Goal: Task Accomplishment & Management: Manage account settings

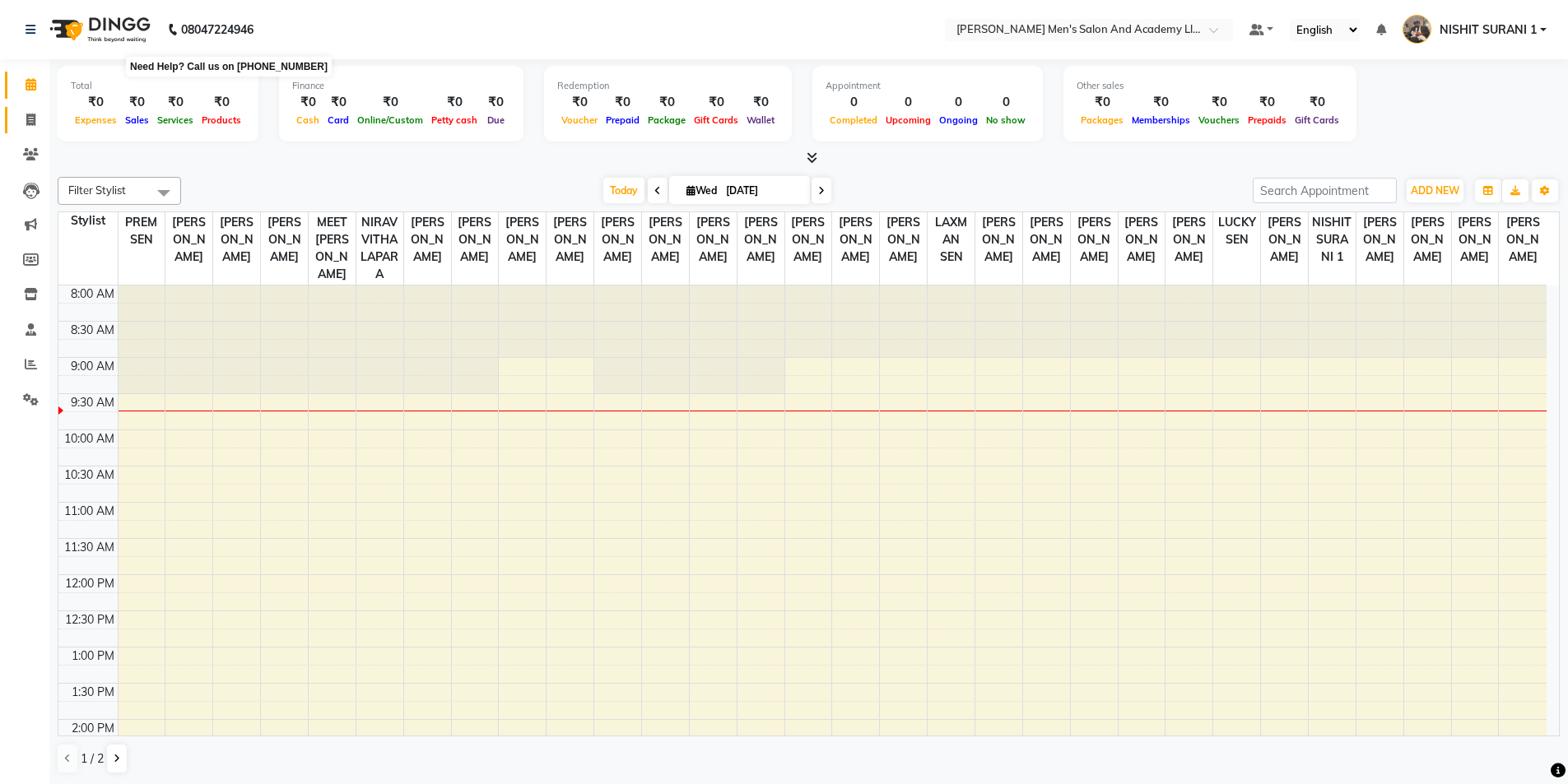
click at [29, 114] on icon at bounding box center [30, 119] width 9 height 13
select select "service"
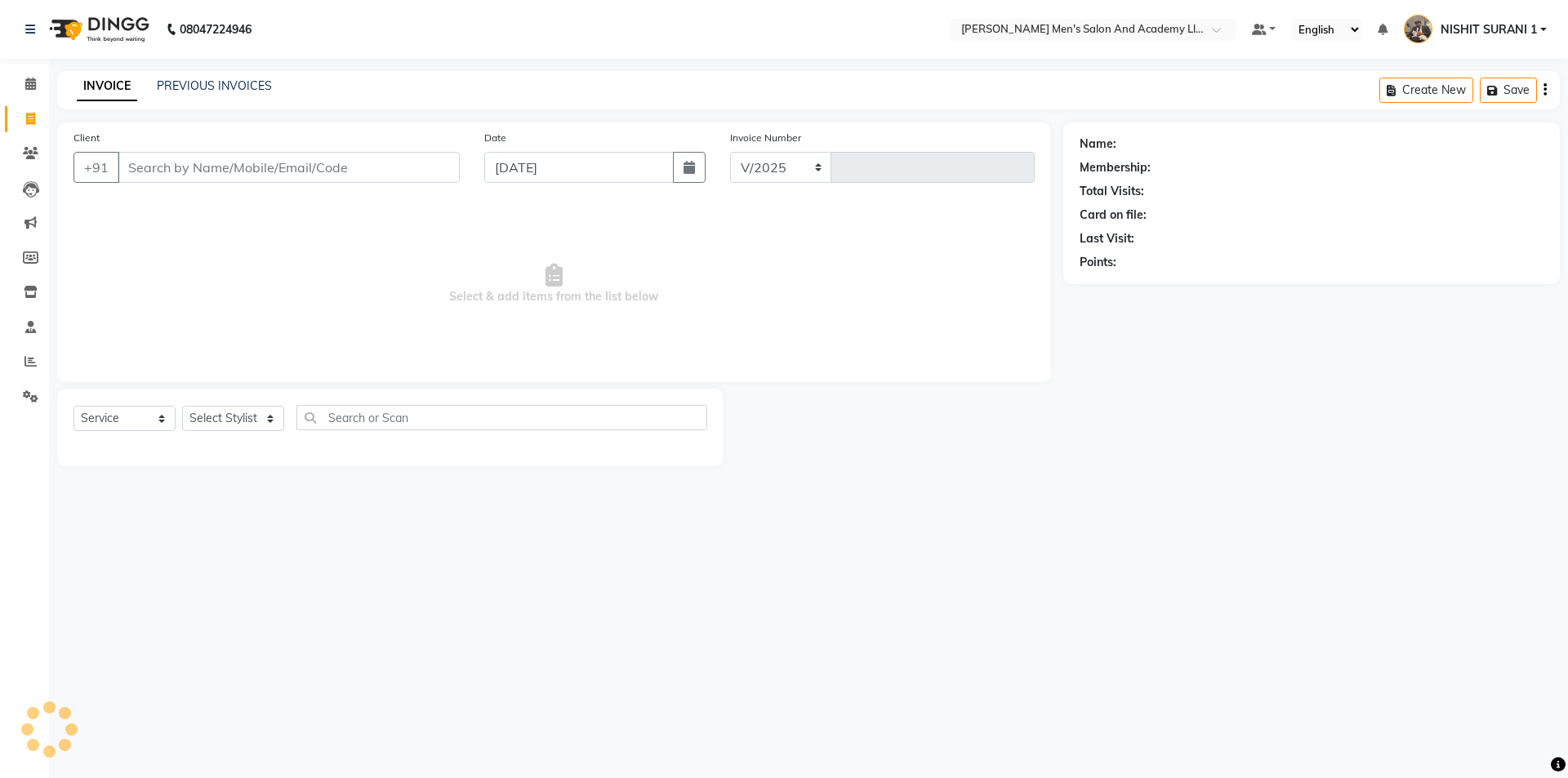
select select "6752"
type input "8626"
click at [223, 88] on link "PREVIOUS INVOICES" at bounding box center [214, 86] width 115 height 15
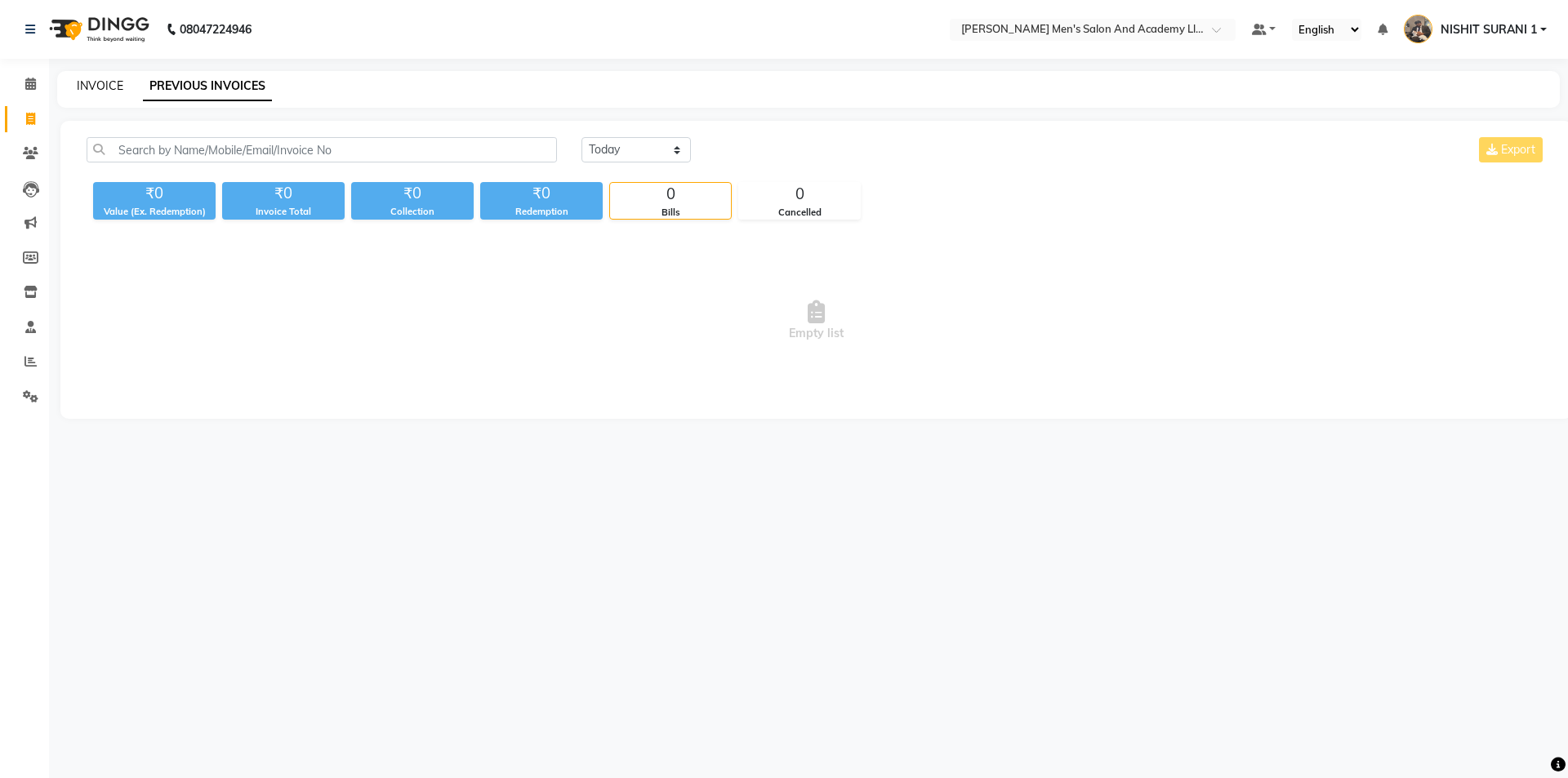
click at [107, 86] on link "INVOICE" at bounding box center [100, 86] width 47 height 15
select select "6752"
select select "service"
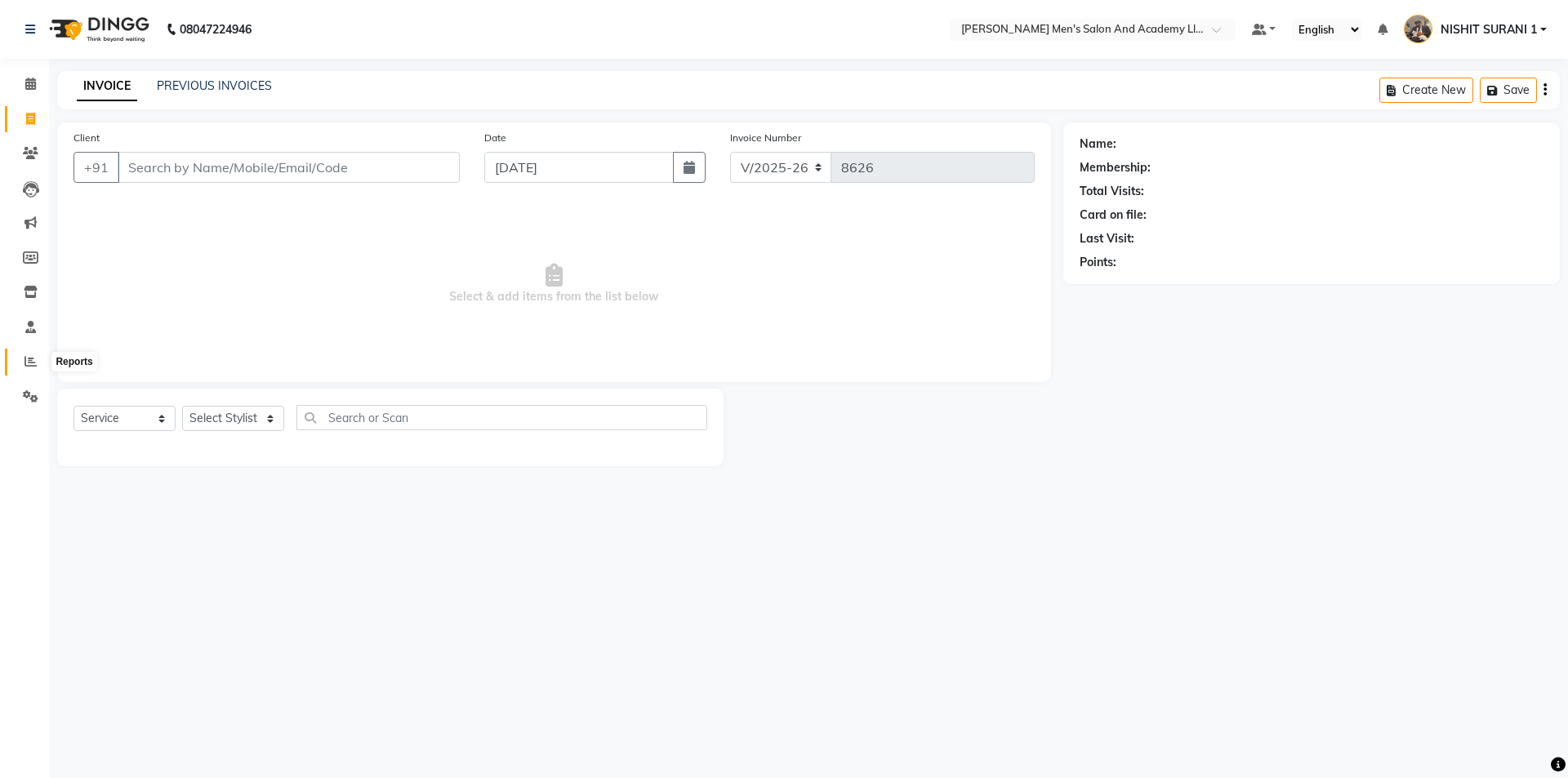
click at [42, 367] on span at bounding box center [31, 362] width 28 height 19
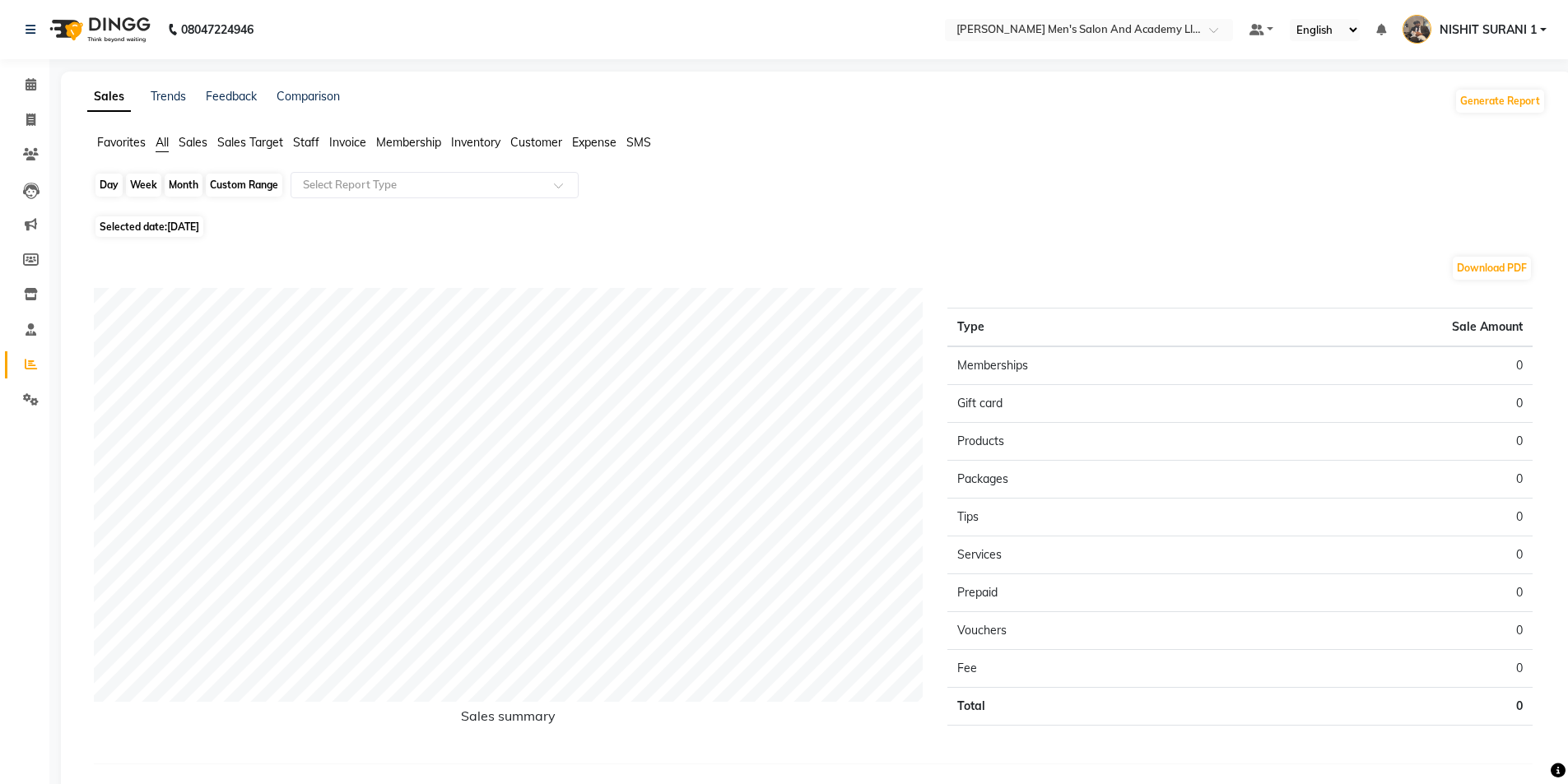
click at [112, 186] on div "Day" at bounding box center [109, 185] width 27 height 23
select select "9"
select select "2025"
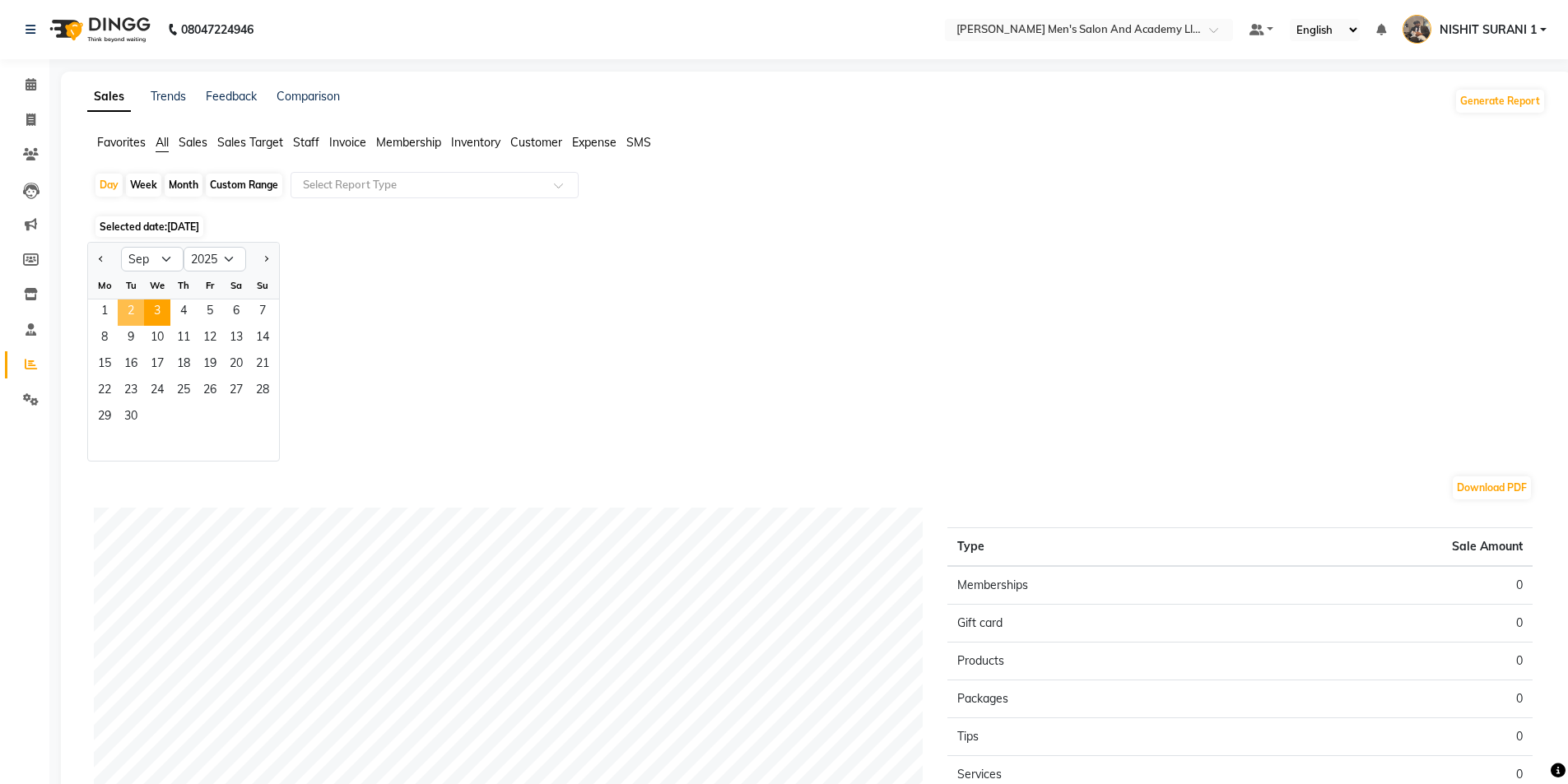
click at [143, 315] on span "2" at bounding box center [130, 312] width 26 height 26
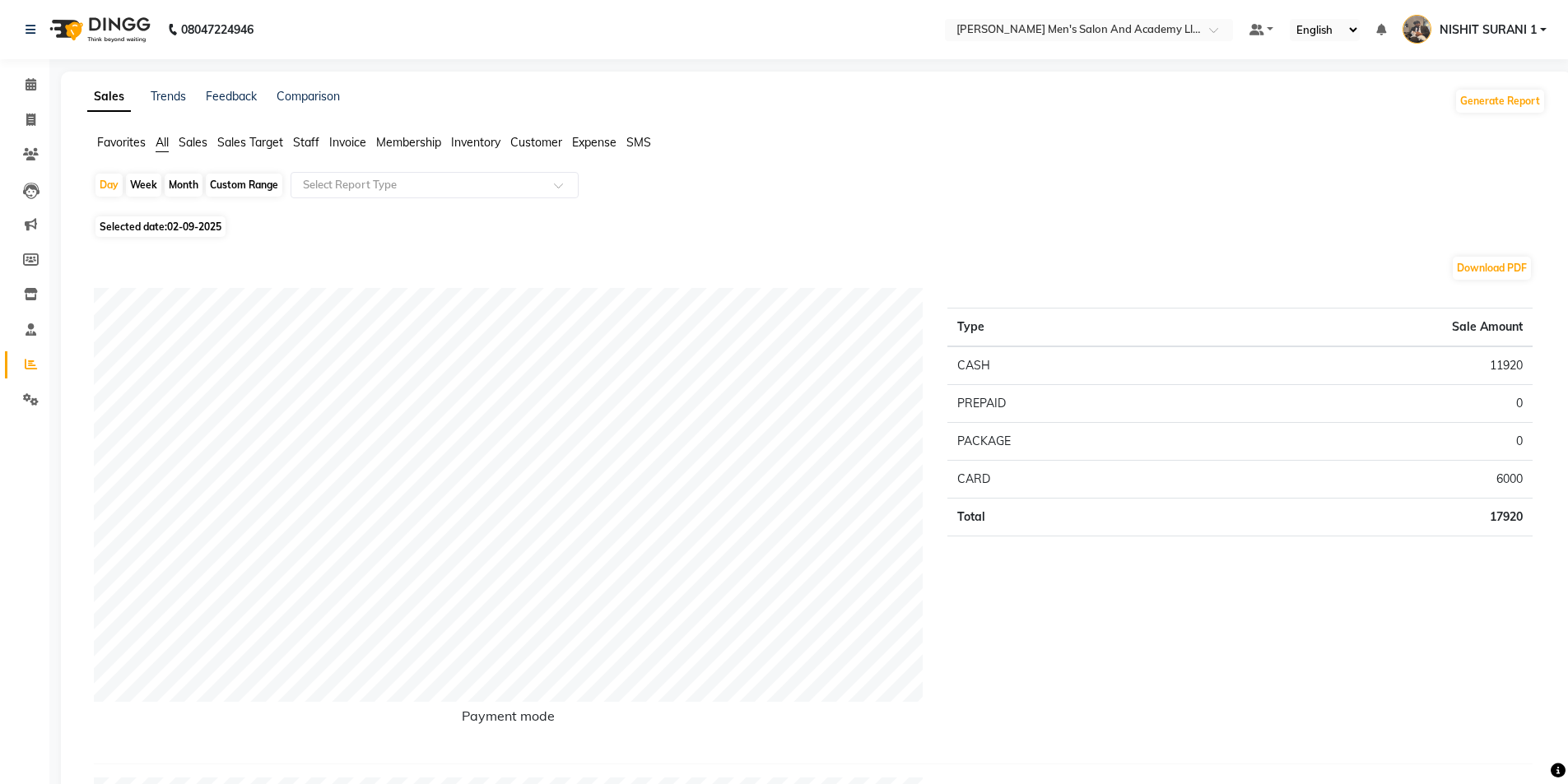
click at [316, 144] on span "Staff" at bounding box center [306, 143] width 26 height 15
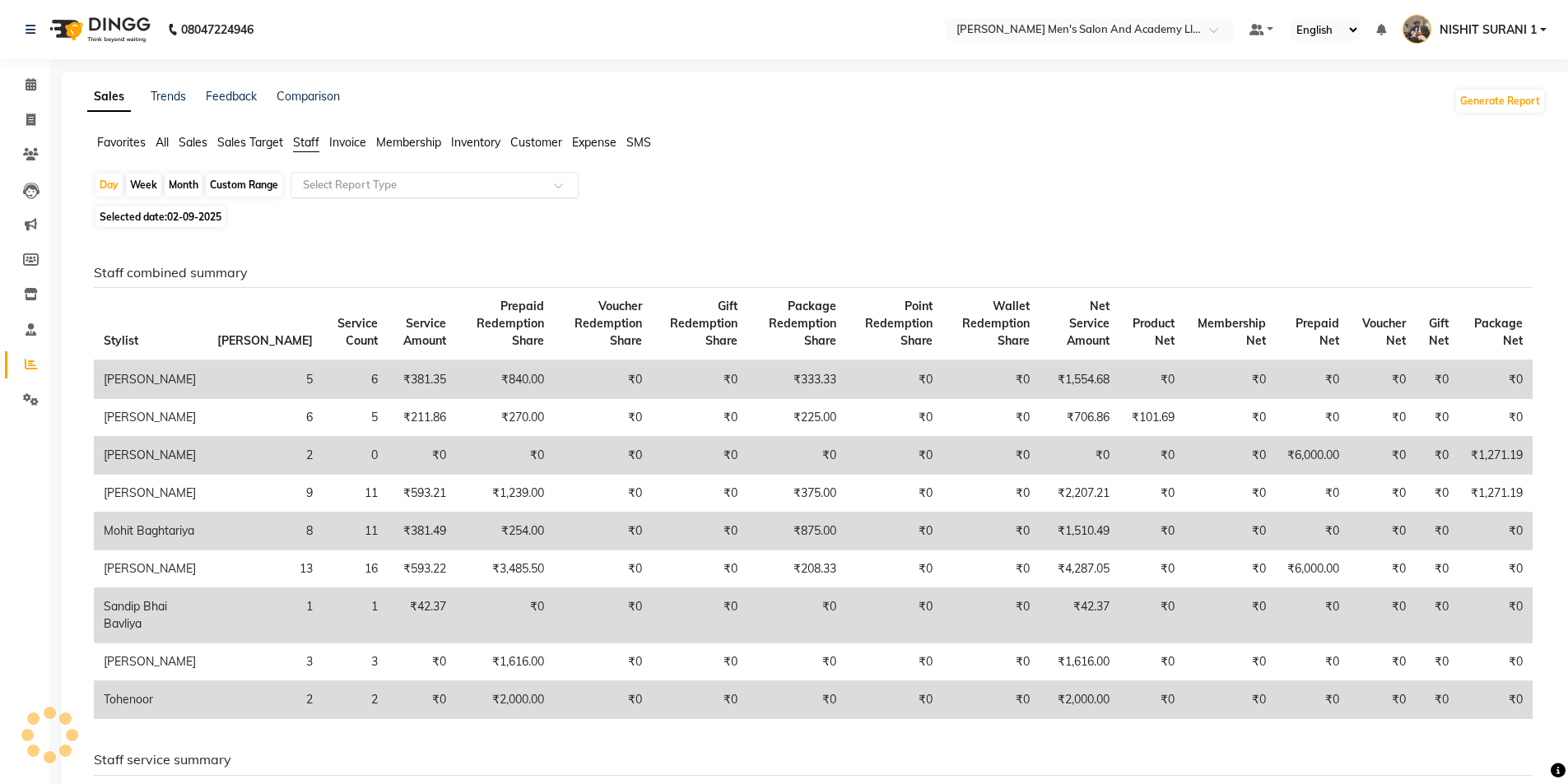
click at [315, 190] on input "text" at bounding box center [418, 186] width 237 height 17
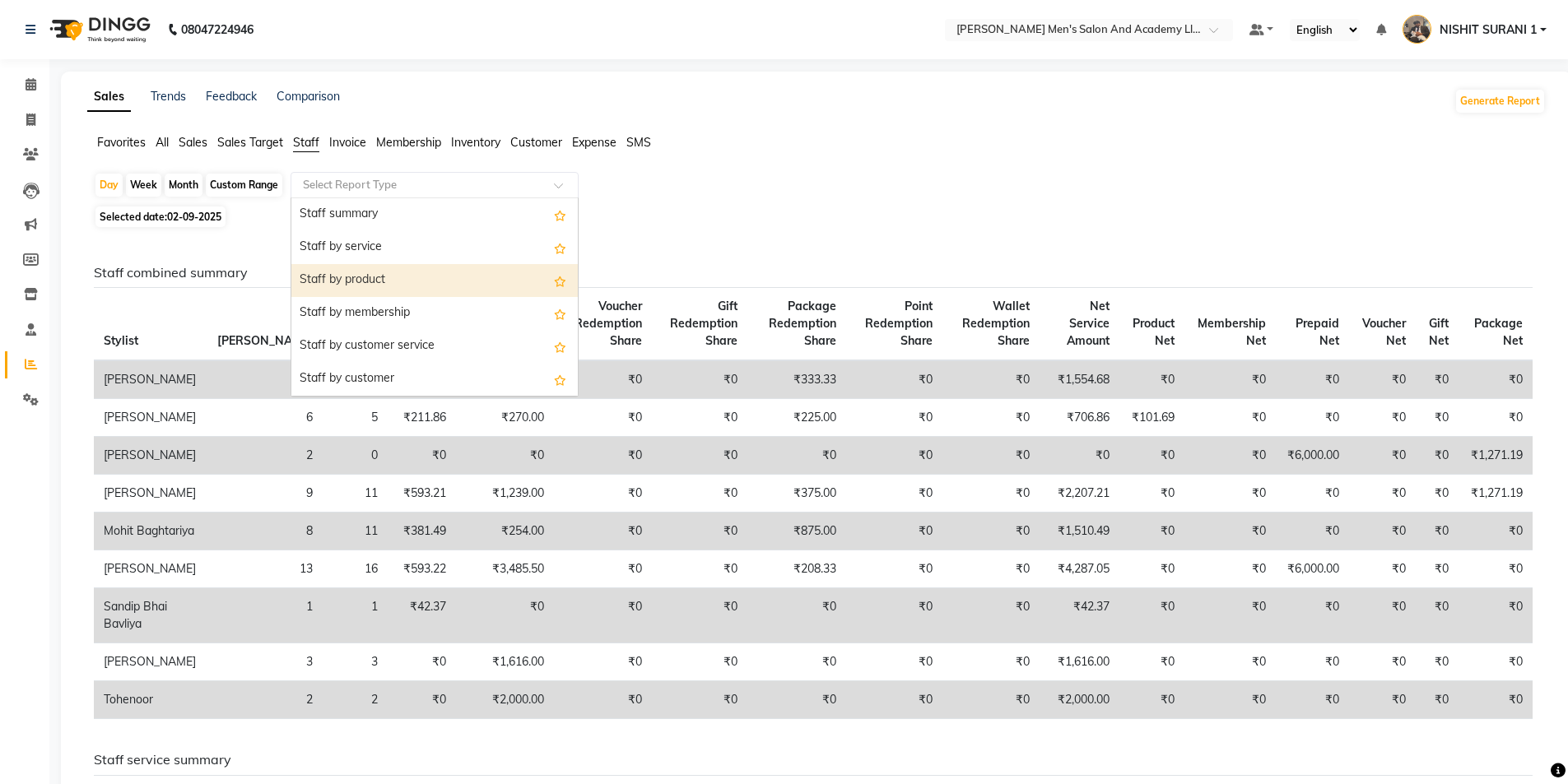
click at [335, 289] on div "Staff by product" at bounding box center [434, 280] width 286 height 33
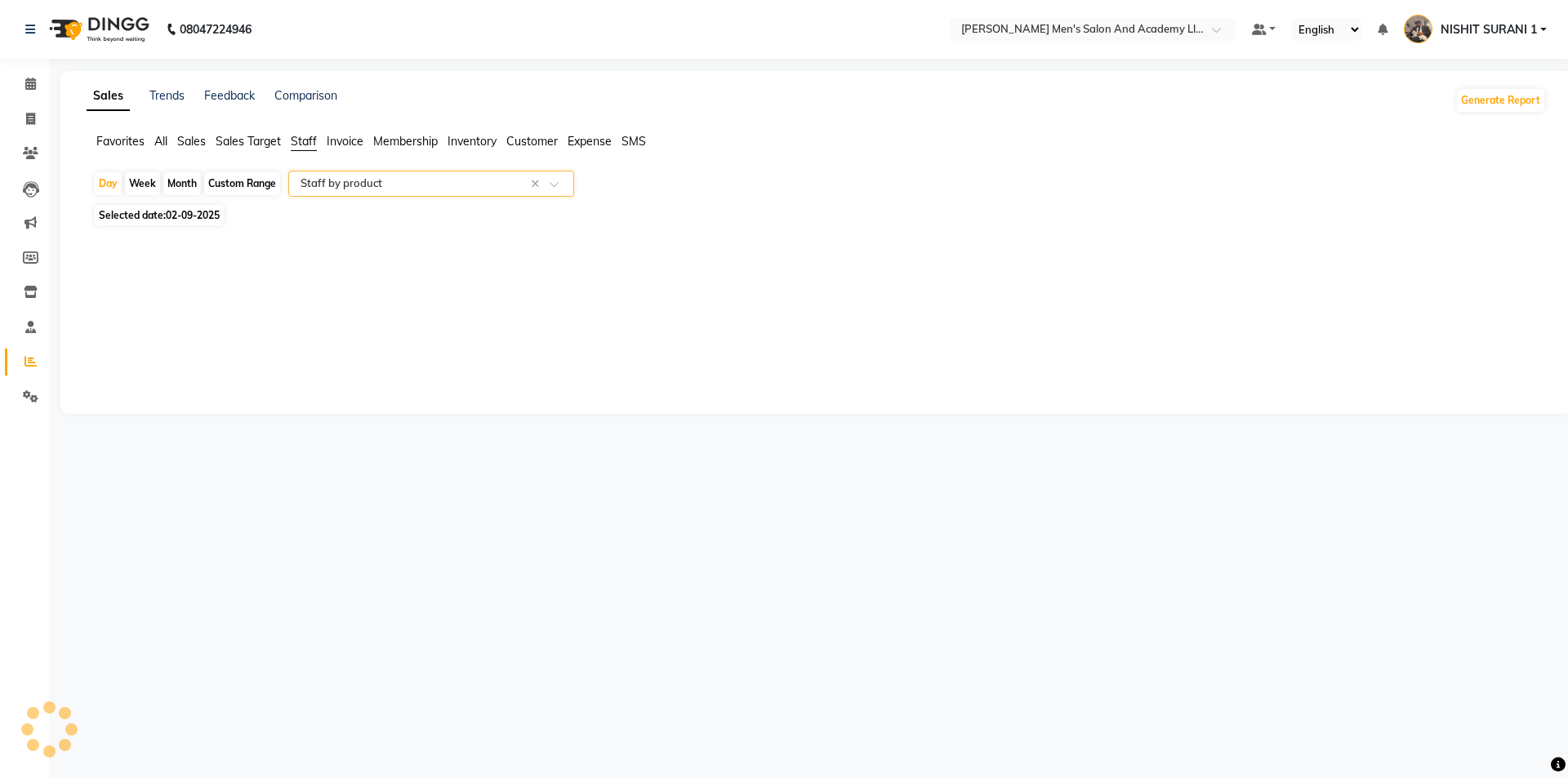
select select "full_report"
select select "csv"
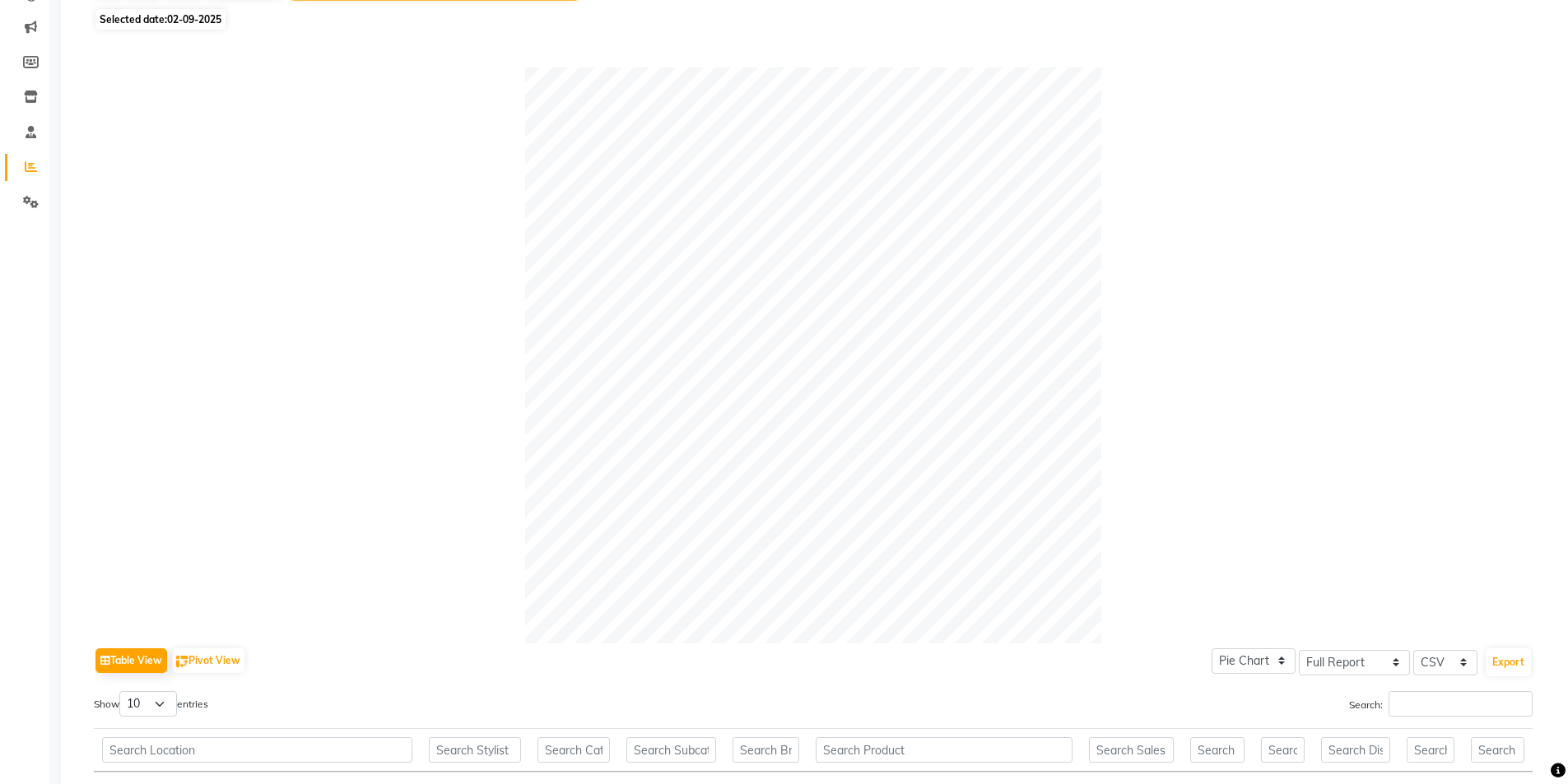
scroll to position [388, 0]
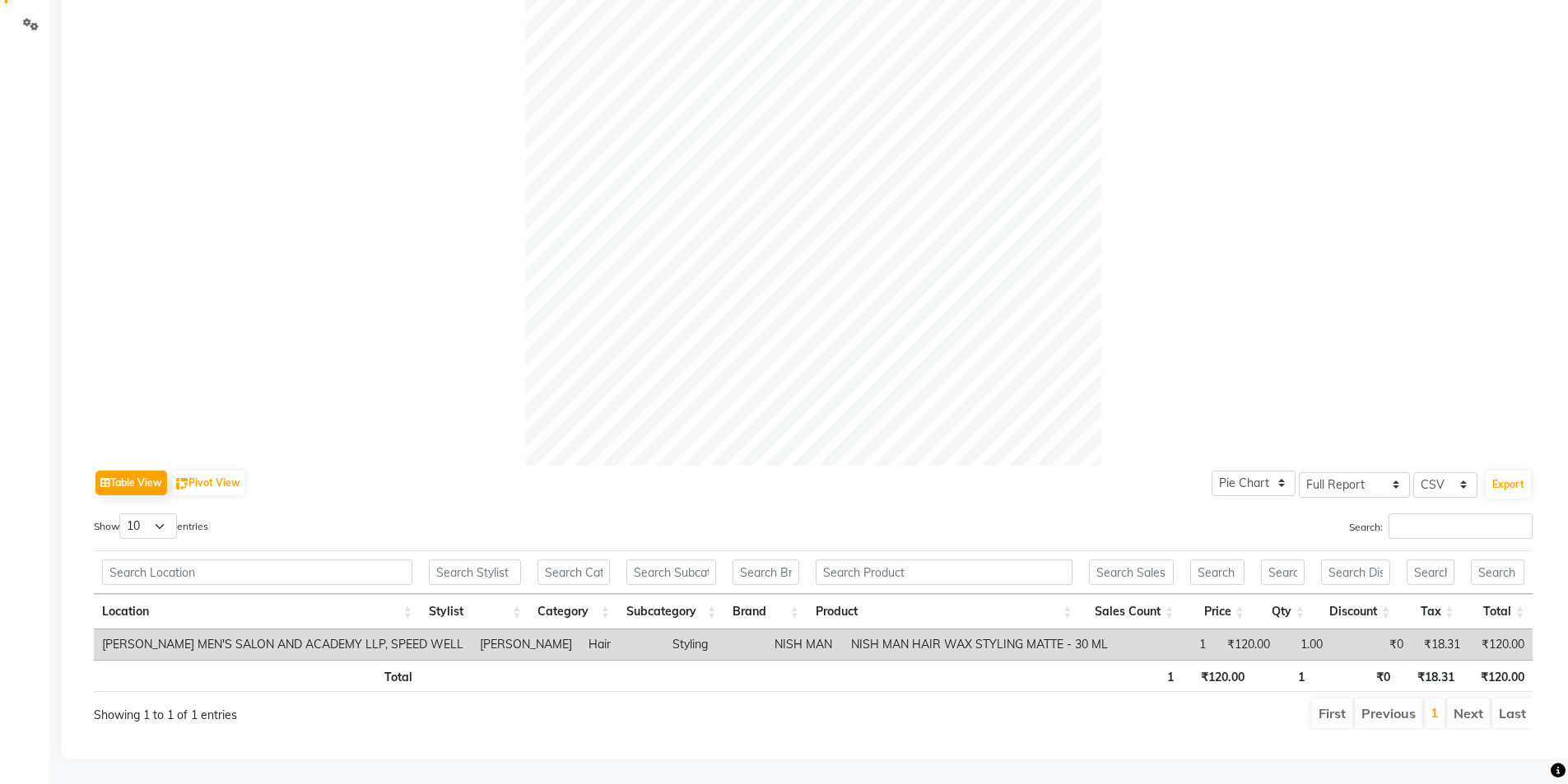
click at [843, 630] on td "NISH MAN HAIR WAX STYLING MATTE - 30 ML" at bounding box center [980, 645] width 274 height 30
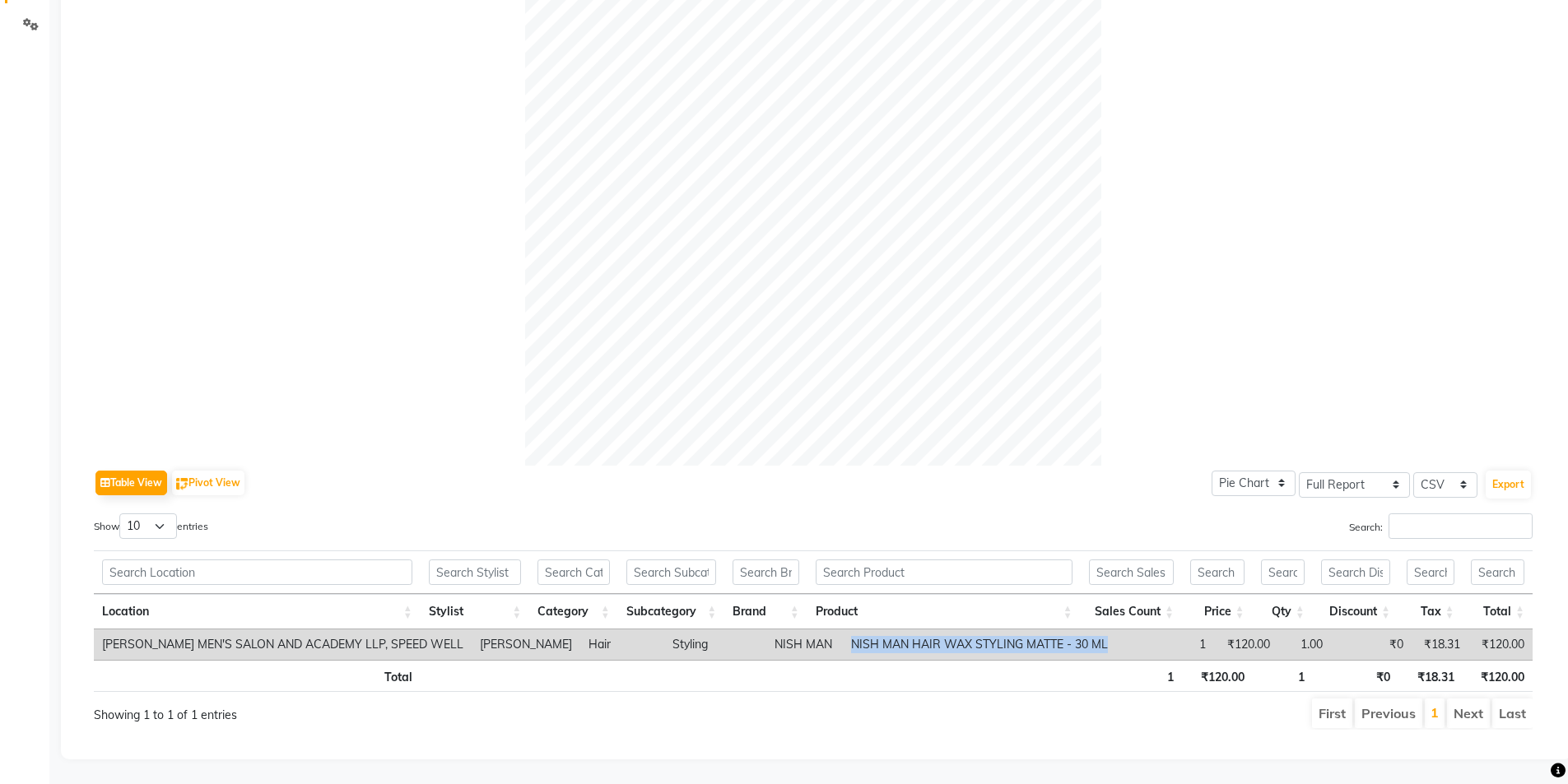
click at [843, 630] on td "NISH MAN HAIR WAX STYLING MATTE - 30 ML" at bounding box center [980, 645] width 274 height 30
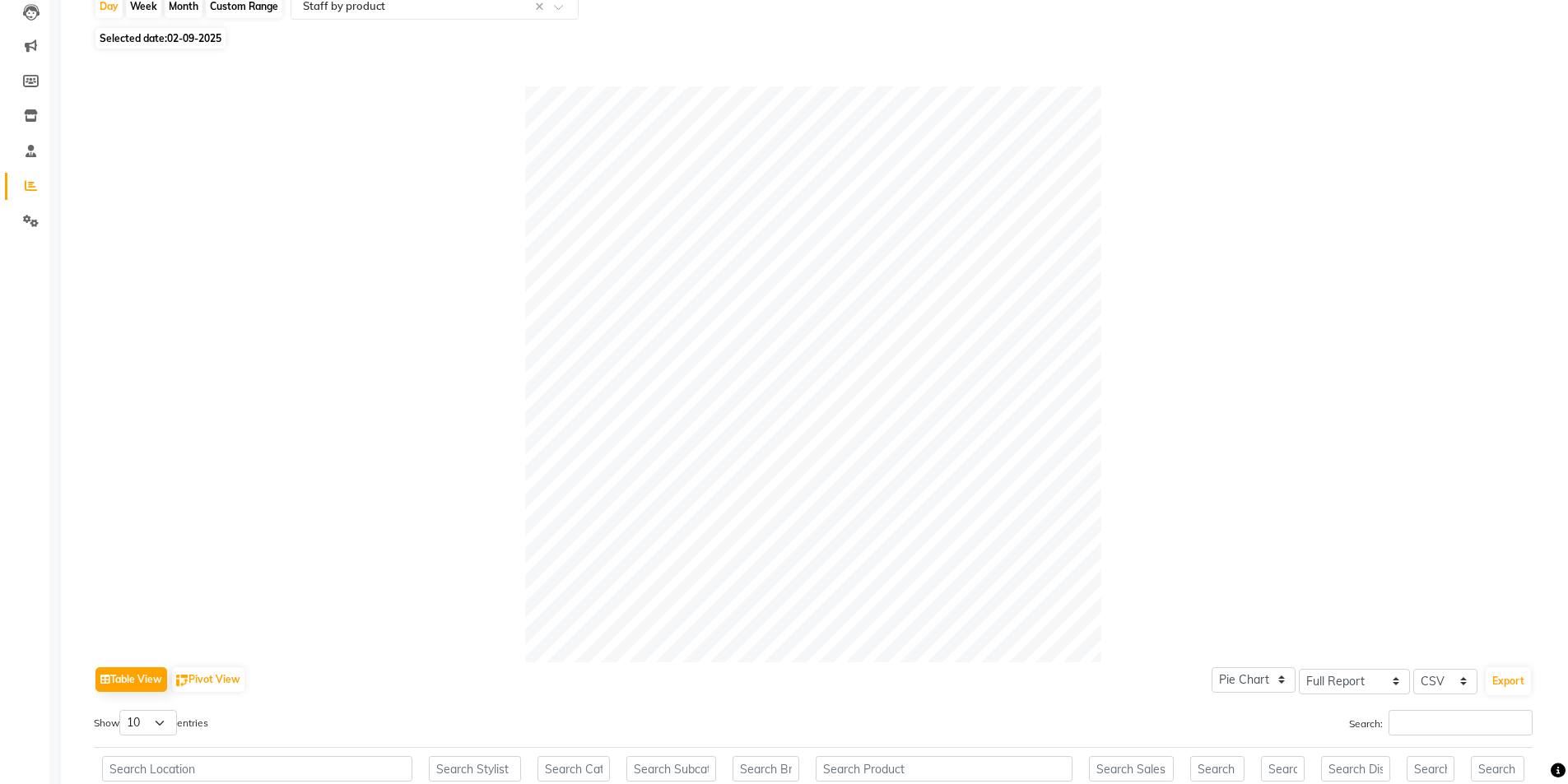
scroll to position [0, 0]
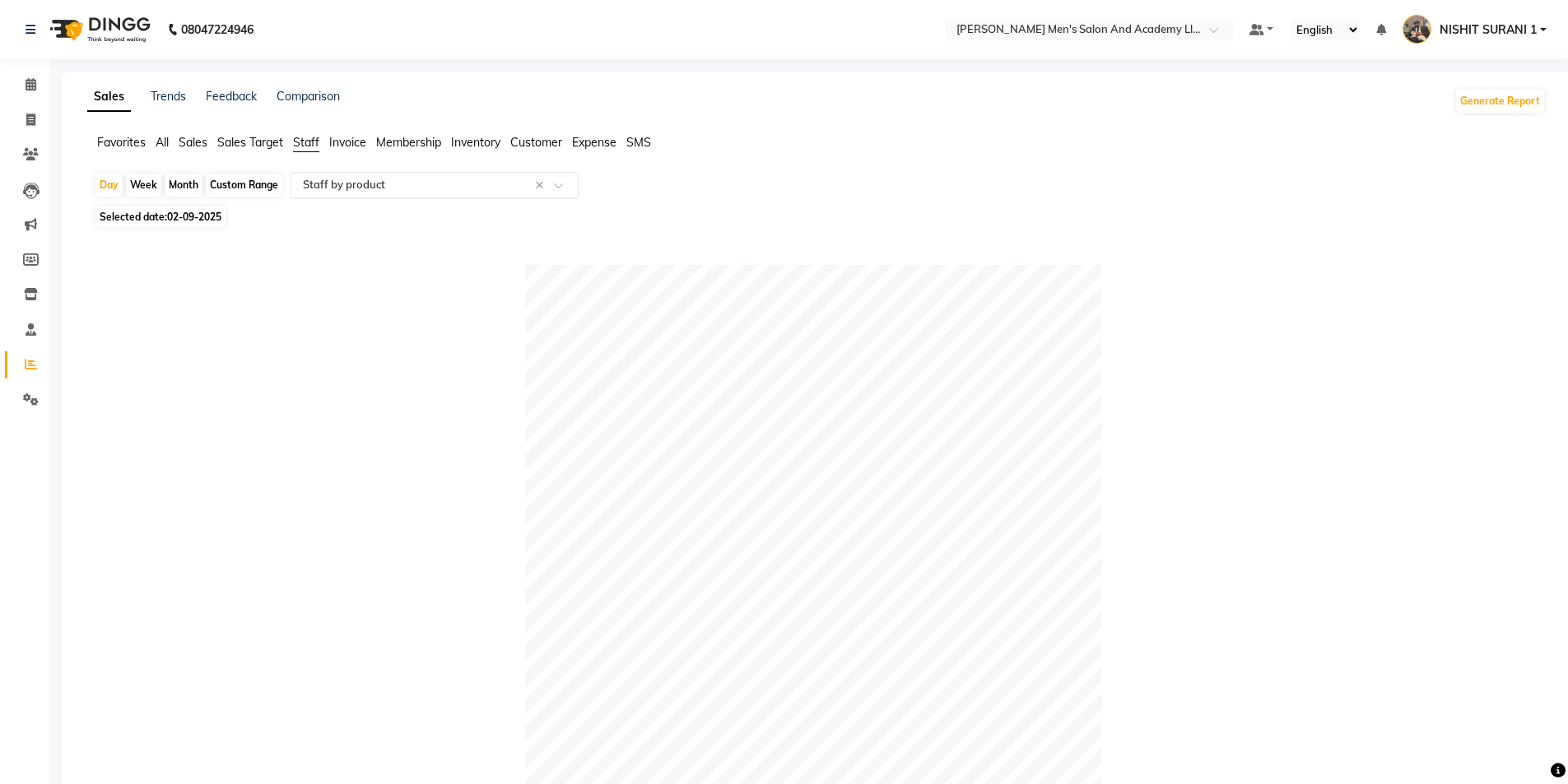
click at [394, 182] on input "text" at bounding box center [418, 186] width 237 height 17
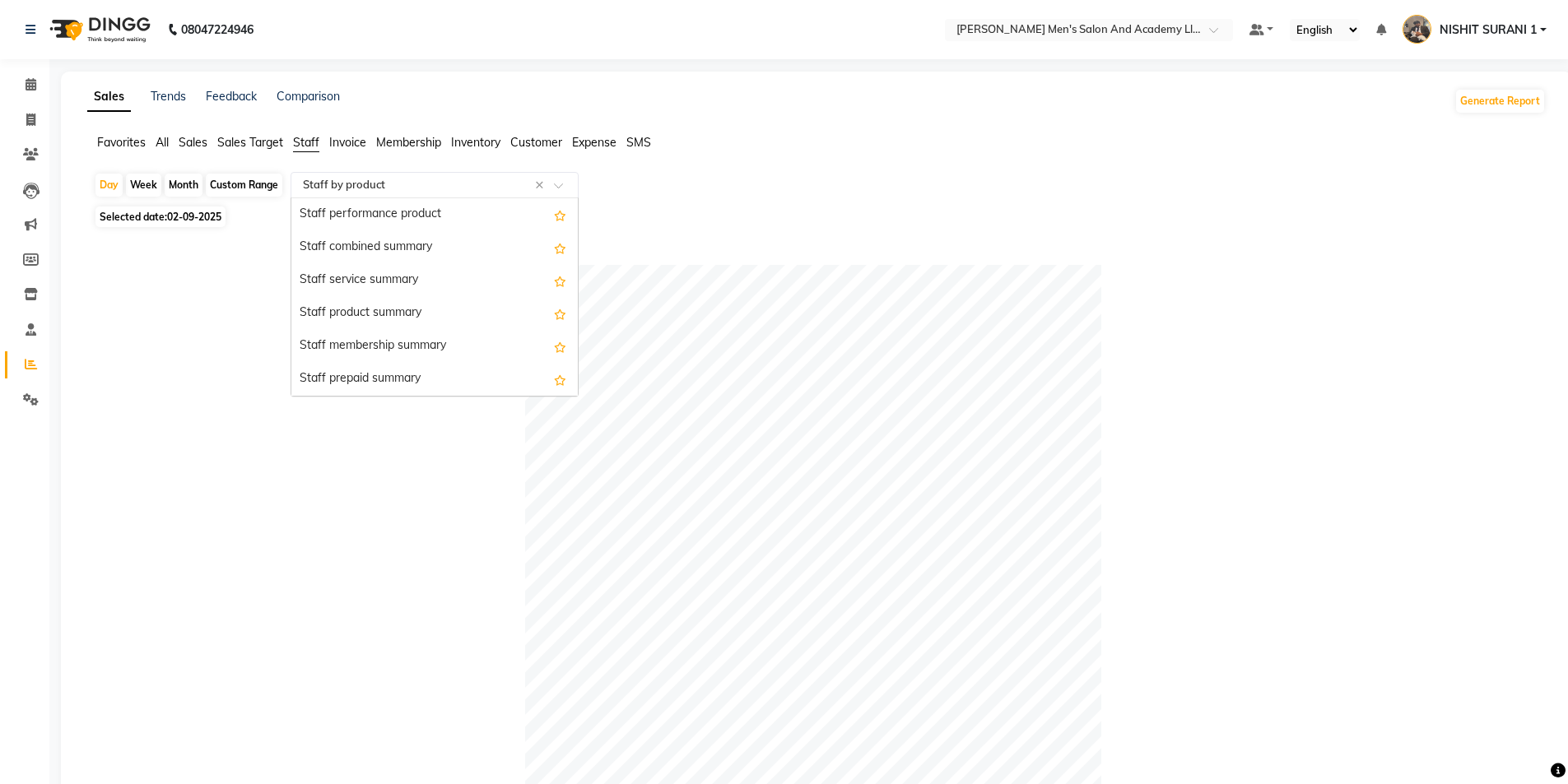
scroll to position [411, 0]
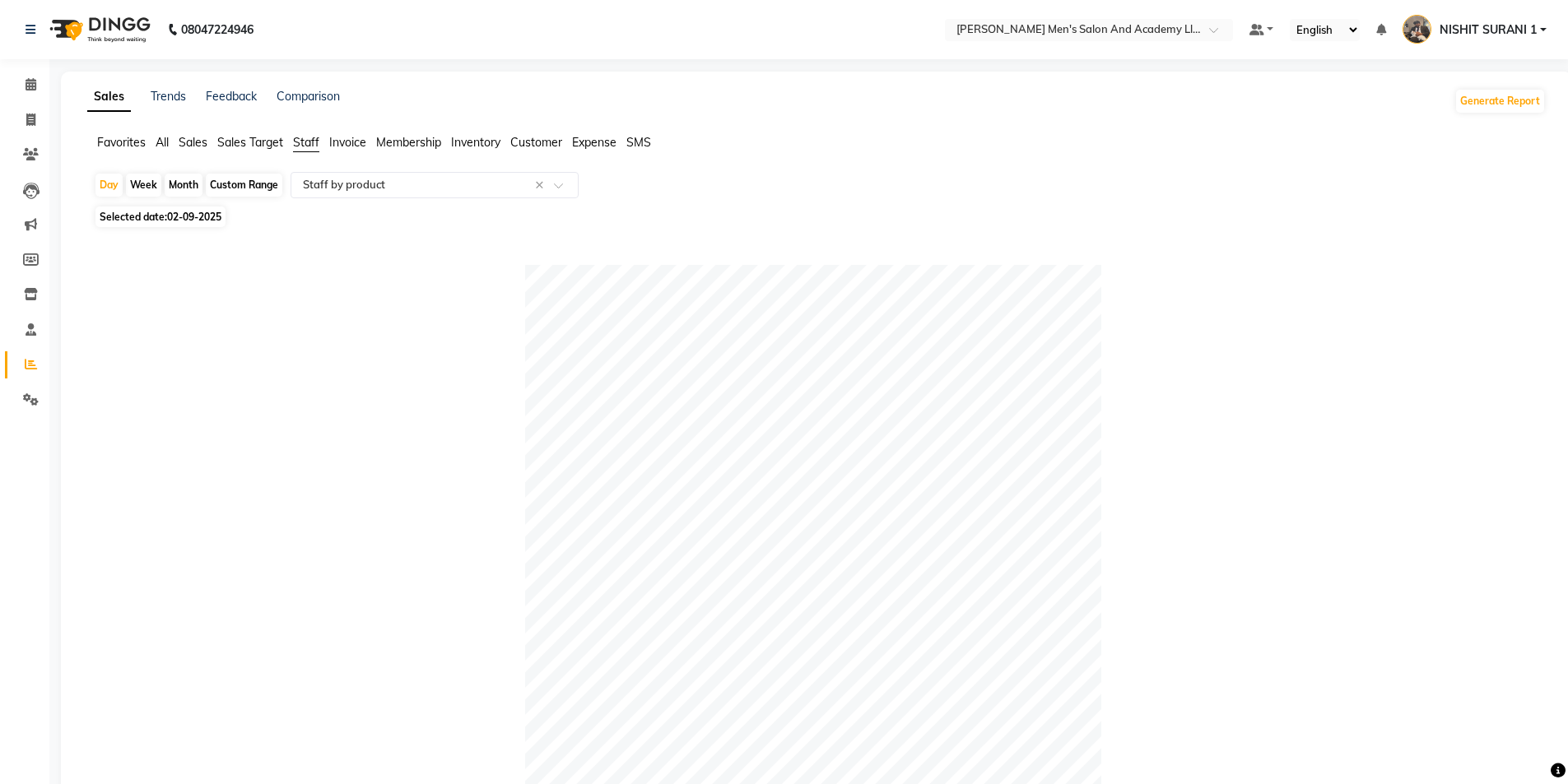
click at [191, 146] on span "Sales" at bounding box center [193, 143] width 29 height 15
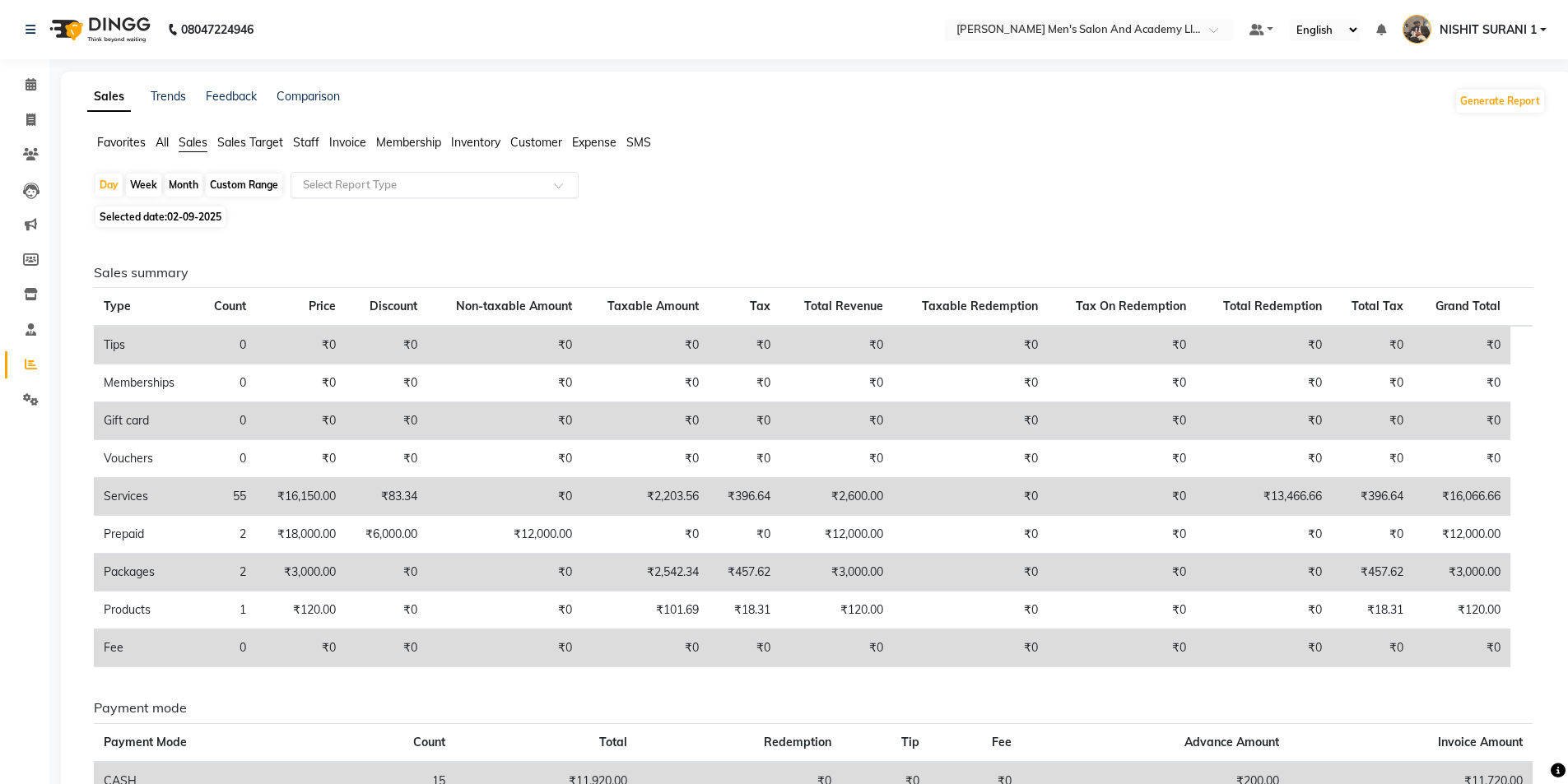
click at [482, 191] on input "text" at bounding box center [418, 186] width 237 height 17
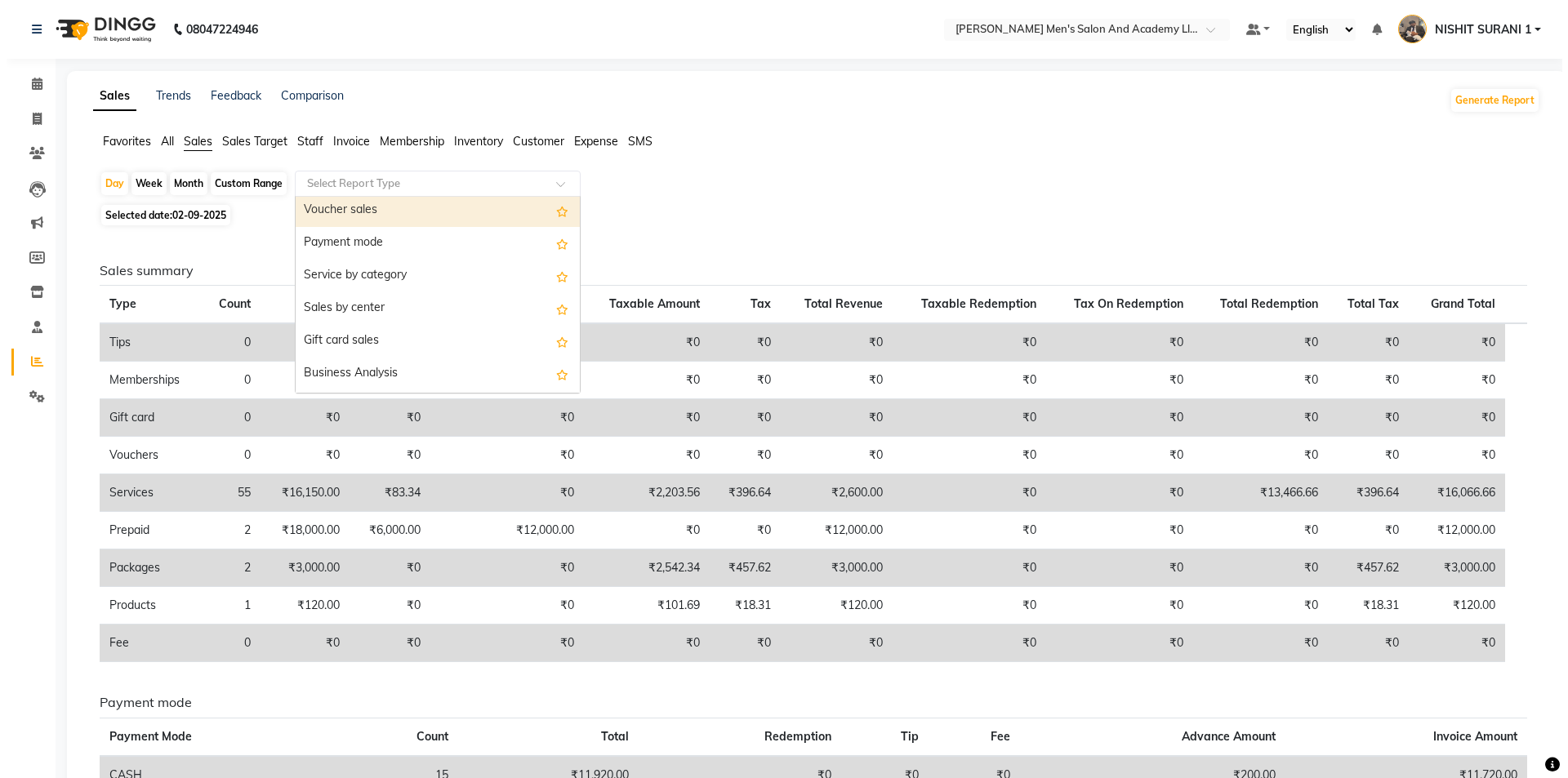
scroll to position [163, 0]
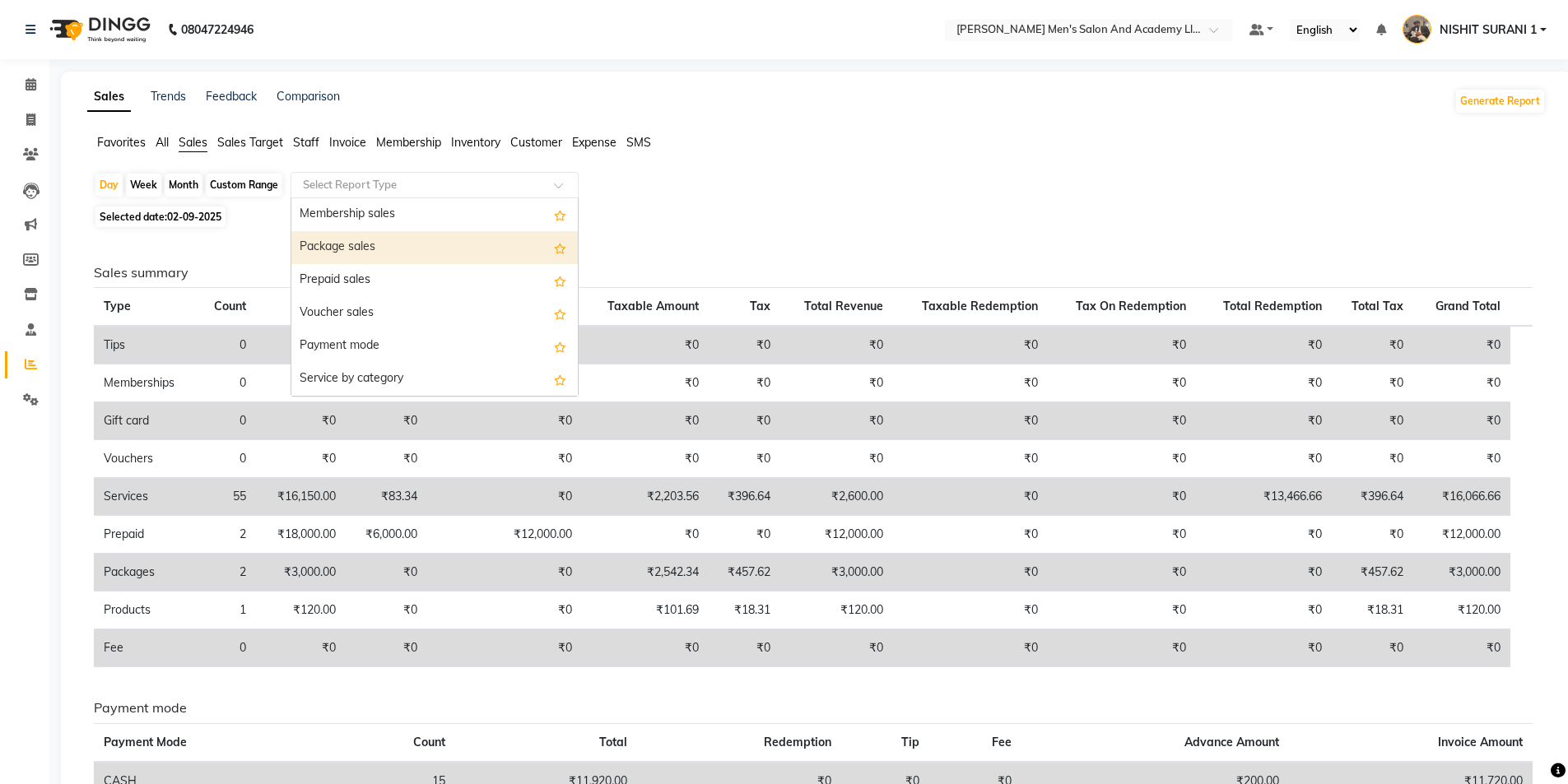
click at [463, 241] on div "Package sales" at bounding box center [434, 248] width 286 height 33
select select "full_report"
select select "csv"
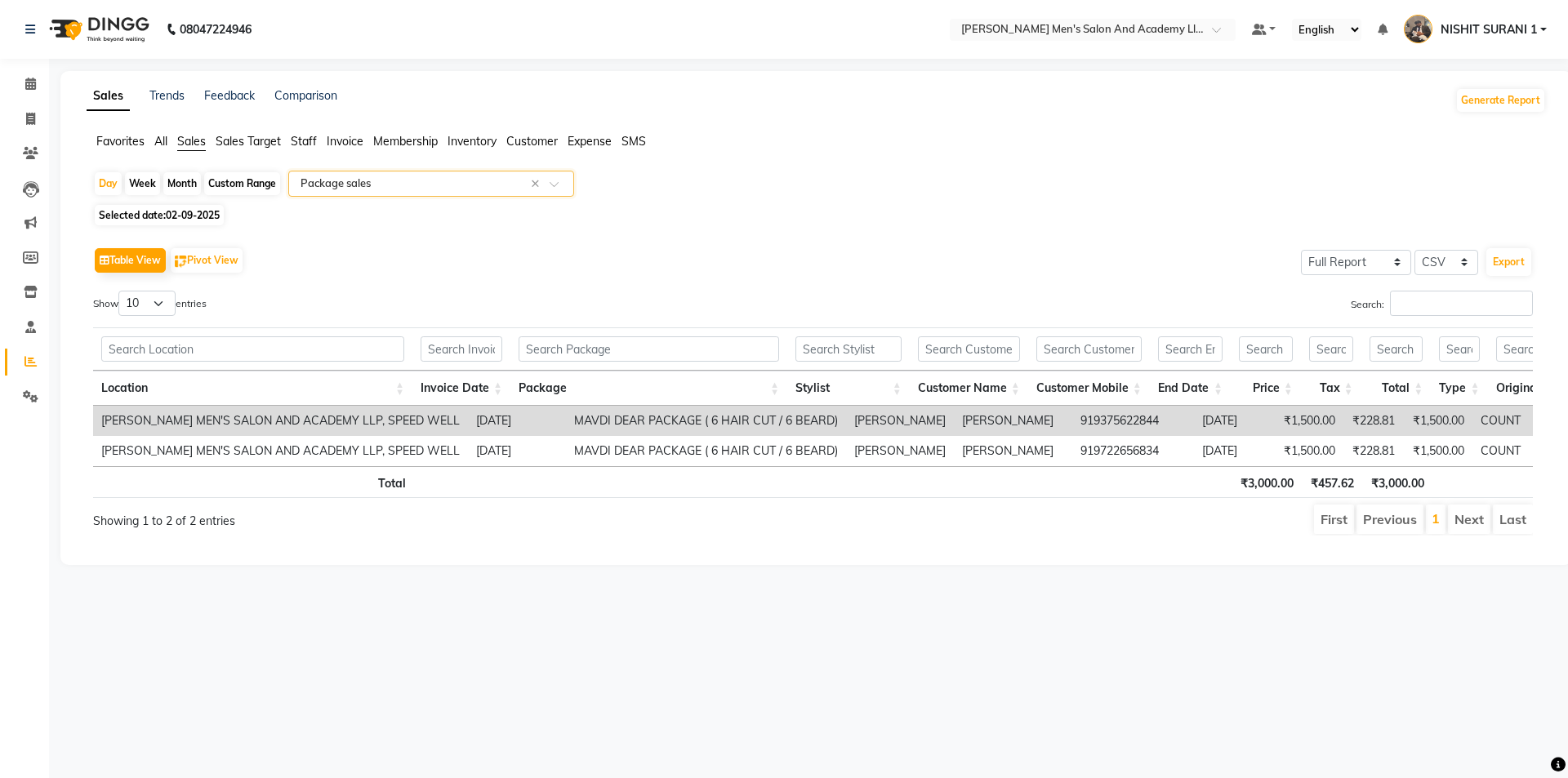
click at [593, 426] on td "MAVDI DEAR PACKAGE ( 6 HAIR CUT / 6 BEARD)" at bounding box center [706, 421] width 280 height 30
click at [593, 425] on td "MAVDI DEAR PACKAGE ( 6 HAIR CUT / 6 BEARD)" at bounding box center [706, 421] width 280 height 30
copy td "MAVDI DEAR PACKAGE ( 6 HAIR CUT / 6 BEARD)"
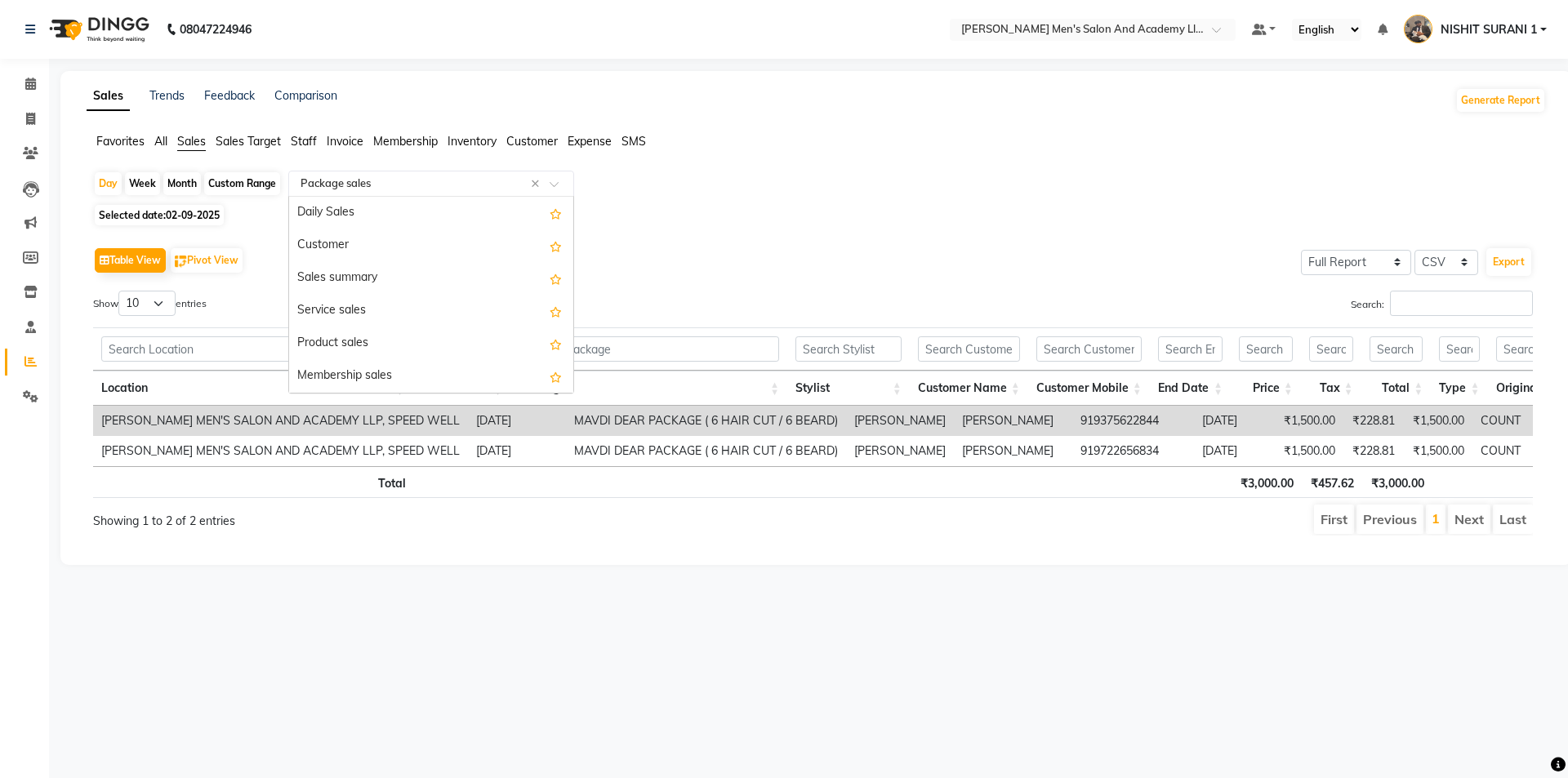
click at [382, 192] on div "Select Report Type × Package sales ×" at bounding box center [431, 183] width 286 height 26
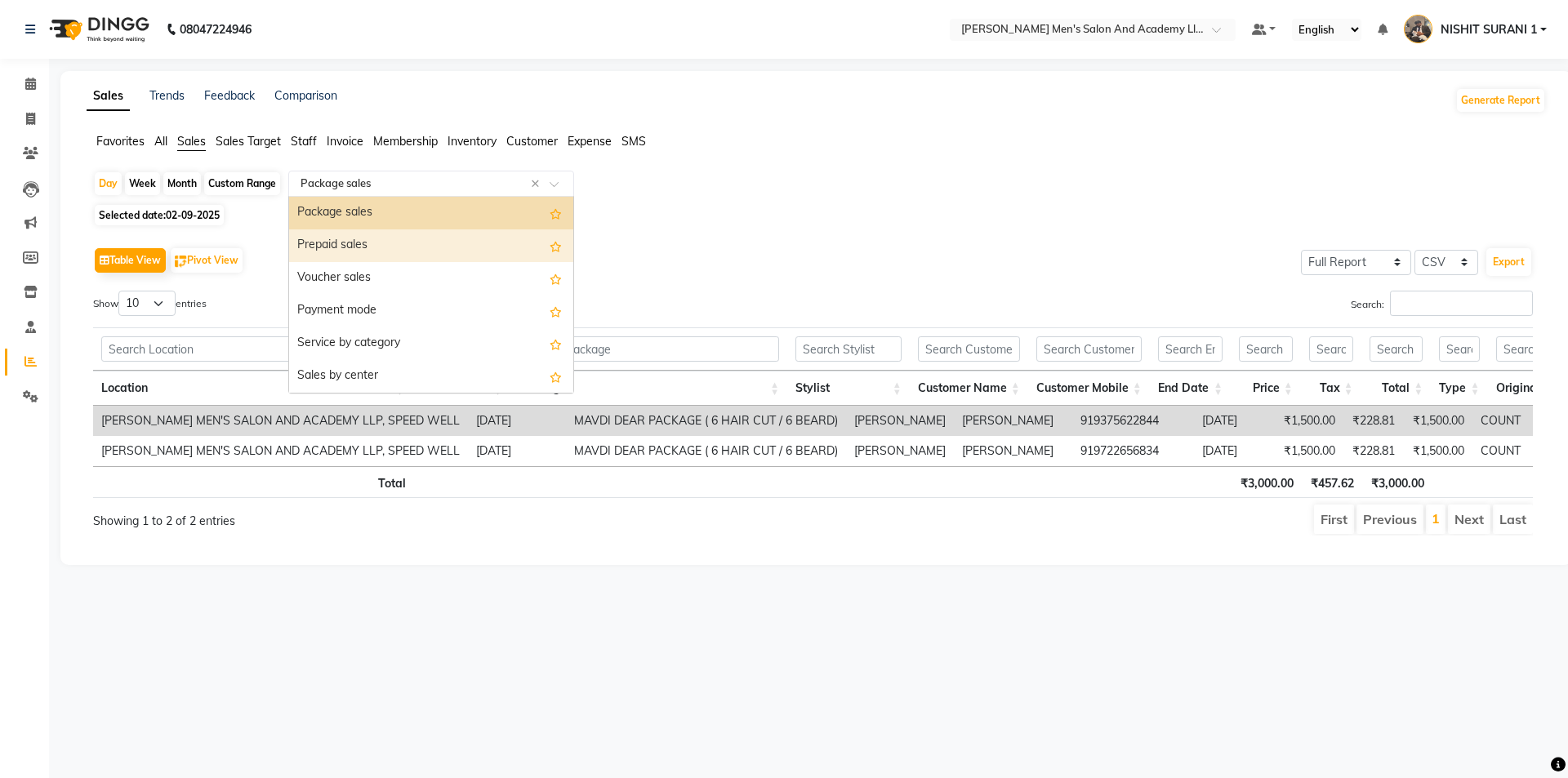
click at [412, 232] on div "Prepaid sales" at bounding box center [431, 246] width 284 height 32
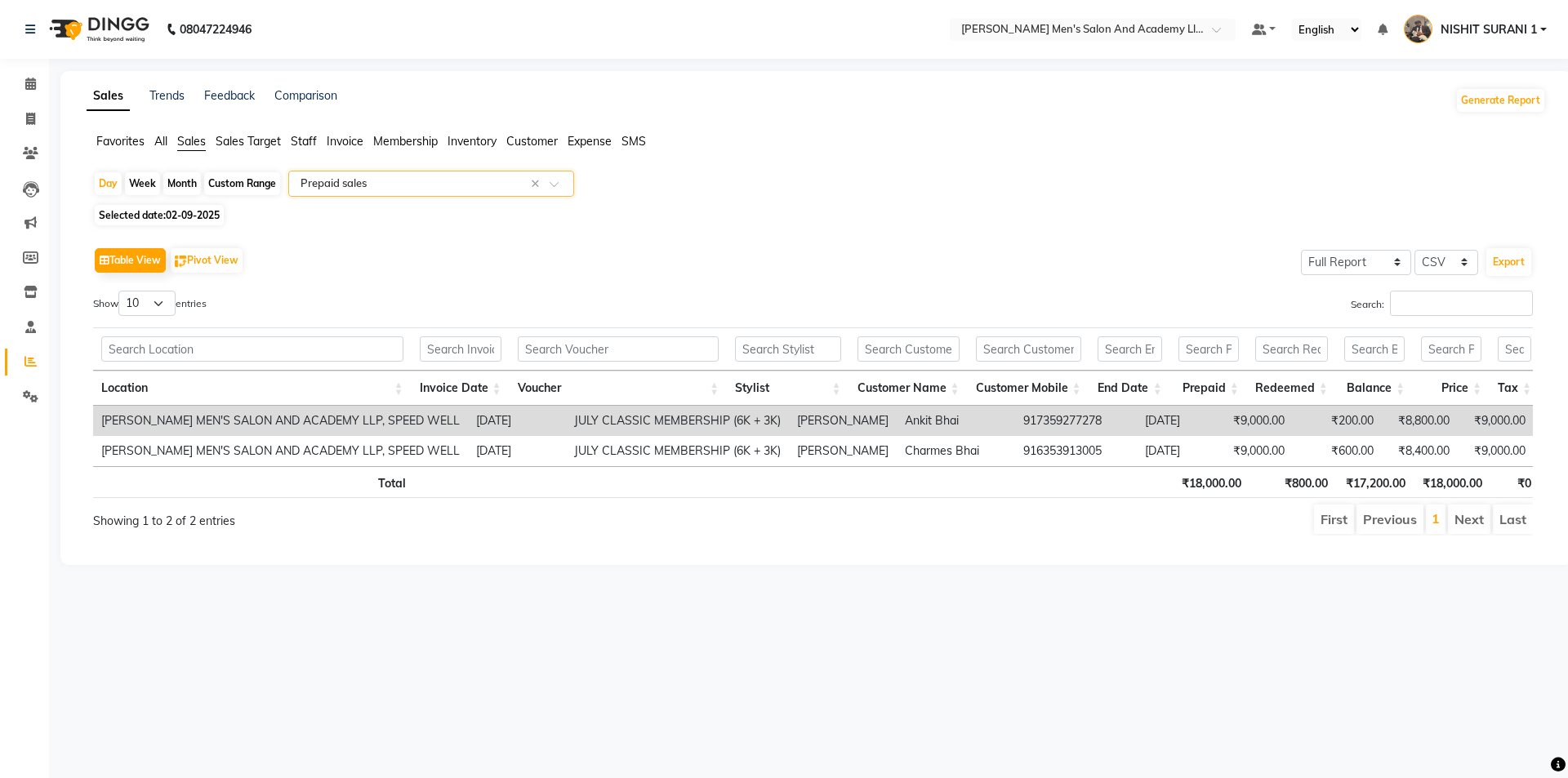
click at [566, 424] on td "JULY CLASSIC MEMBERSHIP (6K + 3K)" at bounding box center [678, 421] width 223 height 30
click at [566, 422] on td "JULY CLASSIC MEMBERSHIP (6K + 3K)" at bounding box center [678, 421] width 223 height 30
click at [567, 414] on td "JULY CLASSIC MEMBERSHIP (6K + 3K)" at bounding box center [678, 421] width 223 height 30
click at [567, 410] on td "JULY CLASSIC MEMBERSHIP (6K + 3K)" at bounding box center [678, 421] width 223 height 30
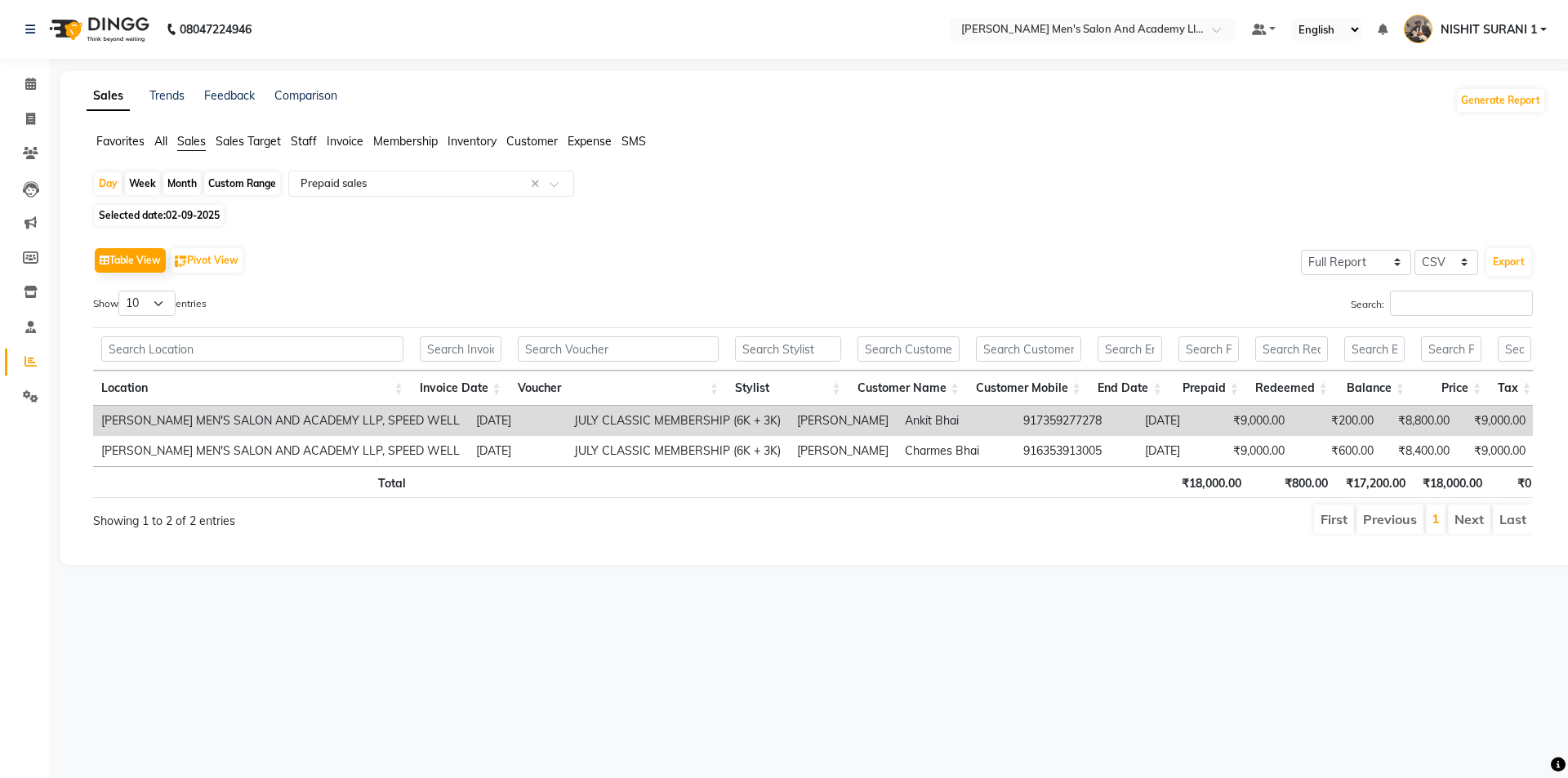
click at [566, 427] on td "JULY CLASSIC MEMBERSHIP (6K + 3K)" at bounding box center [678, 421] width 223 height 30
click at [566, 419] on td "JULY CLASSIC MEMBERSHIP (6K + 3K)" at bounding box center [678, 421] width 223 height 30
click at [566, 417] on td "JULY CLASSIC MEMBERSHIP (6K + 3K)" at bounding box center [678, 421] width 223 height 30
click at [566, 416] on td "JULY CLASSIC MEMBERSHIP (6K + 3K)" at bounding box center [678, 421] width 223 height 30
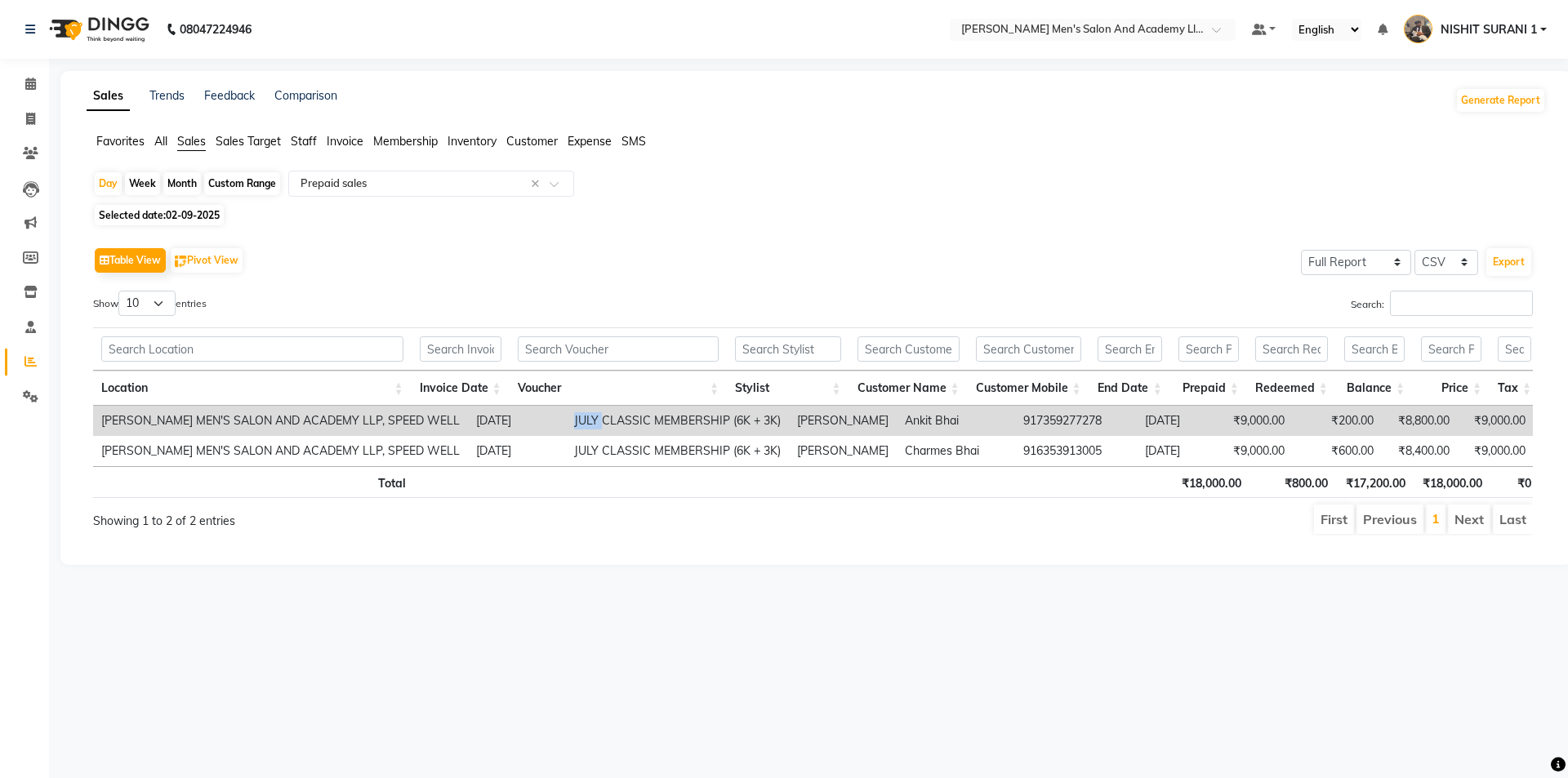
click at [566, 416] on td "JULY CLASSIC MEMBERSHIP (6K + 3K)" at bounding box center [678, 421] width 223 height 30
click at [566, 423] on td "JULY CLASSIC MEMBERSHIP (6K + 3K)" at bounding box center [678, 421] width 223 height 30
click at [566, 424] on td "JULY CLASSIC MEMBERSHIP (6K + 3K)" at bounding box center [678, 421] width 223 height 30
click at [566, 420] on td "JULY CLASSIC MEMBERSHIP (6K + 3K)" at bounding box center [678, 421] width 223 height 30
click at [566, 417] on td "JULY CLASSIC MEMBERSHIP (6K + 3K)" at bounding box center [678, 421] width 223 height 30
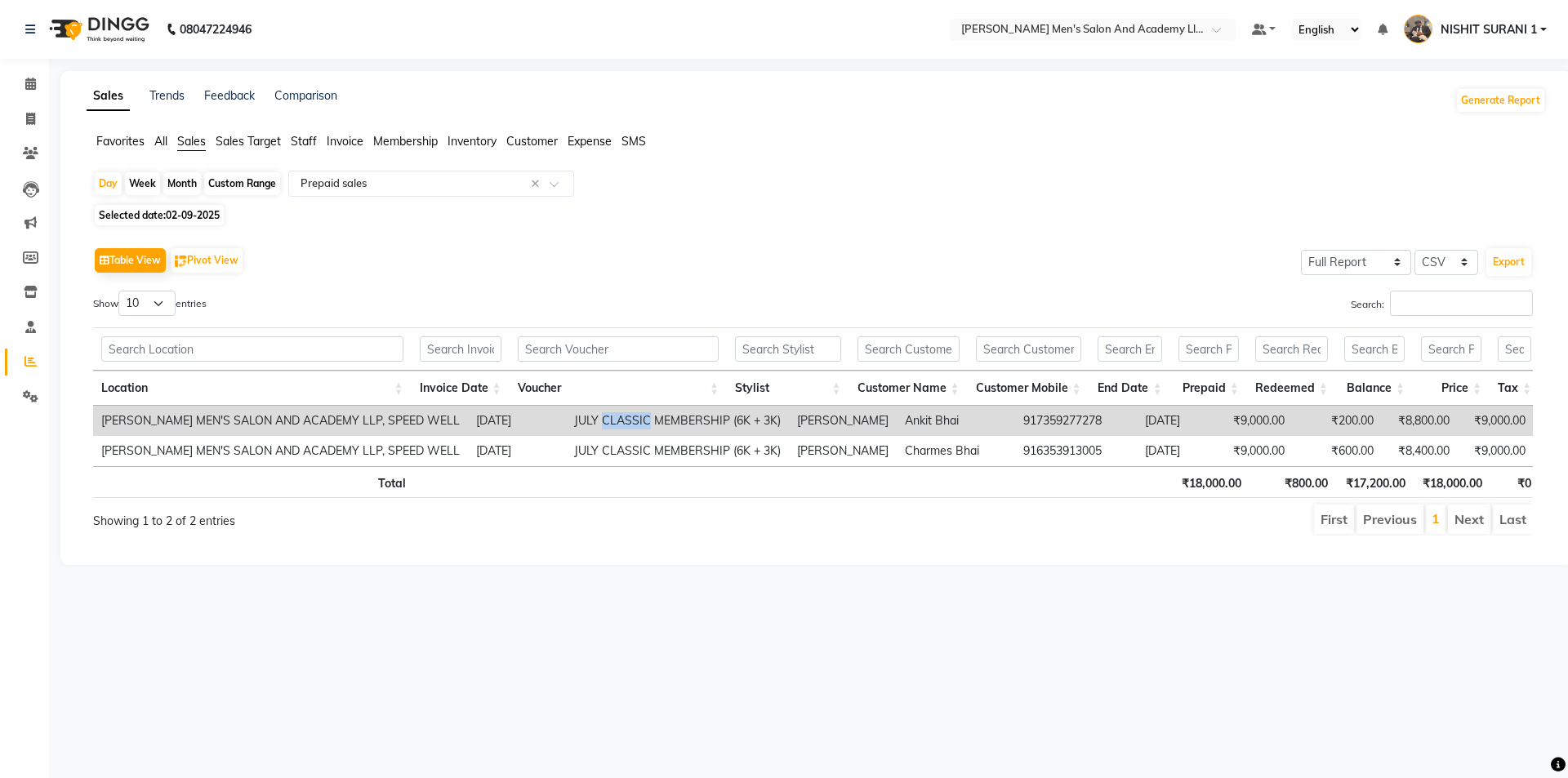
click at [566, 421] on td "JULY CLASSIC MEMBERSHIP (6K + 3K)" at bounding box center [678, 421] width 223 height 30
click at [625, 303] on div "Show 10 25 50 100 entries" at bounding box center [447, 307] width 708 height 32
click at [598, 420] on td "JULY CLASSIC MEMBERSHIP (6K + 3K)" at bounding box center [678, 421] width 223 height 30
click at [598, 419] on td "JULY CLASSIC MEMBERSHIP (6K + 3K)" at bounding box center [678, 421] width 223 height 30
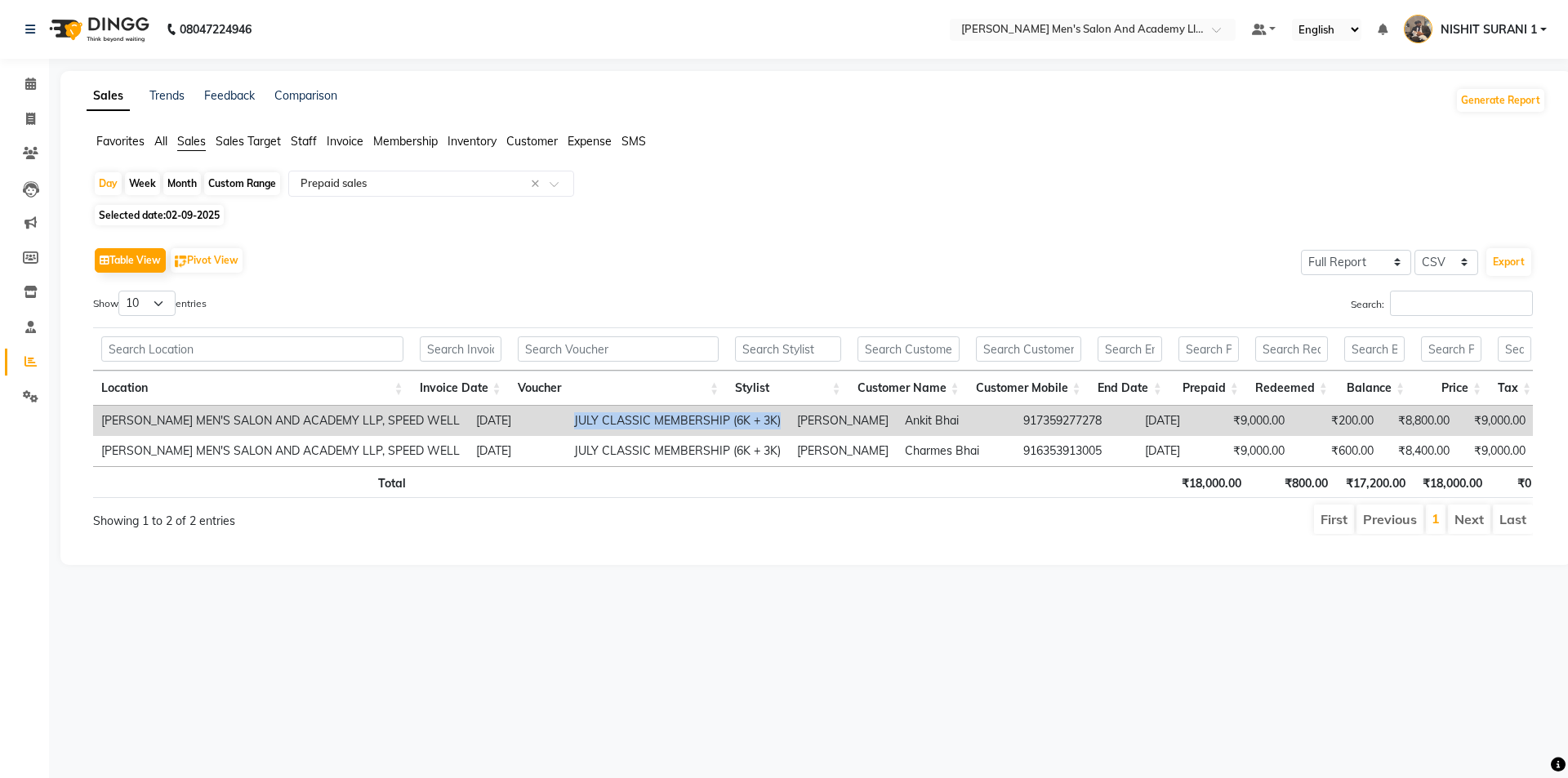
copy td "JULY CLASSIC MEMBERSHIP (6K + 3K)"
click at [28, 114] on icon at bounding box center [30, 118] width 9 height 12
select select "6752"
select select "service"
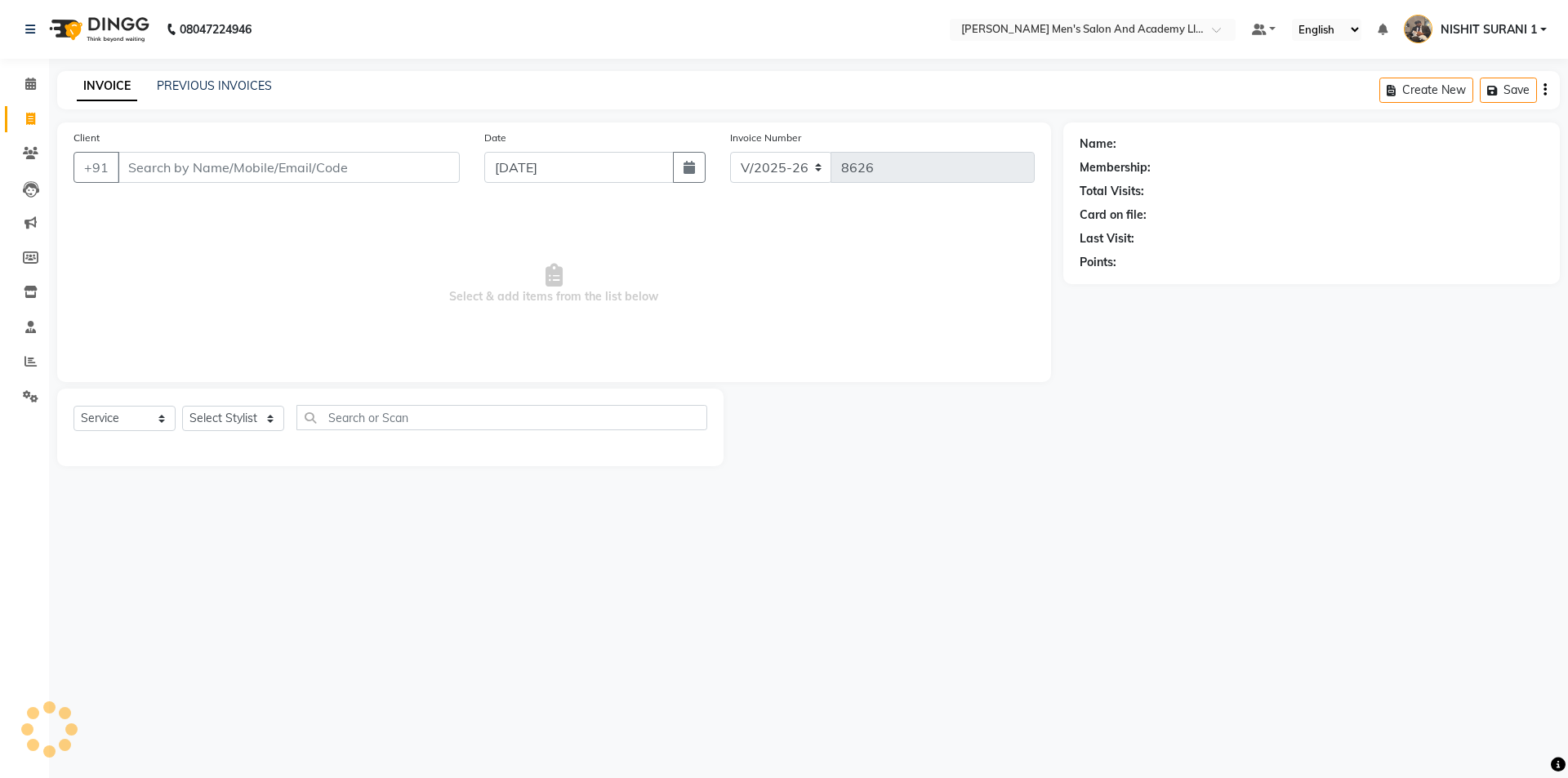
click at [205, 71] on div "INVOICE PREVIOUS INVOICES Create New Save" at bounding box center [809, 90] width 1502 height 38
click at [223, 89] on link "PREVIOUS INVOICES" at bounding box center [214, 86] width 115 height 15
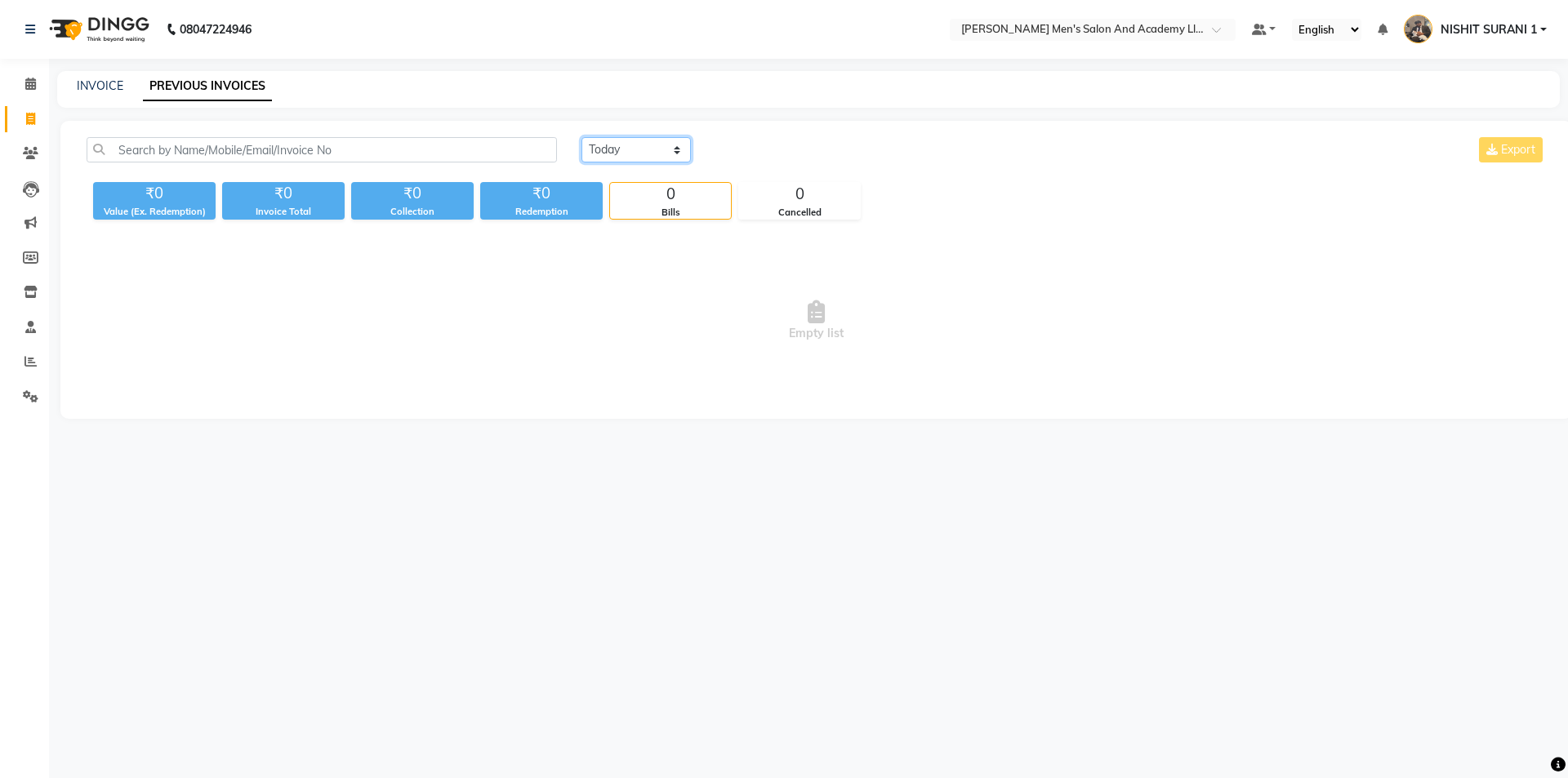
drag, startPoint x: 613, startPoint y: 146, endPoint x: 620, endPoint y: 160, distance: 15.7
click at [613, 146] on select "Today Yesterday Custom Range" at bounding box center [635, 150] width 109 height 25
select select "range"
click at [581, 137] on select "Today Yesterday Custom Range" at bounding box center [635, 150] width 109 height 25
click at [741, 161] on input "[DATE]" at bounding box center [769, 150] width 114 height 22
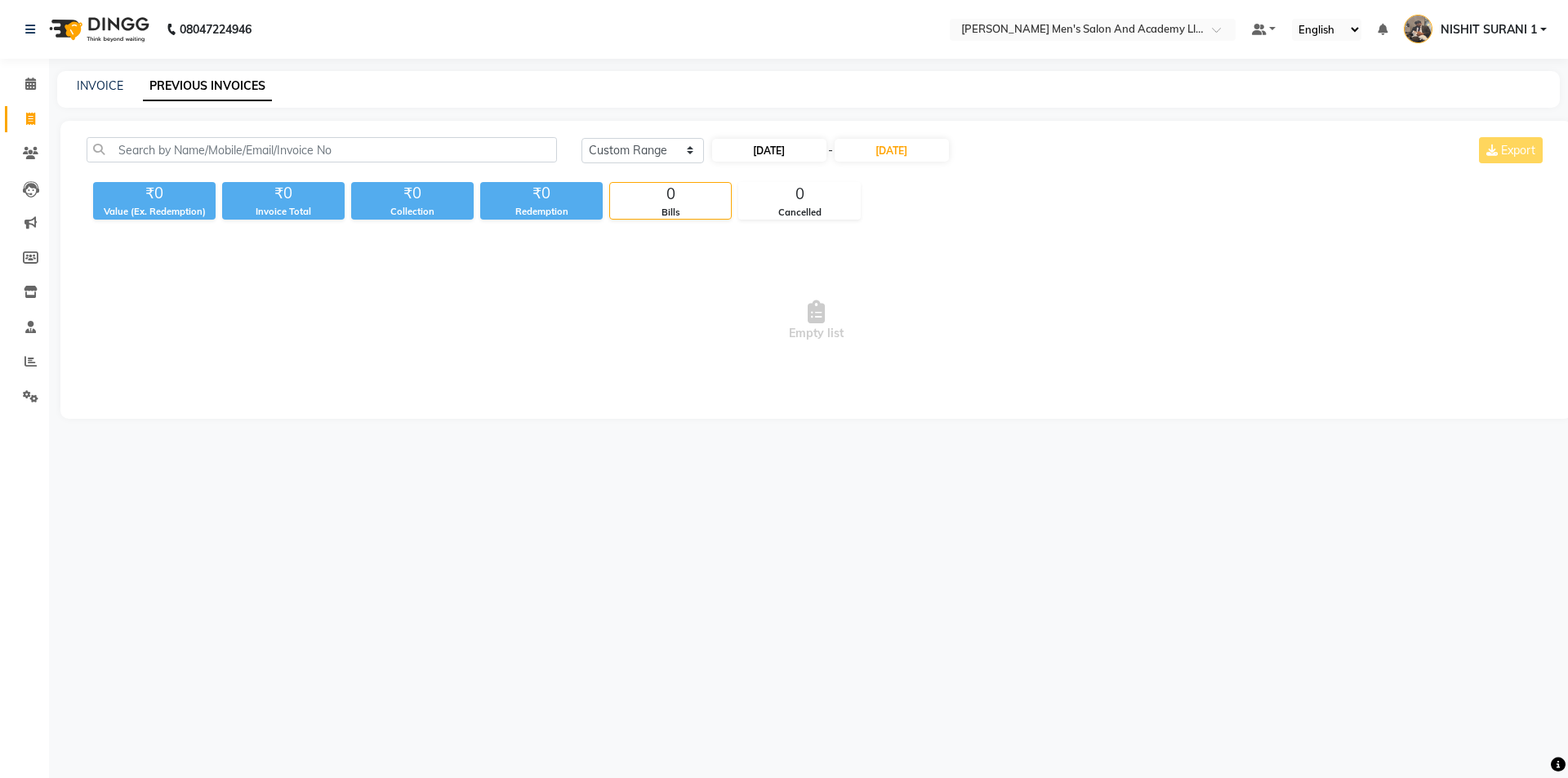
select select "9"
select select "2025"
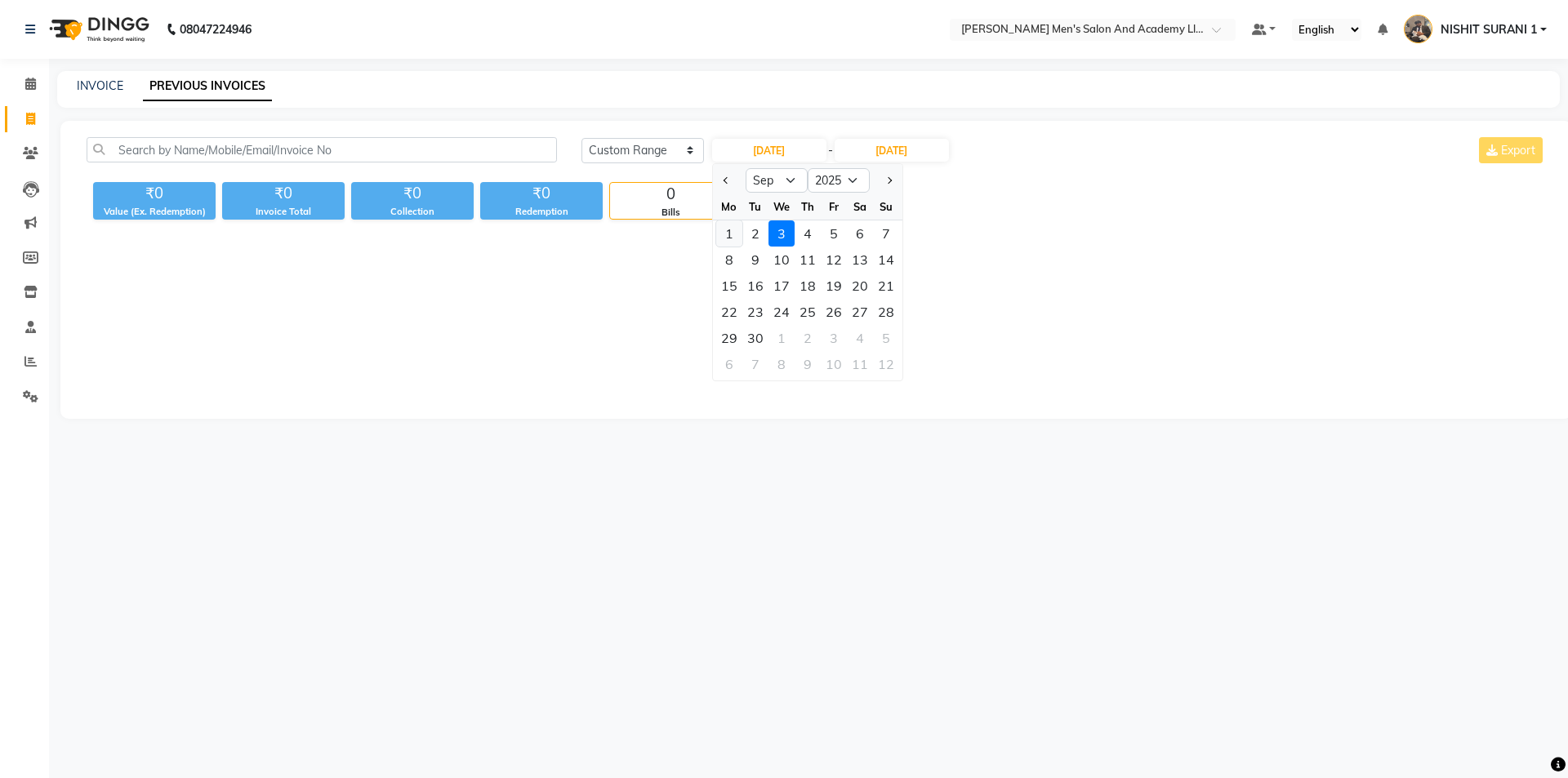
click at [733, 232] on div "1" at bounding box center [729, 233] width 26 height 26
type input "01-09-2025"
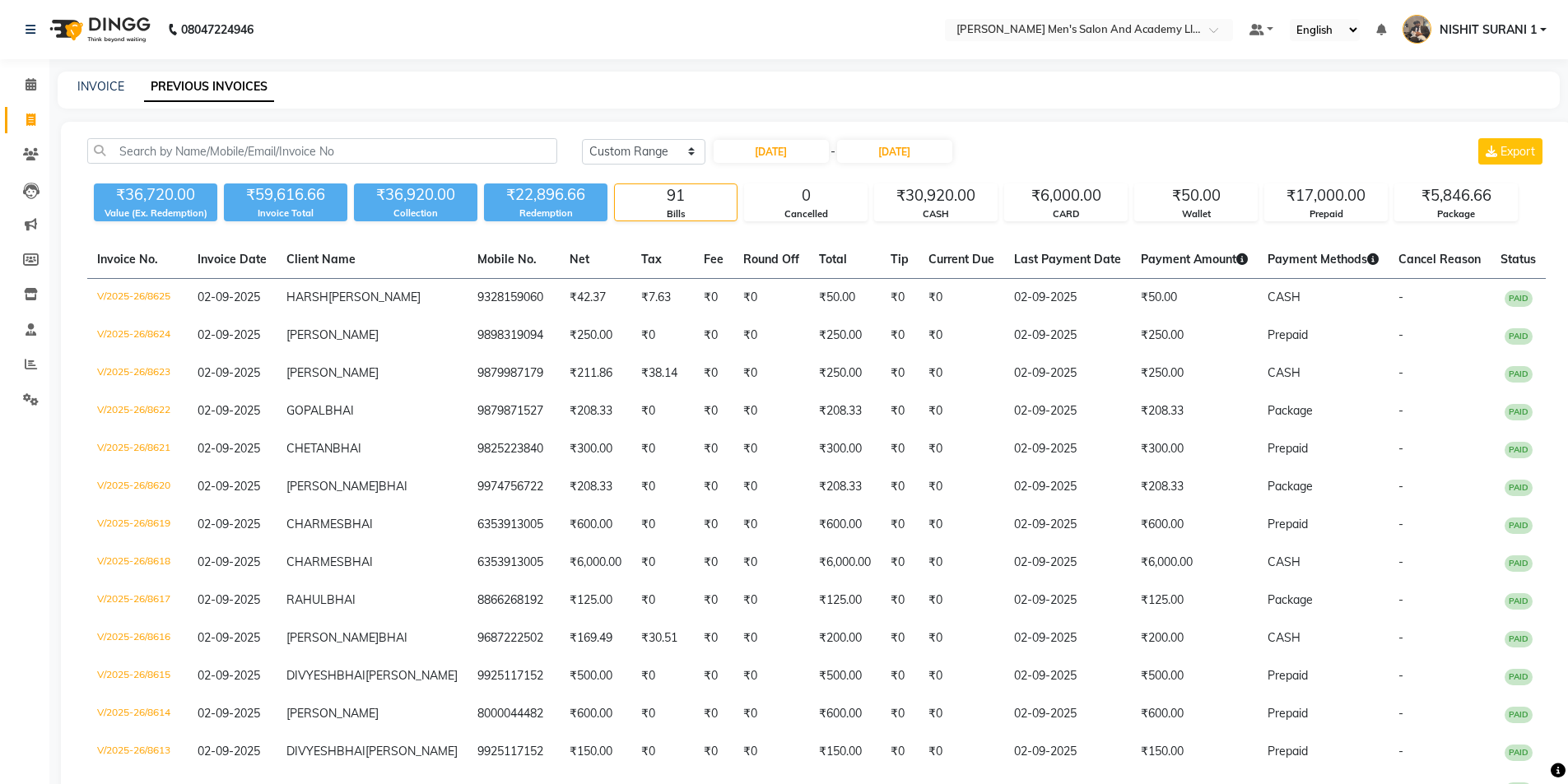
click at [29, 377] on link "Reports" at bounding box center [24, 365] width 39 height 27
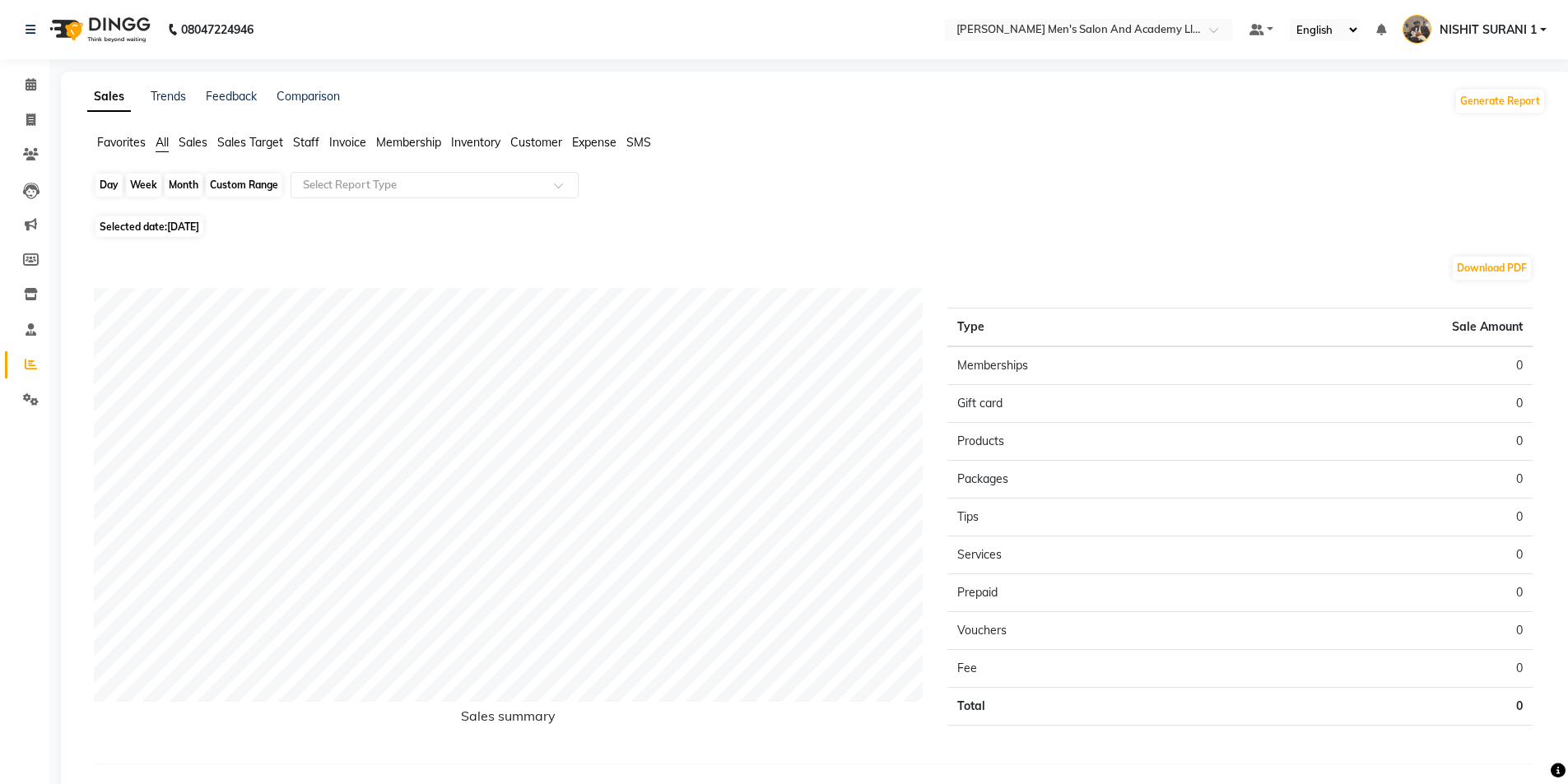
click at [103, 187] on div "Day" at bounding box center [109, 185] width 27 height 23
select select "9"
select select "2025"
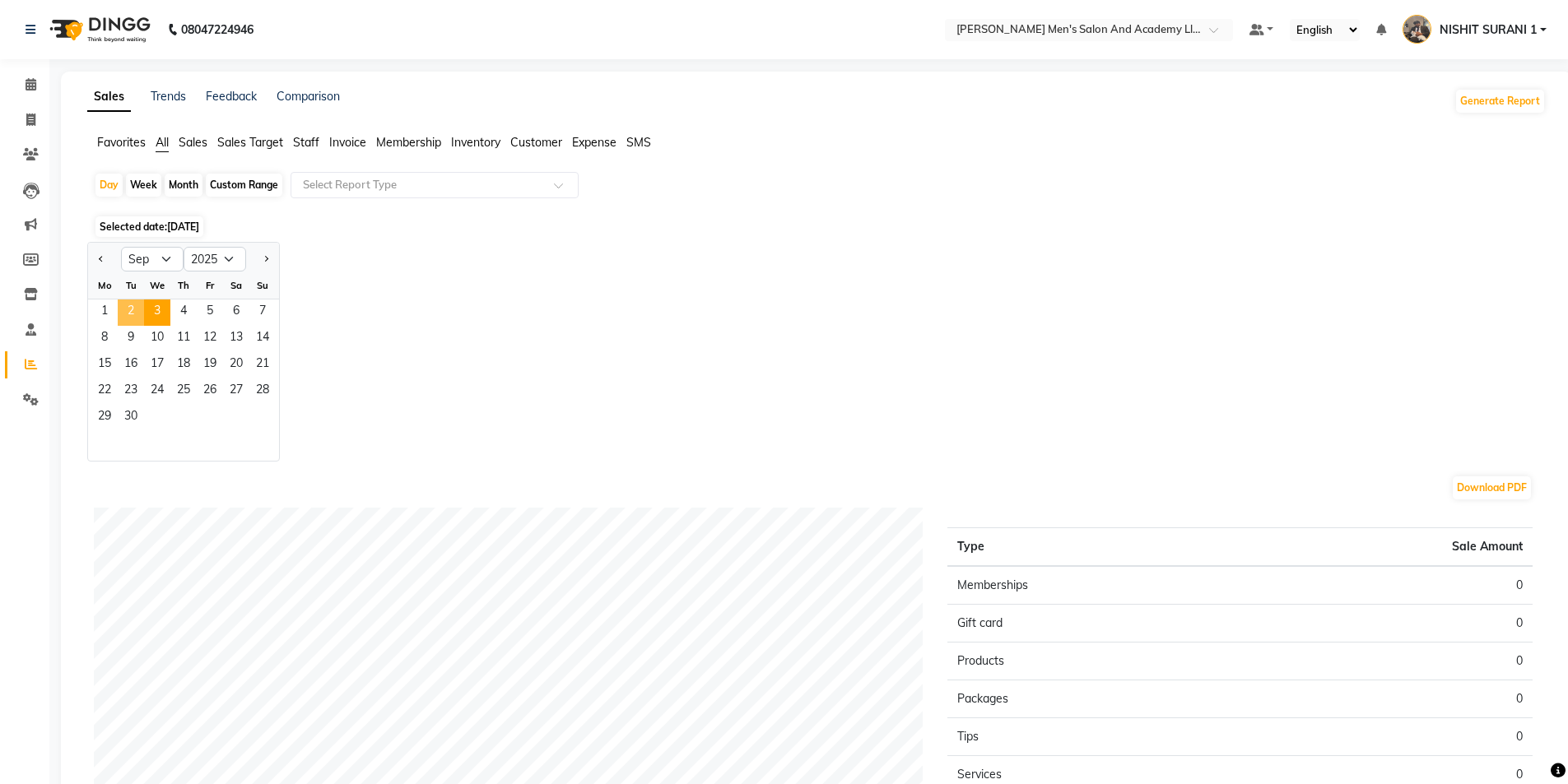
click at [143, 313] on span "2" at bounding box center [130, 312] width 26 height 26
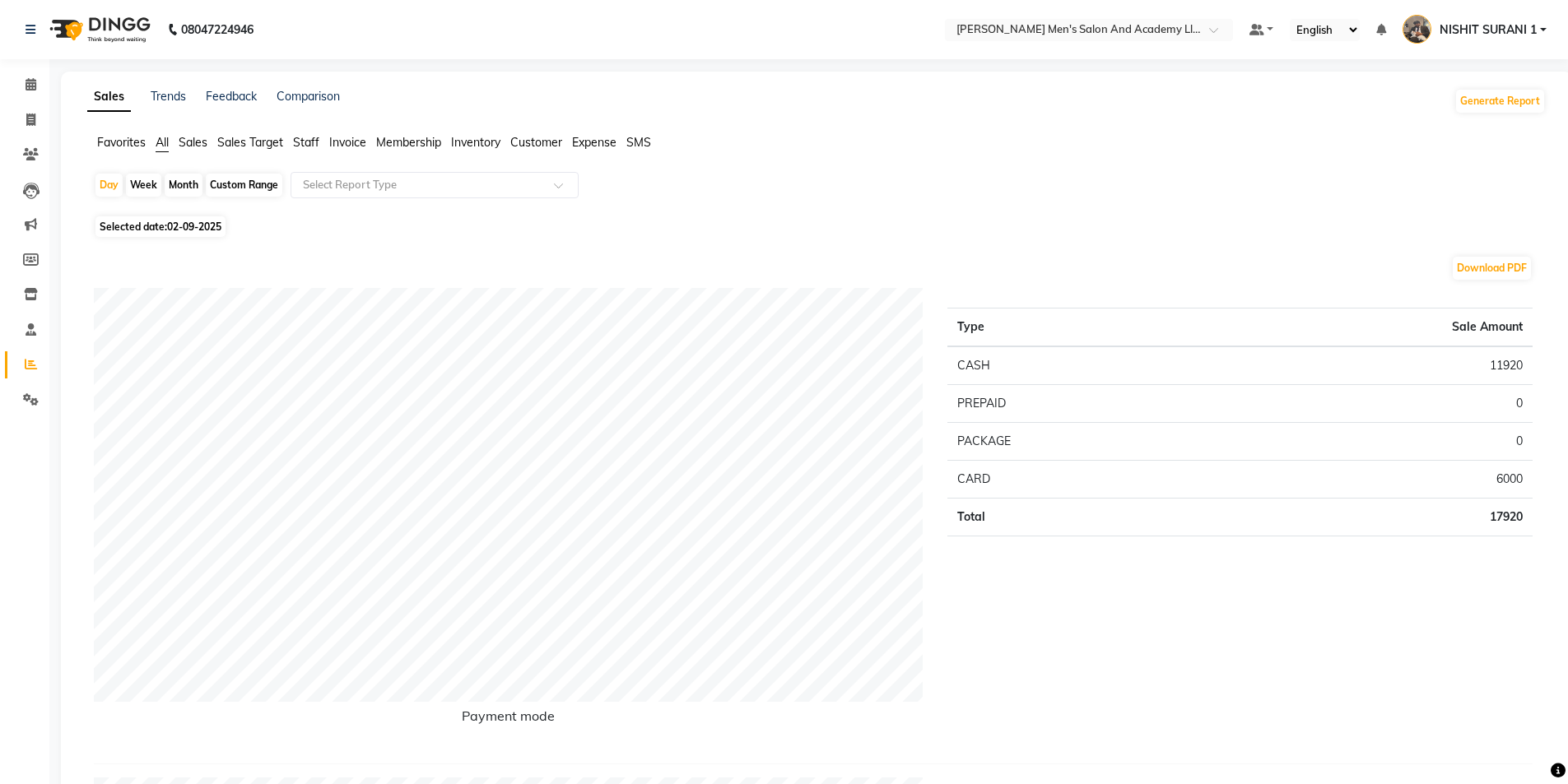
click at [310, 147] on span "Staff" at bounding box center [306, 143] width 26 height 15
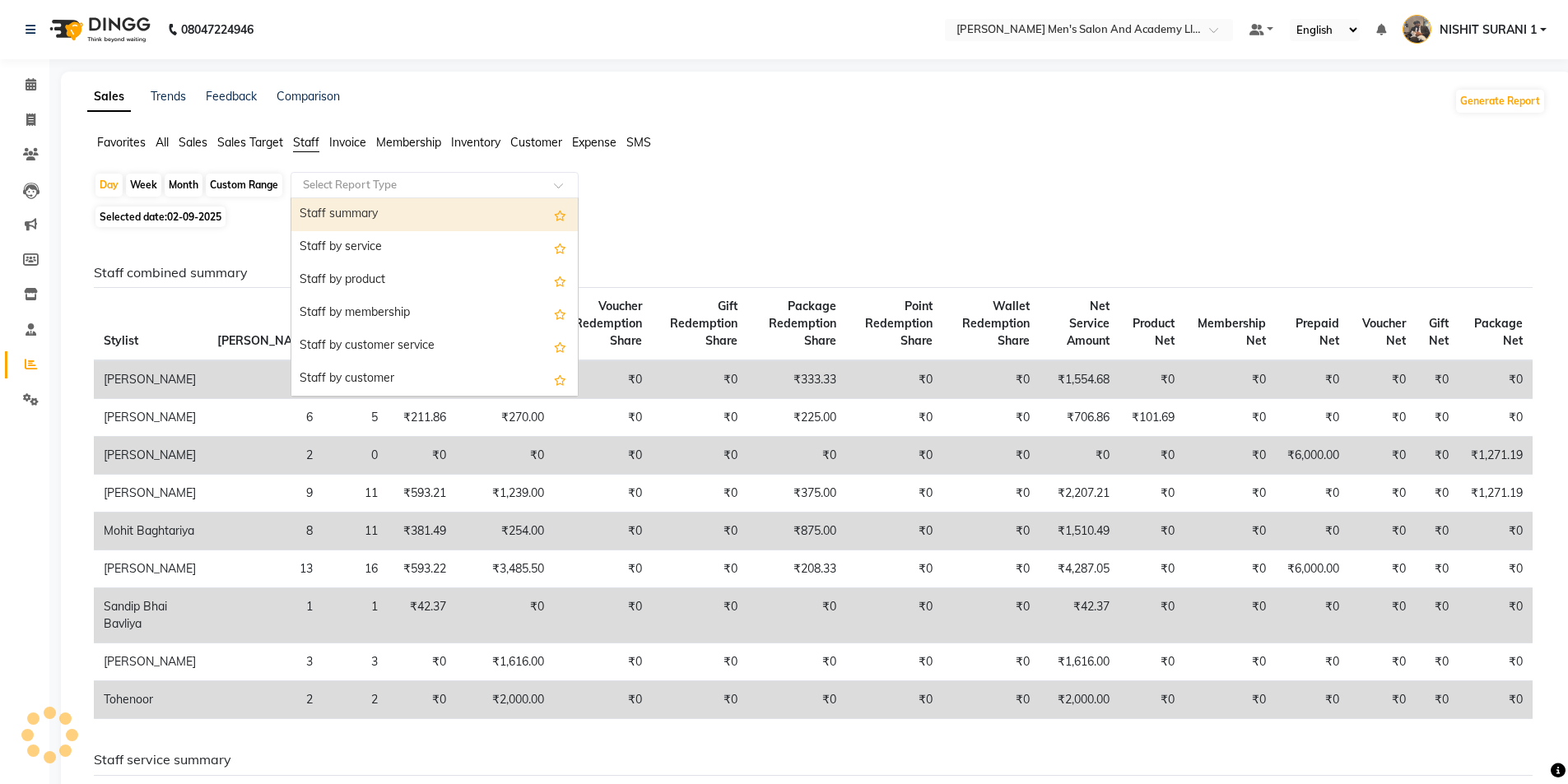
click at [328, 188] on input "text" at bounding box center [418, 186] width 237 height 17
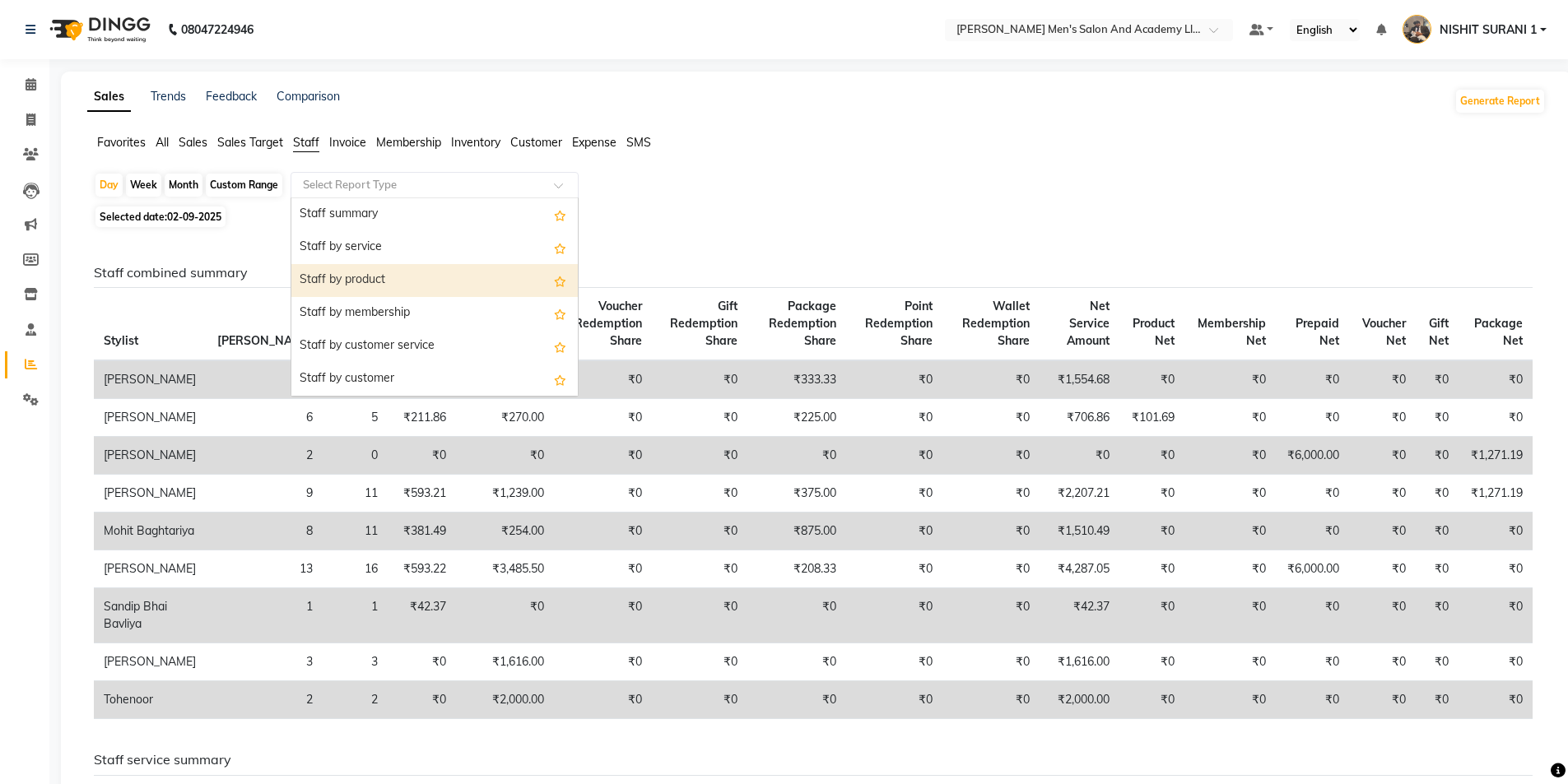
click at [387, 279] on div "Staff by product" at bounding box center [434, 280] width 286 height 33
select select "full_report"
select select "csv"
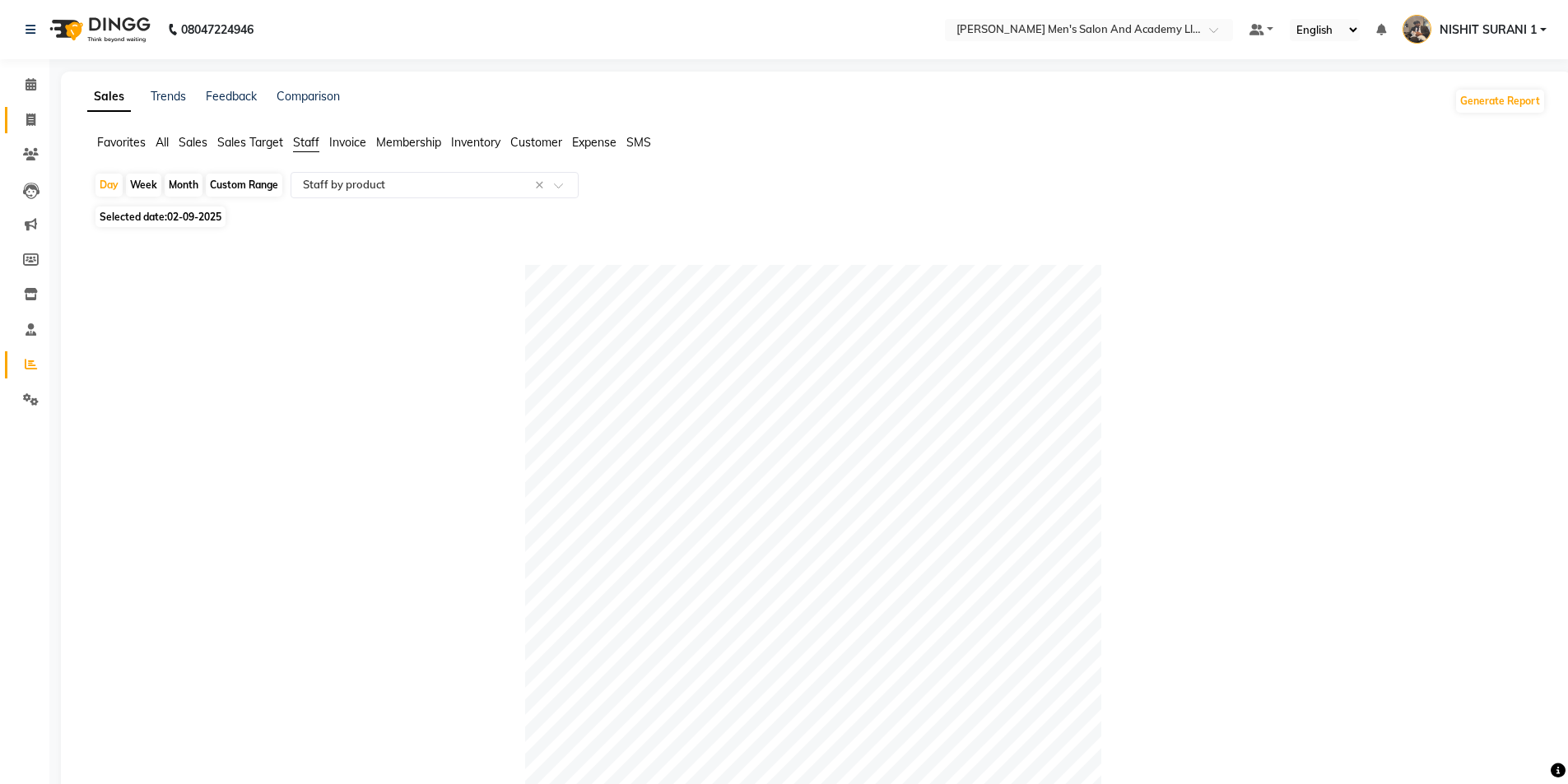
click at [16, 118] on link "Invoice" at bounding box center [24, 120] width 39 height 27
select select "6752"
select select "service"
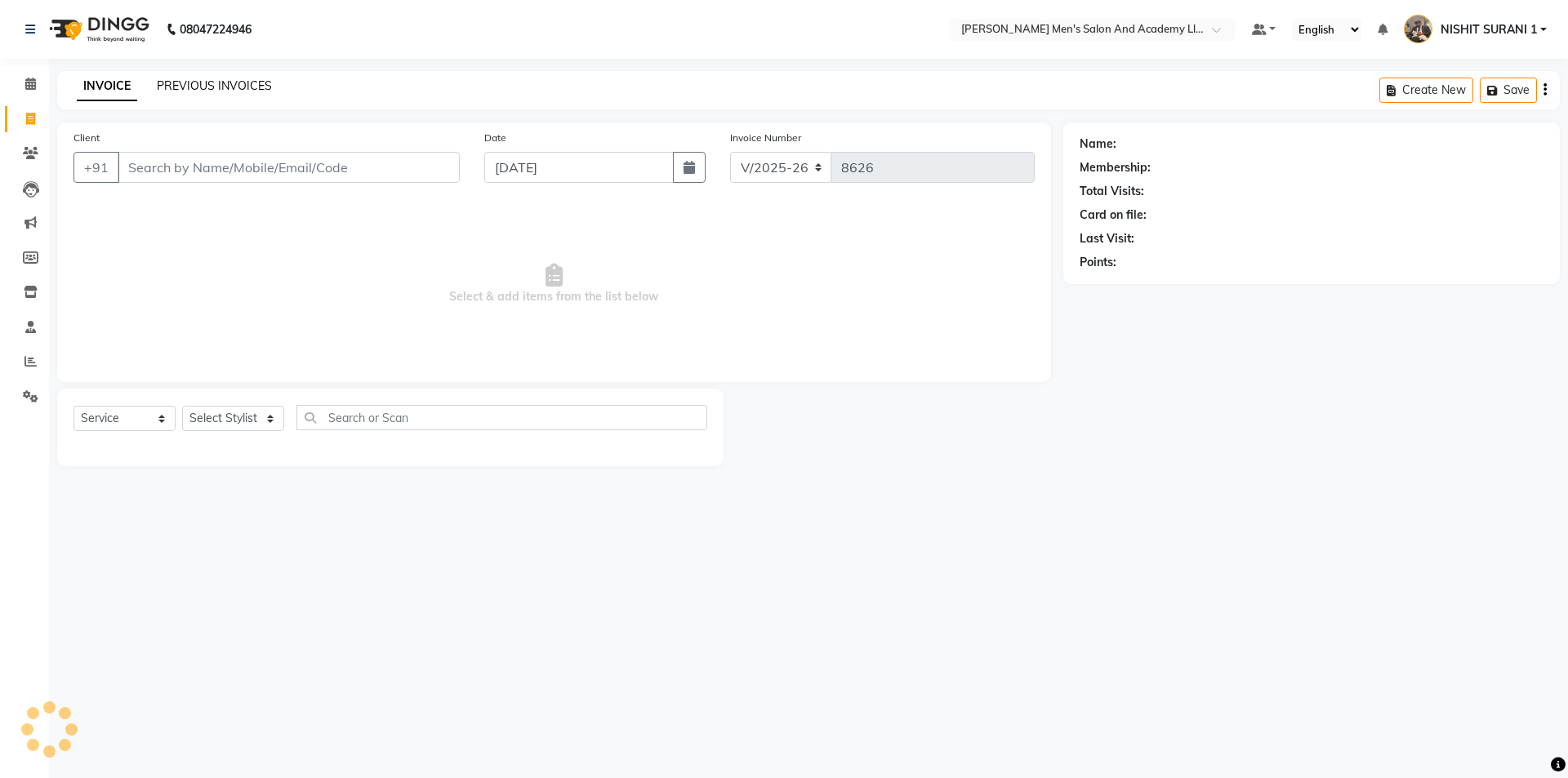
click at [229, 79] on link "PREVIOUS INVOICES" at bounding box center [214, 86] width 115 height 15
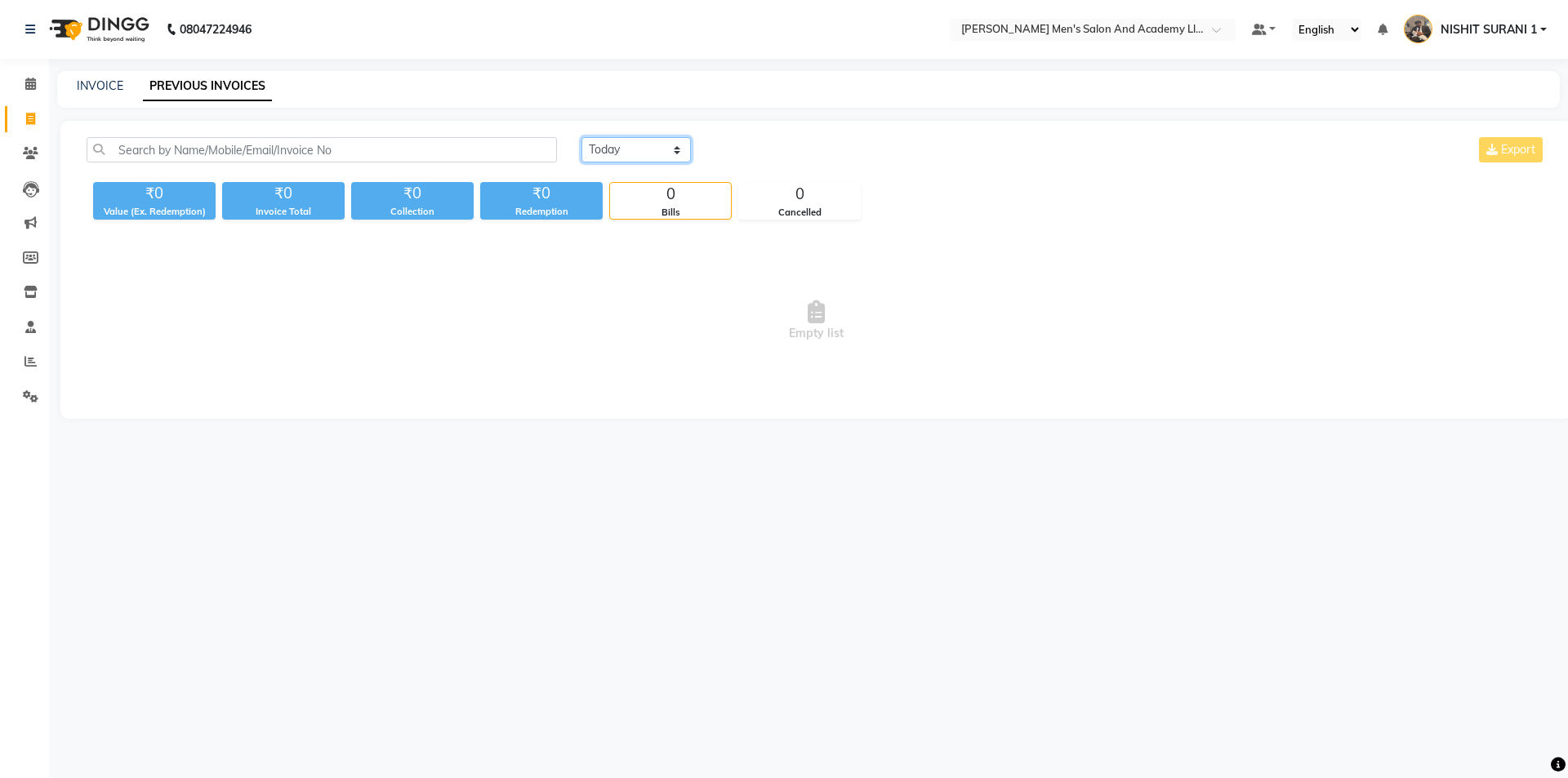
click at [664, 154] on select "Today Yesterday Custom Range" at bounding box center [635, 150] width 109 height 25
select select "yesterday"
click at [581, 137] on select "Today Yesterday Custom Range" at bounding box center [635, 150] width 109 height 25
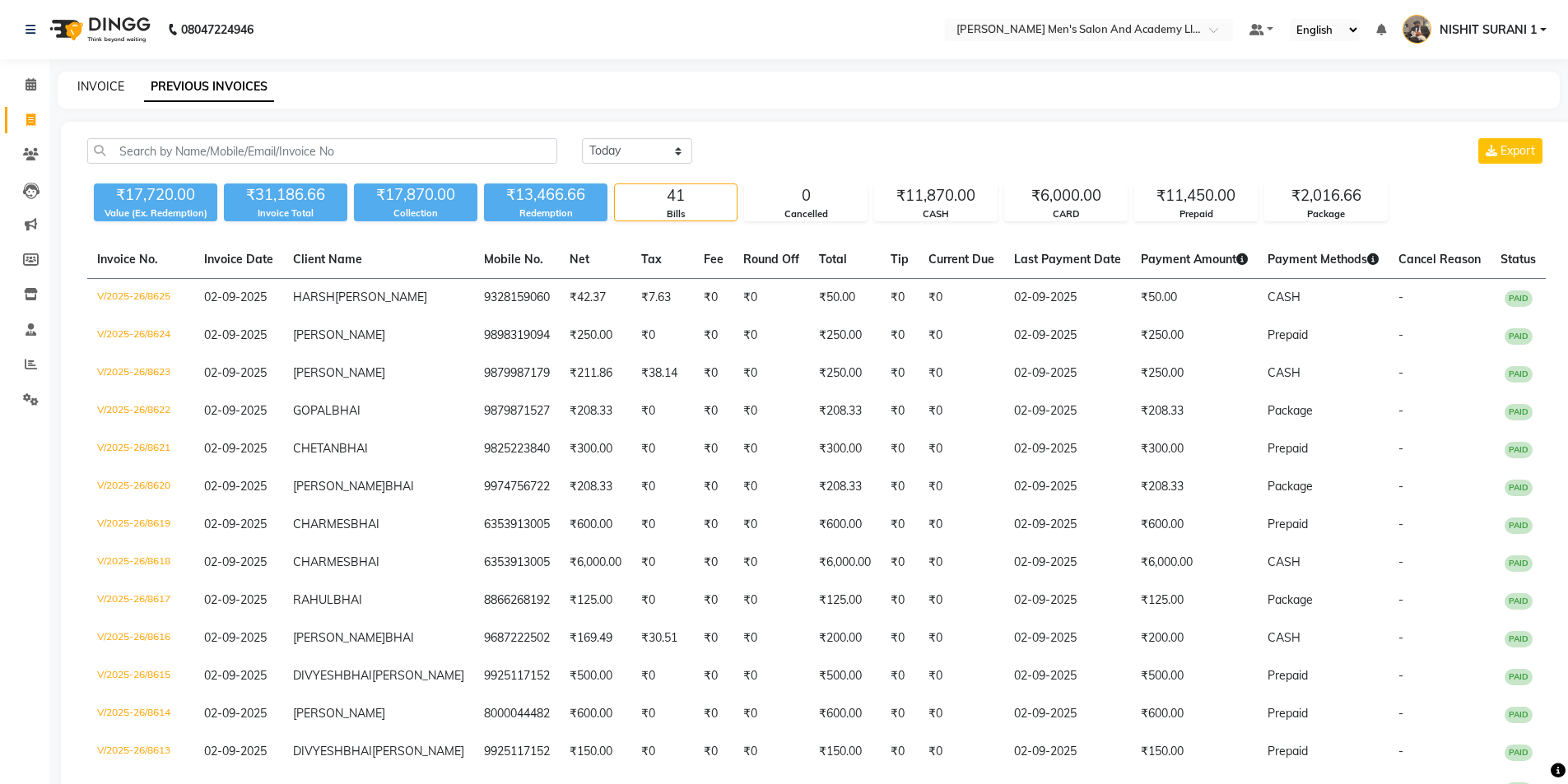
click at [87, 82] on link "INVOICE" at bounding box center [101, 86] width 47 height 15
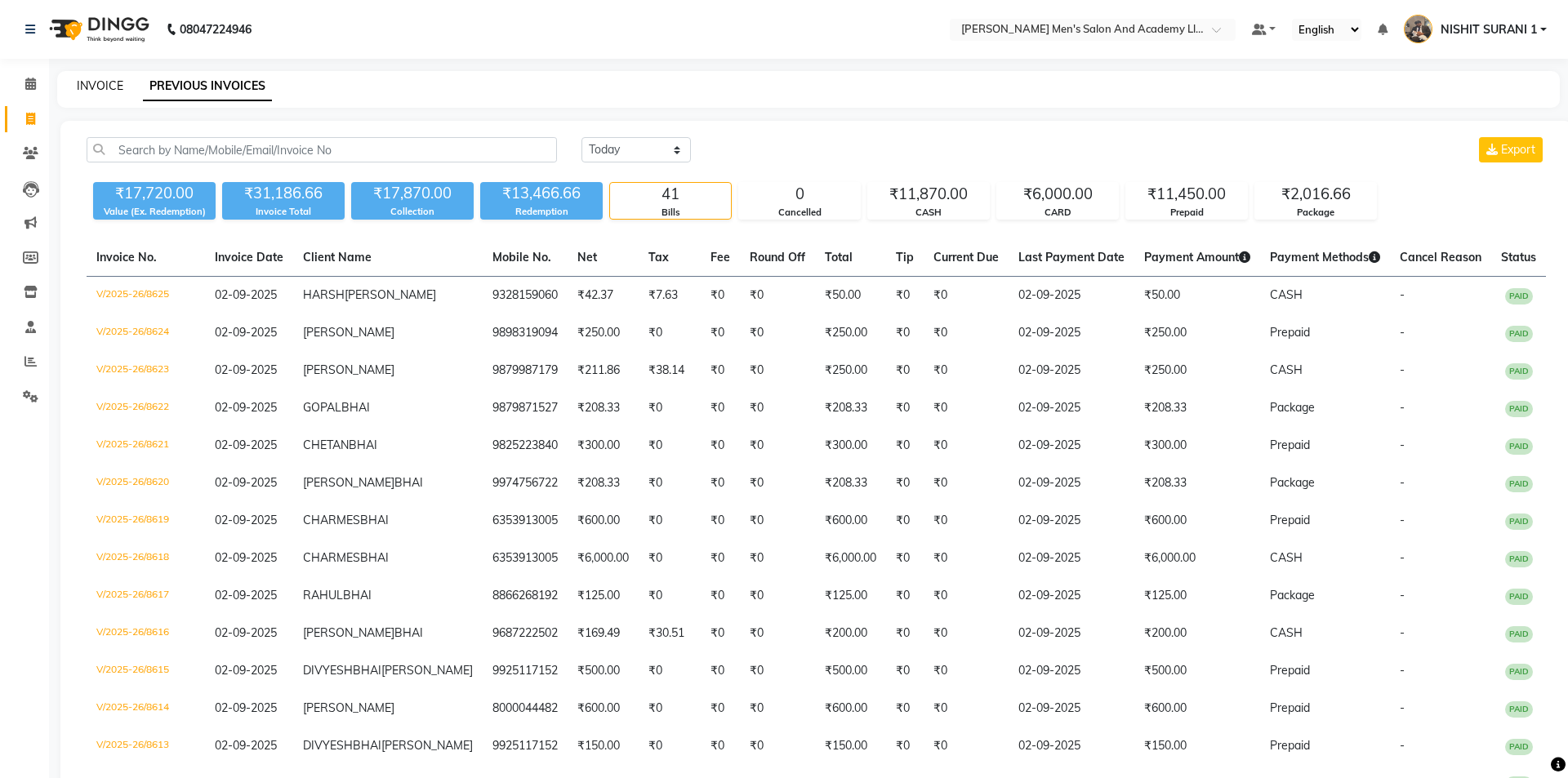
select select "6752"
select select "service"
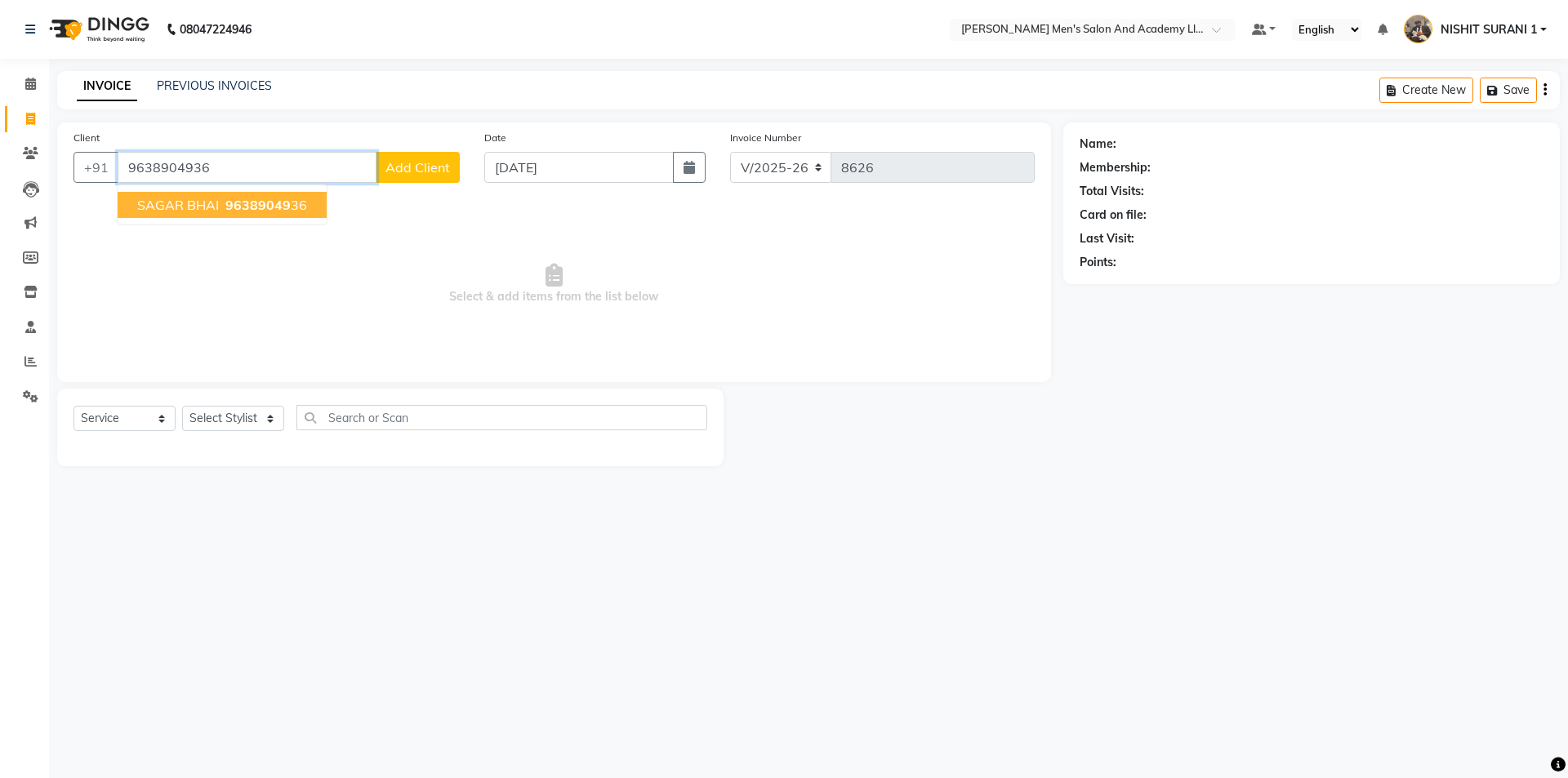
type input "9638904936"
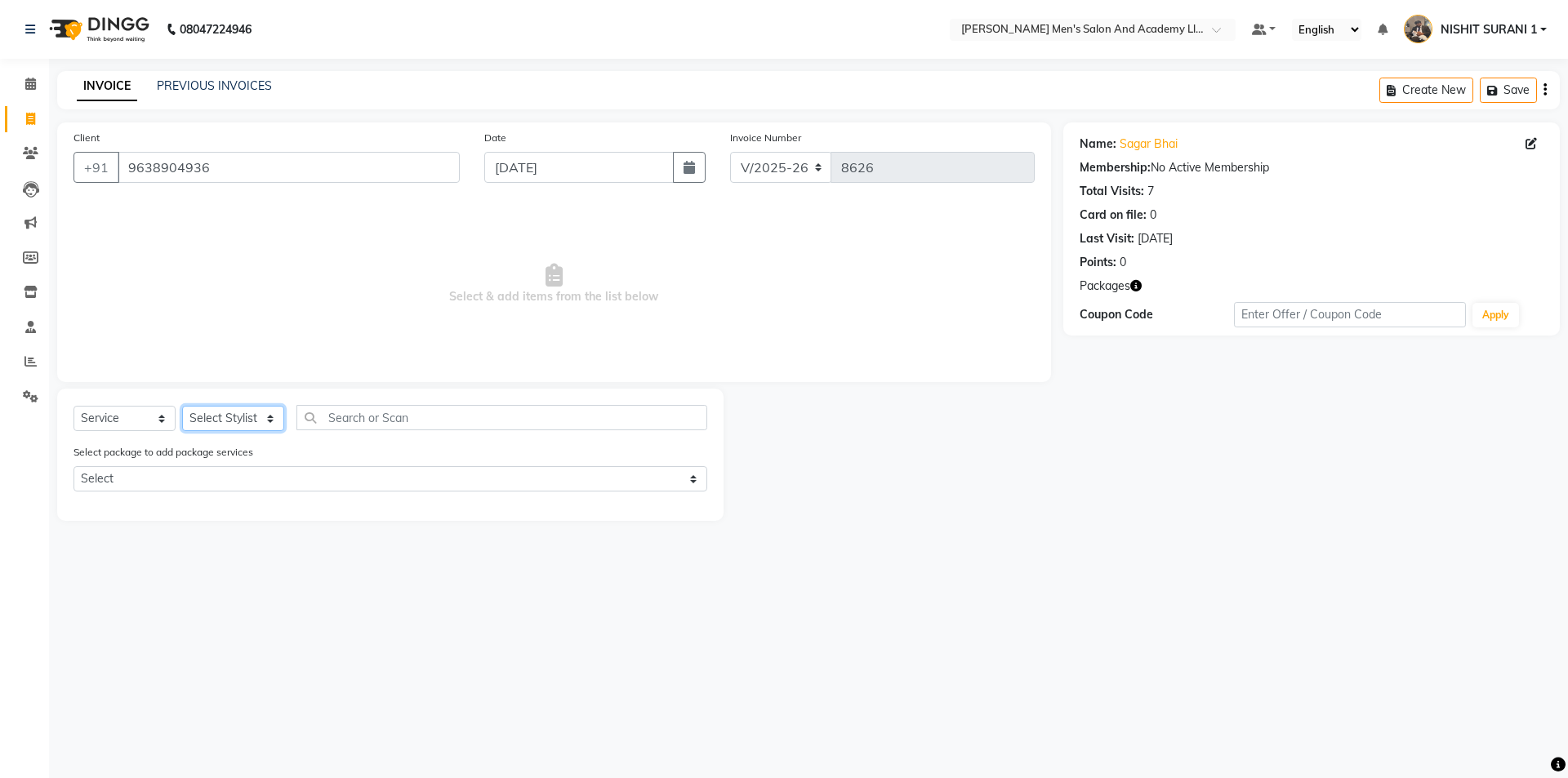
click at [214, 419] on select "Select Stylist AADITYA SOLANKI ABHAY PARMAR AJAY SEN ANKUSH SEN ASHISH VAGHELA …" at bounding box center [233, 418] width 102 height 25
select select "83022"
click at [182, 406] on select "Select Stylist AADITYA SOLANKI ABHAY PARMAR AJAY SEN ANKUSH SEN ASHISH VAGHELA …" at bounding box center [233, 418] width 102 height 25
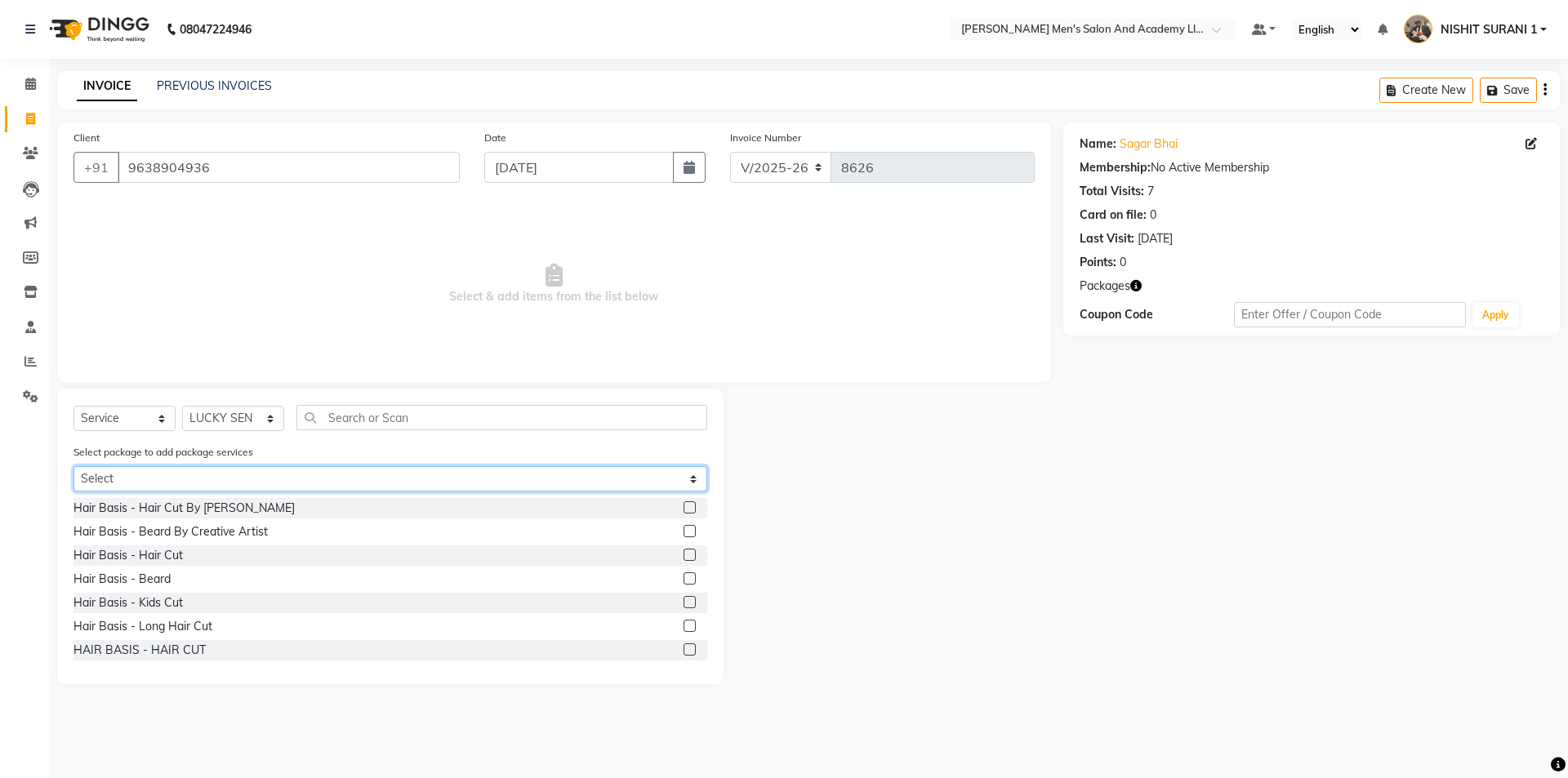
drag, startPoint x: 203, startPoint y: 471, endPoint x: 208, endPoint y: 486, distance: 15.8
click at [203, 472] on select "Select MAGIC PACKAGE" at bounding box center [390, 479] width 634 height 25
select select "1: Object"
click at [73, 466] on select "Select MAGIC PACKAGE" at bounding box center [390, 479] width 634 height 25
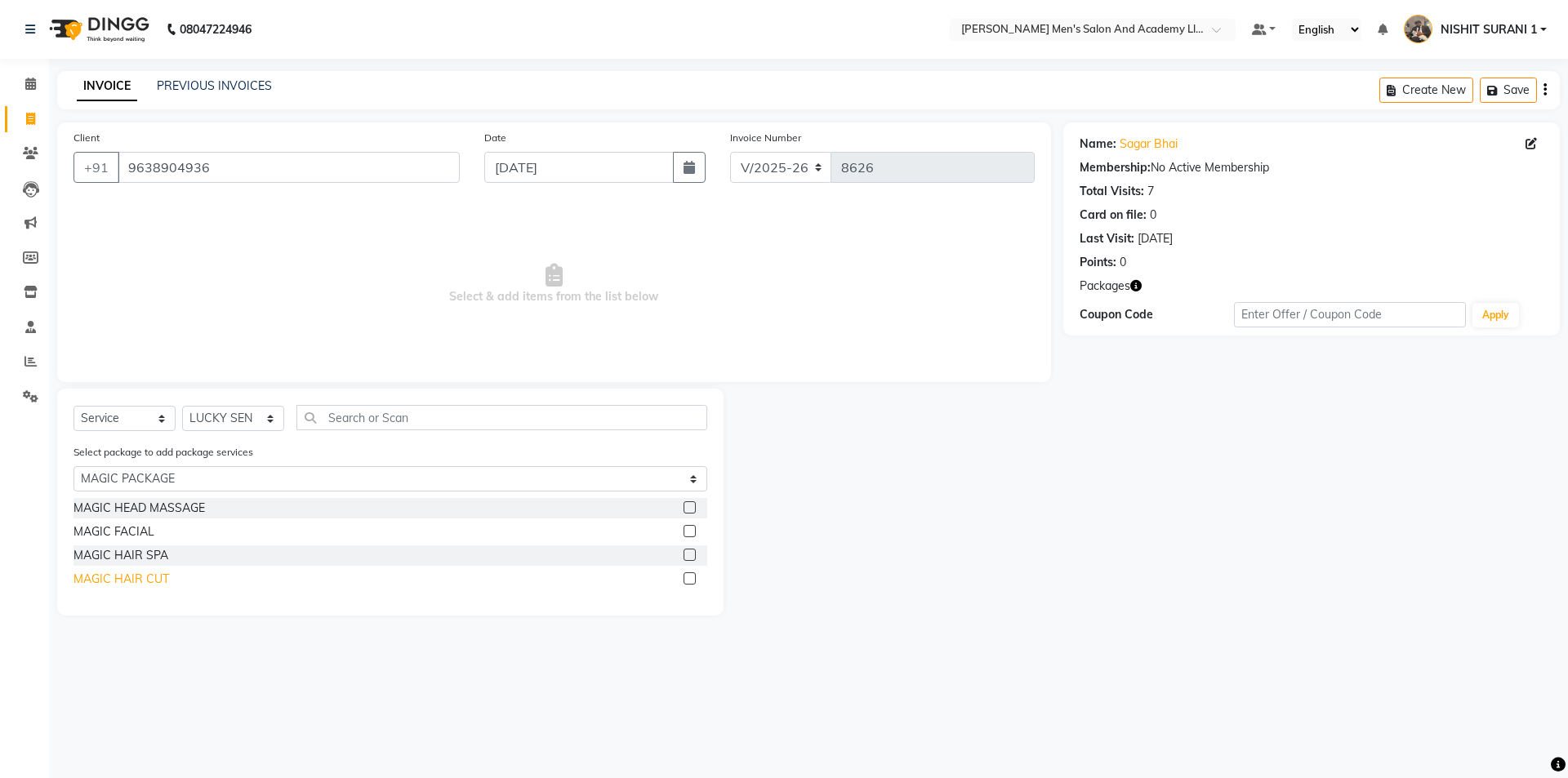
click at [147, 586] on div "MAGIC HAIR CUT" at bounding box center [121, 579] width 96 height 17
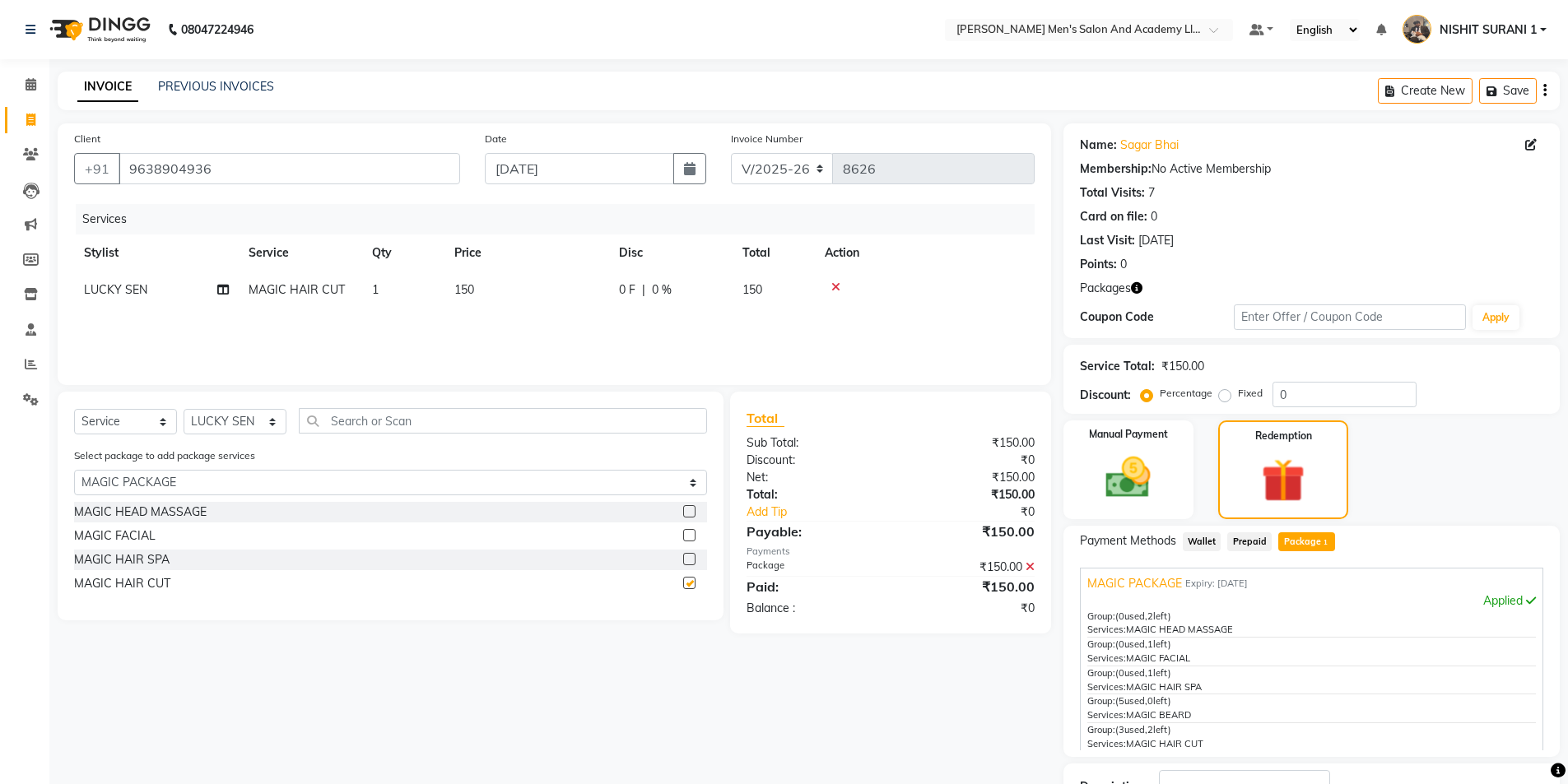
checkbox input "false"
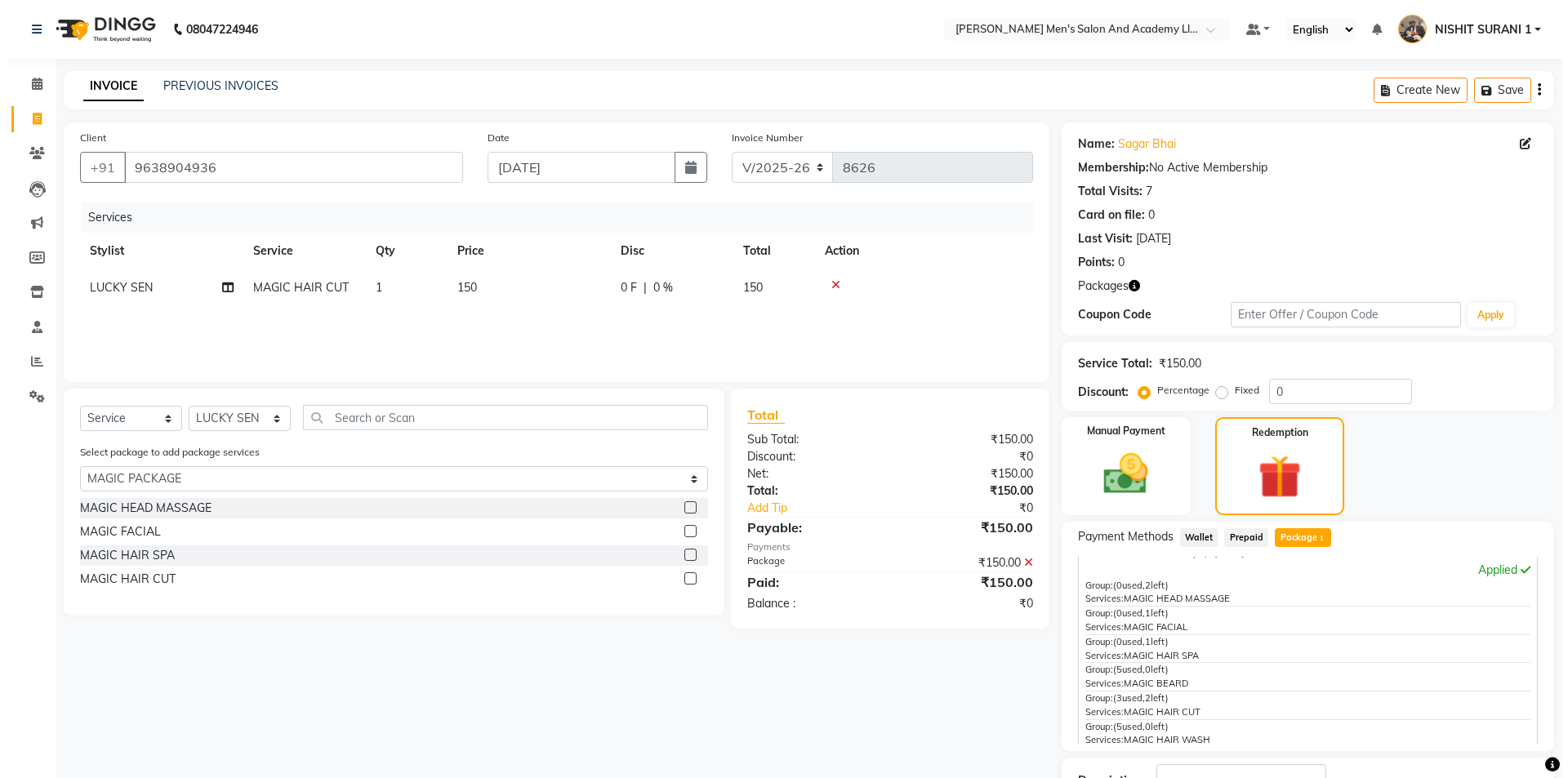
scroll to position [50, 0]
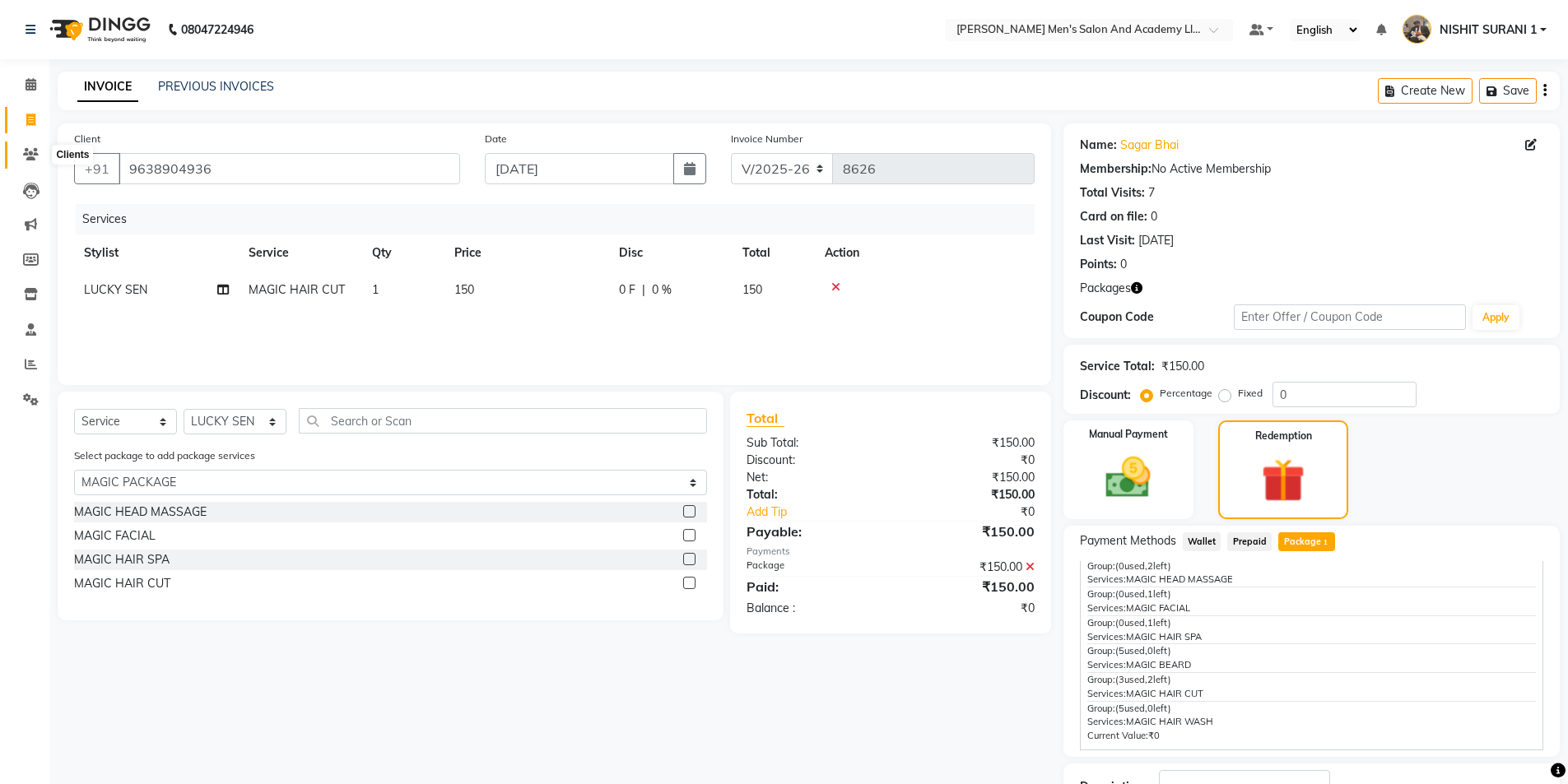
click at [28, 159] on icon at bounding box center [30, 154] width 16 height 13
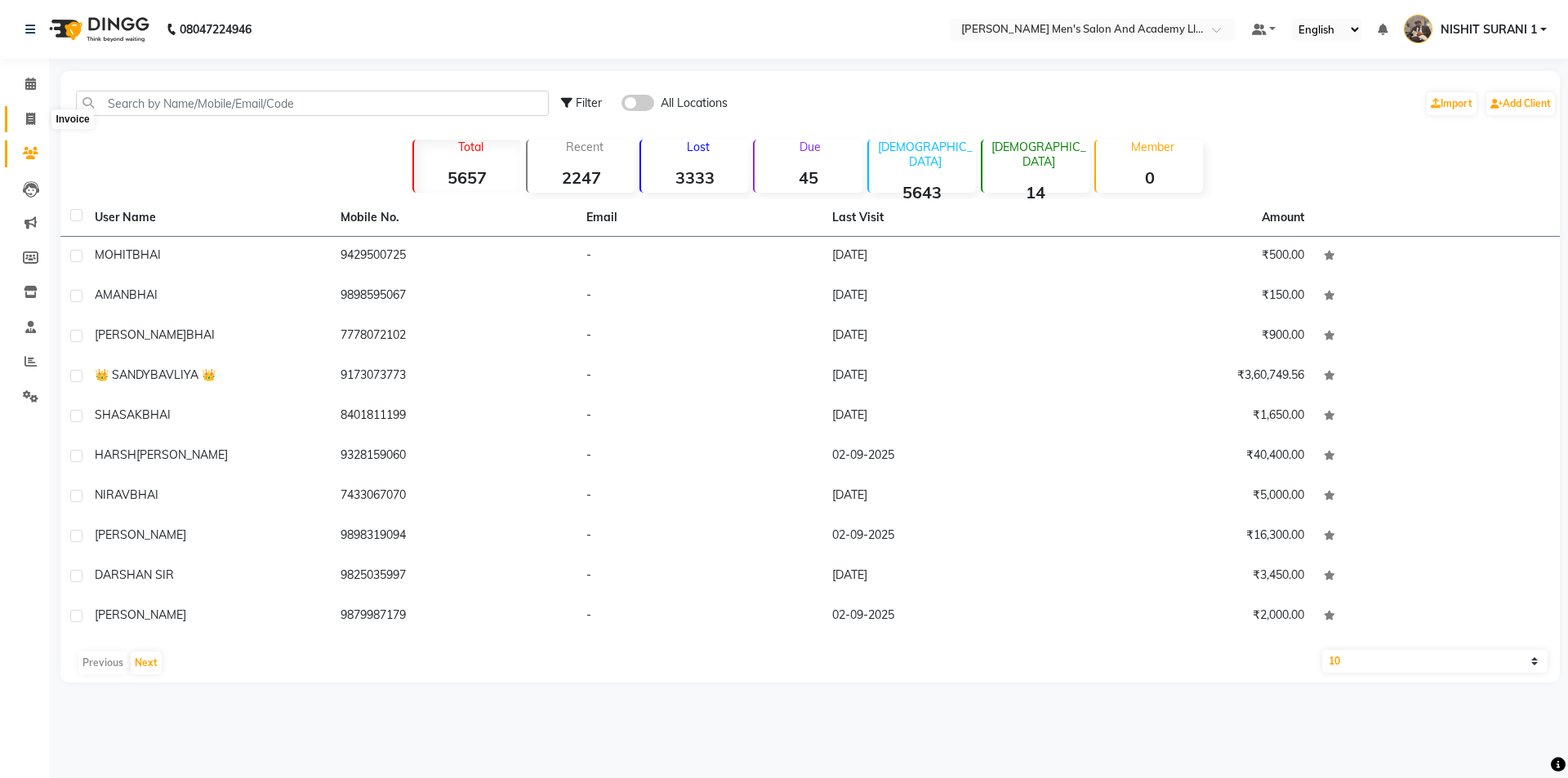
click at [37, 116] on span at bounding box center [31, 119] width 28 height 19
select select "service"
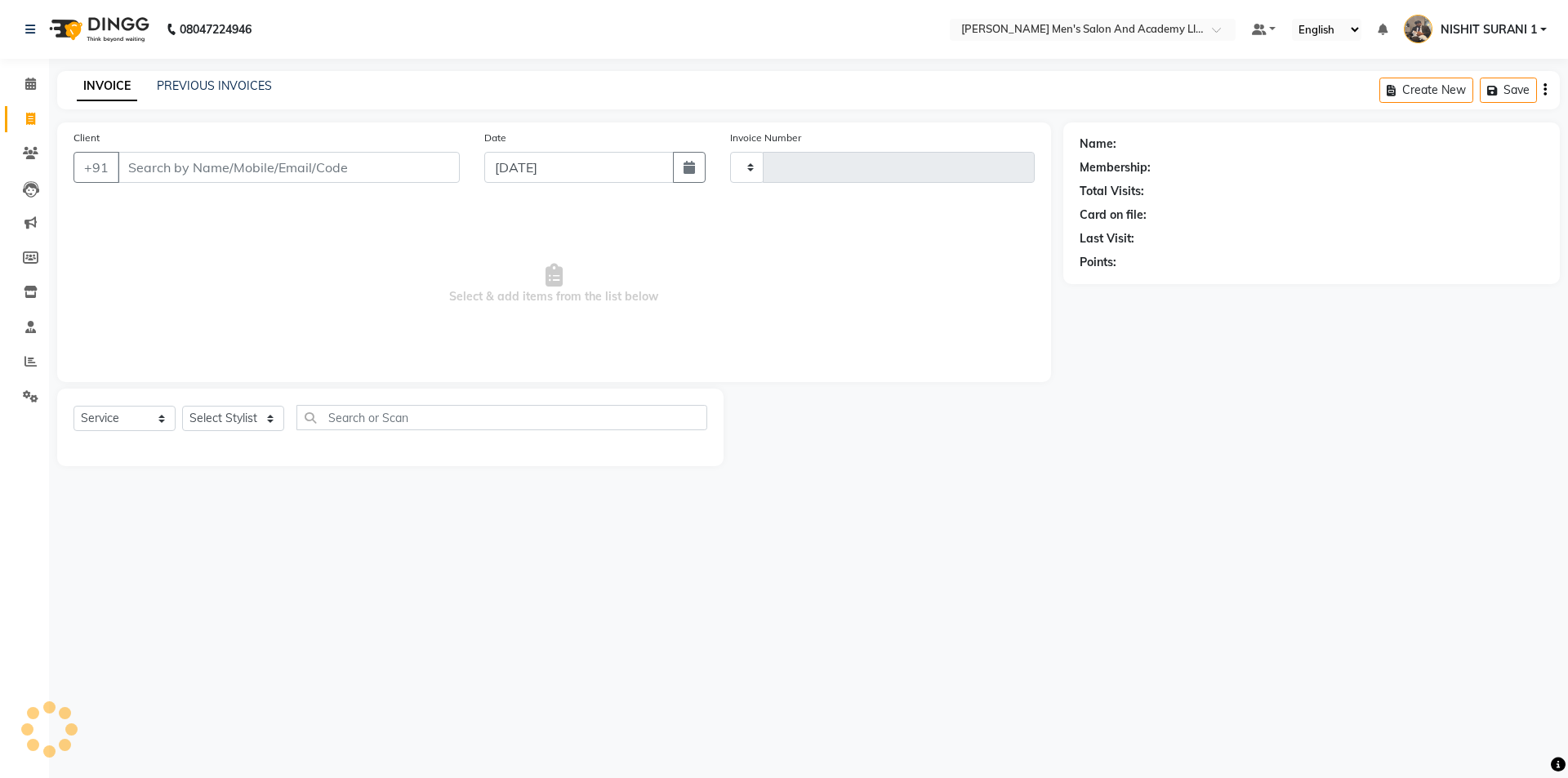
type input "8626"
select select "6752"
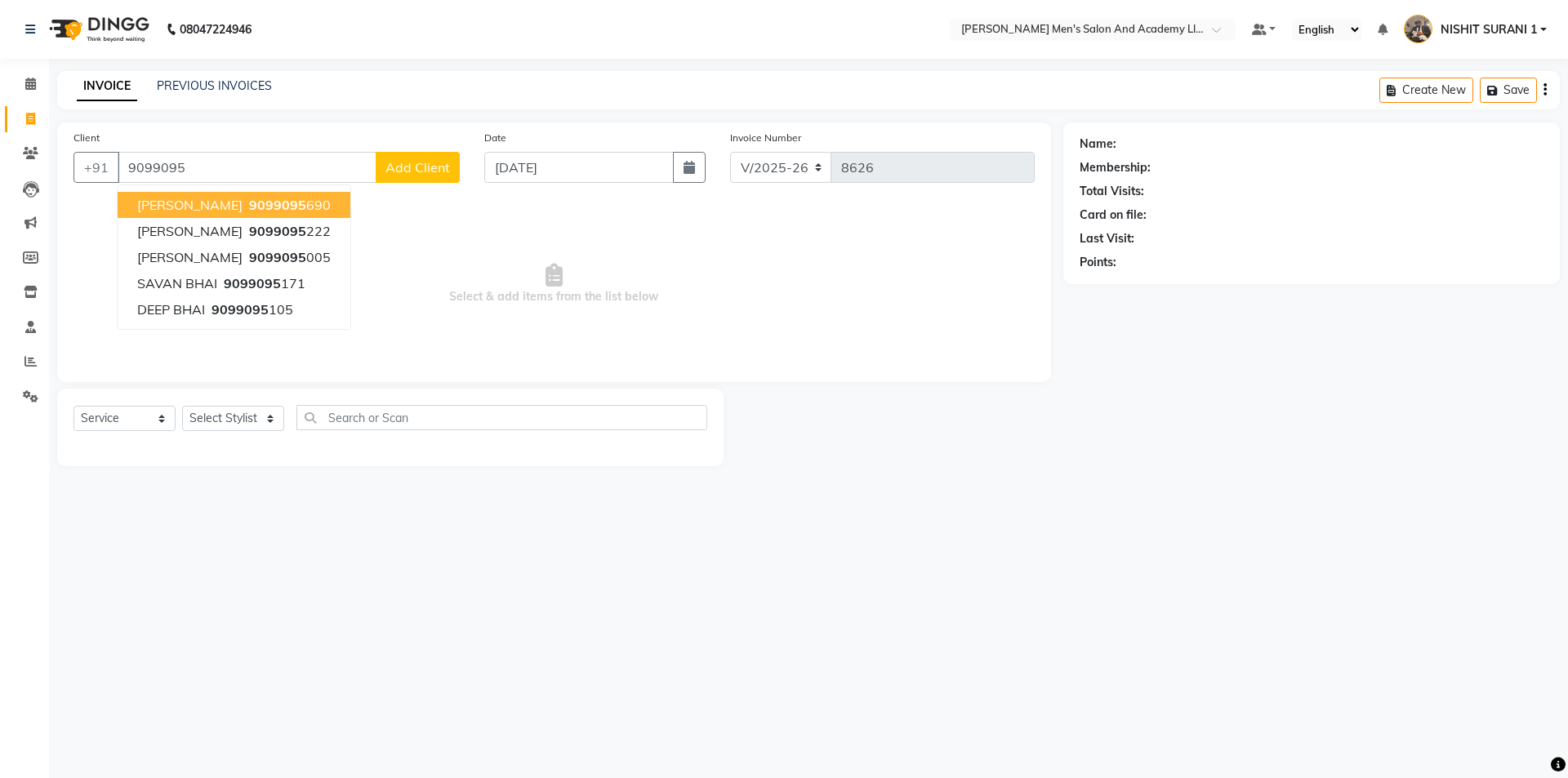
click at [246, 206] on ngb-highlight "9099095 690" at bounding box center [288, 205] width 85 height 17
type input "9099095690"
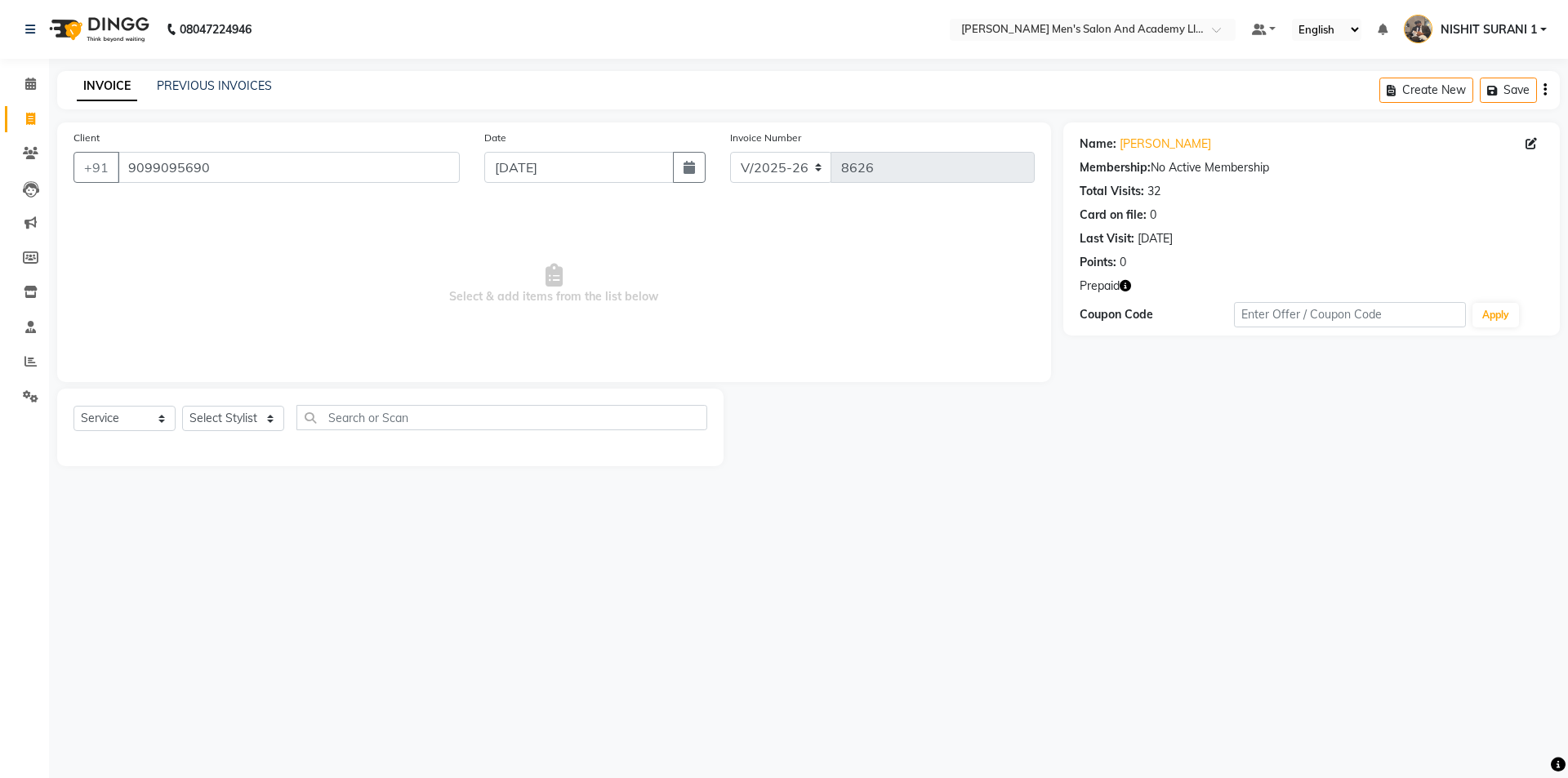
click at [1123, 283] on icon "button" at bounding box center [1125, 286] width 12 height 12
click at [1013, 189] on div "Invoice Number V/2025 V/2025-26 8626" at bounding box center [882, 162] width 328 height 67
click at [1128, 143] on link "Ankur Bhai" at bounding box center [1165, 144] width 92 height 17
click at [32, 116] on icon at bounding box center [30, 118] width 9 height 12
select select "service"
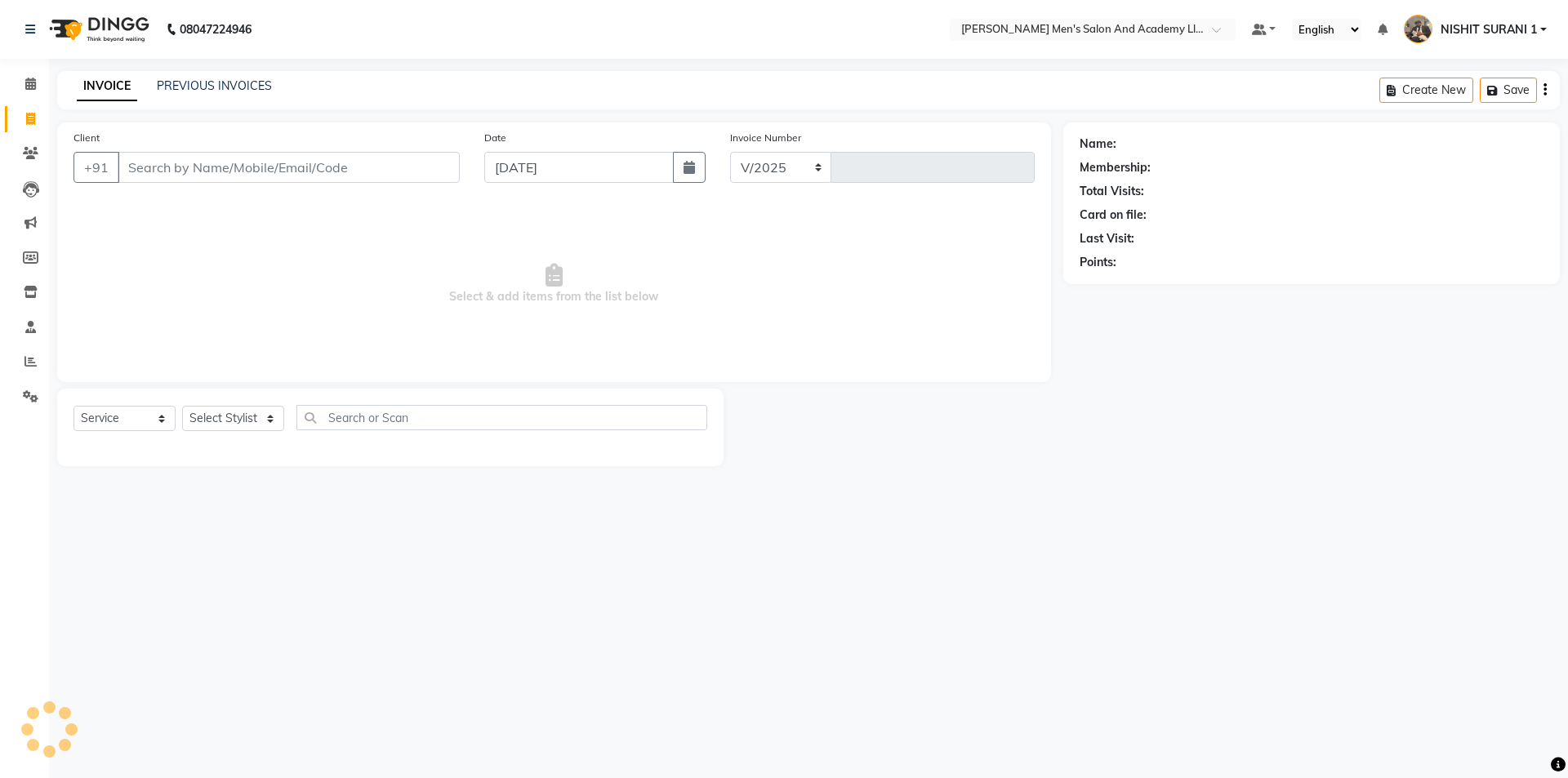
select select "6752"
type input "8626"
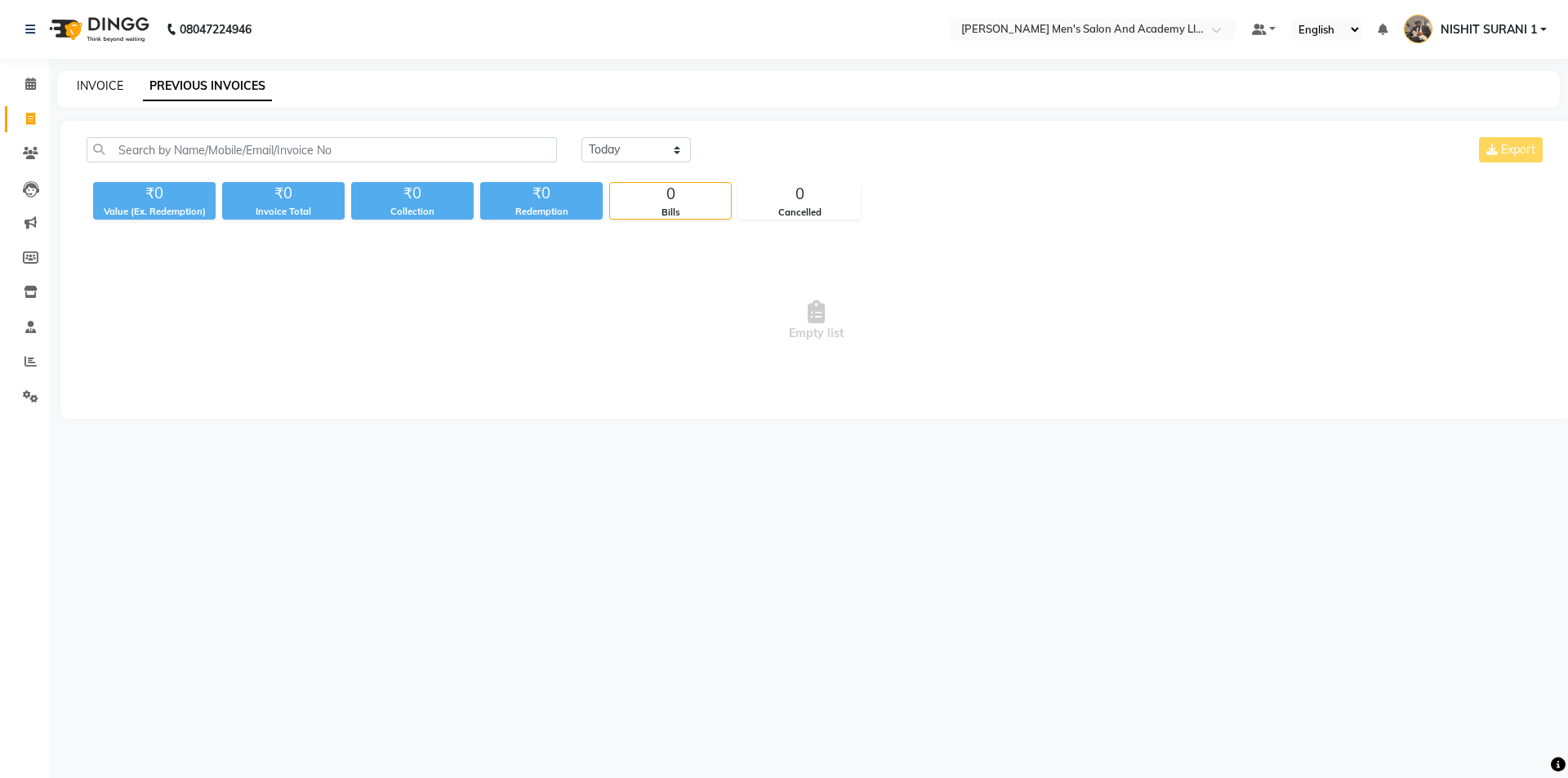
click at [118, 87] on link "INVOICE" at bounding box center [100, 86] width 47 height 15
select select "6752"
select select "service"
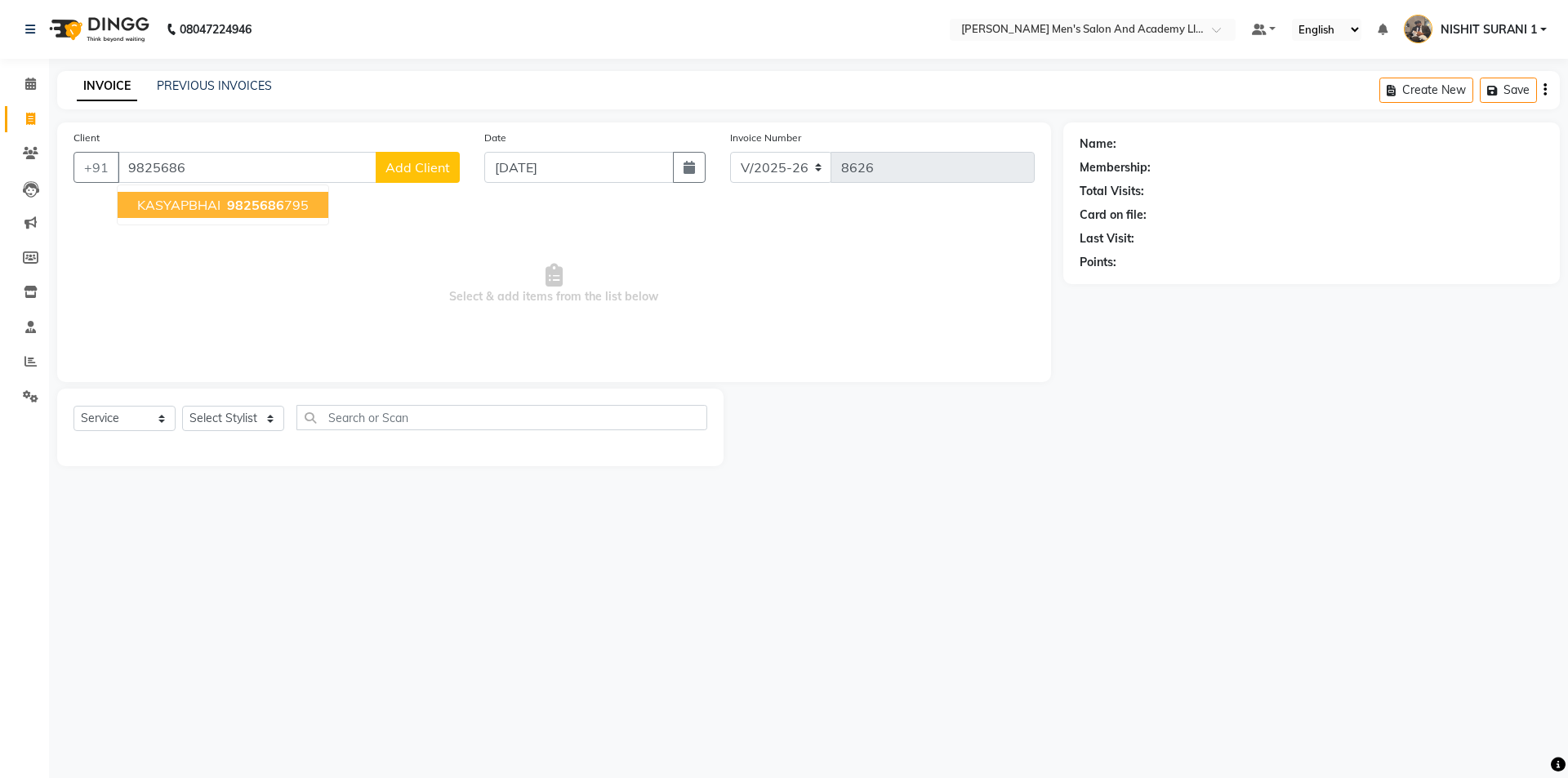
click at [296, 177] on input "9825686" at bounding box center [246, 167] width 259 height 31
click at [283, 199] on ngb-highlight "9825686 795" at bounding box center [266, 205] width 85 height 17
type input "9825686795"
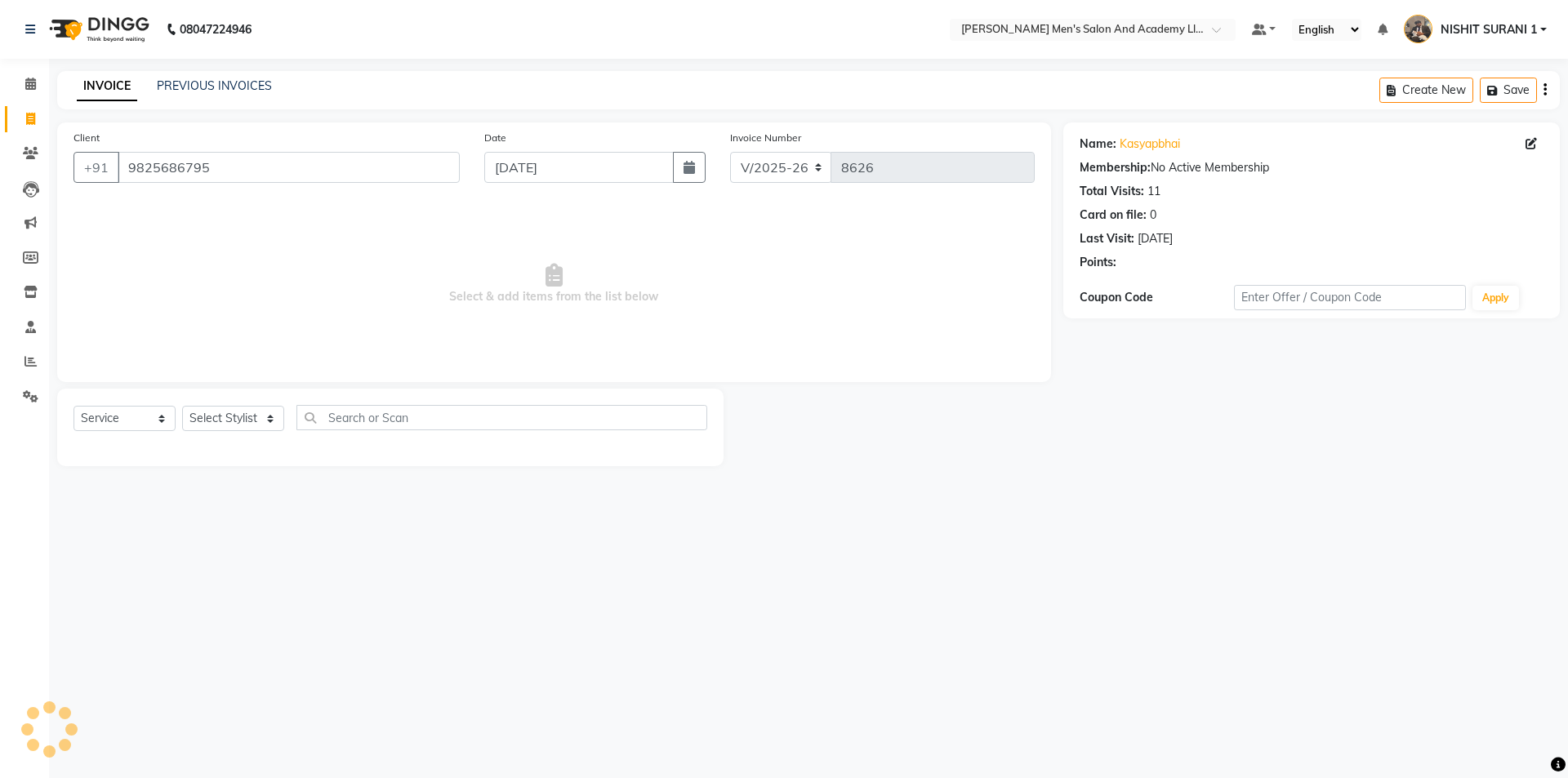
click at [238, 436] on div "Select Service Product Membership Package Voucher Prepaid Gift Card Select Styl…" at bounding box center [390, 424] width 634 height 38
click at [281, 355] on span "Select & add items from the list below" at bounding box center [554, 284] width 961 height 163
drag, startPoint x: 249, startPoint y: 436, endPoint x: 264, endPoint y: 413, distance: 27.5
click at [249, 434] on div "Select Service Product Membership Package Voucher Prepaid Gift Card Select Styl…" at bounding box center [390, 424] width 634 height 38
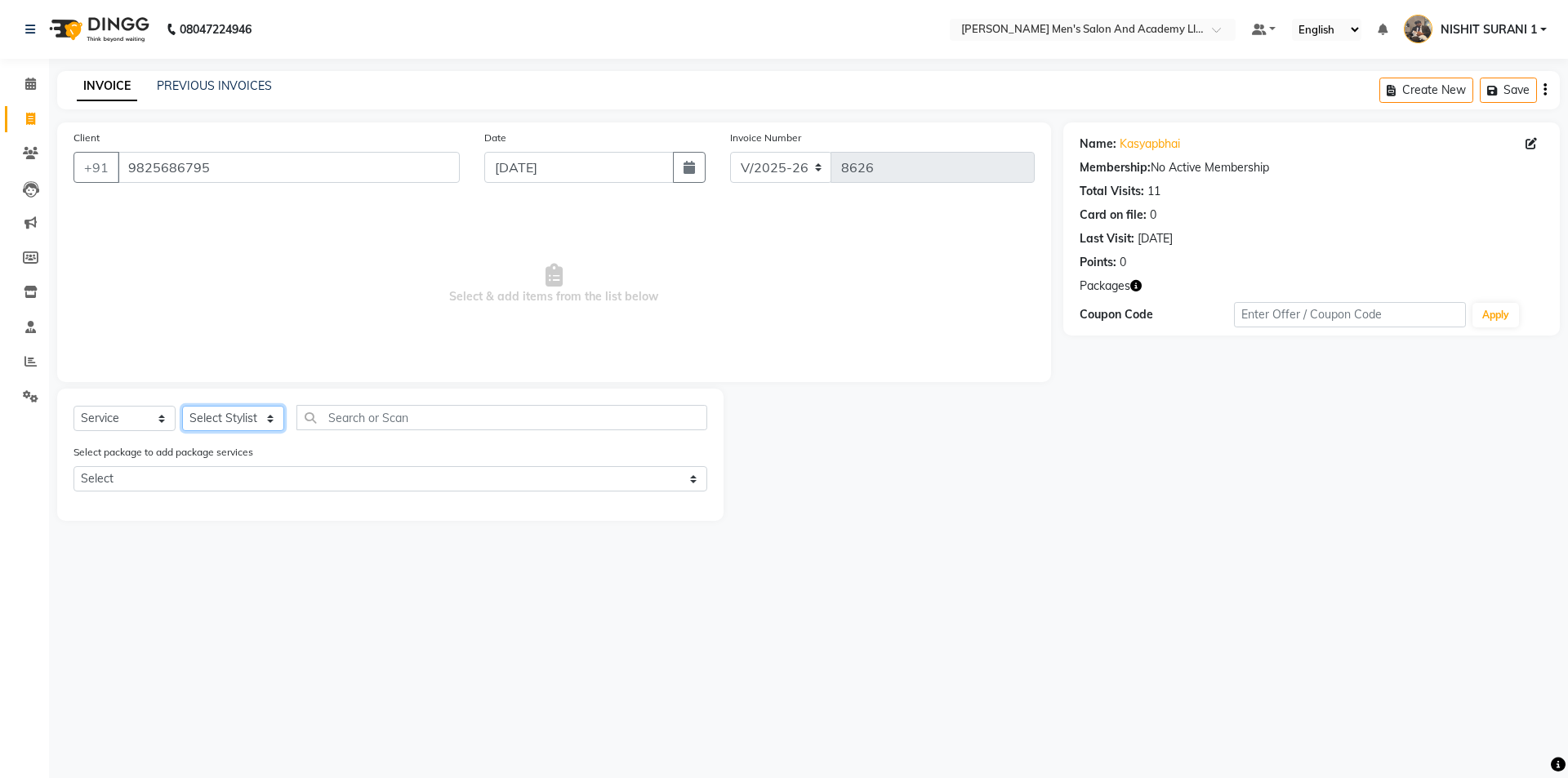
click at [264, 413] on select "Select Stylist AADITYA SOLANKI ABHAY PARMAR AJAY SEN ANKUSH SEN ASHISH VAGHELA …" at bounding box center [233, 418] width 102 height 25
select select "52747"
click at [182, 406] on select "Select Stylist AADITYA SOLANKI ABHAY PARMAR AJAY SEN ANKUSH SEN ASHISH VAGHELA …" at bounding box center [233, 418] width 102 height 25
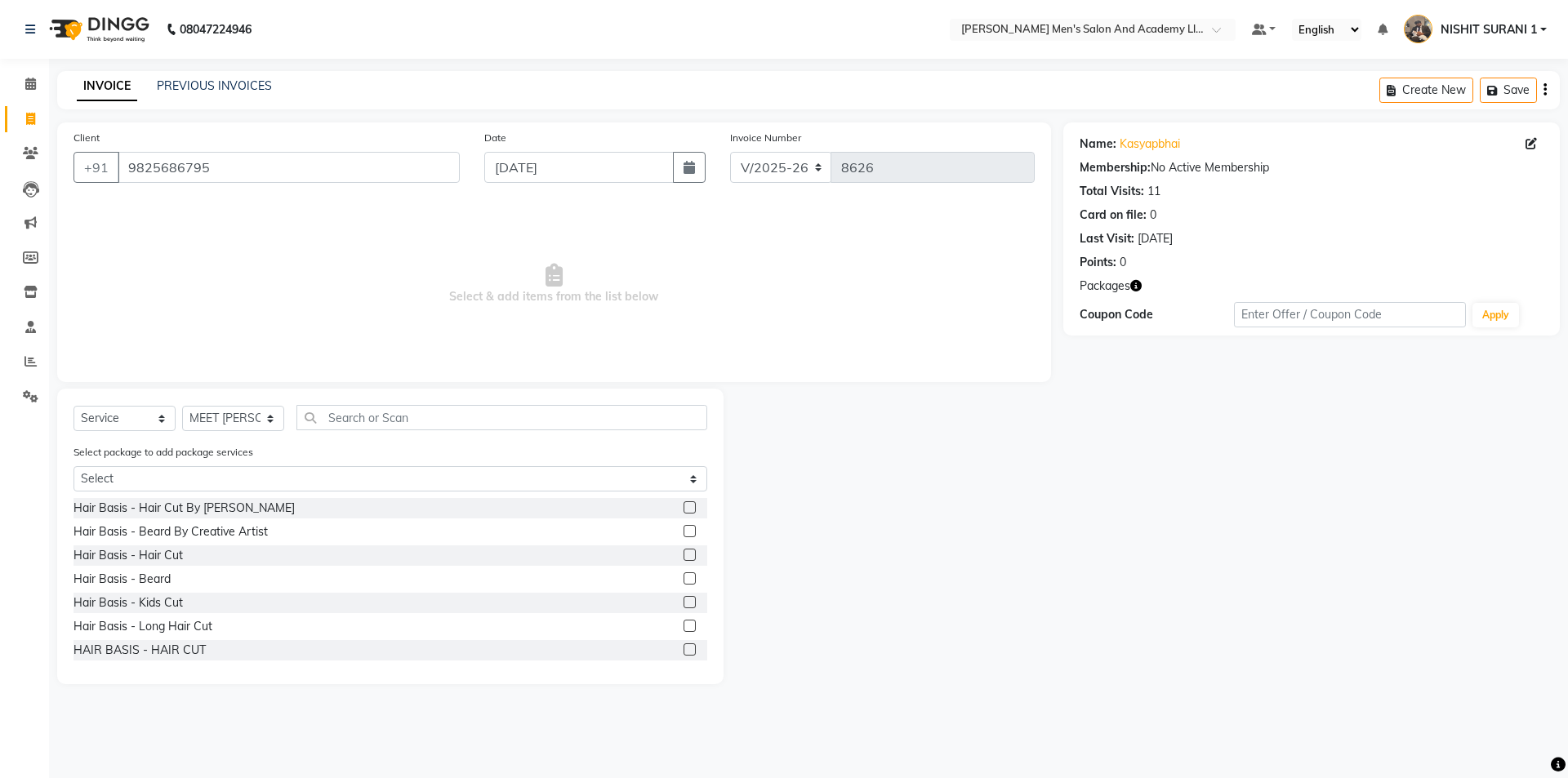
click at [202, 494] on div "Select package to add package services Select MAVDI DEAR PACKAGE ( 6 HAIR CUT) …" at bounding box center [391, 471] width 658 height 55
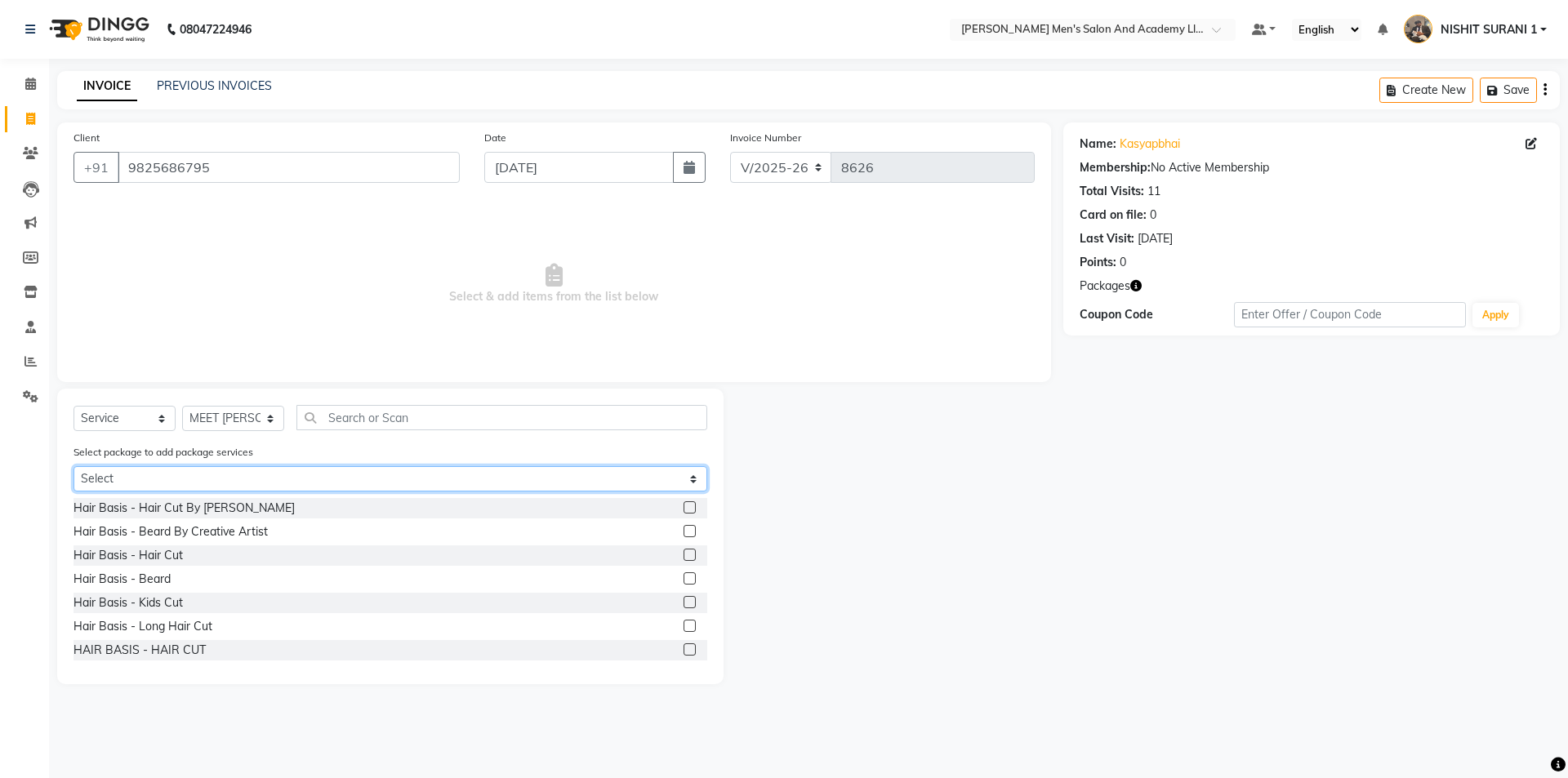
click at [219, 477] on select "Select MAVDI DEAR PACKAGE ( 6 HAIR CUT) MAVDI DEAR PACKAGE ( 6 BEARD) SPEED WEL…" at bounding box center [390, 479] width 634 height 25
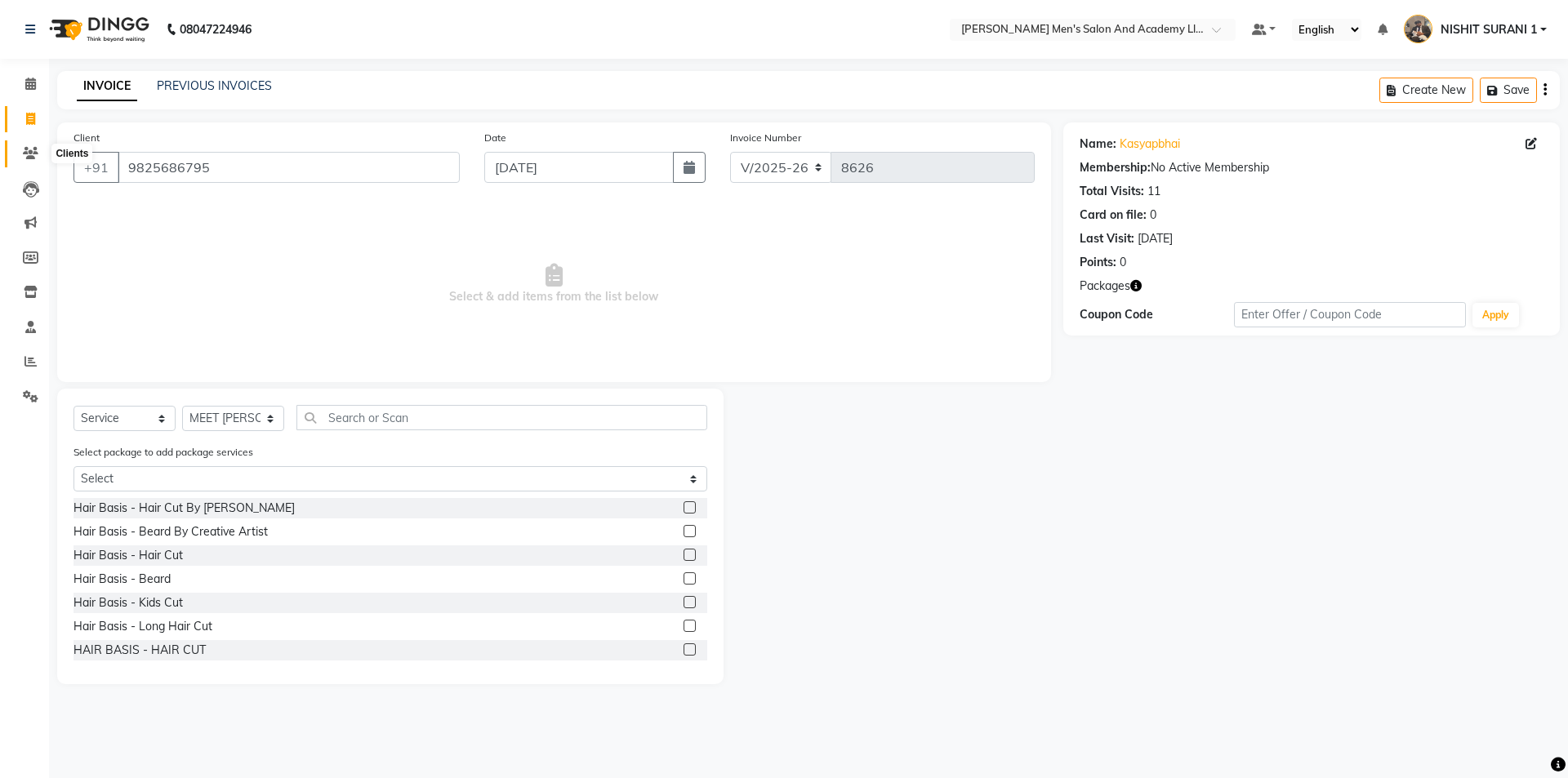
click at [27, 150] on icon at bounding box center [30, 153] width 16 height 12
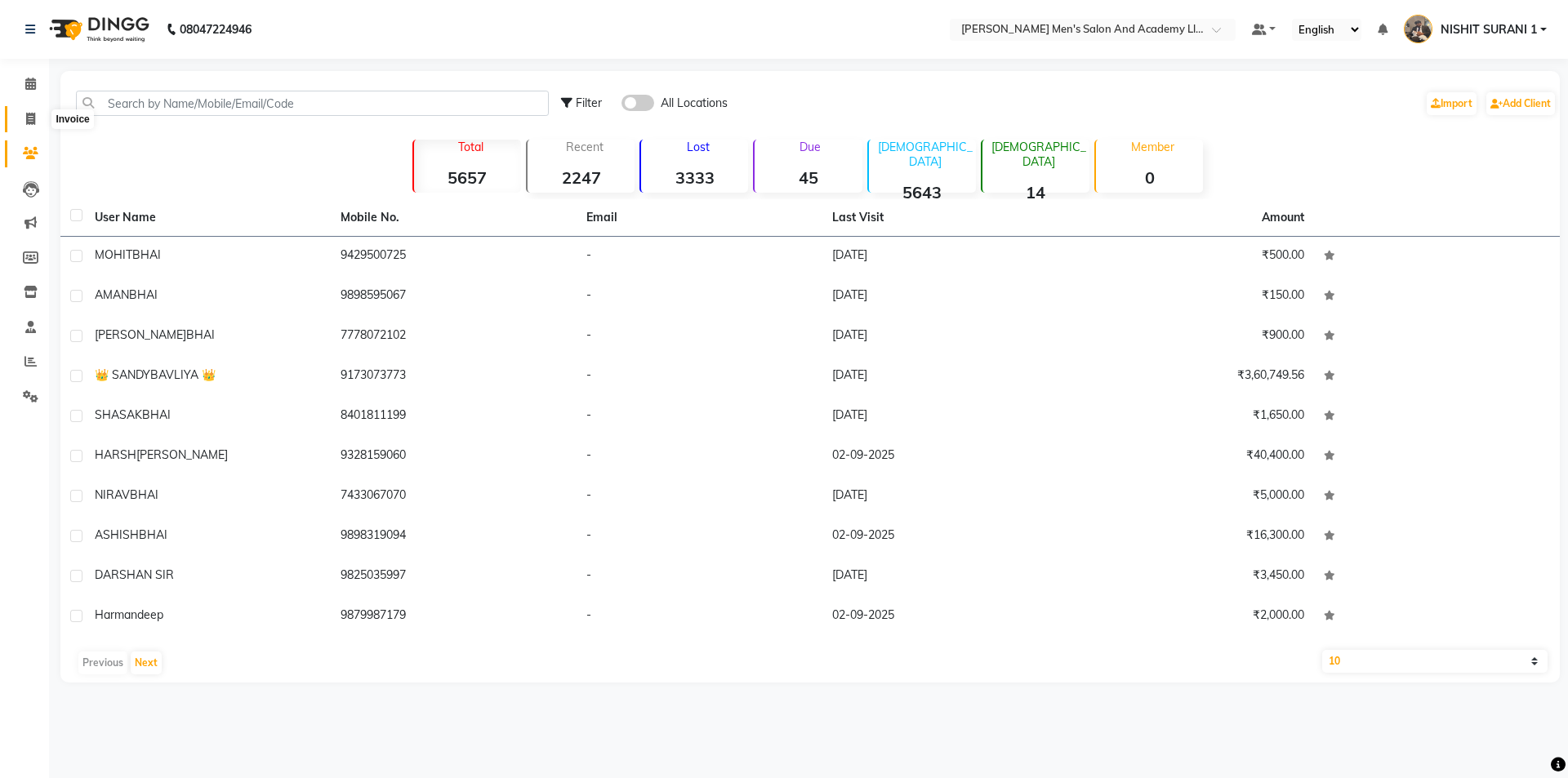
click at [20, 116] on span at bounding box center [31, 119] width 28 height 19
select select "service"
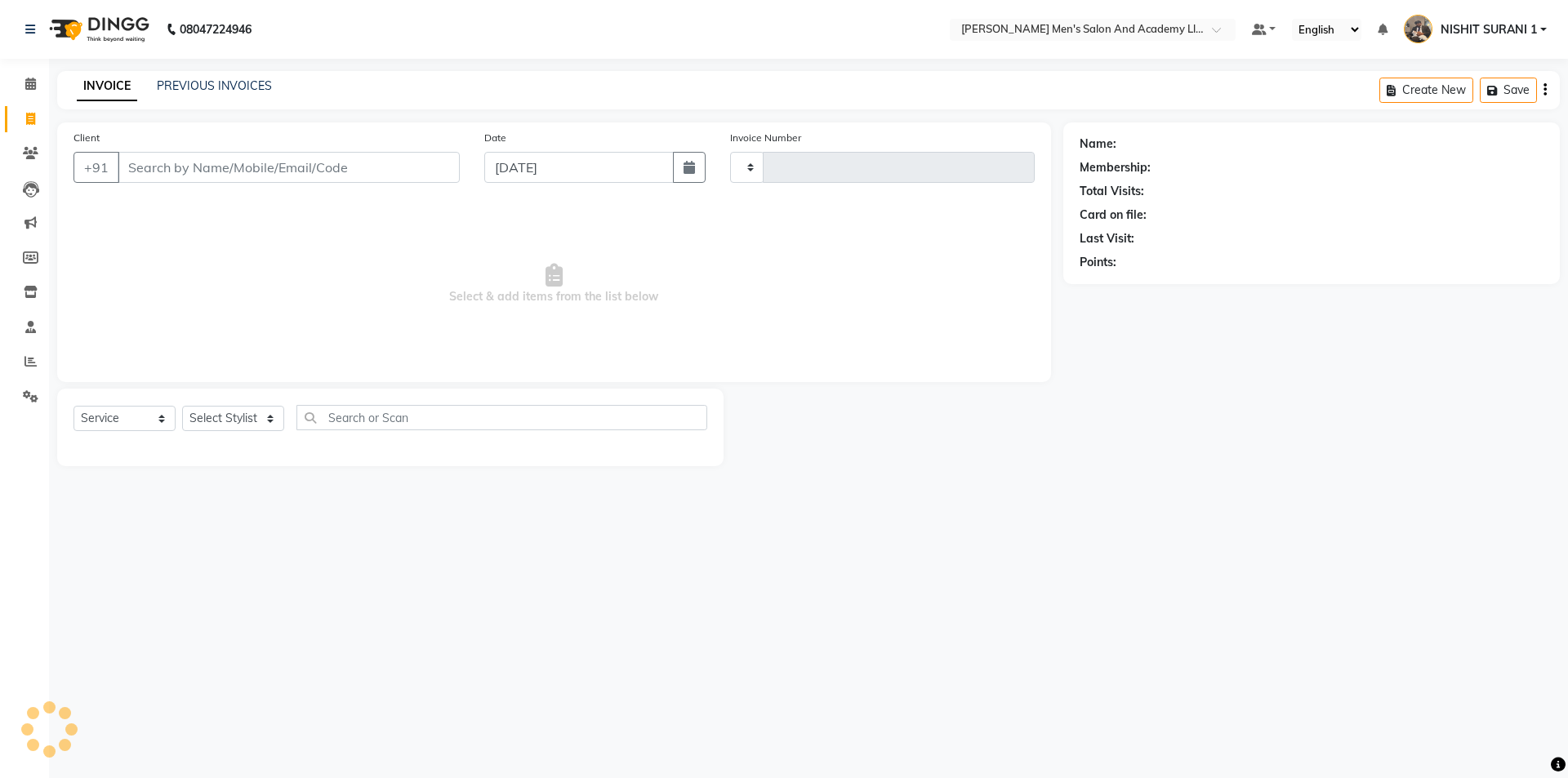
type input "8626"
select select "6752"
click at [212, 82] on link "PREVIOUS INVOICES" at bounding box center [214, 86] width 115 height 15
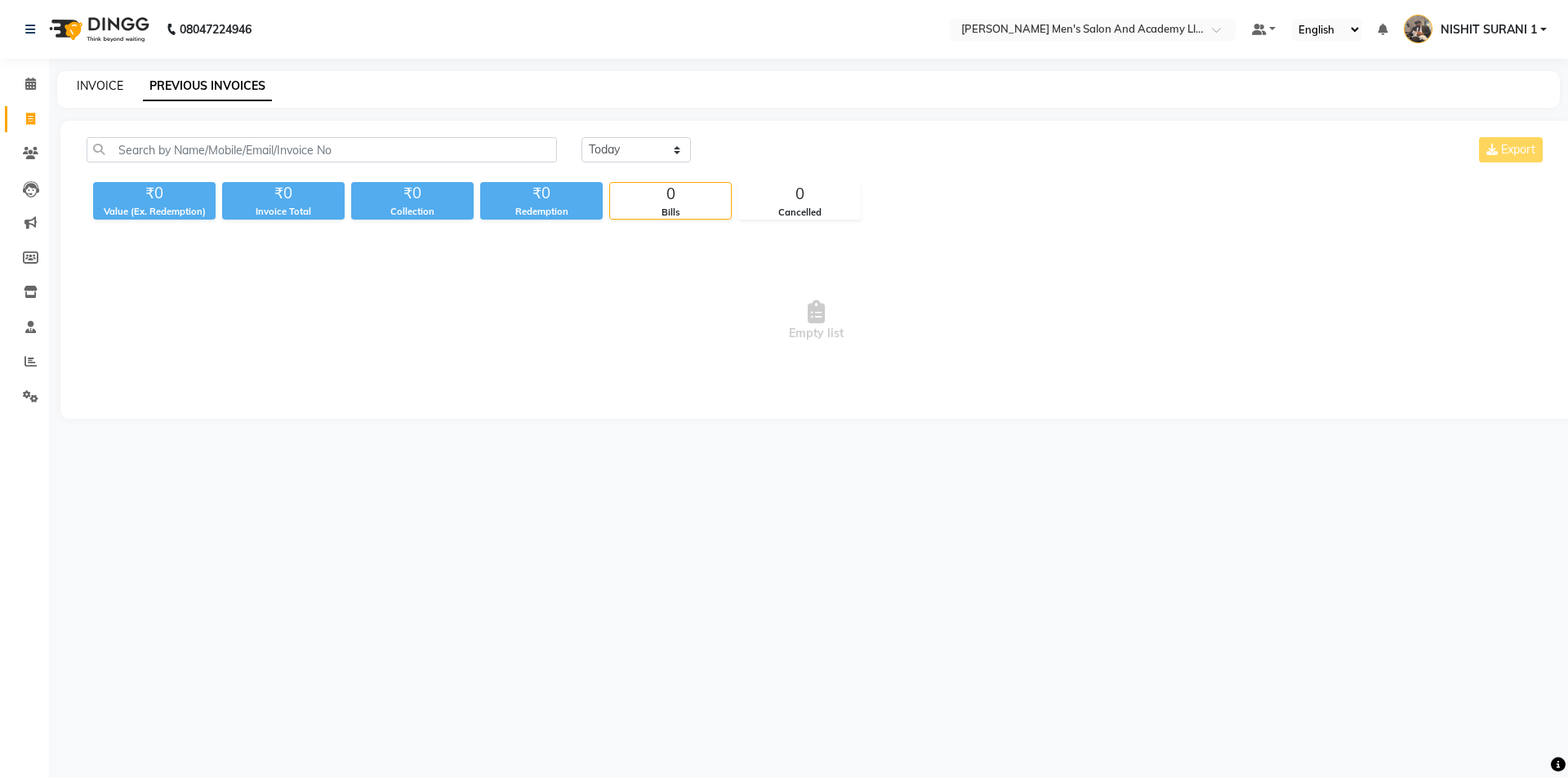
click at [112, 91] on link "INVOICE" at bounding box center [100, 86] width 47 height 15
select select "service"
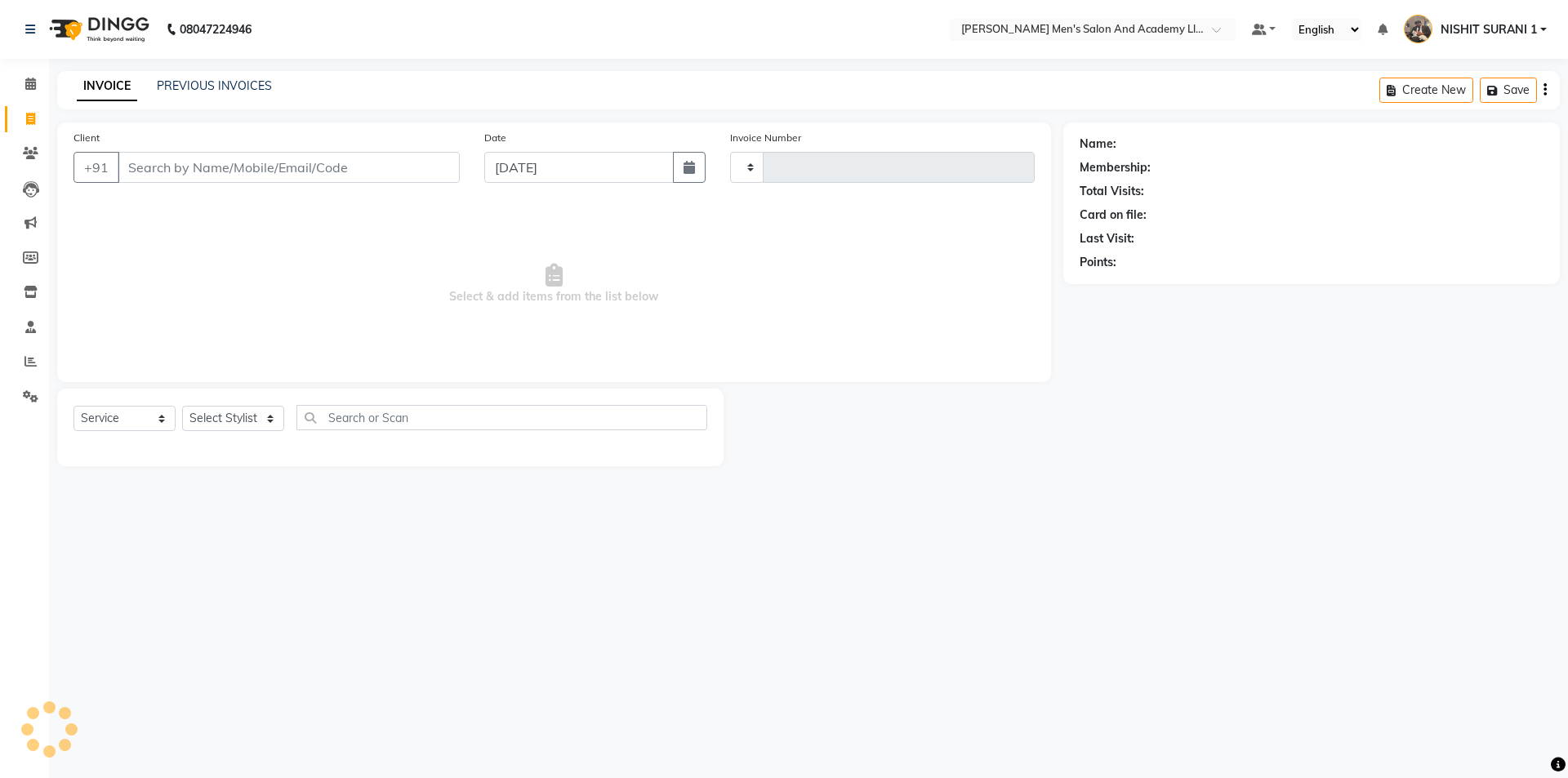
type input "8626"
select select "6752"
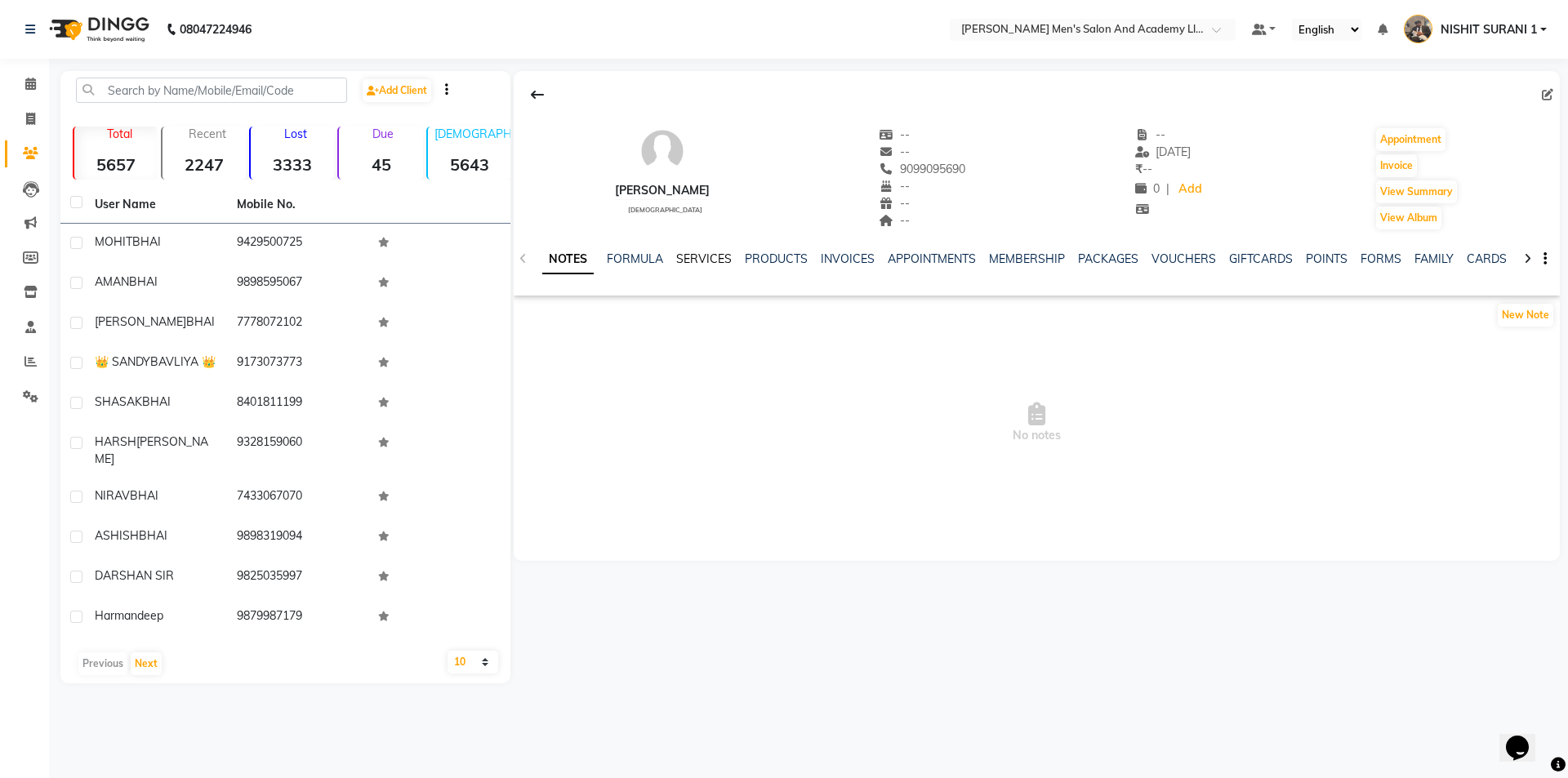
click at [710, 254] on link "SERVICES" at bounding box center [704, 259] width 56 height 15
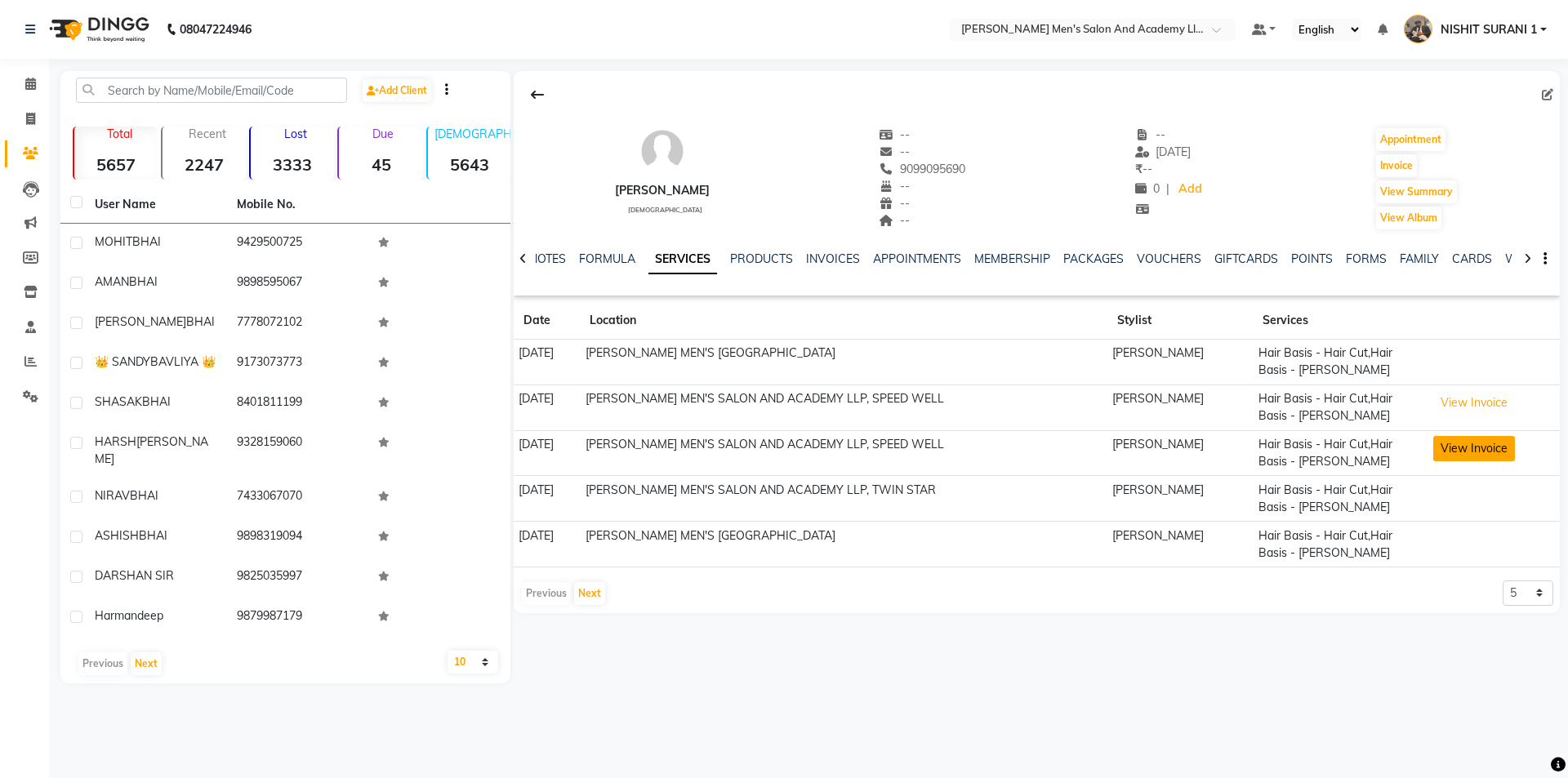
click at [1442, 439] on button "View Invoice" at bounding box center [1474, 449] width 82 height 25
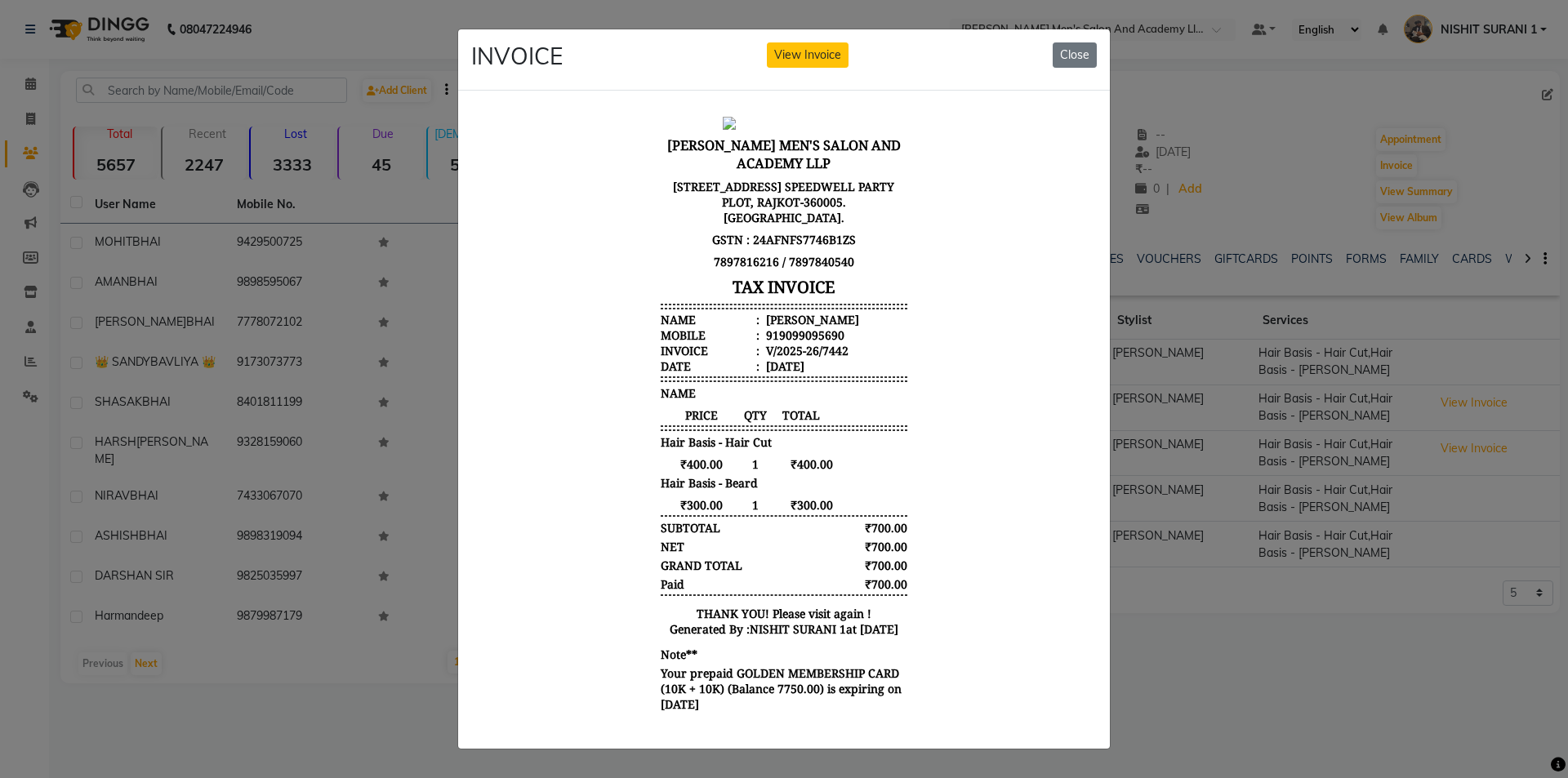
scroll to position [13, 0]
click at [1058, 50] on button "Close" at bounding box center [1074, 55] width 44 height 25
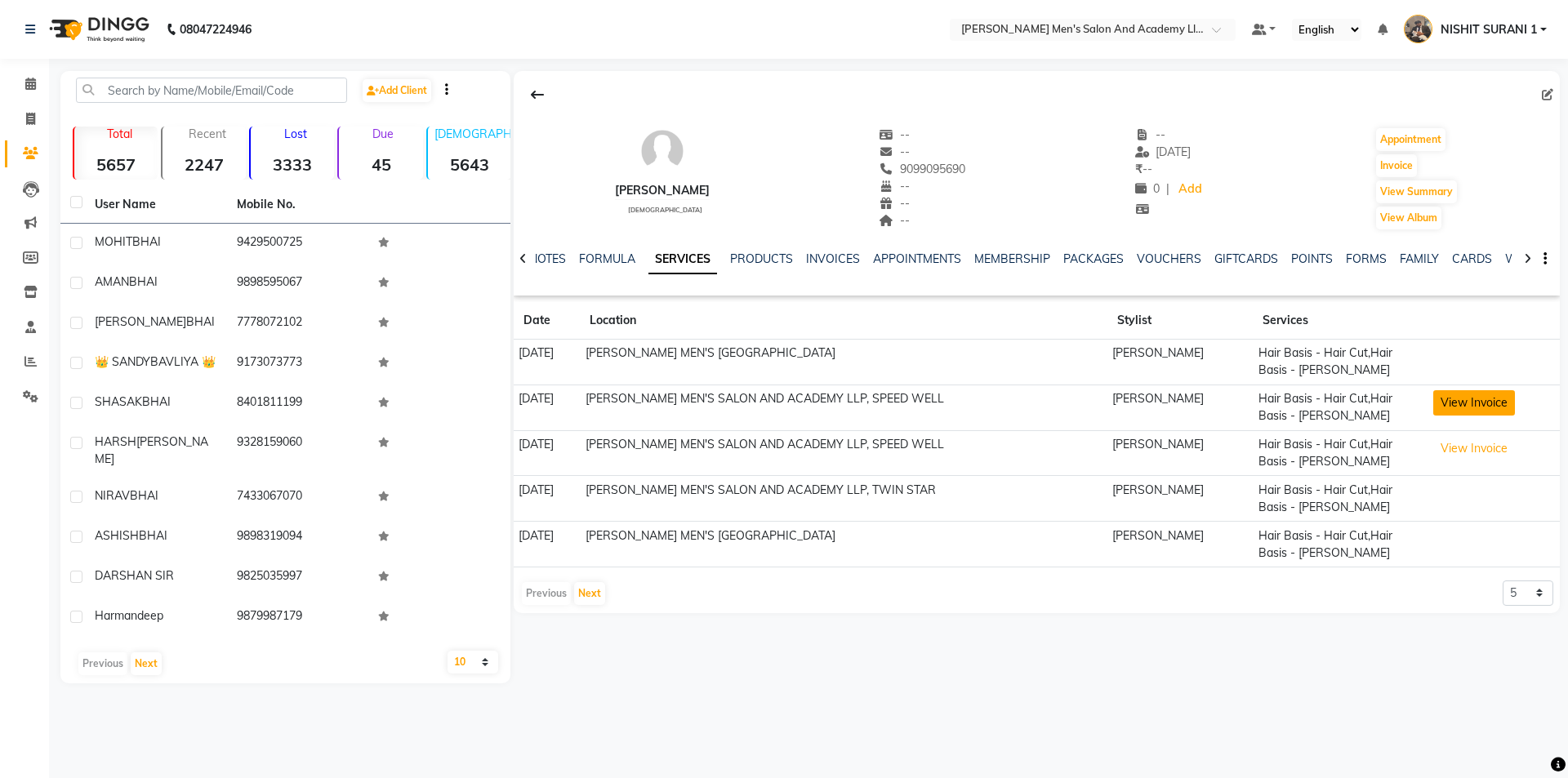
click at [1463, 406] on button "View Invoice" at bounding box center [1474, 403] width 82 height 25
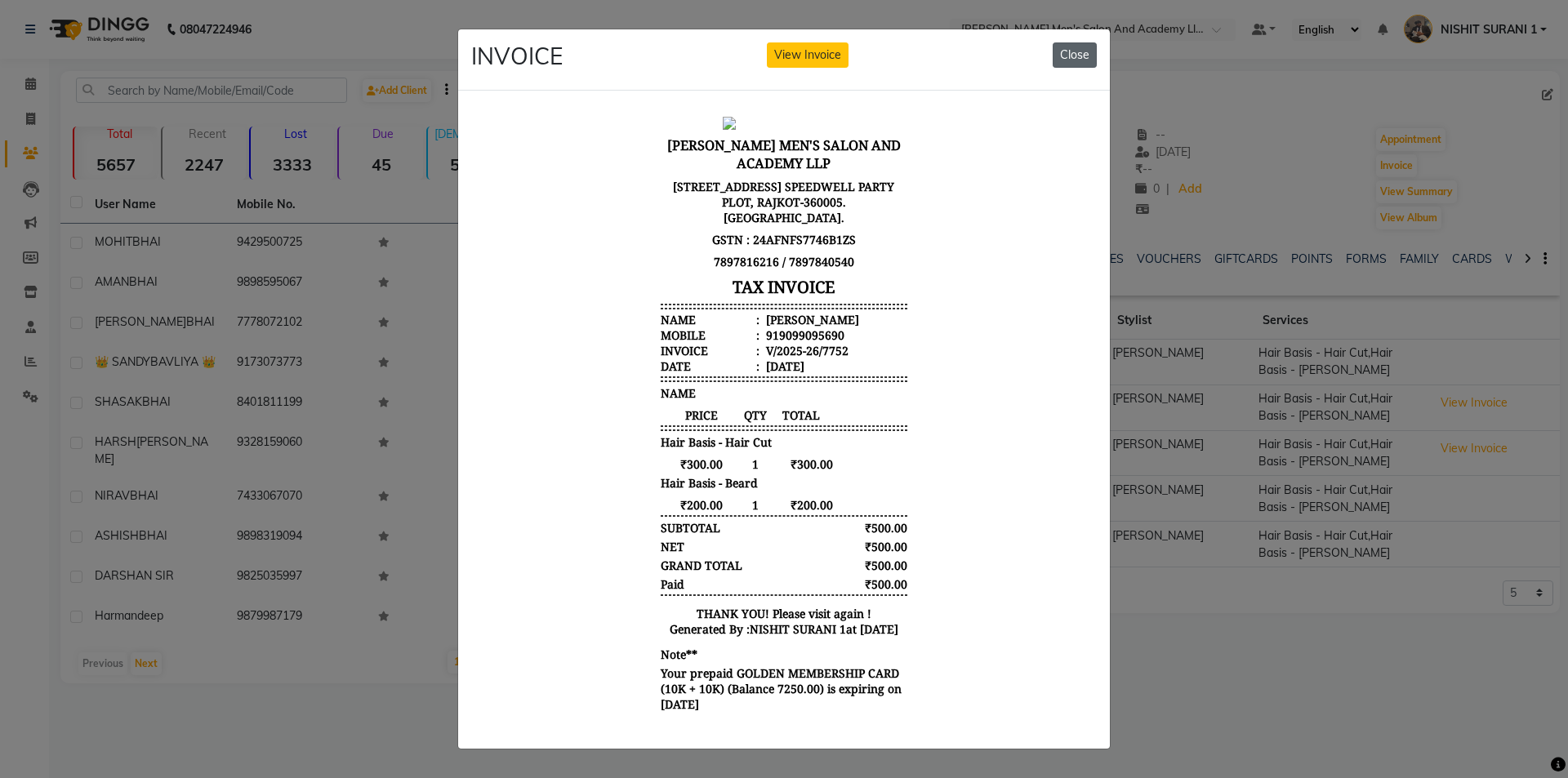
click at [1063, 43] on button "Close" at bounding box center [1074, 55] width 44 height 25
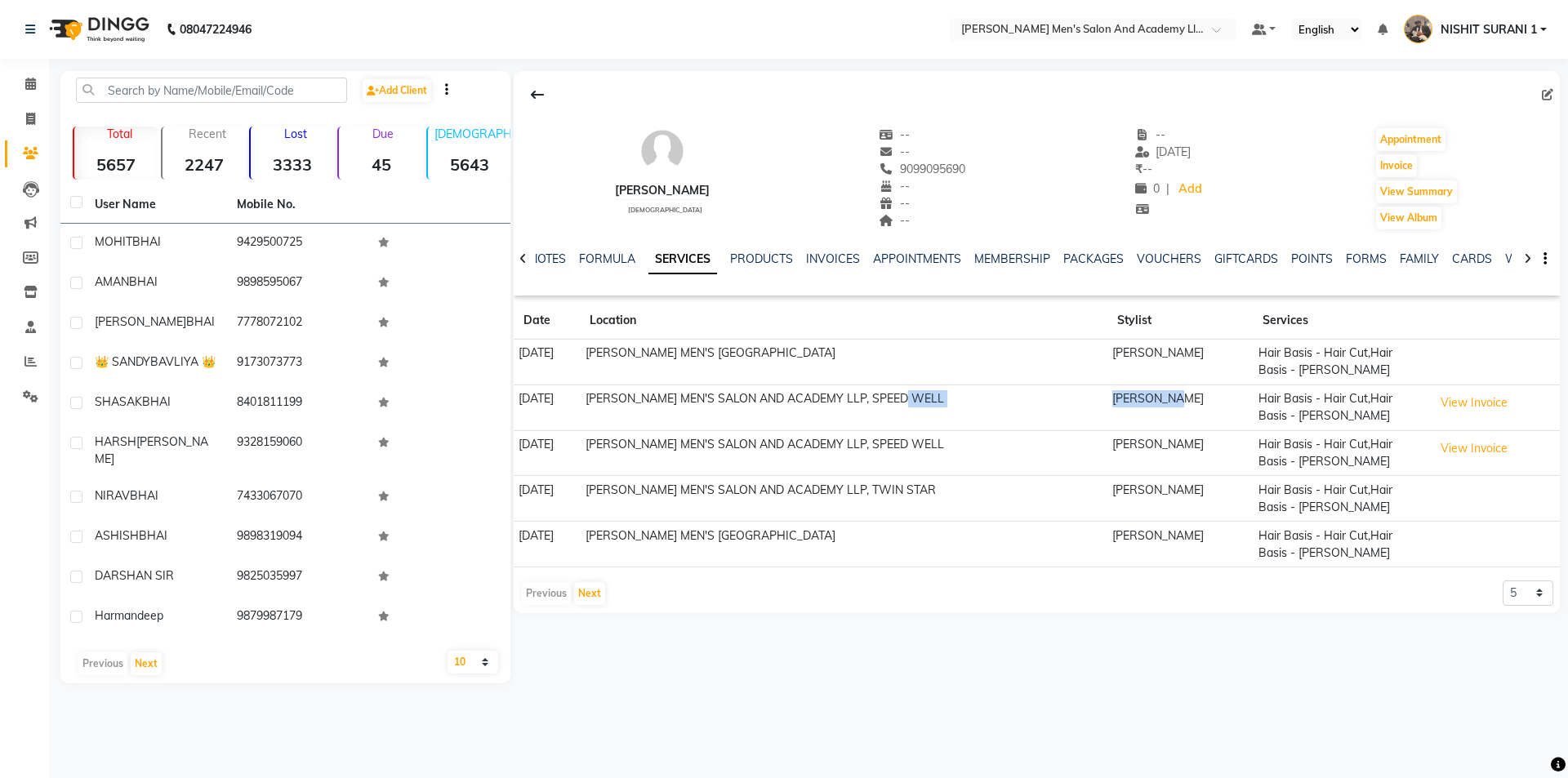
drag, startPoint x: 1218, startPoint y: 399, endPoint x: 1071, endPoint y: 395, distance: 147.1
click at [1079, 395] on tr "15-08-2025 SANDY MEN'S SALON AND ACADEMY LLP, SPEED WELL DIPESH SEN Hair Basis …" at bounding box center [1037, 407] width 1046 height 46
click at [1023, 419] on td "SANDY MEN'S SALON AND ACADEMY LLP, SPEED WELL" at bounding box center [843, 407] width 527 height 46
drag, startPoint x: 1112, startPoint y: 434, endPoint x: 1167, endPoint y: 432, distance: 55.0
click at [1113, 434] on td "PRAVIN SEN" at bounding box center [1180, 453] width 146 height 46
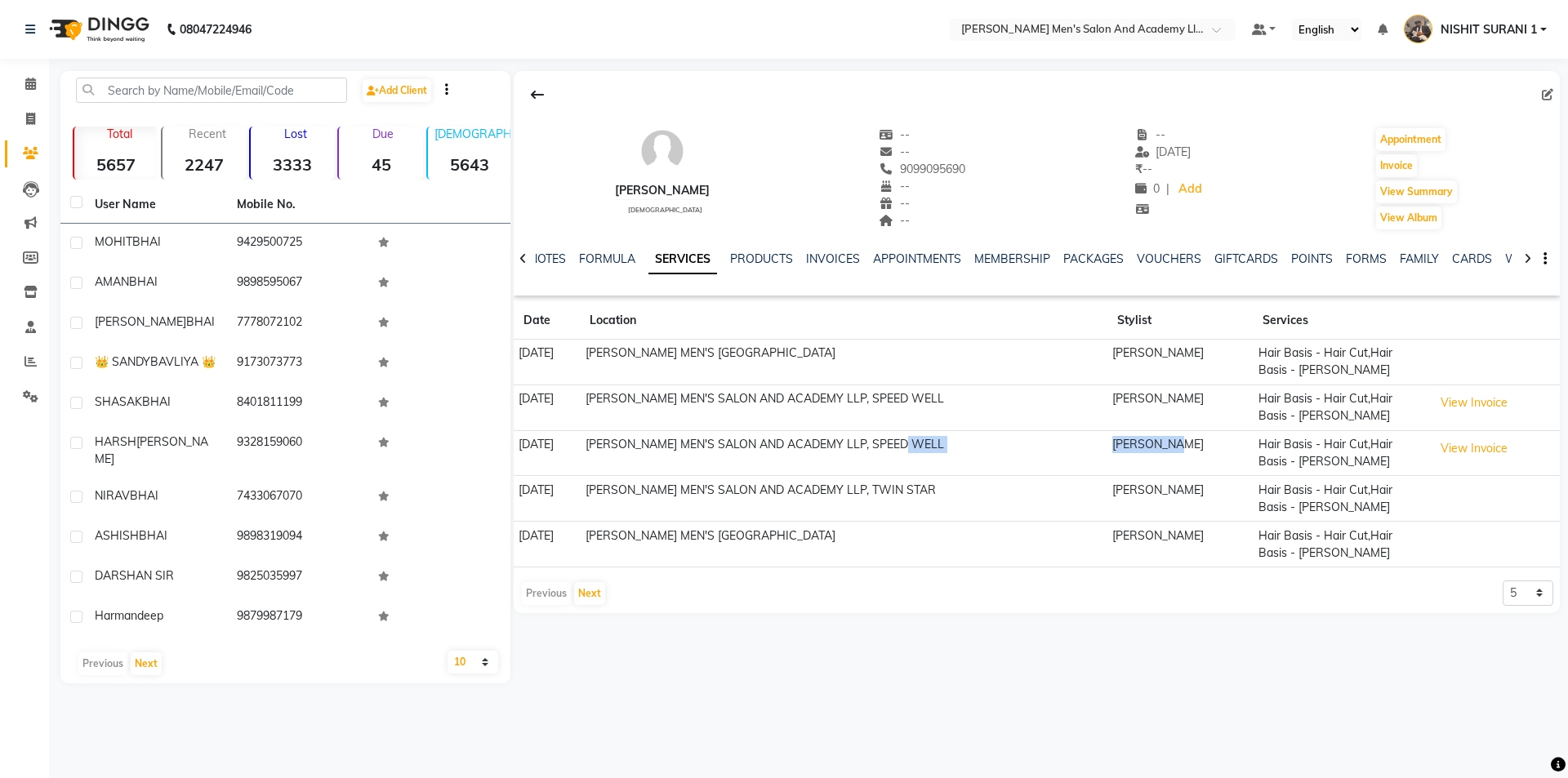
drag, startPoint x: 1203, startPoint y: 441, endPoint x: 998, endPoint y: 441, distance: 205.0
click at [1043, 444] on tr "12-08-2025 SANDY MEN'S SALON AND ACADEMY LLP, SPEED WELL PRAVIN SEN Hair Basis …" at bounding box center [1037, 453] width 1046 height 46
click at [961, 470] on td "SANDY MEN'S SALON AND ACADEMY LLP, SPEED WELL" at bounding box center [843, 453] width 527 height 46
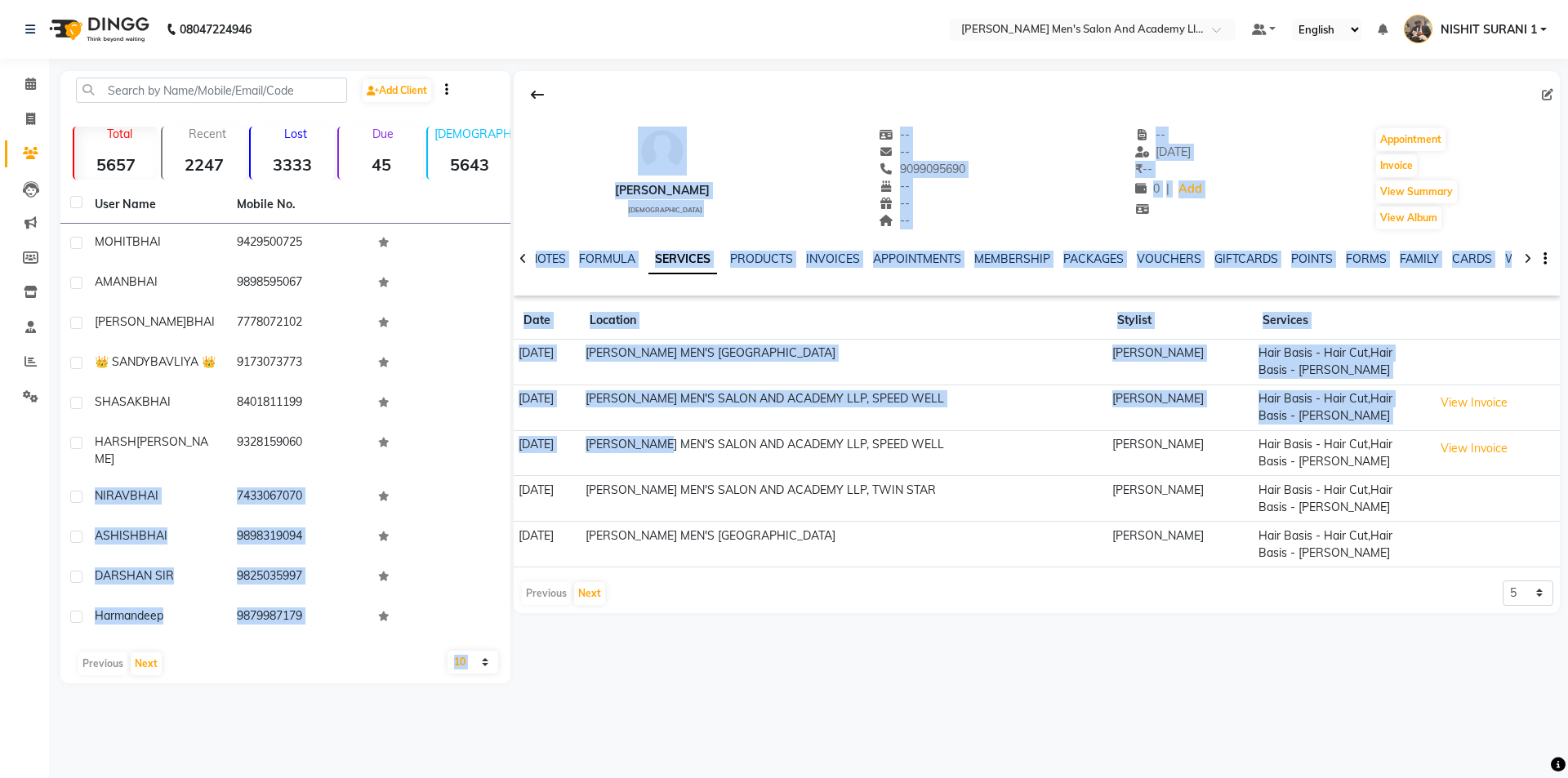
drag, startPoint x: 510, startPoint y: 446, endPoint x: 706, endPoint y: 452, distance: 196.1
click at [706, 452] on div "Add Client Total 5657 Recent 2247 Lost 3333 Due 45 Male 5643 Female 14 Member 0…" at bounding box center [810, 377] width 1499 height 612
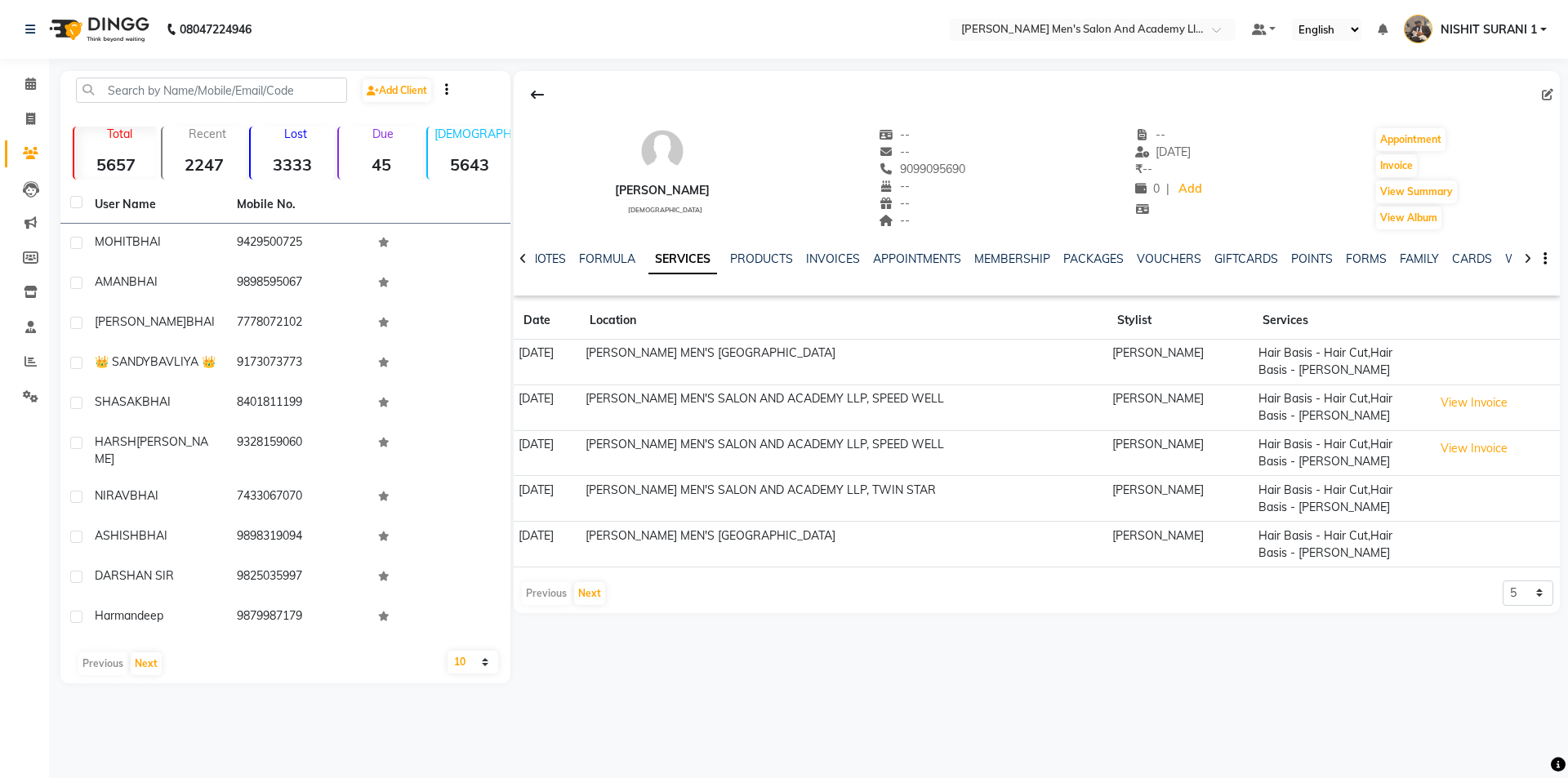
click at [1000, 451] on td "SANDY MEN'S SALON AND ACADEMY LLP, SPEED WELL" at bounding box center [843, 453] width 527 height 46
drag, startPoint x: 597, startPoint y: 395, endPoint x: 517, endPoint y: 388, distance: 80.3
click at [517, 388] on td "[DATE]" at bounding box center [546, 407] width 66 height 46
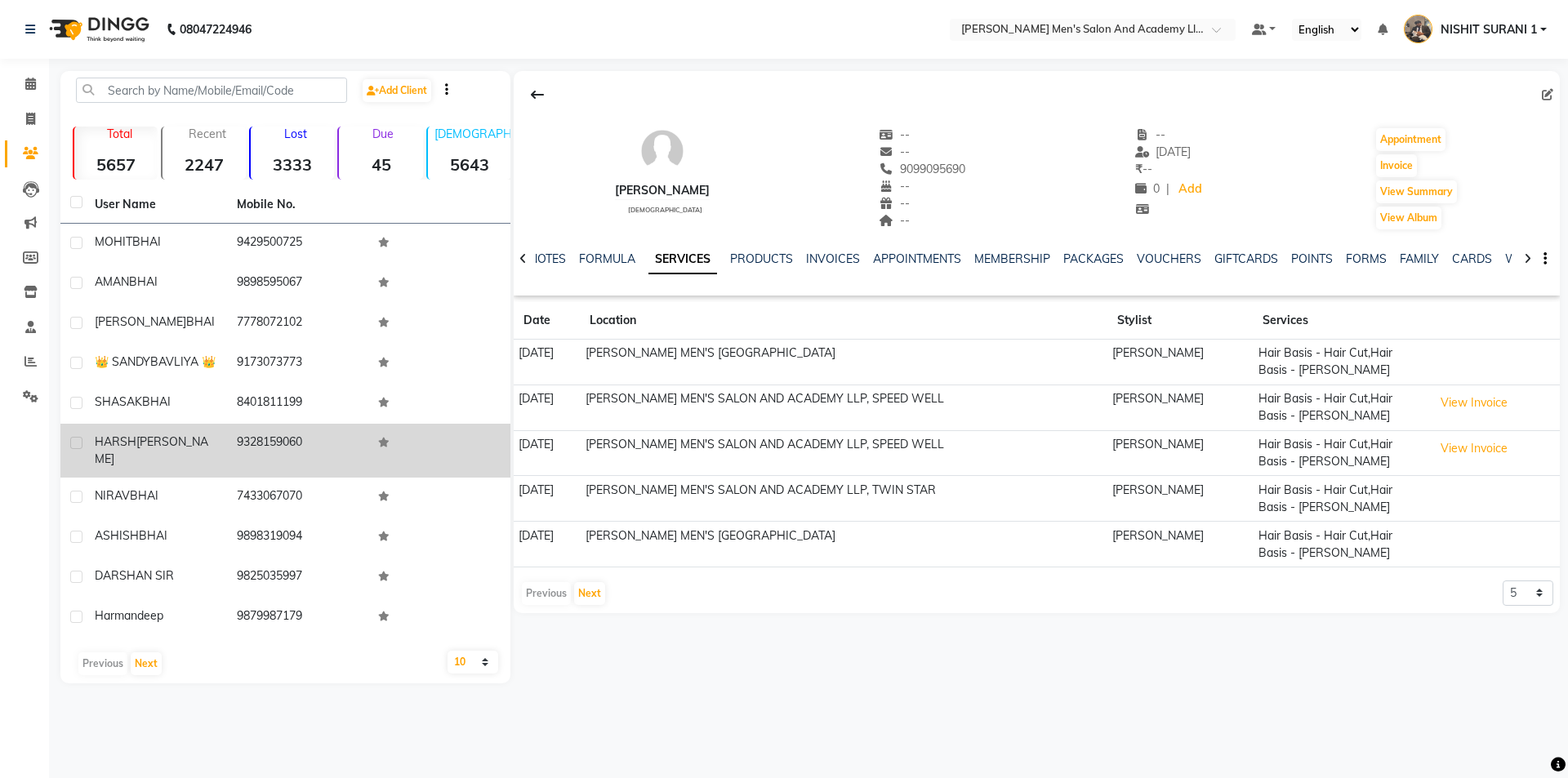
drag, startPoint x: 568, startPoint y: 445, endPoint x: 504, endPoint y: 445, distance: 64.0
click at [504, 445] on div "Add Client Total 5657 Recent 2247 Lost 3333 Due 45 Male 5643 Female 14 Member 0…" at bounding box center [810, 377] width 1499 height 612
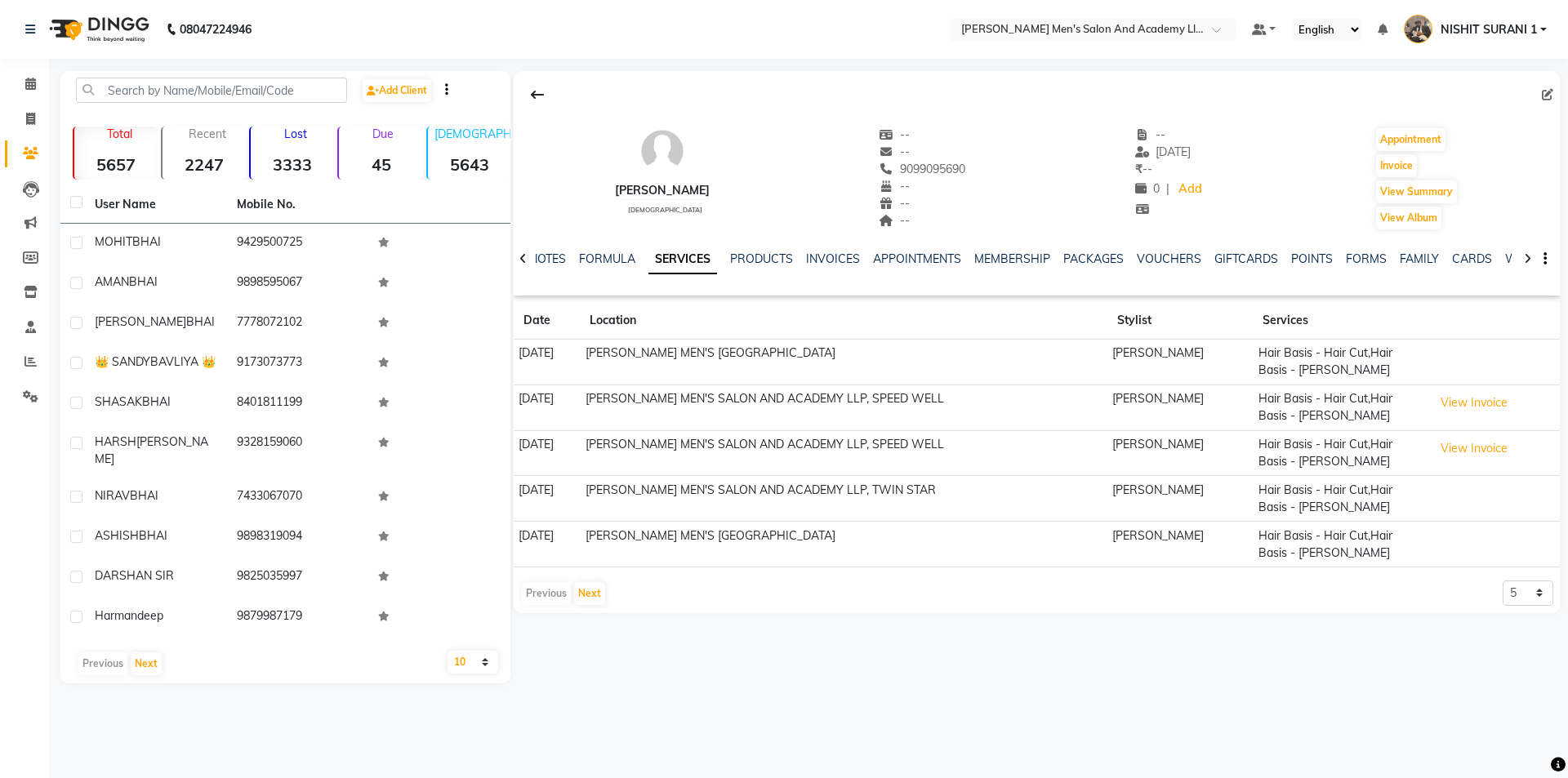
click at [540, 182] on div "ANKUR BHAI male -- -- 9099095690 -- -- -- -- 15-08-2025 ₹ -- 0 | Add Appointmen…" at bounding box center [1037, 170] width 1046 height 121
click at [1475, 402] on button "View Invoice" at bounding box center [1474, 403] width 82 height 25
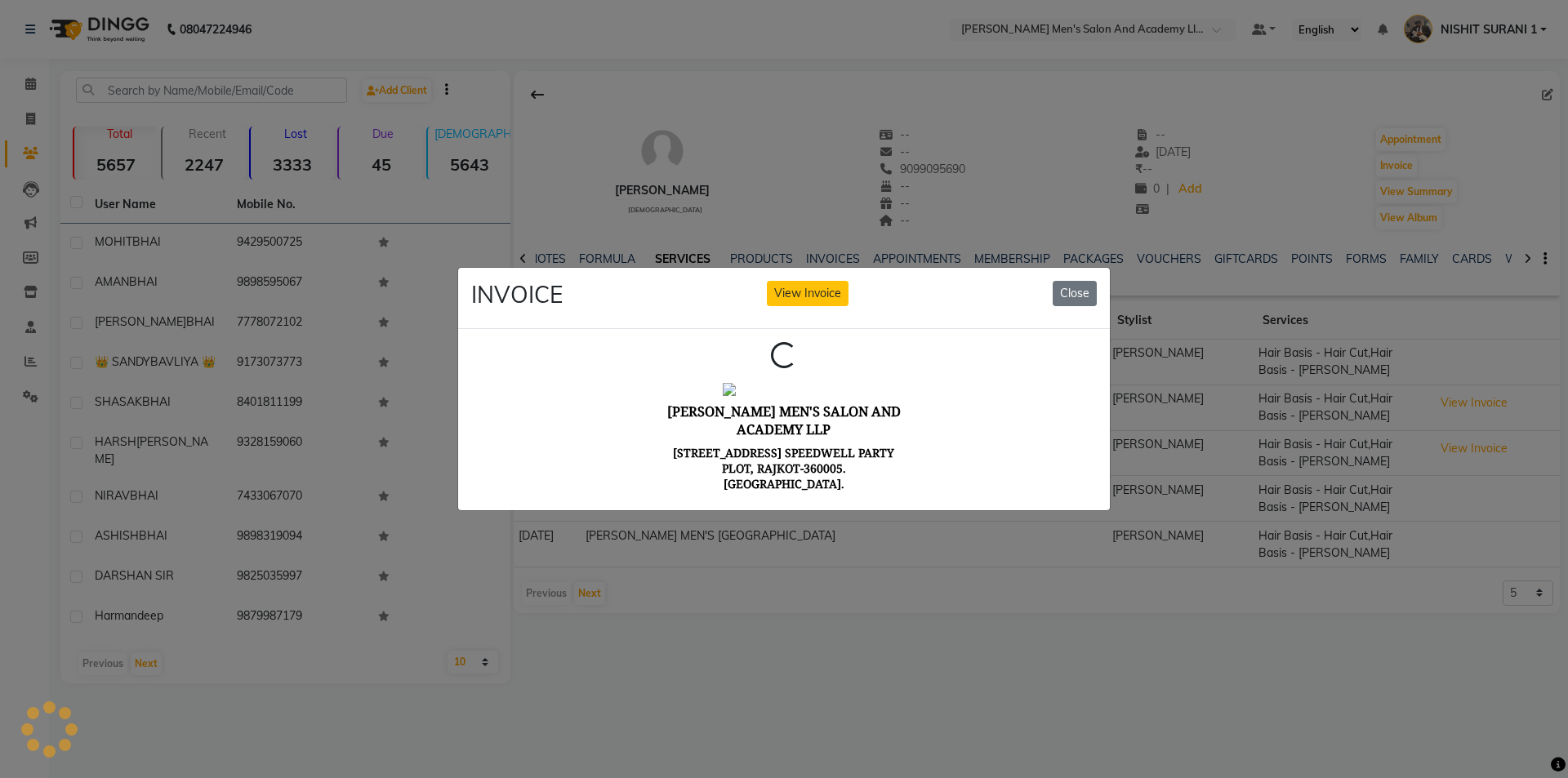
scroll to position [0, 0]
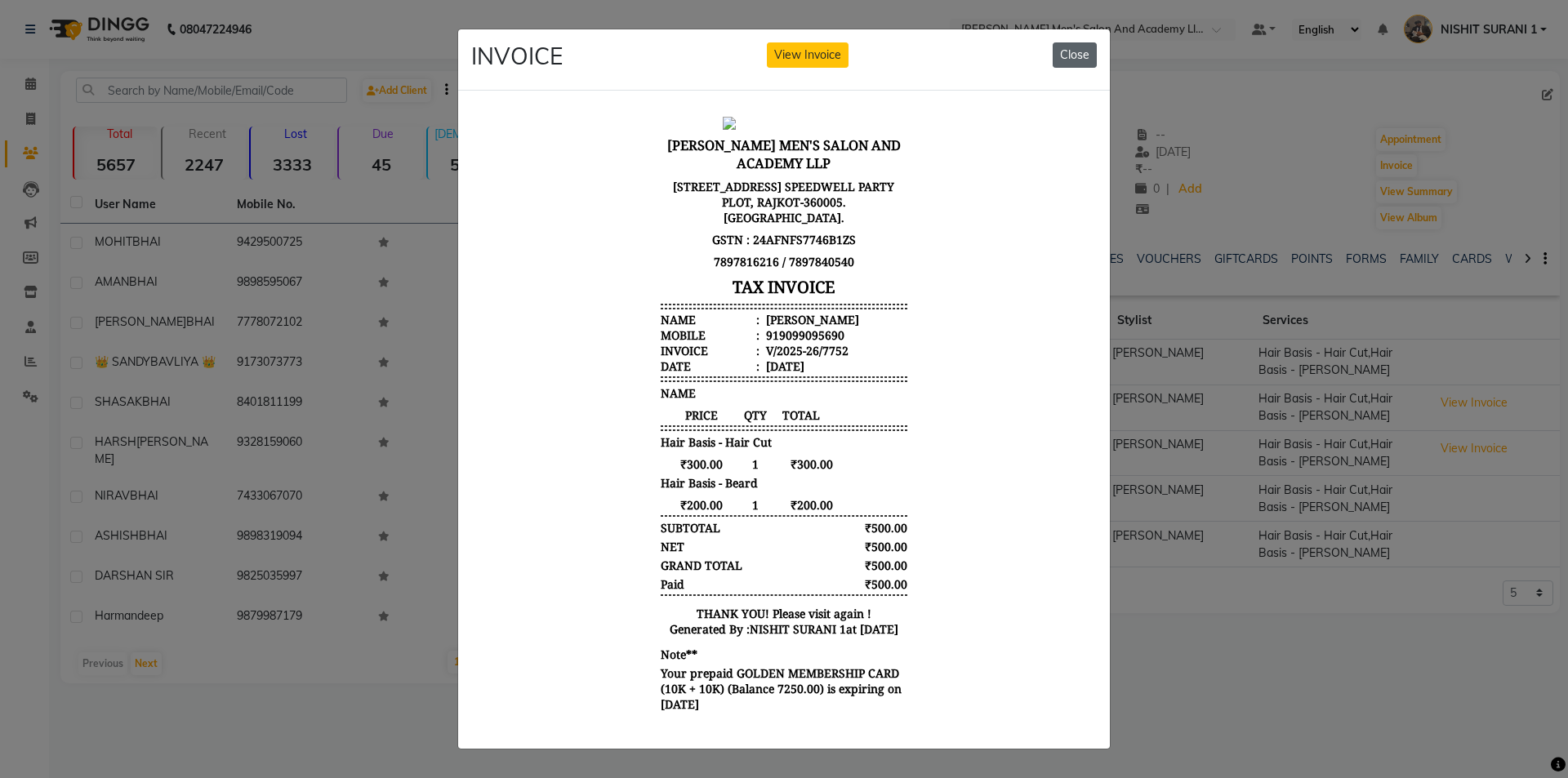
click at [1053, 42] on button "Close" at bounding box center [1074, 55] width 44 height 25
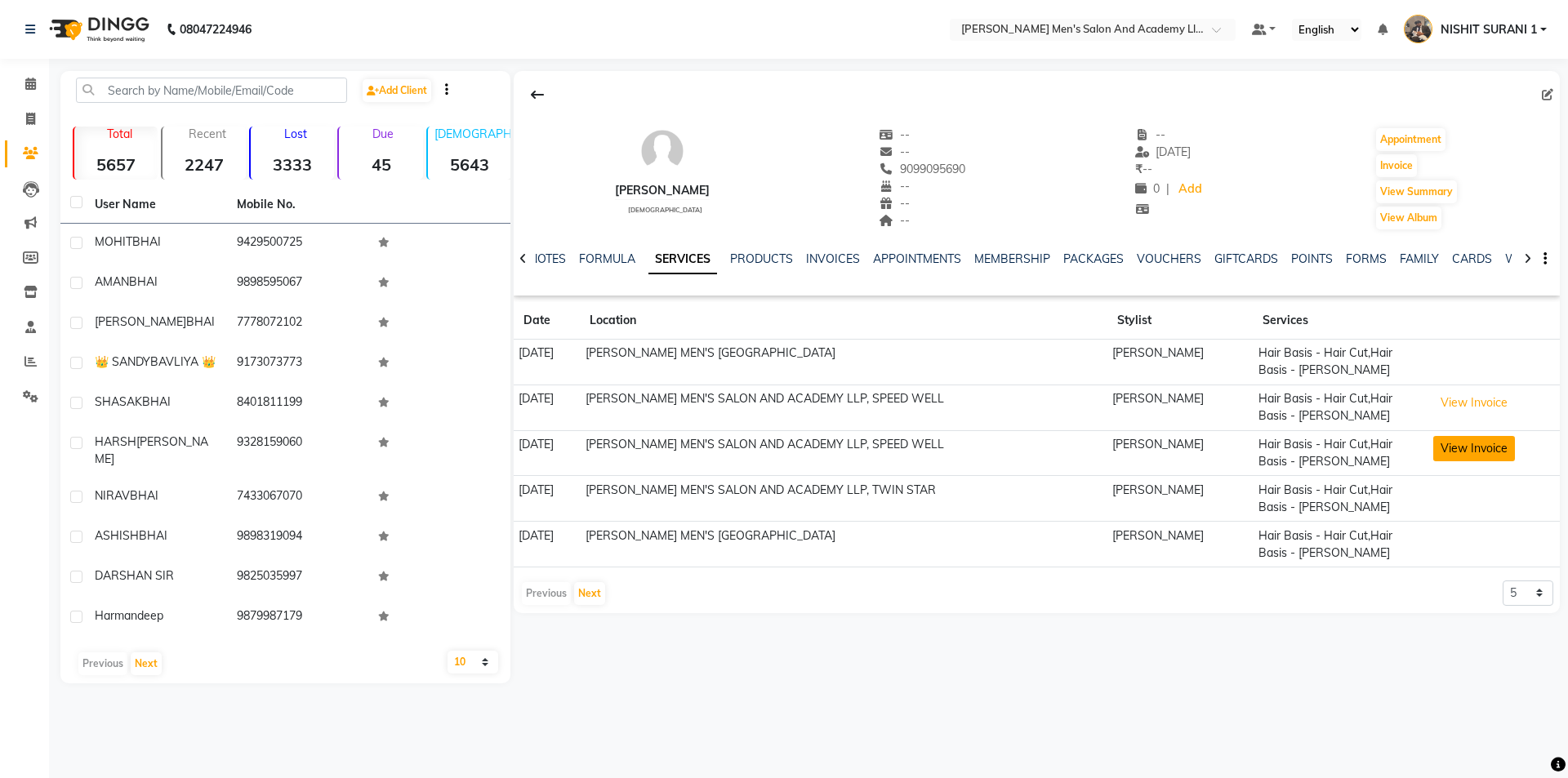
click at [1459, 448] on button "View Invoice" at bounding box center [1474, 449] width 82 height 25
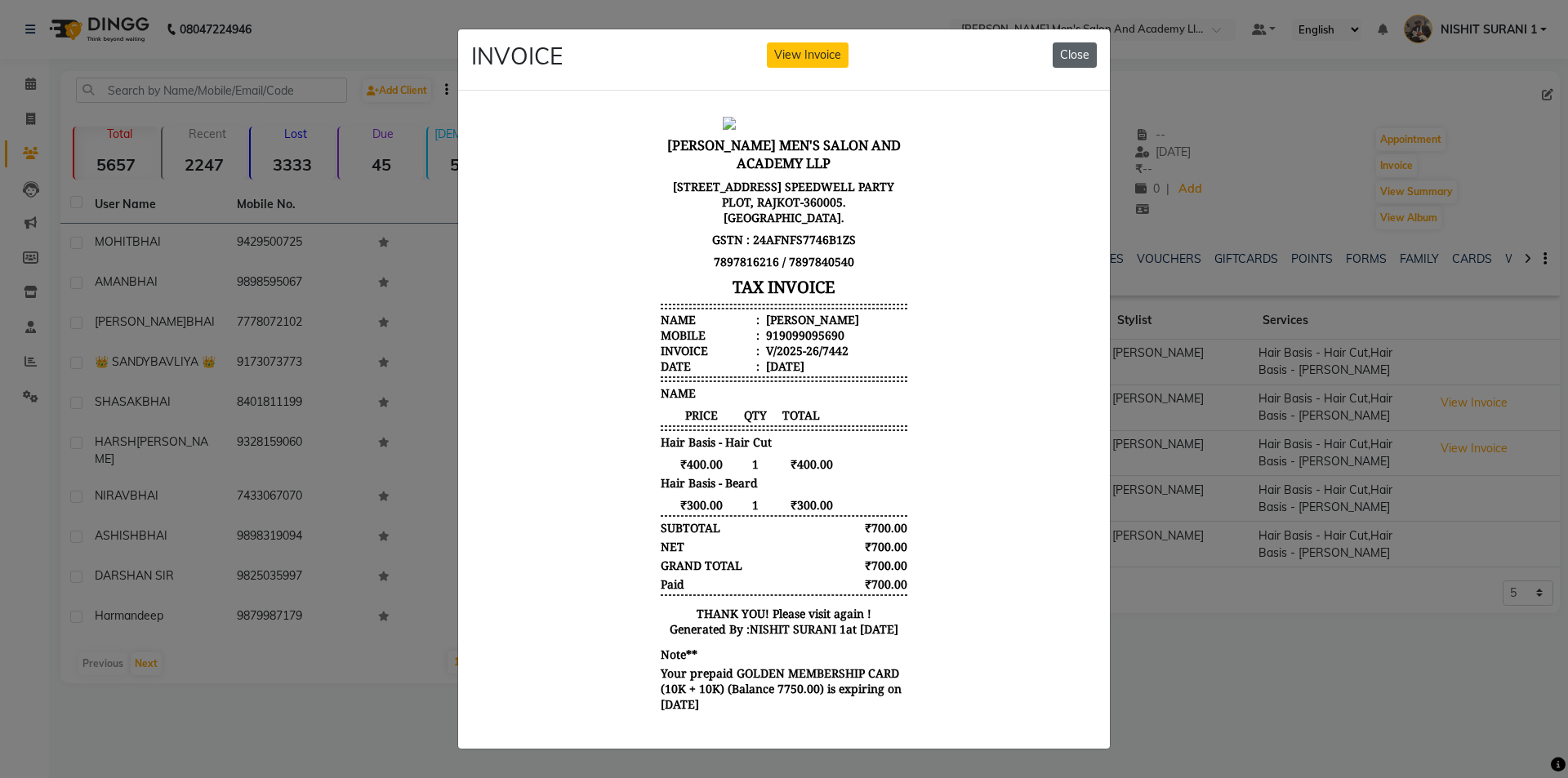
click at [1058, 42] on button "Close" at bounding box center [1074, 55] width 44 height 25
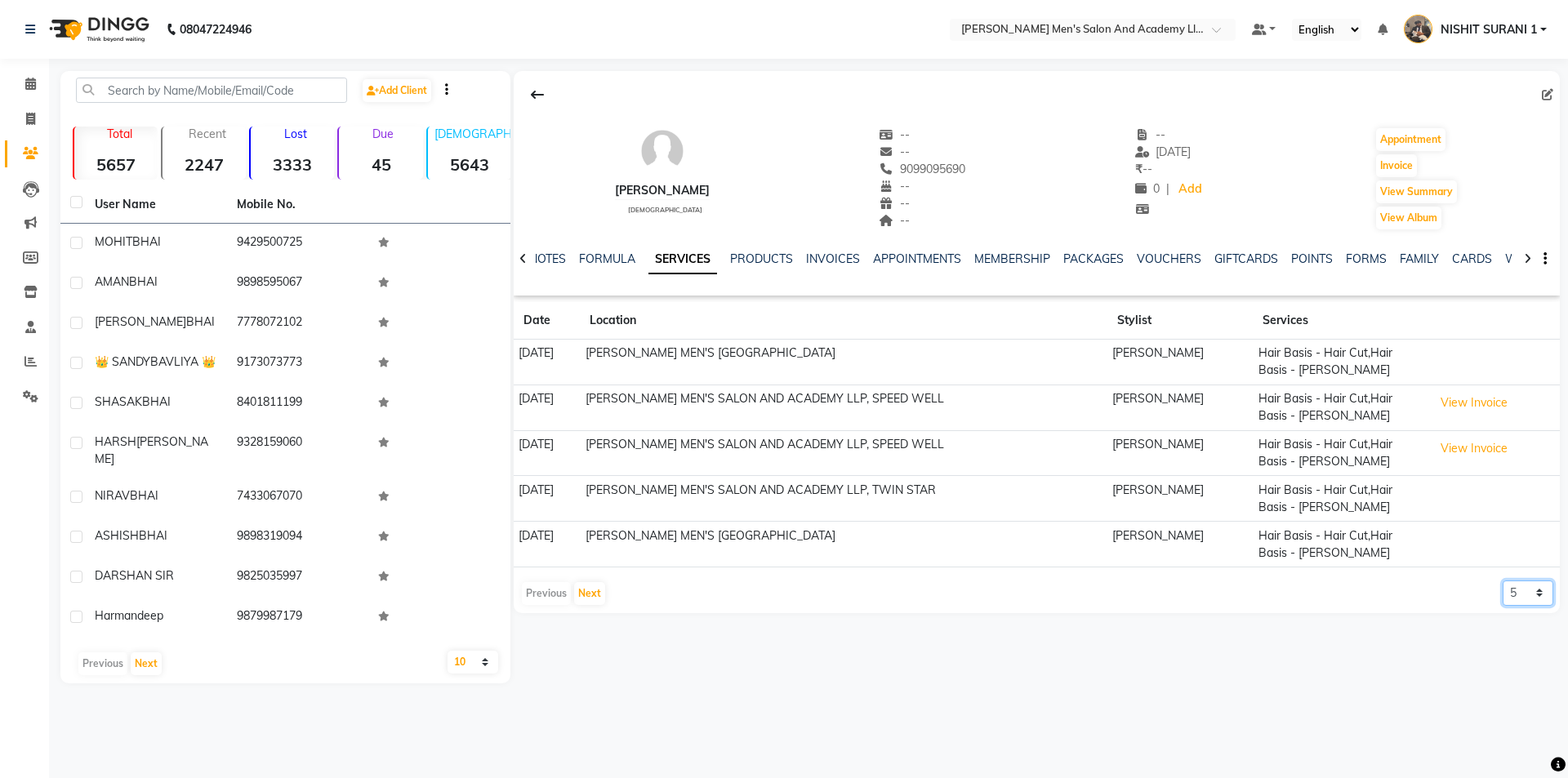
click at [1541, 600] on select "5 10 50 100 500" at bounding box center [1527, 593] width 51 height 25
select select "50"
click at [1502, 581] on select "5 10 50 100 500" at bounding box center [1527, 593] width 51 height 25
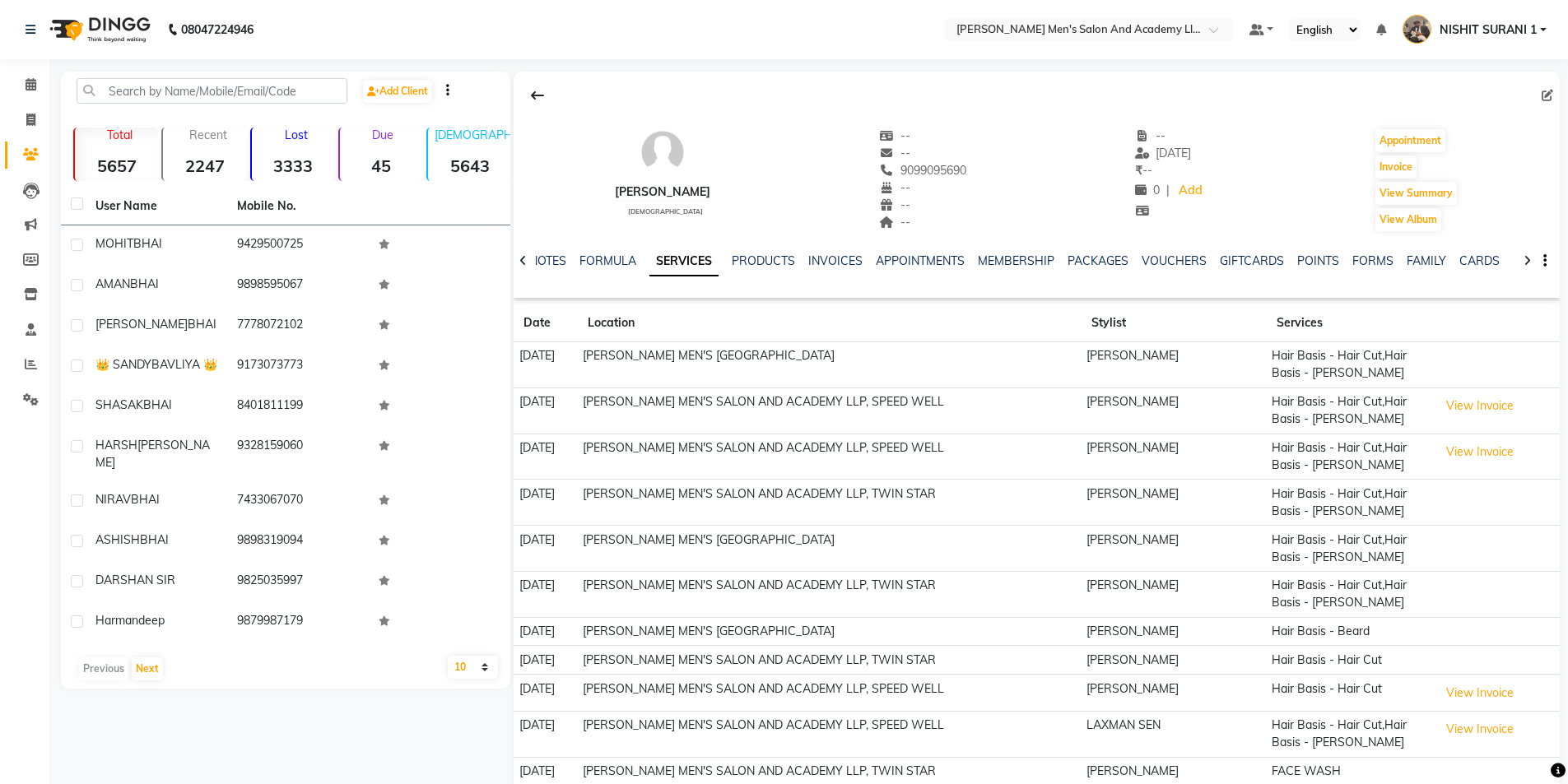
drag, startPoint x: 882, startPoint y: 165, endPoint x: 951, endPoint y: 167, distance: 69.0
click at [951, 167] on div "ANKUR BHAI male -- -- 9099095690 -- -- -- -- 15-08-2025 ₹ -- 0 | Add Appointmen…" at bounding box center [1037, 171] width 1046 height 122
copy span "9099095690"
click at [14, 124] on link "Invoice" at bounding box center [24, 120] width 39 height 27
select select "service"
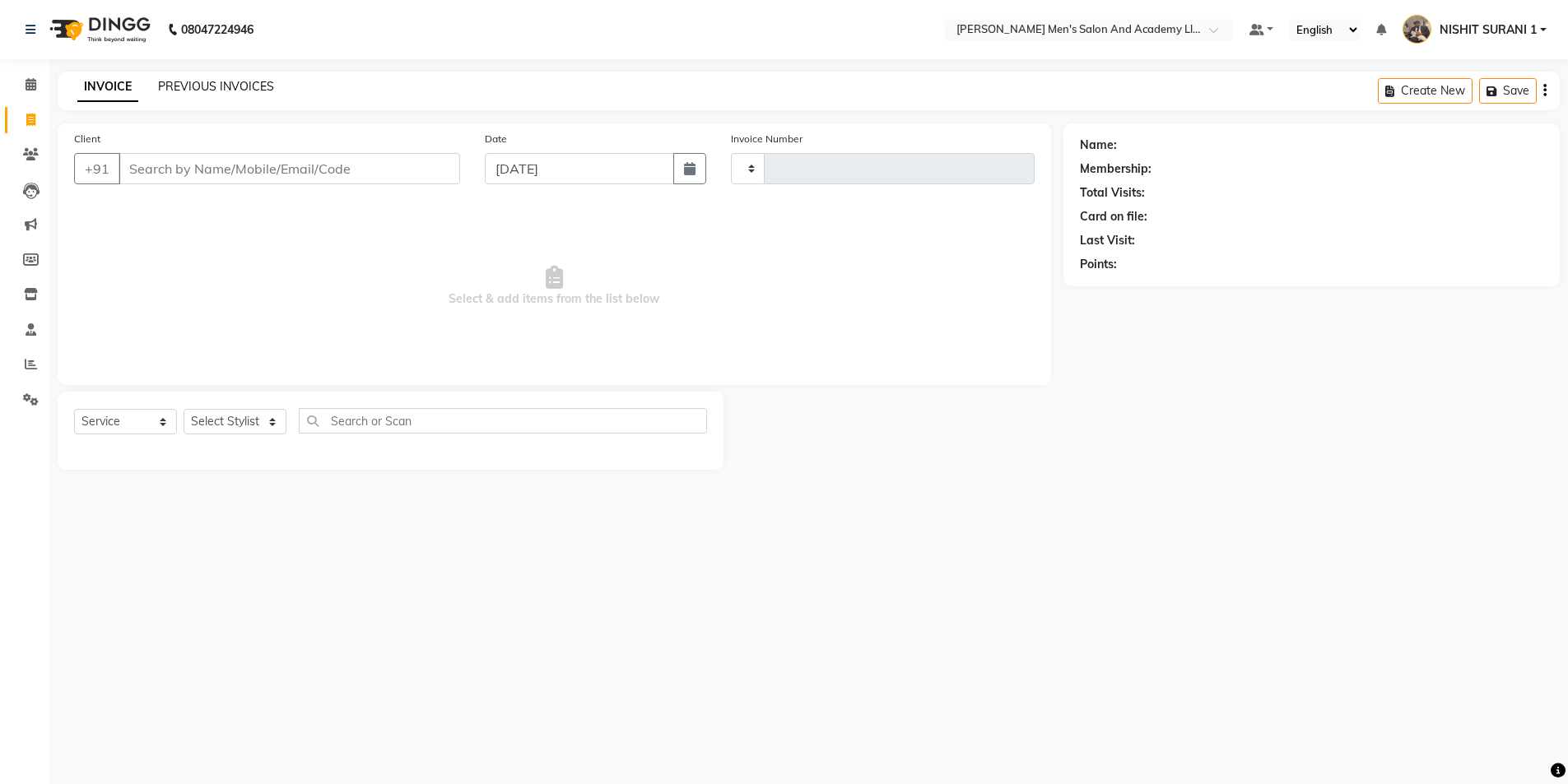
type input "8626"
select select "6752"
click at [212, 90] on link "PREVIOUS INVOICES" at bounding box center [216, 86] width 116 height 15
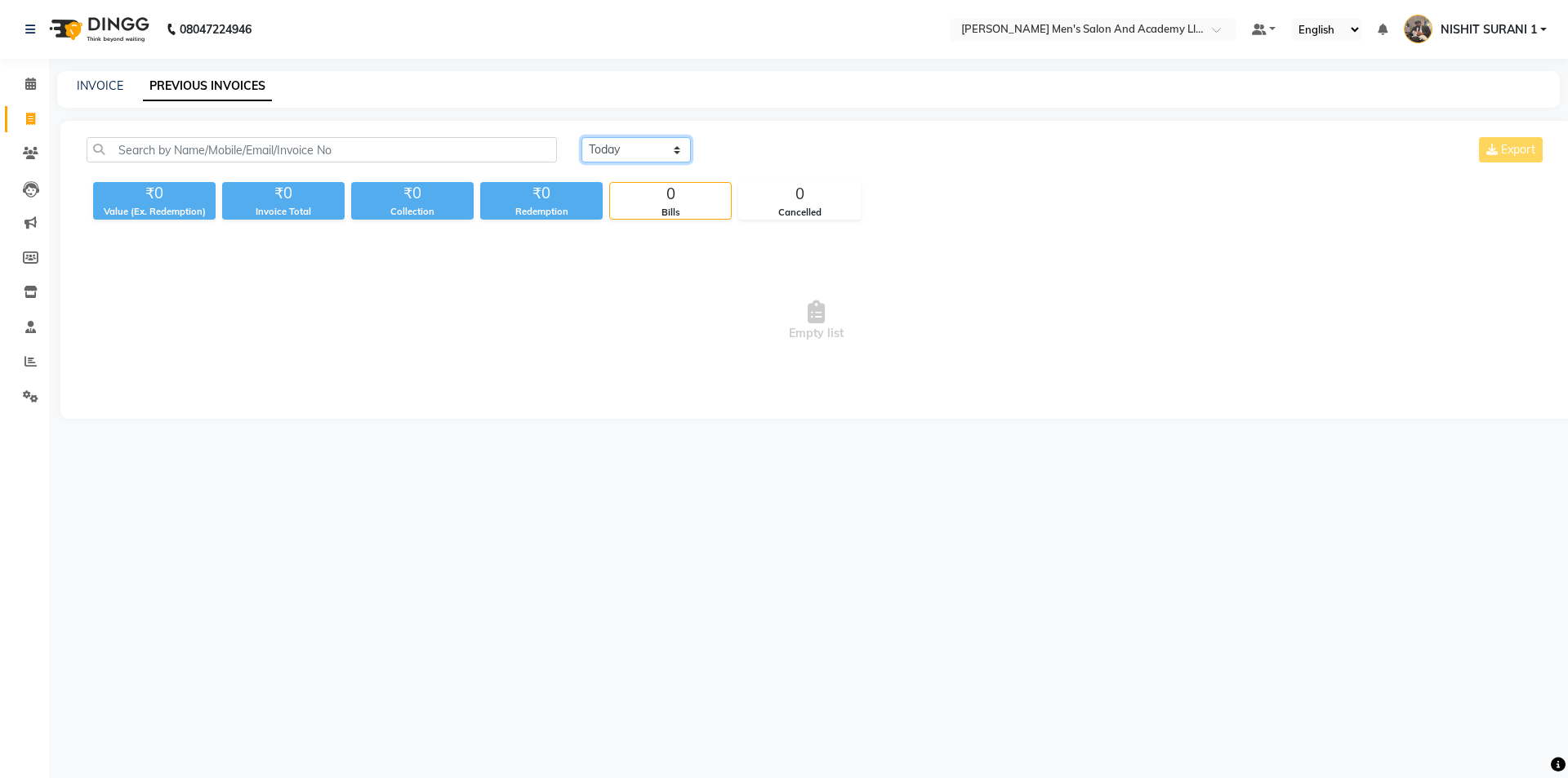
click at [681, 144] on select "Today Yesterday Custom Range" at bounding box center [635, 150] width 109 height 25
select select "range"
click at [581, 137] on select "Today Yesterday Custom Range" at bounding box center [635, 150] width 109 height 25
click at [745, 149] on input "[DATE]" at bounding box center [769, 150] width 114 height 22
select select "9"
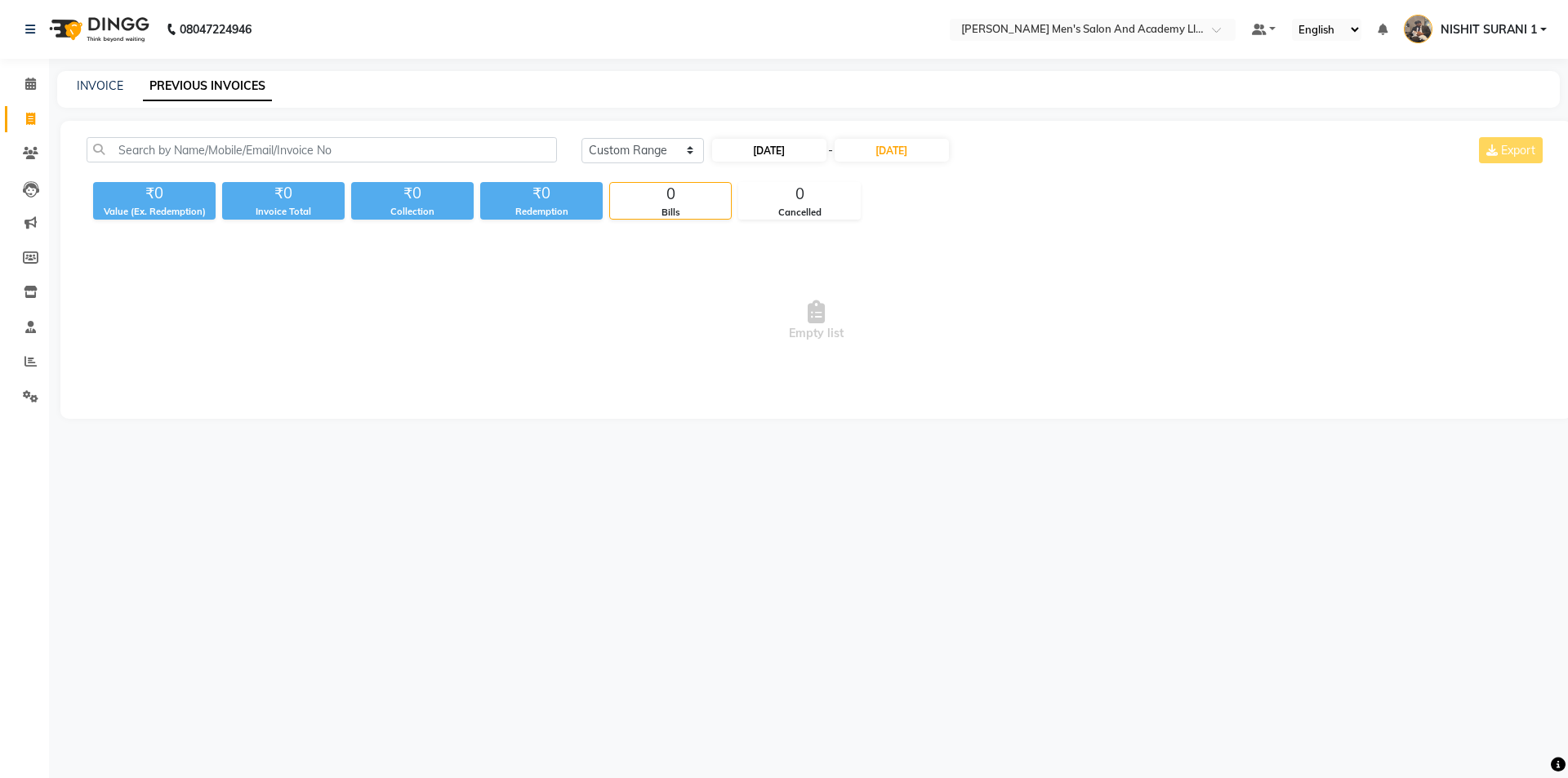
select select "2025"
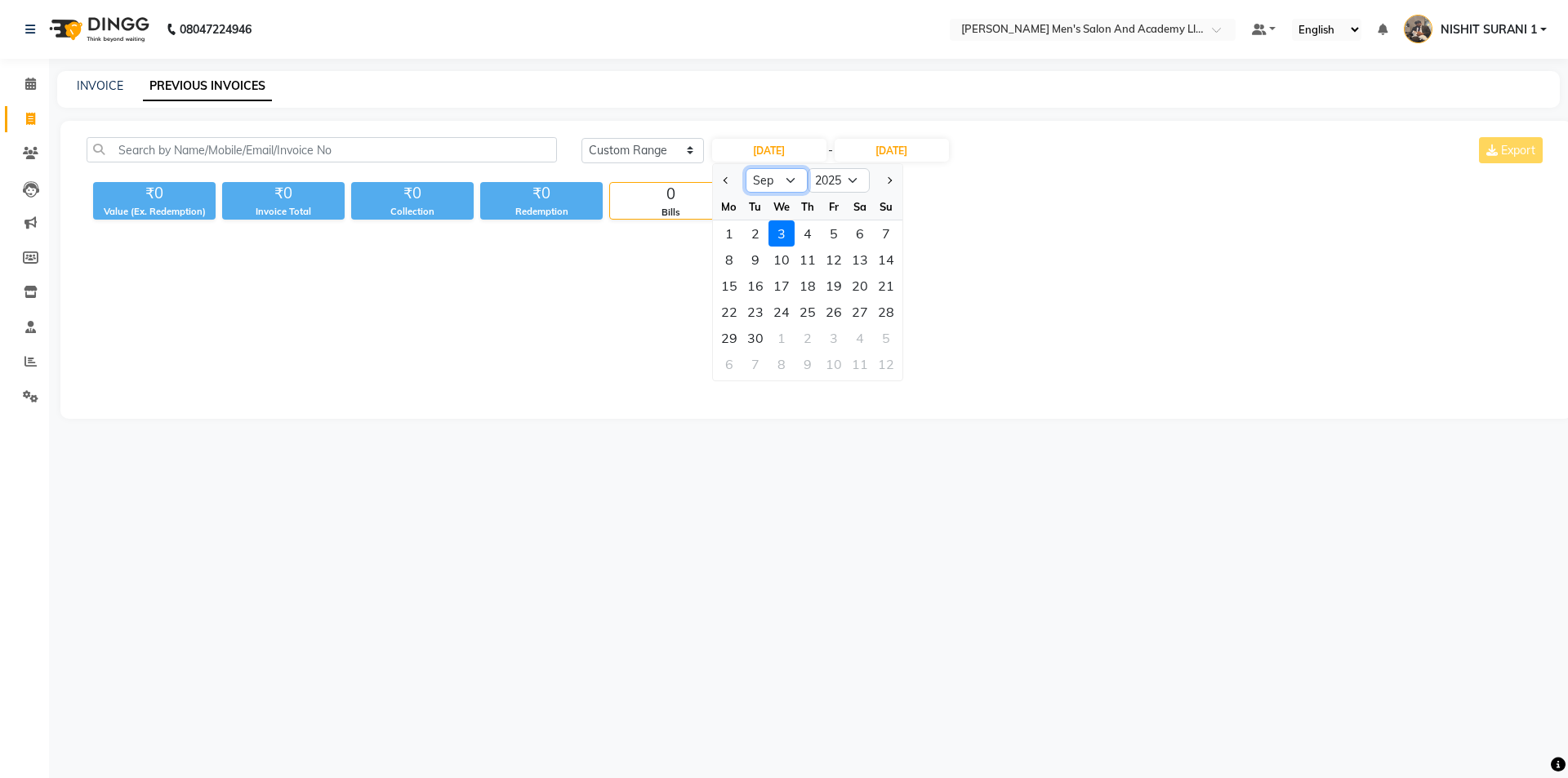
click at [782, 177] on select "Jan Feb Mar Apr May Jun Jul Aug Sep Oct Nov Dec" at bounding box center [776, 180] width 62 height 24
select select "8"
click at [745, 168] on select "Jan Feb Mar Apr May Jun Jul Aug Sep Oct Nov Dec" at bounding box center [776, 180] width 62 height 24
click at [756, 288] on div "12" at bounding box center [754, 286] width 26 height 26
type input "12-08-2025"
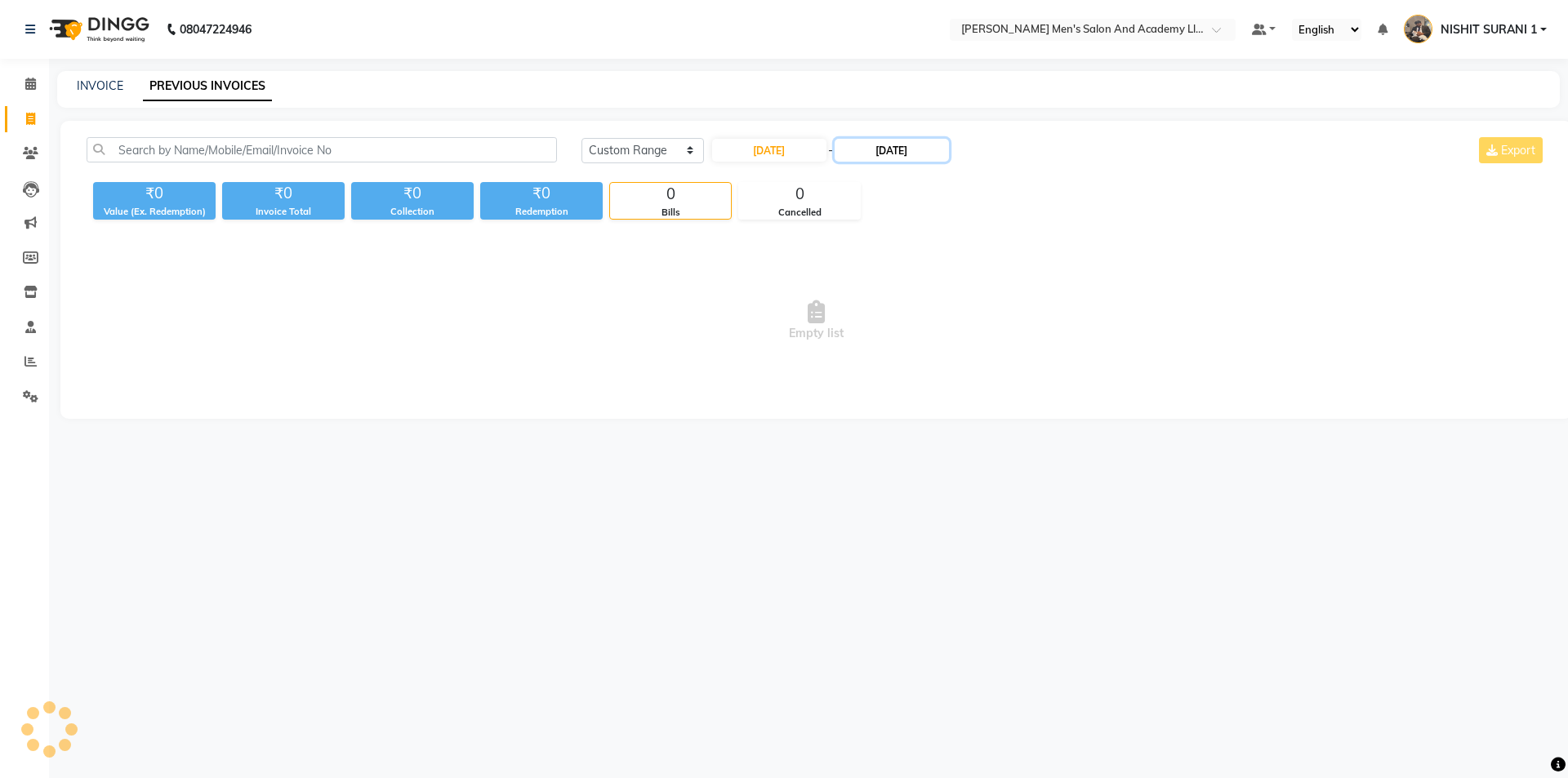
click at [903, 141] on input "[DATE]" at bounding box center [891, 150] width 114 height 22
select select "9"
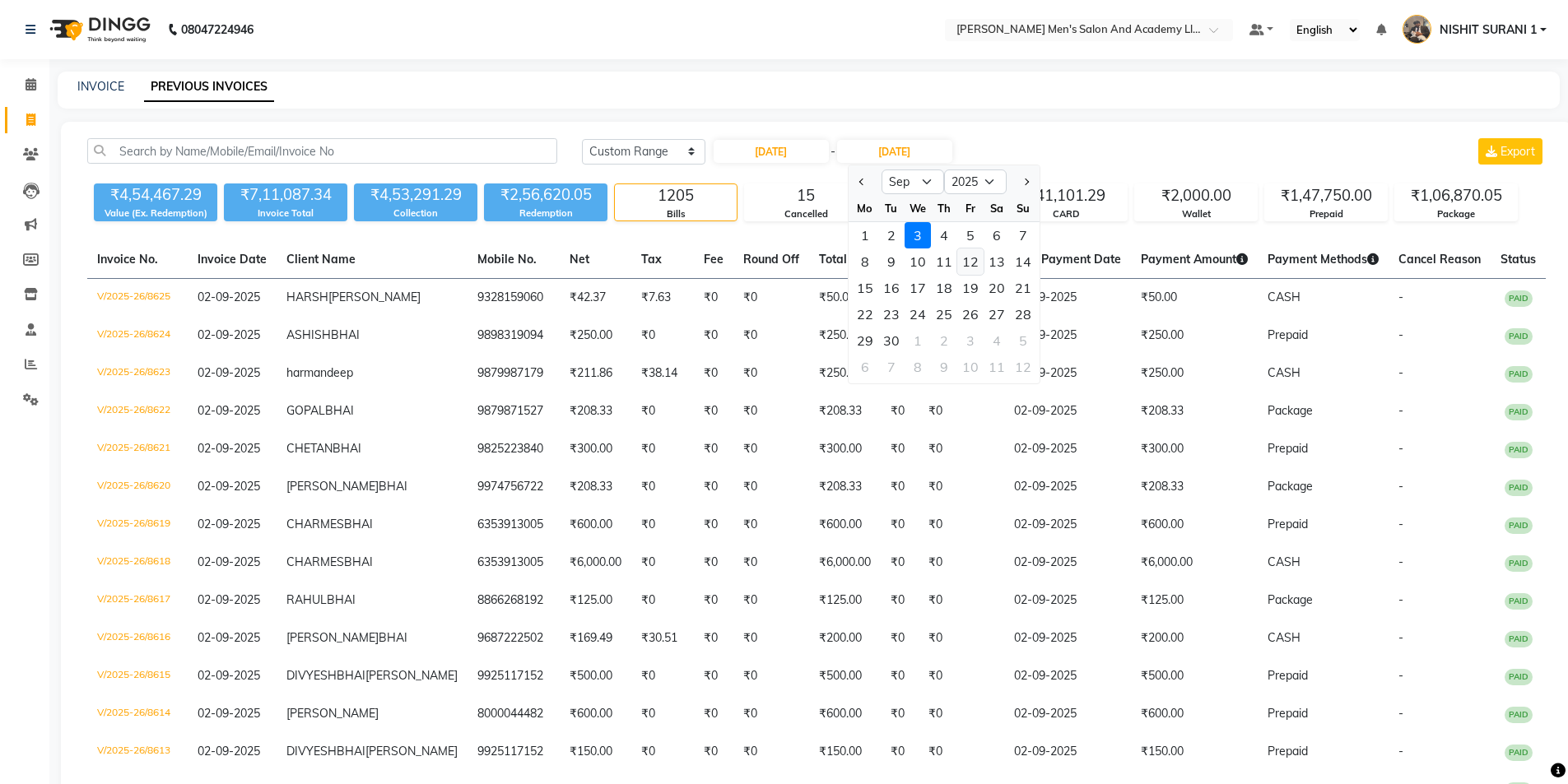
click at [962, 261] on div "12" at bounding box center [970, 261] width 26 height 26
type input "12-09-2025"
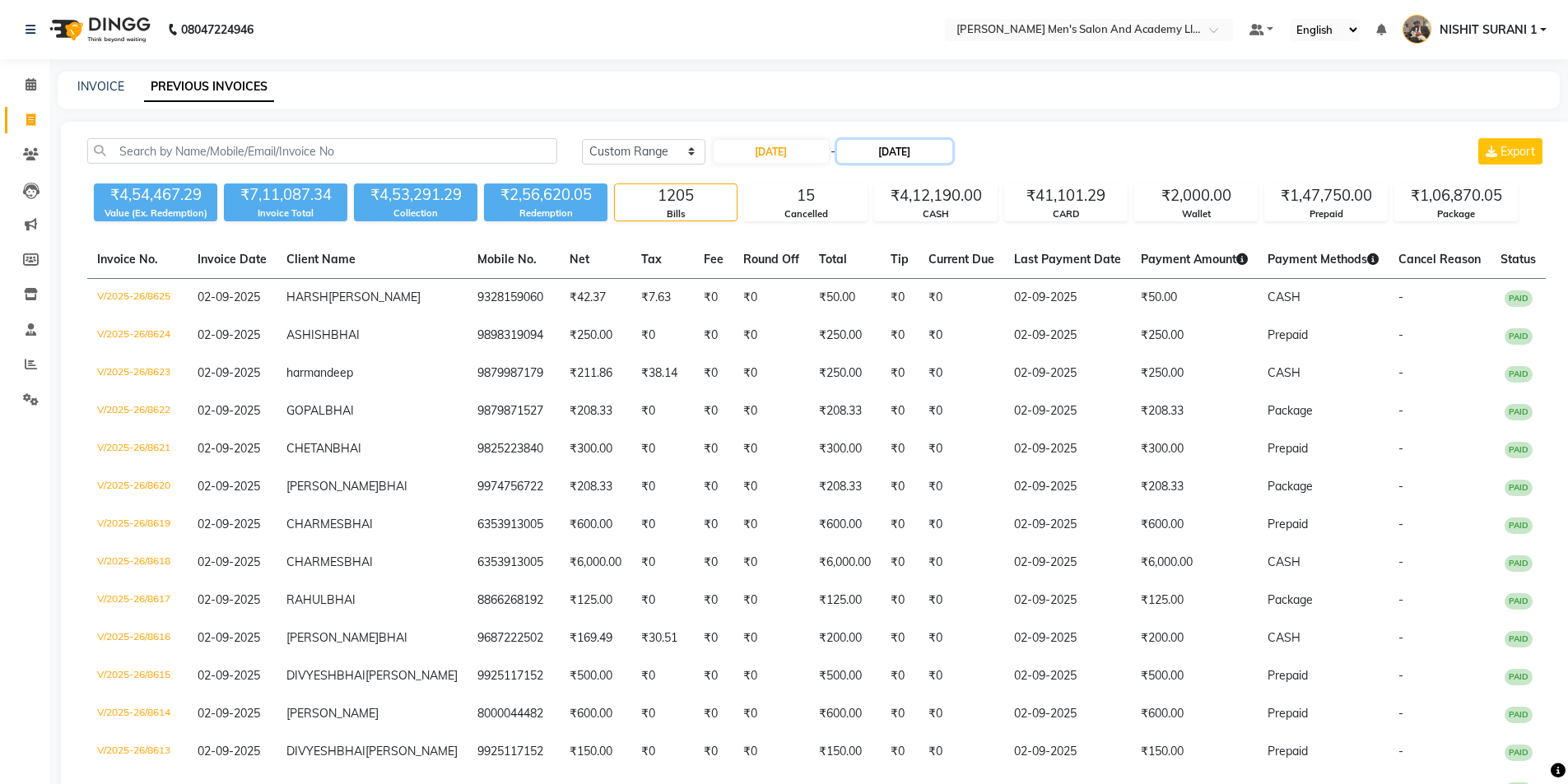
click at [900, 154] on input "12-09-2025" at bounding box center [894, 151] width 115 height 23
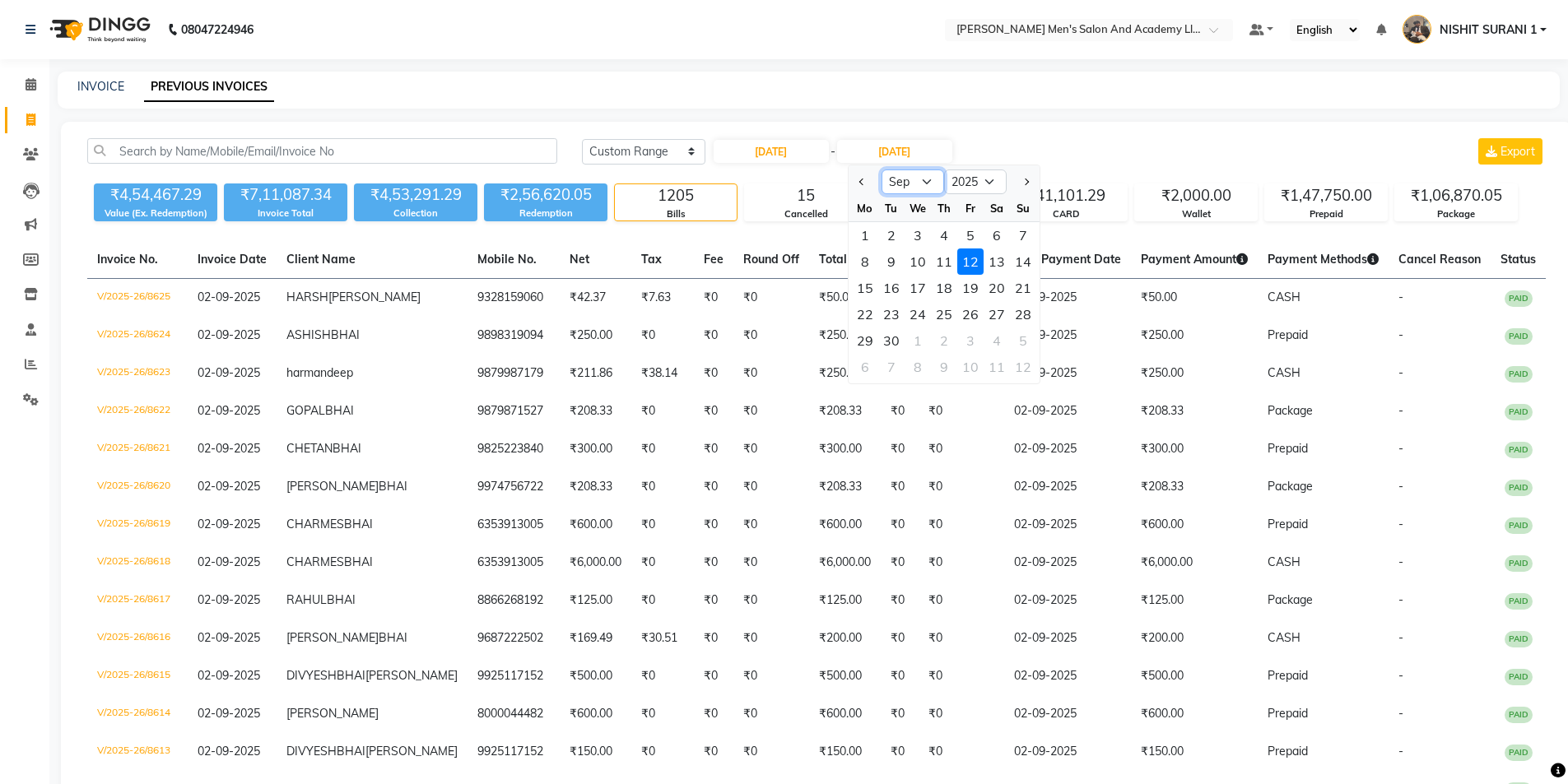
drag, startPoint x: 923, startPoint y: 179, endPoint x: 923, endPoint y: 191, distance: 12.0
click at [923, 179] on select "Aug Sep Oct Nov Dec" at bounding box center [912, 181] width 63 height 24
select select "8"
click at [881, 170] on select "Aug Sep Oct Nov Dec" at bounding box center [912, 181] width 63 height 24
click at [898, 287] on div "12" at bounding box center [891, 288] width 26 height 26
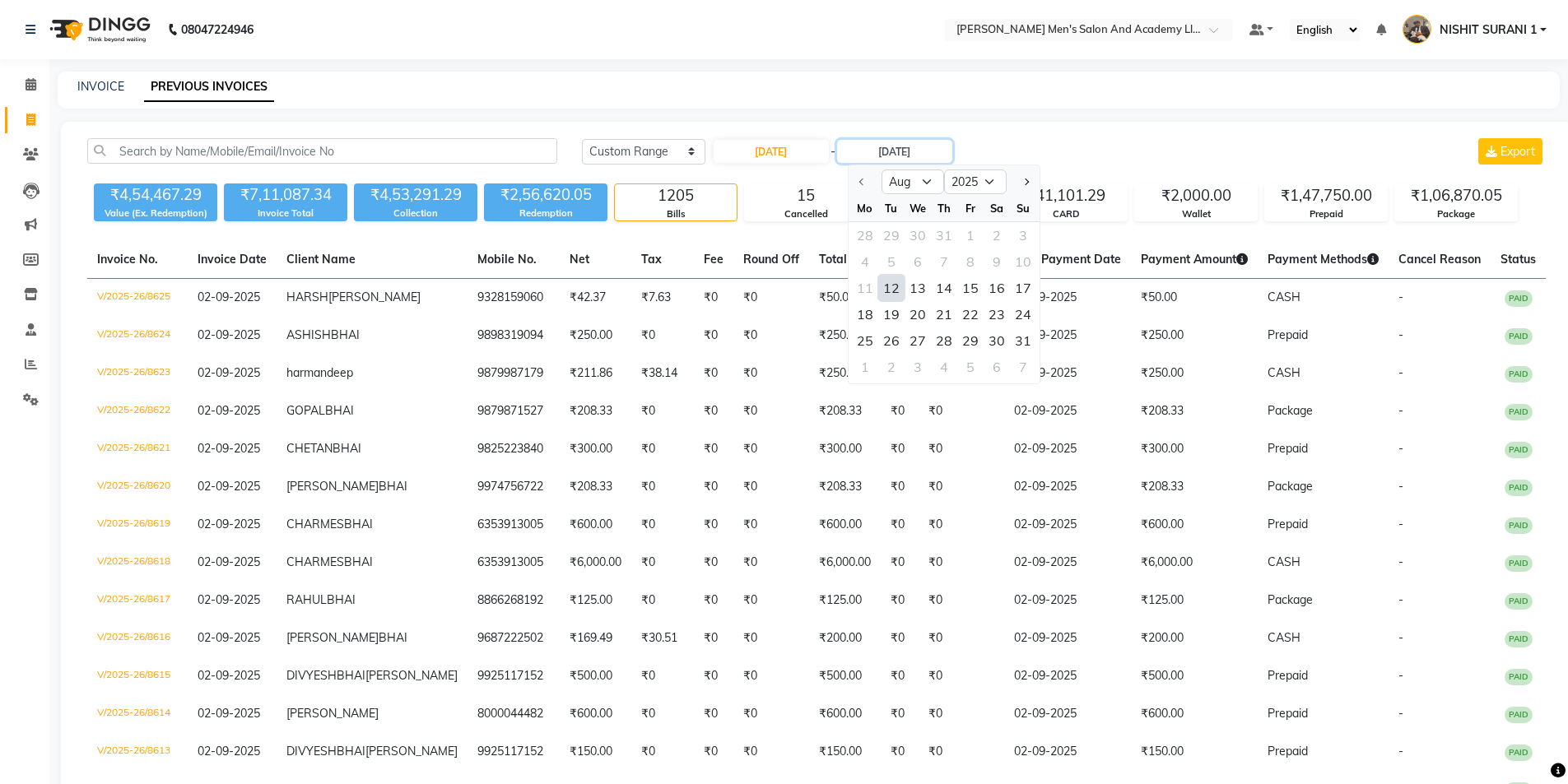
type input "12-08-2025"
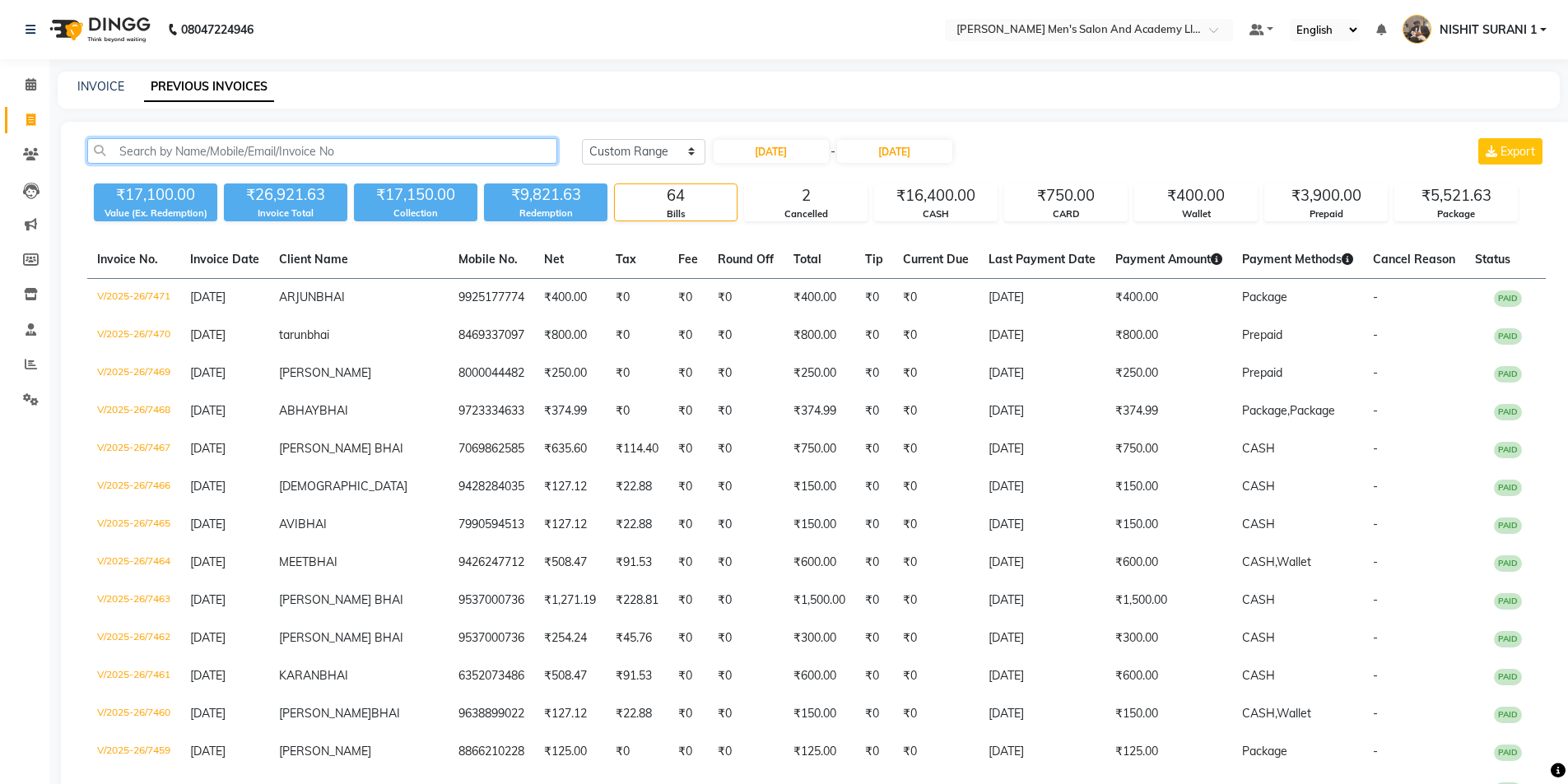
click at [474, 148] on input "text" at bounding box center [322, 151] width 470 height 25
paste input "9099095690"
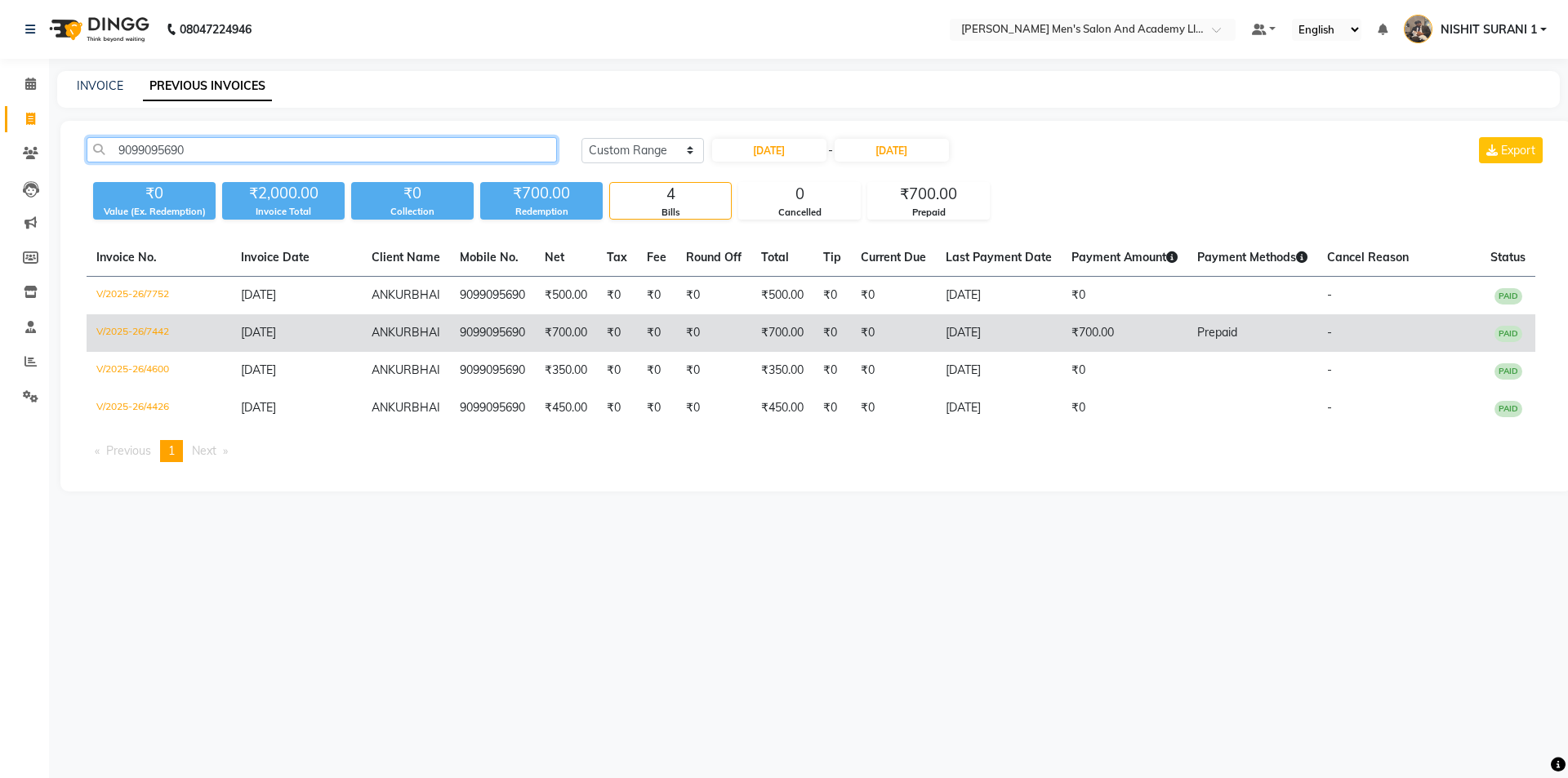
type input "9099095690"
click at [468, 343] on td "9099095690" at bounding box center [492, 333] width 85 height 37
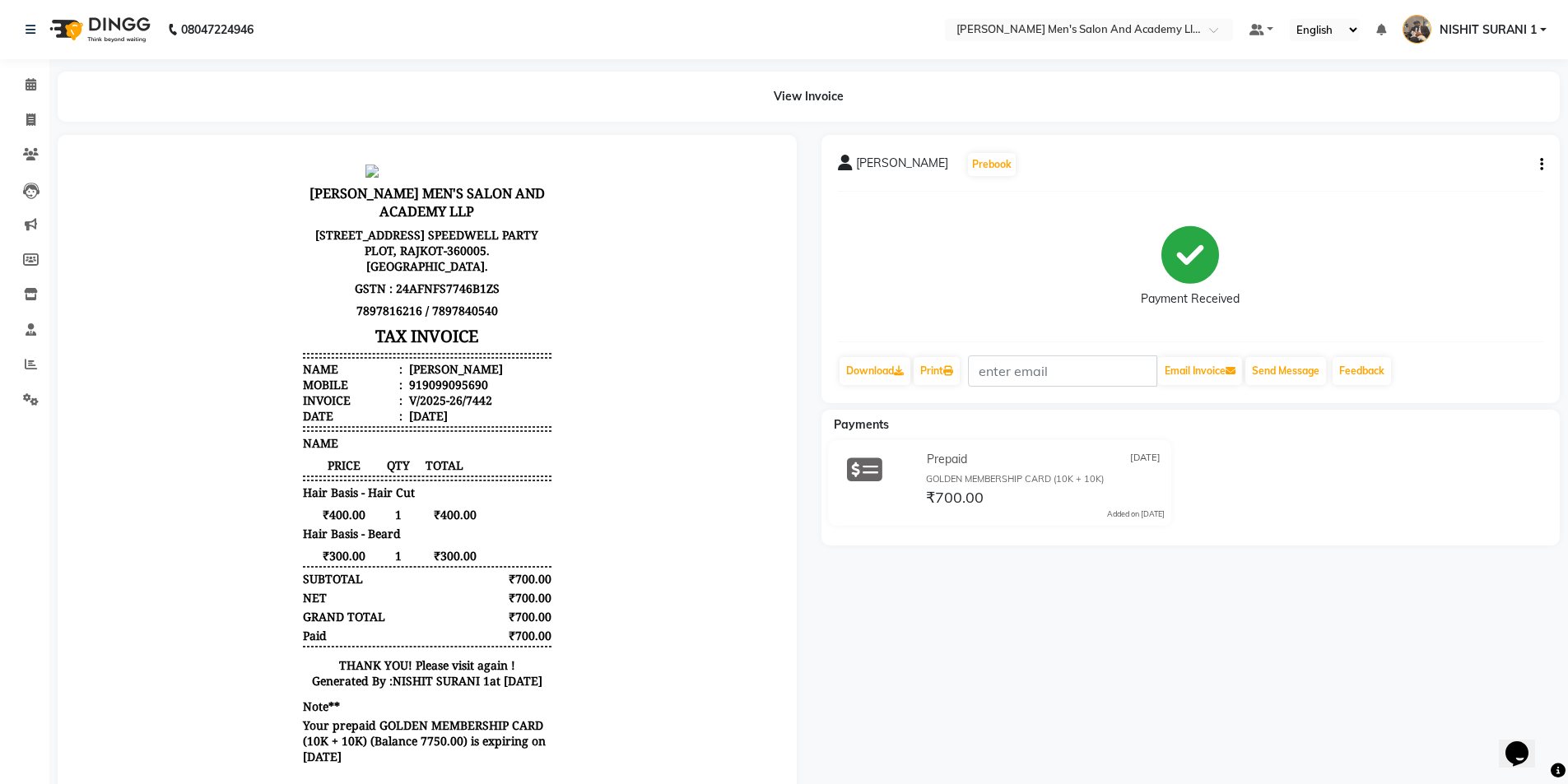
click at [1544, 166] on div "ANKUR BHAI Prebook Payment Received Download Print Email Invoice Send Message F…" at bounding box center [1191, 269] width 740 height 269
click at [1543, 165] on icon "button" at bounding box center [1542, 165] width 3 height 1
click at [1449, 129] on div "Cancel Invoice" at bounding box center [1460, 133] width 112 height 21
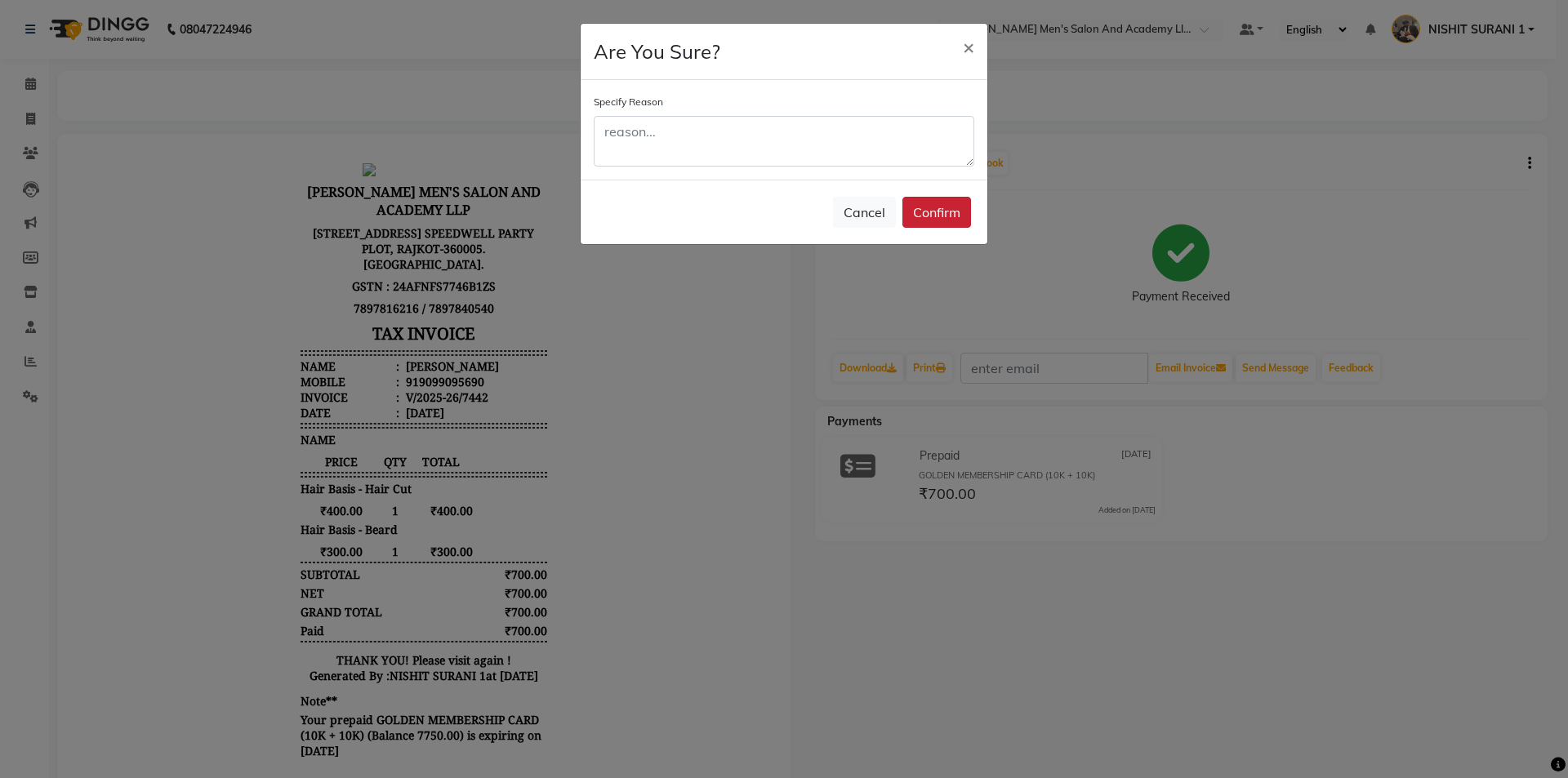
click at [932, 204] on button "Confirm" at bounding box center [937, 212] width 68 height 31
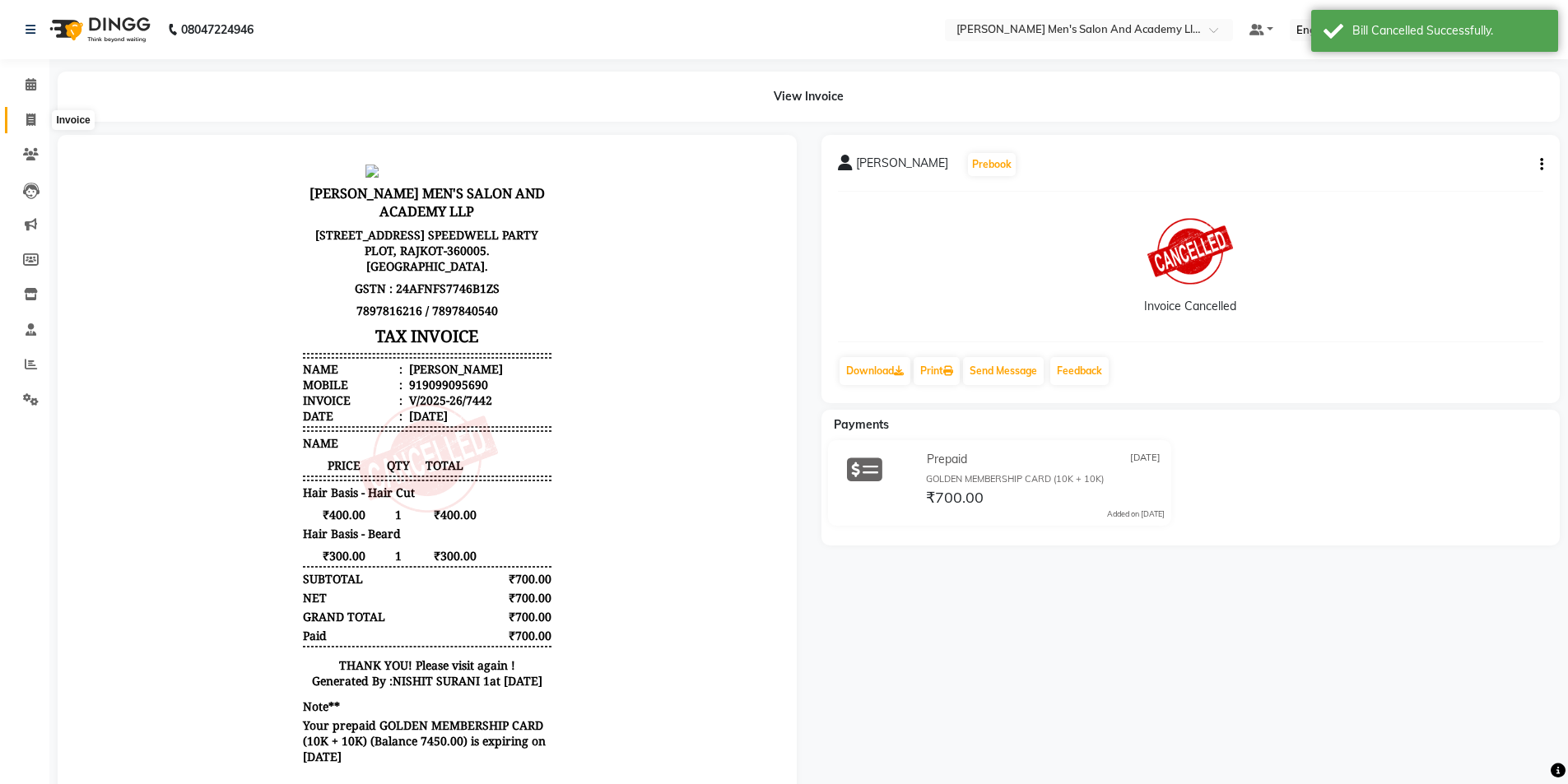
click at [31, 115] on icon at bounding box center [30, 119] width 9 height 13
select select "service"
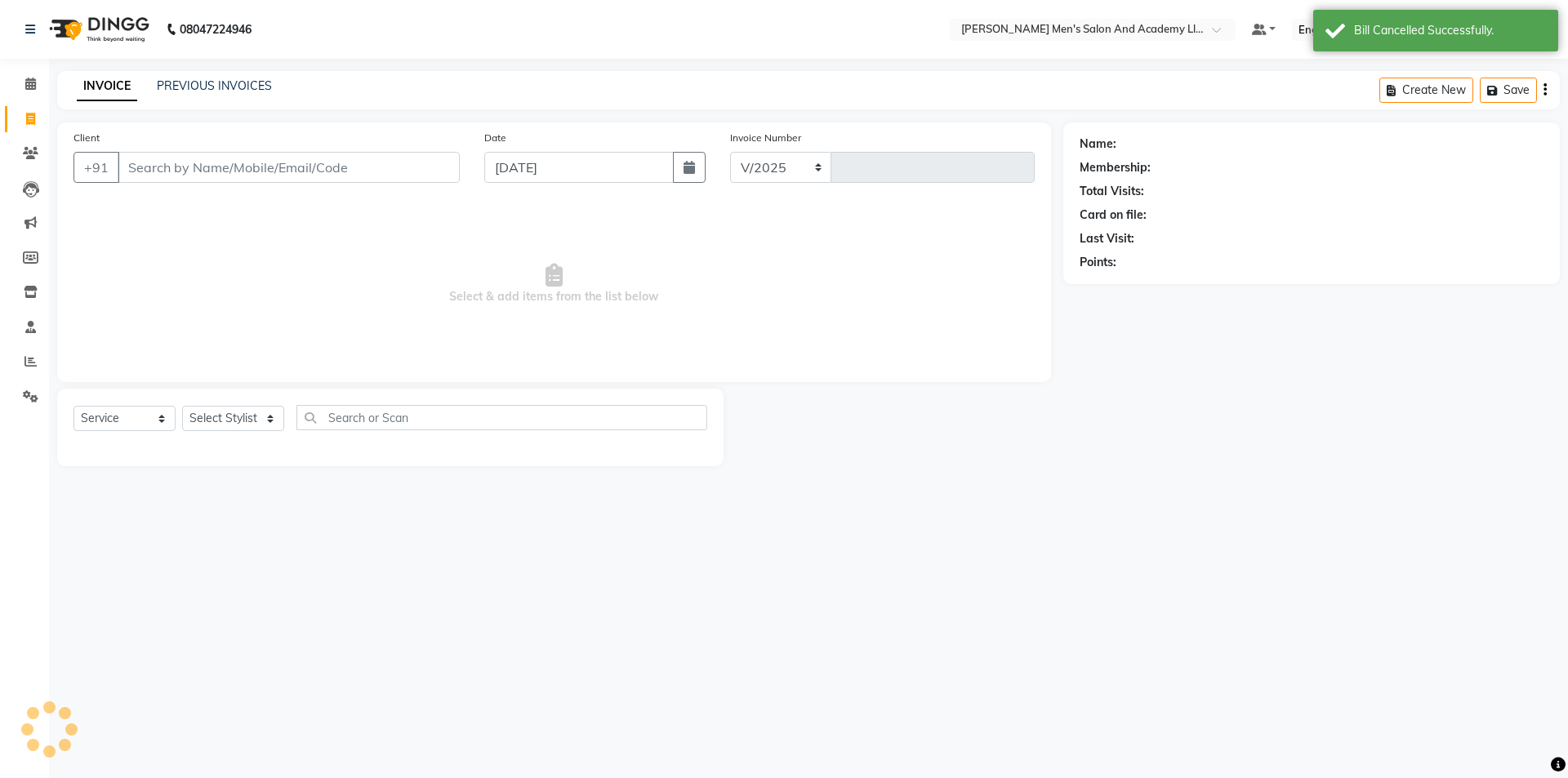
select select "6752"
type input "8626"
click at [241, 93] on div "PREVIOUS INVOICES" at bounding box center [214, 86] width 115 height 17
click at [241, 92] on link "PREVIOUS INVOICES" at bounding box center [214, 86] width 115 height 15
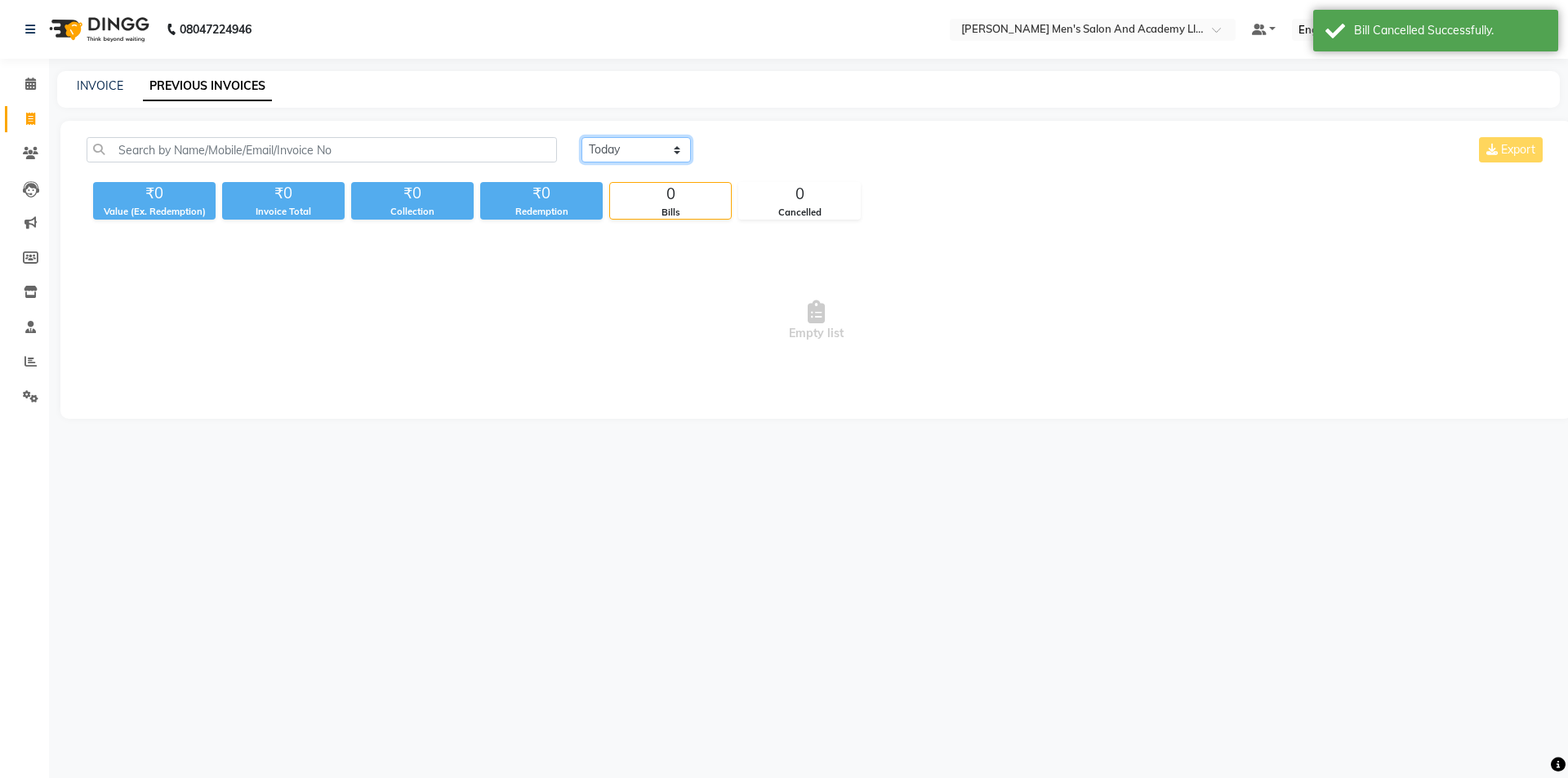
click at [620, 156] on select "[DATE] [DATE] Custom Range" at bounding box center [635, 150] width 109 height 25
select select "range"
click at [581, 137] on select "[DATE] [DATE] Custom Range" at bounding box center [635, 150] width 109 height 25
click at [803, 137] on div "03-09-2025 - 03-09-2025" at bounding box center [830, 150] width 240 height 26
click at [802, 142] on input "03-09-2025" at bounding box center [769, 150] width 114 height 22
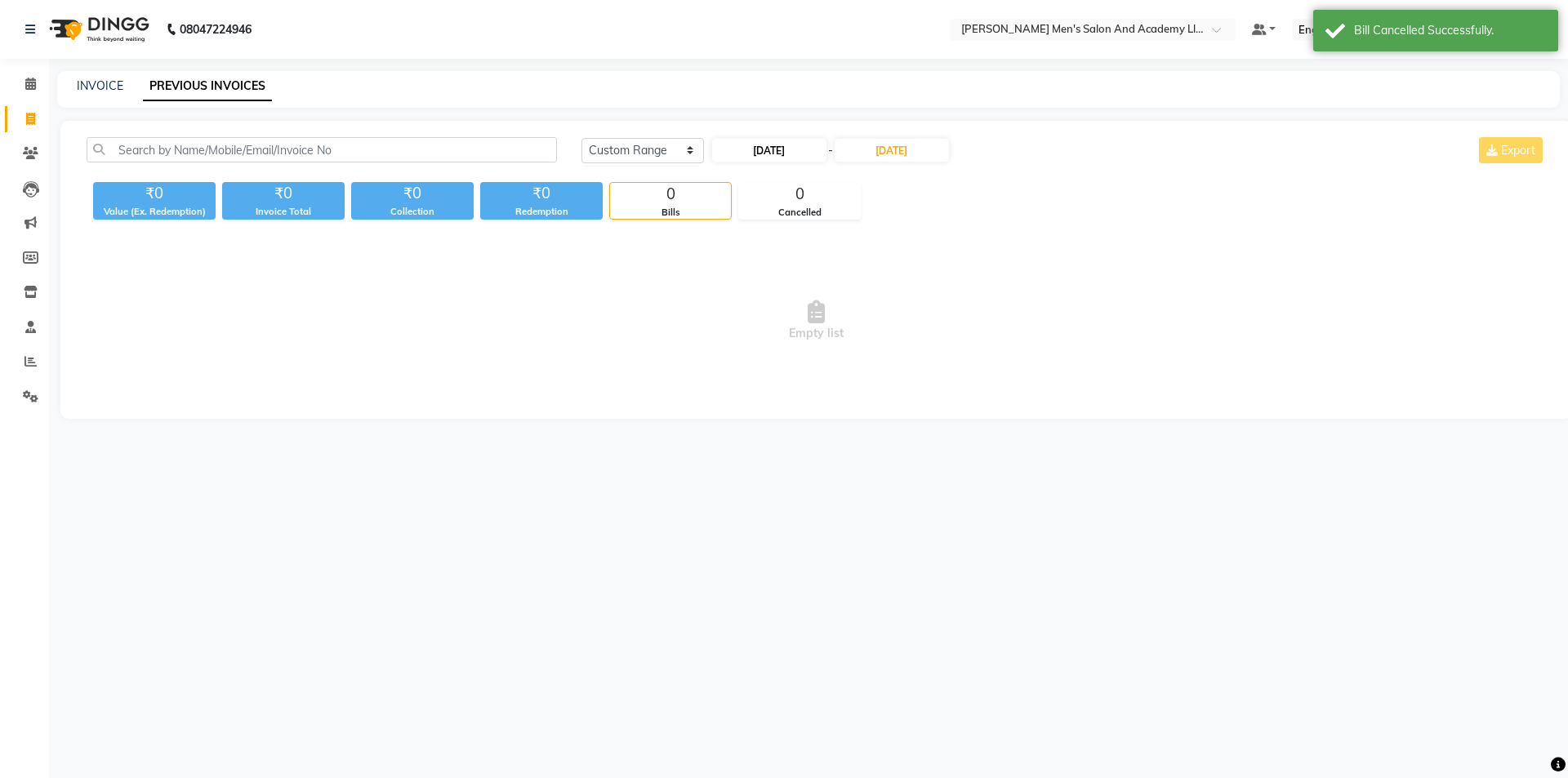
select select "9"
select select "2025"
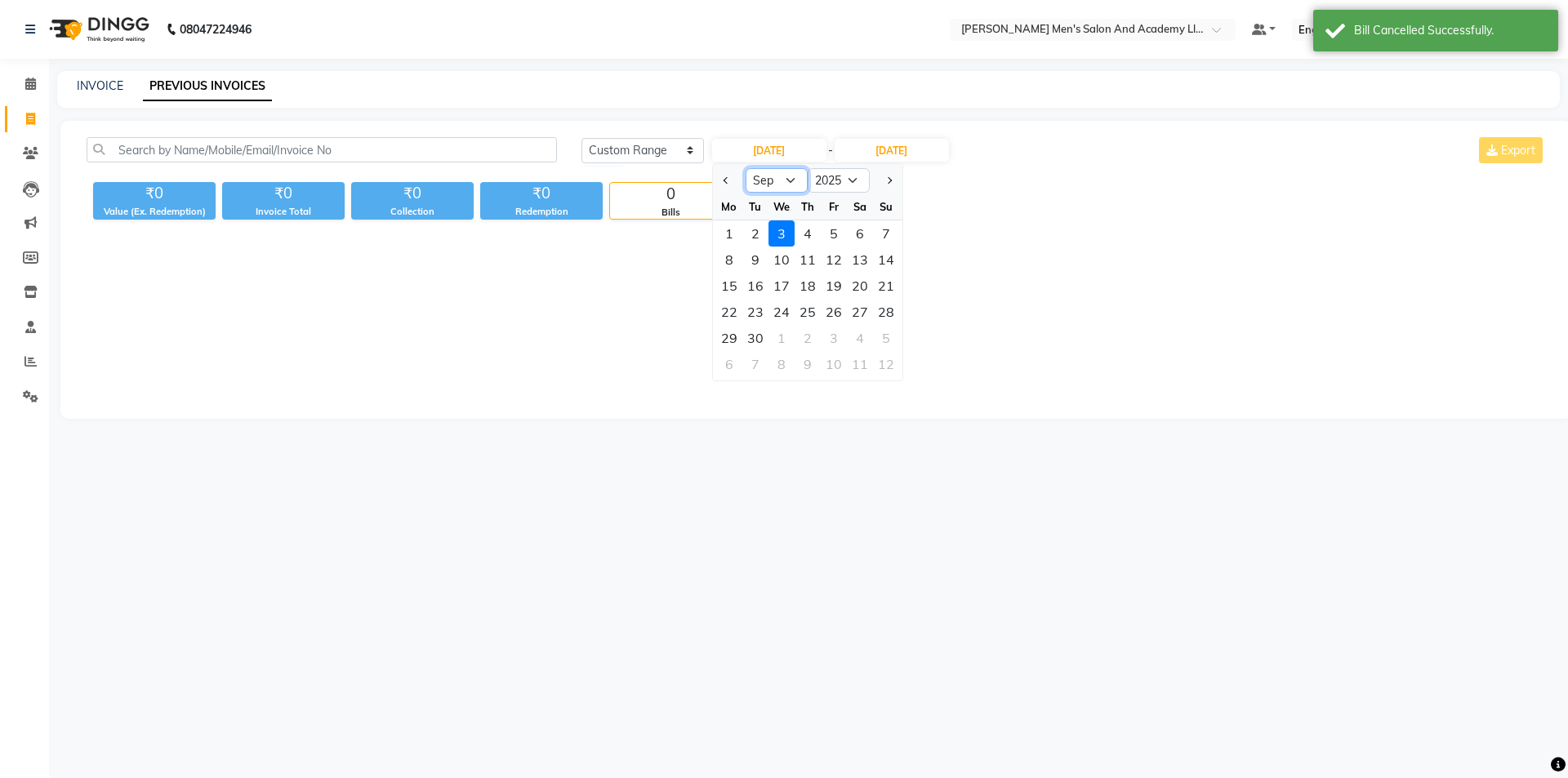
click at [797, 186] on select "Jan Feb Mar Apr May Jun Jul Aug Sep Oct Nov Dec" at bounding box center [776, 180] width 62 height 24
select select "8"
click at [745, 168] on select "Jan Feb Mar Apr May Jun Jul Aug Sep Oct Nov Dec" at bounding box center [776, 180] width 62 height 24
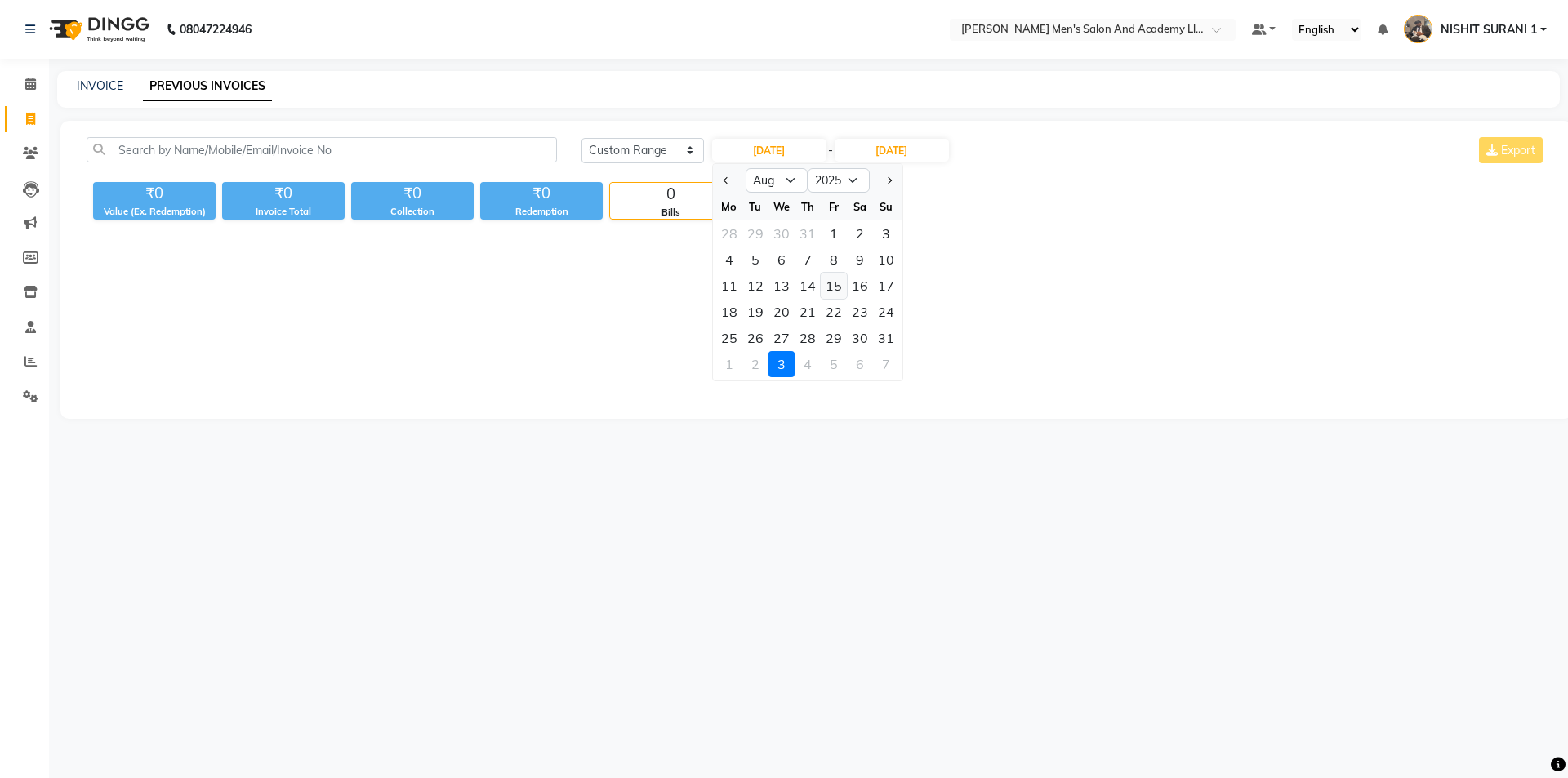
click at [828, 284] on div "15" at bounding box center [833, 286] width 26 height 26
type input "[DATE]"
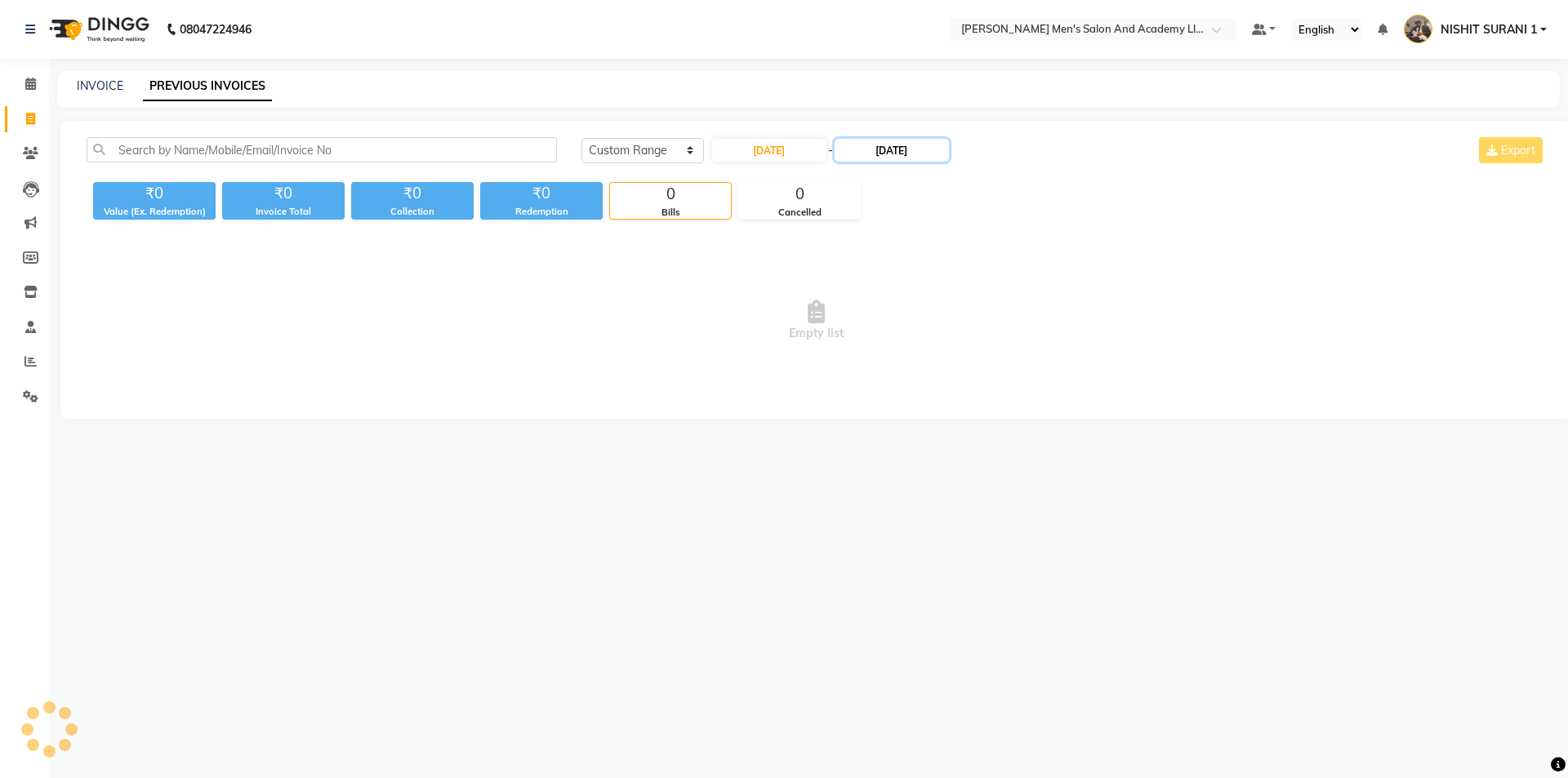
click at [916, 157] on input "[DATE]" at bounding box center [891, 150] width 114 height 22
select select "9"
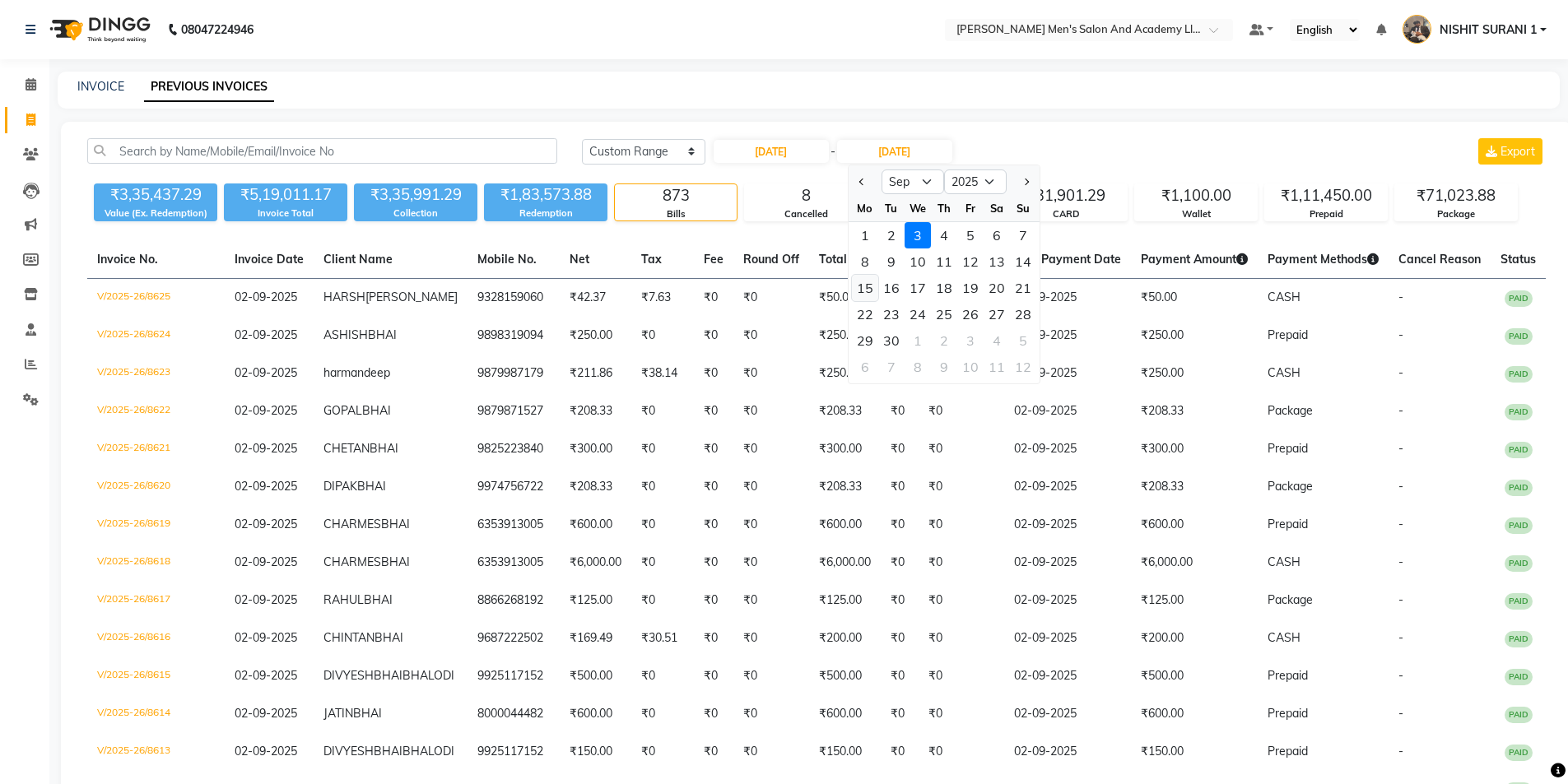
click at [868, 287] on div "15" at bounding box center [865, 288] width 26 height 26
type input "15-09-2025"
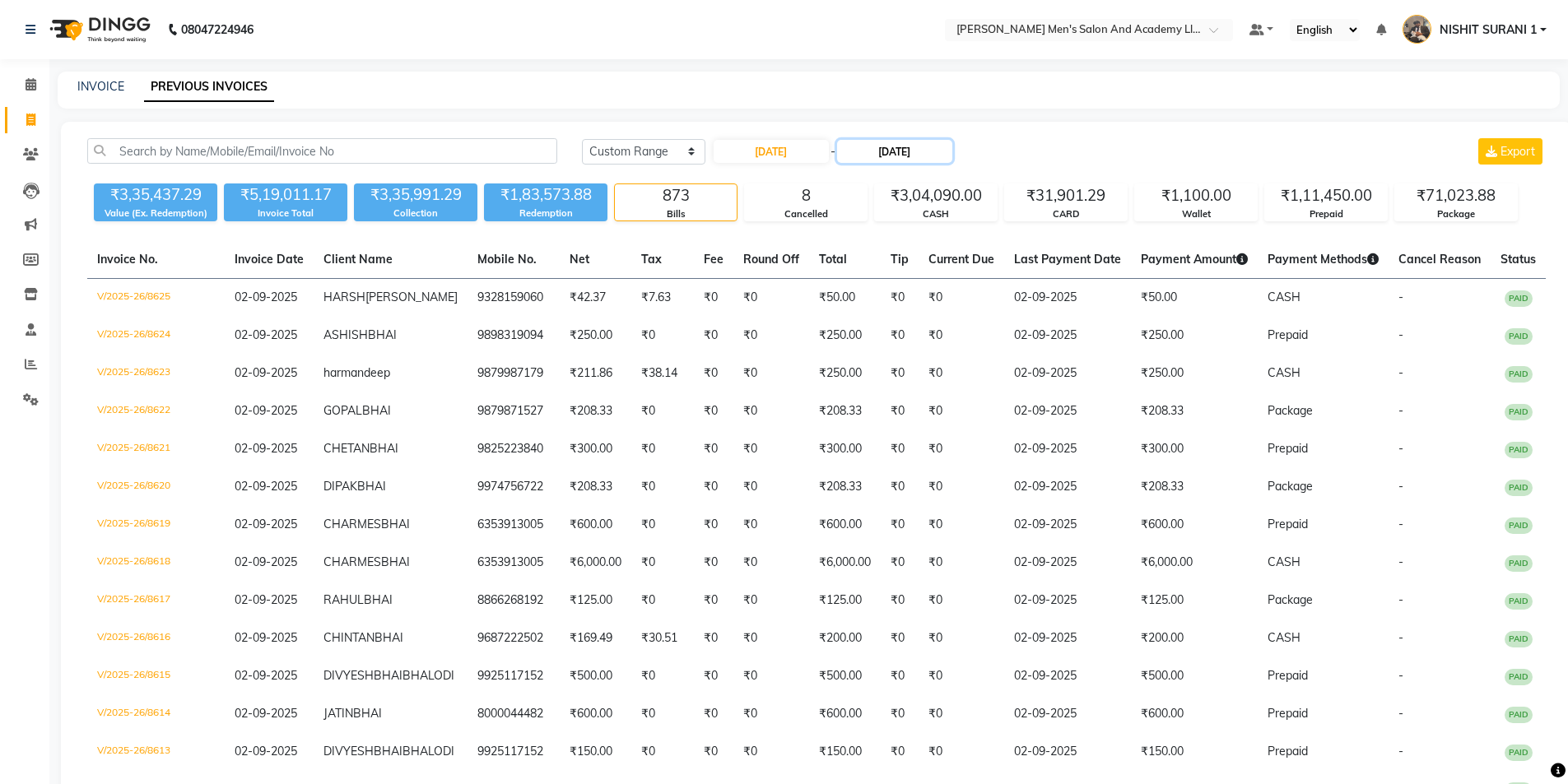
click at [907, 149] on input "15-09-2025" at bounding box center [894, 151] width 115 height 23
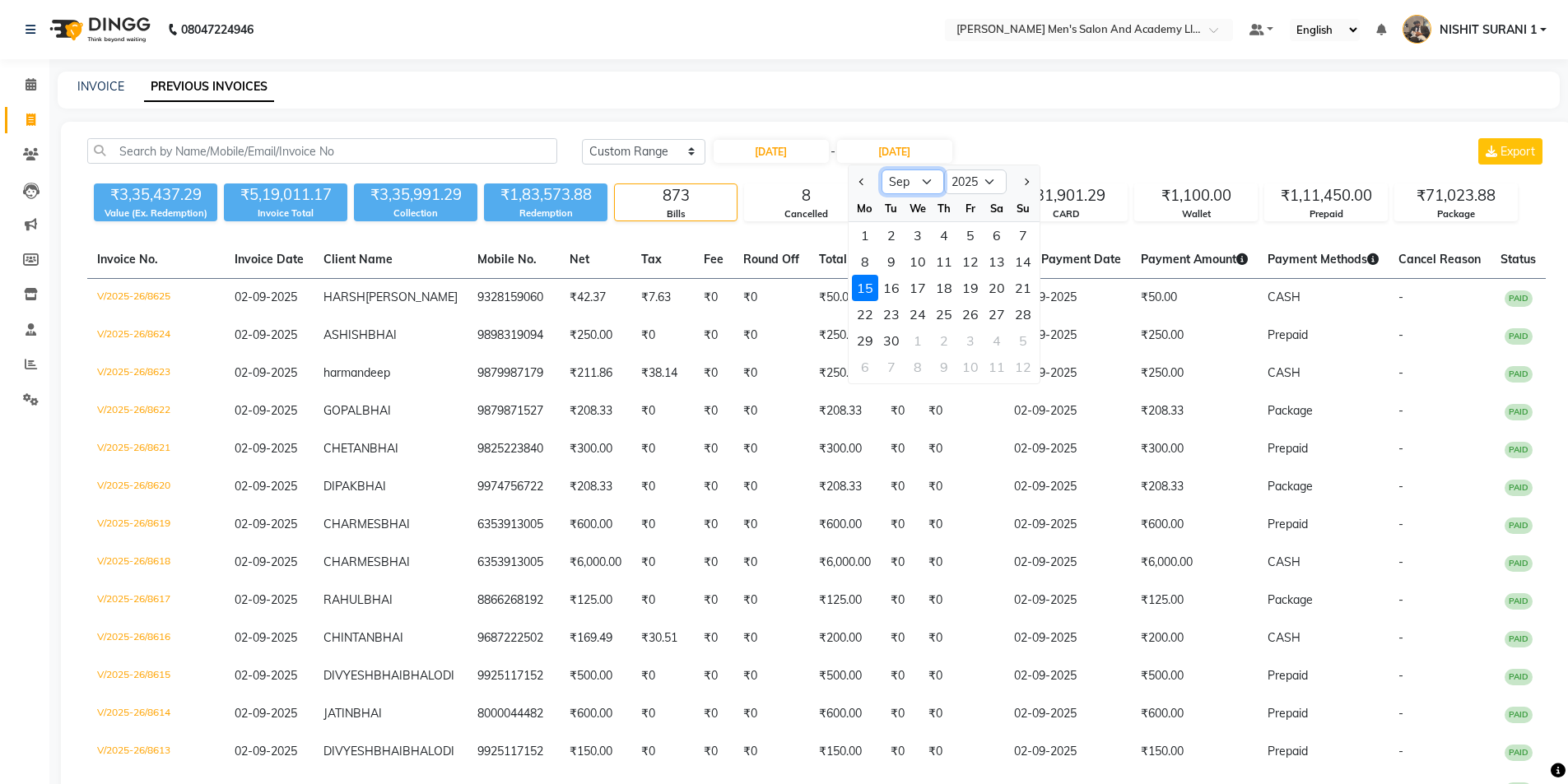
click at [919, 187] on select "Aug Sep Oct Nov Dec" at bounding box center [912, 181] width 63 height 24
select select "8"
click at [881, 170] on select "Aug Sep Oct Nov Dec" at bounding box center [912, 181] width 63 height 24
click at [967, 285] on div "15" at bounding box center [970, 288] width 26 height 26
type input "[DATE]"
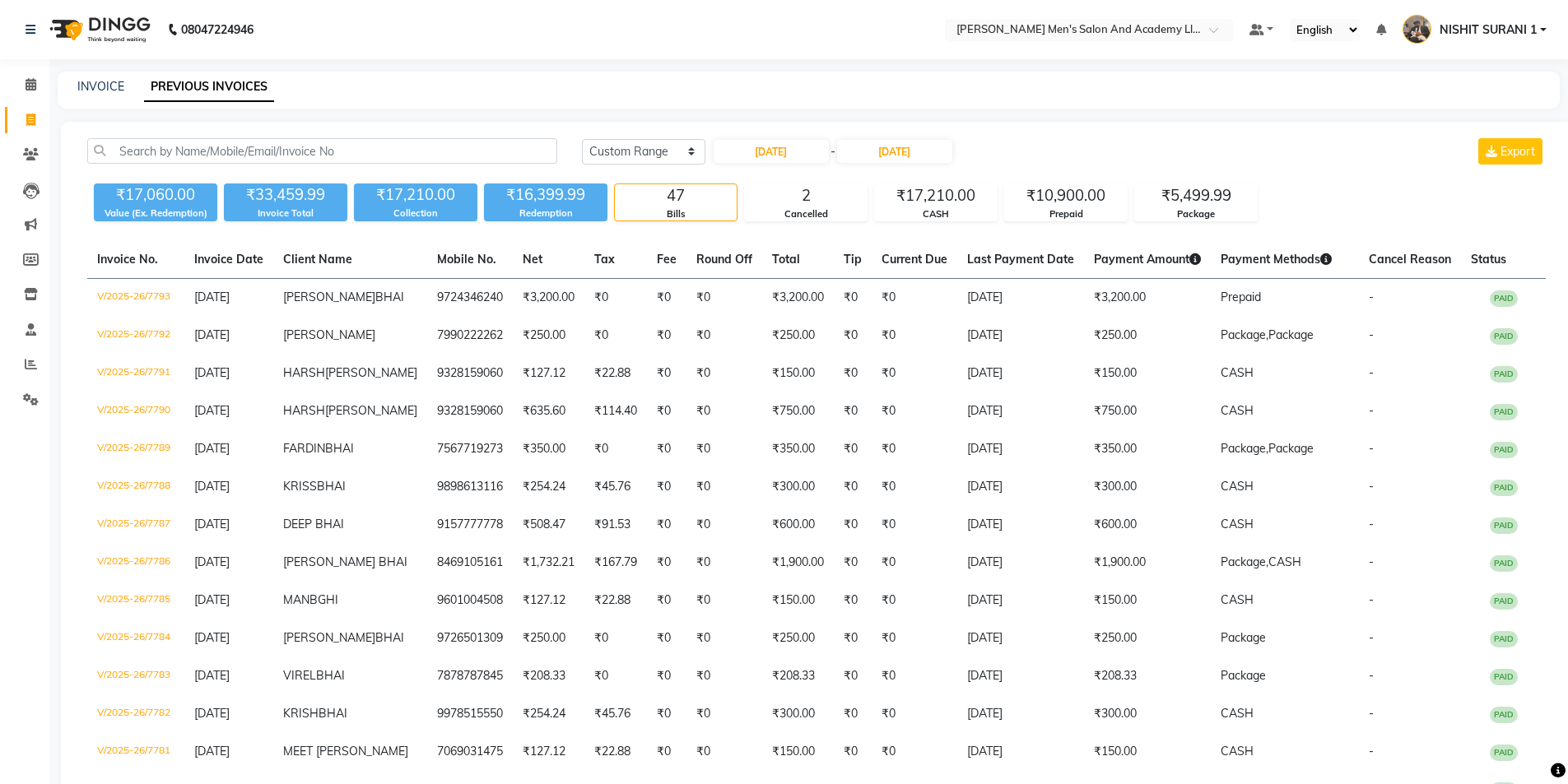
drag, startPoint x: 345, startPoint y: 164, endPoint x: 356, endPoint y: 145, distance: 22.0
click at [345, 163] on div "Today Yesterday Custom Range 15-08-2025 - 15-08-2025 Export" at bounding box center [816, 158] width 1483 height 39
click at [358, 144] on input "text" at bounding box center [322, 151] width 470 height 25
click at [358, 145] on input "text" at bounding box center [322, 151] width 470 height 25
paste input "9099095690"
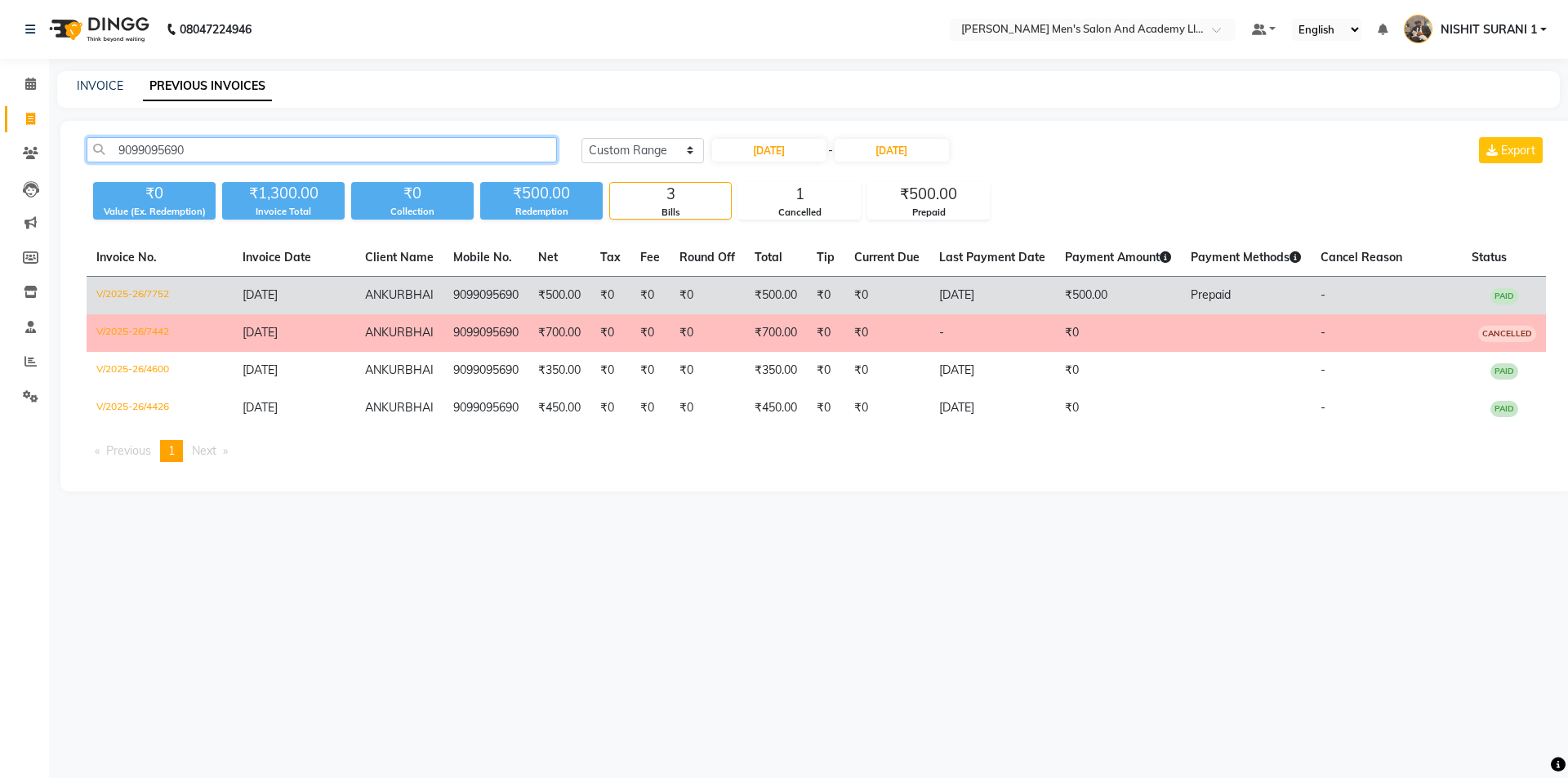
type input "9099095690"
click at [403, 297] on td "ANKUR BHAI" at bounding box center [400, 296] width 88 height 38
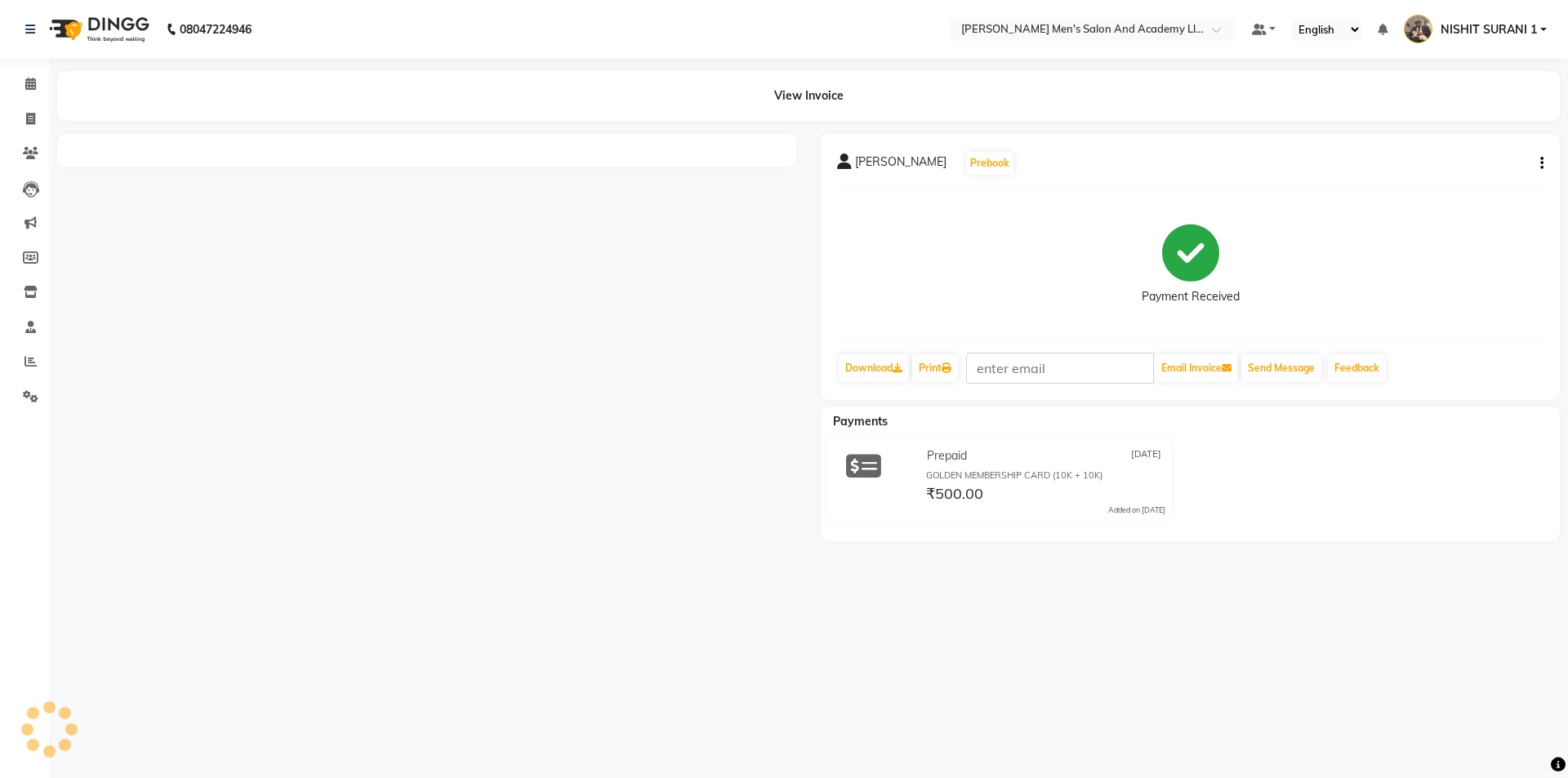
select select "en"
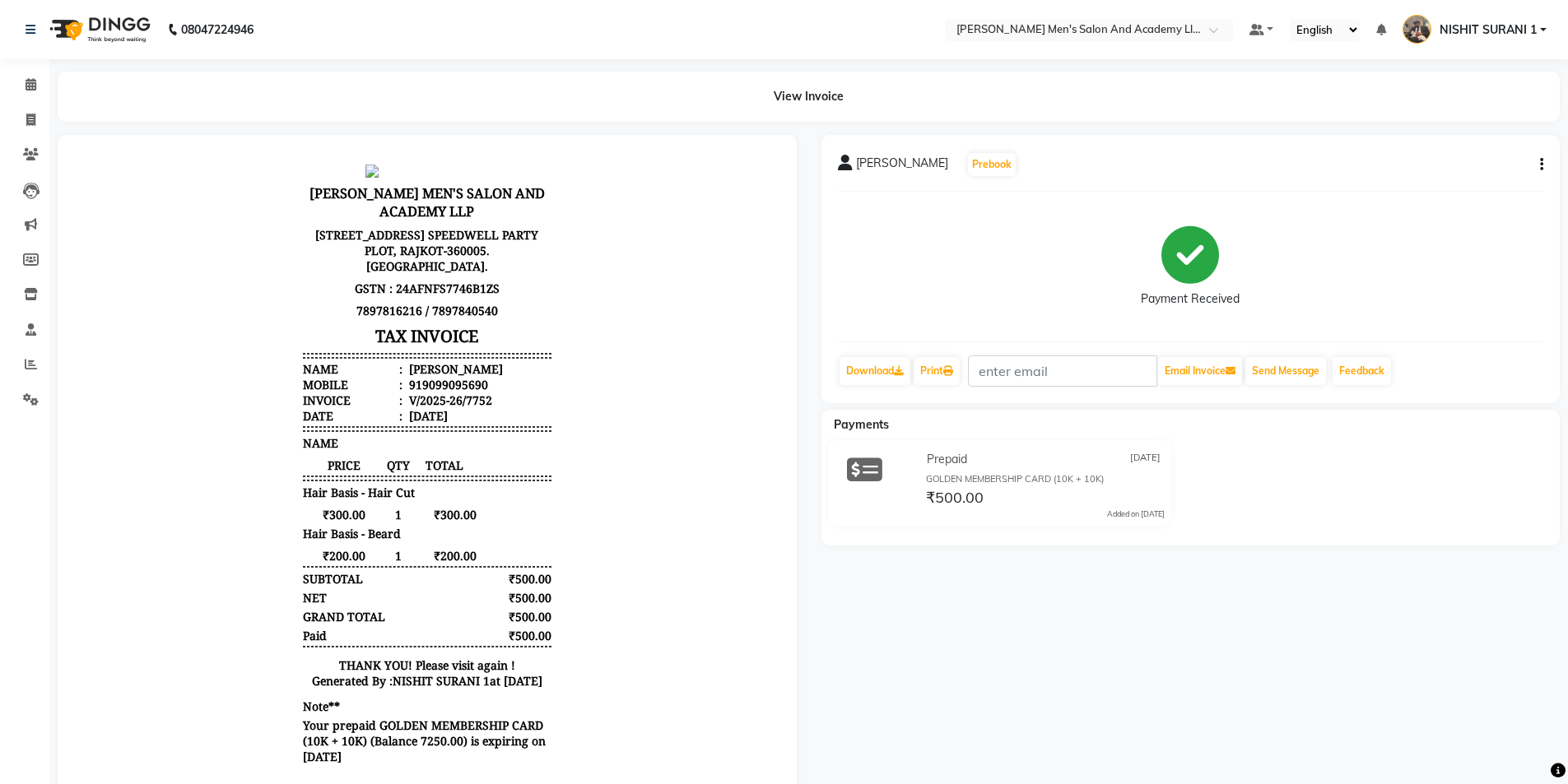
click at [1545, 163] on div "ANKUR BHAI Prebook Payment Received Download Print Email Invoice Send Message F…" at bounding box center [1191, 269] width 740 height 269
click at [1542, 165] on icon "button" at bounding box center [1542, 165] width 3 height 1
click at [1461, 128] on div "Cancel Invoice" at bounding box center [1460, 133] width 112 height 21
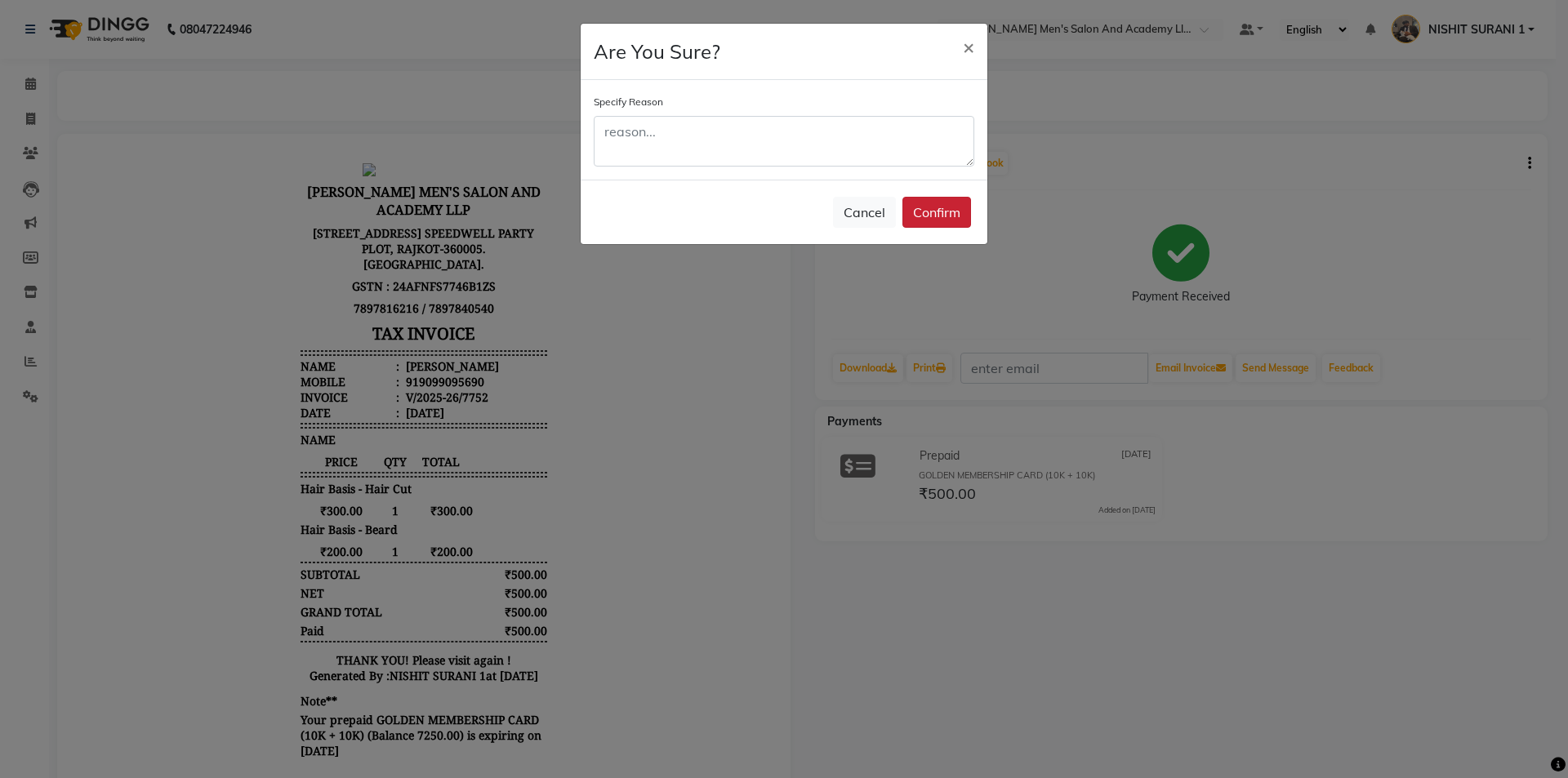
click at [946, 212] on button "Confirm" at bounding box center [937, 212] width 68 height 31
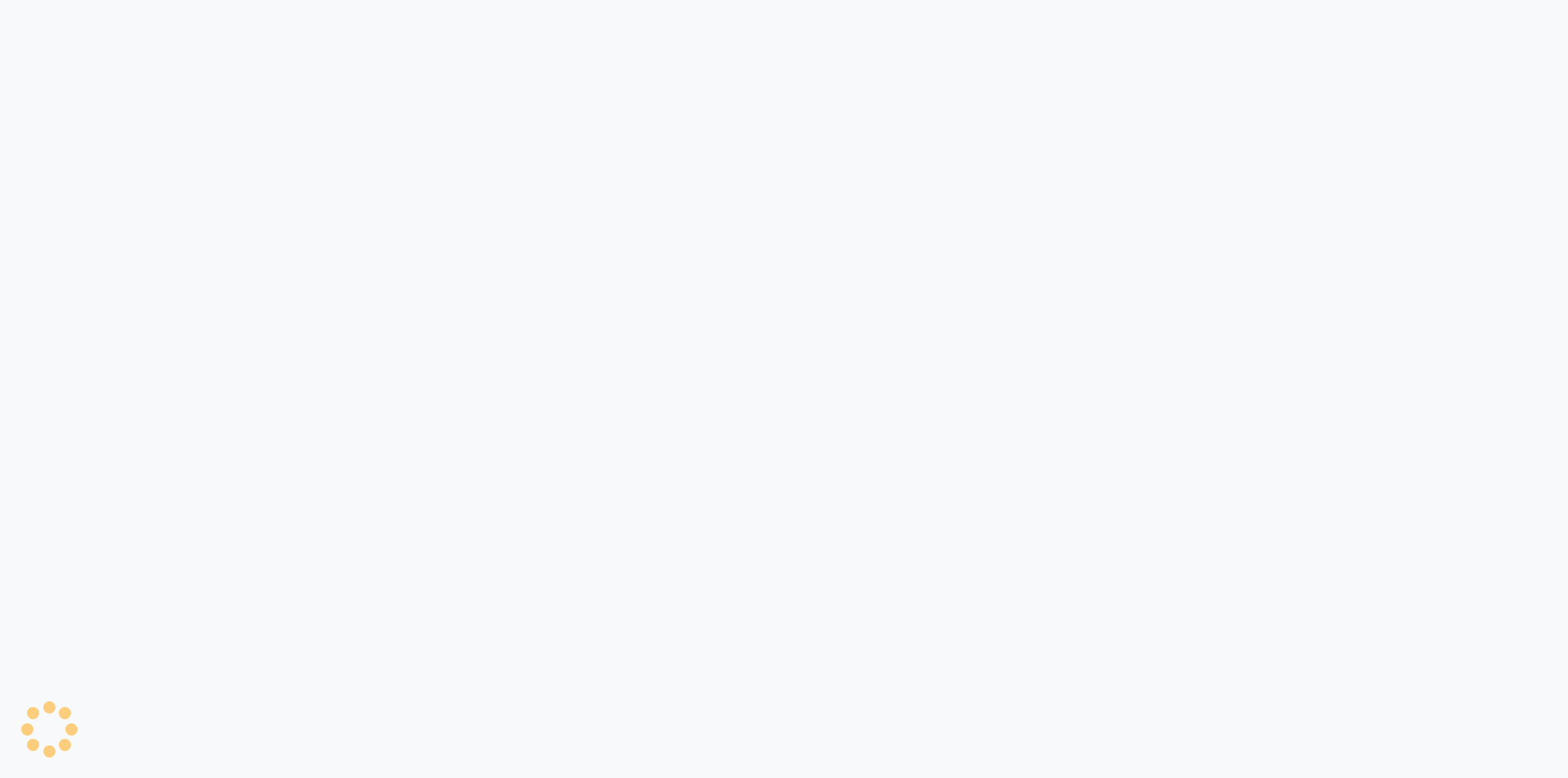
select select "6752"
select select "service"
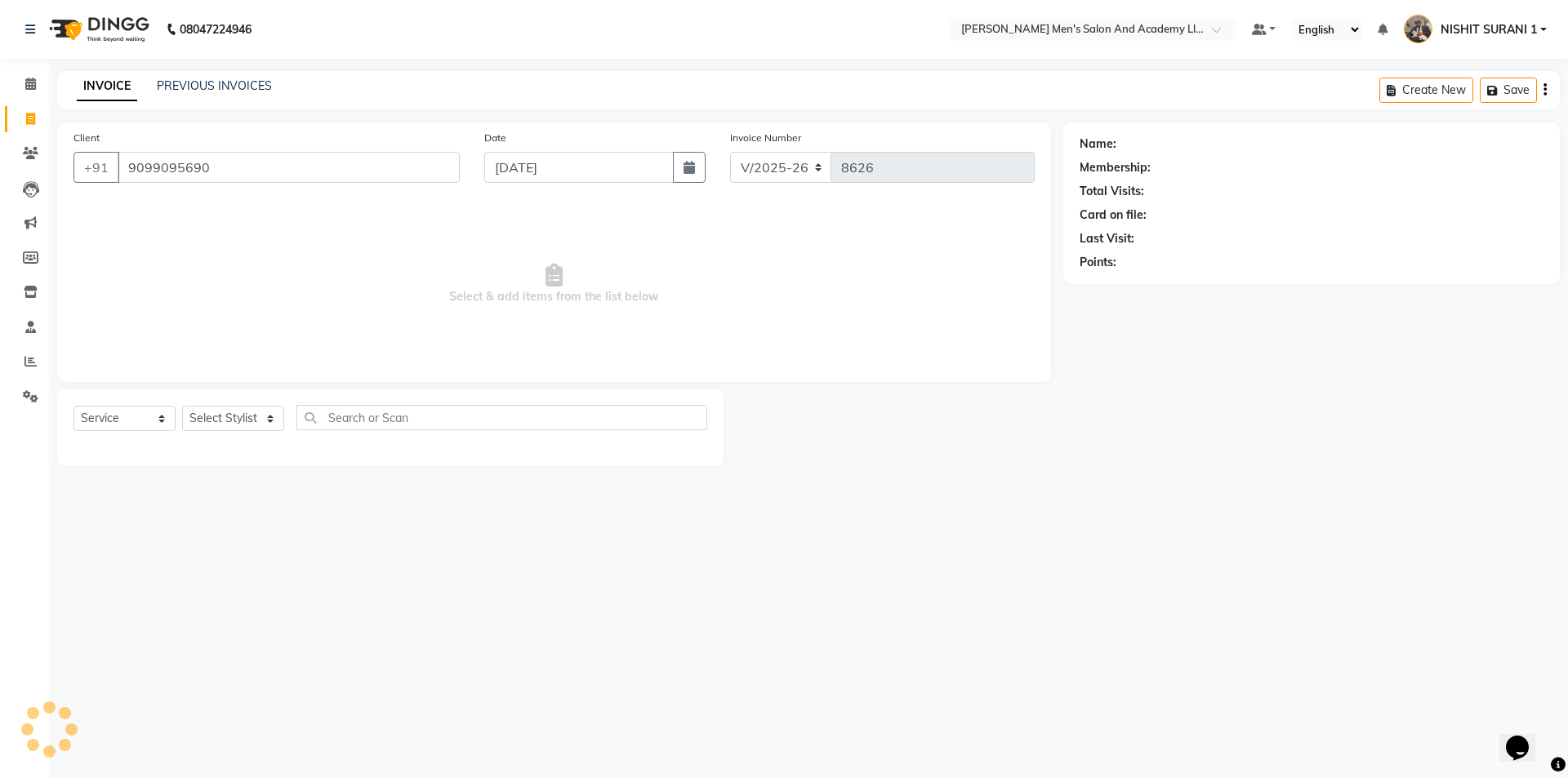
type input "9099095690"
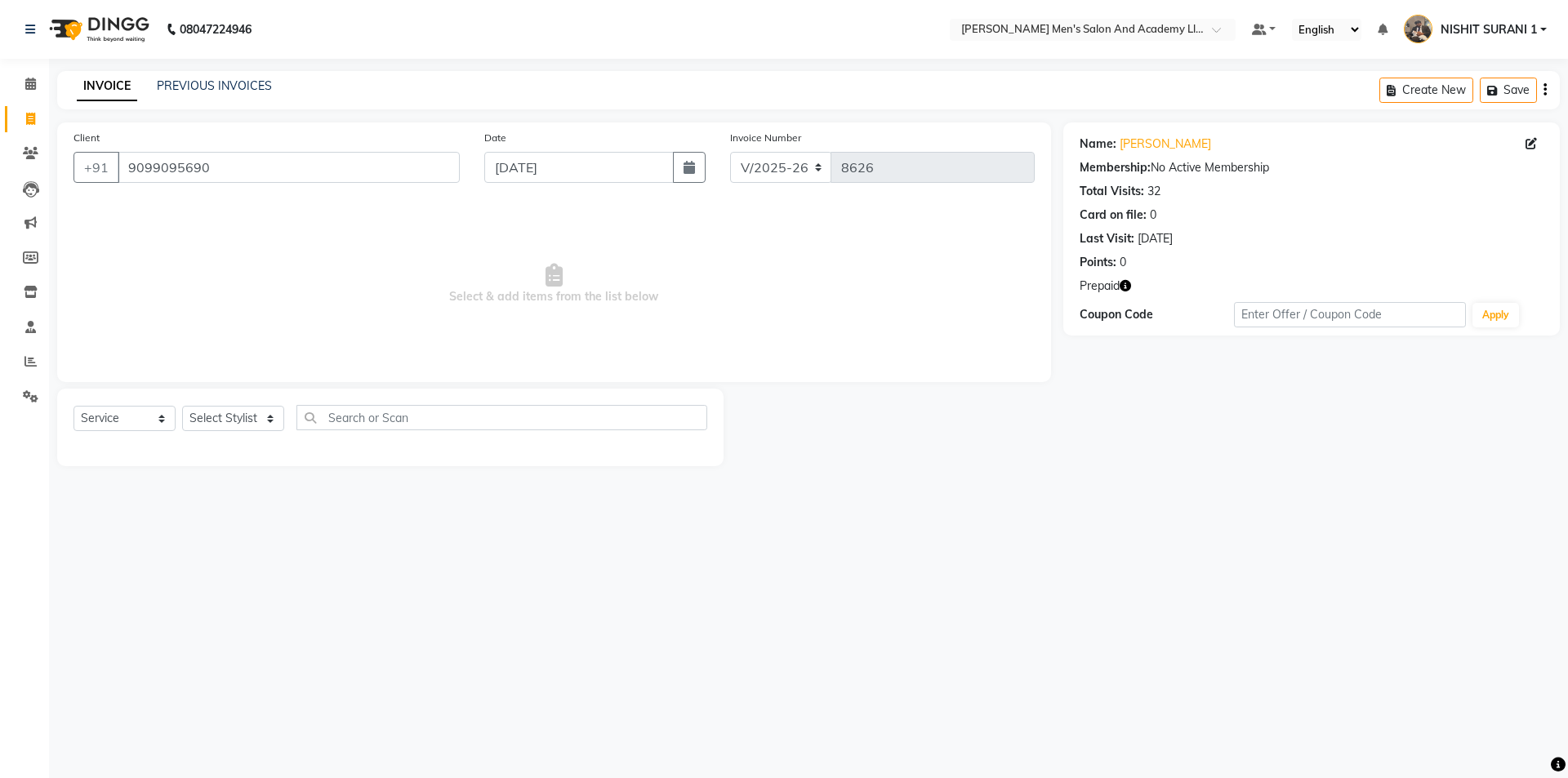
click at [1132, 282] on div "Prepaid" at bounding box center [1311, 286] width 464 height 17
click at [1130, 282] on icon "button" at bounding box center [1125, 286] width 12 height 12
click at [958, 213] on span "Select & add items from the list below" at bounding box center [554, 284] width 961 height 163
click at [194, 75] on div "INVOICE PREVIOUS INVOICES Create New Save" at bounding box center [809, 90] width 1502 height 38
click at [182, 82] on link "PREVIOUS INVOICES" at bounding box center [214, 86] width 115 height 15
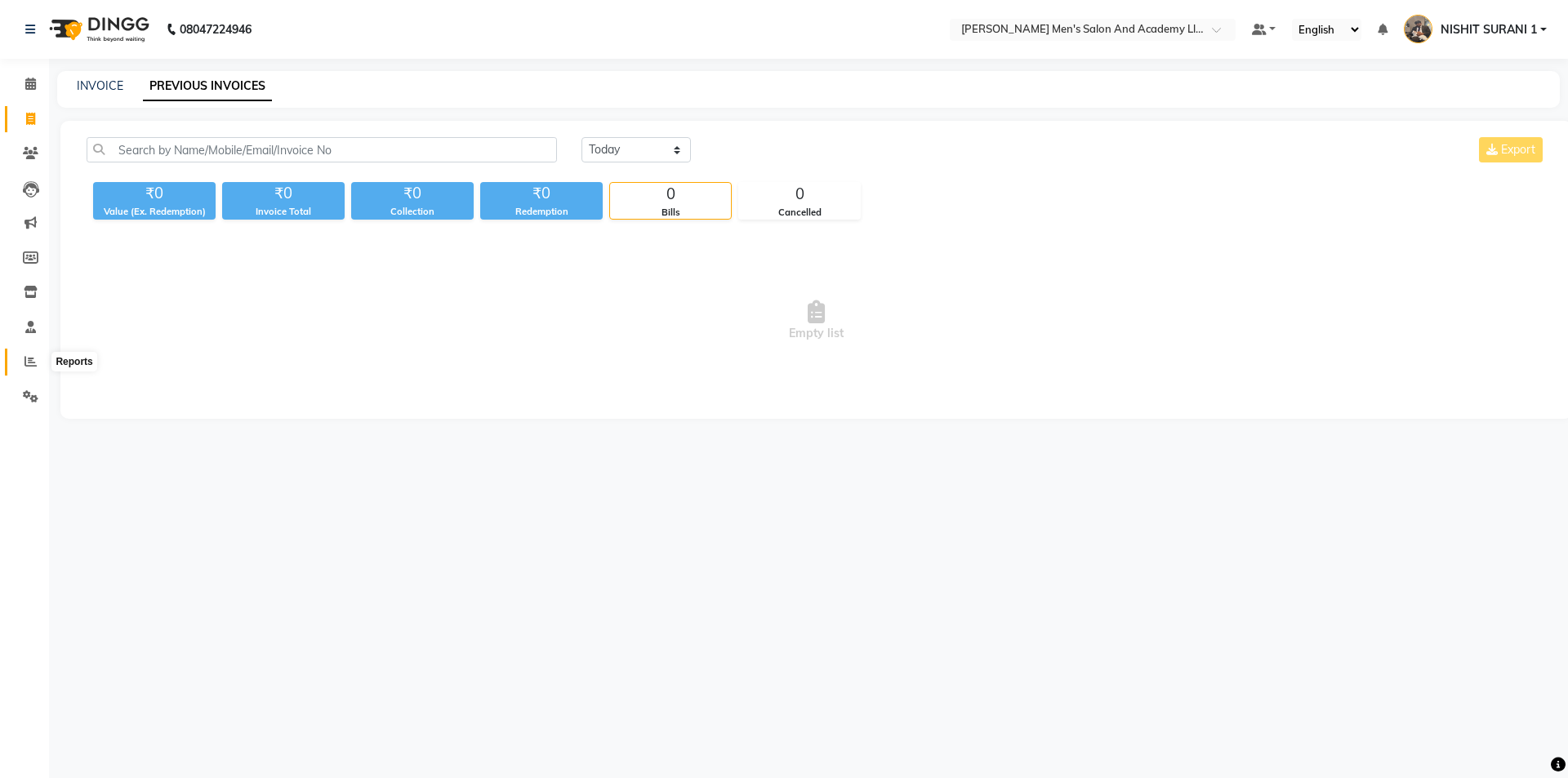
click at [36, 362] on icon at bounding box center [30, 362] width 12 height 12
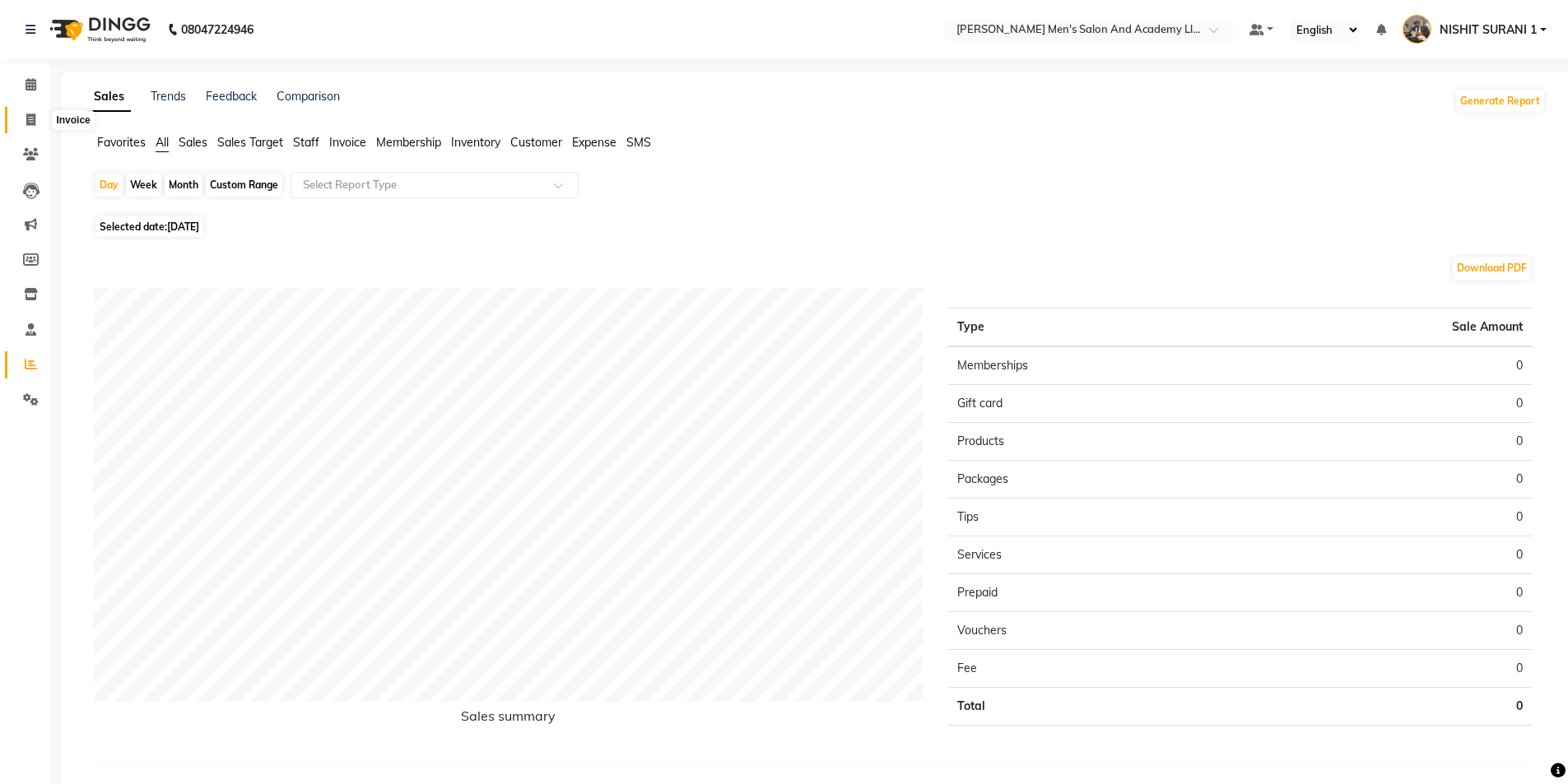
click at [20, 114] on span at bounding box center [31, 120] width 29 height 19
select select "service"
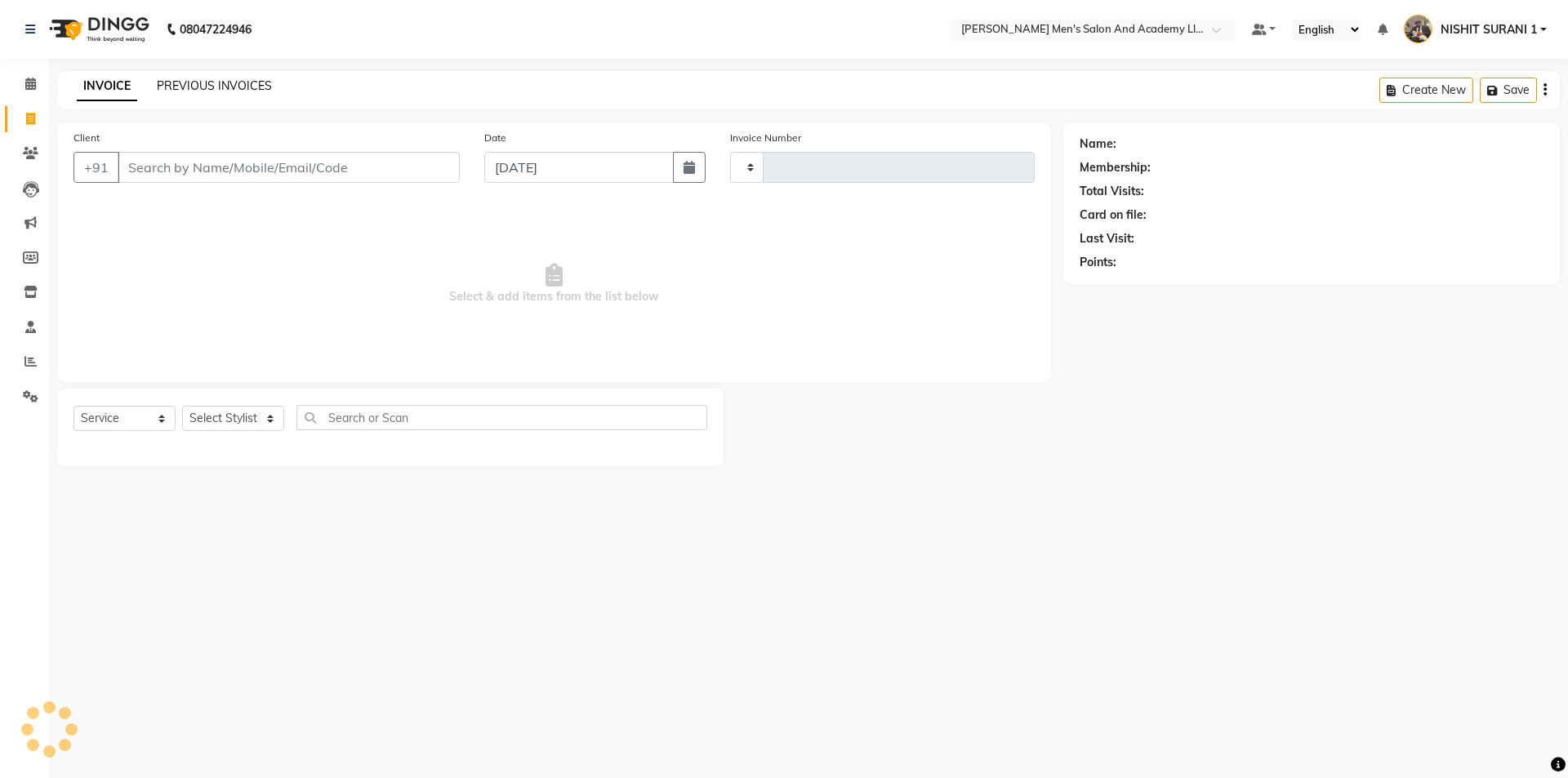
click at [167, 86] on link "PREVIOUS INVOICES" at bounding box center [214, 86] width 115 height 15
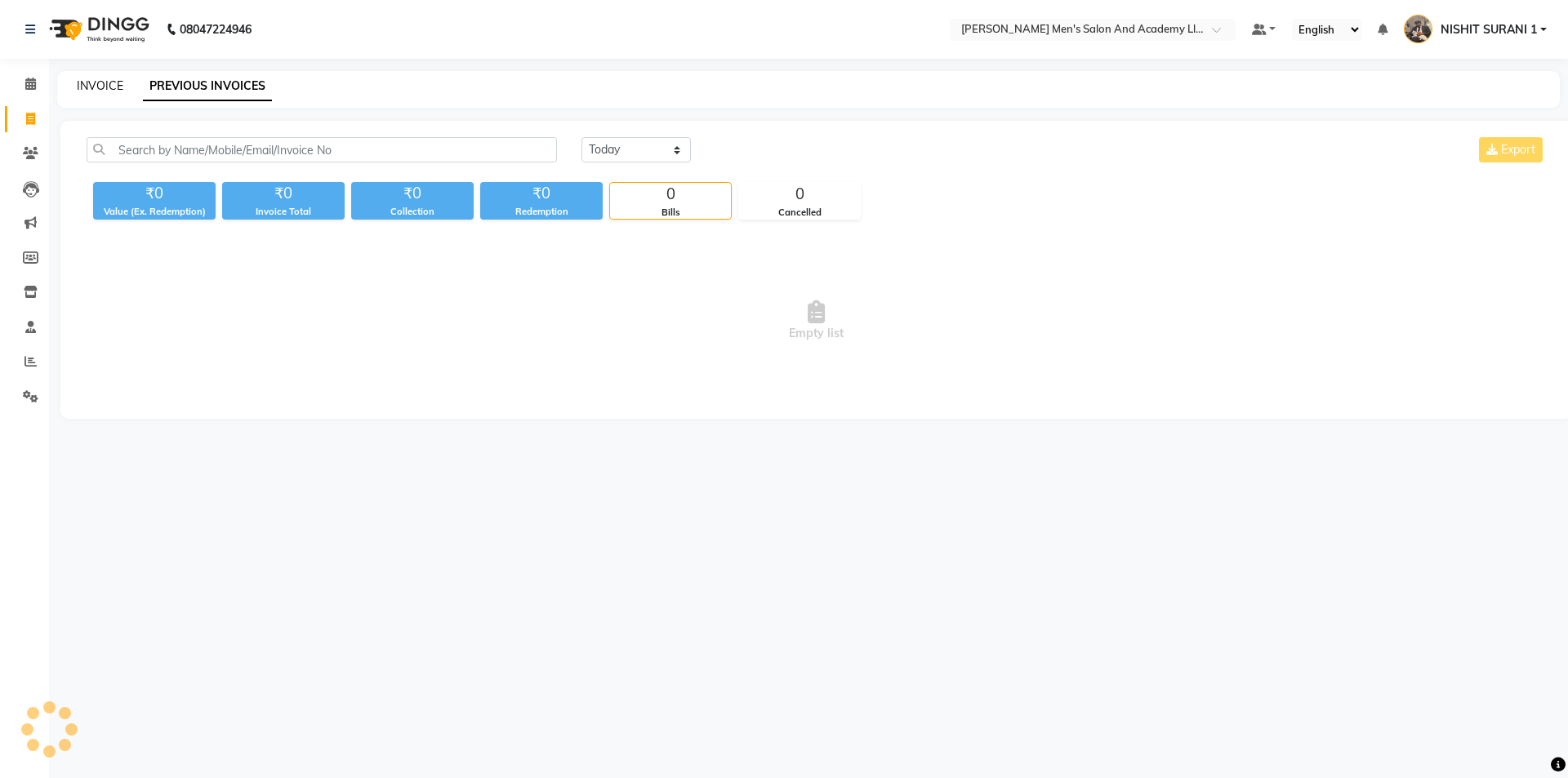
click at [109, 90] on link "INVOICE" at bounding box center [100, 86] width 47 height 15
select select "service"
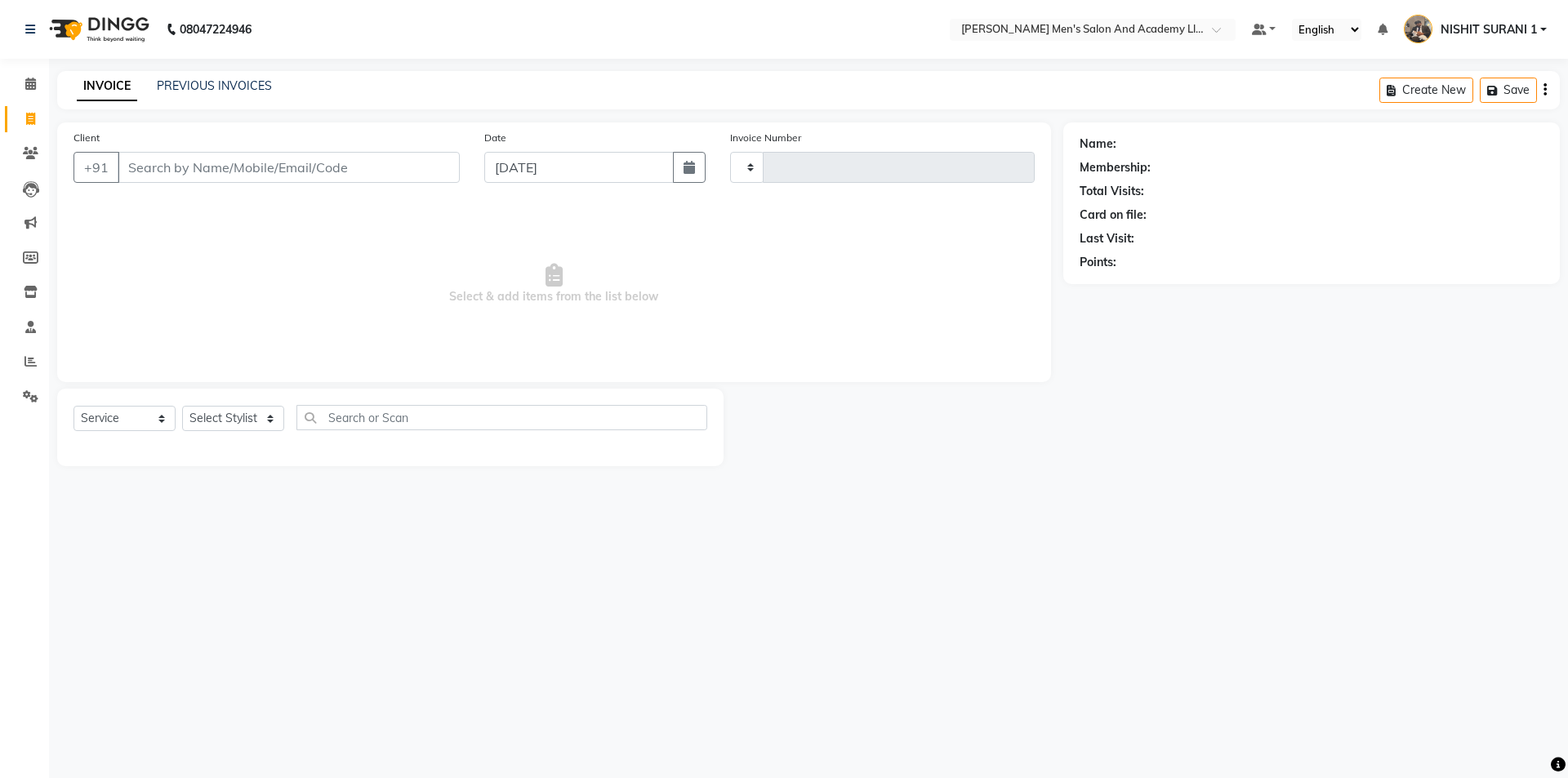
type input "8626"
select select "6752"
click at [34, 358] on icon at bounding box center [30, 362] width 12 height 12
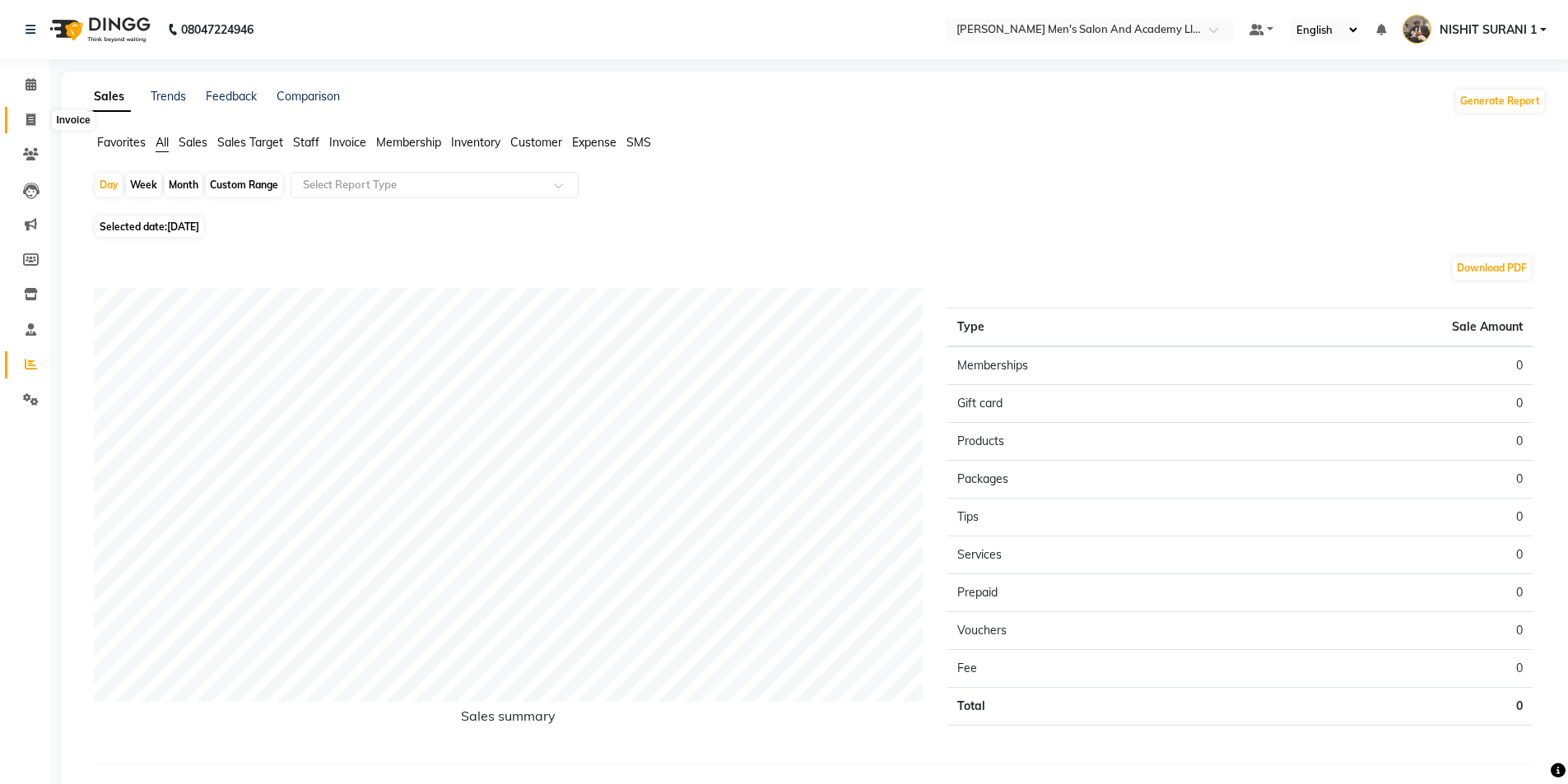
click at [34, 116] on icon at bounding box center [30, 119] width 9 height 13
select select "service"
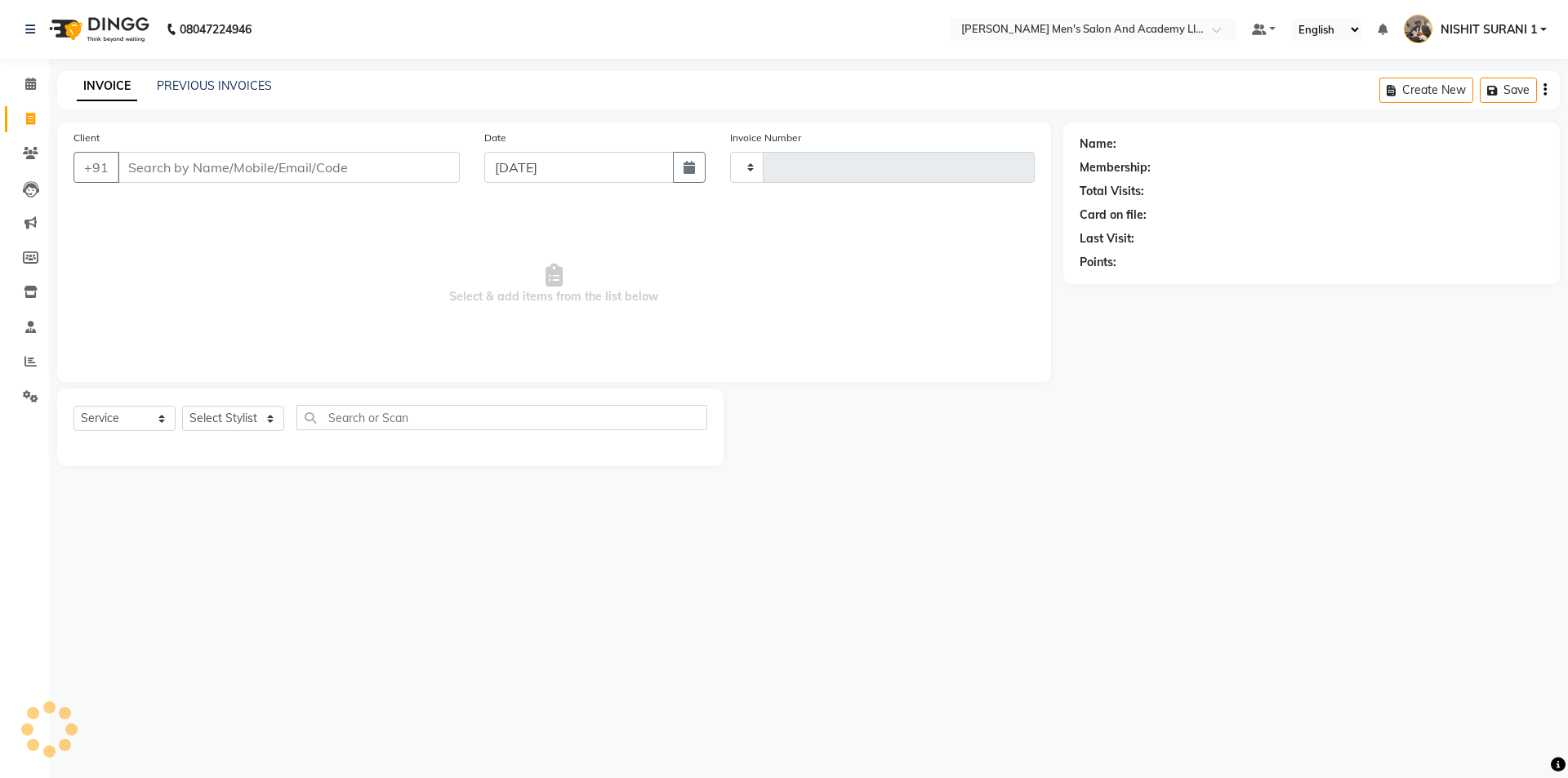
type input "8626"
select select "6752"
click at [190, 86] on link "PREVIOUS INVOICES" at bounding box center [214, 86] width 115 height 15
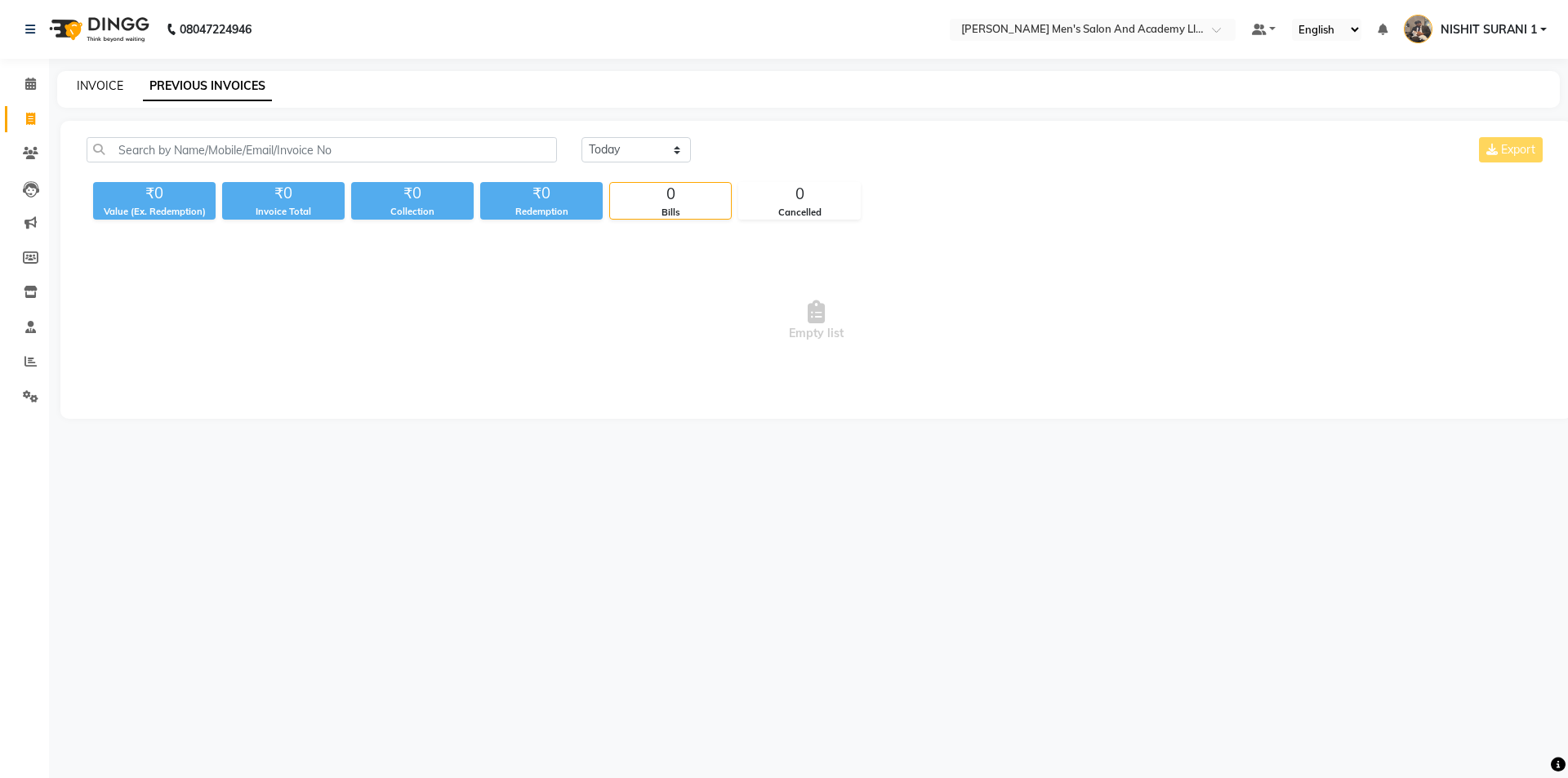
click at [107, 83] on link "INVOICE" at bounding box center [100, 86] width 47 height 15
select select "6752"
select select "service"
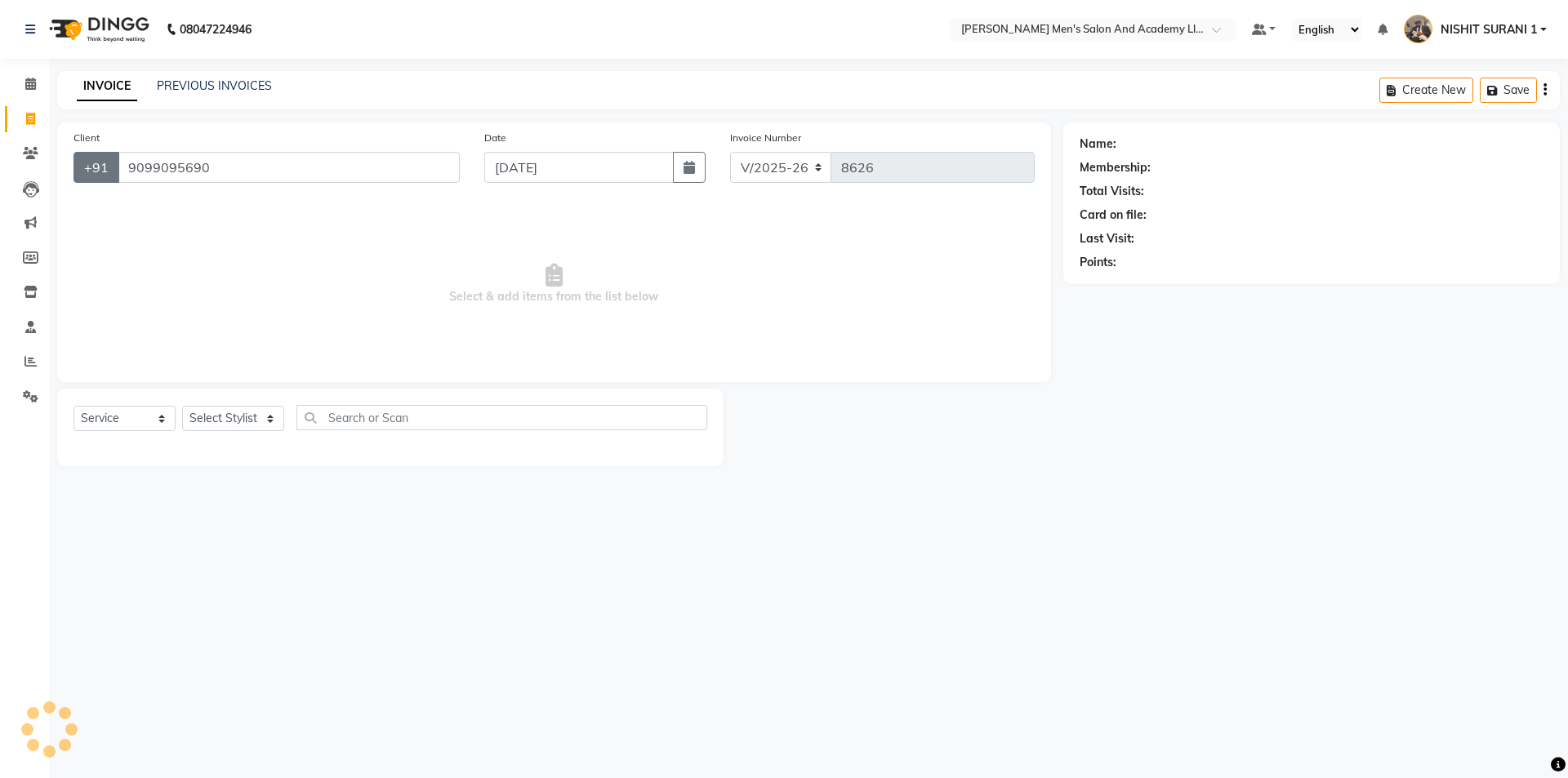
type input "9099095690"
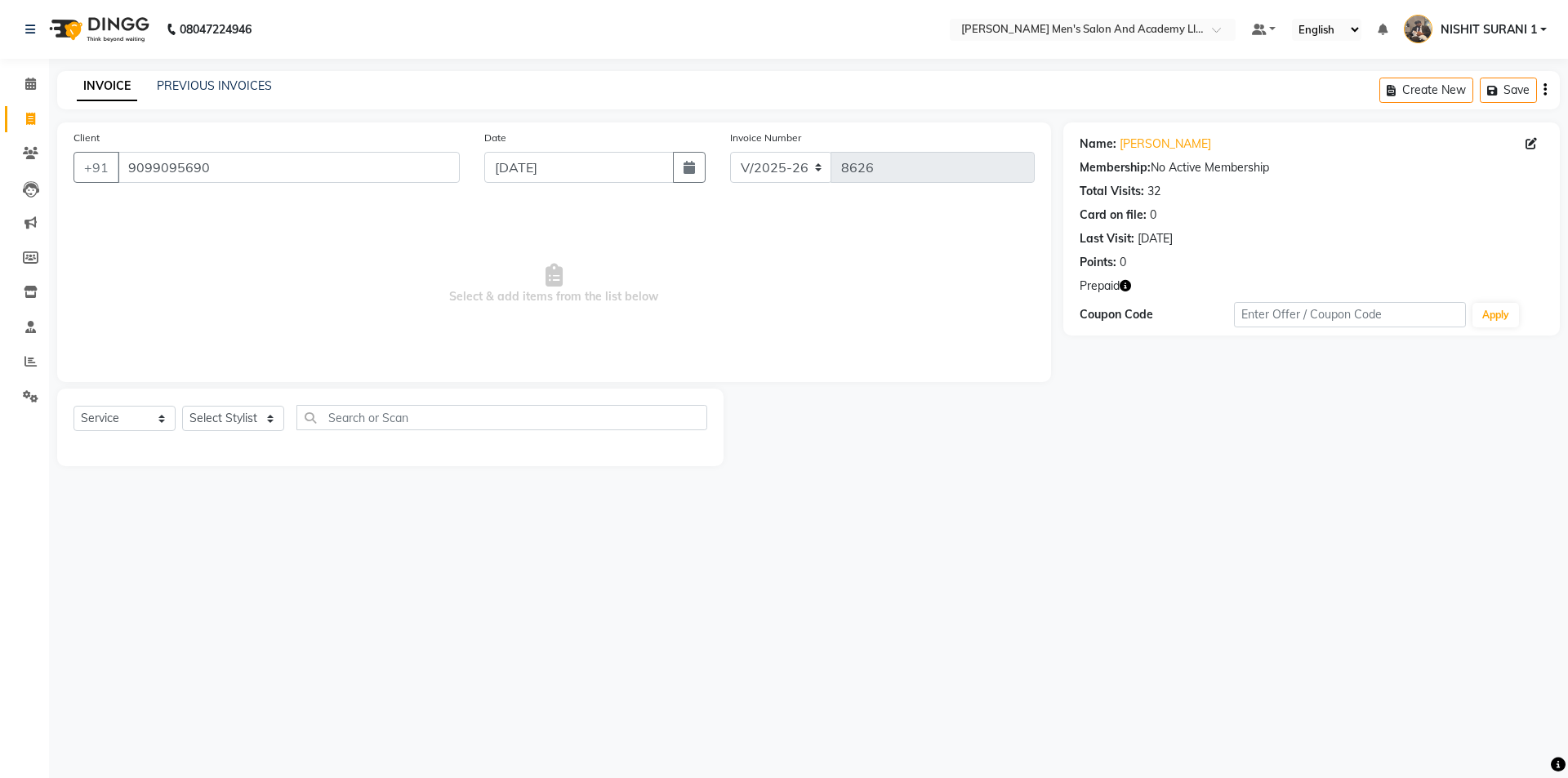
click at [1125, 282] on icon "button" at bounding box center [1125, 286] width 12 height 12
click at [815, 232] on span "Select & add items from the list below" at bounding box center [554, 284] width 961 height 163
click at [1129, 287] on icon "button" at bounding box center [1125, 286] width 12 height 12
click at [36, 159] on span at bounding box center [31, 154] width 28 height 19
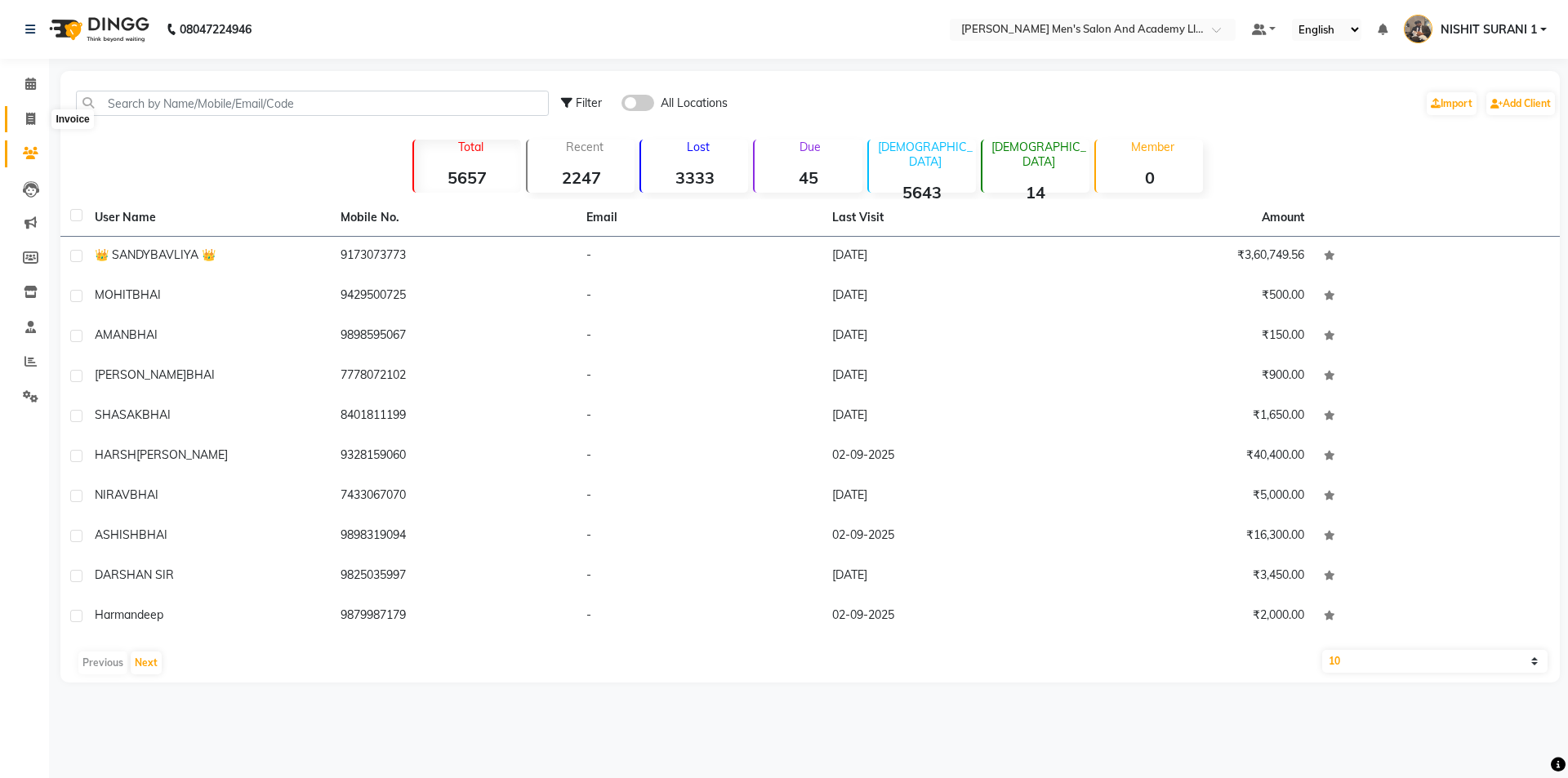
click at [21, 112] on span at bounding box center [31, 119] width 28 height 19
select select "service"
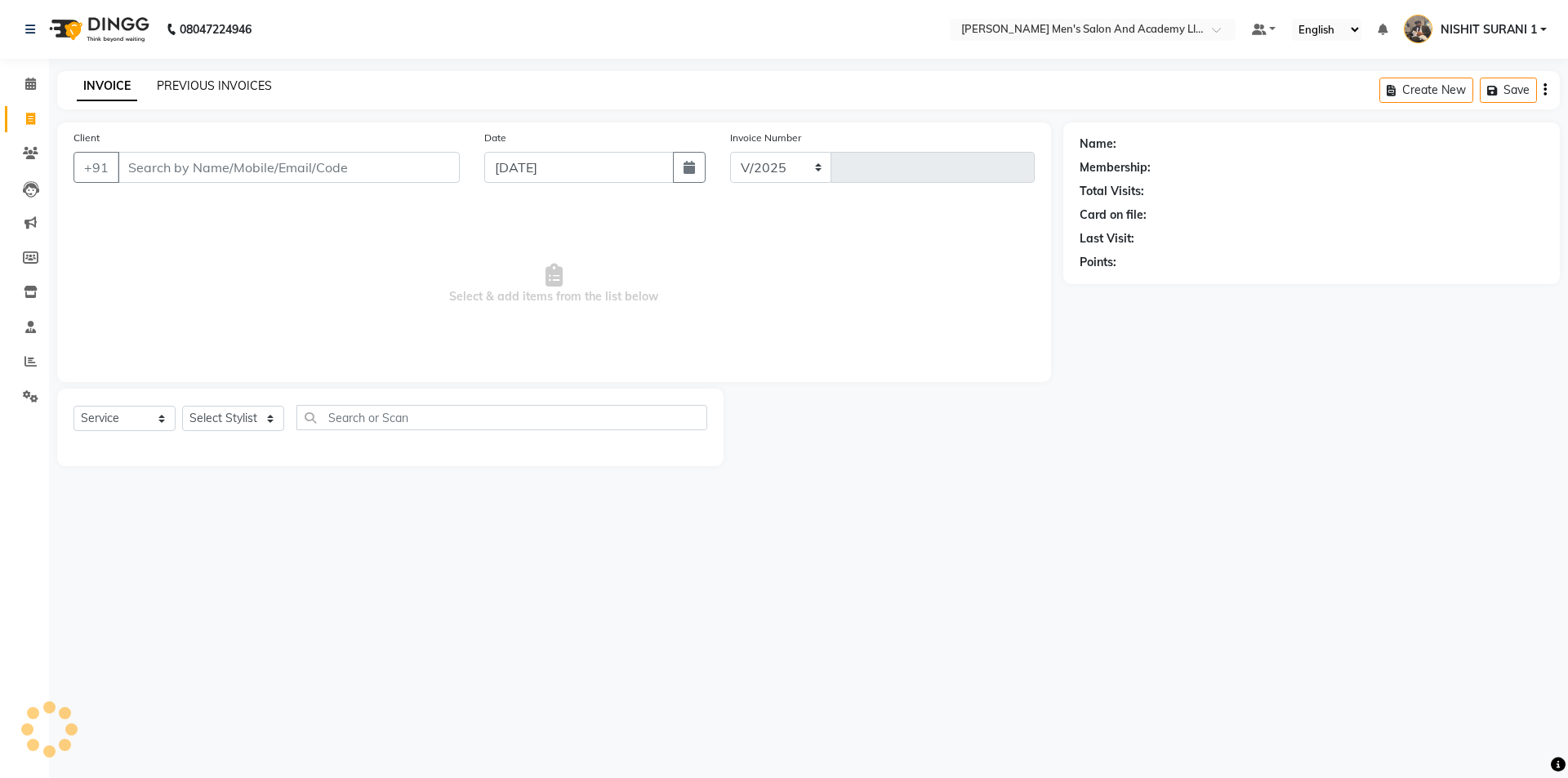
select select "6752"
type input "8626"
click at [186, 78] on link "PREVIOUS INVOICES" at bounding box center [214, 86] width 115 height 15
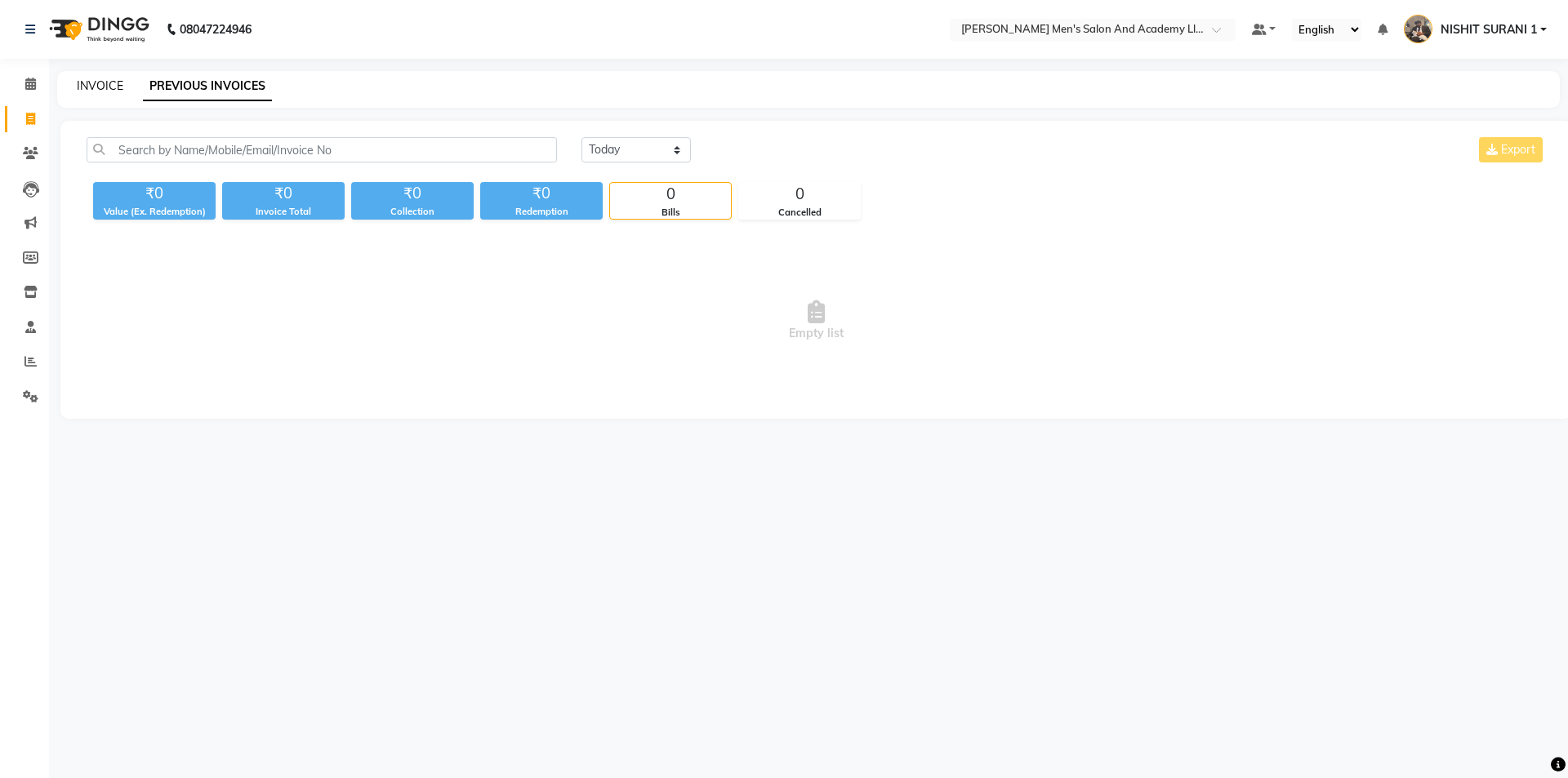
click at [122, 82] on link "INVOICE" at bounding box center [100, 86] width 47 height 15
select select "6752"
select select "service"
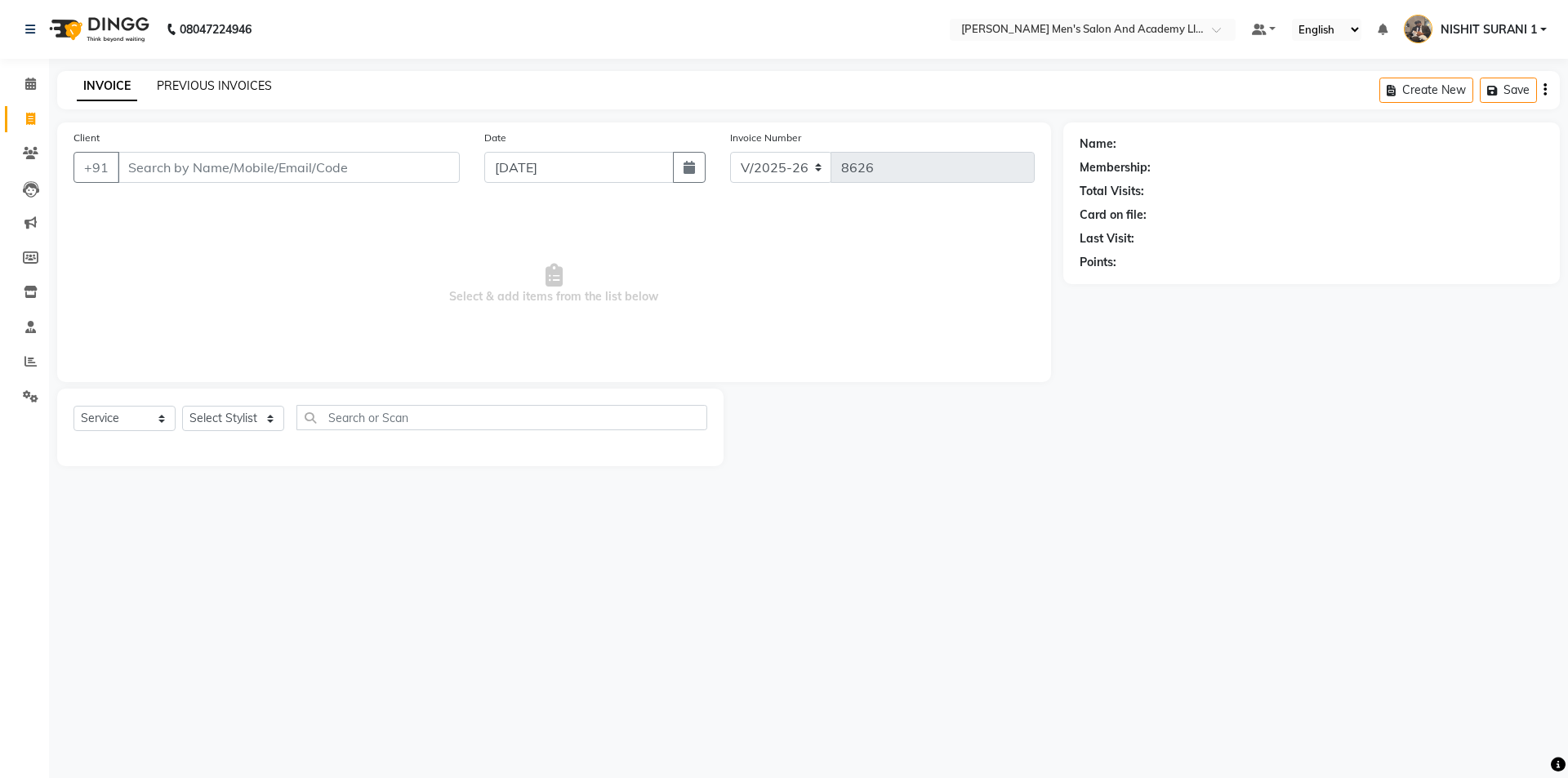
click at [212, 84] on link "PREVIOUS INVOICES" at bounding box center [214, 86] width 115 height 15
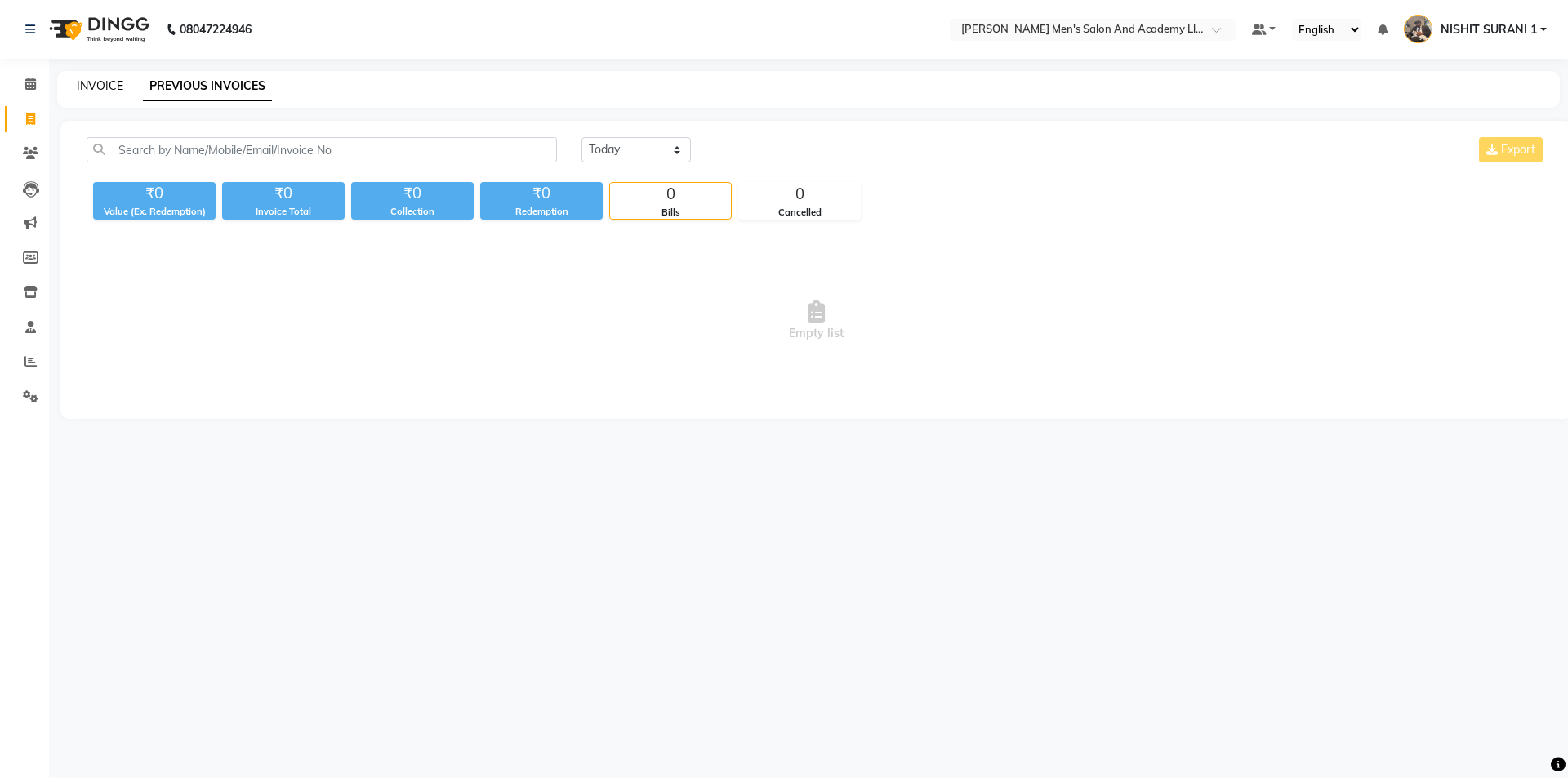
click at [102, 83] on link "INVOICE" at bounding box center [100, 86] width 47 height 15
select select "6752"
select select "service"
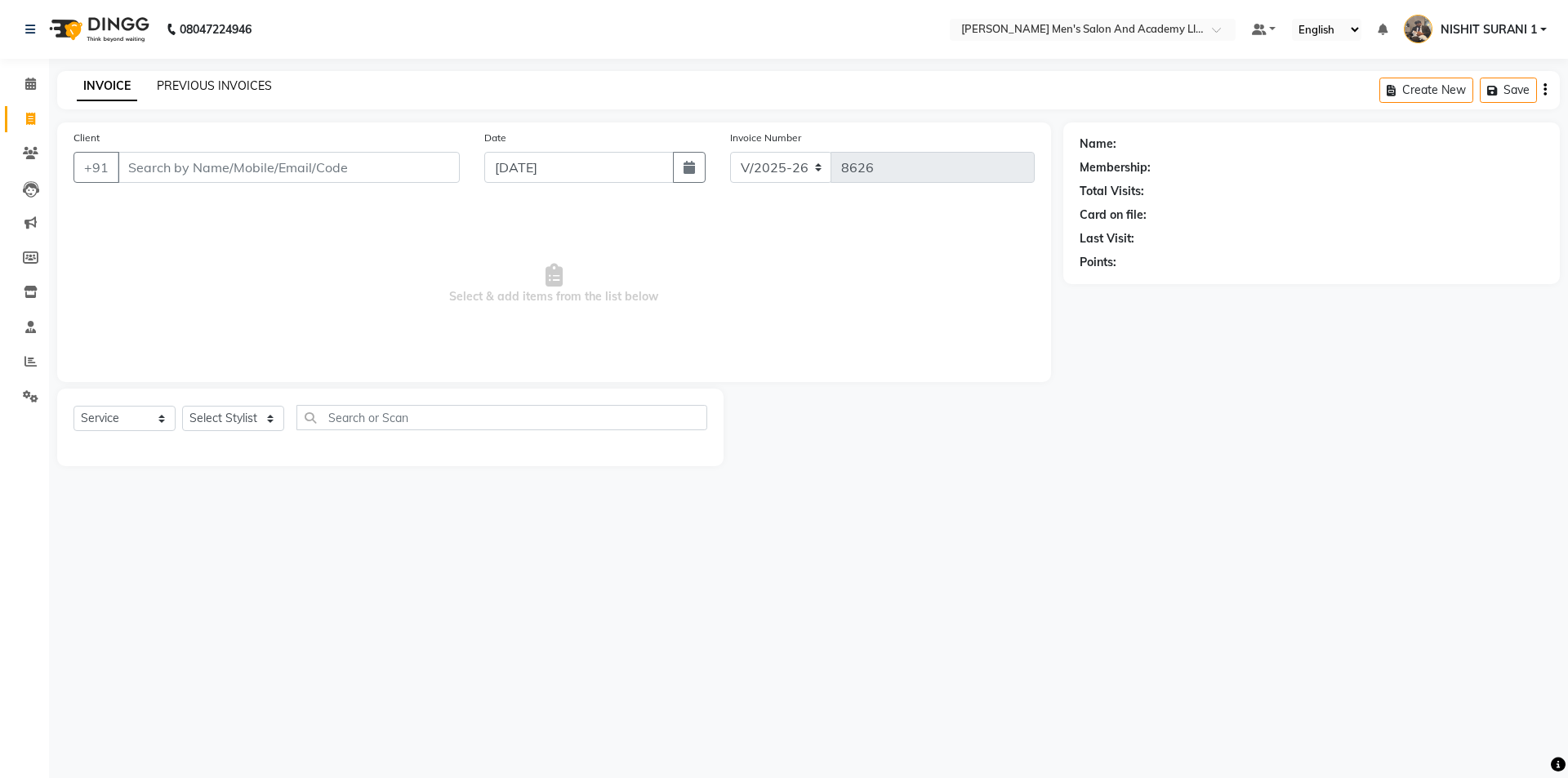
click at [182, 87] on link "PREVIOUS INVOICES" at bounding box center [214, 86] width 115 height 15
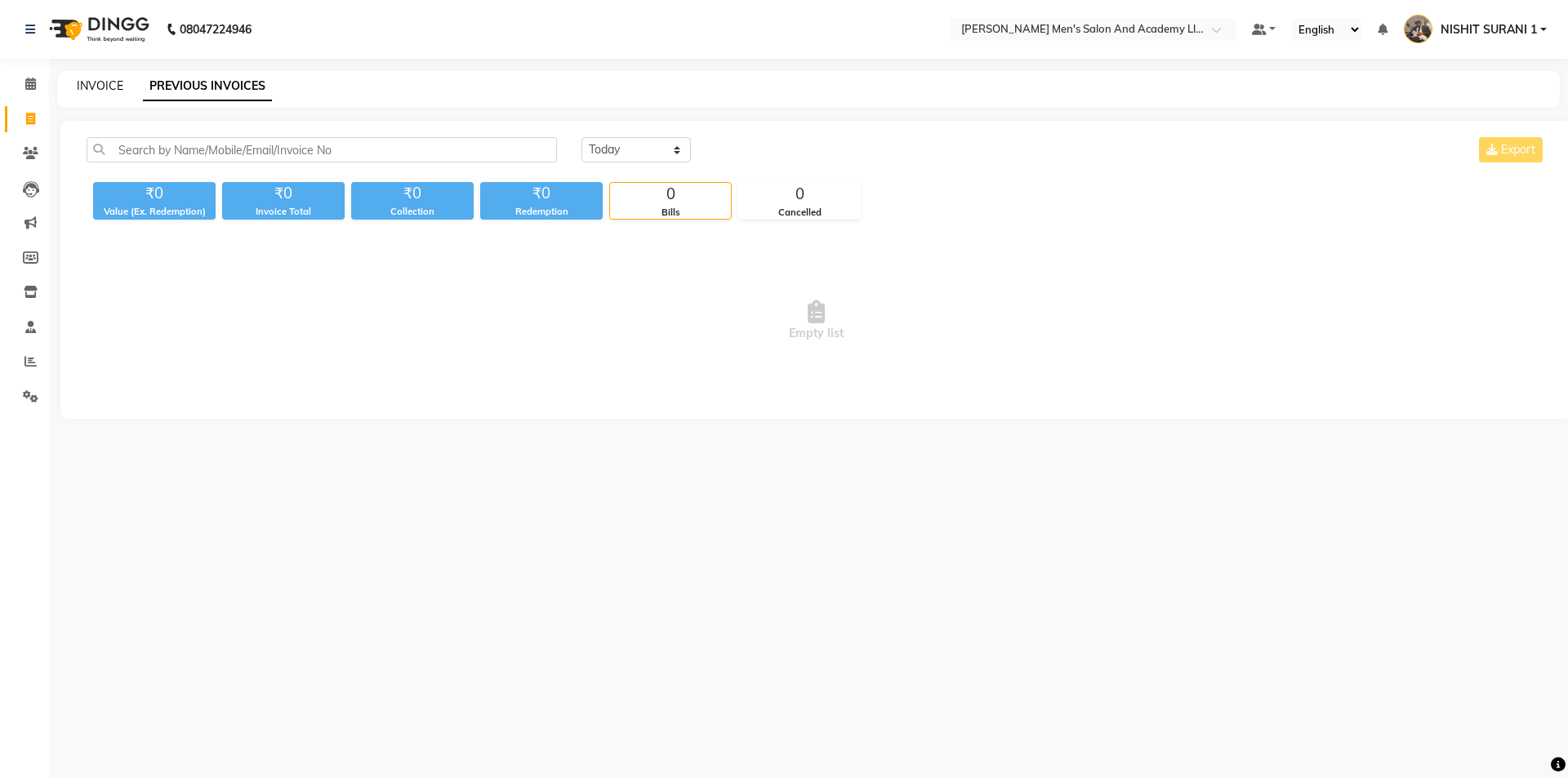
click at [112, 89] on link "INVOICE" at bounding box center [100, 86] width 47 height 15
select select "6752"
select select "service"
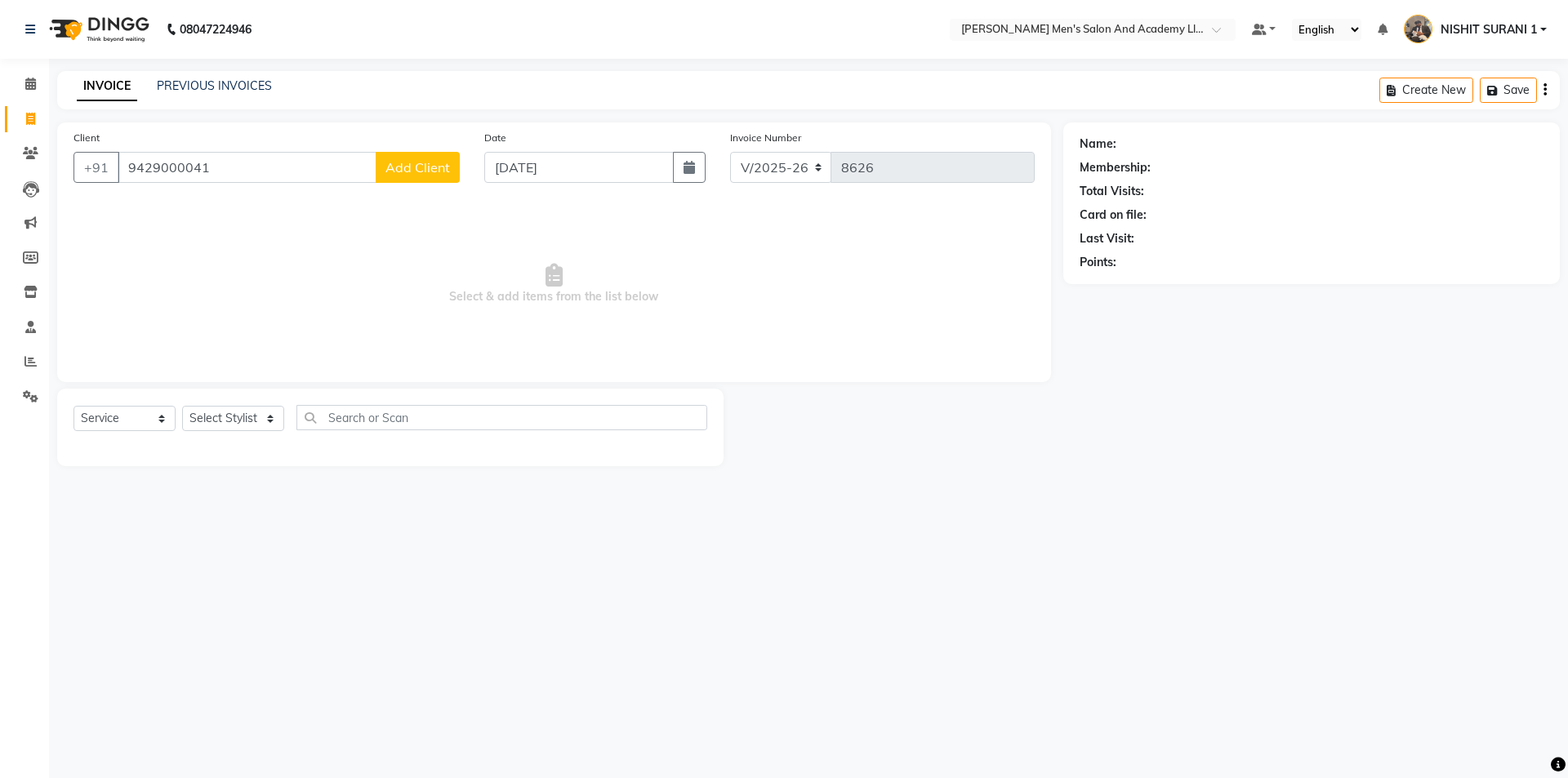
type input "9429000041"
click at [377, 192] on div "Client [PHONE_NUMBER] Add Client" at bounding box center [266, 162] width 411 height 67
click at [391, 181] on button "Add Client" at bounding box center [417, 167] width 84 height 31
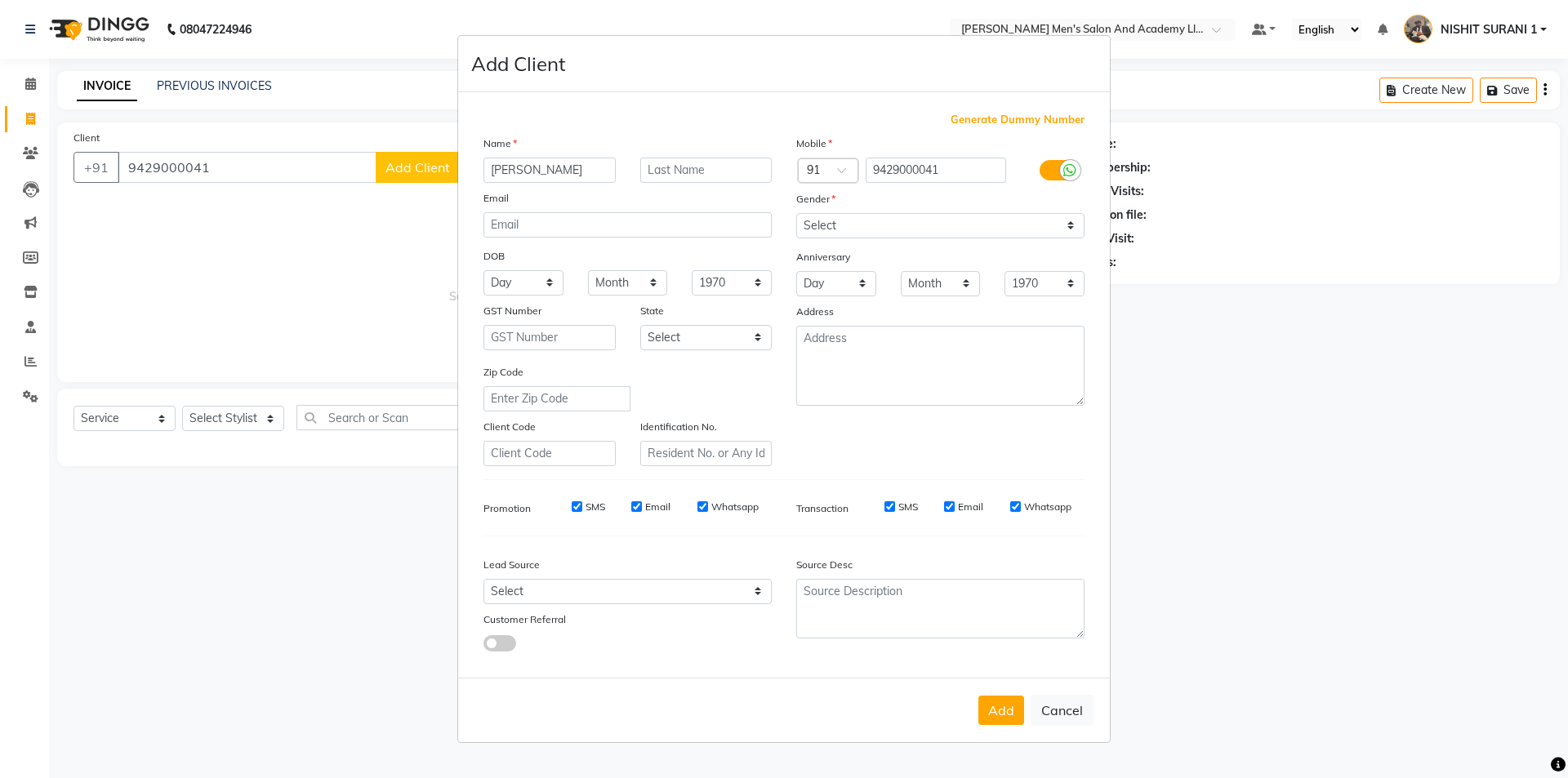
type input "[PERSON_NAME]"
click at [819, 232] on select "Select [DEMOGRAPHIC_DATA] [DEMOGRAPHIC_DATA] Other Prefer Not To Say" at bounding box center [940, 226] width 288 height 25
select select "[DEMOGRAPHIC_DATA]"
click at [796, 213] on select "Select [DEMOGRAPHIC_DATA] [DEMOGRAPHIC_DATA] Other Prefer Not To Say" at bounding box center [940, 226] width 288 height 25
drag, startPoint x: 1006, startPoint y: 714, endPoint x: 997, endPoint y: 715, distance: 9.1
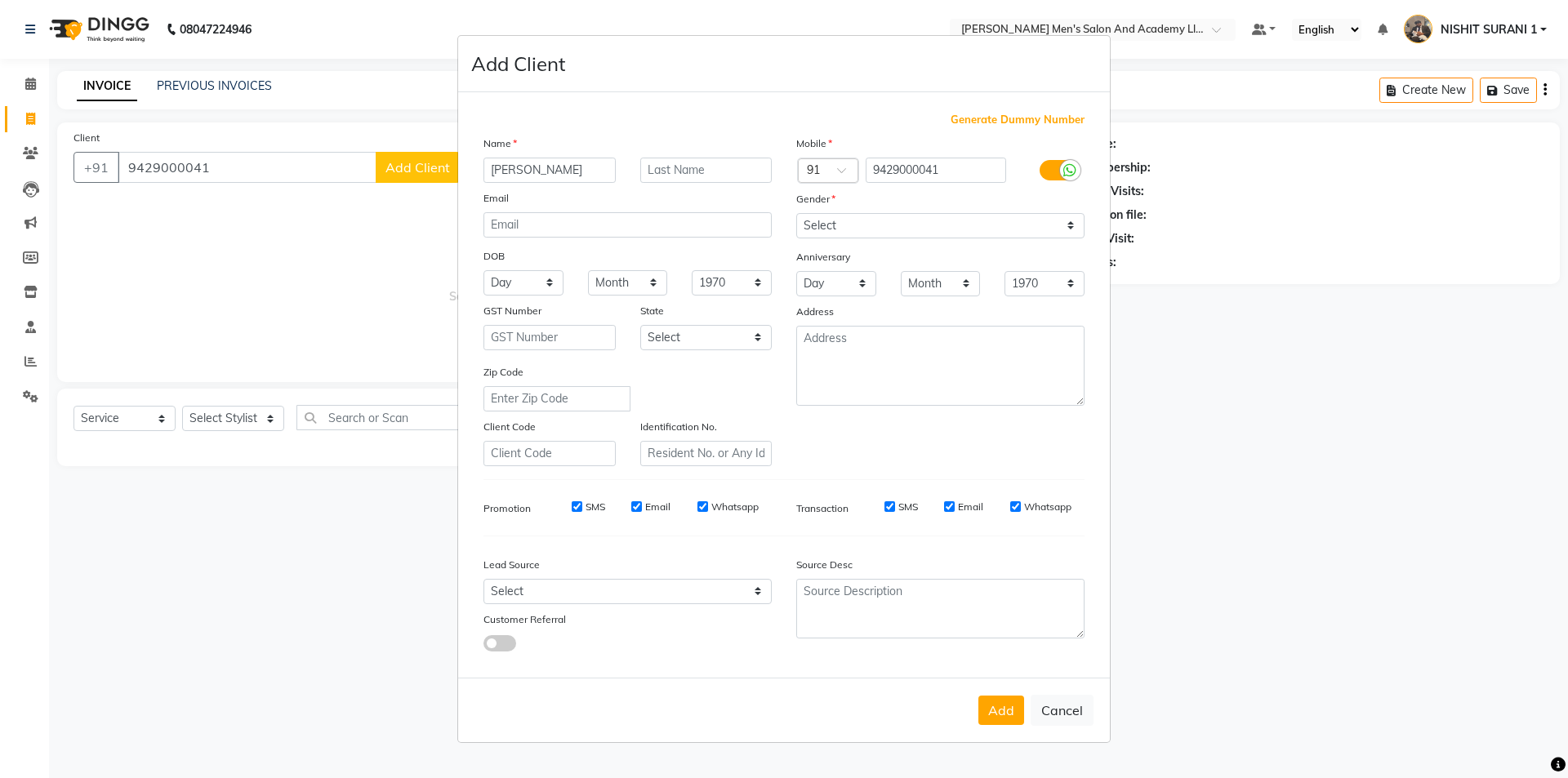
click at [1004, 714] on button "Add" at bounding box center [1001, 710] width 46 height 29
select select
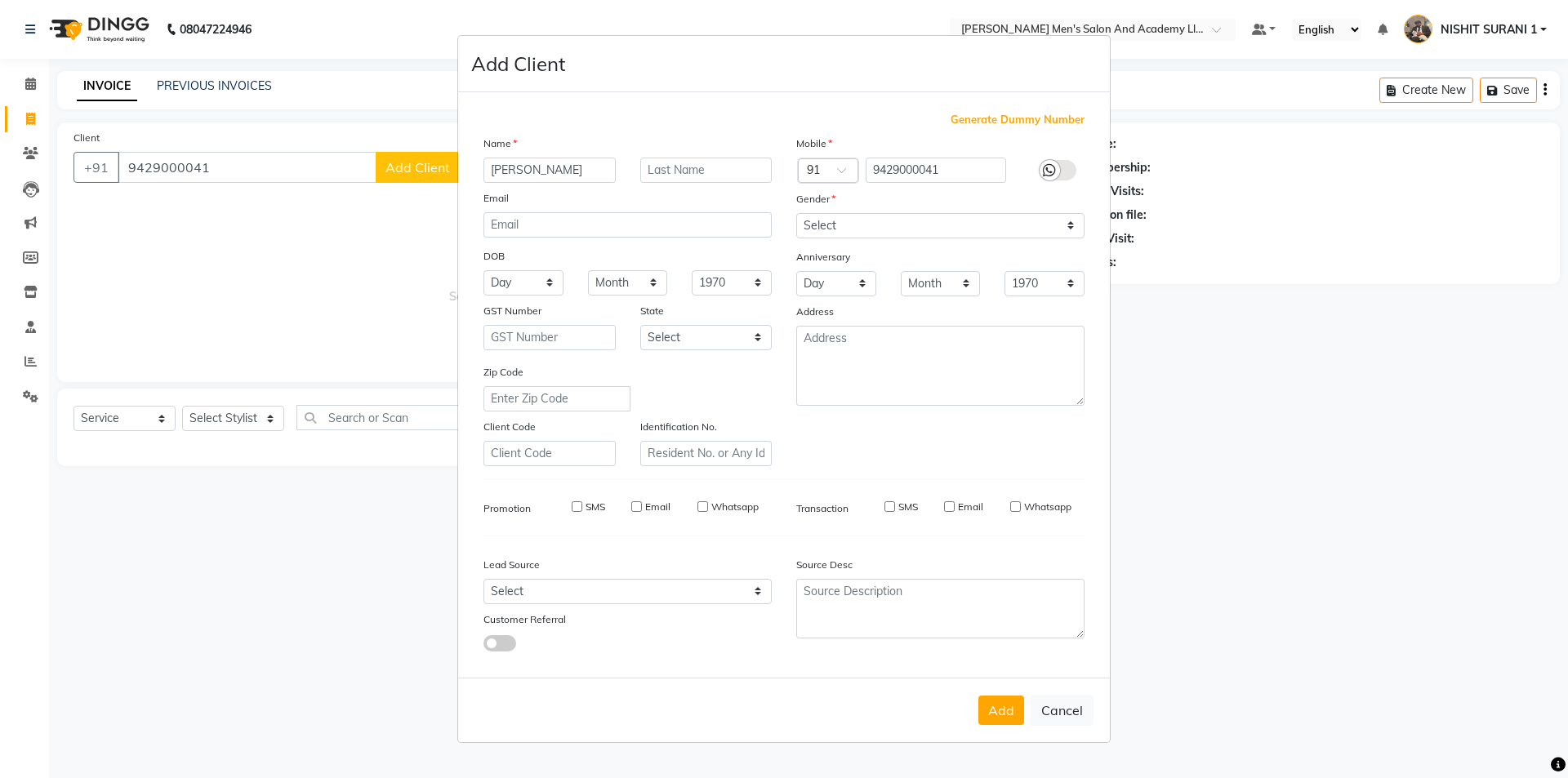
select select
checkbox input "false"
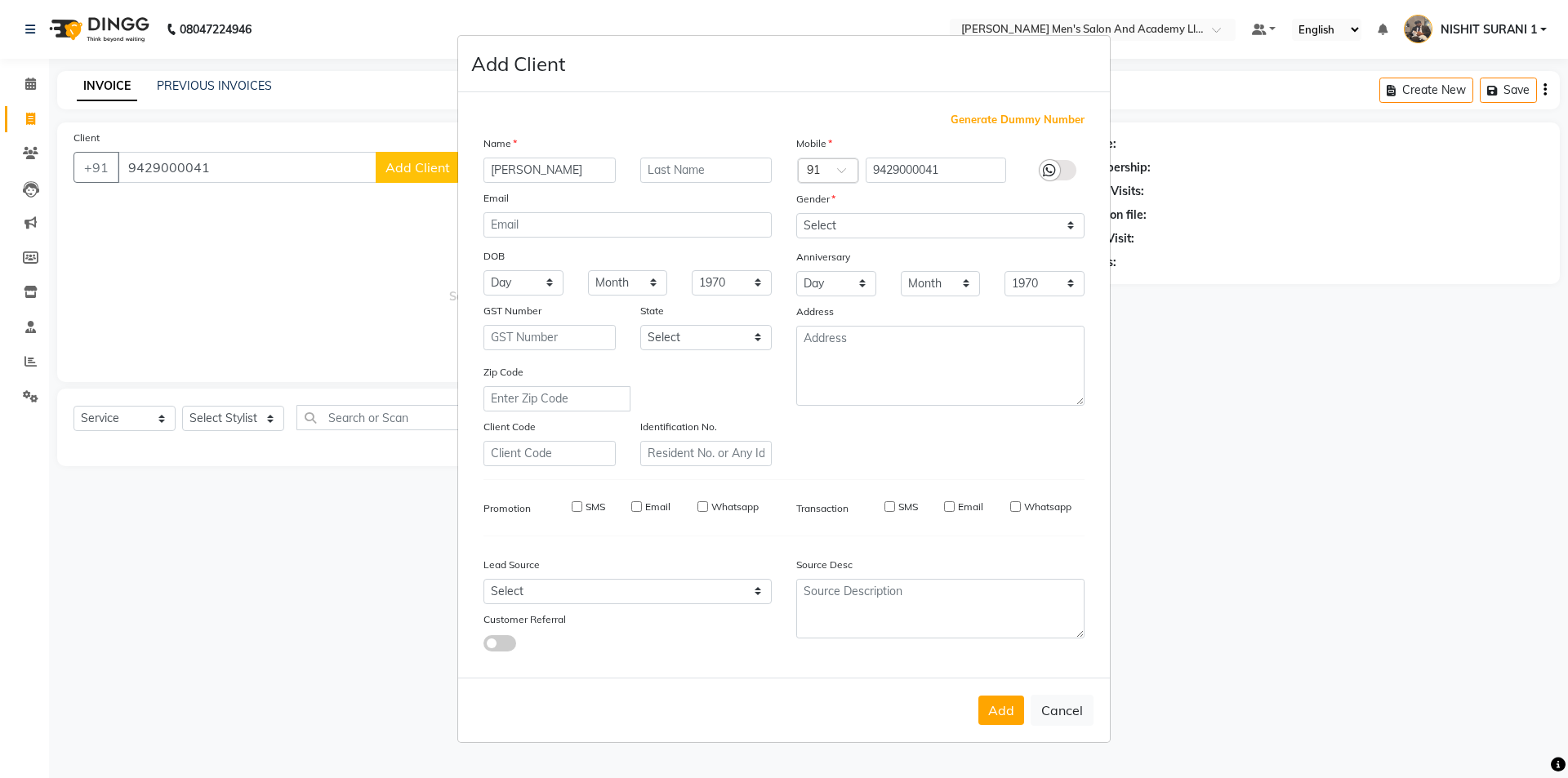
checkbox input "false"
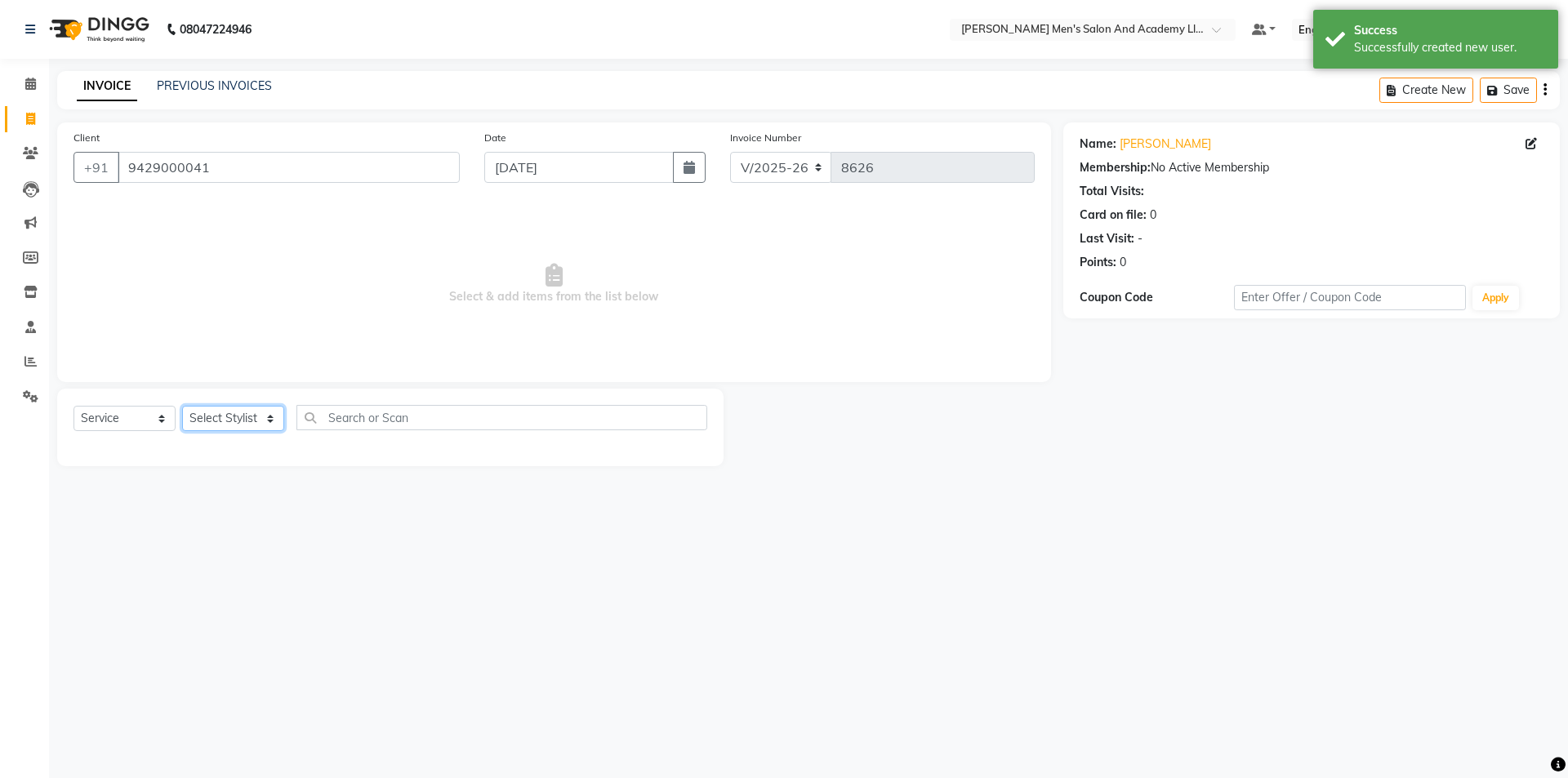
click at [234, 423] on select "Select Stylist AADITYA SOLANKI ABHAY PARMAR AJAY SEN ANKUSH SEN ASHISH VAGHELA …" at bounding box center [233, 418] width 102 height 25
select select "71309"
click at [182, 406] on select "Select Stylist AADITYA SOLANKI ABHAY PARMAR AJAY SEN ANKUSH SEN ASHISH VAGHELA …" at bounding box center [233, 418] width 102 height 25
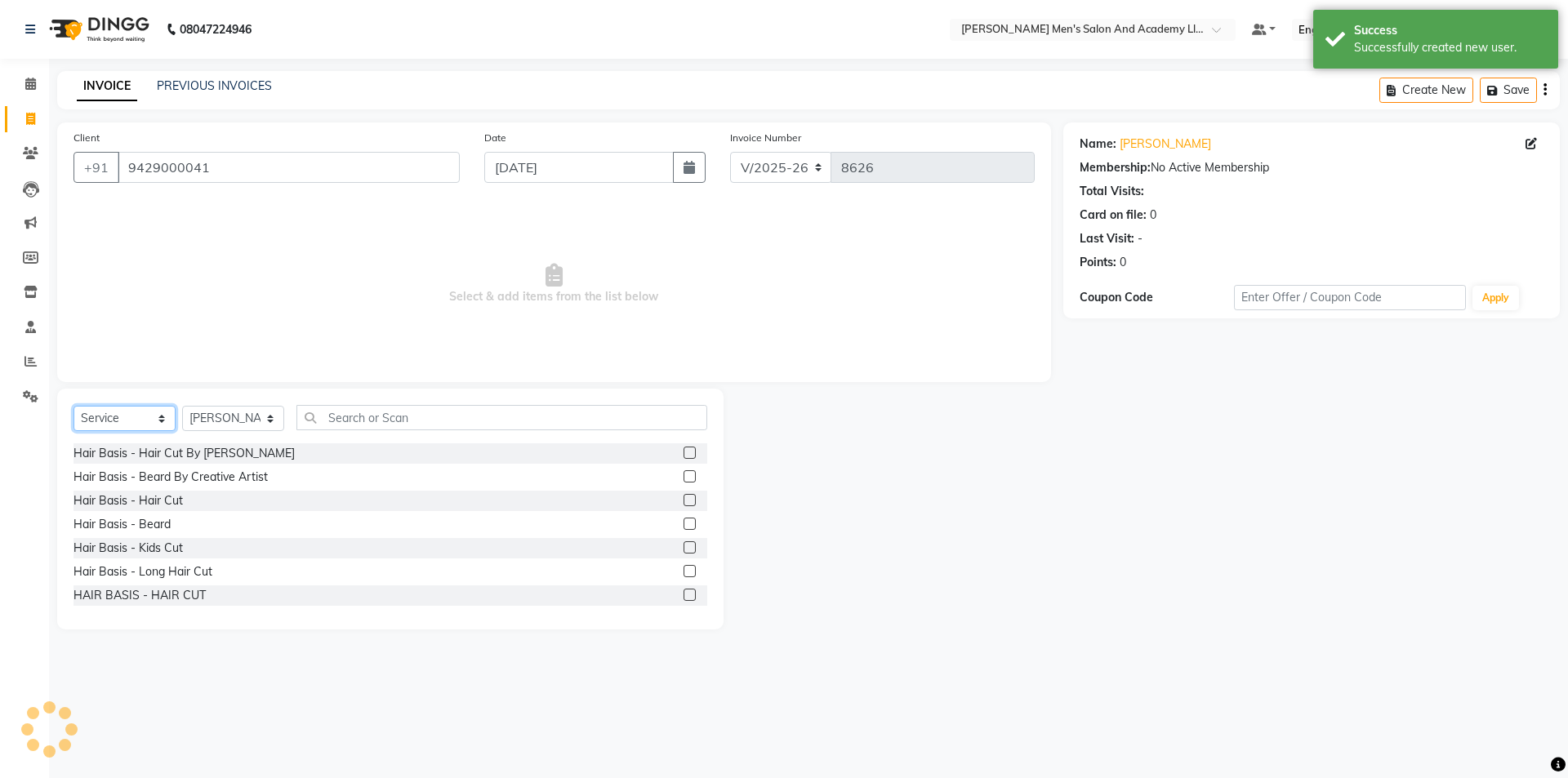
click at [145, 417] on select "Select Service Product Membership Package Voucher Prepaid Gift Card" at bounding box center [124, 418] width 102 height 25
select select "package"
click at [73, 406] on select "Select Service Product Membership Package Voucher Prepaid Gift Card" at bounding box center [124, 418] width 102 height 25
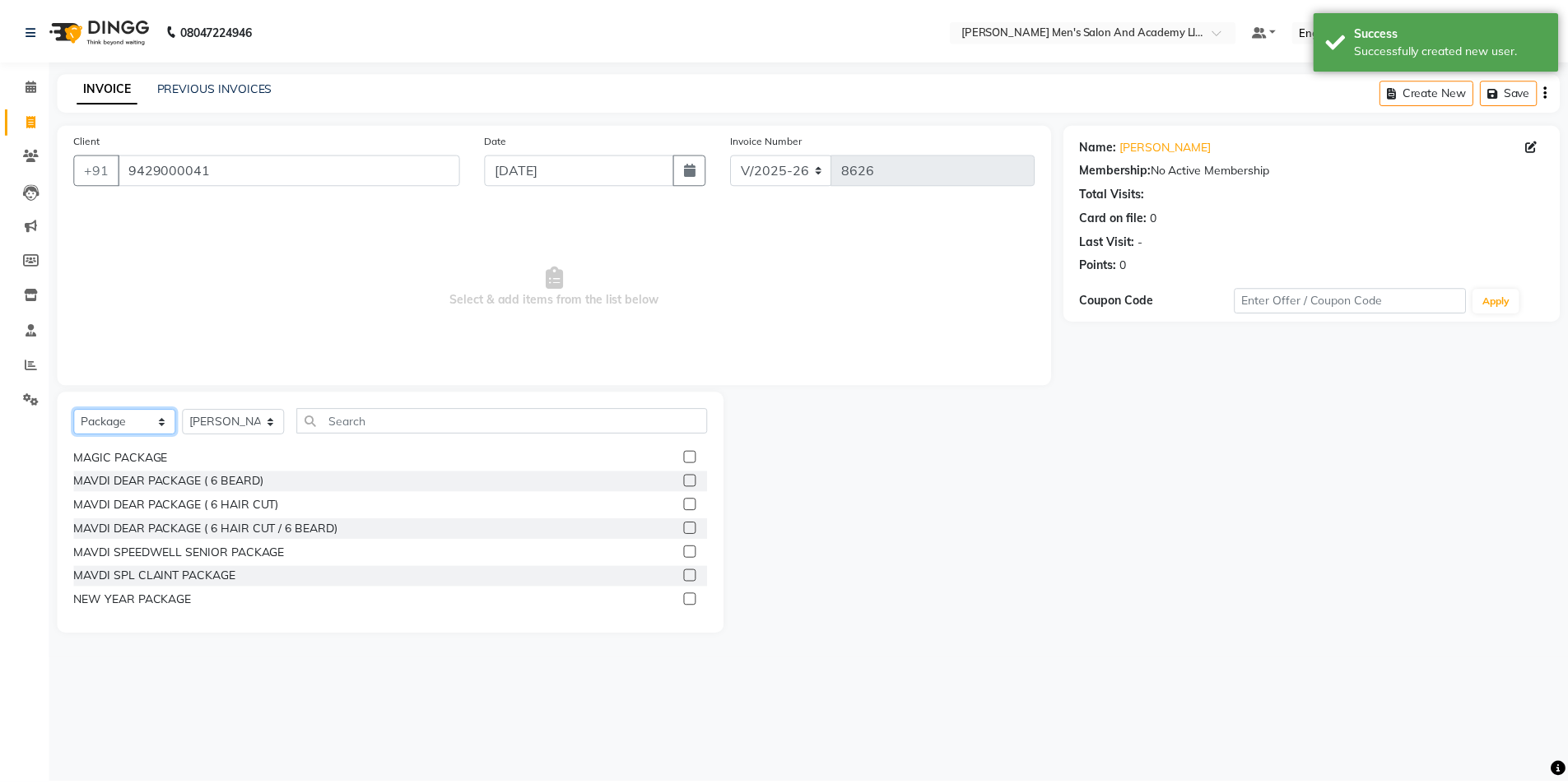
scroll to position [658, 0]
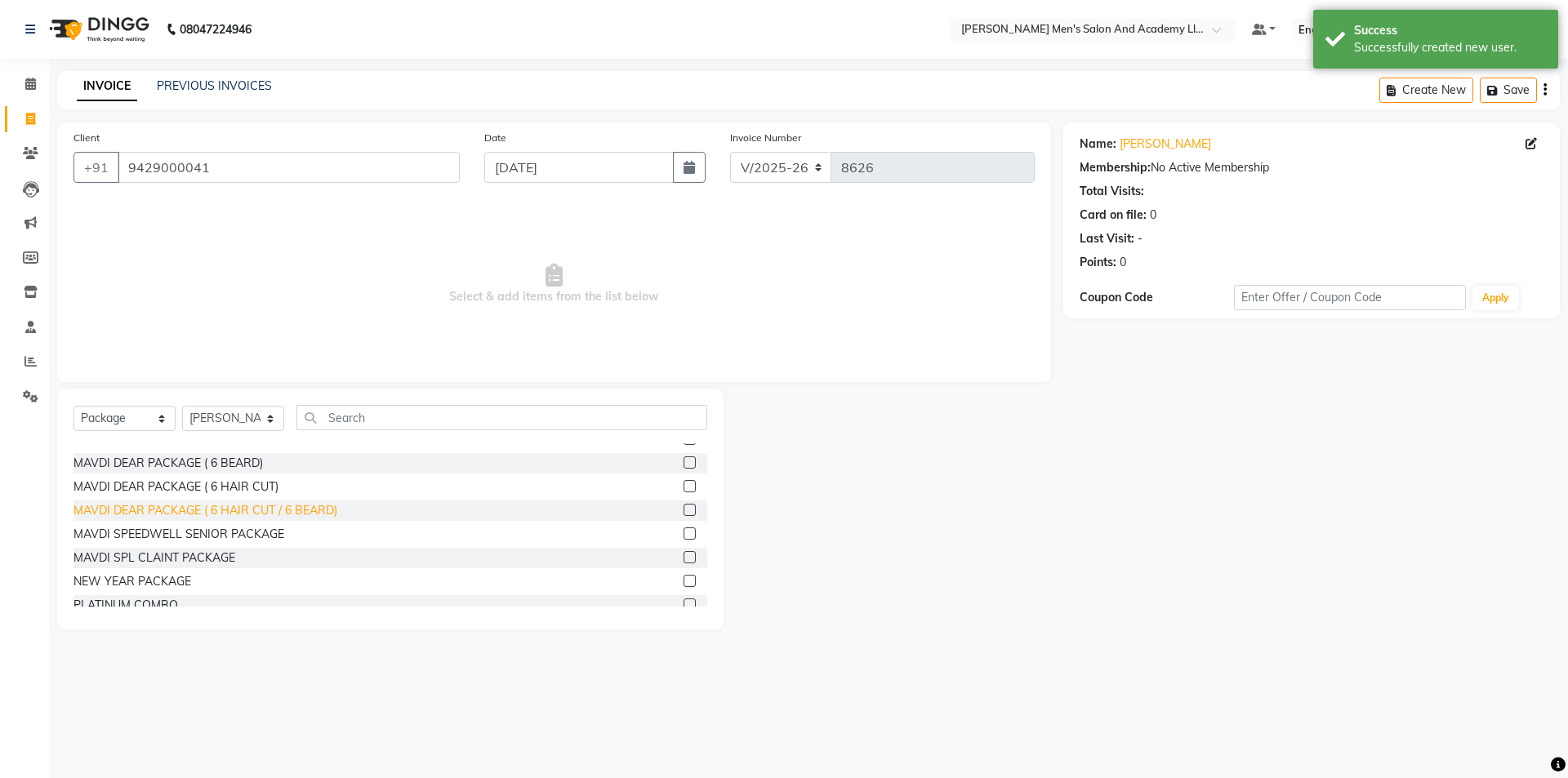
drag, startPoint x: 247, startPoint y: 503, endPoint x: 246, endPoint y: 512, distance: 9.1
click at [247, 506] on div "MAVDI DEAR PACKAGE ( 6 HAIR CUT / 6 BEARD)" at bounding box center [205, 511] width 264 height 17
checkbox input "false"
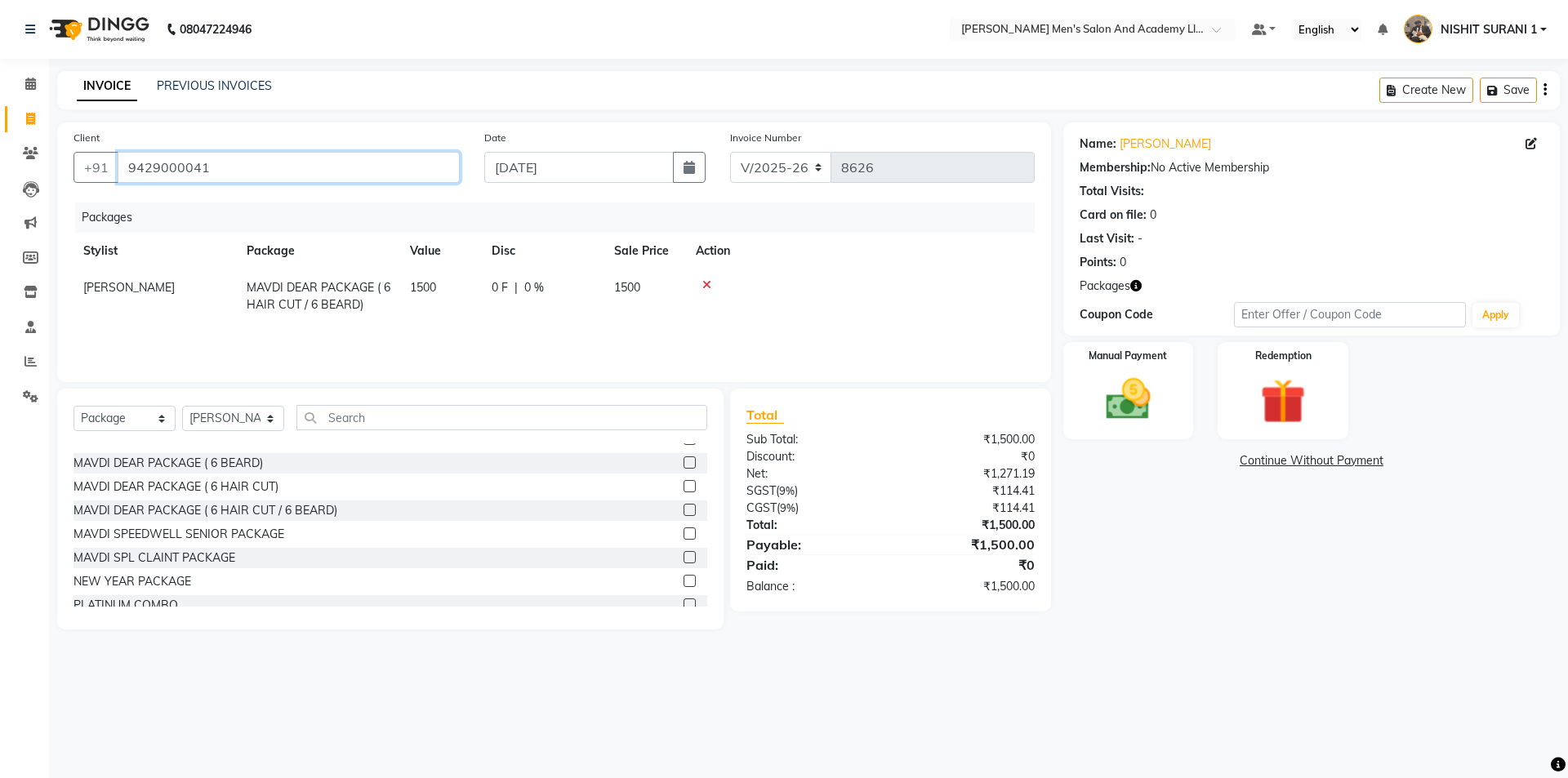
click at [242, 163] on input "9429000041" at bounding box center [288, 167] width 342 height 31
click at [1127, 405] on img at bounding box center [1127, 399] width 76 height 54
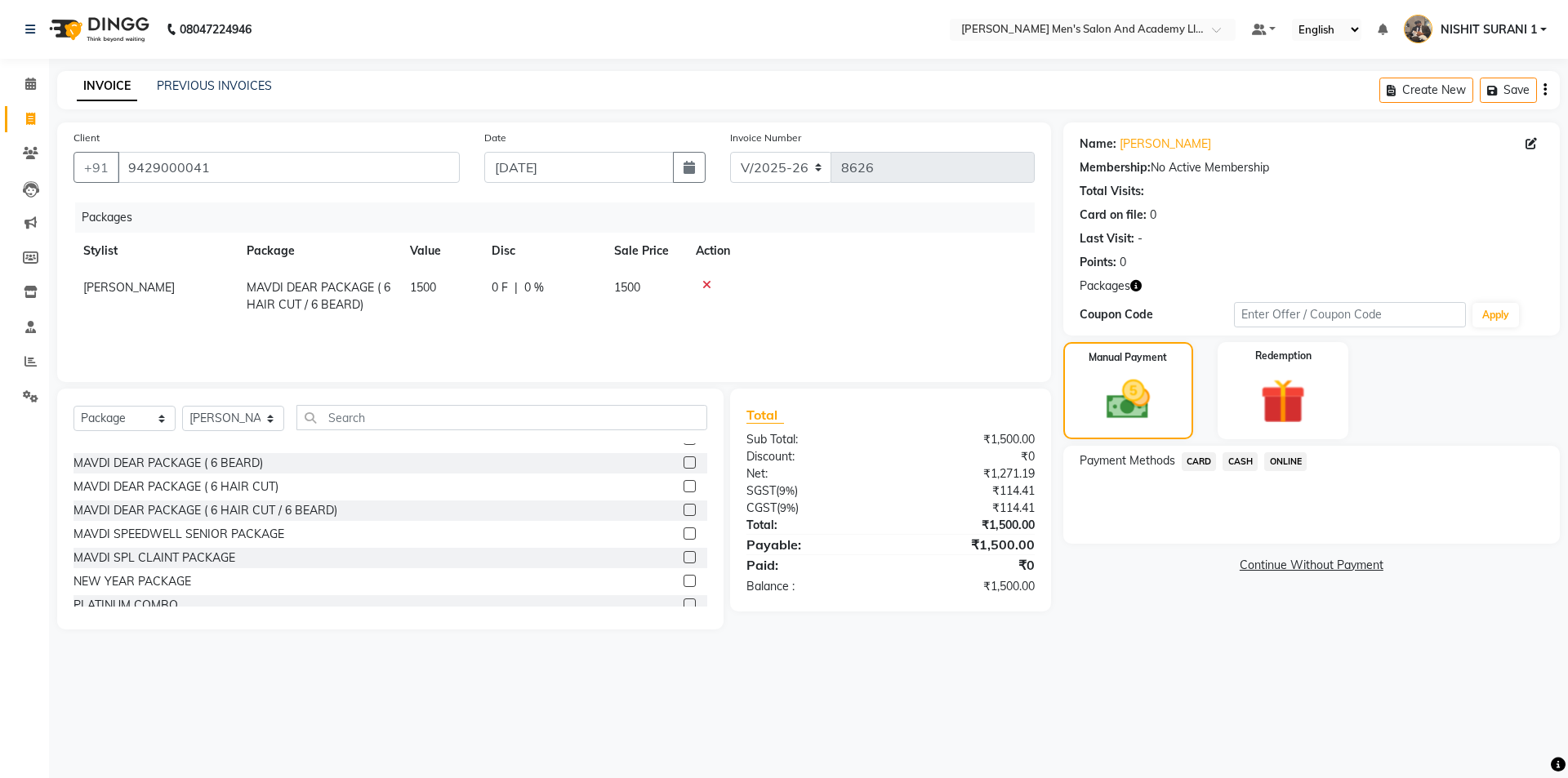
click at [1259, 466] on div "ONLINE" at bounding box center [1282, 463] width 49 height 22
drag, startPoint x: 1238, startPoint y: 460, endPoint x: 1241, endPoint y: 478, distance: 18.2
click at [1238, 459] on span "CASH" at bounding box center [1240, 461] width 35 height 19
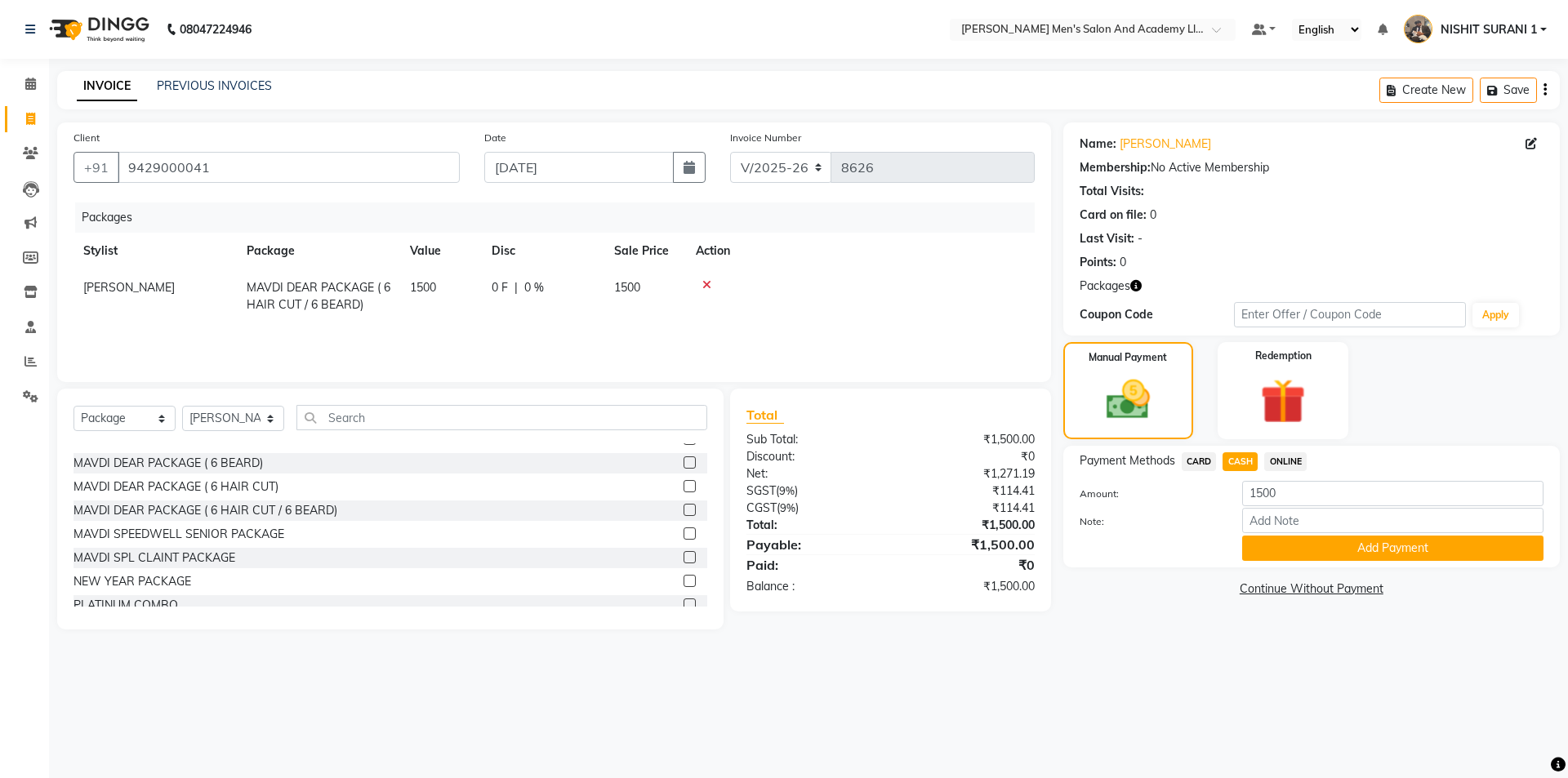
click at [1265, 536] on button "Add Payment" at bounding box center [1392, 548] width 301 height 25
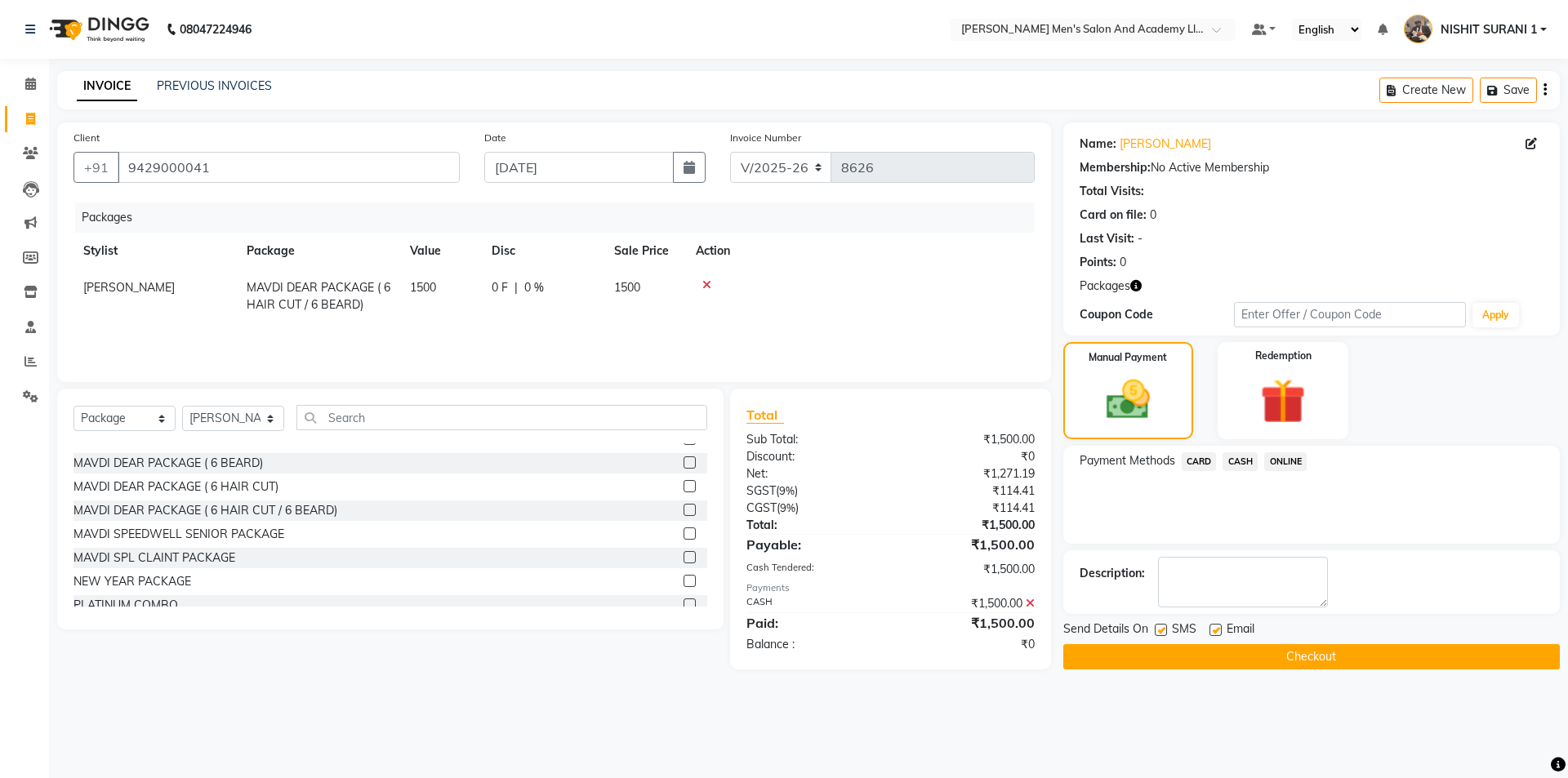
click at [1217, 626] on label at bounding box center [1215, 630] width 12 height 12
click at [1217, 626] on input "checkbox" at bounding box center [1214, 631] width 11 height 11
checkbox input "false"
click at [1166, 651] on button "Checkout" at bounding box center [1312, 657] width 496 height 25
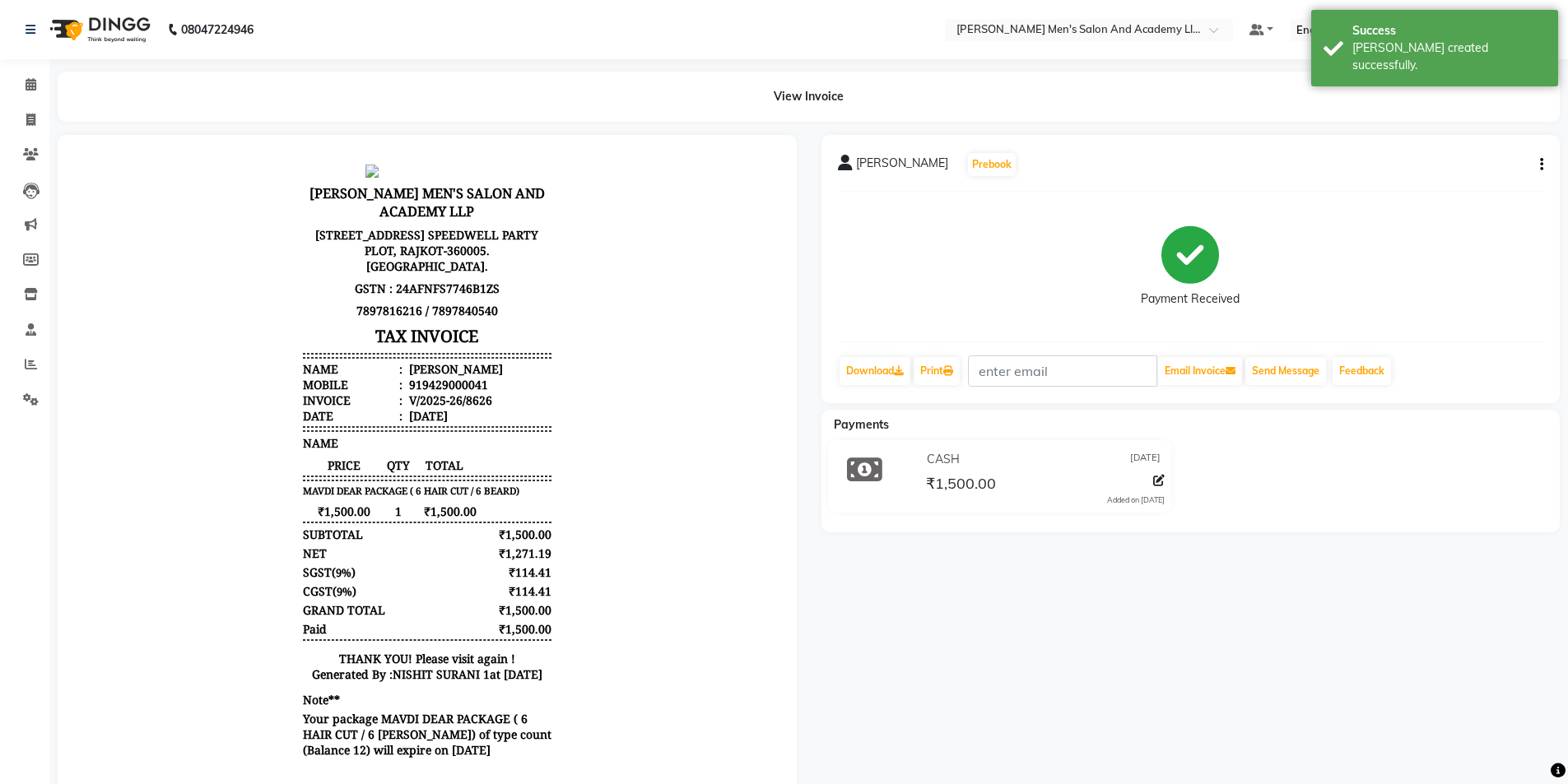
scroll to position [51, 0]
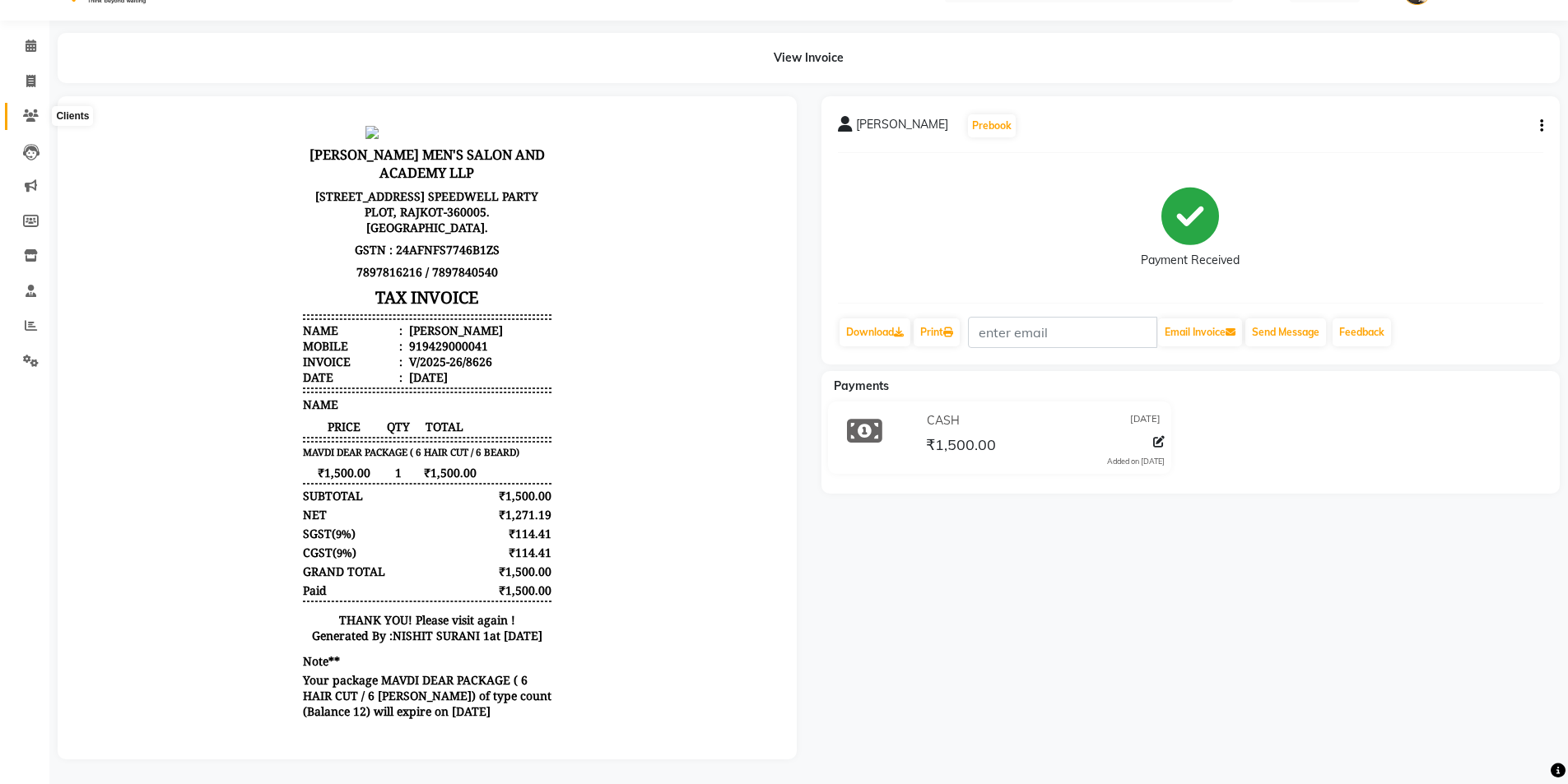
click at [32, 107] on span at bounding box center [31, 116] width 29 height 19
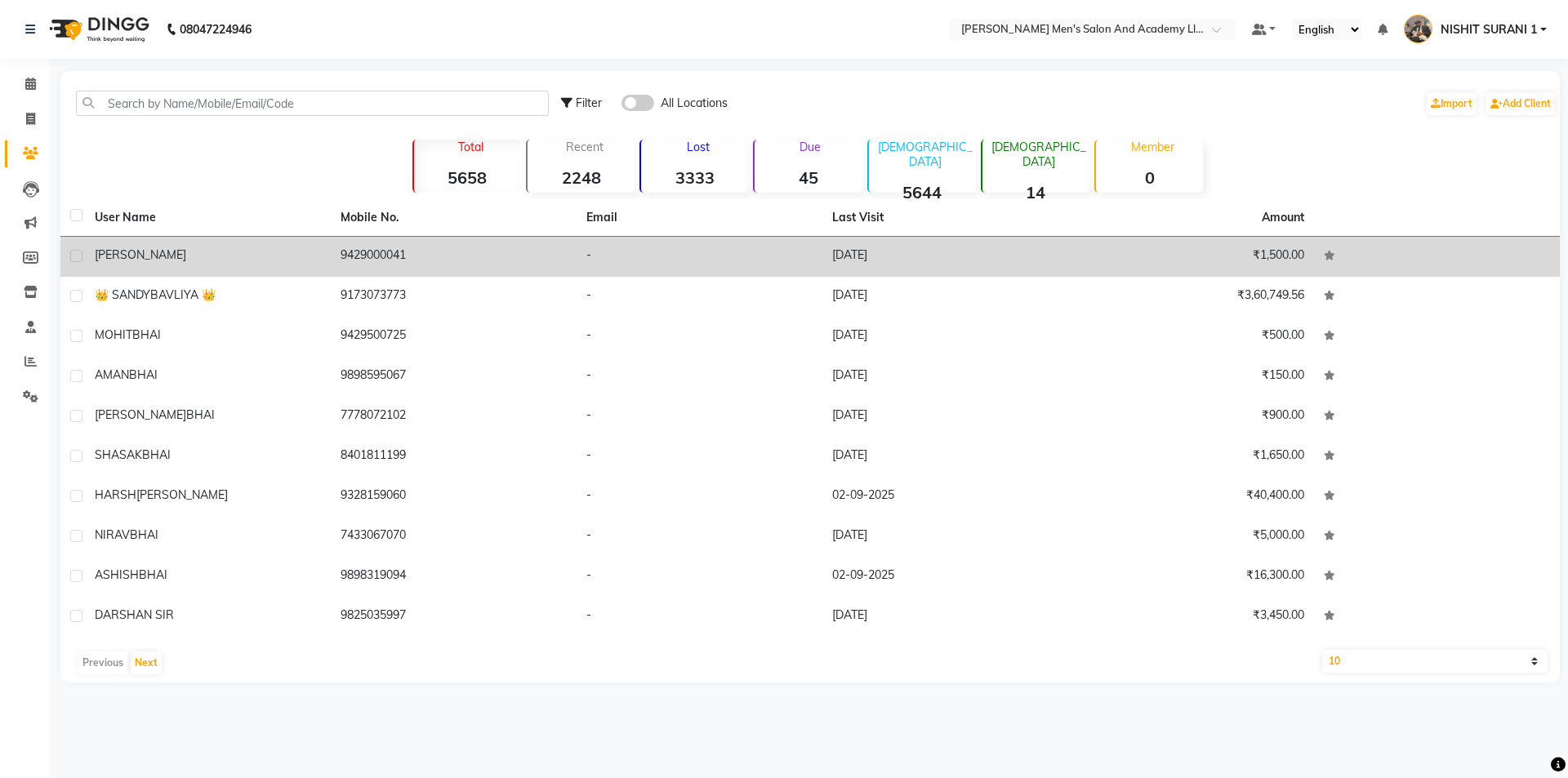
click at [129, 256] on span "[PERSON_NAME]" at bounding box center [141, 255] width 92 height 15
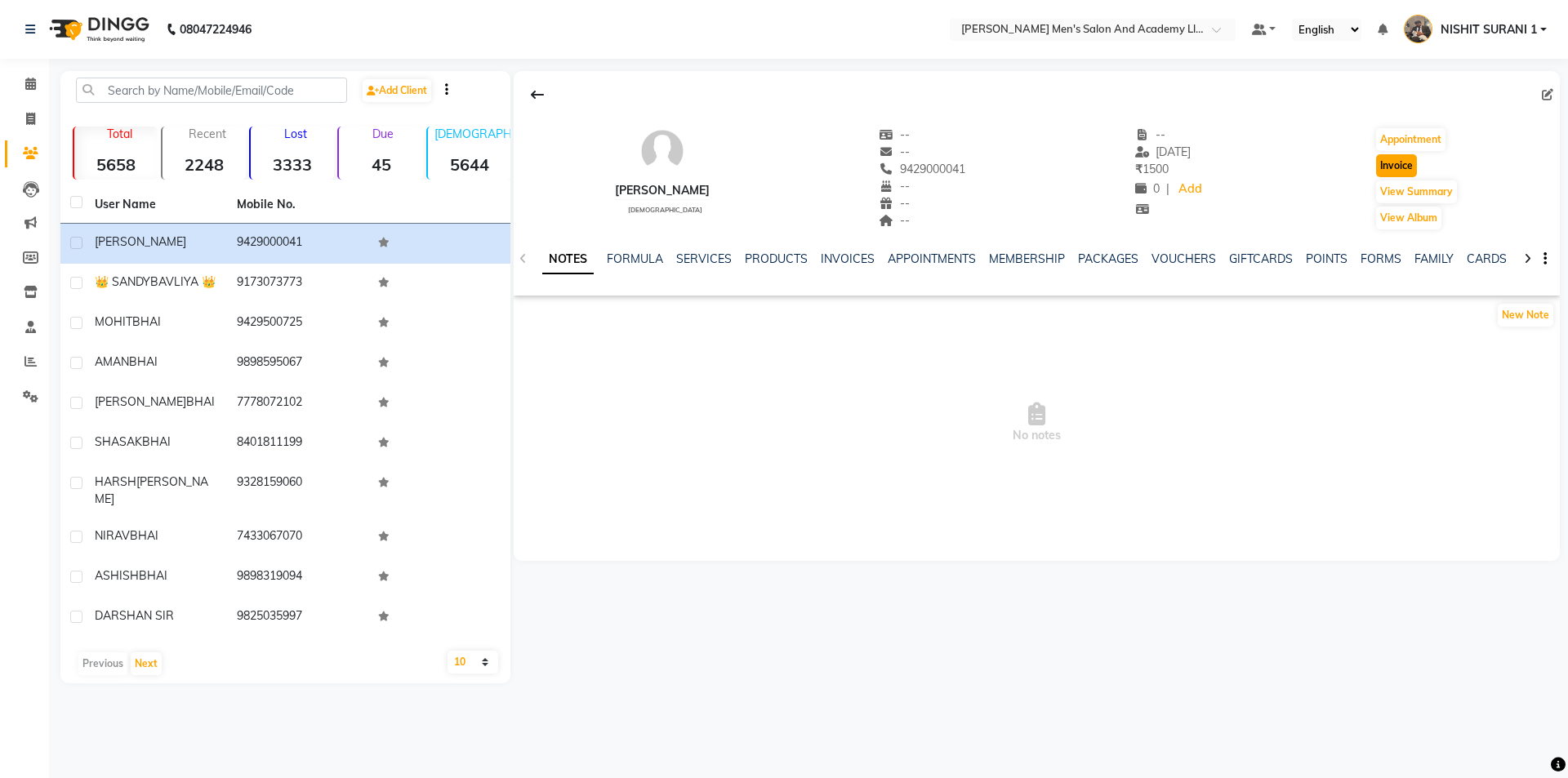
click at [1386, 165] on button "Invoice" at bounding box center [1396, 165] width 41 height 22
select select "service"
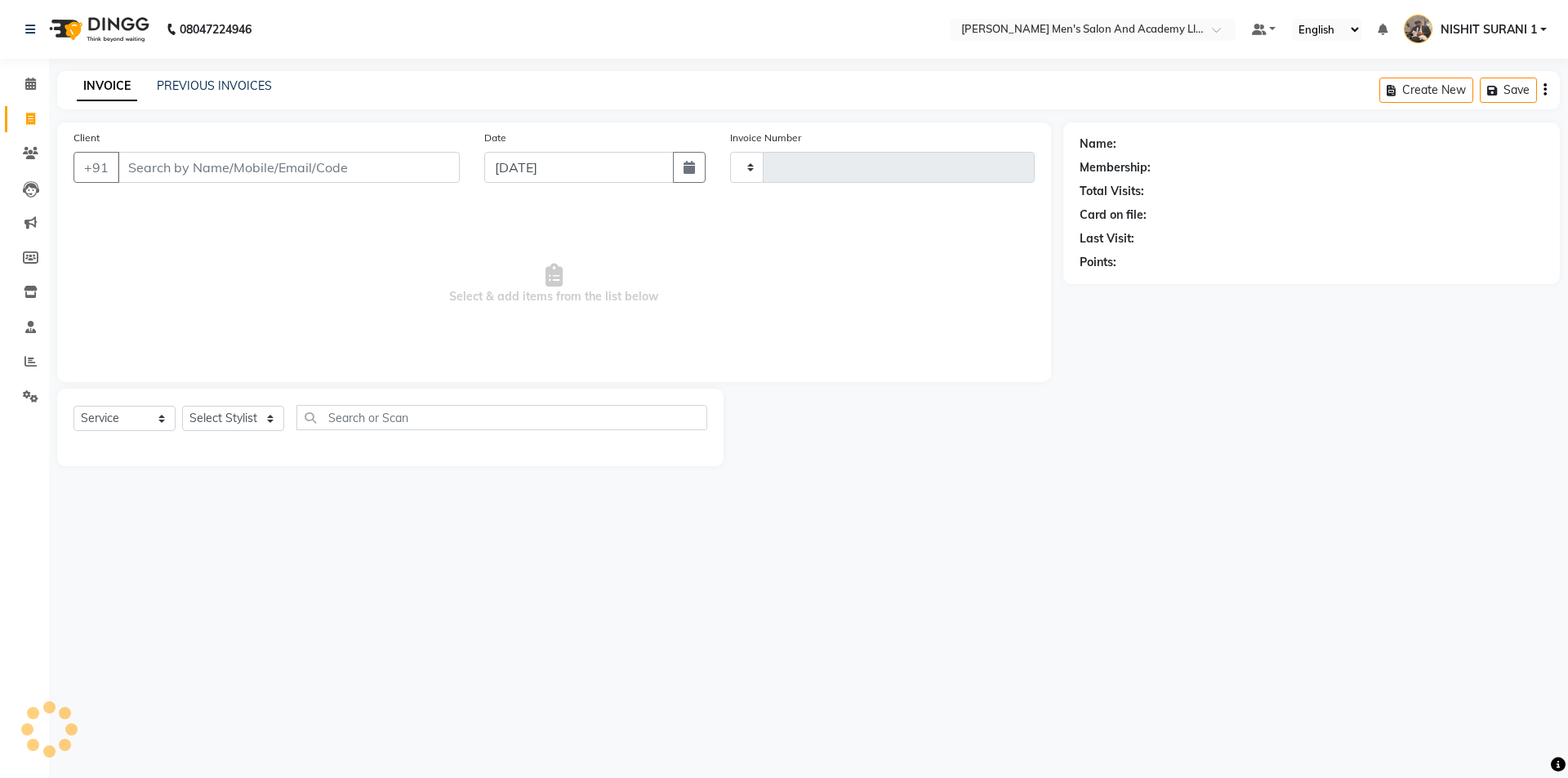
type input "8627"
select select "6752"
type input "9429000041"
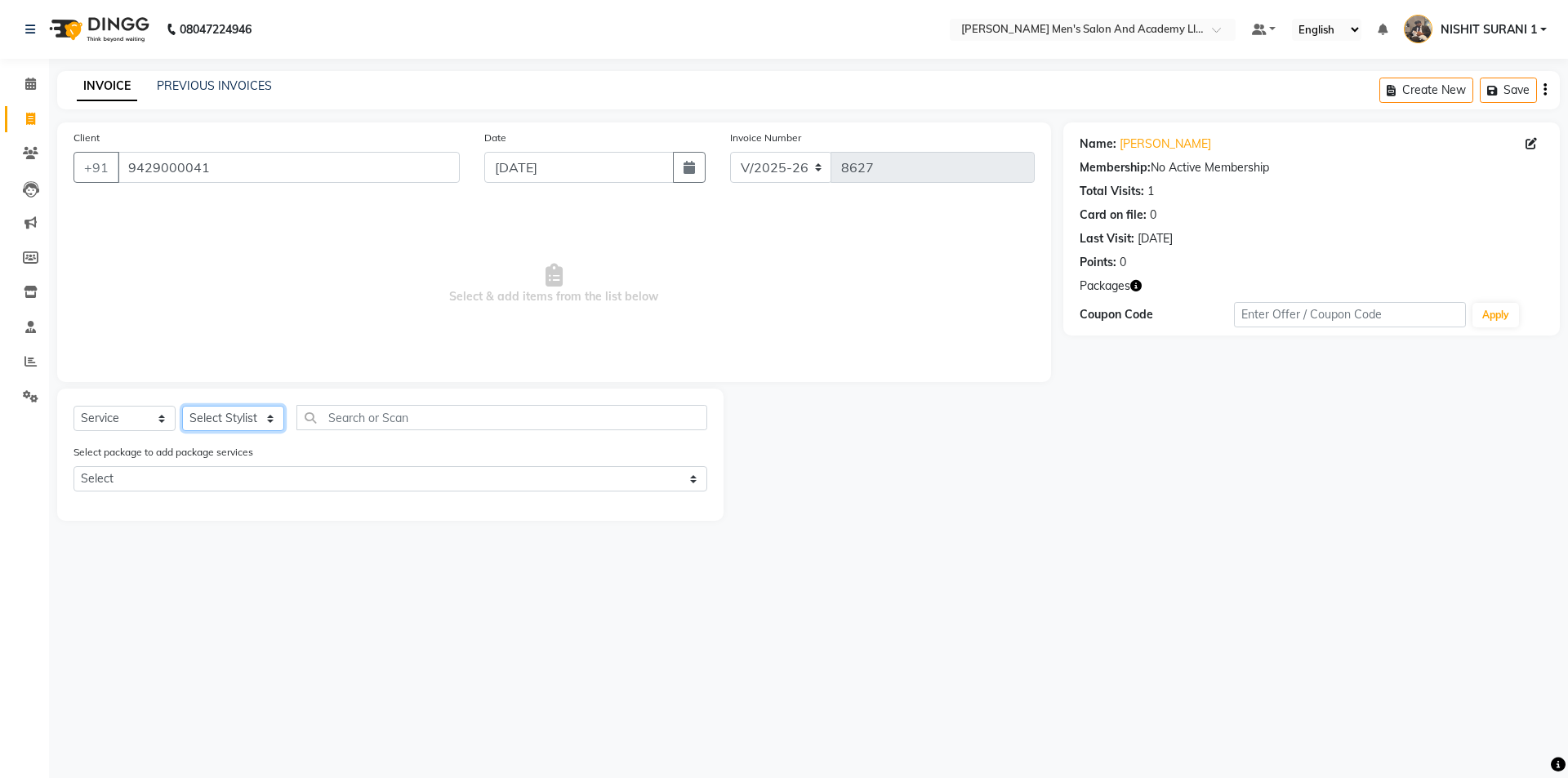
click at [231, 419] on select "Select Stylist AADITYA SOLANKI ABHAY PARMAR AJAY SEN ANKUSH SEN ASHISH VAGHELA …" at bounding box center [233, 418] width 102 height 25
select select "68653"
click at [182, 406] on select "Select Stylist AADITYA SOLANKI ABHAY PARMAR AJAY SEN ANKUSH SEN ASHISH VAGHELA …" at bounding box center [233, 418] width 102 height 25
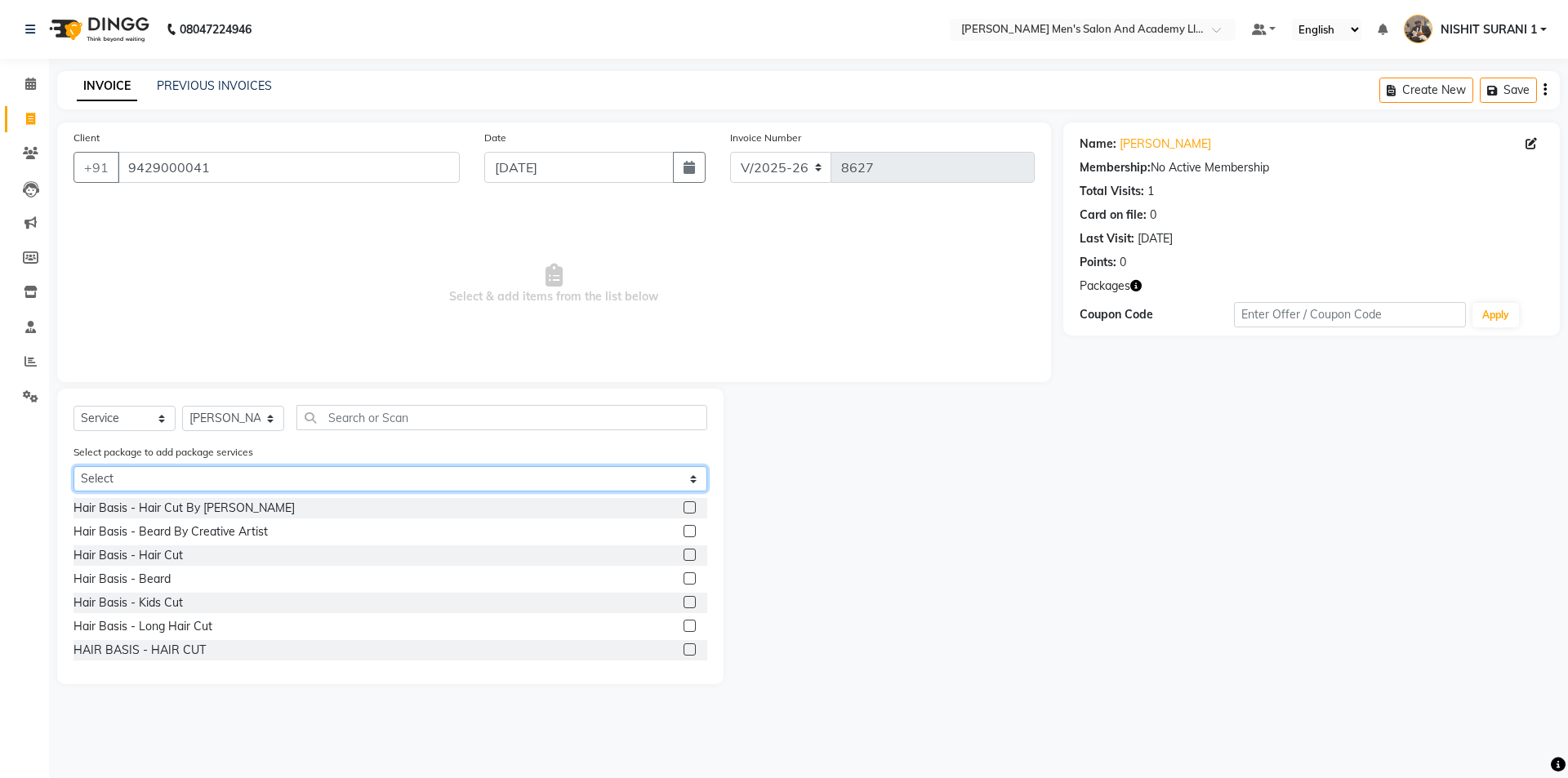
click at [168, 483] on select "Select MAVDI DEAR PACKAGE ( 6 HAIR CUT / 6 [PERSON_NAME])" at bounding box center [390, 479] width 634 height 25
select select "1: Object"
click at [73, 466] on select "Select MAVDI DEAR PACKAGE ( 6 HAIR CUT / 6 [PERSON_NAME])" at bounding box center [390, 479] width 634 height 25
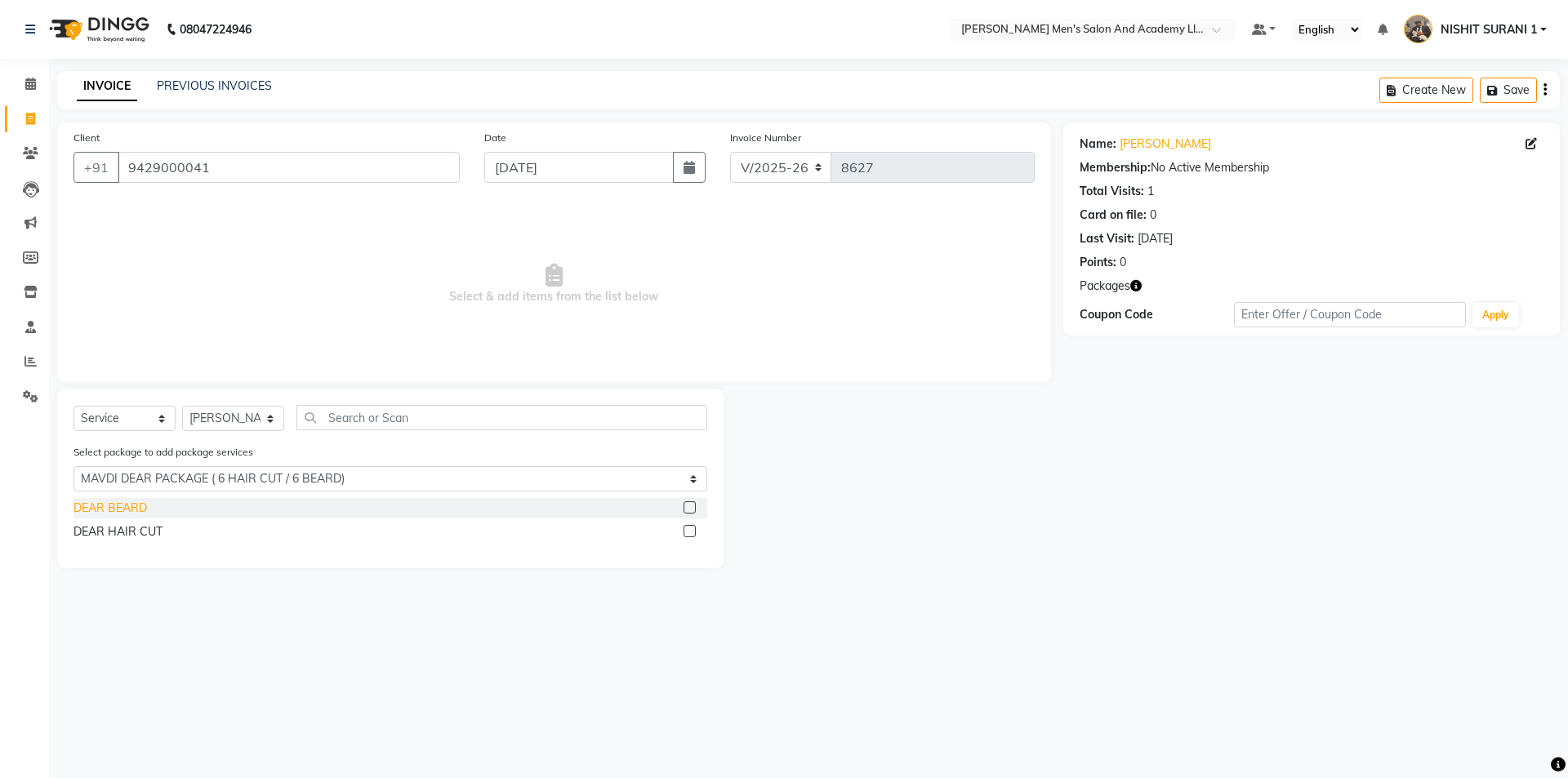
click at [146, 510] on div "DEAR BEARD" at bounding box center [110, 508] width 73 height 17
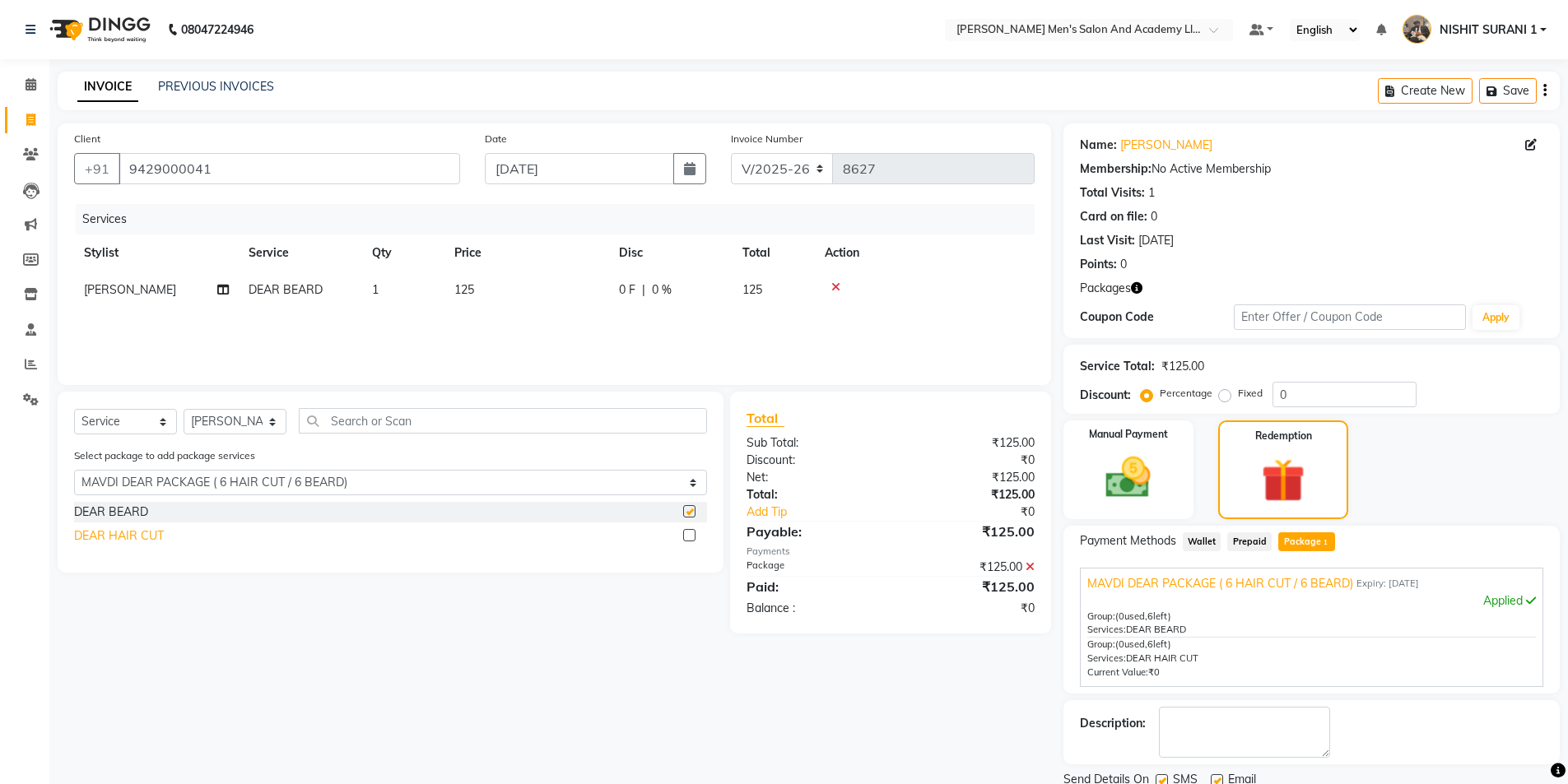
checkbox input "false"
click at [146, 536] on div "DEAR HAIR CUT" at bounding box center [118, 536] width 90 height 18
checkbox input "false"
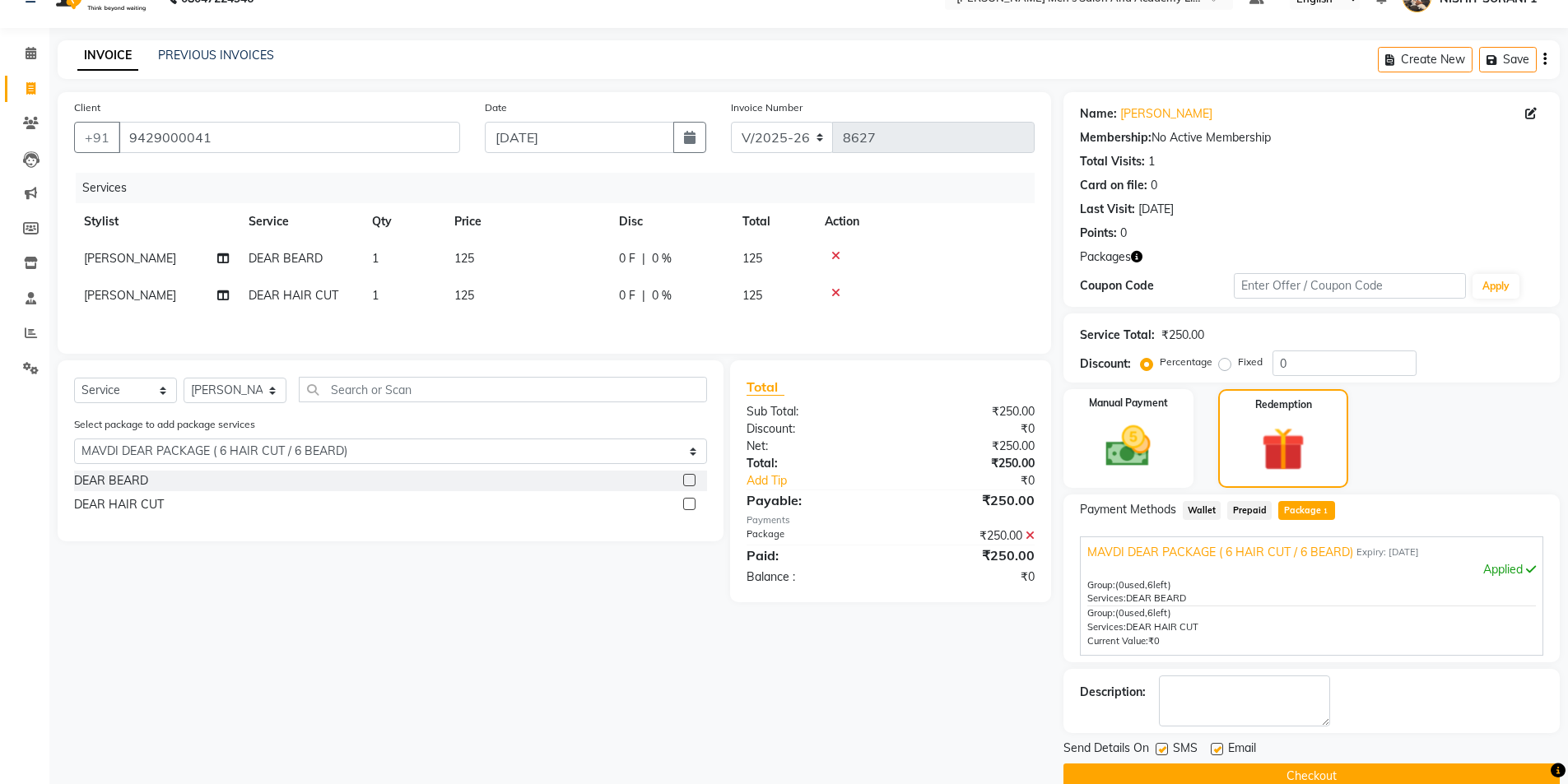
scroll to position [61, 0]
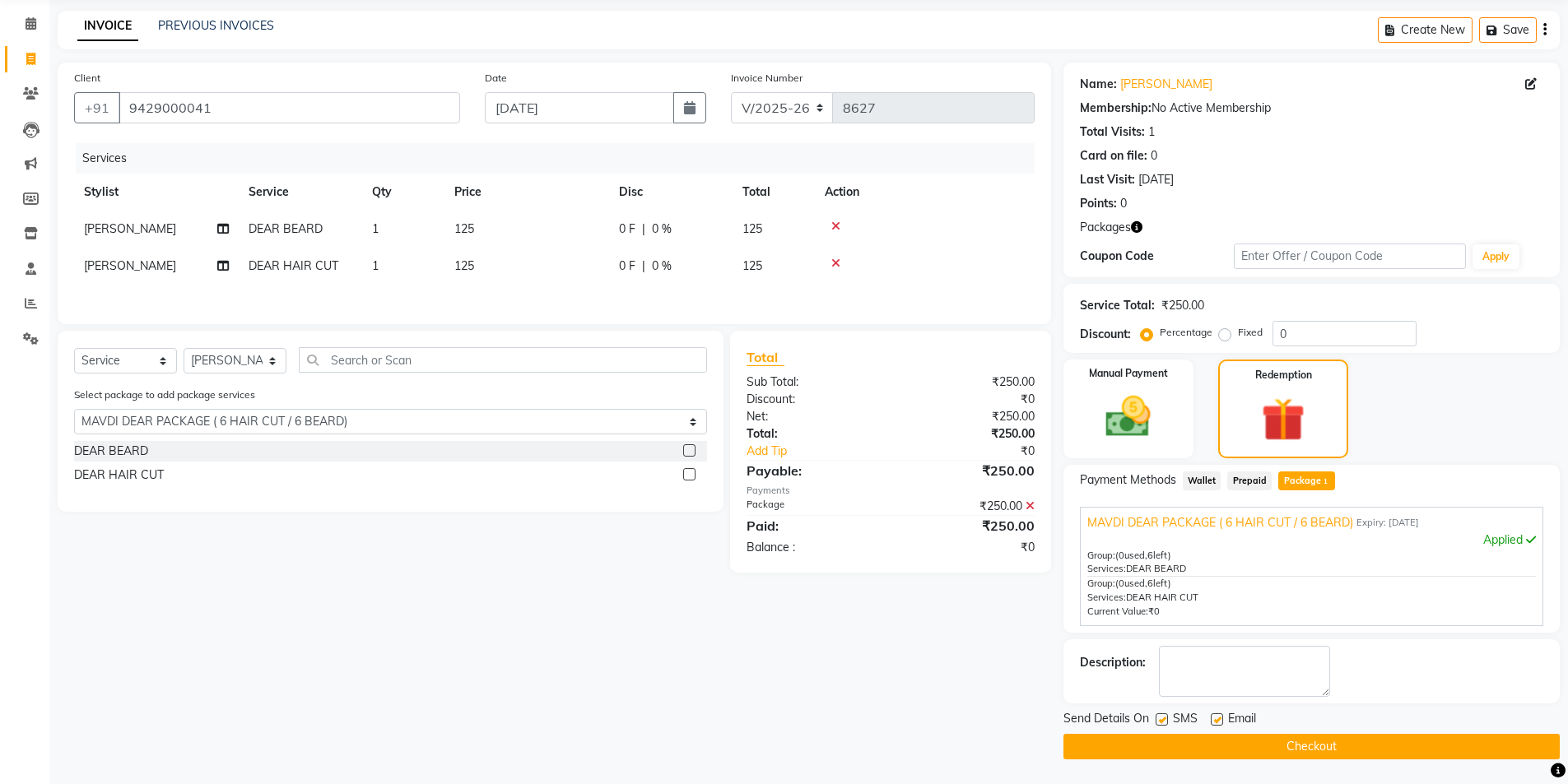
click at [1219, 721] on label at bounding box center [1216, 719] width 13 height 13
click at [1219, 721] on input "checkbox" at bounding box center [1215, 720] width 11 height 11
checkbox input "false"
click at [1152, 714] on div "Send Details On SMS Email" at bounding box center [1311, 720] width 496 height 21
click at [1160, 727] on div at bounding box center [1161, 722] width 11 height 18
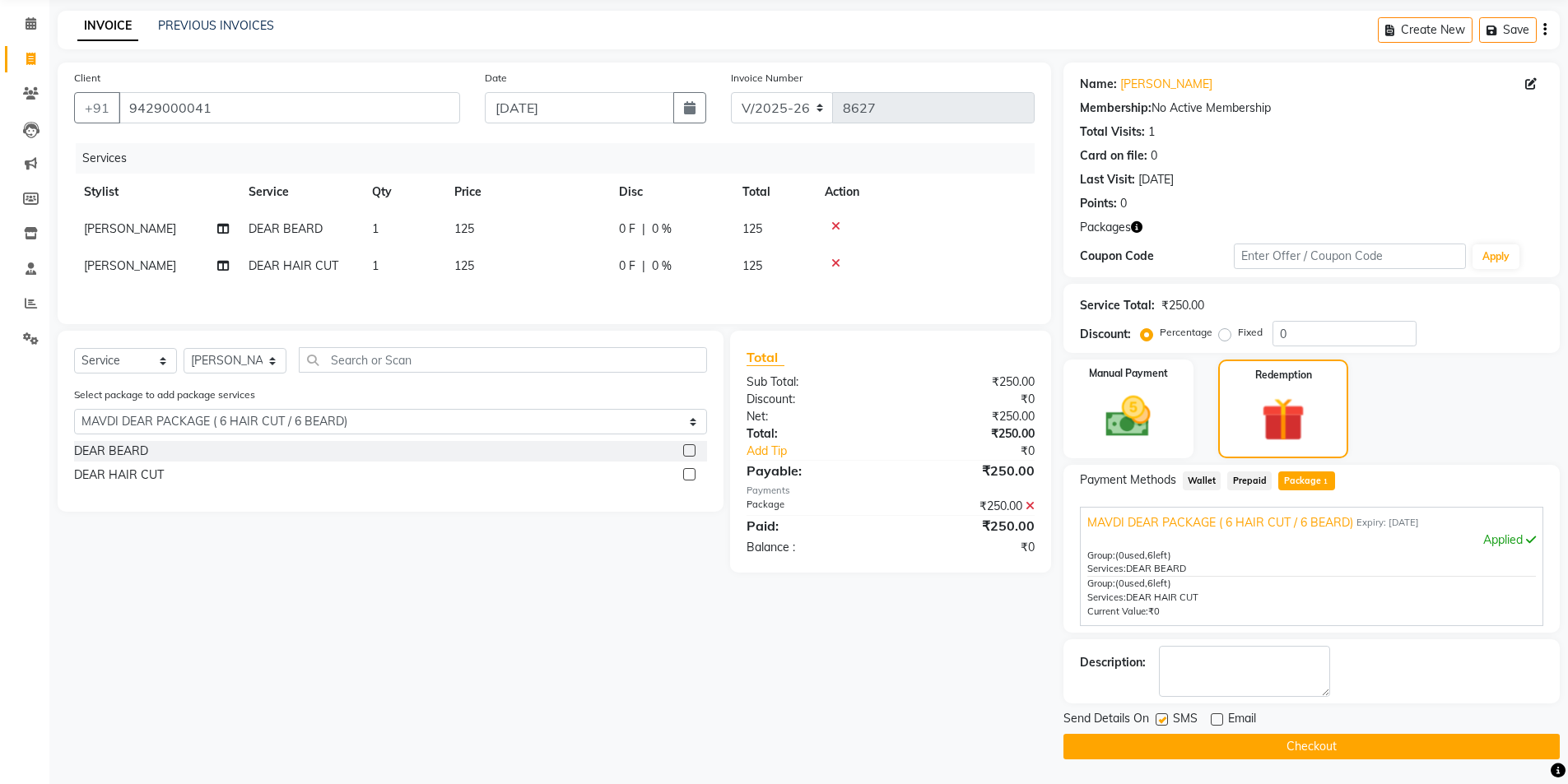
click at [1160, 726] on div at bounding box center [1161, 722] width 11 height 18
click at [1155, 742] on button "Checkout" at bounding box center [1311, 747] width 496 height 25
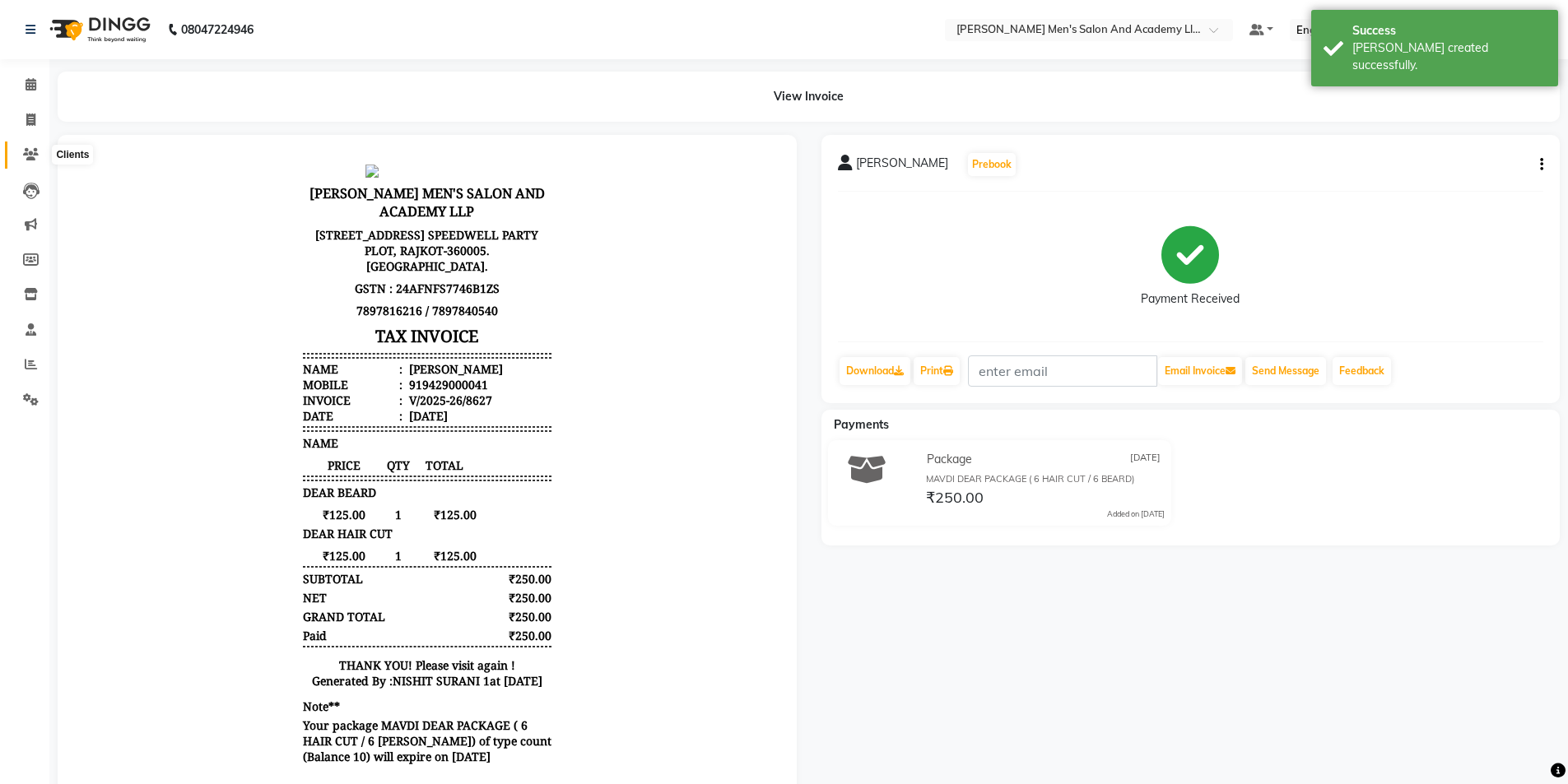
click at [29, 157] on icon at bounding box center [30, 154] width 16 height 13
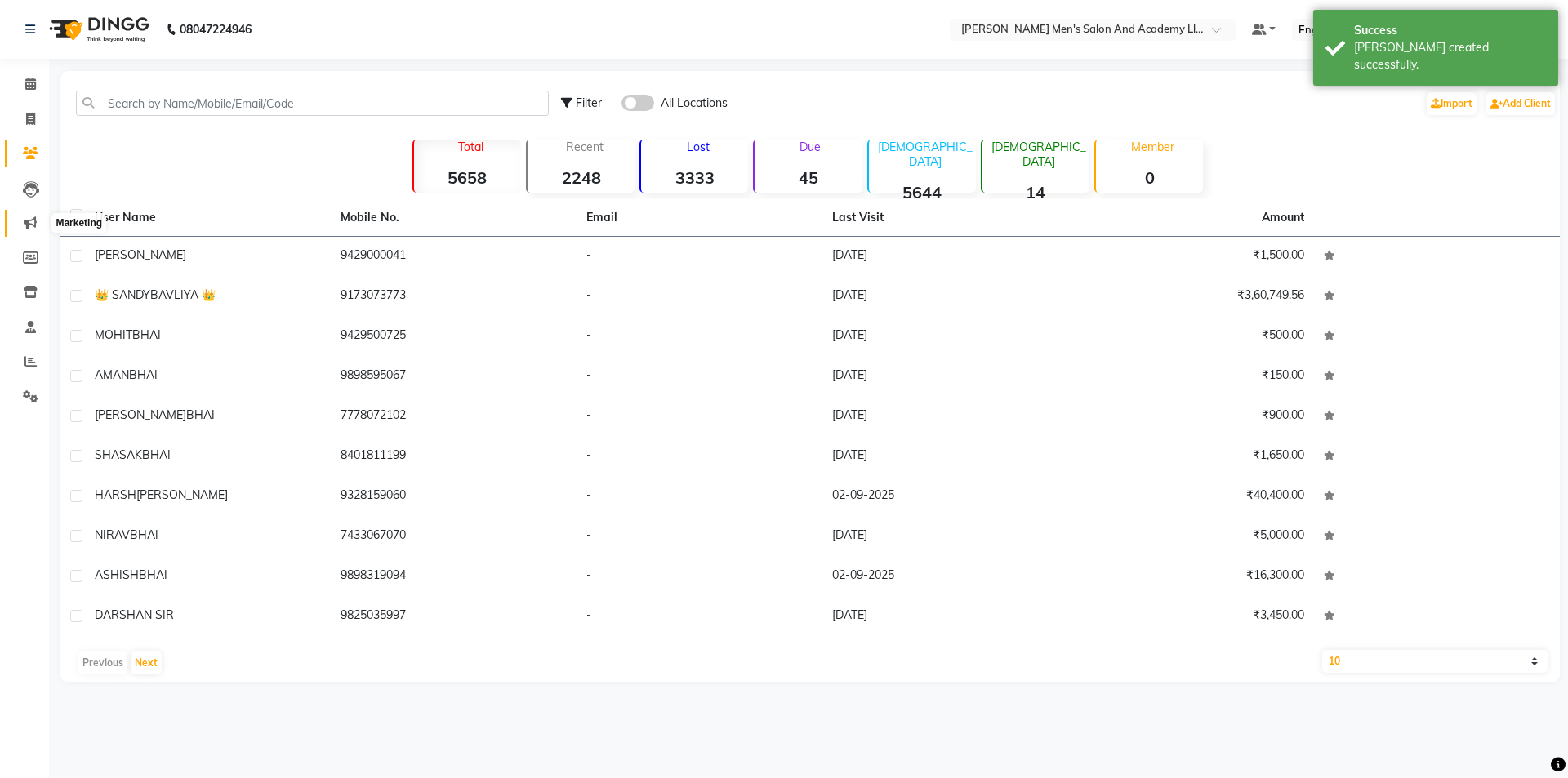
click at [30, 227] on icon at bounding box center [30, 222] width 12 height 12
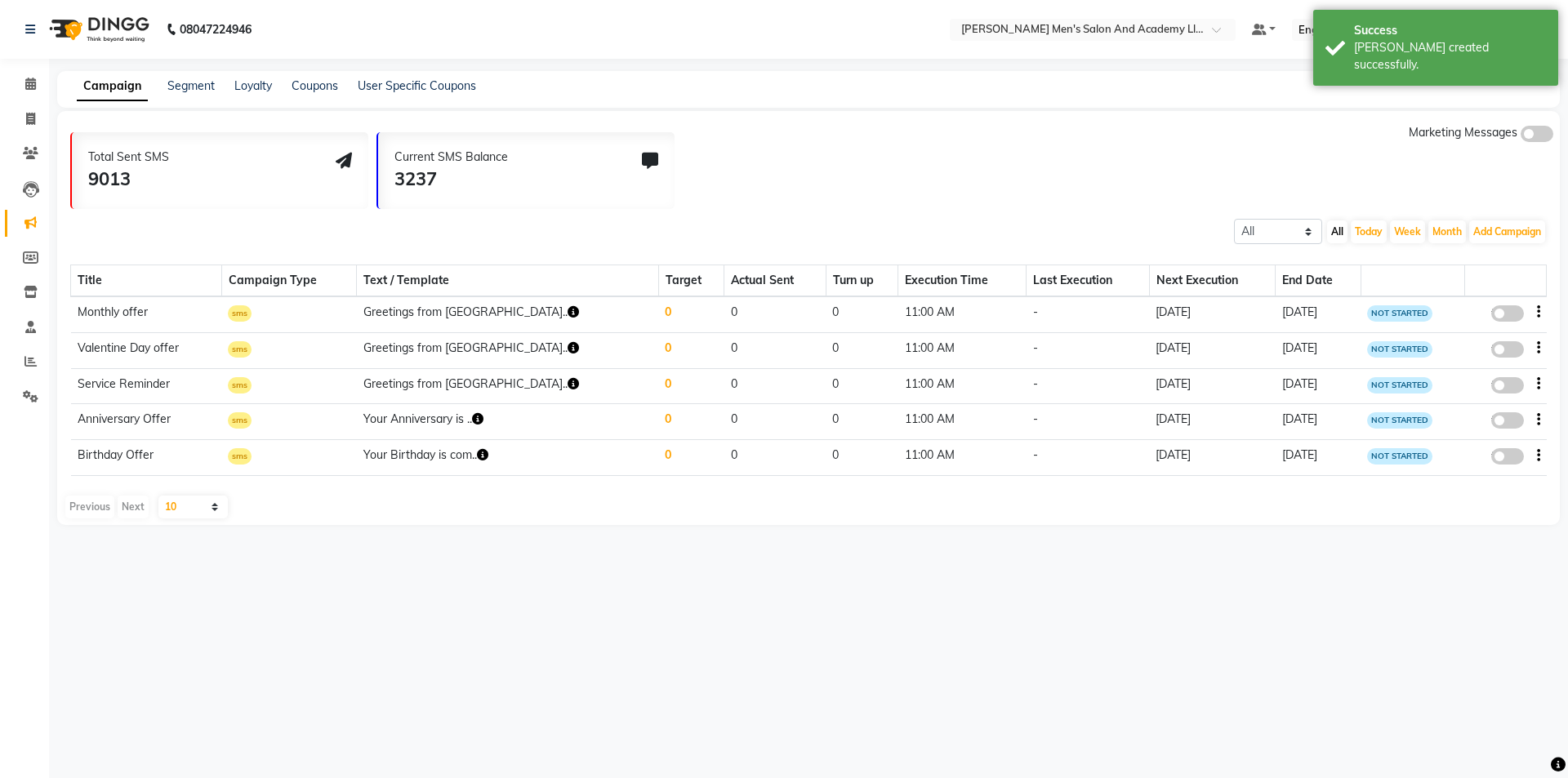
click at [651, 154] on icon at bounding box center [650, 161] width 17 height 17
click at [761, 178] on div "Total Sent SMS 9013 Current SMS Balance 3237 Marketing Messages" at bounding box center [814, 167] width 1490 height 85
click at [21, 118] on span at bounding box center [31, 119] width 28 height 19
select select "service"
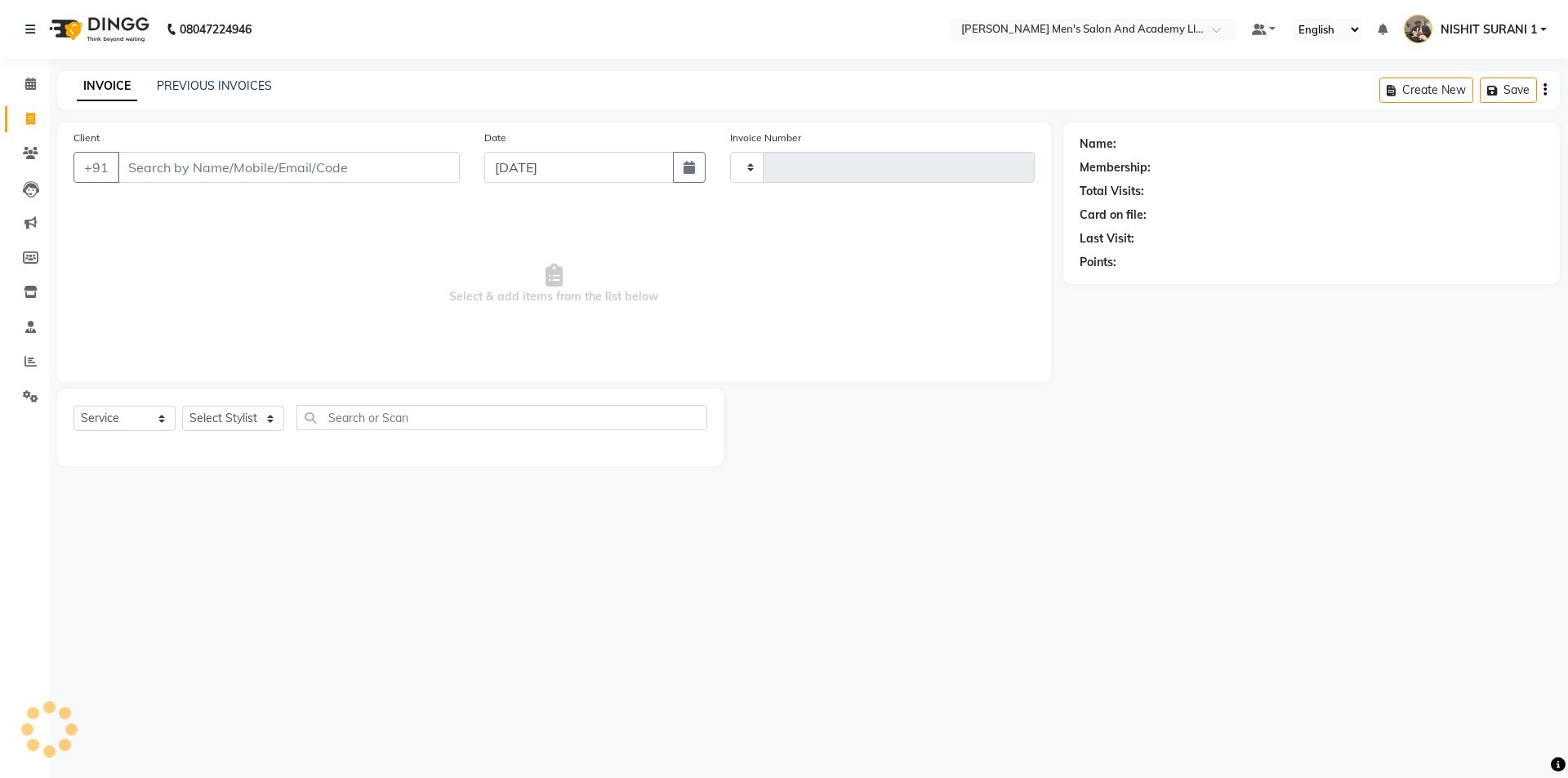
type input "8628"
select select "6752"
click at [240, 77] on div "INVOICE PREVIOUS INVOICES Create New Save" at bounding box center [809, 90] width 1502 height 38
click at [239, 81] on link "PREVIOUS INVOICES" at bounding box center [214, 86] width 115 height 15
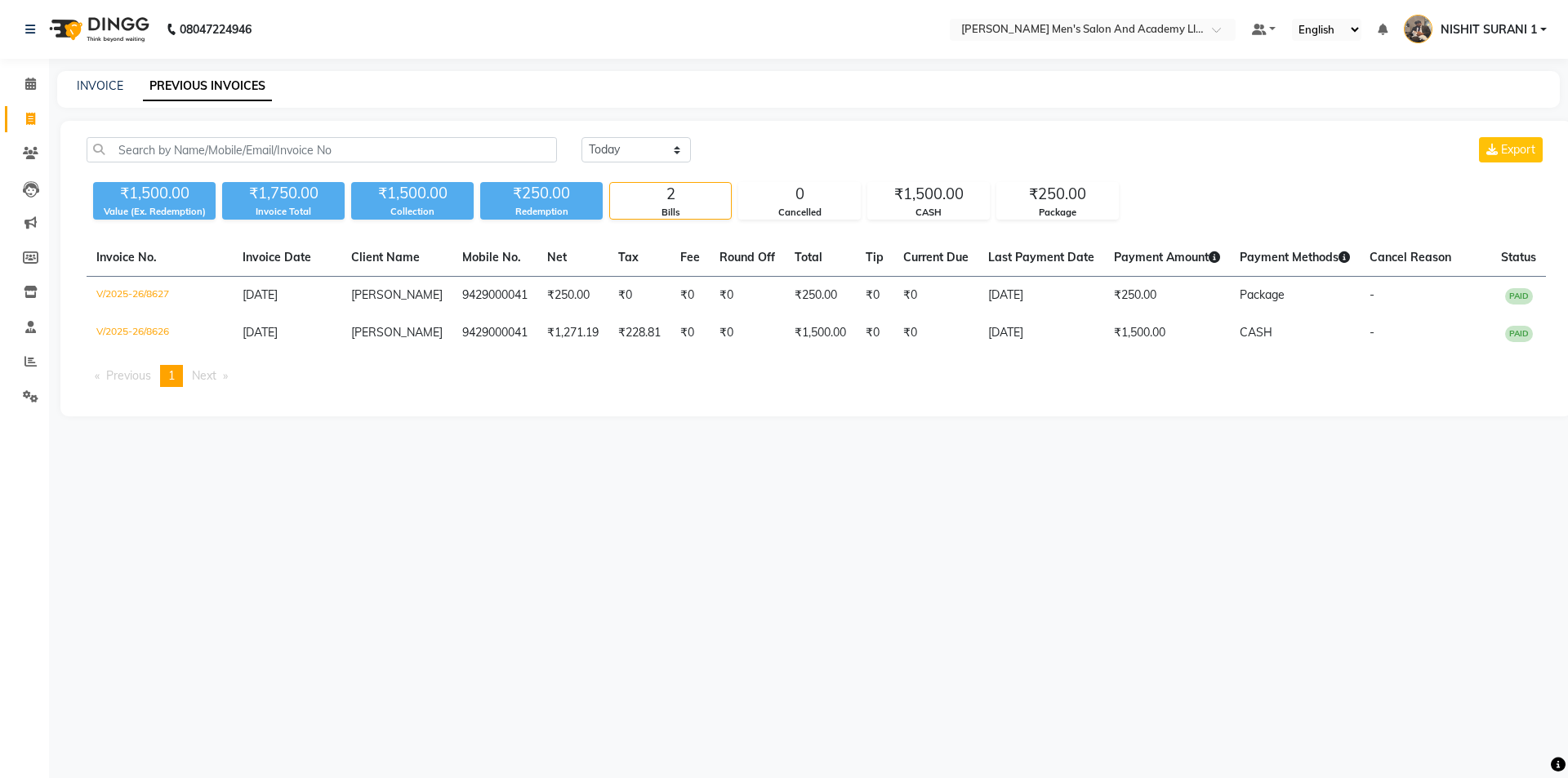
click at [122, 83] on div "INVOICE PREVIOUS INVOICES" at bounding box center [799, 86] width 1483 height 17
click at [117, 85] on link "INVOICE" at bounding box center [100, 86] width 47 height 15
select select "6752"
select select "service"
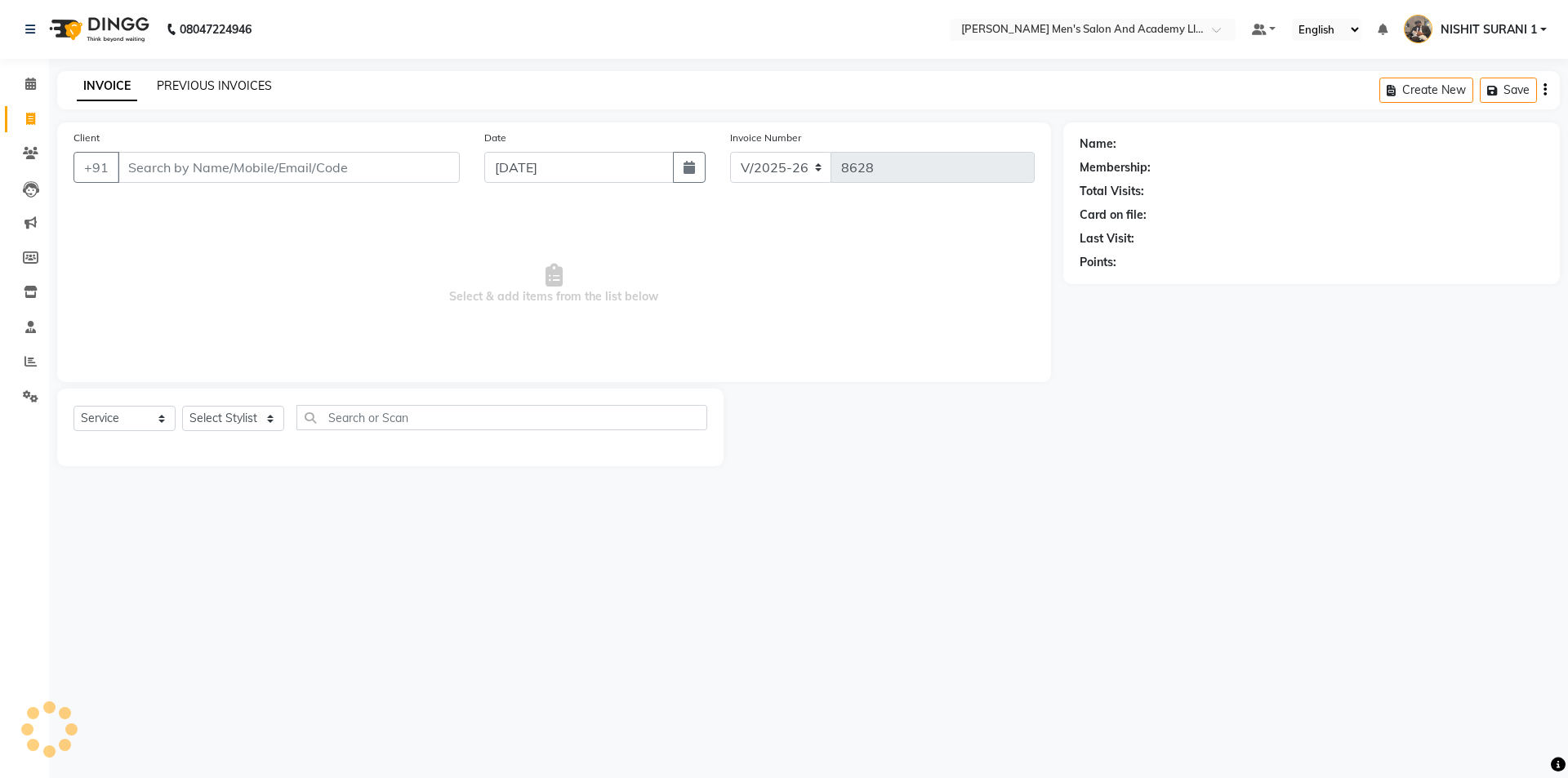
click at [236, 88] on link "PREVIOUS INVOICES" at bounding box center [214, 86] width 115 height 15
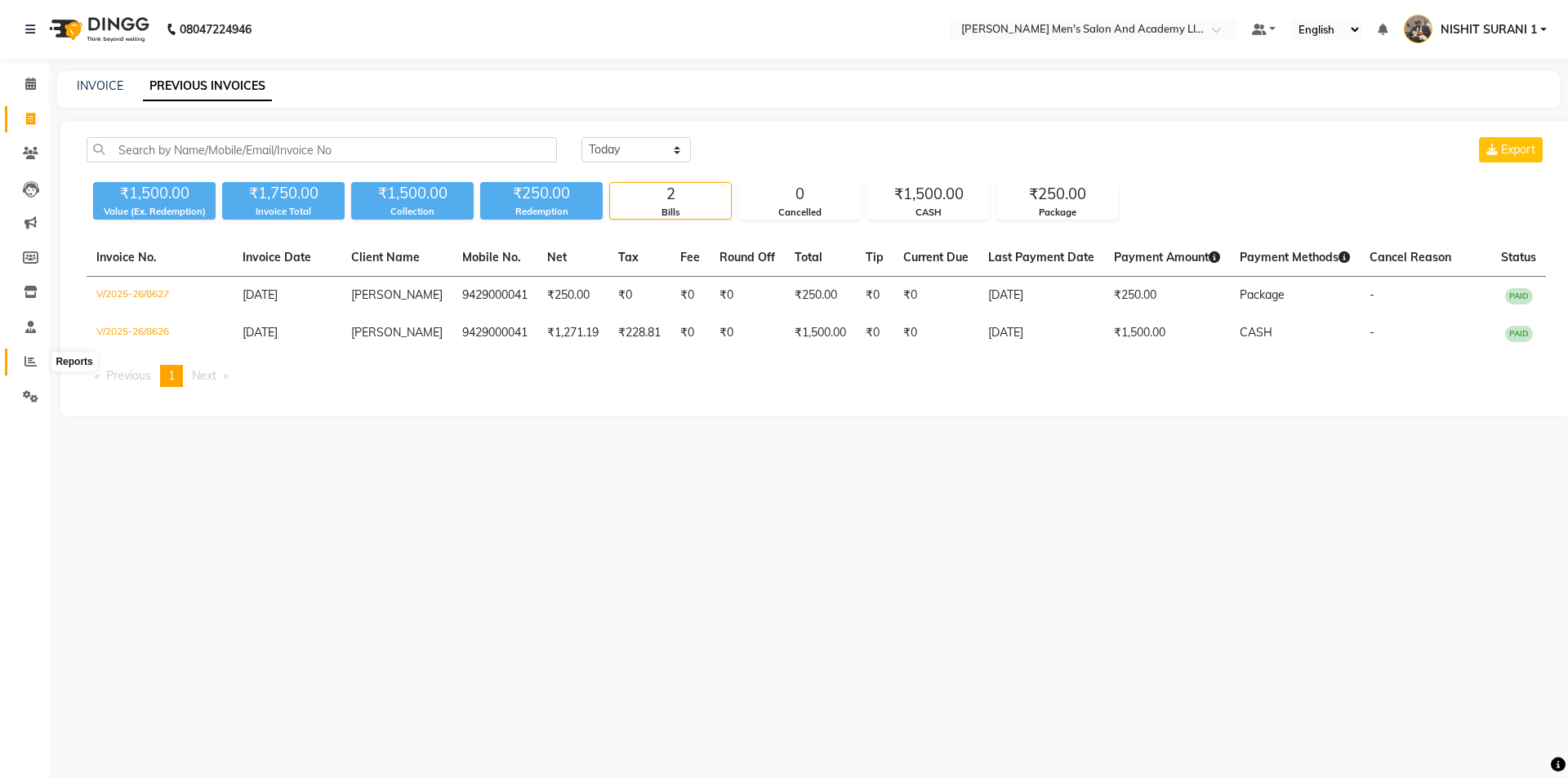
click at [34, 367] on span at bounding box center [31, 362] width 28 height 19
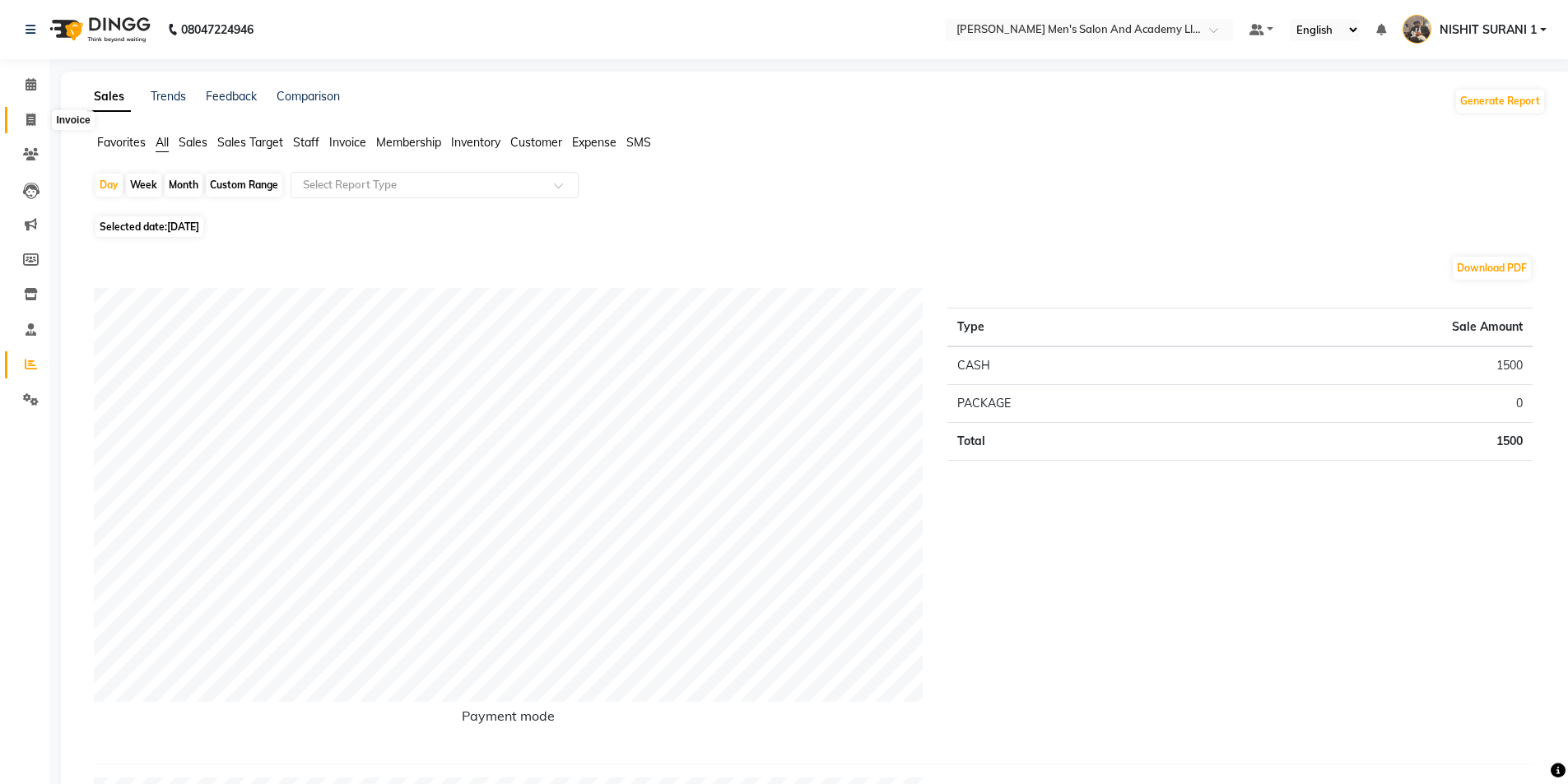
click at [17, 115] on span at bounding box center [31, 120] width 29 height 19
select select "service"
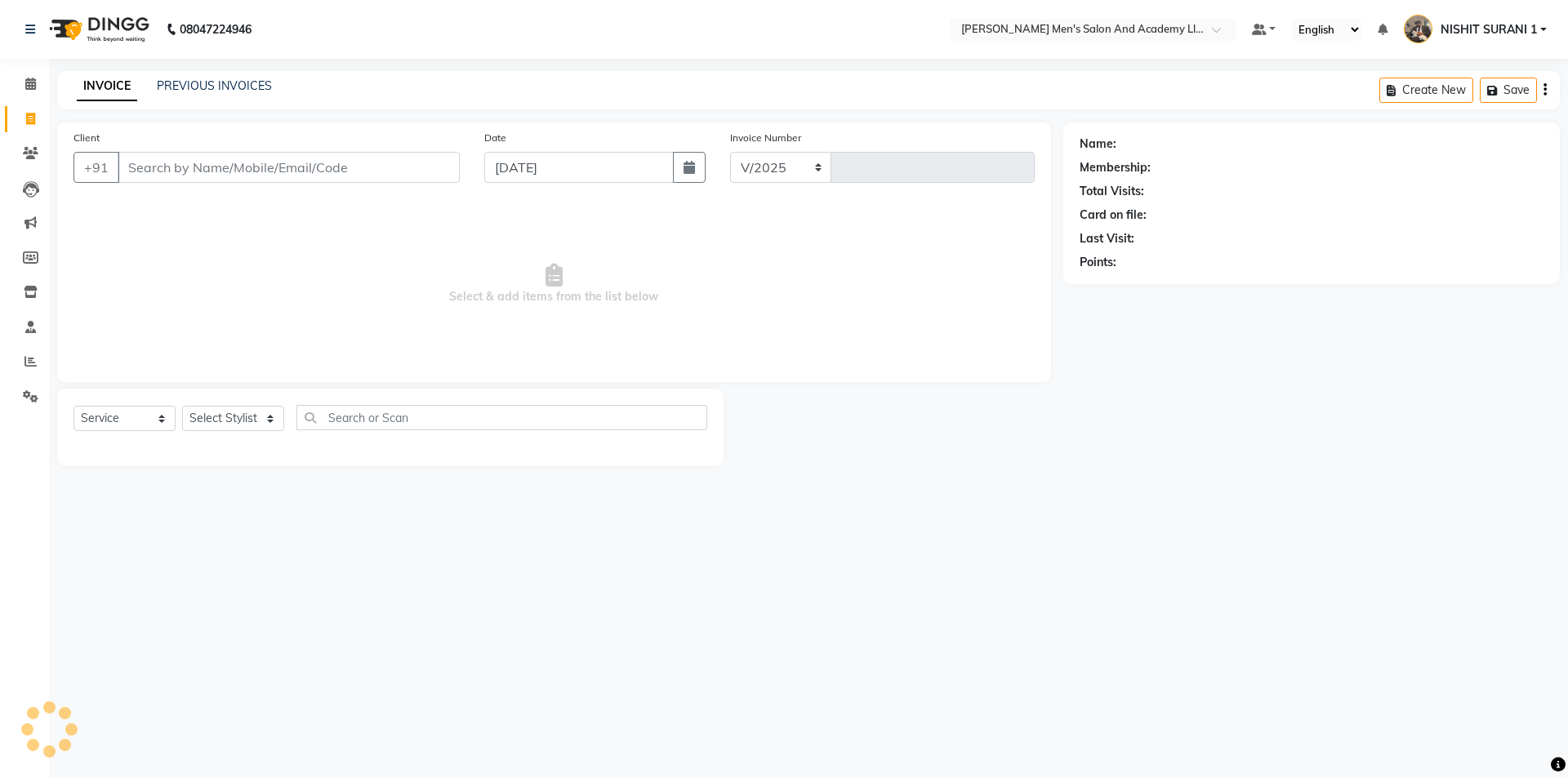
select select "6752"
type input "8628"
type input "9"
type input "9586146200"
drag, startPoint x: 259, startPoint y: 147, endPoint x: 0, endPoint y: 182, distance: 261.4
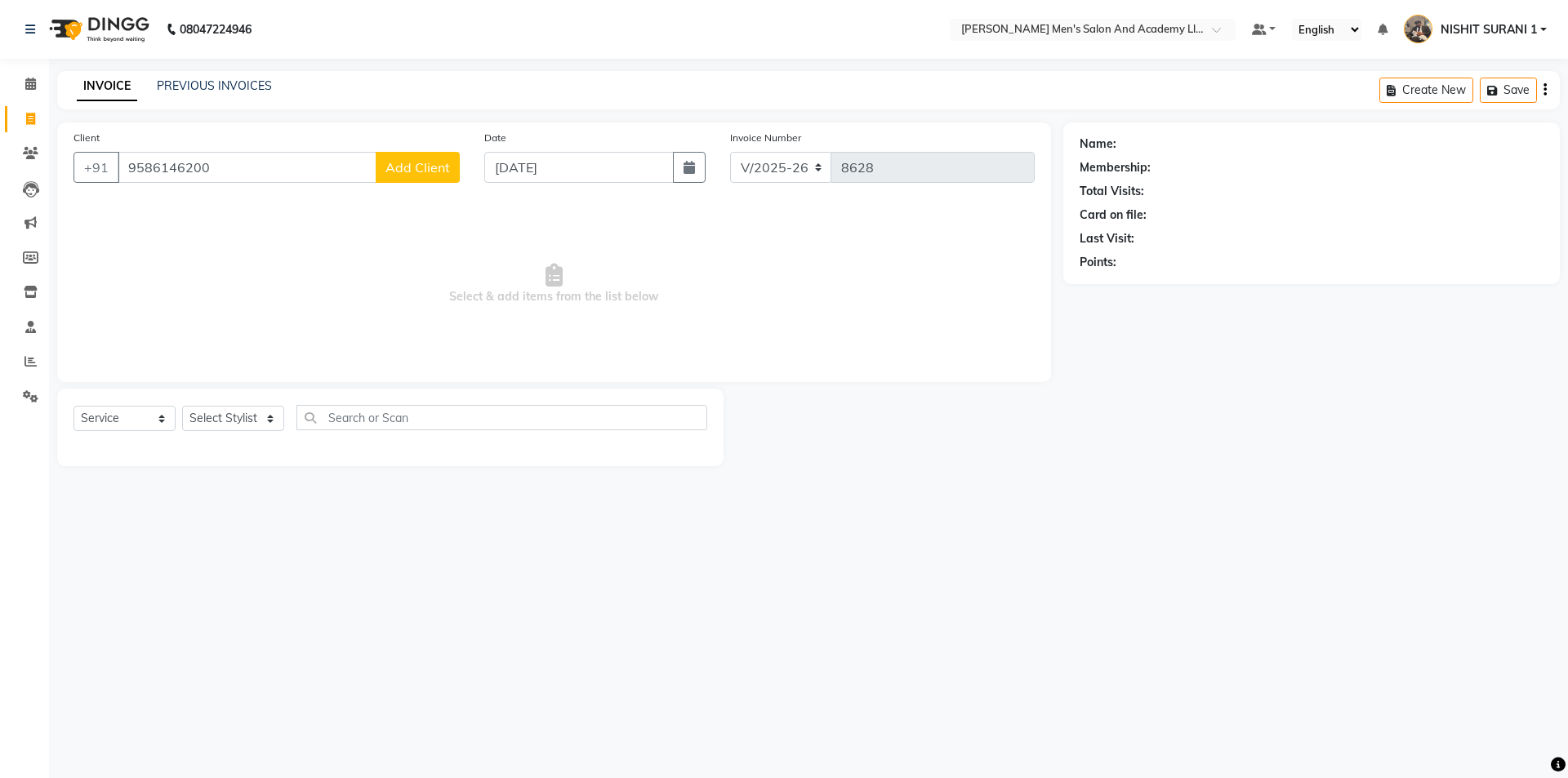
click at [0, 177] on app-home "08047224946 Select Location × Sandy Men's Salon And Academy Llp, Speed Well Def…" at bounding box center [784, 245] width 1568 height 491
click at [207, 171] on input "9586146200" at bounding box center [246, 167] width 259 height 31
drag, startPoint x: 193, startPoint y: 64, endPoint x: 190, endPoint y: 81, distance: 17.3
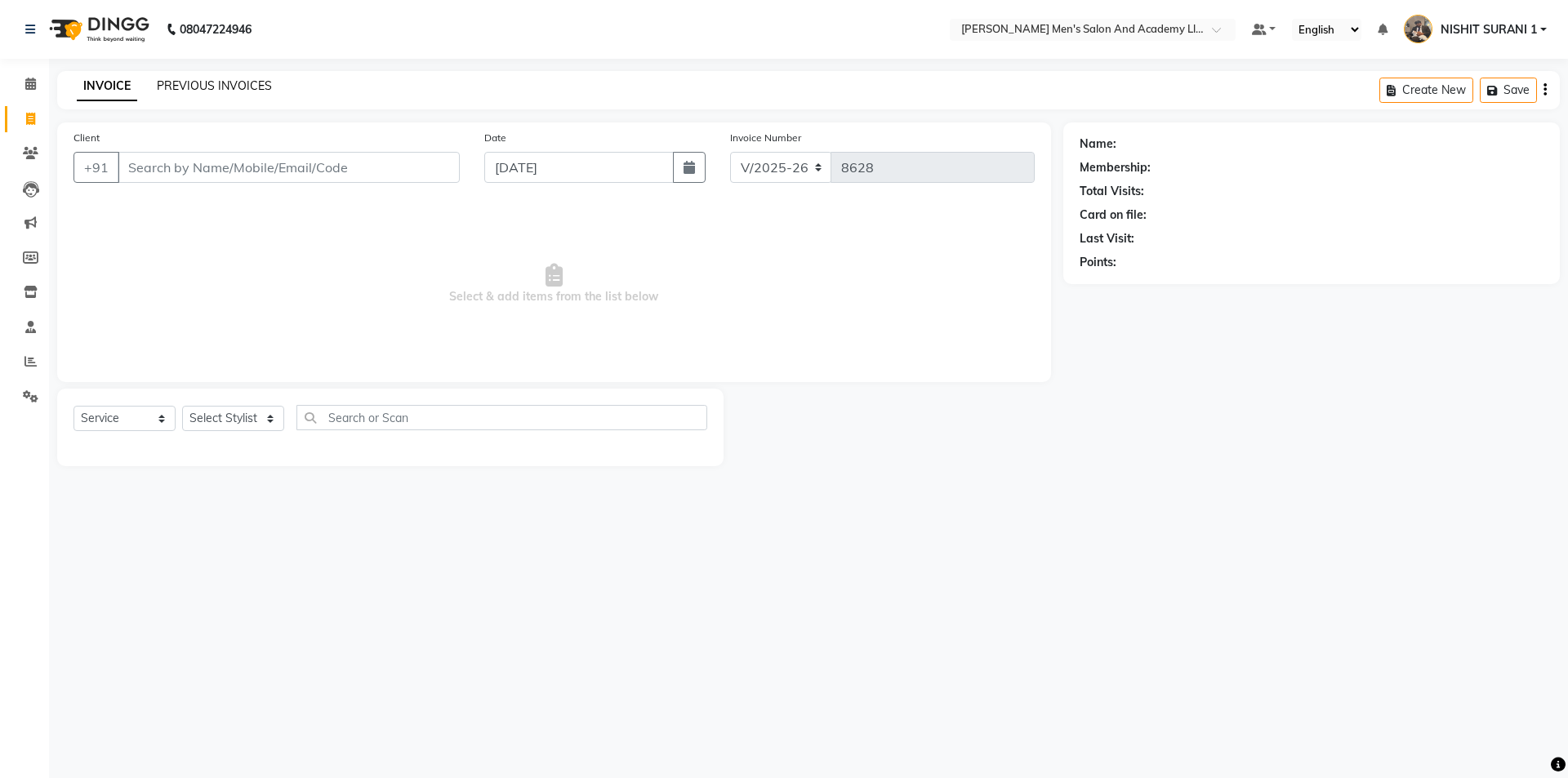
click at [193, 70] on div "08047224946 Select Location × Sandy Men's Salon And Academy Llp, Speed Well Def…" at bounding box center [784, 389] width 1568 height 778
click at [190, 81] on link "PREVIOUS INVOICES" at bounding box center [214, 86] width 115 height 15
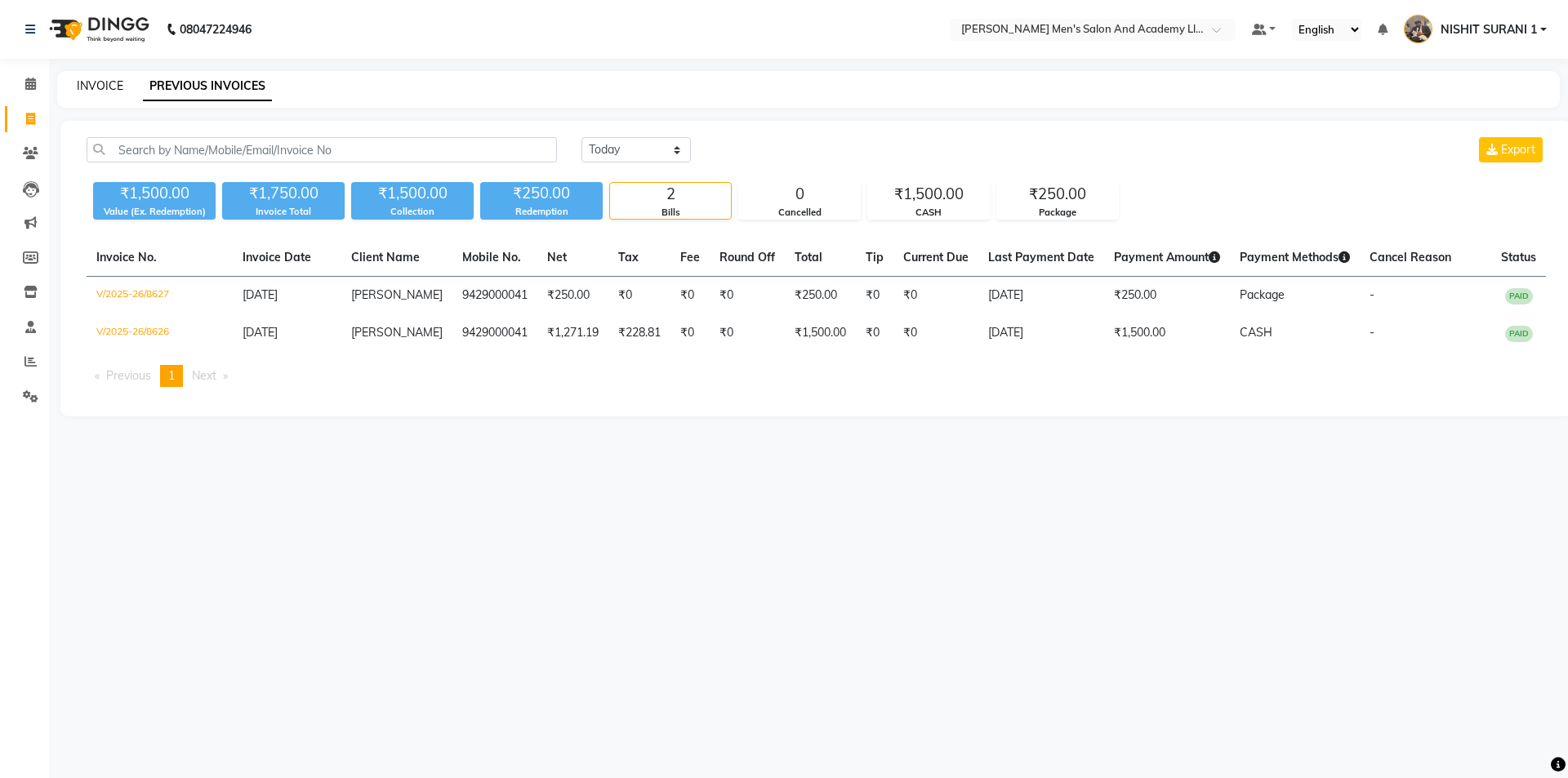
click at [112, 85] on link "INVOICE" at bounding box center [100, 86] width 47 height 15
select select "service"
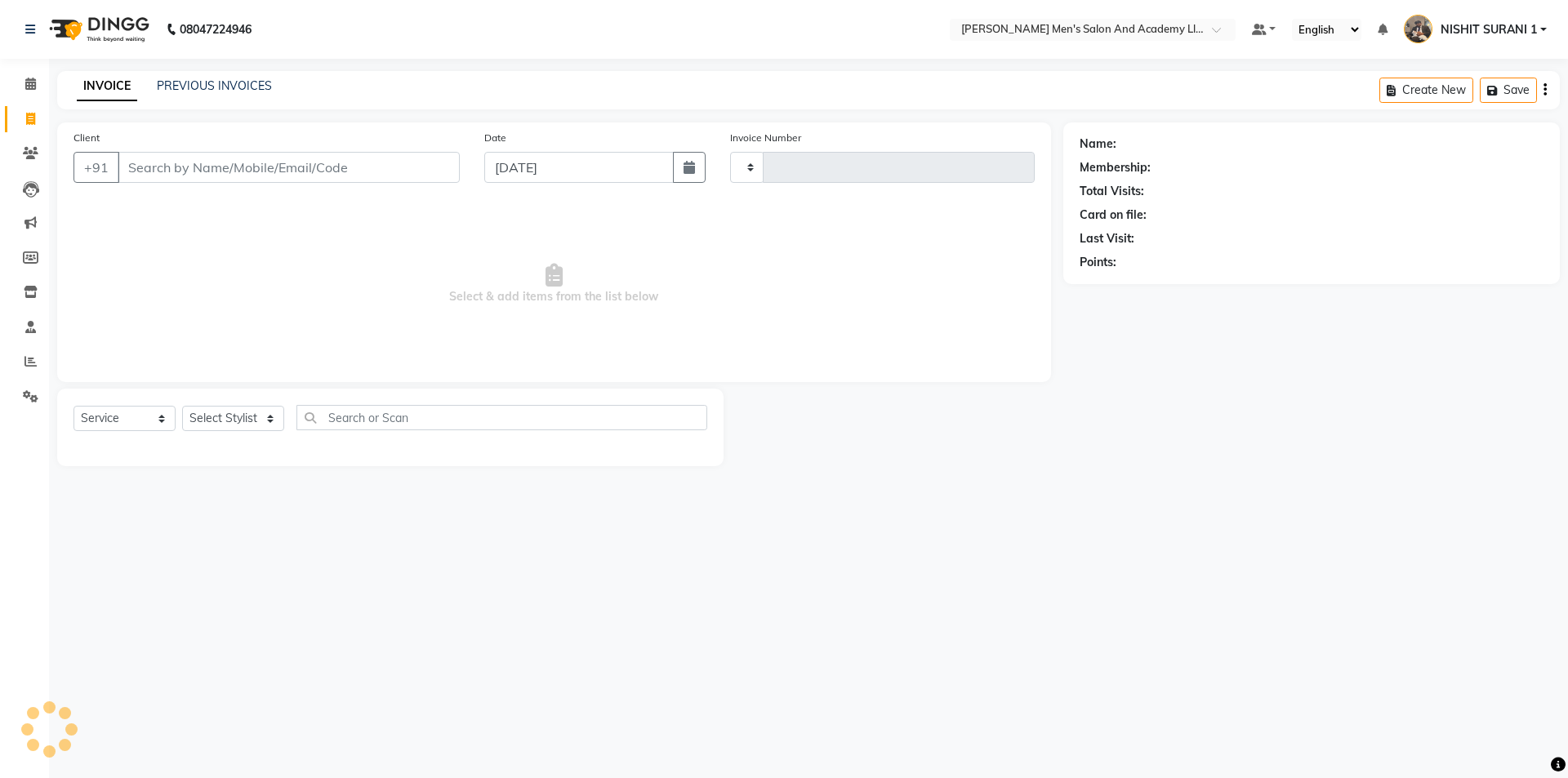
type input "8628"
select select "6752"
click at [208, 414] on select "Select Stylist" at bounding box center [233, 418] width 102 height 25
click at [348, 257] on span "Select & add items from the list below" at bounding box center [554, 284] width 961 height 163
click at [219, 150] on div "Client +91" at bounding box center [266, 162] width 411 height 67
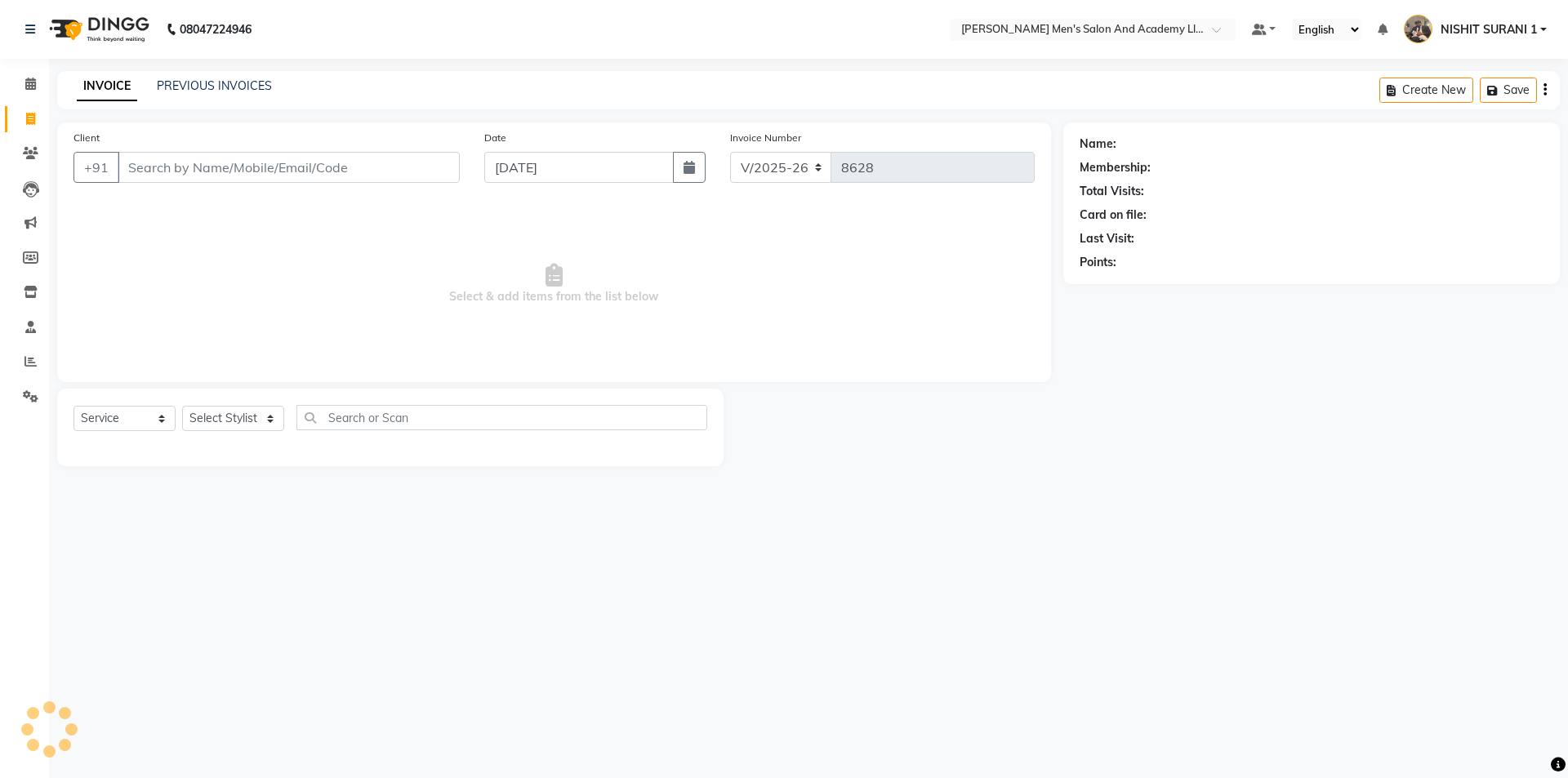
select select "6752"
select select "service"
click at [242, 420] on select "Select Stylist [PERSON_NAME] [PERSON_NAME] [PERSON_NAME] [PERSON_NAME] [PERSON_…" at bounding box center [233, 418] width 102 height 25
drag, startPoint x: 94, startPoint y: 262, endPoint x: 82, endPoint y: 217, distance: 46.6
click at [93, 256] on span "Select & add items from the list below" at bounding box center [554, 284] width 961 height 163
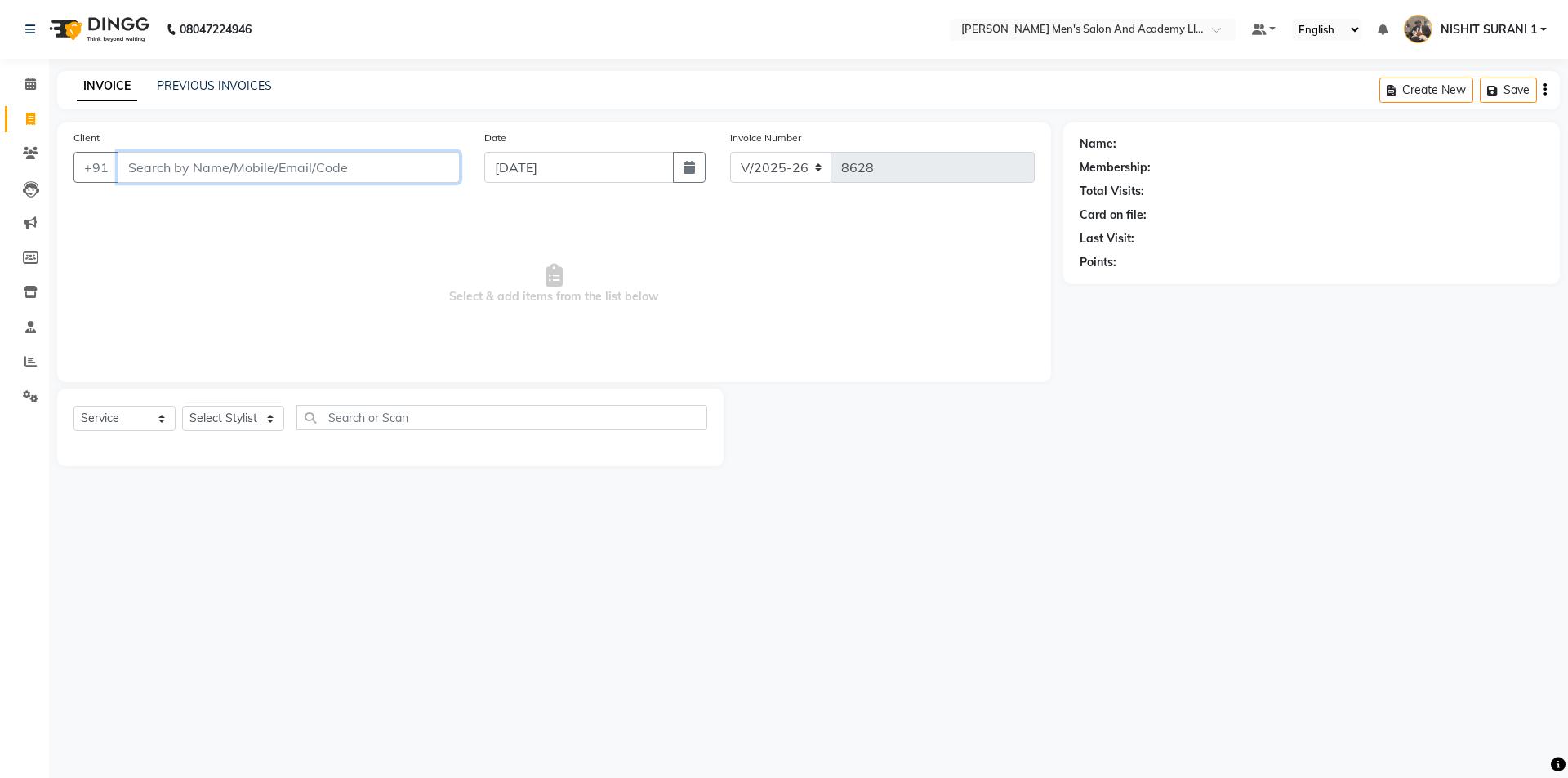
click at [175, 183] on div "Client +91" at bounding box center [266, 162] width 411 height 67
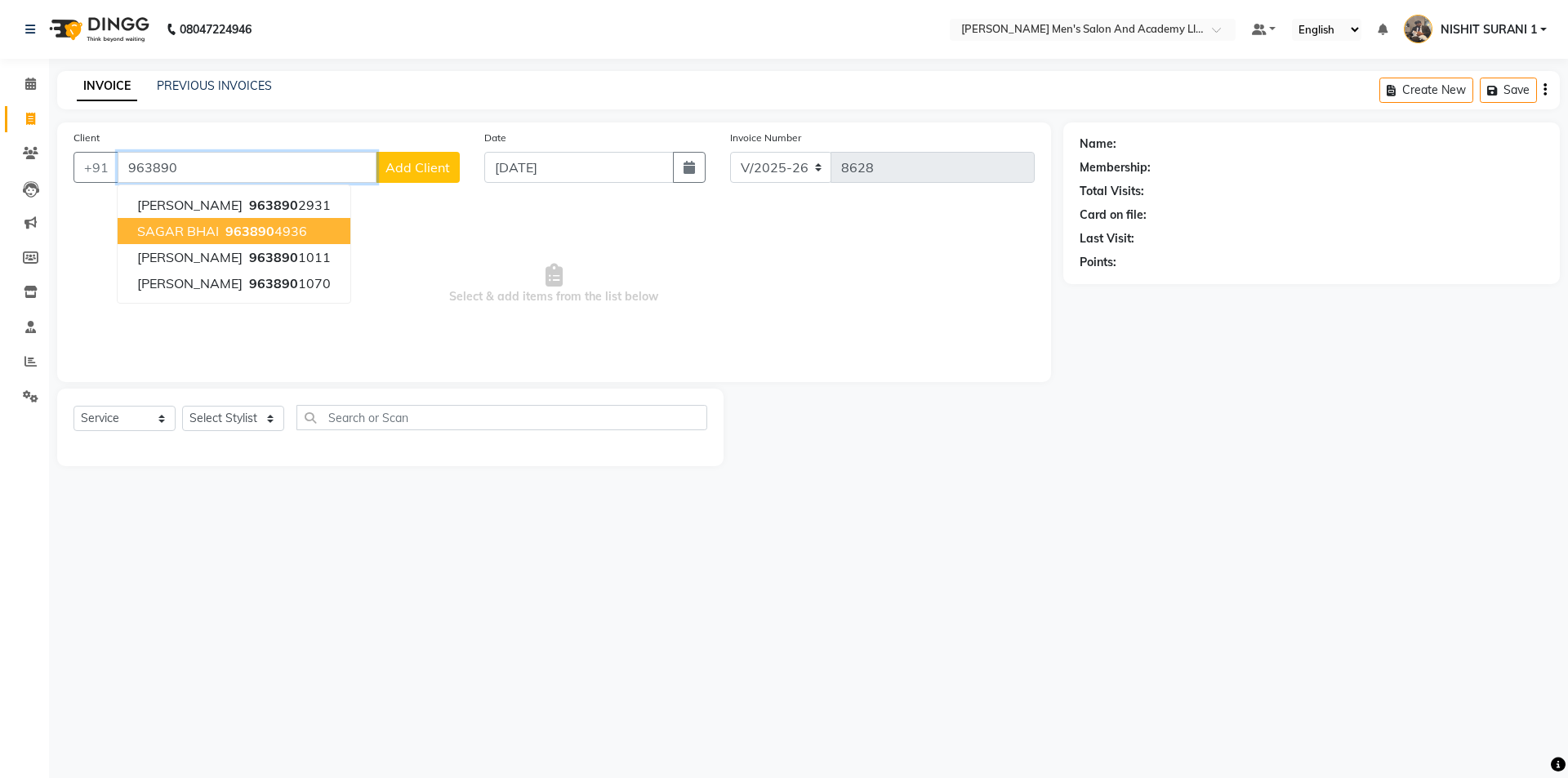
drag, startPoint x: 231, startPoint y: 222, endPoint x: 231, endPoint y: 257, distance: 35.0
click at [233, 222] on button "SAGAR BHAI 963890 4936" at bounding box center [233, 231] width 232 height 26
type input "9638904936"
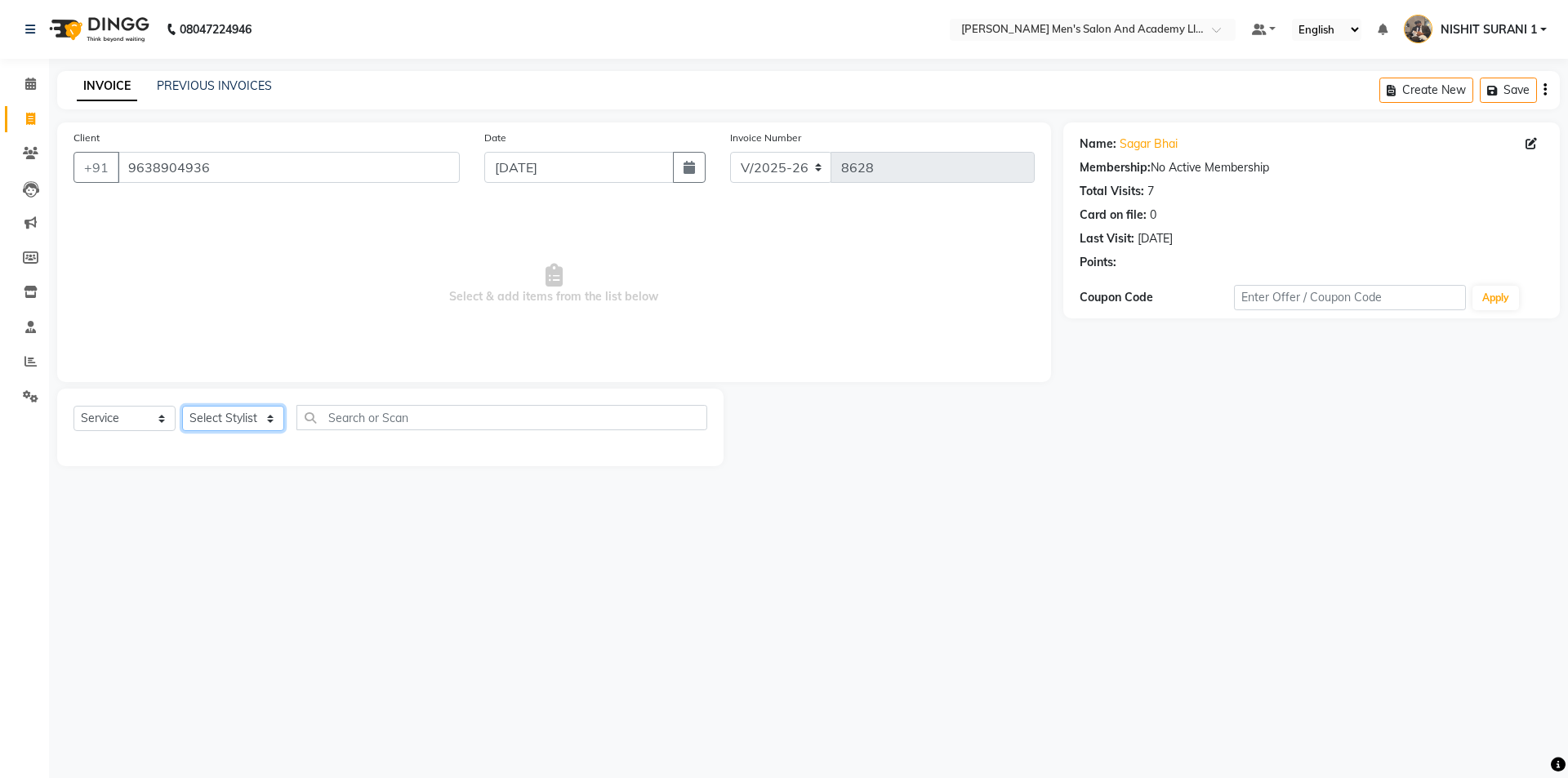
click at [248, 417] on select "Select Stylist [PERSON_NAME] [PERSON_NAME] [PERSON_NAME] [PERSON_NAME] [PERSON_…" at bounding box center [233, 418] width 102 height 25
select select "89793"
click at [182, 406] on select "Select Stylist [PERSON_NAME] [PERSON_NAME] [PERSON_NAME] [PERSON_NAME] [PERSON_…" at bounding box center [233, 418] width 102 height 25
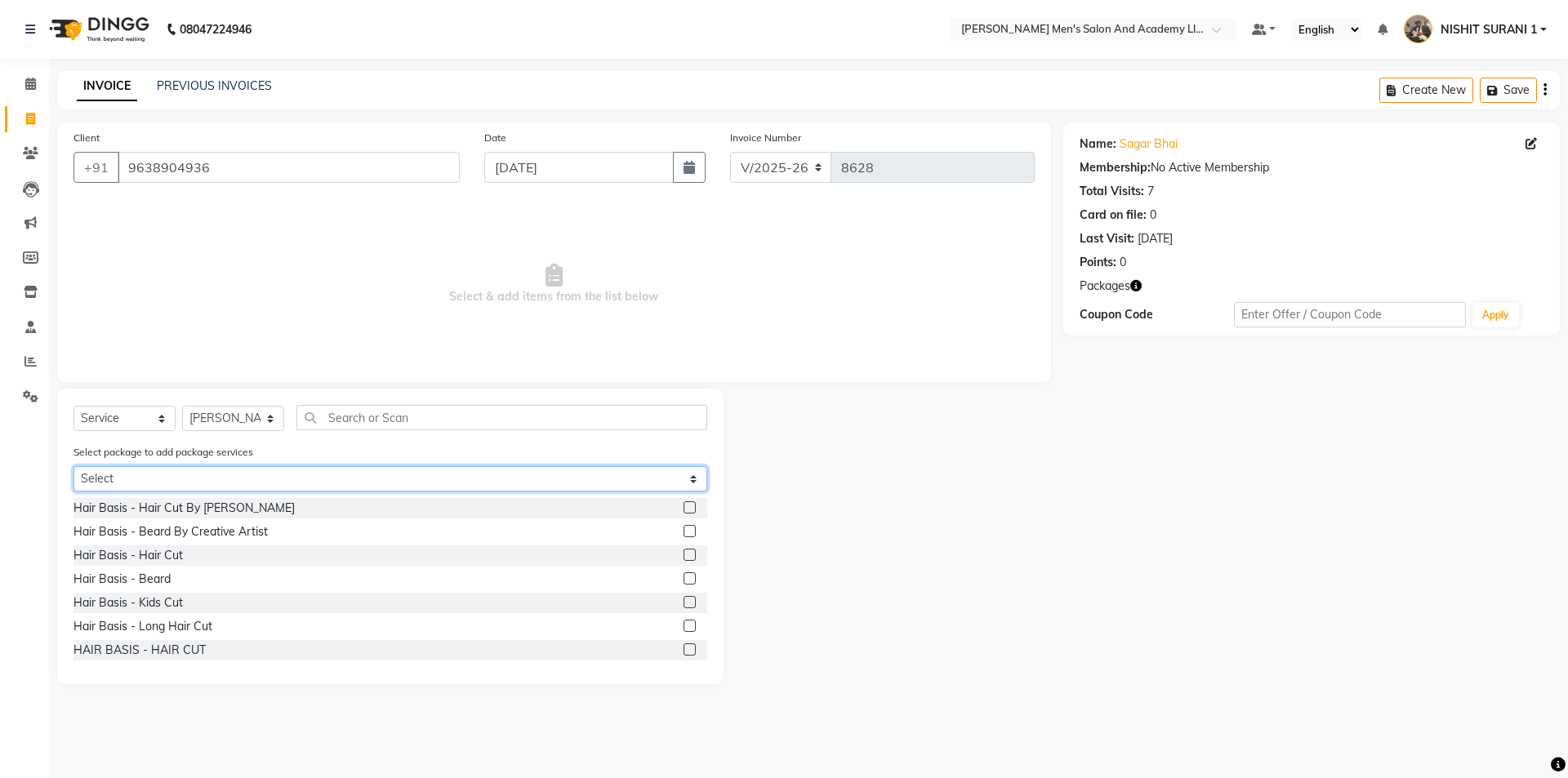
click at [185, 481] on select "Select MAGIC PACKAGE" at bounding box center [390, 479] width 634 height 25
select select "1: Object"
click at [73, 466] on select "Select MAGIC PACKAGE" at bounding box center [390, 479] width 634 height 25
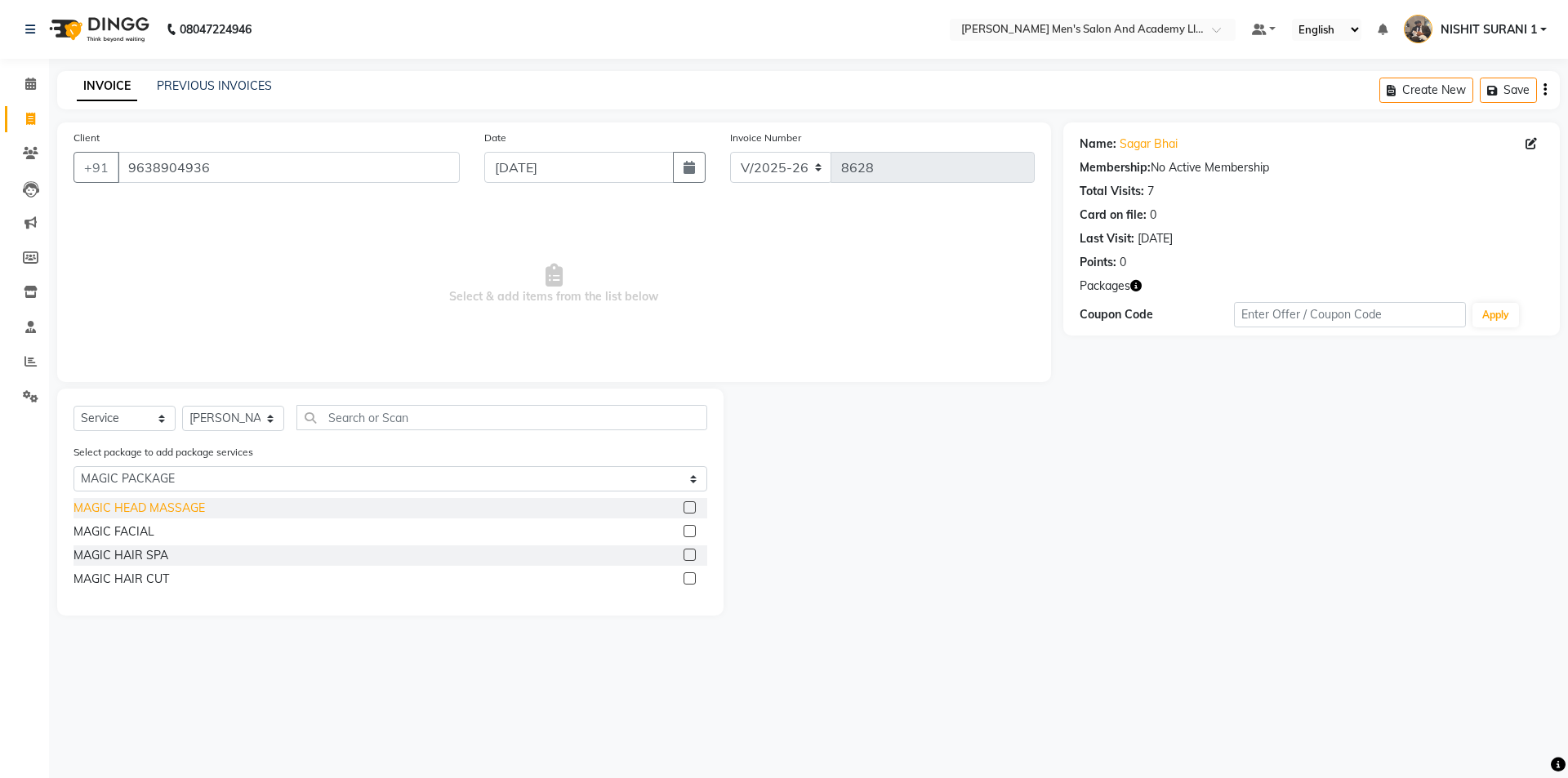
click at [124, 509] on div "MAGIC HEAD MASSAGE" at bounding box center [139, 508] width 132 height 17
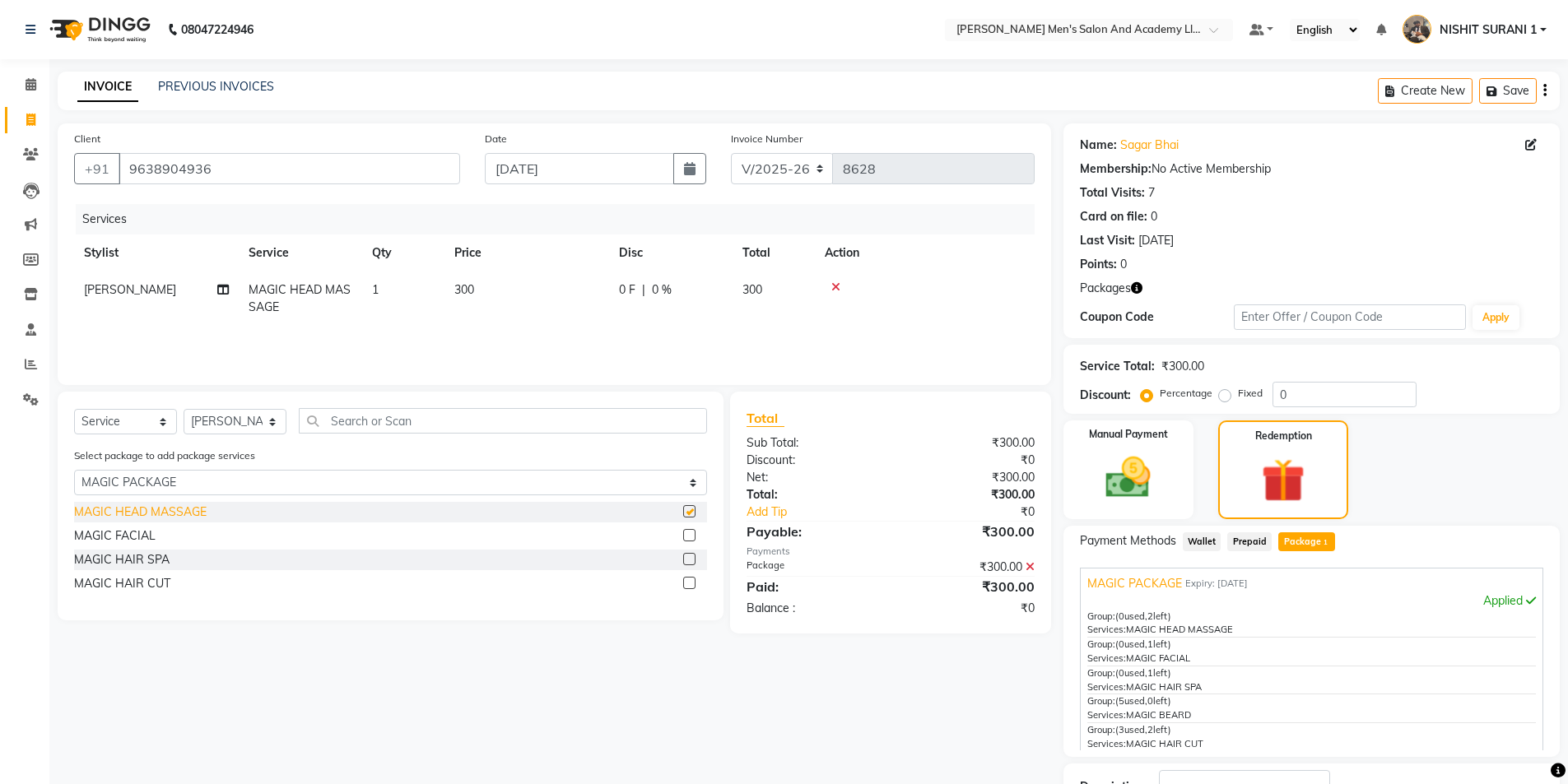
checkbox input "false"
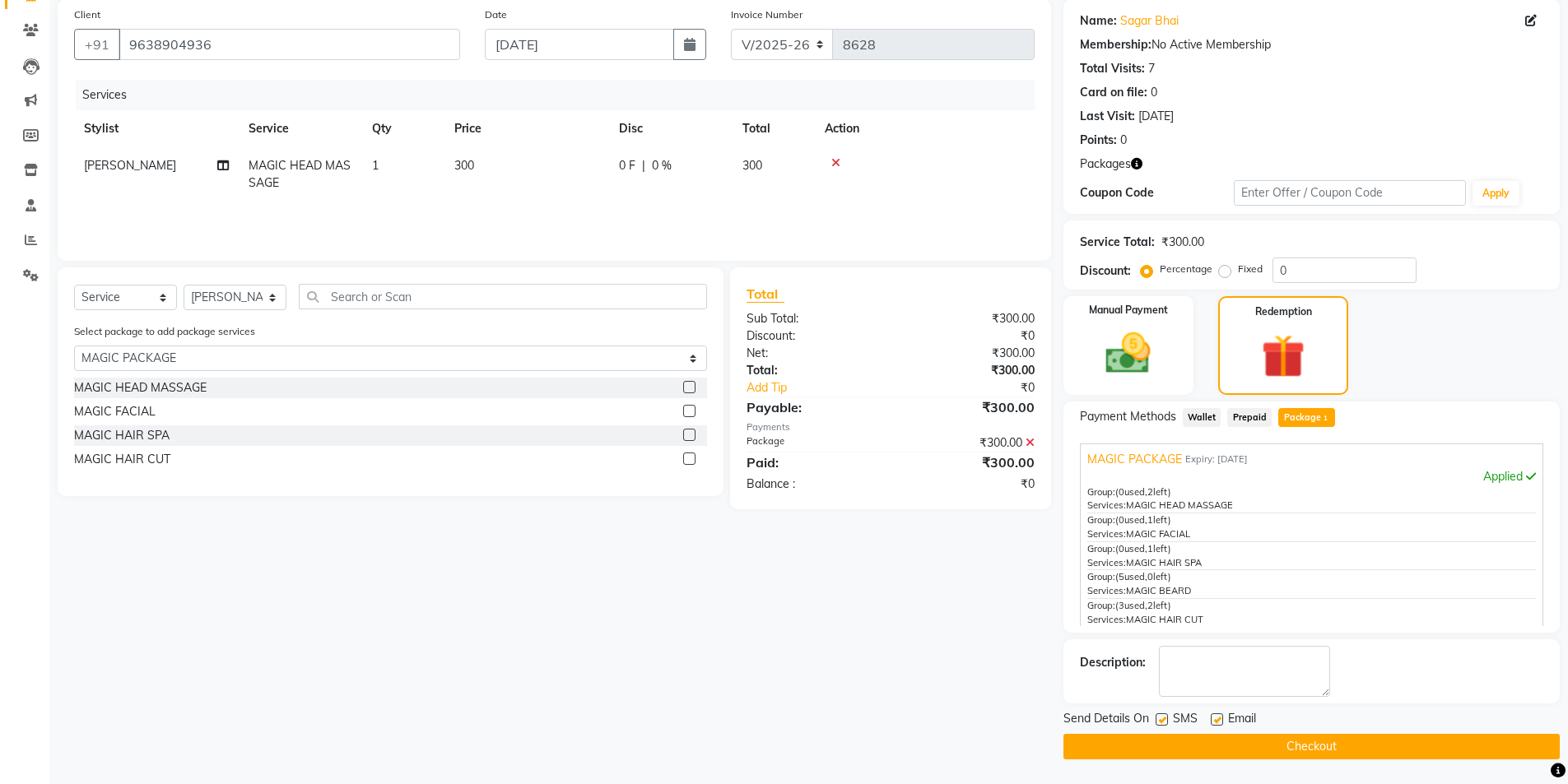
scroll to position [50, 0]
click at [838, 159] on icon at bounding box center [835, 163] width 9 height 12
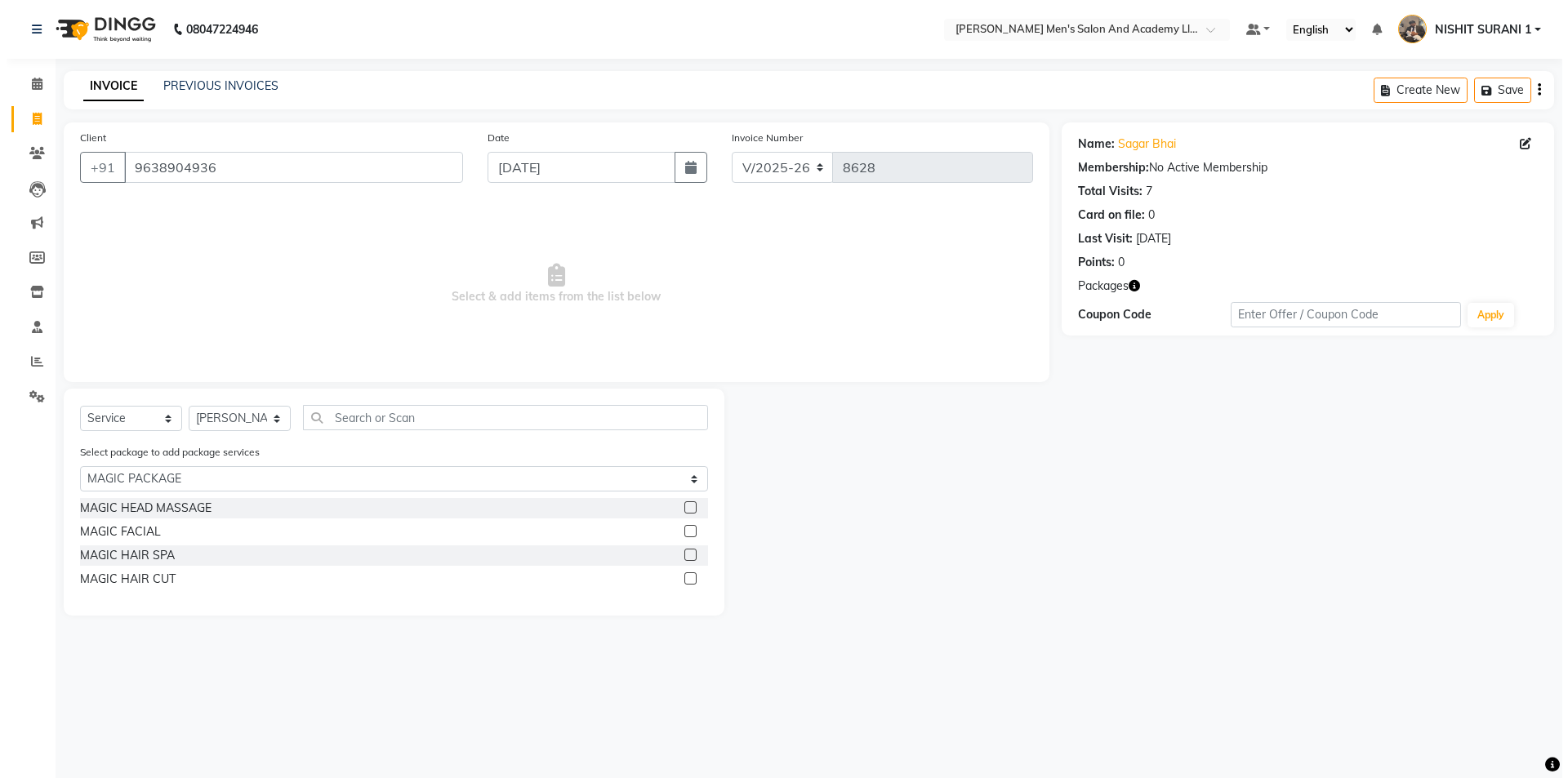
scroll to position [0, 0]
click at [230, 422] on select "Select Stylist [PERSON_NAME] [PERSON_NAME] [PERSON_NAME] [PERSON_NAME] [PERSON_…" at bounding box center [233, 418] width 102 height 25
select select "71309"
click at [182, 406] on select "Select Stylist [PERSON_NAME] [PERSON_NAME] [PERSON_NAME] [PERSON_NAME] [PERSON_…" at bounding box center [233, 418] width 102 height 25
click at [164, 396] on div "Select Service Product Membership Package Voucher Prepaid Gift Card Select Styl…" at bounding box center [391, 502] width 666 height 227
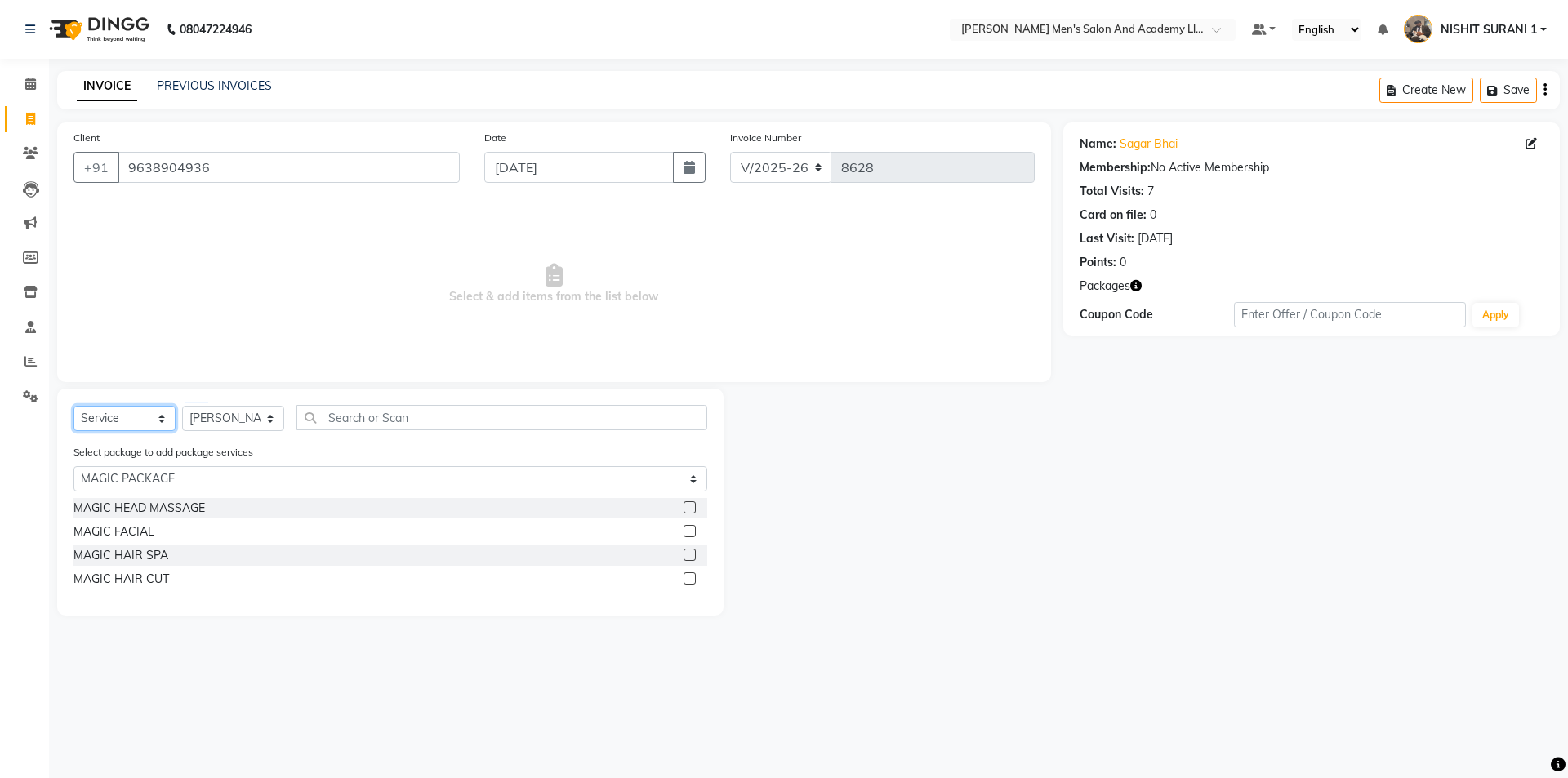
drag, startPoint x: 157, startPoint y: 409, endPoint x: 156, endPoint y: 430, distance: 21.0
click at [157, 410] on select "Select Service Product Membership Package Voucher Prepaid Gift Card" at bounding box center [124, 418] width 102 height 25
select select "package"
click at [73, 406] on select "Select Service Product Membership Package Voucher Prepaid Gift Card" at bounding box center [124, 418] width 102 height 25
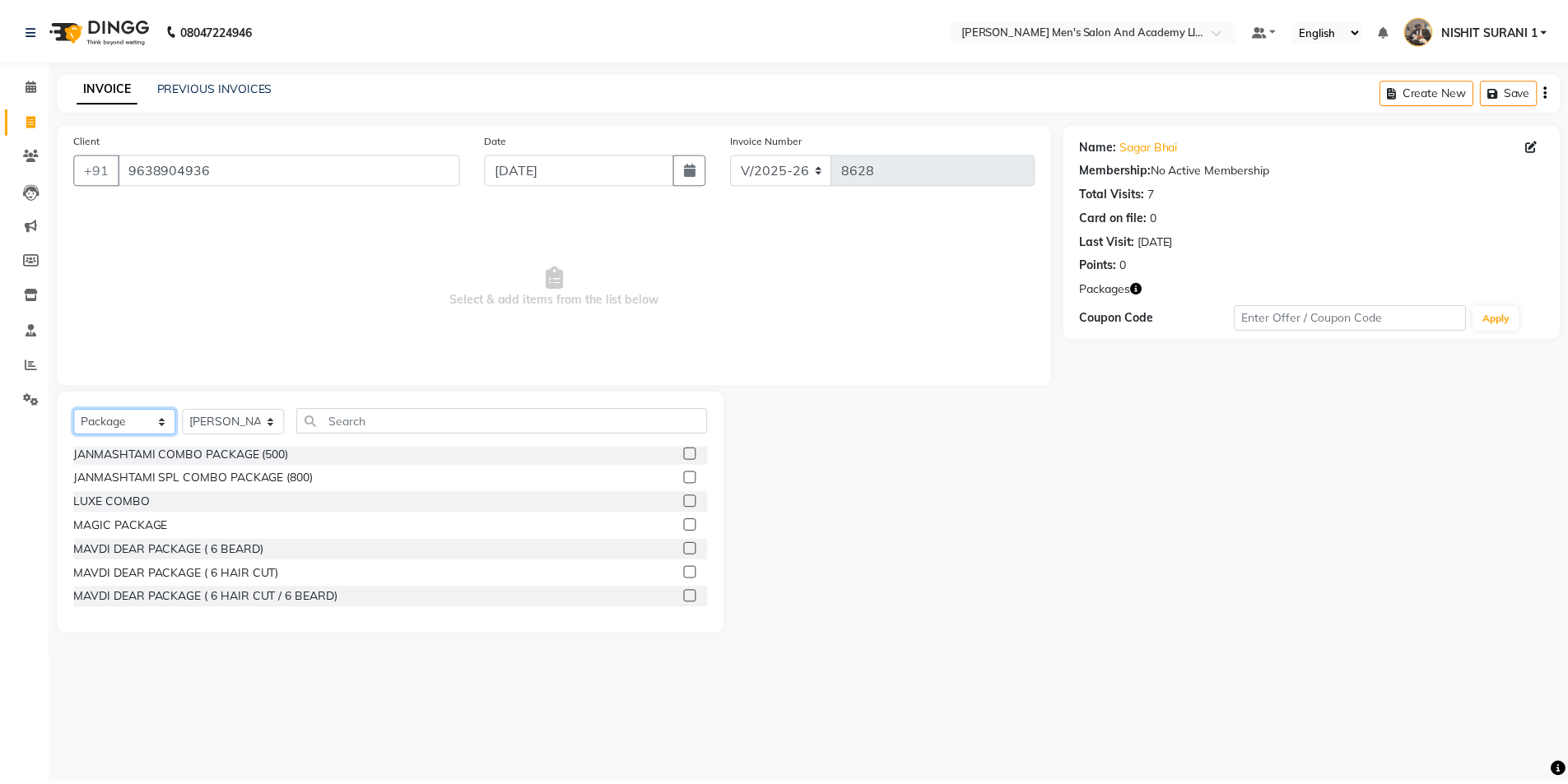
scroll to position [576, 0]
click at [225, 544] on div "MAVDI DEAR PACKAGE ( 6 BEARD)" at bounding box center [169, 549] width 191 height 18
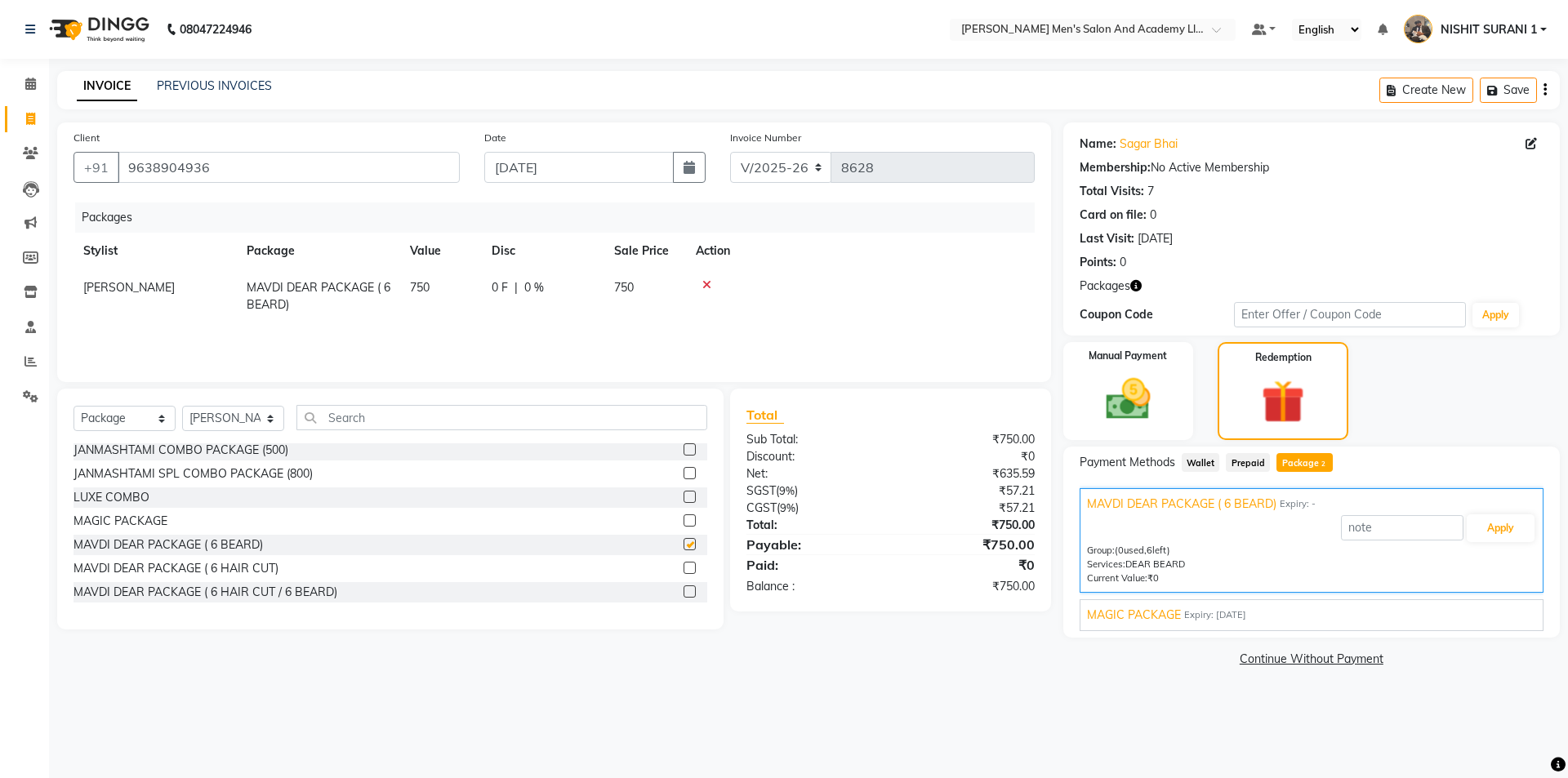
checkbox input "false"
click at [1122, 399] on img at bounding box center [1127, 399] width 76 height 54
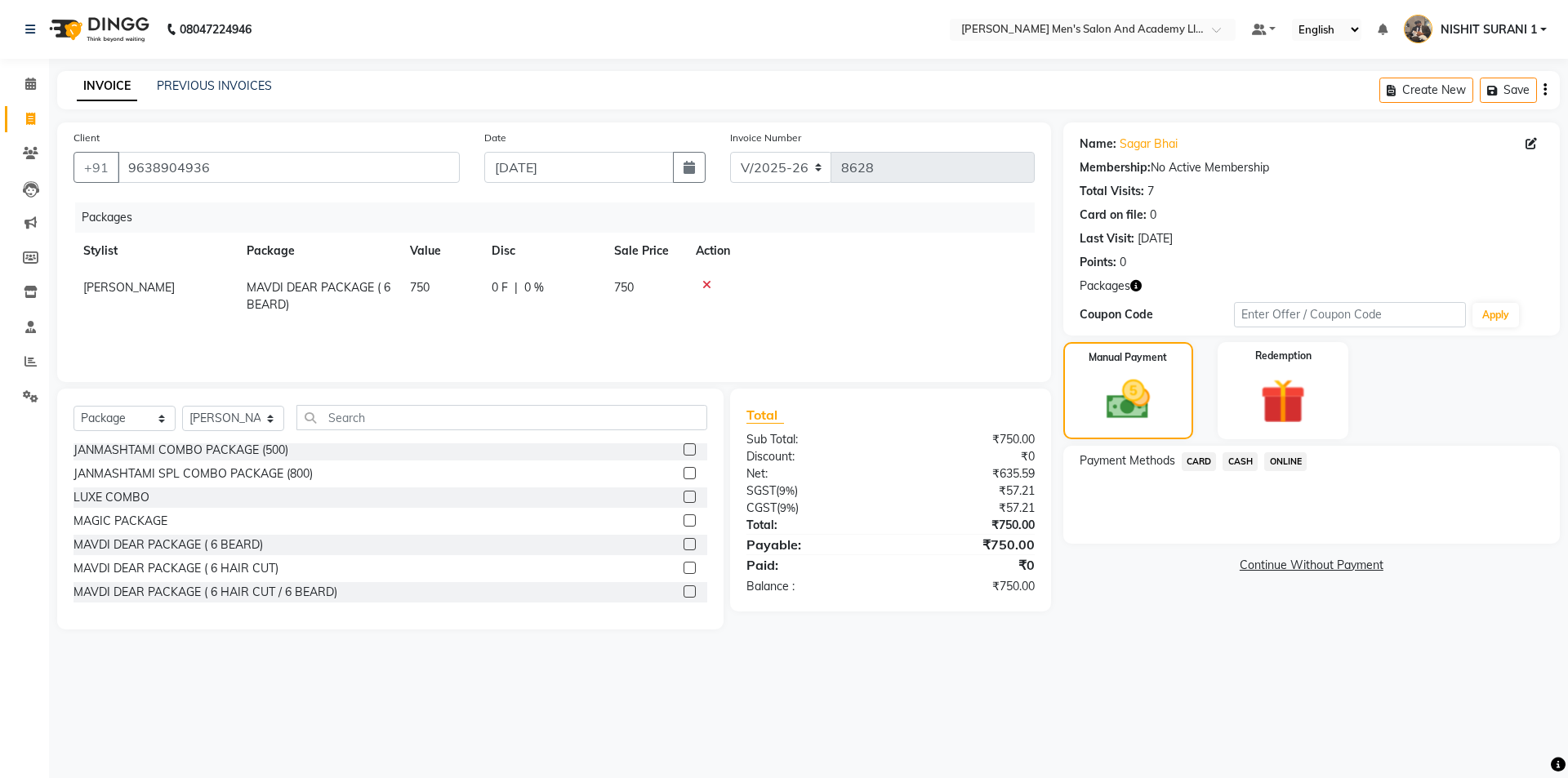
drag, startPoint x: 1201, startPoint y: 466, endPoint x: 1198, endPoint y: 475, distance: 9.5
click at [1200, 466] on span "CARD" at bounding box center [1199, 461] width 35 height 19
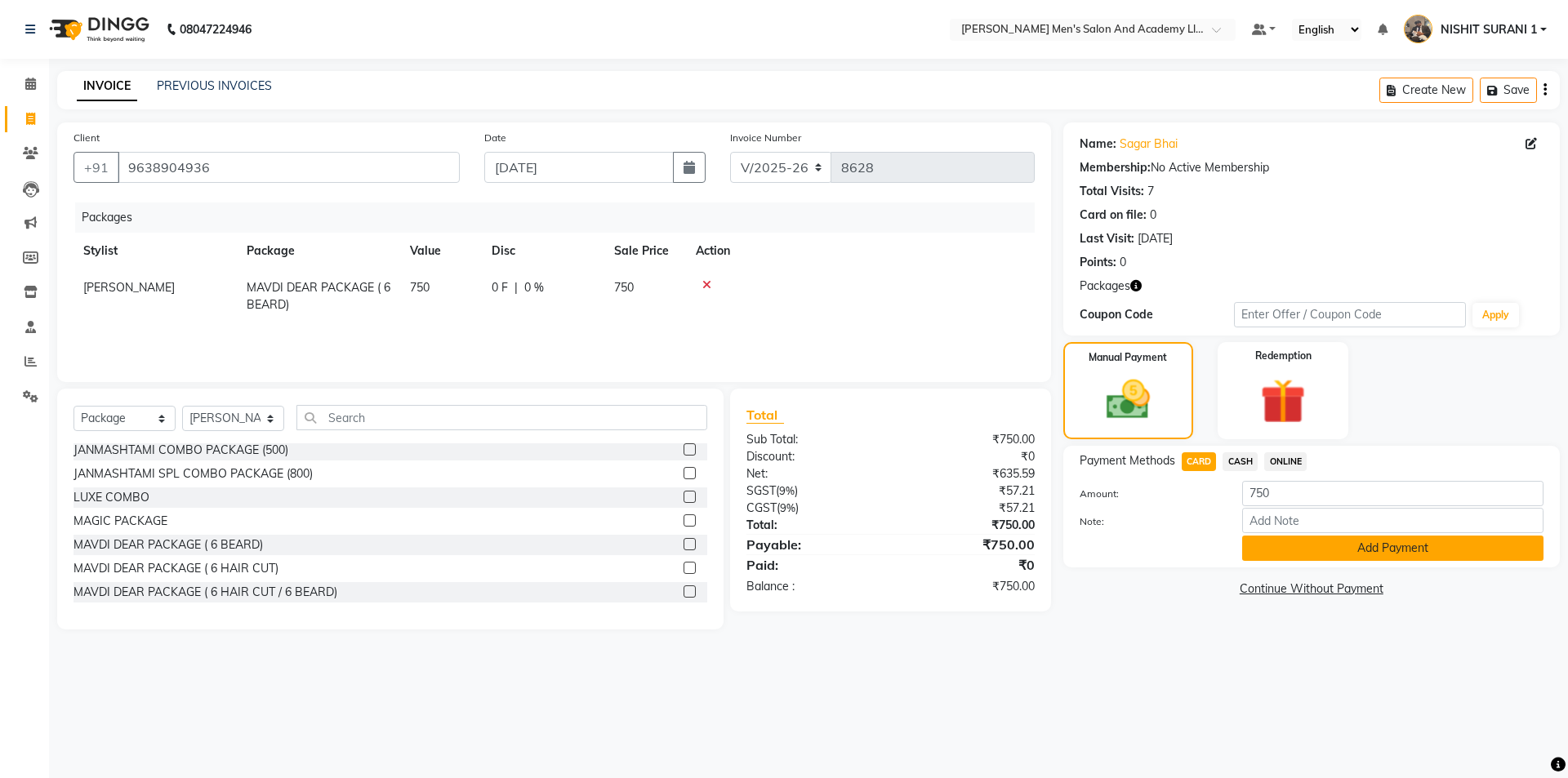
click at [1259, 544] on button "Add Payment" at bounding box center [1392, 548] width 301 height 25
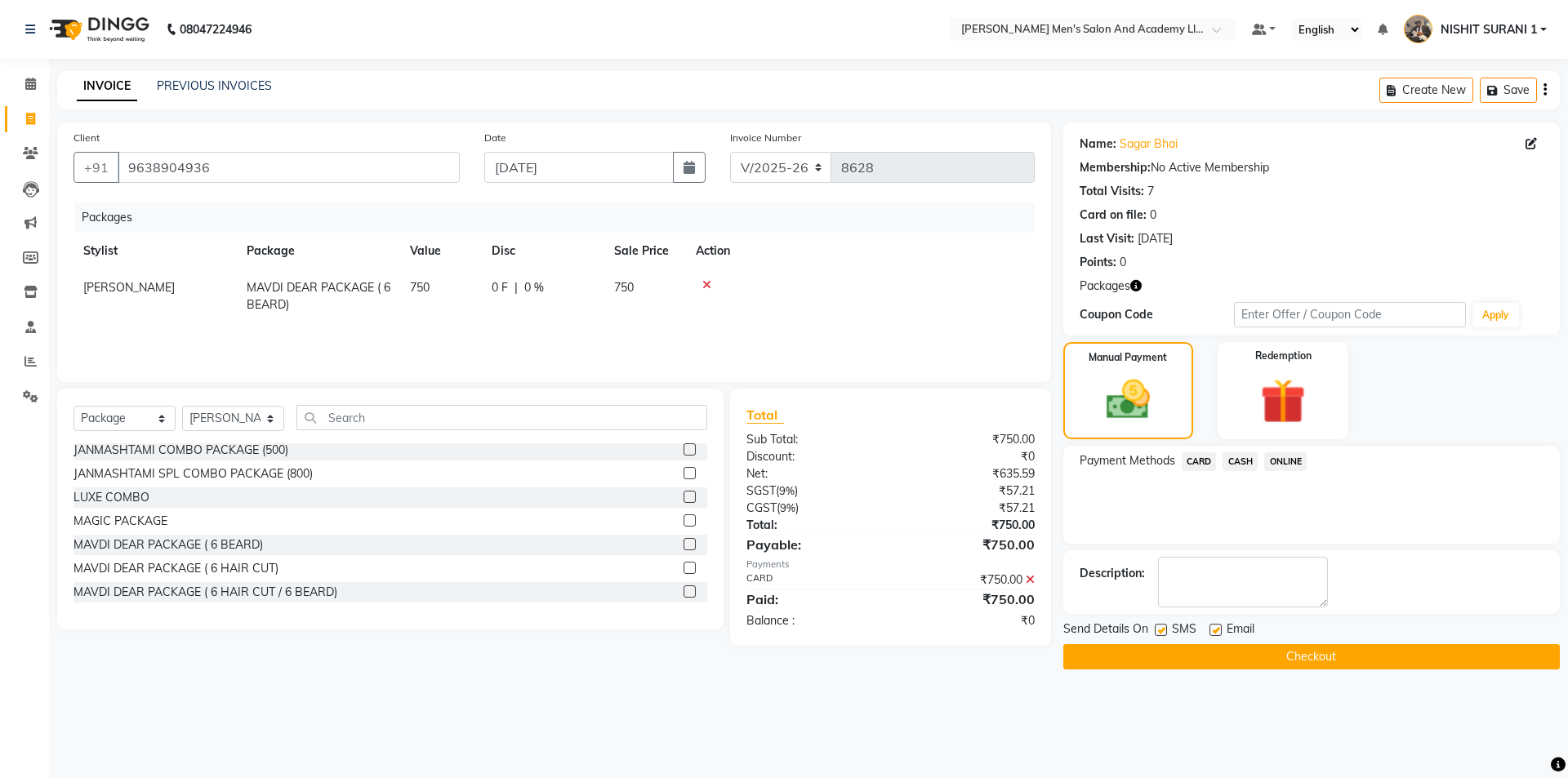
click at [1215, 636] on label at bounding box center [1215, 630] width 12 height 12
click at [1215, 636] on input "checkbox" at bounding box center [1214, 631] width 11 height 11
checkbox input "false"
click at [1202, 646] on button "Checkout" at bounding box center [1312, 657] width 496 height 25
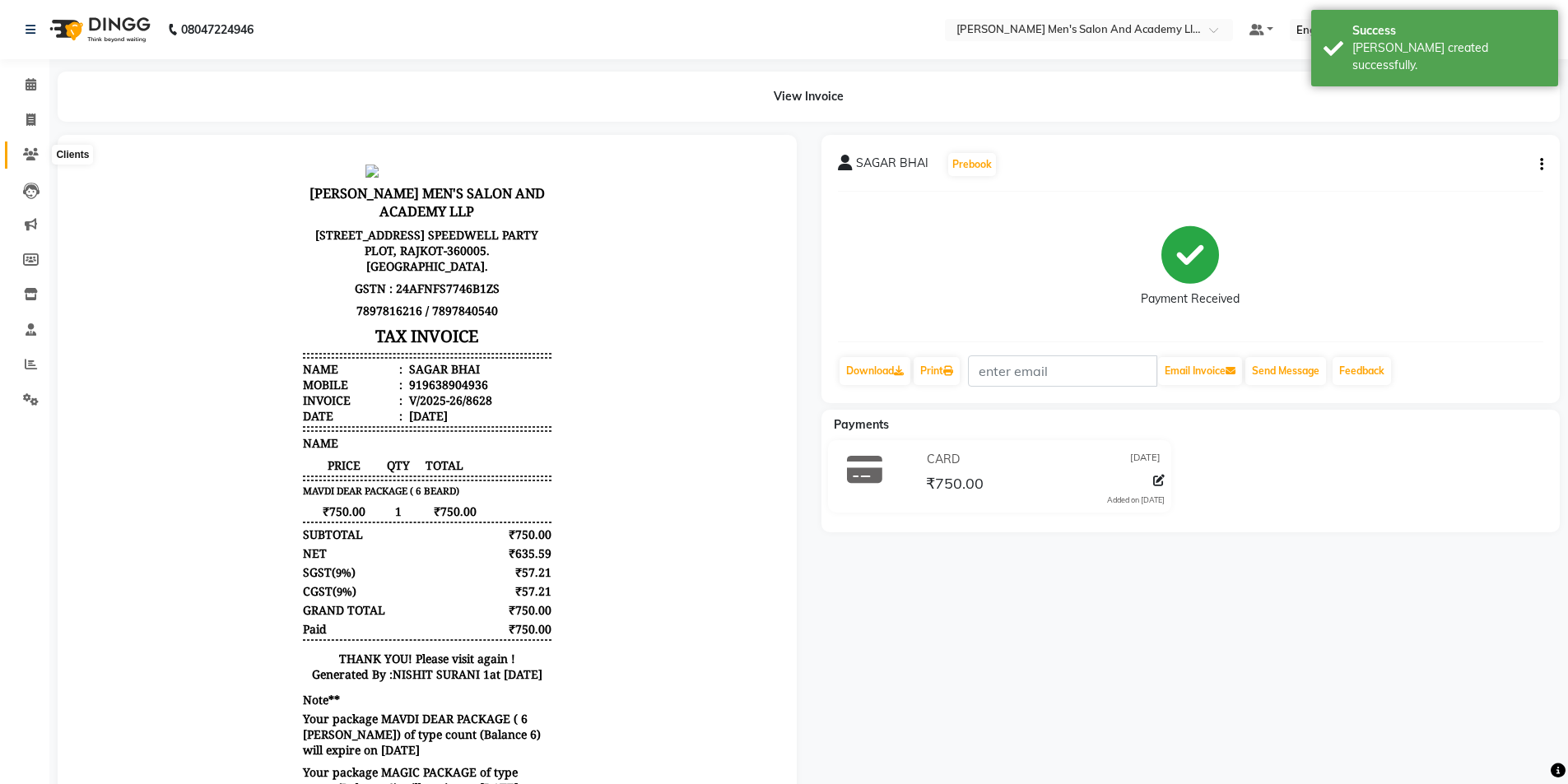
click at [39, 150] on span at bounding box center [31, 155] width 29 height 19
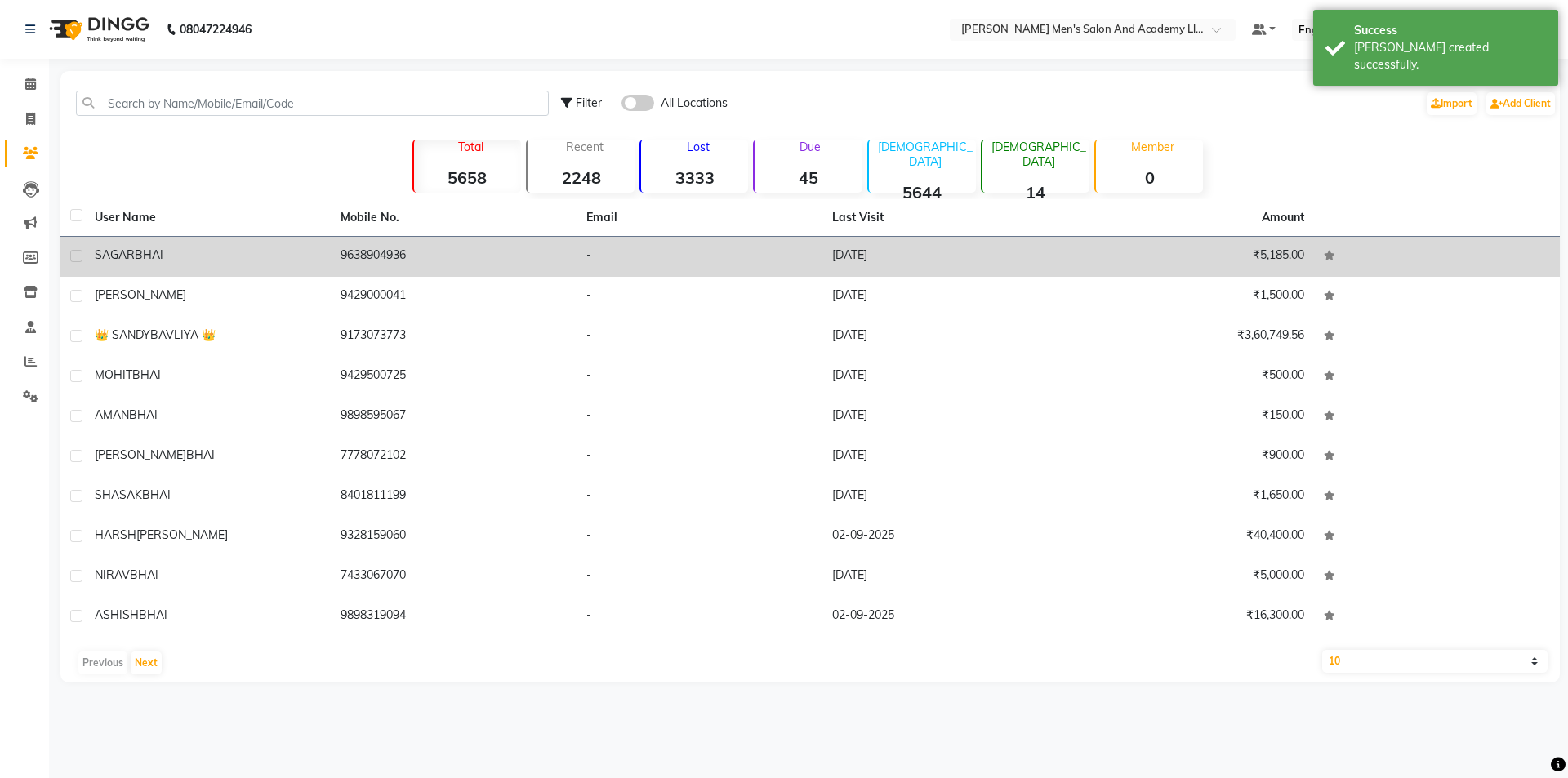
click at [127, 249] on span "SAGAR" at bounding box center [115, 255] width 40 height 15
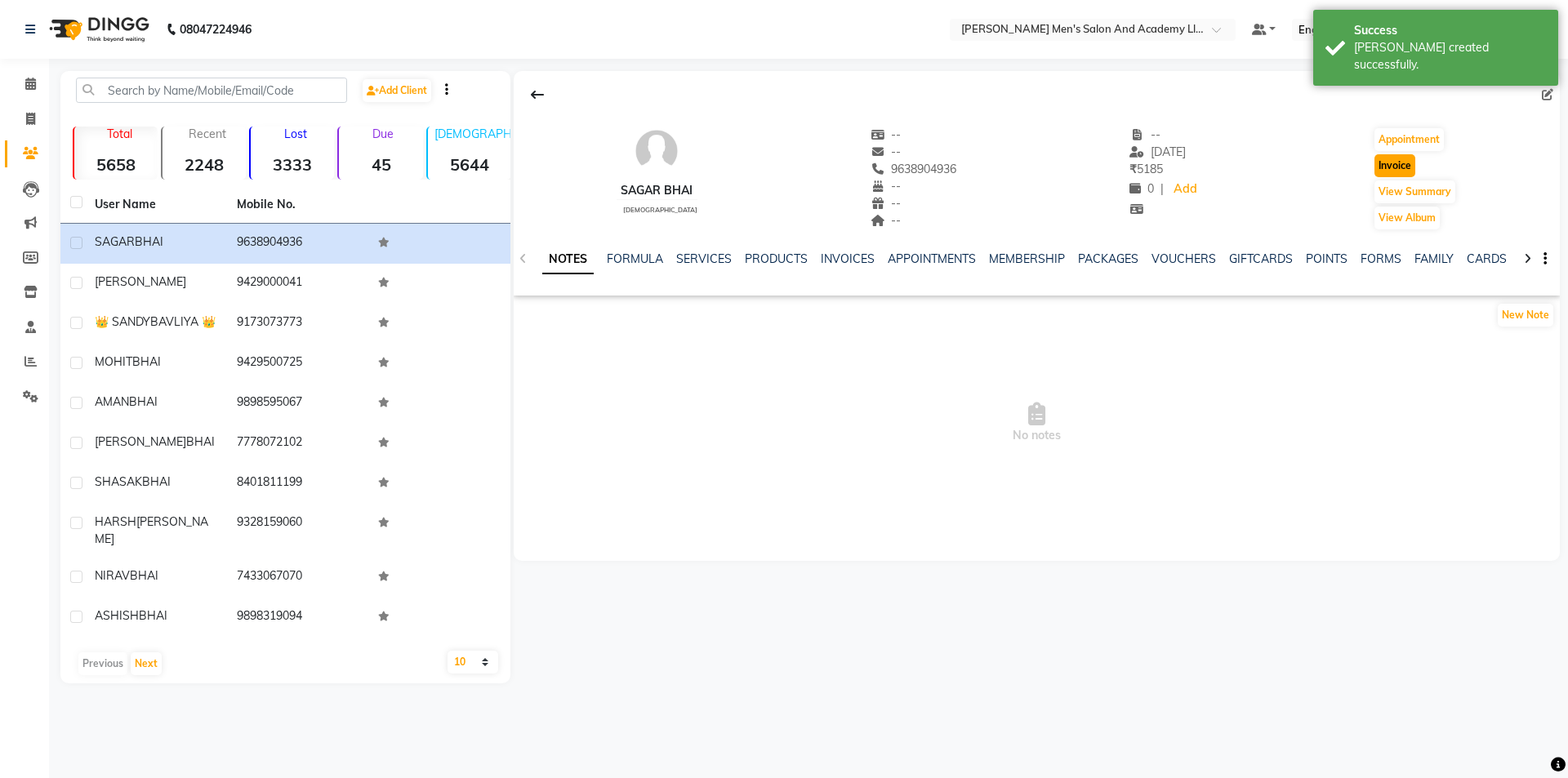
click at [1411, 165] on button "Invoice" at bounding box center [1394, 165] width 41 height 22
select select "6752"
select select "service"
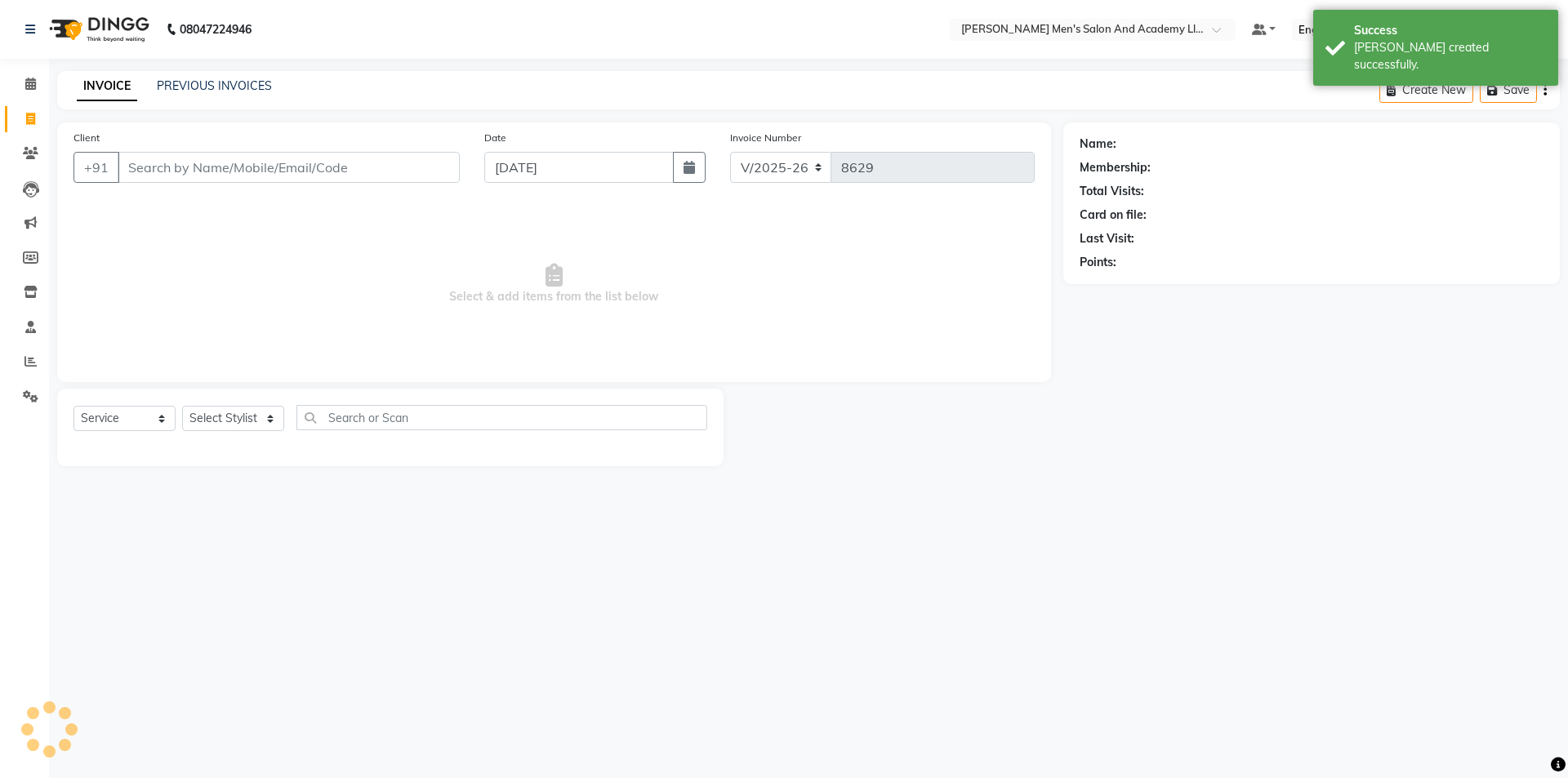
type input "9638904936"
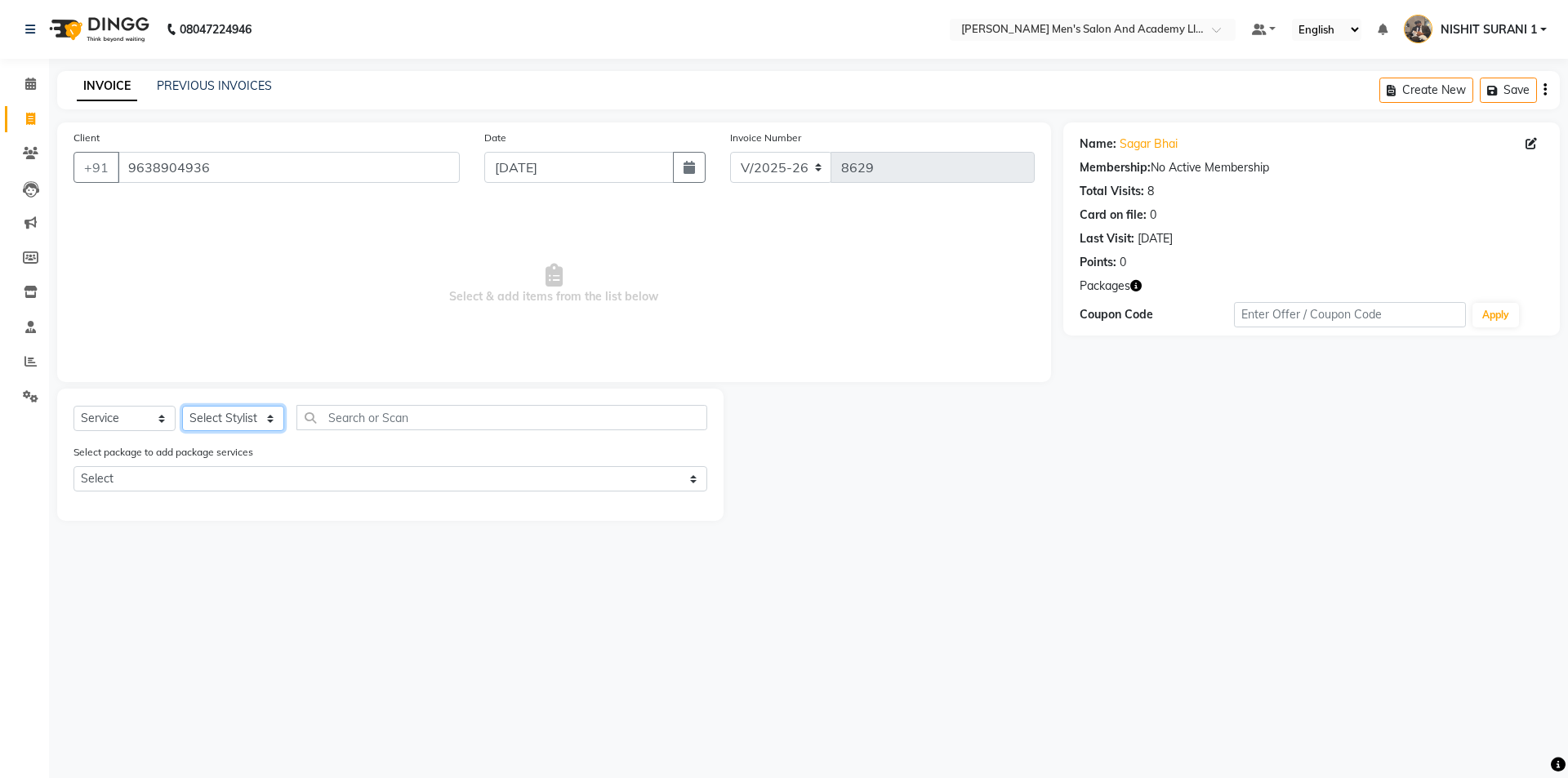
click at [254, 431] on select "Select Stylist [PERSON_NAME] [PERSON_NAME] [PERSON_NAME] [PERSON_NAME] [PERSON_…" at bounding box center [233, 418] width 102 height 25
select select "90387"
click at [182, 406] on select "Select Stylist [PERSON_NAME] [PERSON_NAME] [PERSON_NAME] [PERSON_NAME] [PERSON_…" at bounding box center [233, 418] width 102 height 25
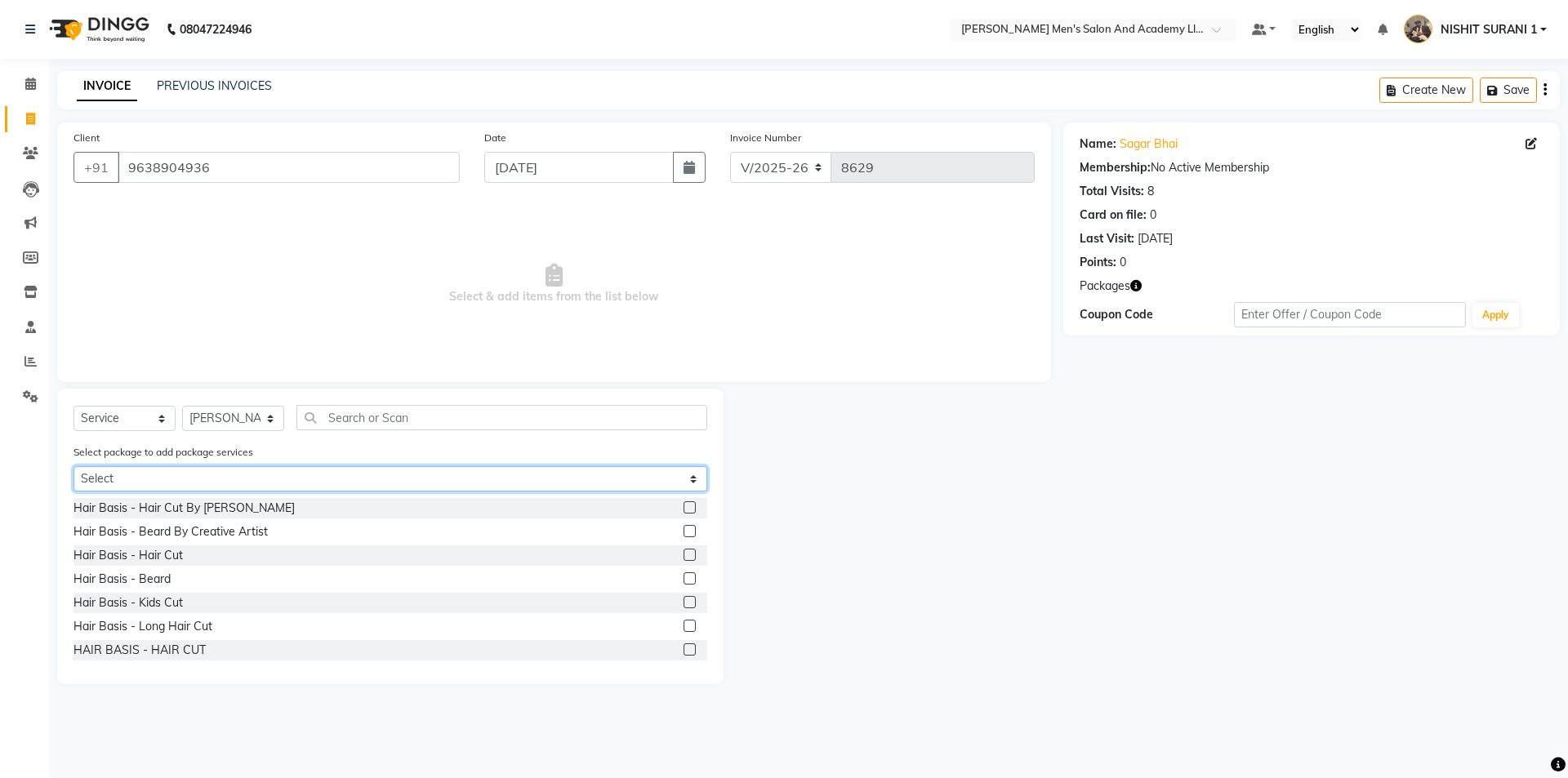
drag, startPoint x: 179, startPoint y: 481, endPoint x: 177, endPoint y: 491, distance: 10.2
click at [179, 481] on select "Select MAVDI DEAR PACKAGE ( 6 [PERSON_NAME]) MAGIC PACKAGE" at bounding box center [390, 479] width 634 height 25
select select "1: Object"
click at [73, 466] on select "Select MAVDI DEAR PACKAGE ( 6 [PERSON_NAME]) MAGIC PACKAGE" at bounding box center [390, 479] width 634 height 25
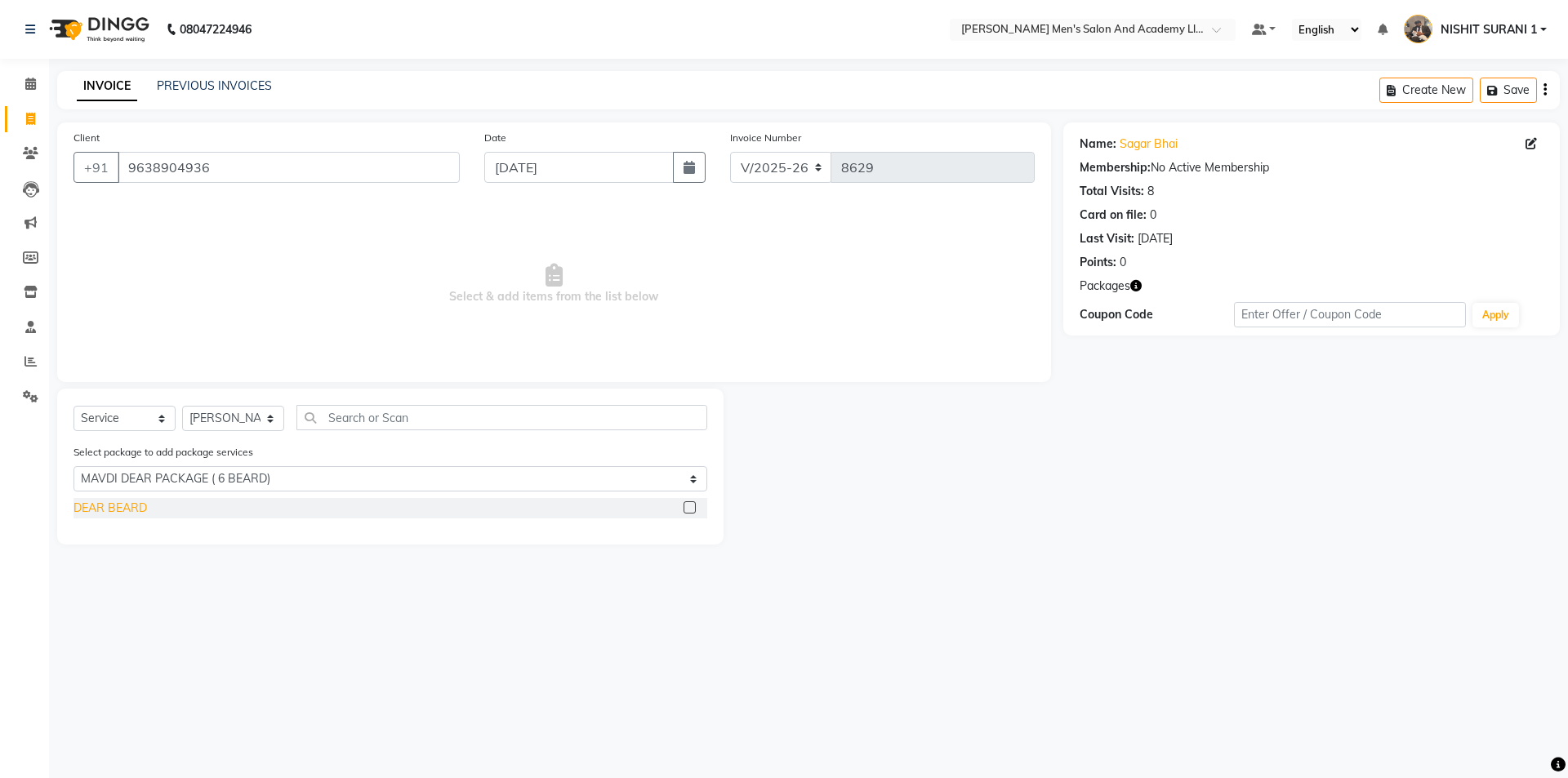
click at [139, 507] on div "DEAR BEARD" at bounding box center [110, 508] width 73 height 17
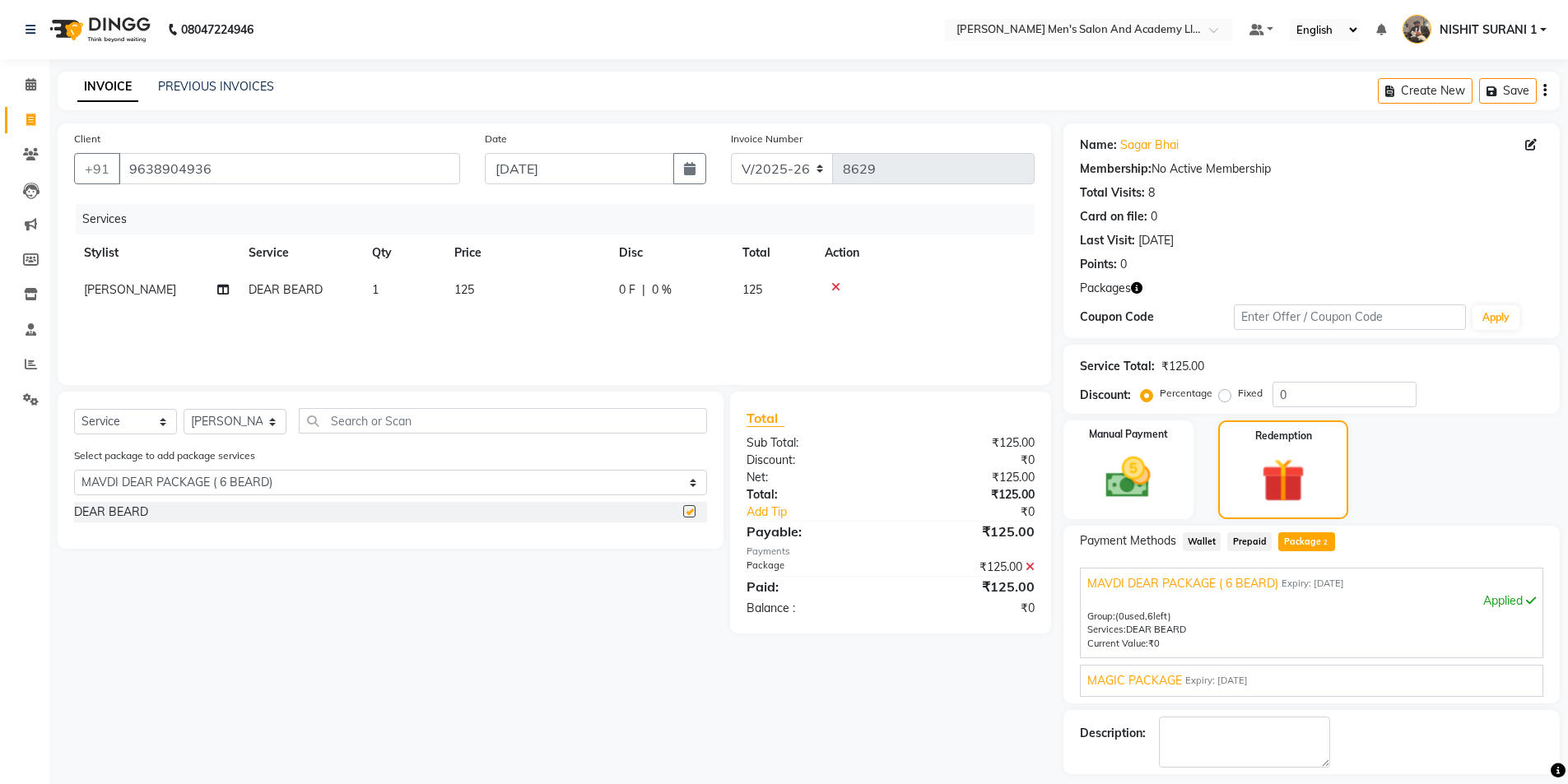
checkbox input "false"
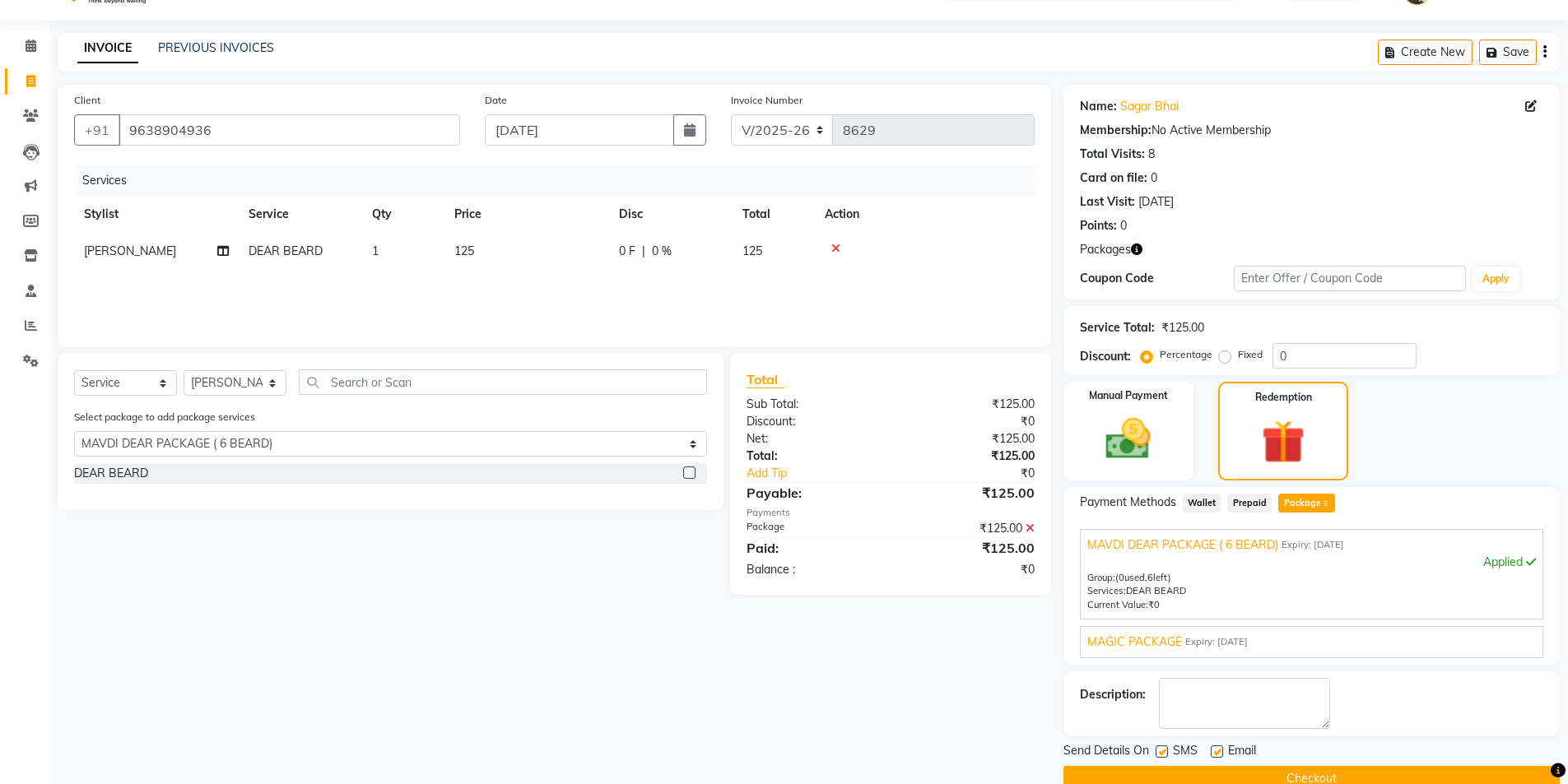
scroll to position [71, 0]
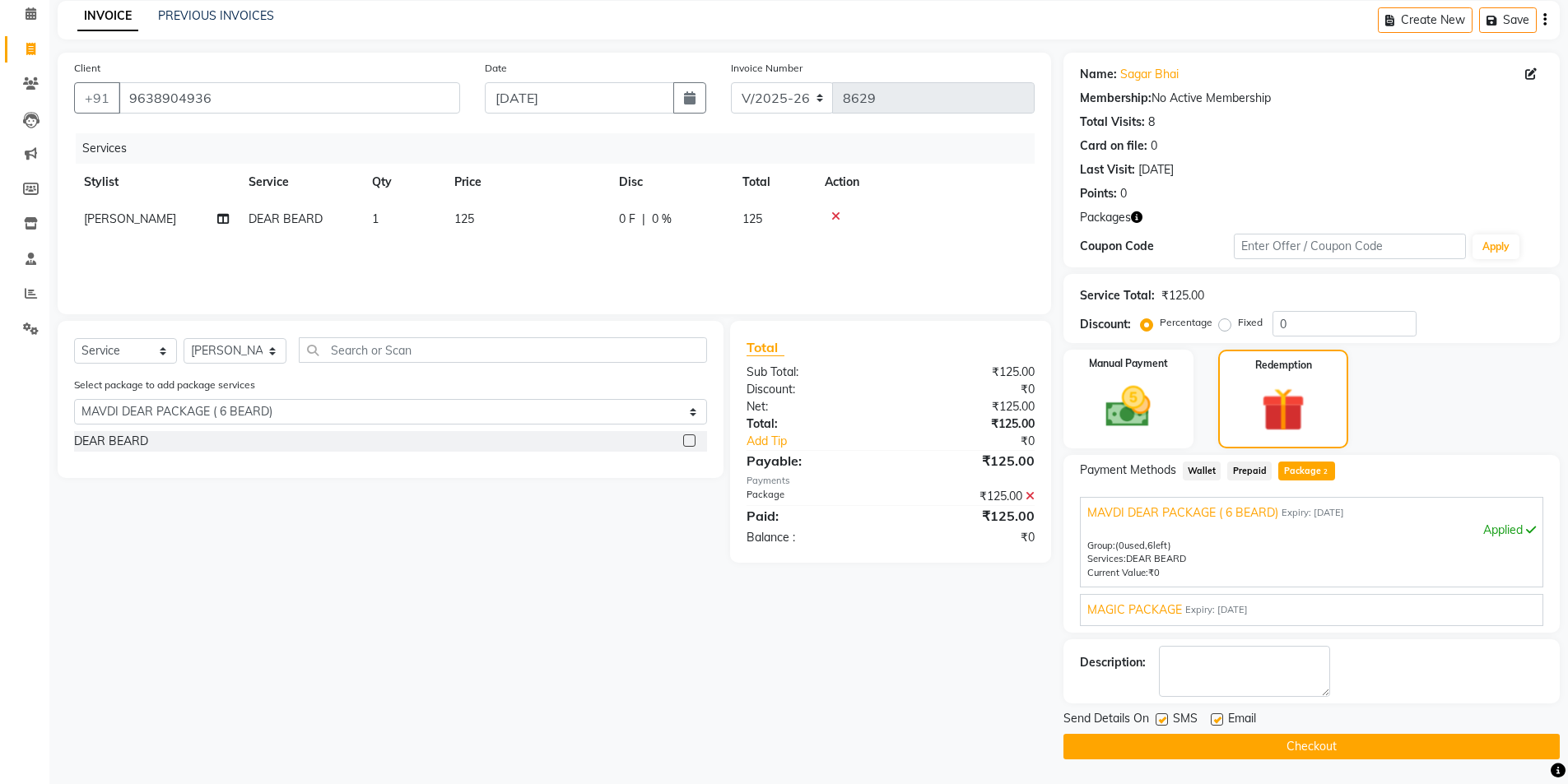
click at [1213, 721] on label at bounding box center [1216, 719] width 13 height 13
click at [1213, 721] on input "checkbox" at bounding box center [1215, 720] width 11 height 11
checkbox input "false"
click at [1165, 718] on label at bounding box center [1162, 719] width 13 height 13
click at [1165, 718] on input "checkbox" at bounding box center [1161, 720] width 11 height 11
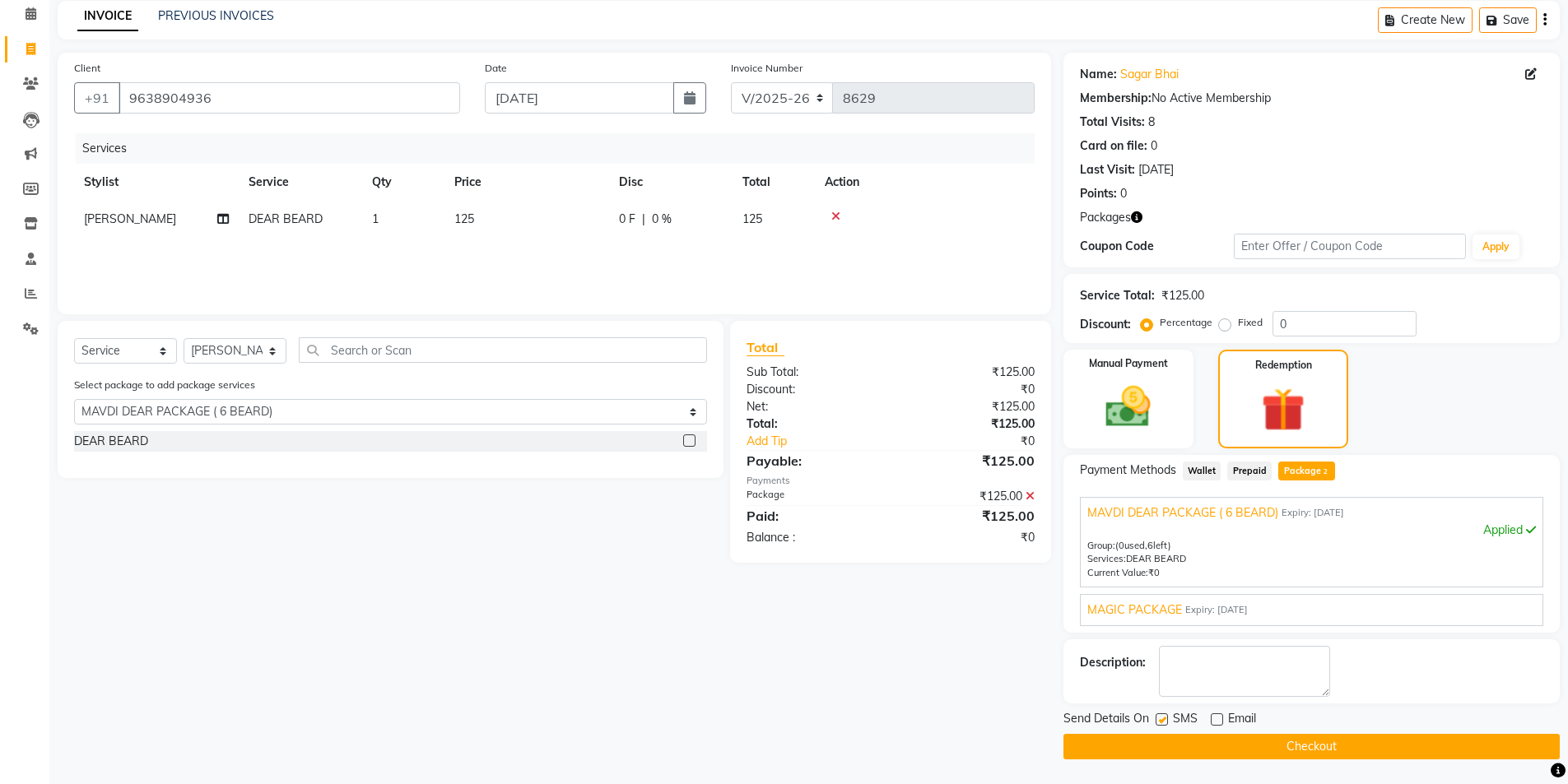
checkbox input "false"
click at [1165, 746] on button "Checkout" at bounding box center [1311, 747] width 496 height 25
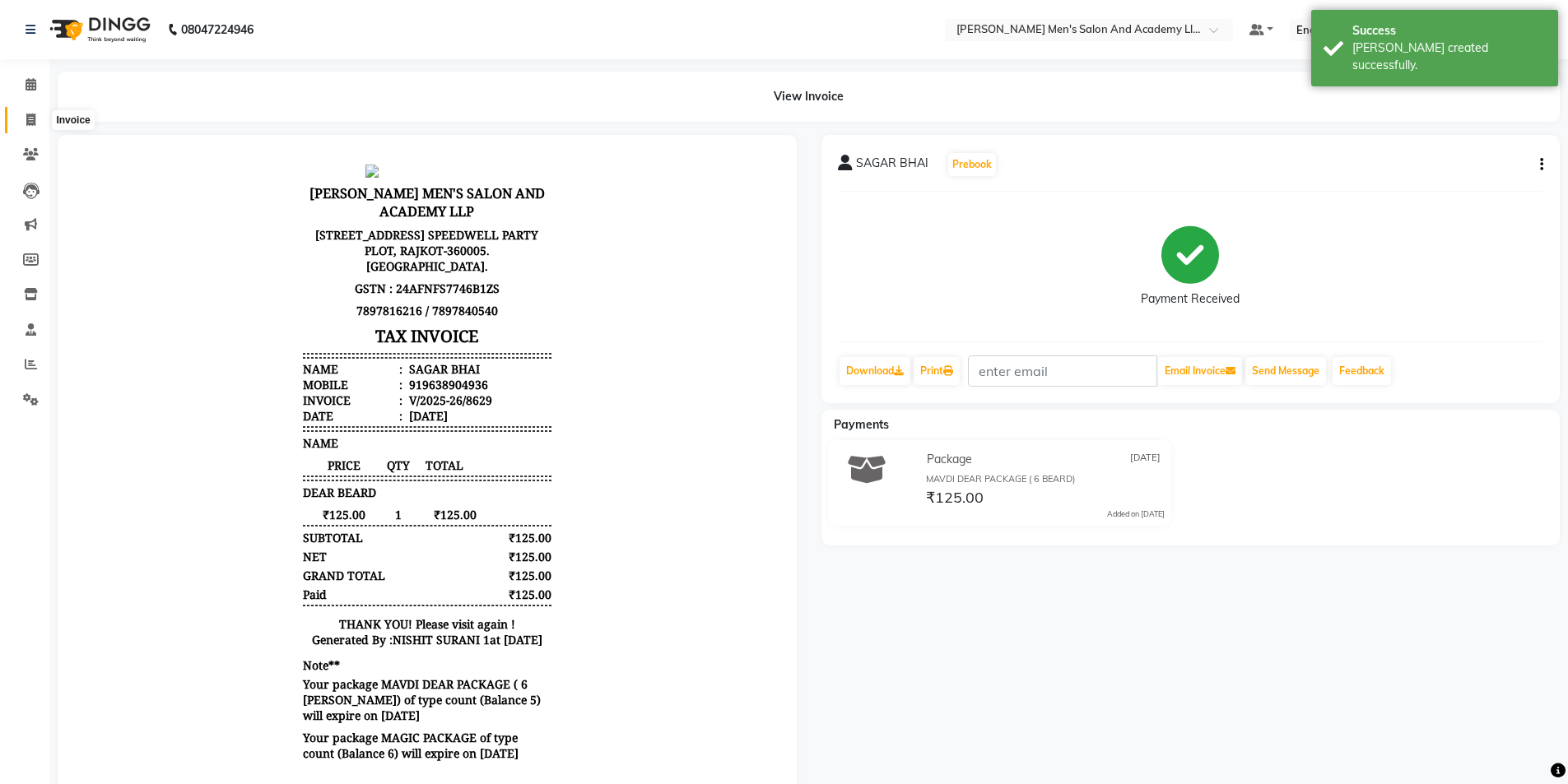
click at [34, 120] on icon at bounding box center [30, 119] width 9 height 13
select select "service"
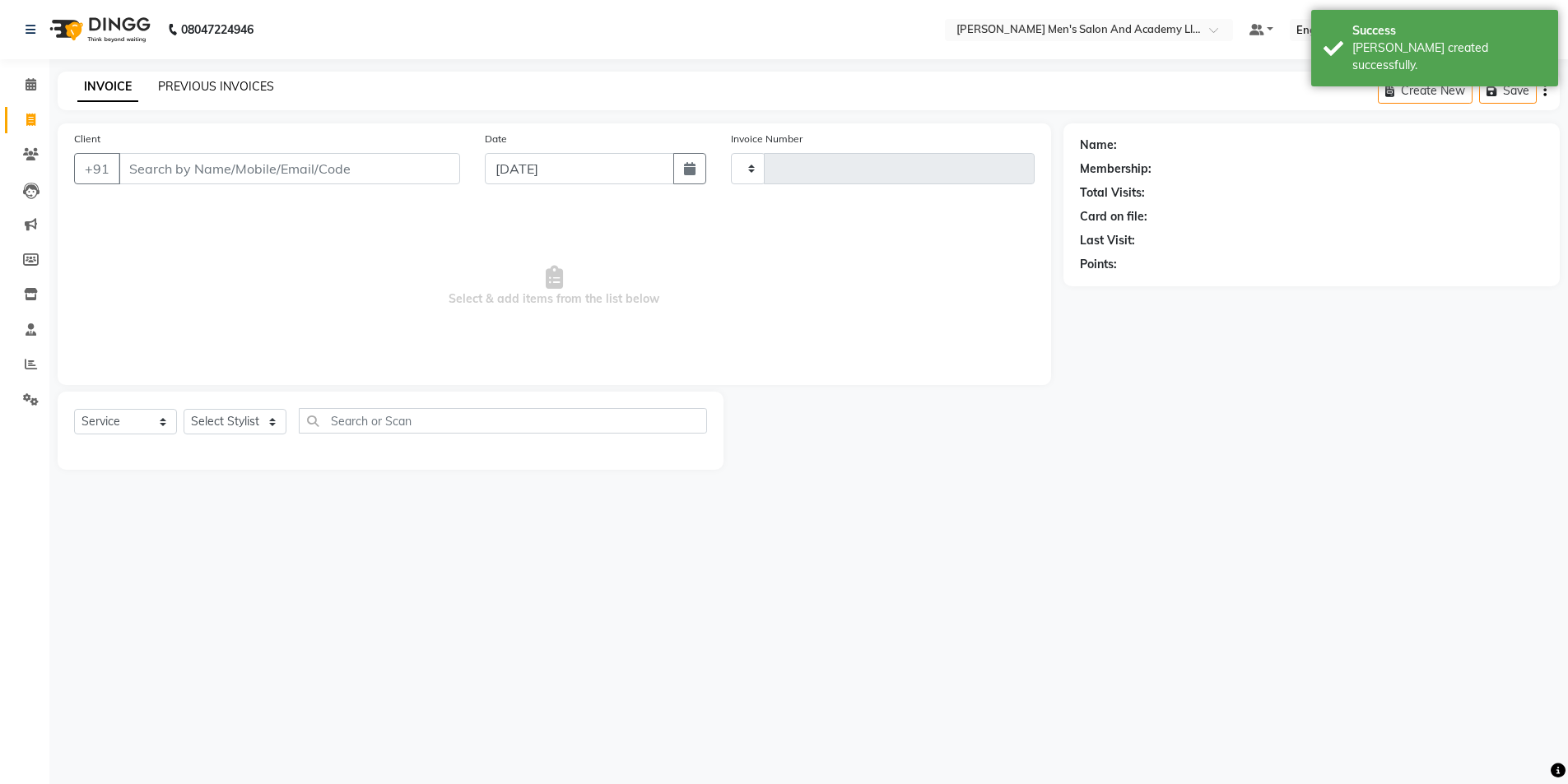
type input "8630"
select select "6752"
click at [176, 86] on link "PREVIOUS INVOICES" at bounding box center [216, 86] width 116 height 15
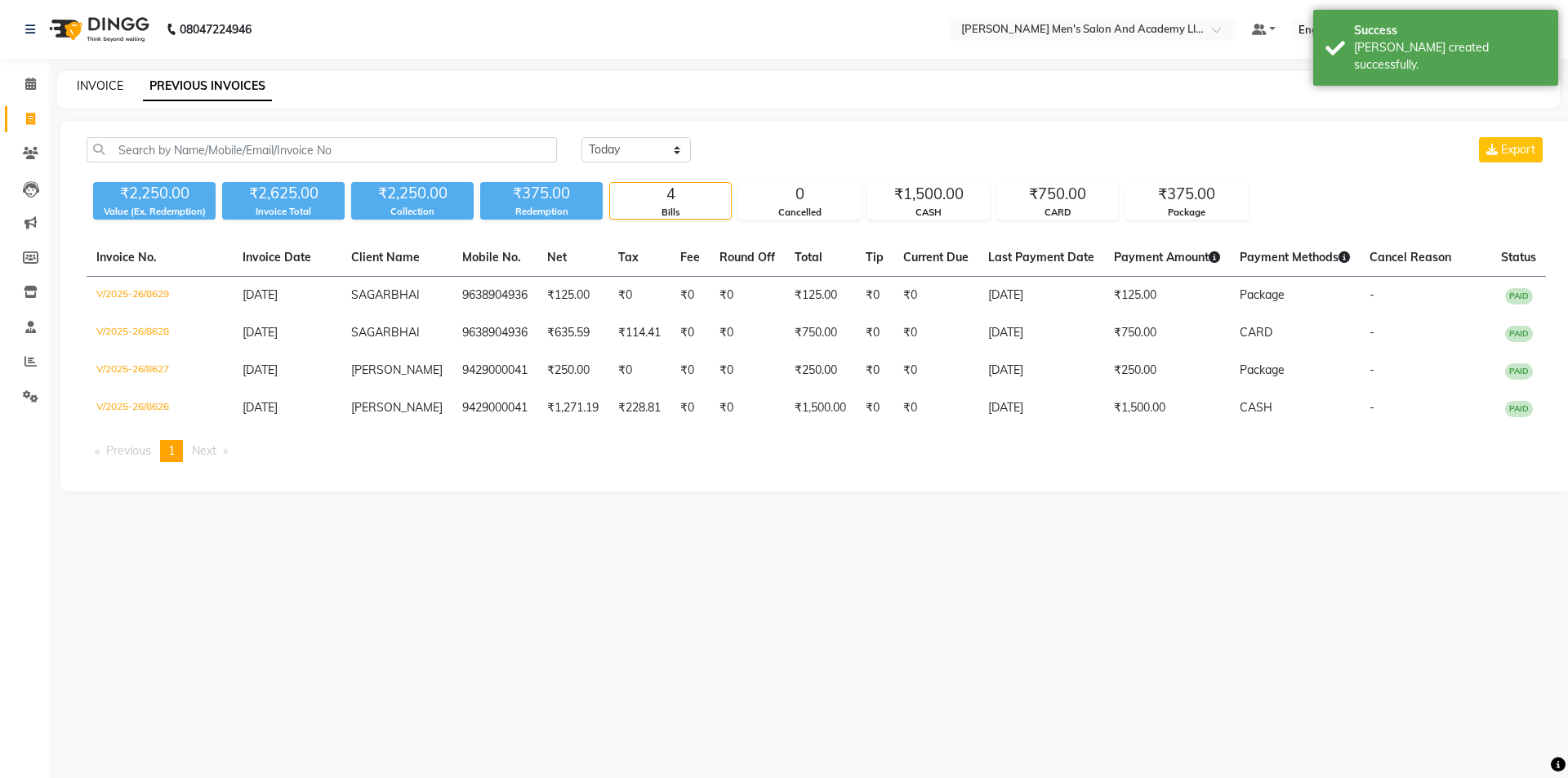
click at [109, 85] on link "INVOICE" at bounding box center [100, 86] width 47 height 15
select select "6752"
select select "service"
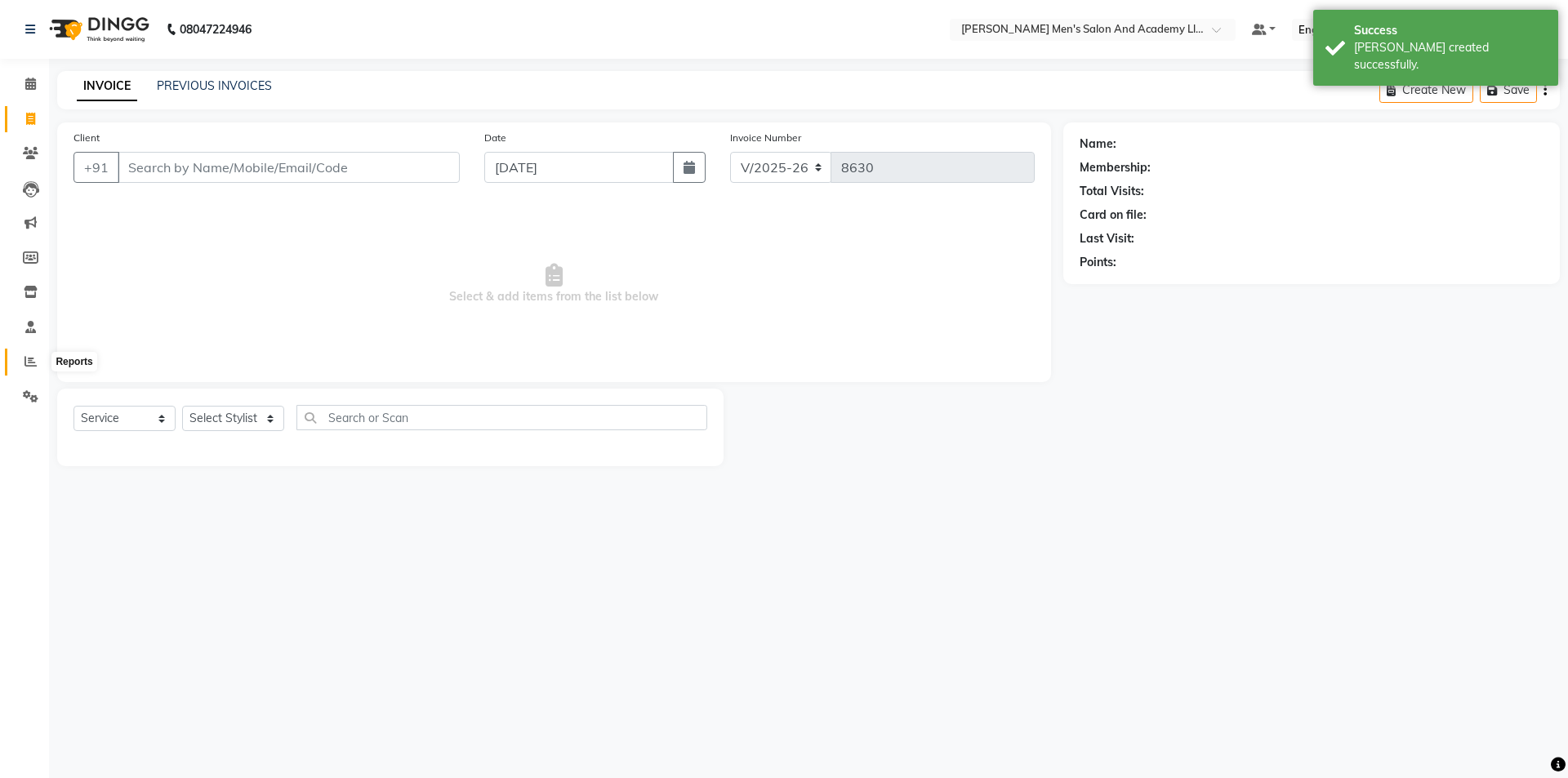
click at [34, 367] on span at bounding box center [31, 362] width 28 height 19
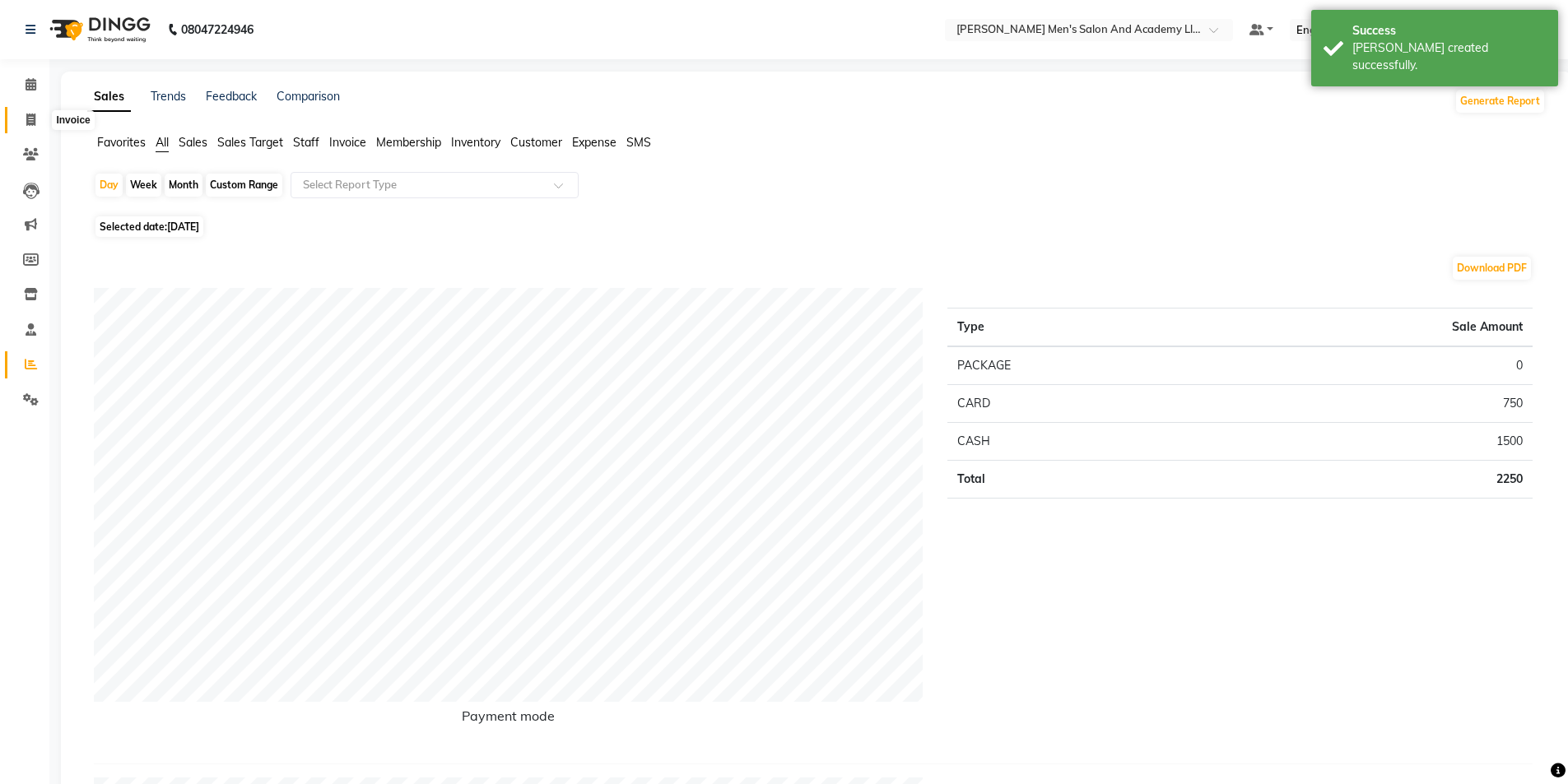
click at [34, 120] on icon at bounding box center [30, 119] width 9 height 13
select select "service"
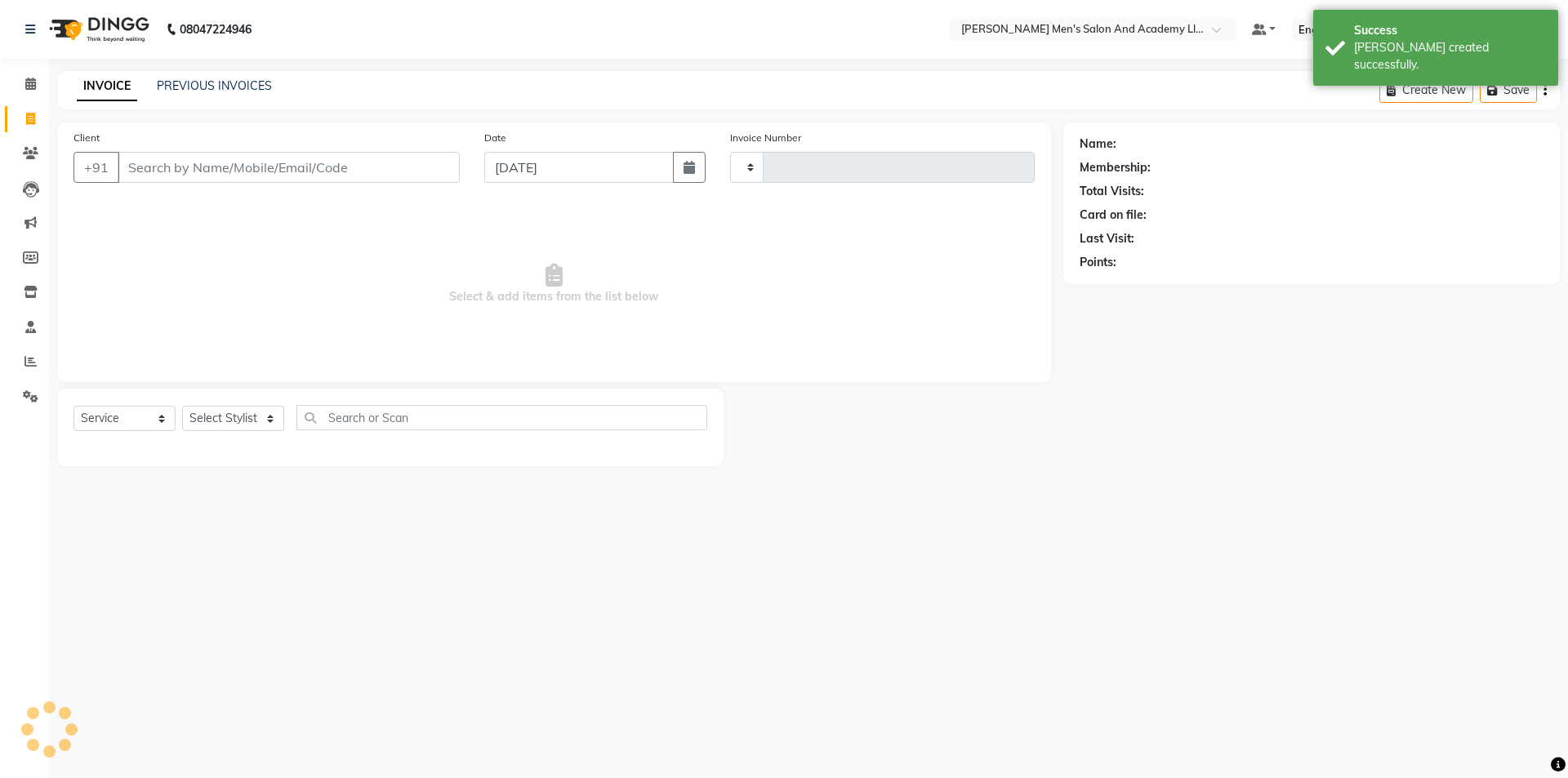
type input "8630"
select select "6752"
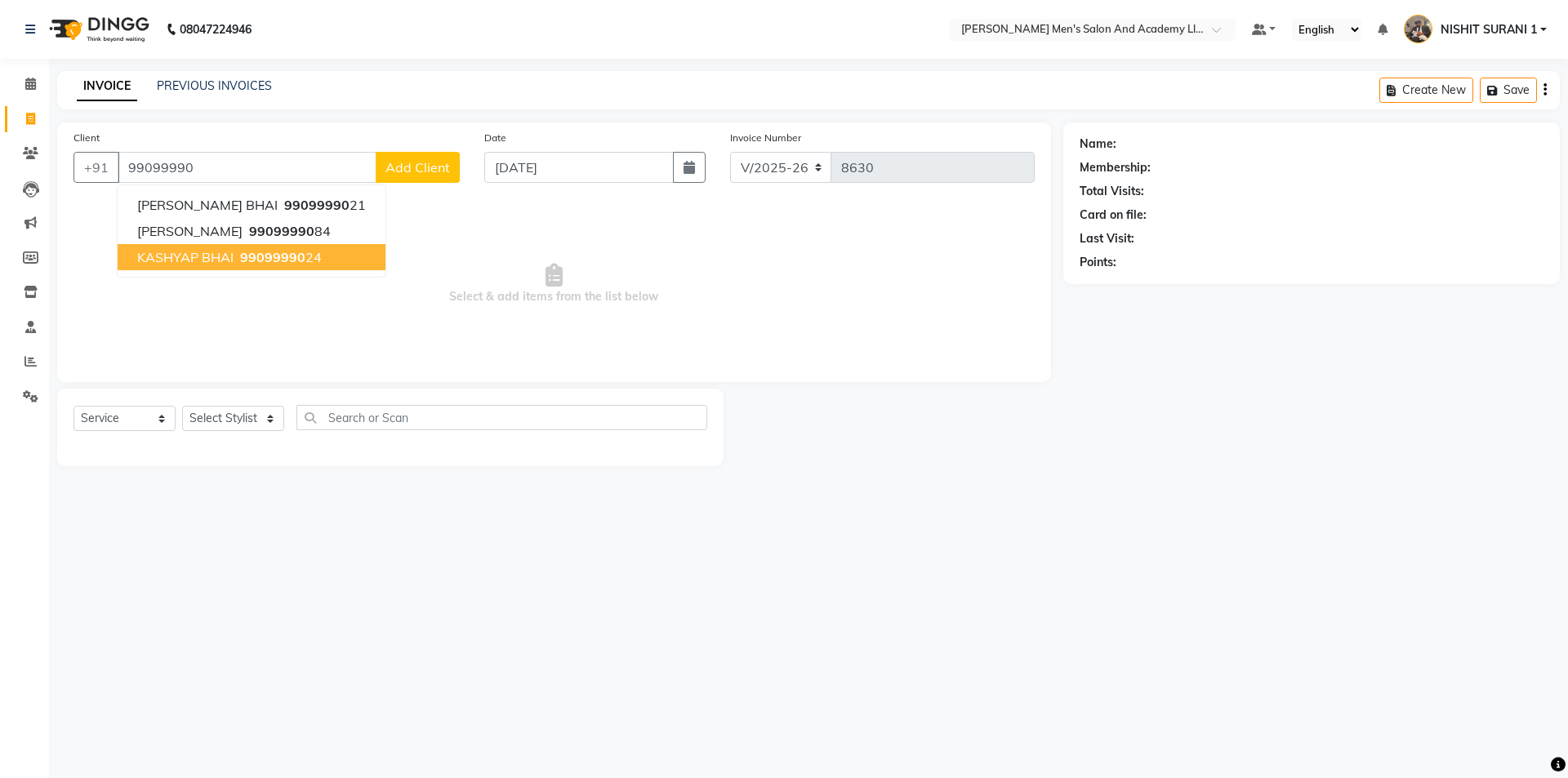
drag, startPoint x: 214, startPoint y: 247, endPoint x: 233, endPoint y: 324, distance: 79.3
click at [215, 247] on button "KASHYAP BHAI 99099990 24" at bounding box center [251, 257] width 268 height 26
type input "9909999024"
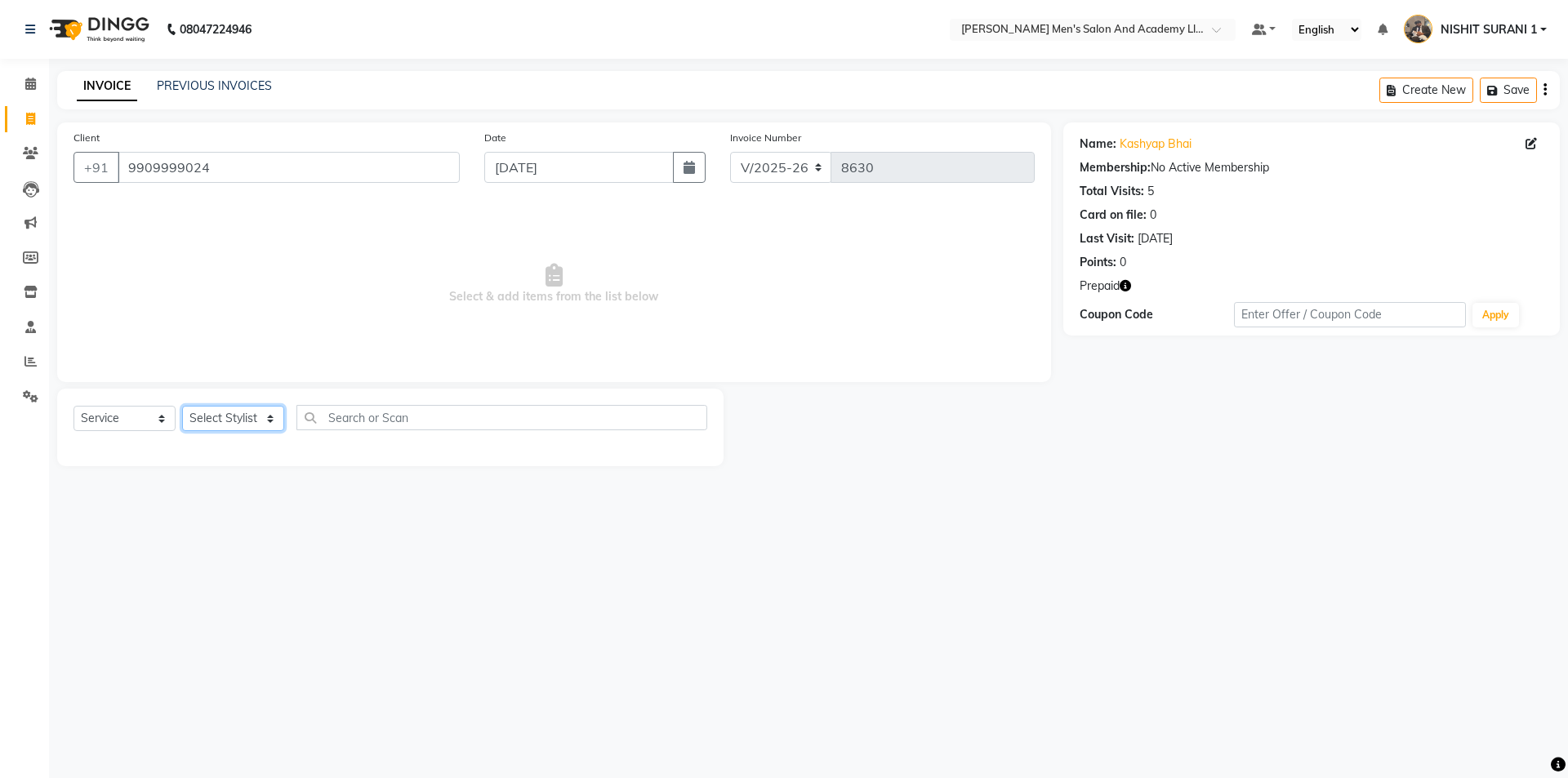
click at [236, 421] on select "Select Stylist [PERSON_NAME] [PERSON_NAME] [PERSON_NAME] [PERSON_NAME] [PERSON_…" at bounding box center [233, 418] width 102 height 25
click at [1127, 287] on icon "button" at bounding box center [1125, 286] width 12 height 12
click at [728, 235] on span "Select & add items from the list below" at bounding box center [554, 284] width 961 height 163
click at [259, 418] on select "Select Stylist [PERSON_NAME] [PERSON_NAME] [PERSON_NAME] [PERSON_NAME] [PERSON_…" at bounding box center [233, 418] width 102 height 25
select select "90387"
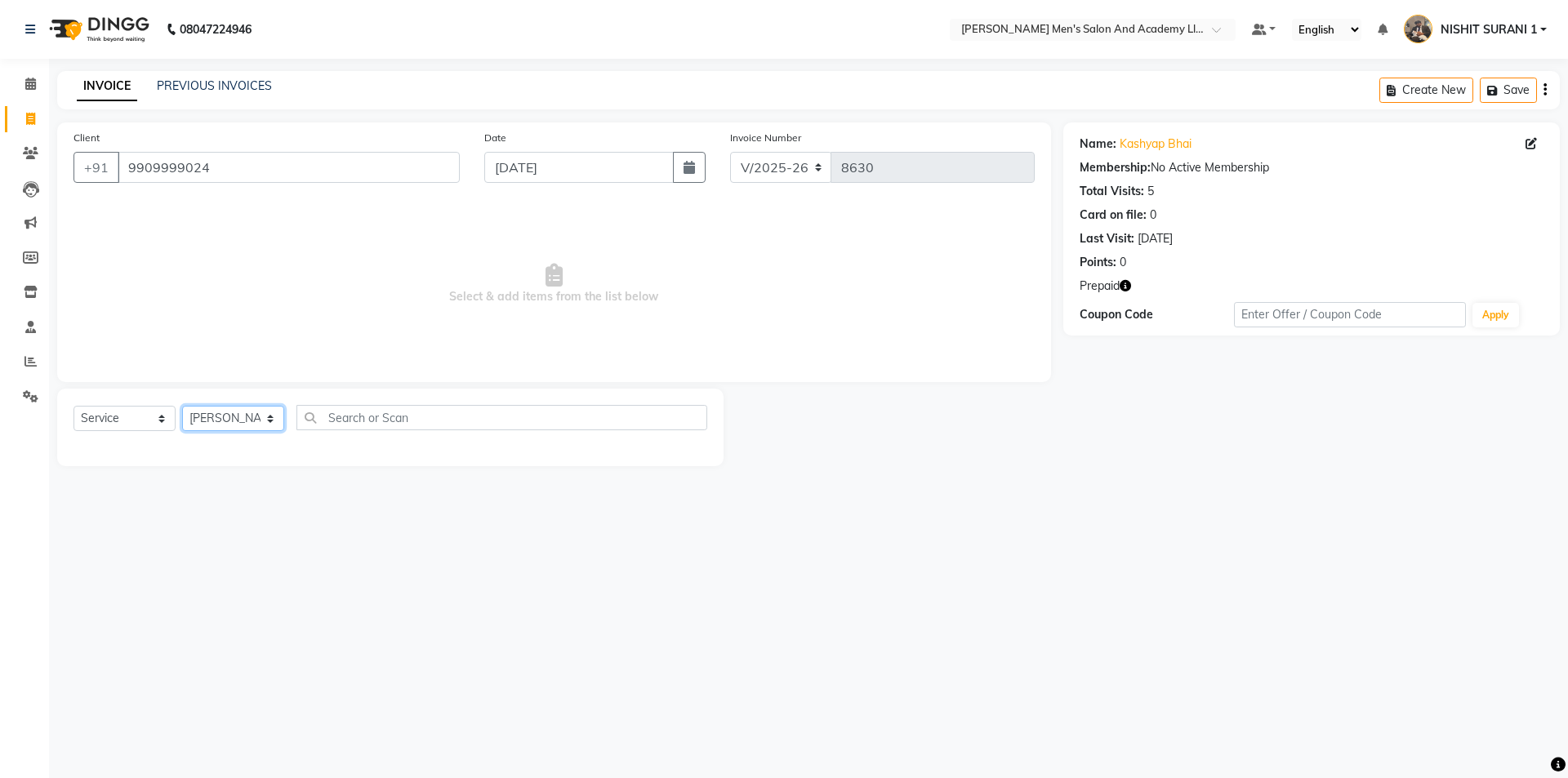
click at [182, 406] on select "Select Stylist [PERSON_NAME] [PERSON_NAME] [PERSON_NAME] [PERSON_NAME] [PERSON_…" at bounding box center [233, 418] width 102 height 25
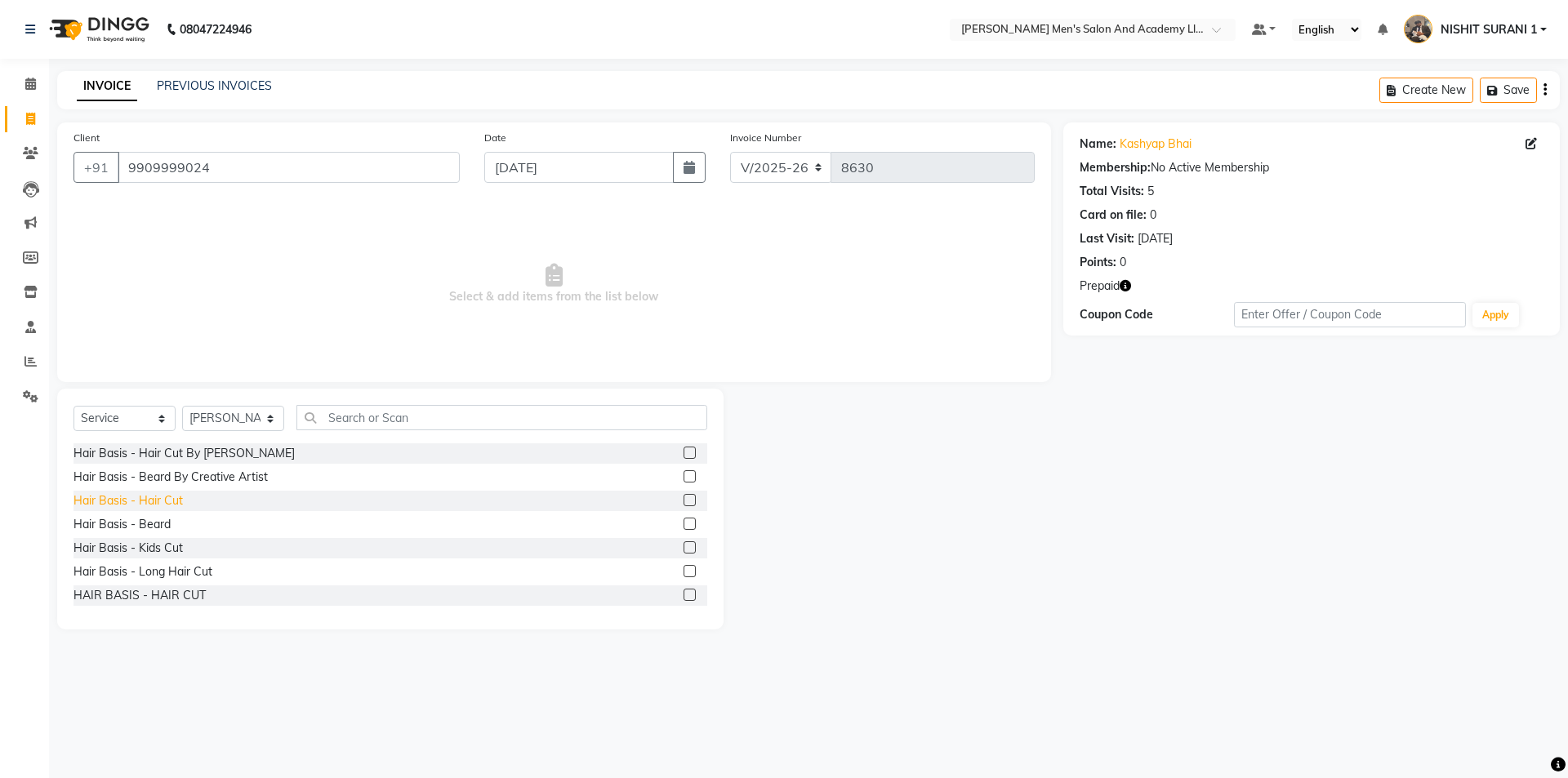
click at [163, 504] on div "Hair Basis - Hair Cut" at bounding box center [127, 501] width 109 height 17
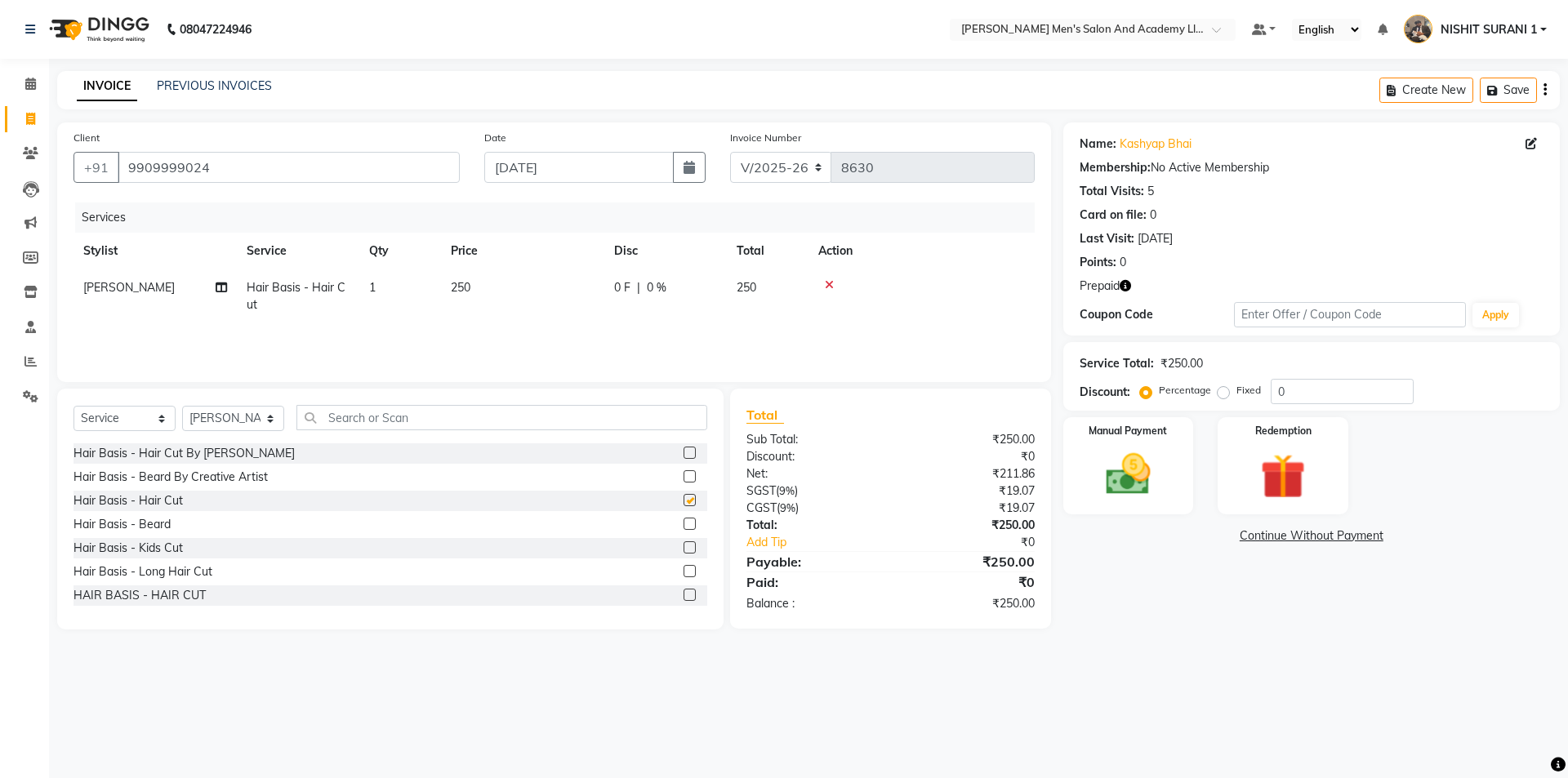
checkbox input "false"
click at [1339, 497] on div "Redemption" at bounding box center [1282, 466] width 136 height 101
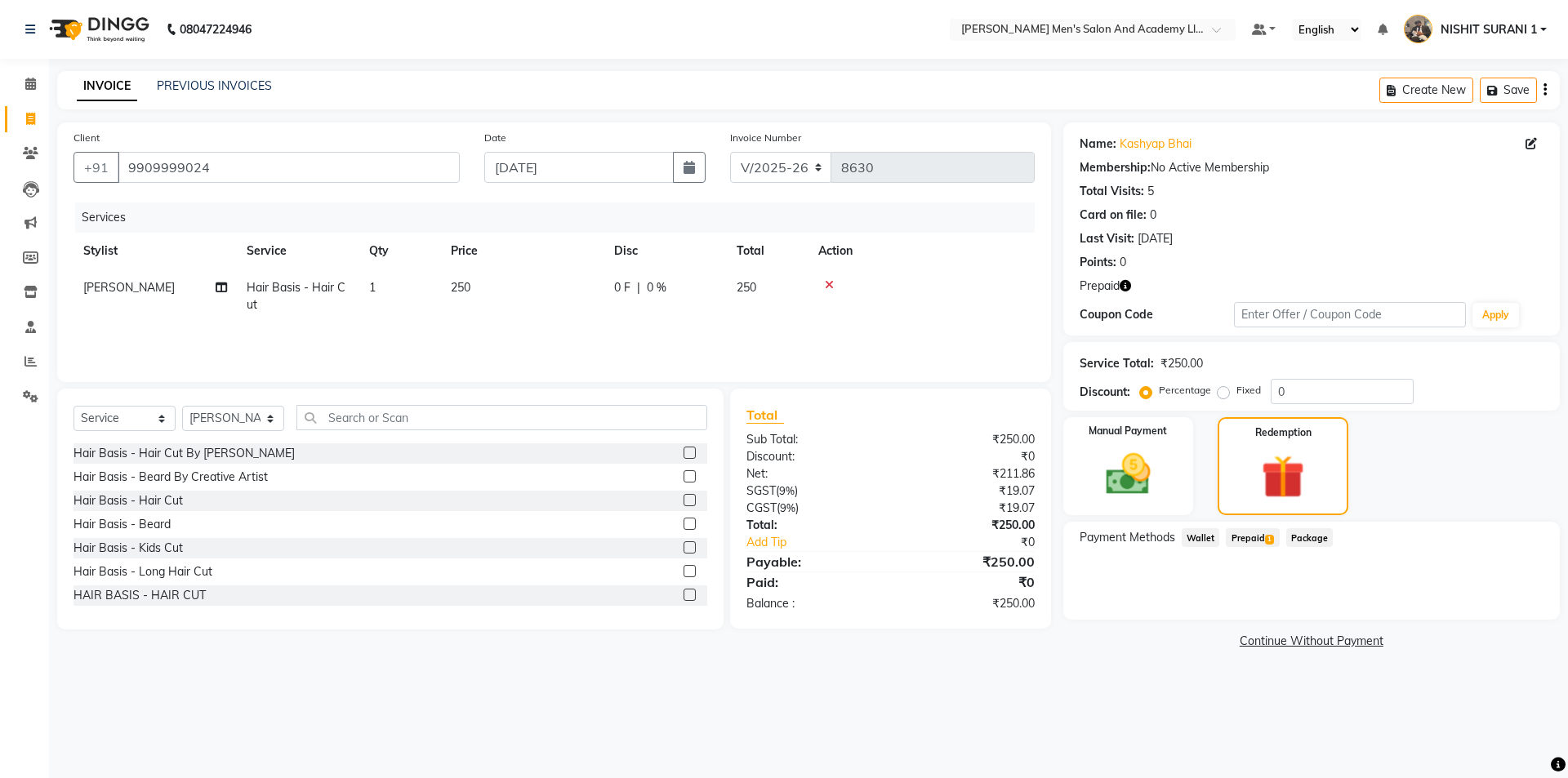
click at [1269, 537] on span "1" at bounding box center [1269, 540] width 9 height 10
click at [1501, 601] on button "Add" at bounding box center [1505, 603] width 60 height 27
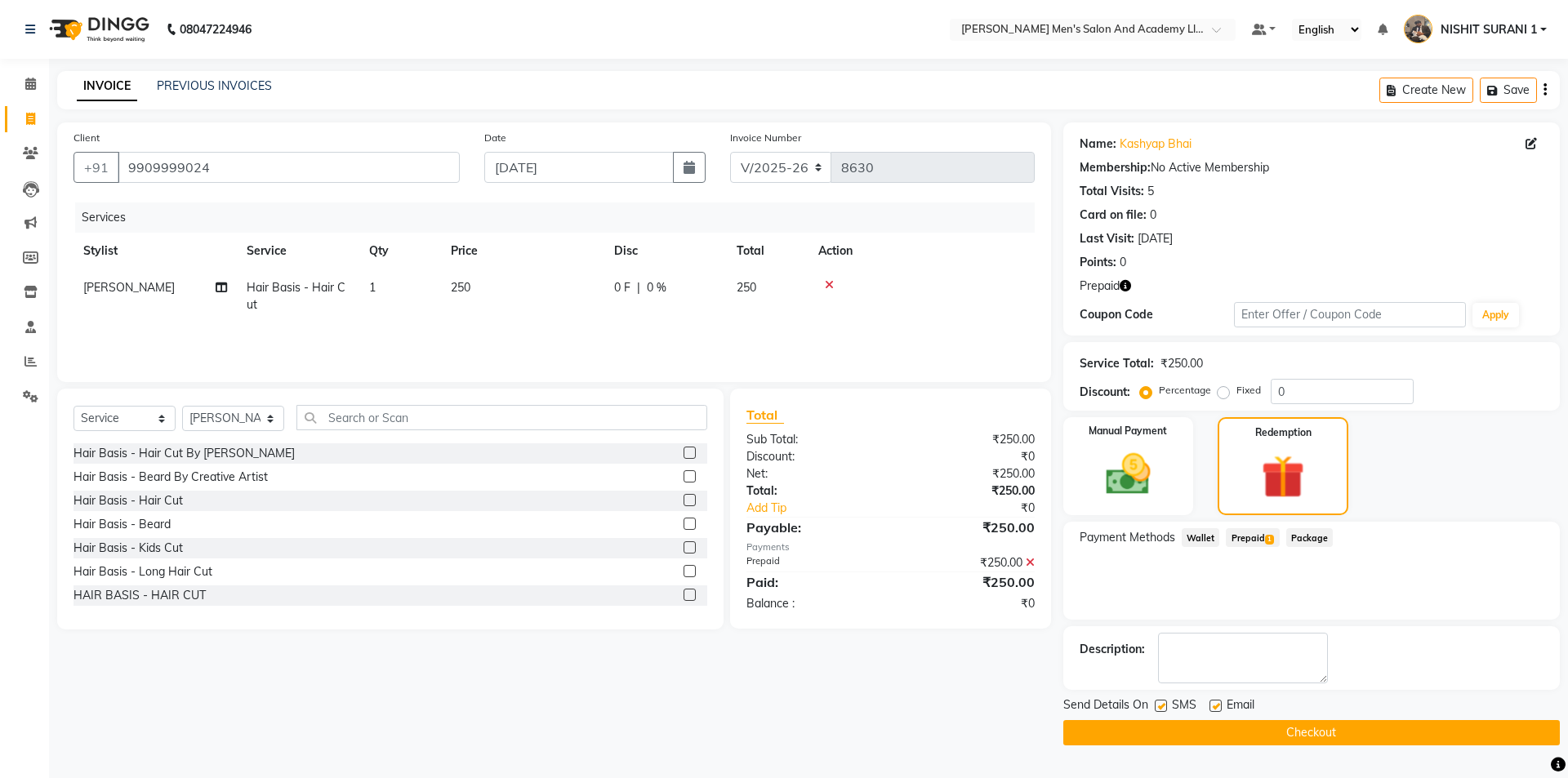
click at [1216, 702] on label at bounding box center [1215, 706] width 12 height 12
click at [1216, 702] on input "checkbox" at bounding box center [1214, 706] width 11 height 11
checkbox input "false"
click at [1215, 732] on button "Checkout" at bounding box center [1312, 733] width 496 height 25
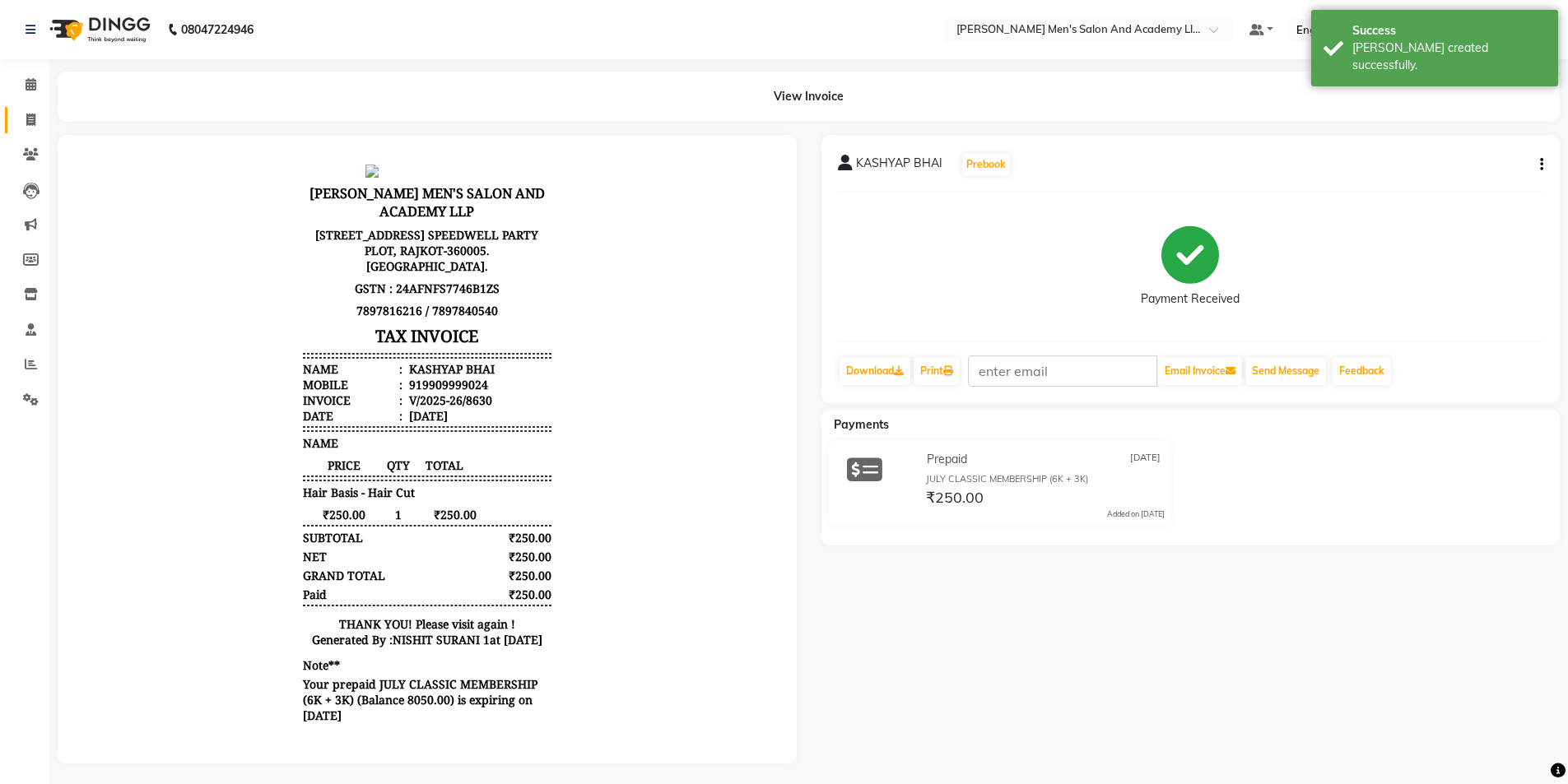
click at [39, 118] on span at bounding box center [31, 120] width 29 height 19
select select "6752"
select select "service"
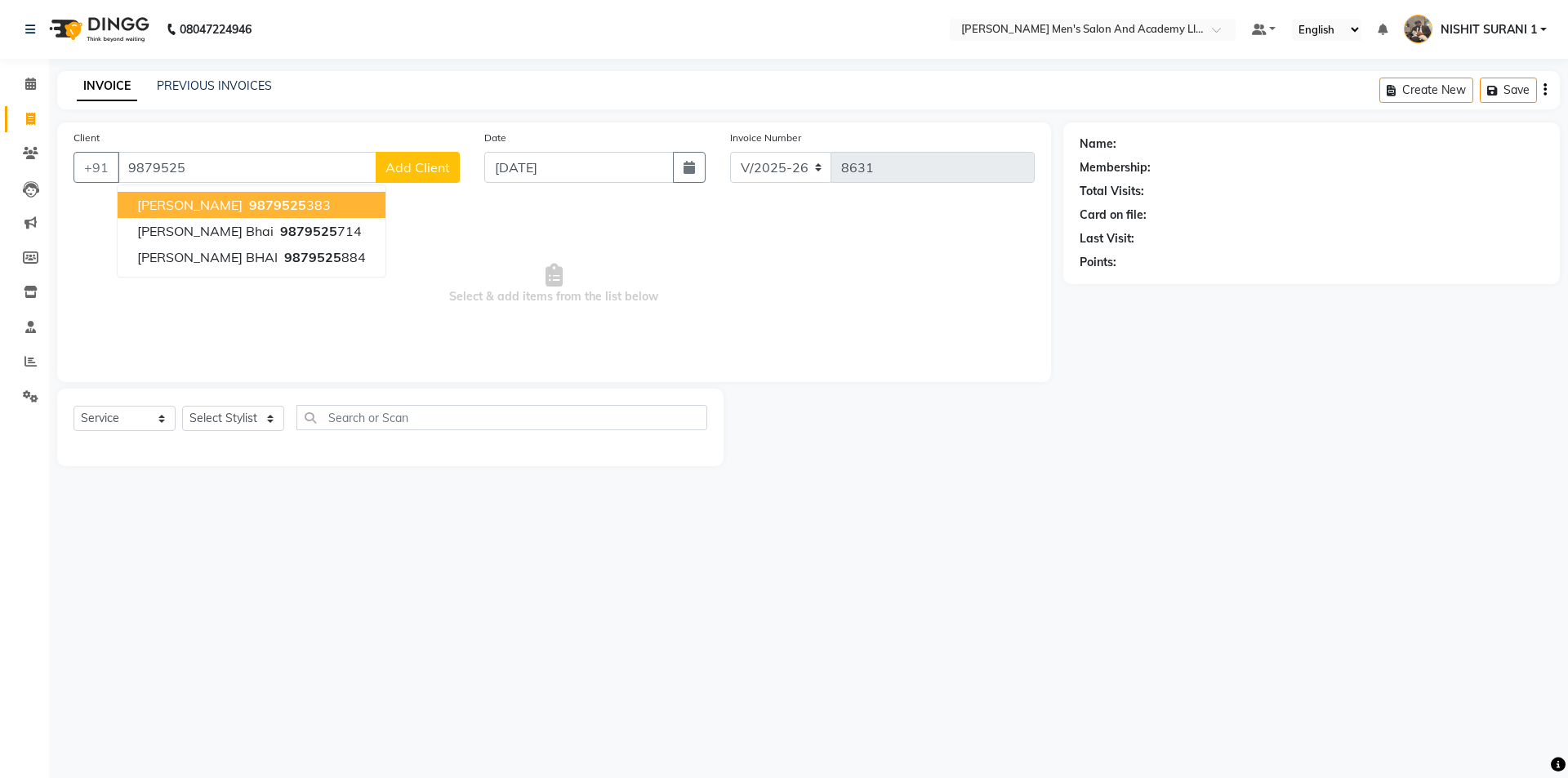
type input "9879525"
click at [622, 163] on input "[DATE]" at bounding box center [579, 167] width 190 height 31
select select "9"
select select "2025"
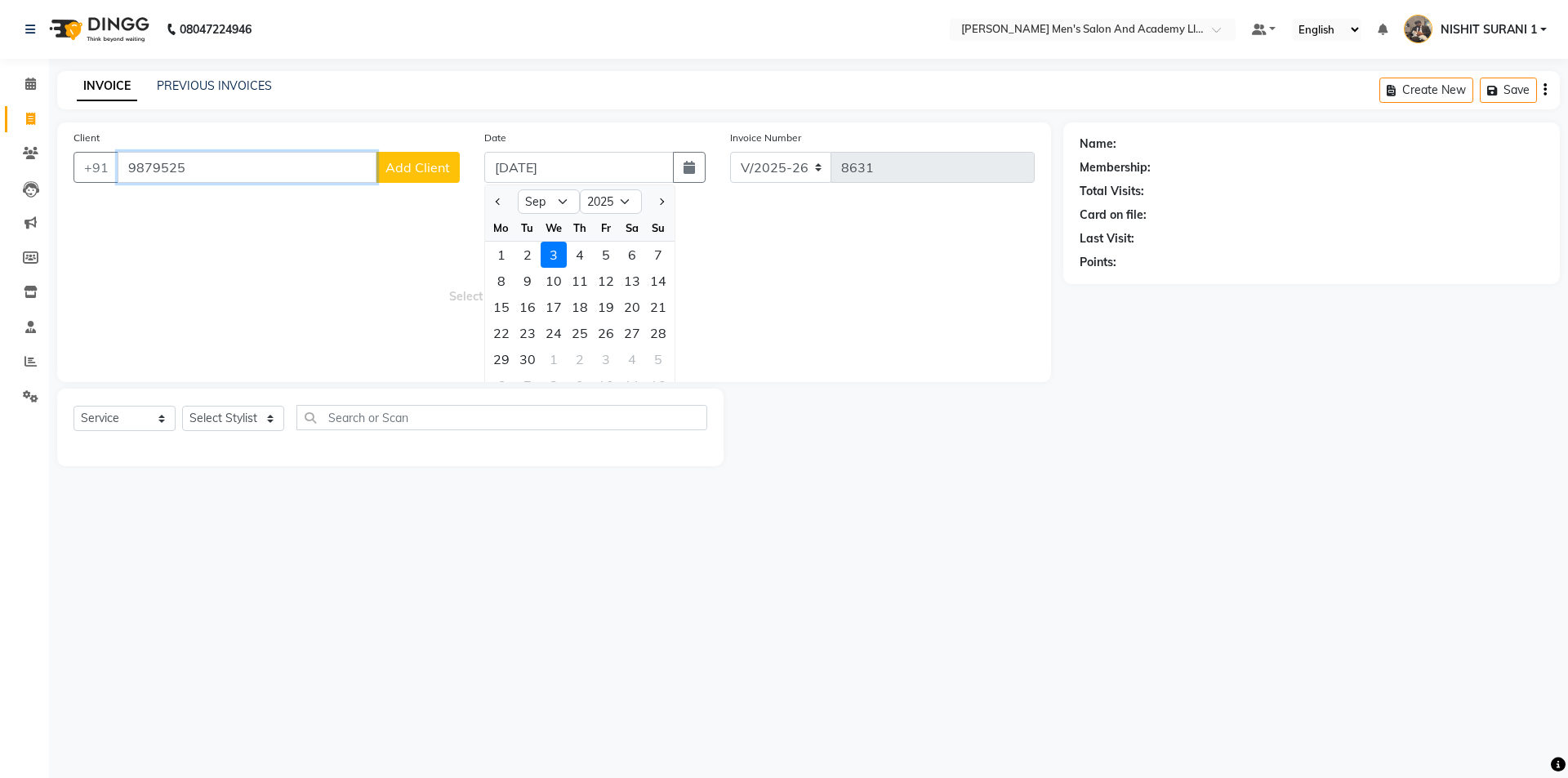
click at [266, 162] on input "9879525" at bounding box center [246, 167] width 259 height 31
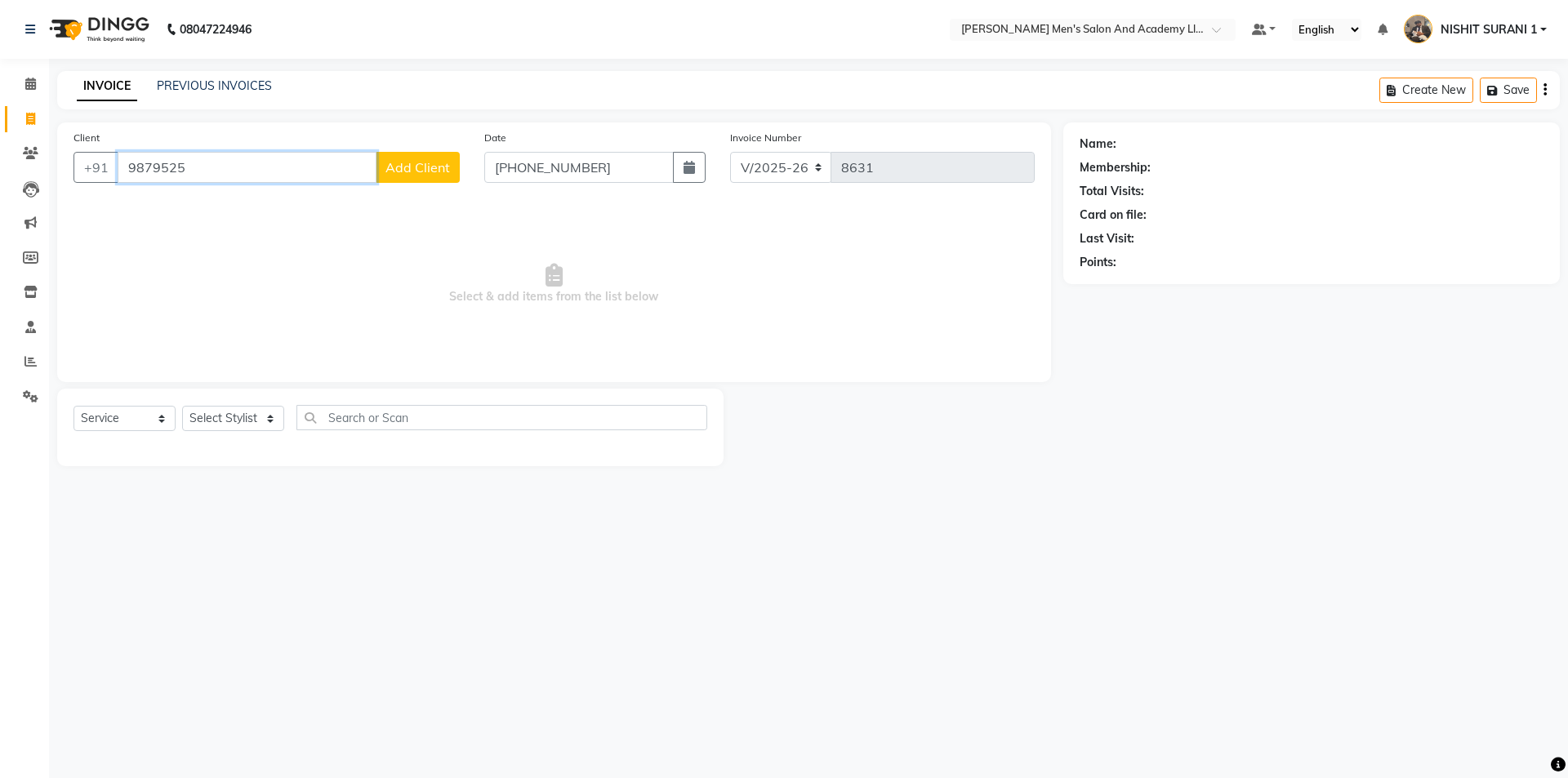
type input "[DATE]"
click at [251, 170] on input "9879525" at bounding box center [246, 167] width 259 height 31
click at [284, 199] on span "987952588" at bounding box center [321, 205] width 73 height 17
type input "9879525884"
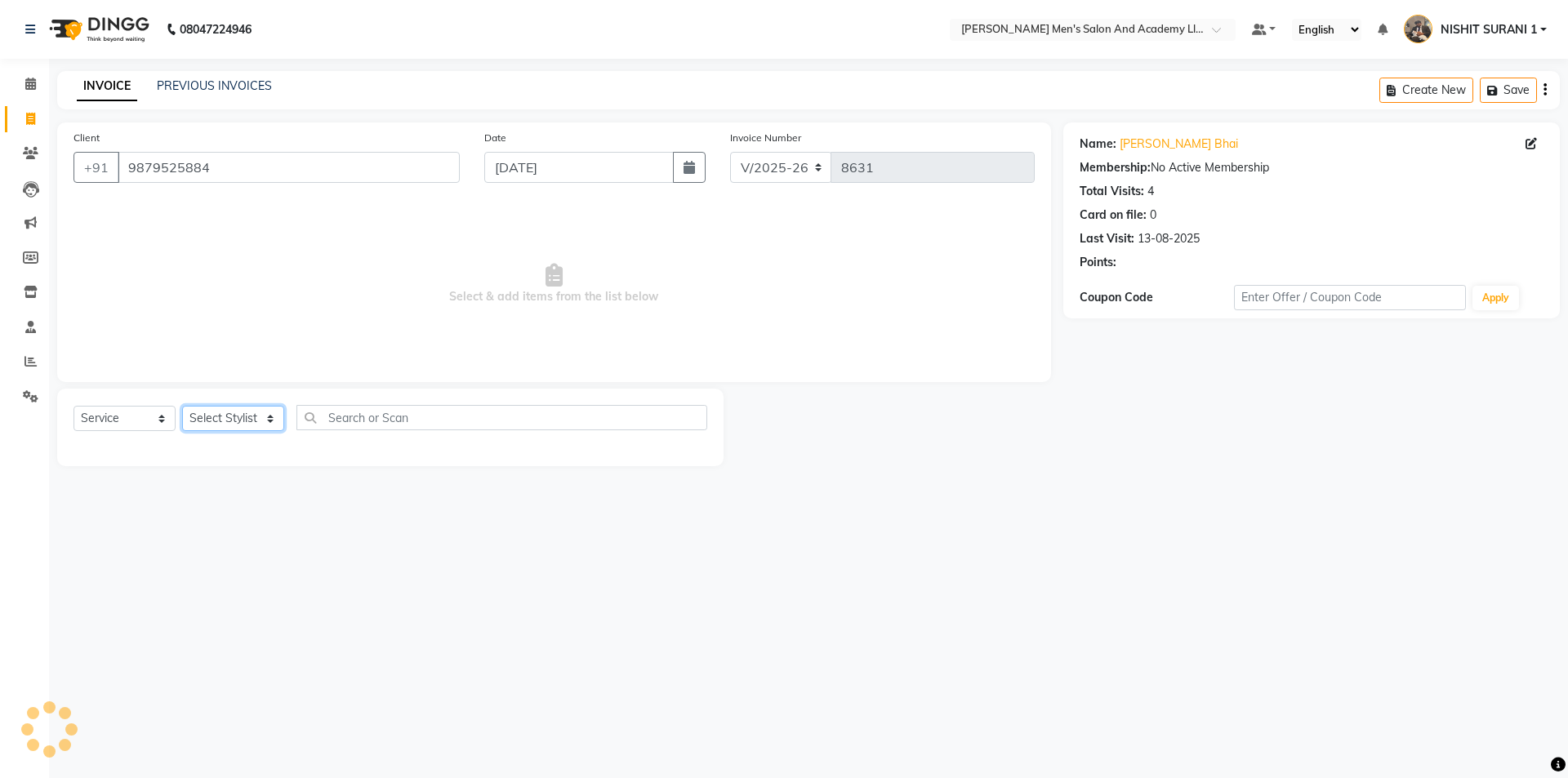
click at [212, 423] on select "Select Stylist AADITYA SOLANKI ABHAY PARMAR AJAY SEN ANKUSH SEN ASHISH VAGHELA …" at bounding box center [233, 418] width 102 height 25
select select "90066"
click at [182, 406] on select "Select Stylist AADITYA SOLANKI ABHAY PARMAR AJAY SEN ANKUSH SEN ASHISH VAGHELA …" at bounding box center [233, 418] width 102 height 25
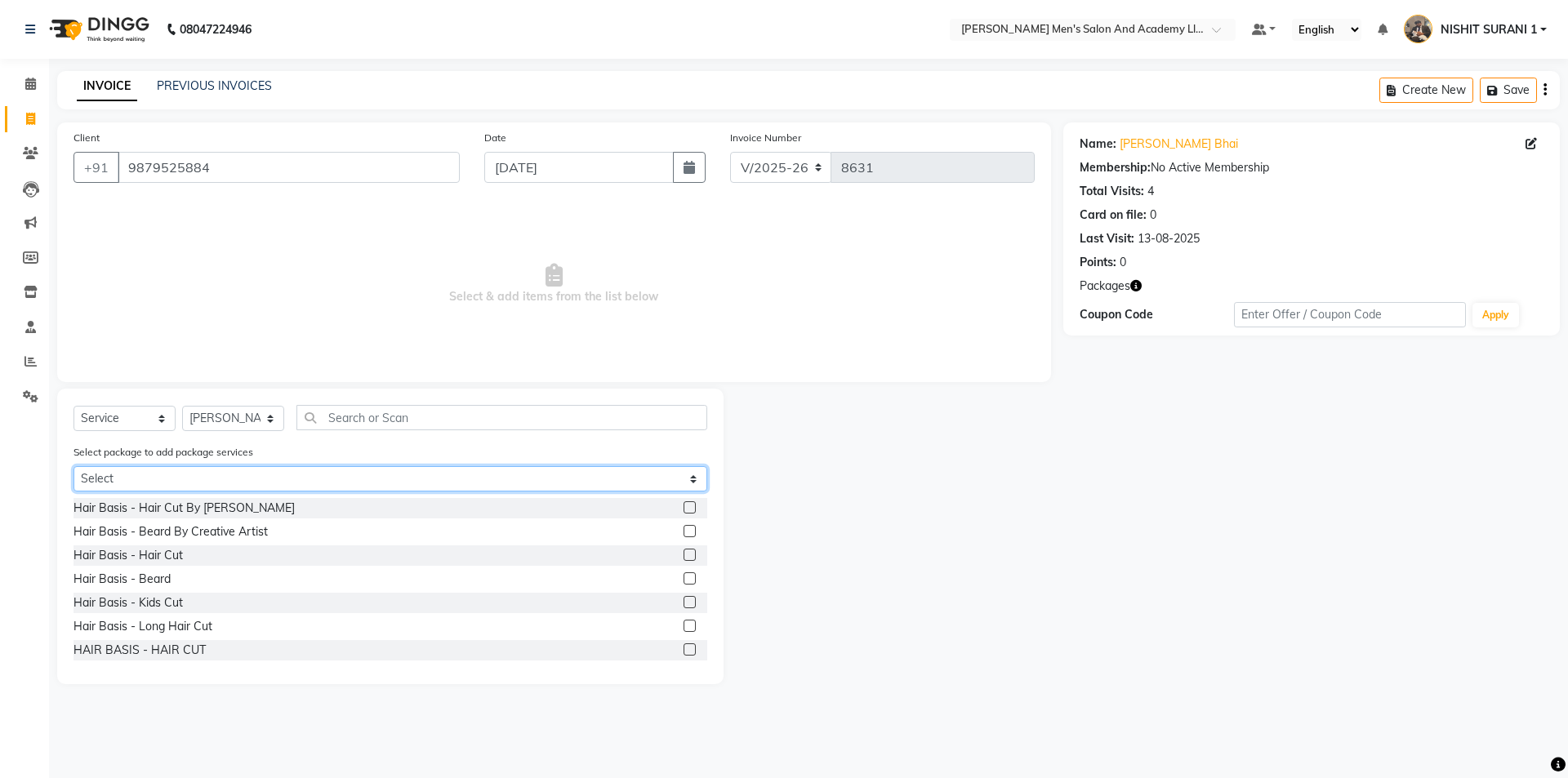
click at [200, 478] on select "Select MAVDI DEAR PACKAGE ( 6 HAIR CUT / 6 BEARD)" at bounding box center [390, 479] width 634 height 25
select select "1: Object"
click at [73, 466] on select "Select MAVDI DEAR PACKAGE ( 6 HAIR CUT / 6 BEARD)" at bounding box center [390, 479] width 634 height 25
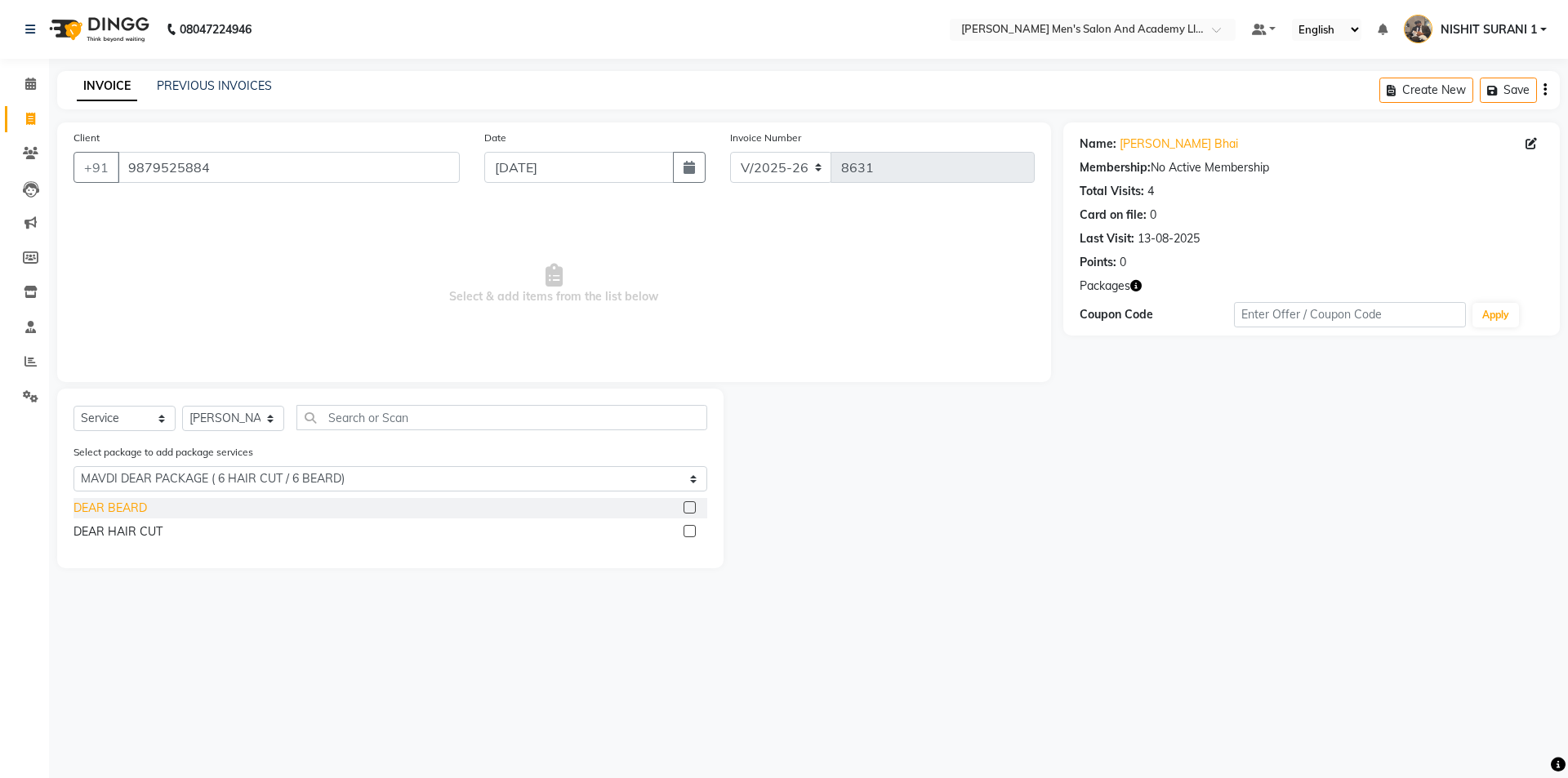
click at [140, 502] on div "DEAR BEARD" at bounding box center [110, 508] width 73 height 17
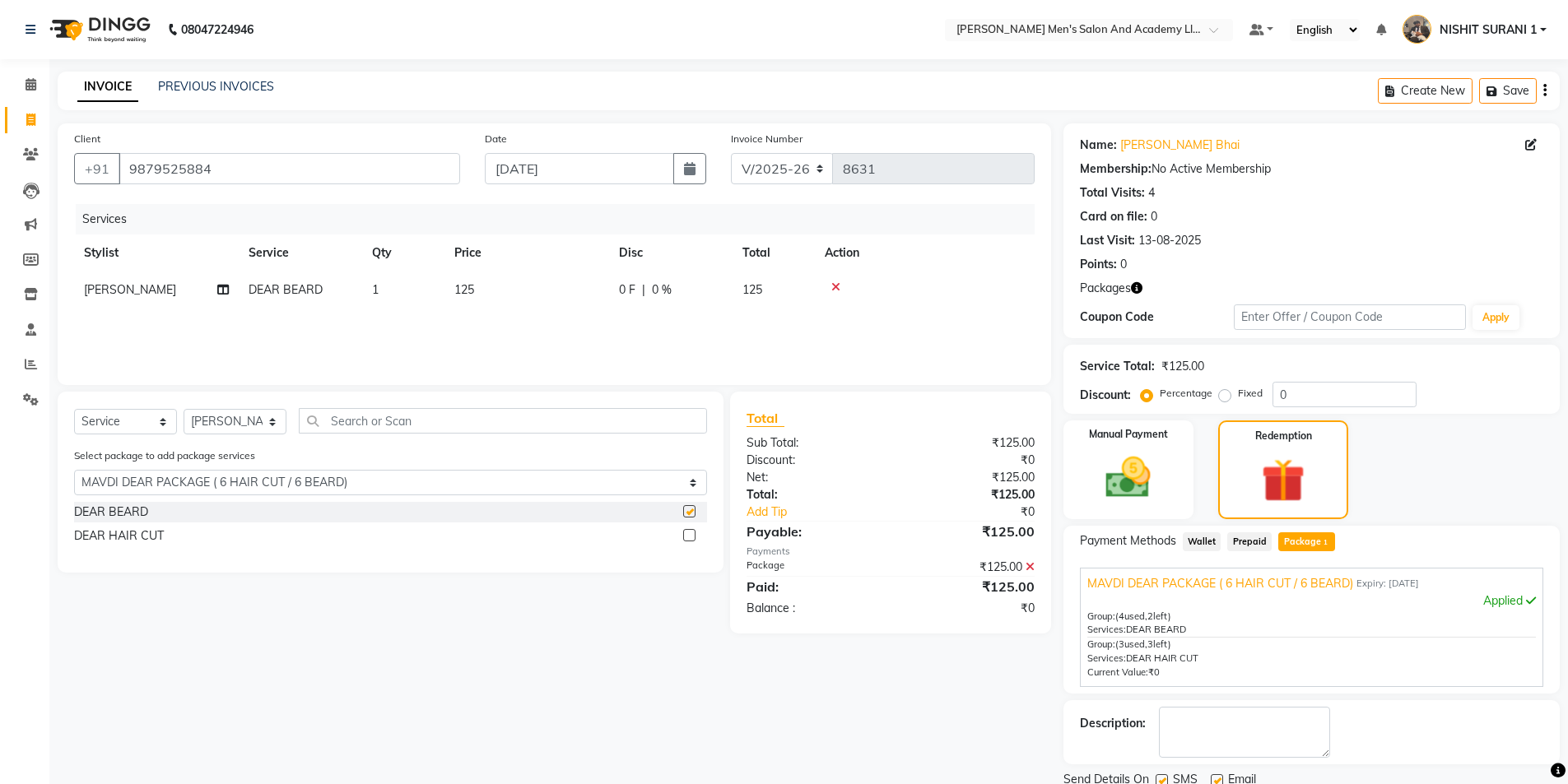
checkbox input "false"
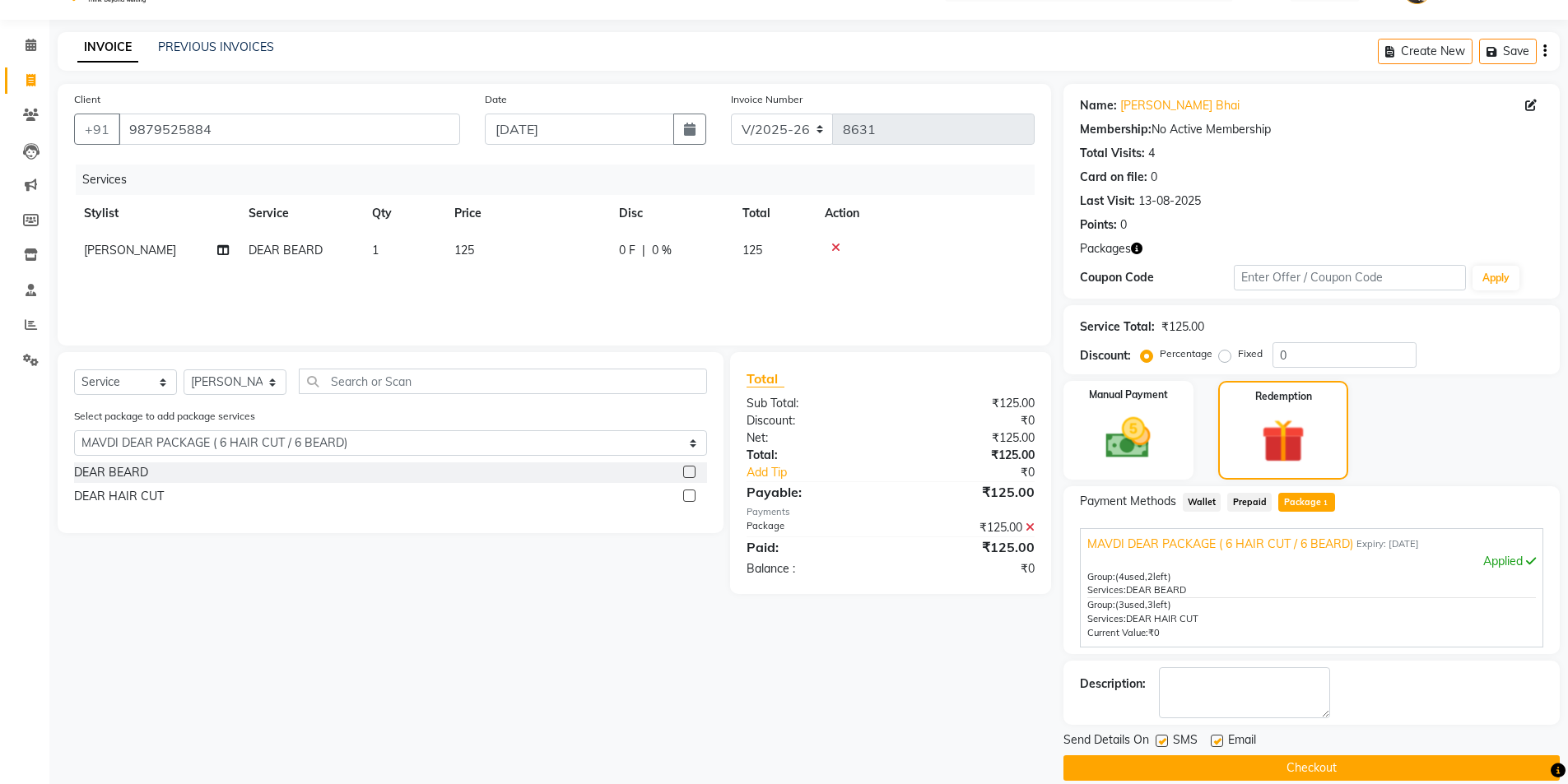
scroll to position [61, 0]
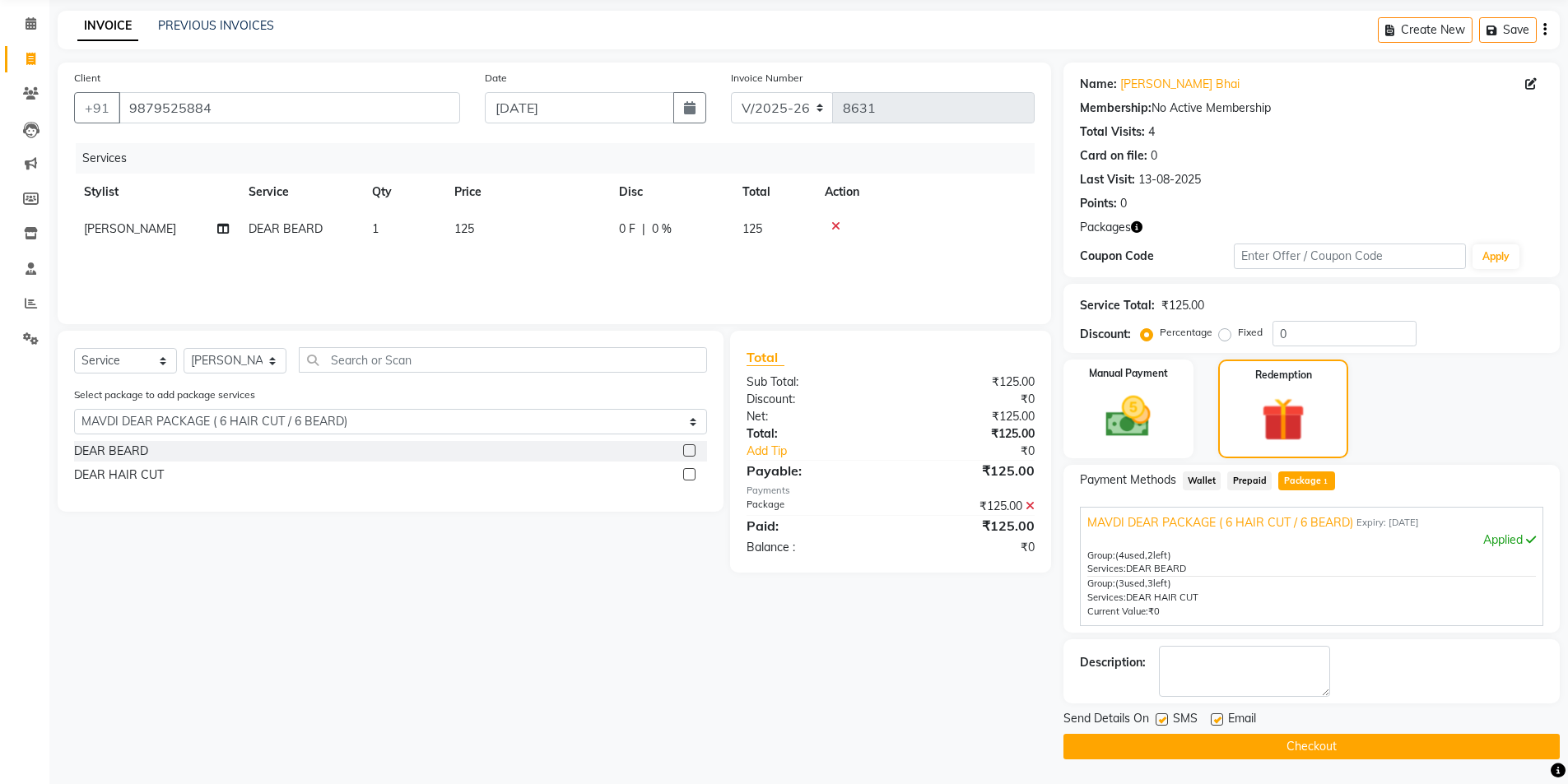
click at [1219, 721] on label at bounding box center [1216, 719] width 13 height 13
click at [1219, 721] on input "checkbox" at bounding box center [1215, 720] width 11 height 11
checkbox input "false"
click at [1158, 722] on label at bounding box center [1162, 719] width 13 height 13
click at [1158, 722] on input "checkbox" at bounding box center [1161, 720] width 11 height 11
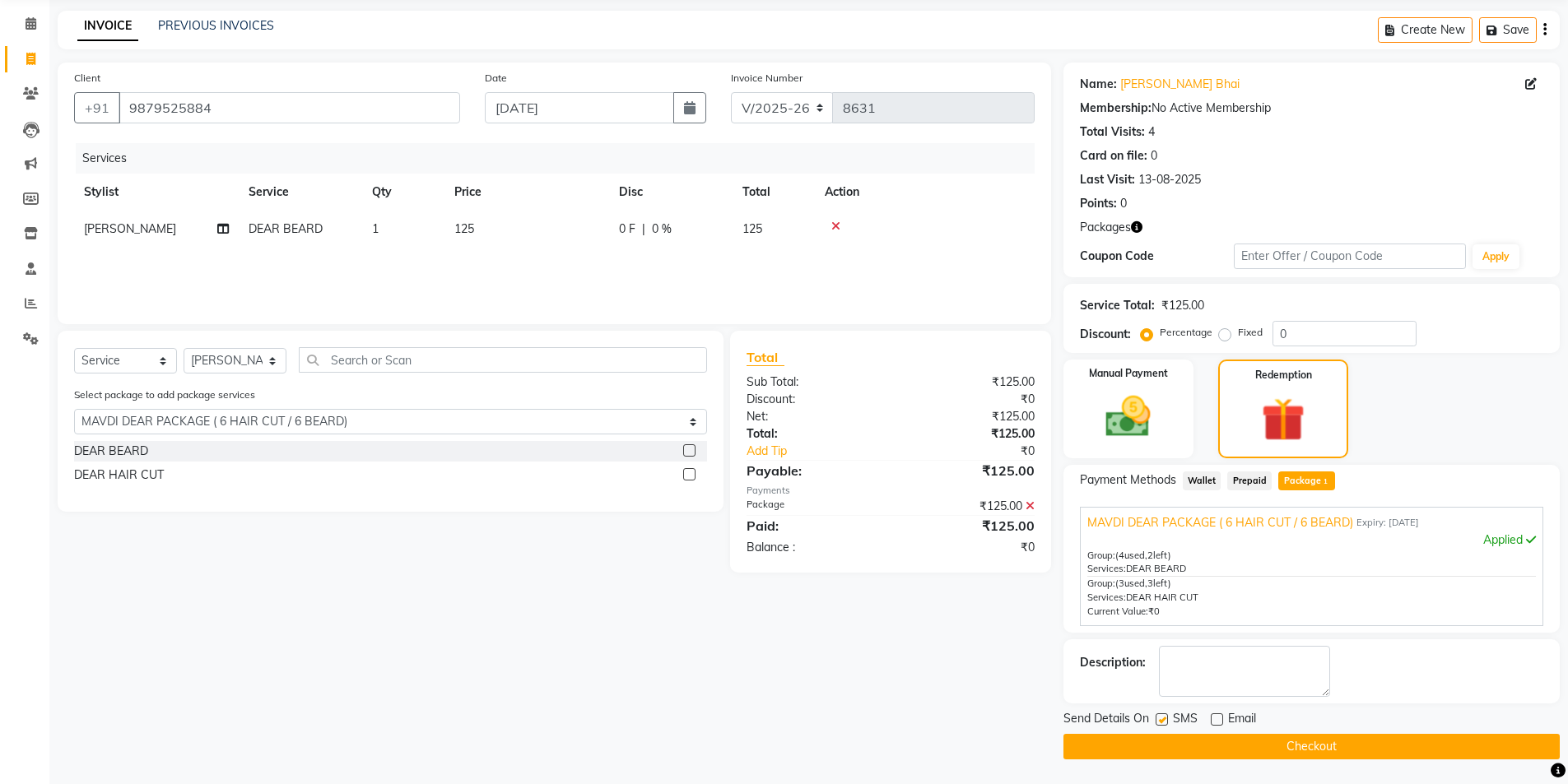
checkbox input "false"
click at [1161, 750] on button "Checkout" at bounding box center [1311, 747] width 496 height 25
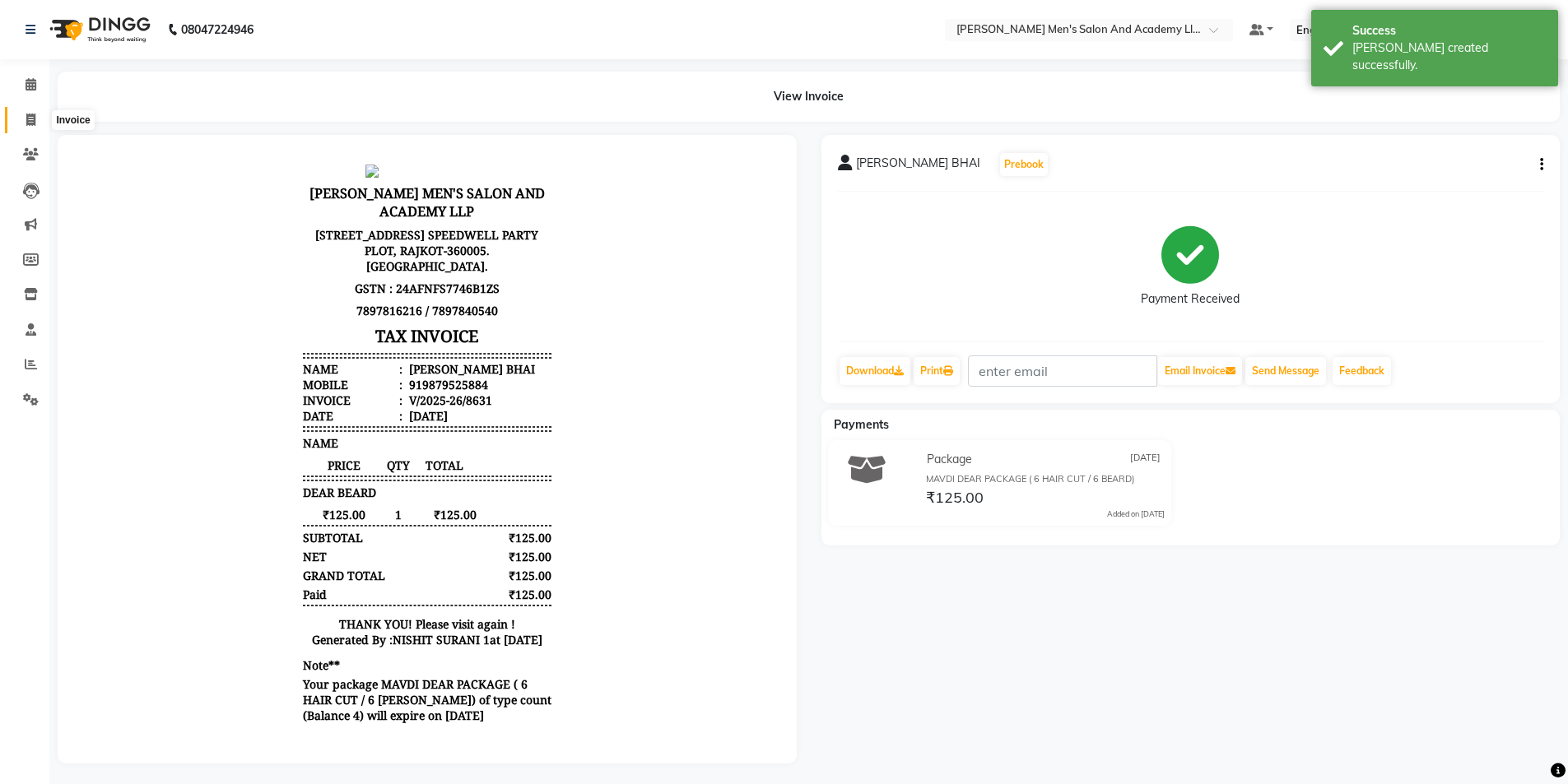
click at [25, 117] on span at bounding box center [31, 120] width 29 height 19
select select "service"
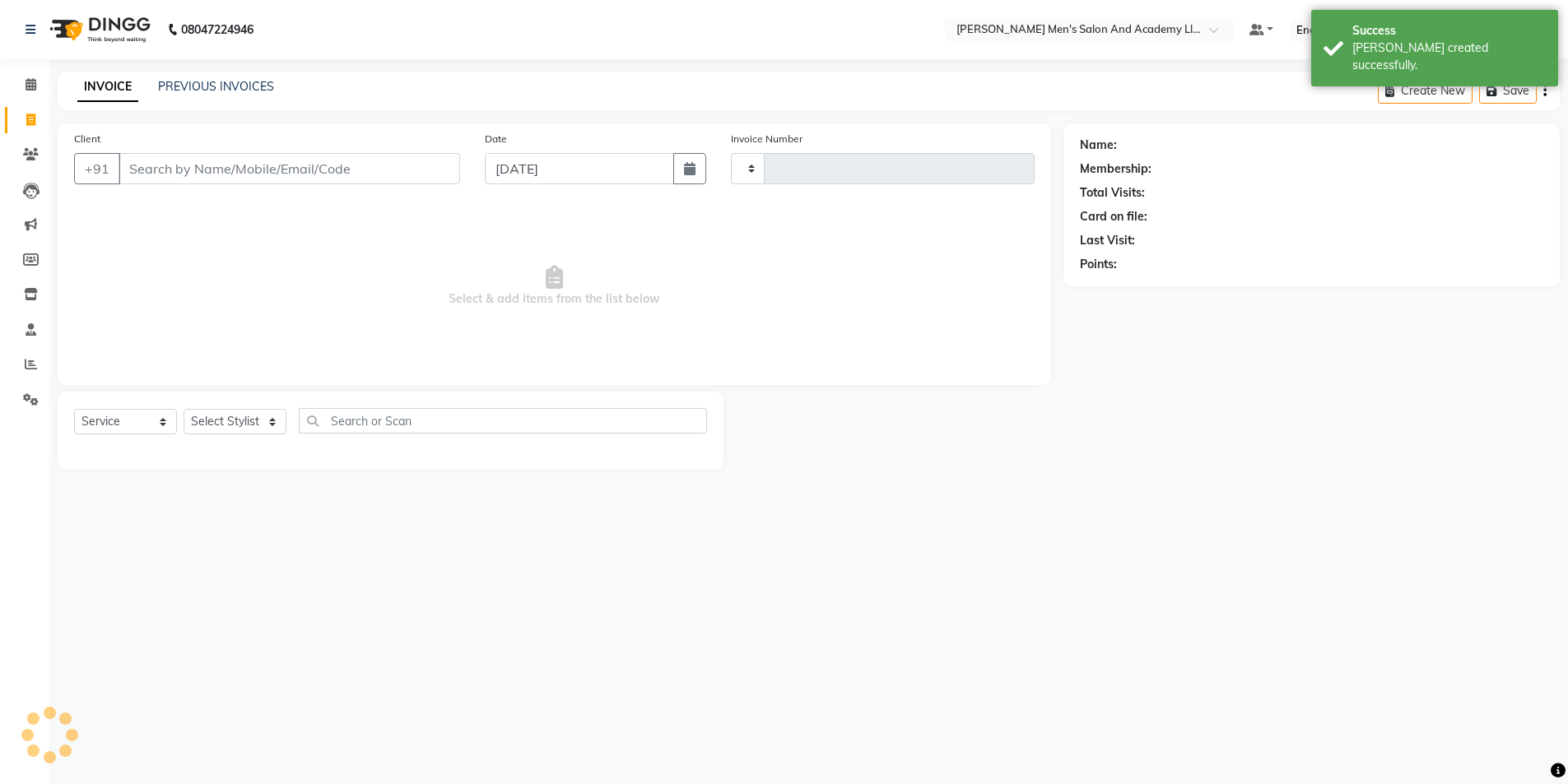
type input "8632"
select select "6752"
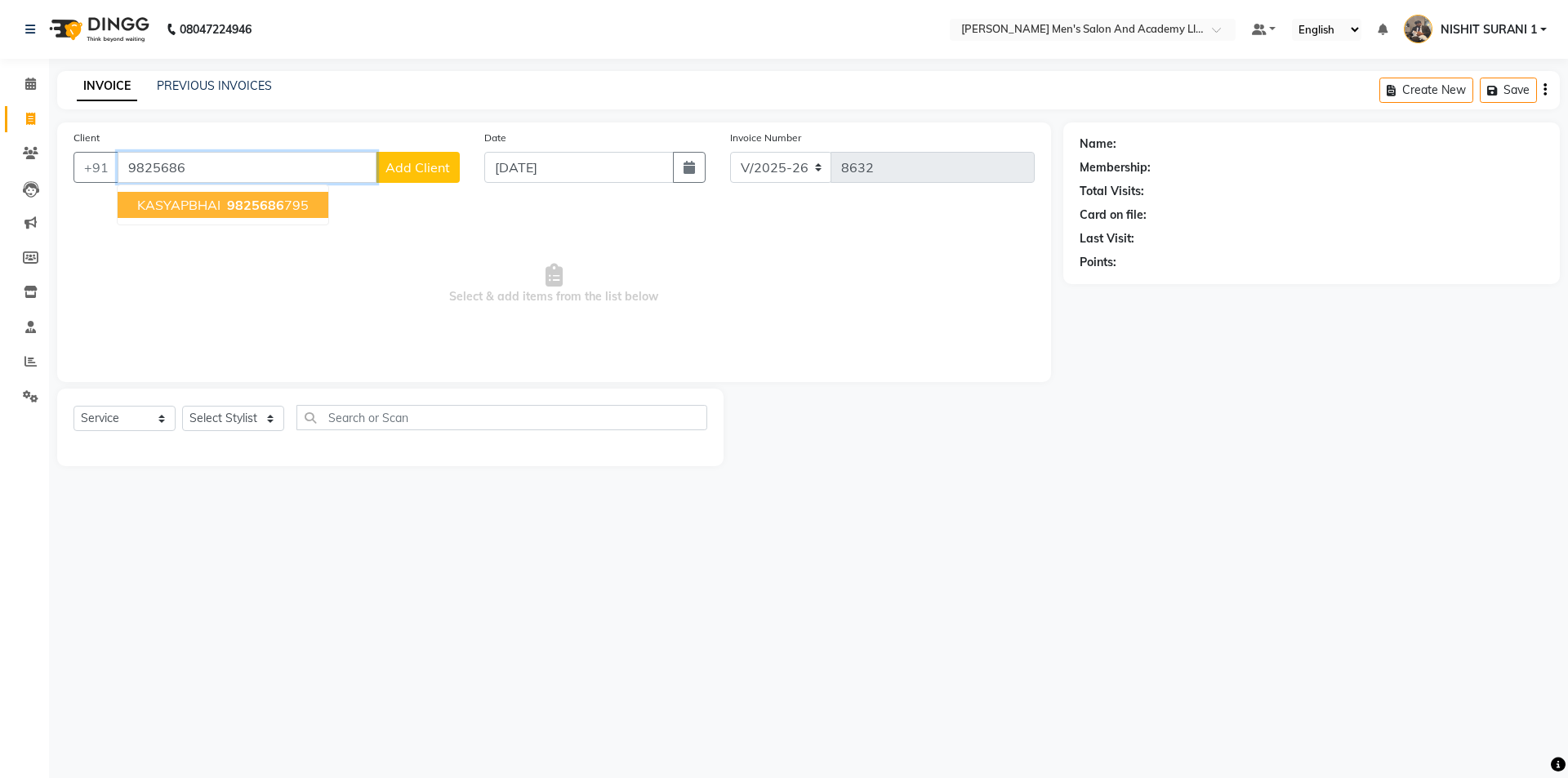
click at [259, 199] on span "9825686" at bounding box center [256, 205] width 57 height 17
type input "9825686795"
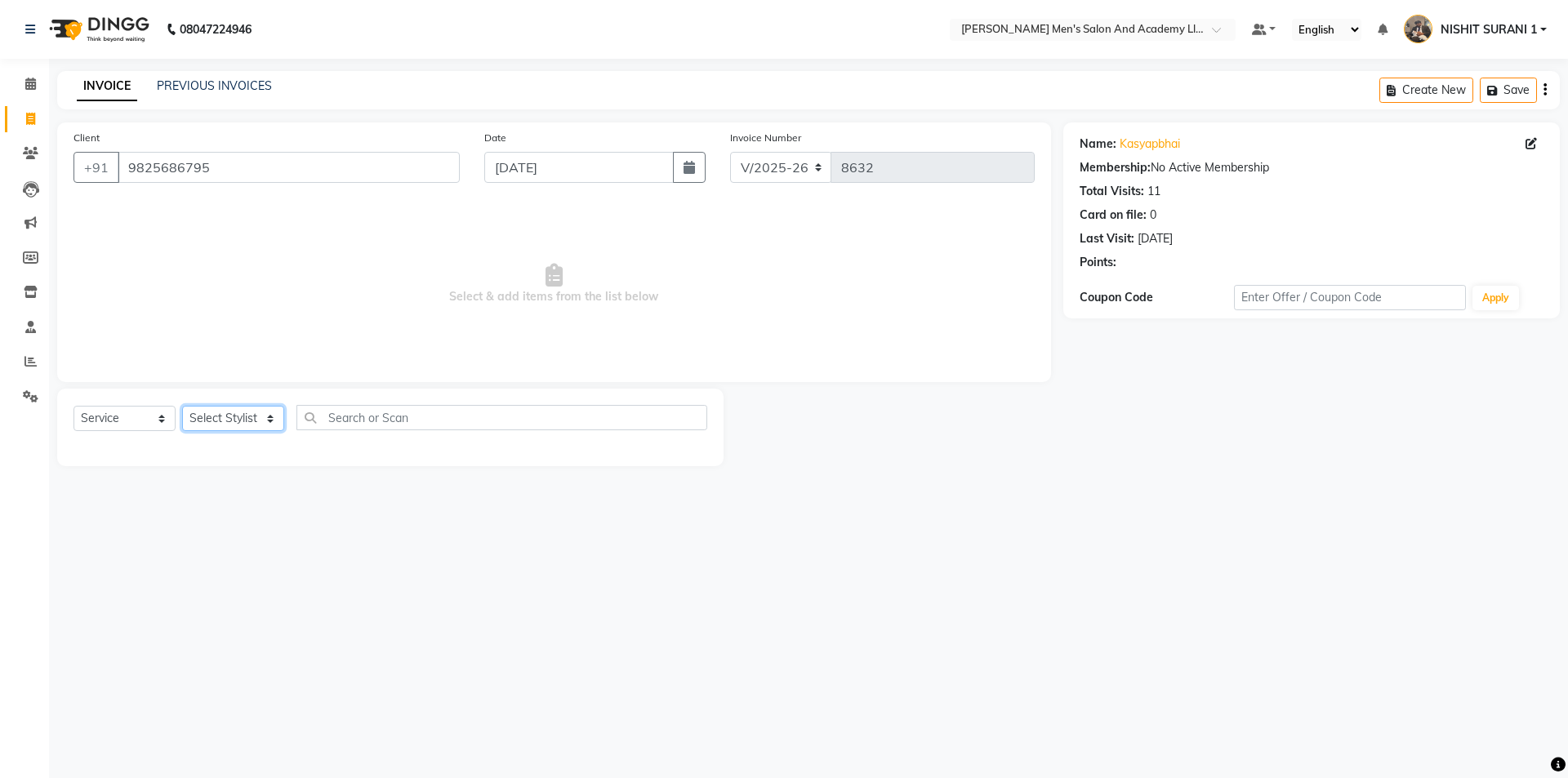
click at [273, 412] on select "Select Stylist AADITYA SOLANKI ABHAY PARMAR AJAY SEN ANKUSH SEN ASHISH VAGHELA …" at bounding box center [233, 418] width 102 height 25
select select "53860"
click at [182, 406] on select "Select Stylist AADITYA SOLANKI ABHAY PARMAR AJAY SEN ANKUSH SEN ASHISH VAGHELA …" at bounding box center [233, 418] width 102 height 25
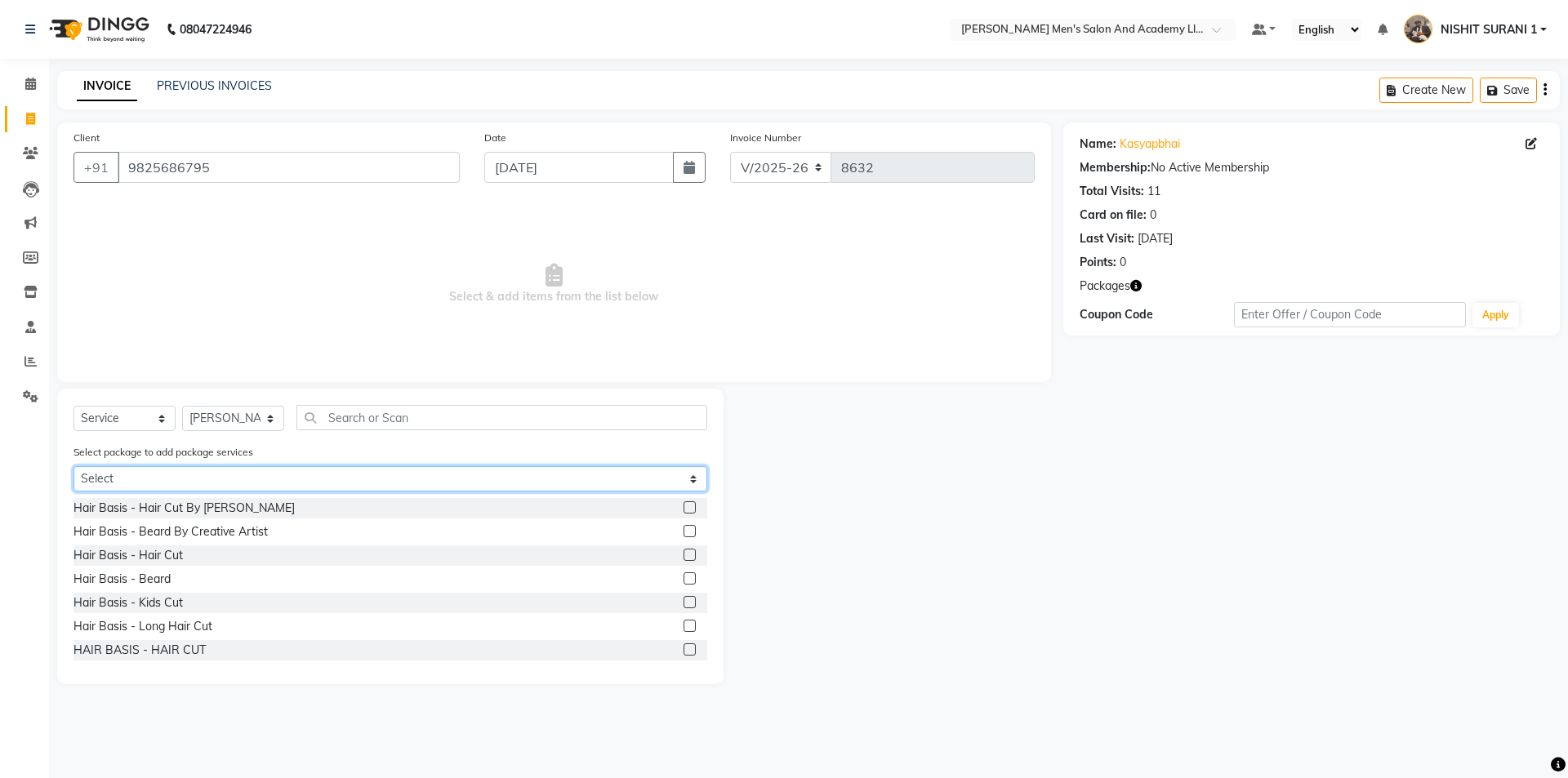
click at [155, 472] on select "Select MAVDI DEAR PACKAGE ( 6 HAIR CUT) MAVDI DEAR PACKAGE ( 6 BEARD) SPEED WEL…" at bounding box center [390, 479] width 634 height 25
select select "1: Object"
click at [73, 466] on select "Select MAVDI DEAR PACKAGE ( 6 HAIR CUT) MAVDI DEAR PACKAGE ( 6 BEARD) SPEED WEL…" at bounding box center [390, 479] width 634 height 25
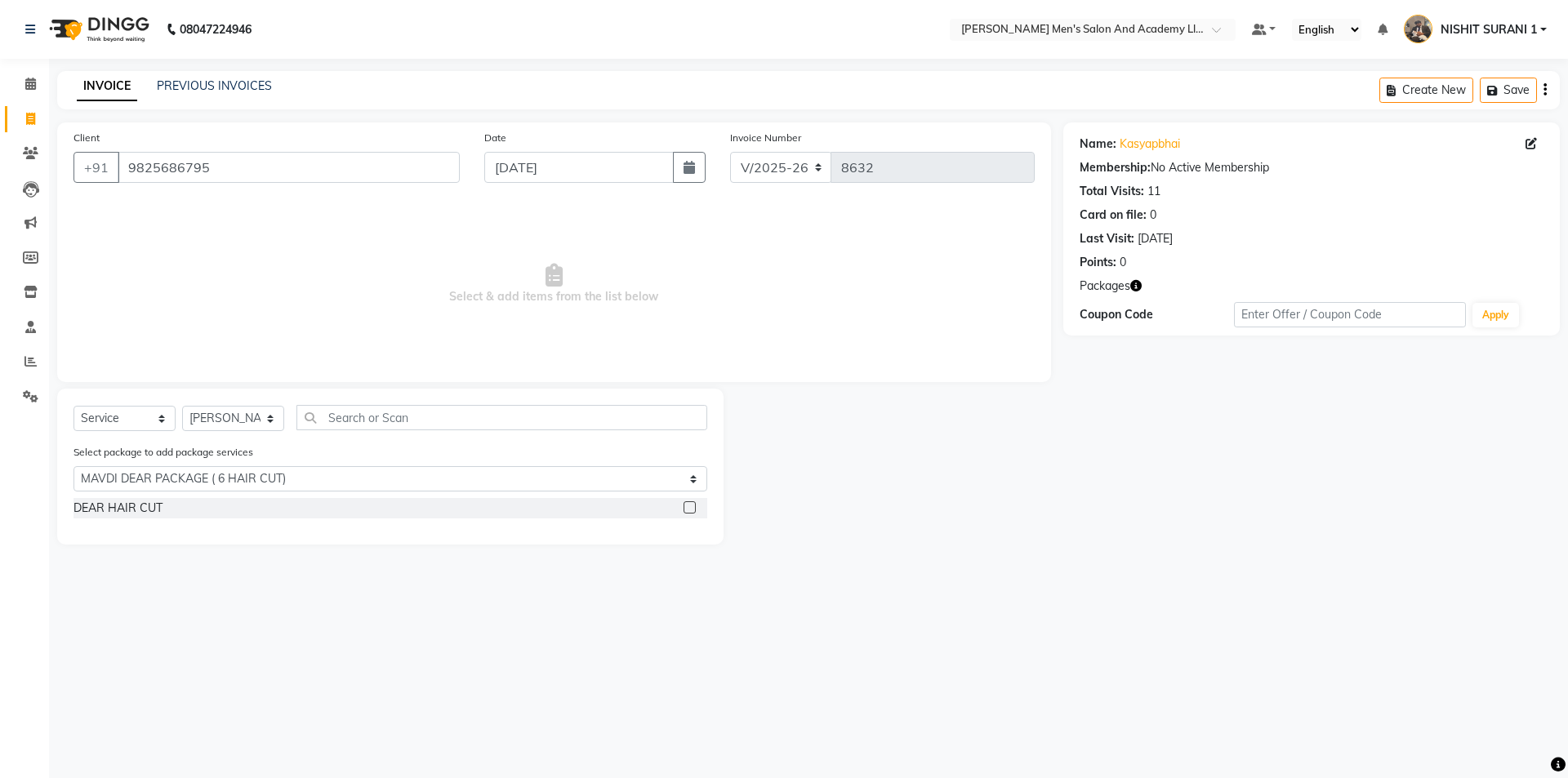
click at [135, 521] on div "DEAR HAIR CUT" at bounding box center [390, 513] width 634 height 30
click at [137, 516] on div "DEAR HAIR CUT" at bounding box center [117, 508] width 89 height 17
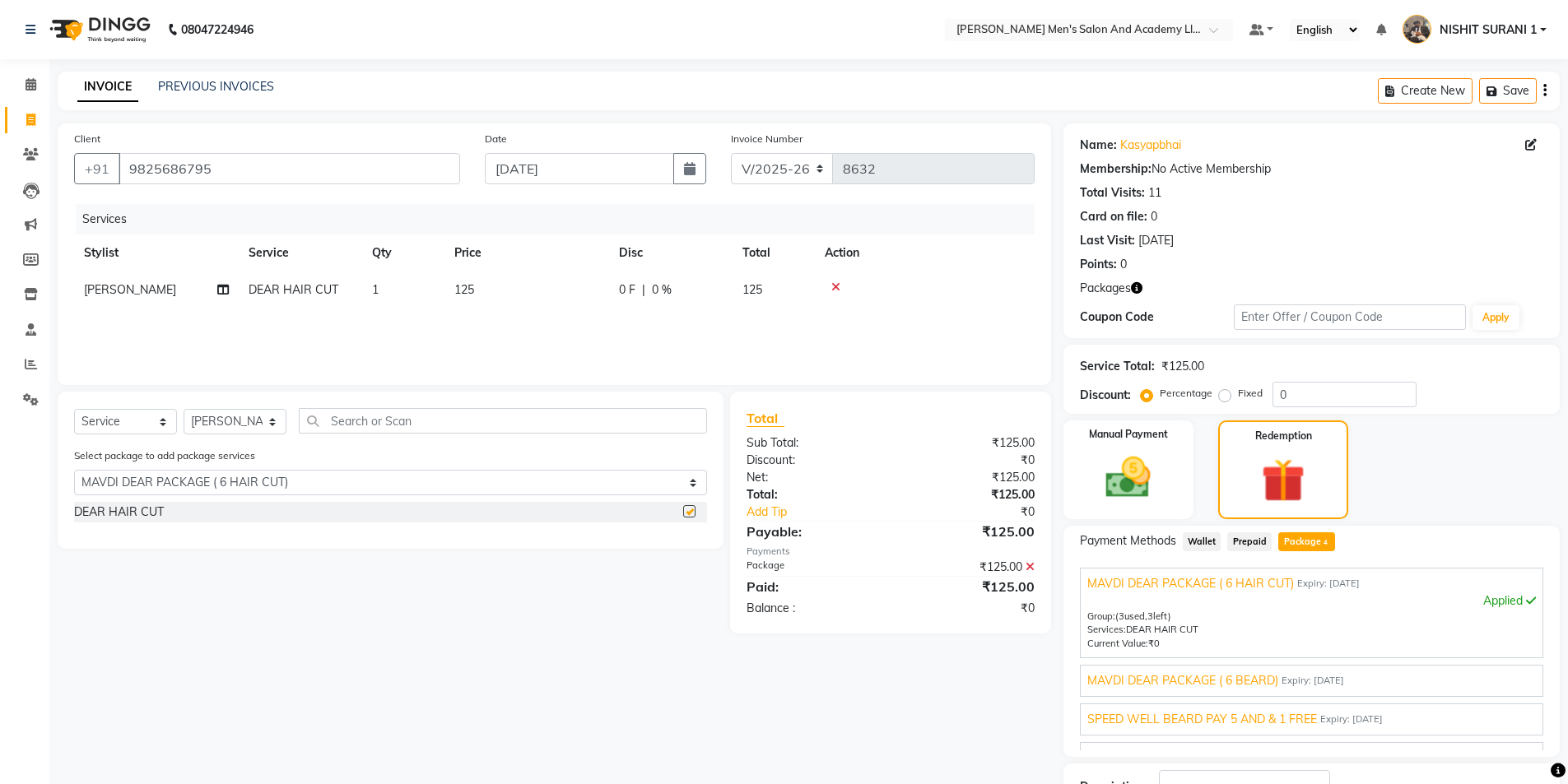
checkbox input "false"
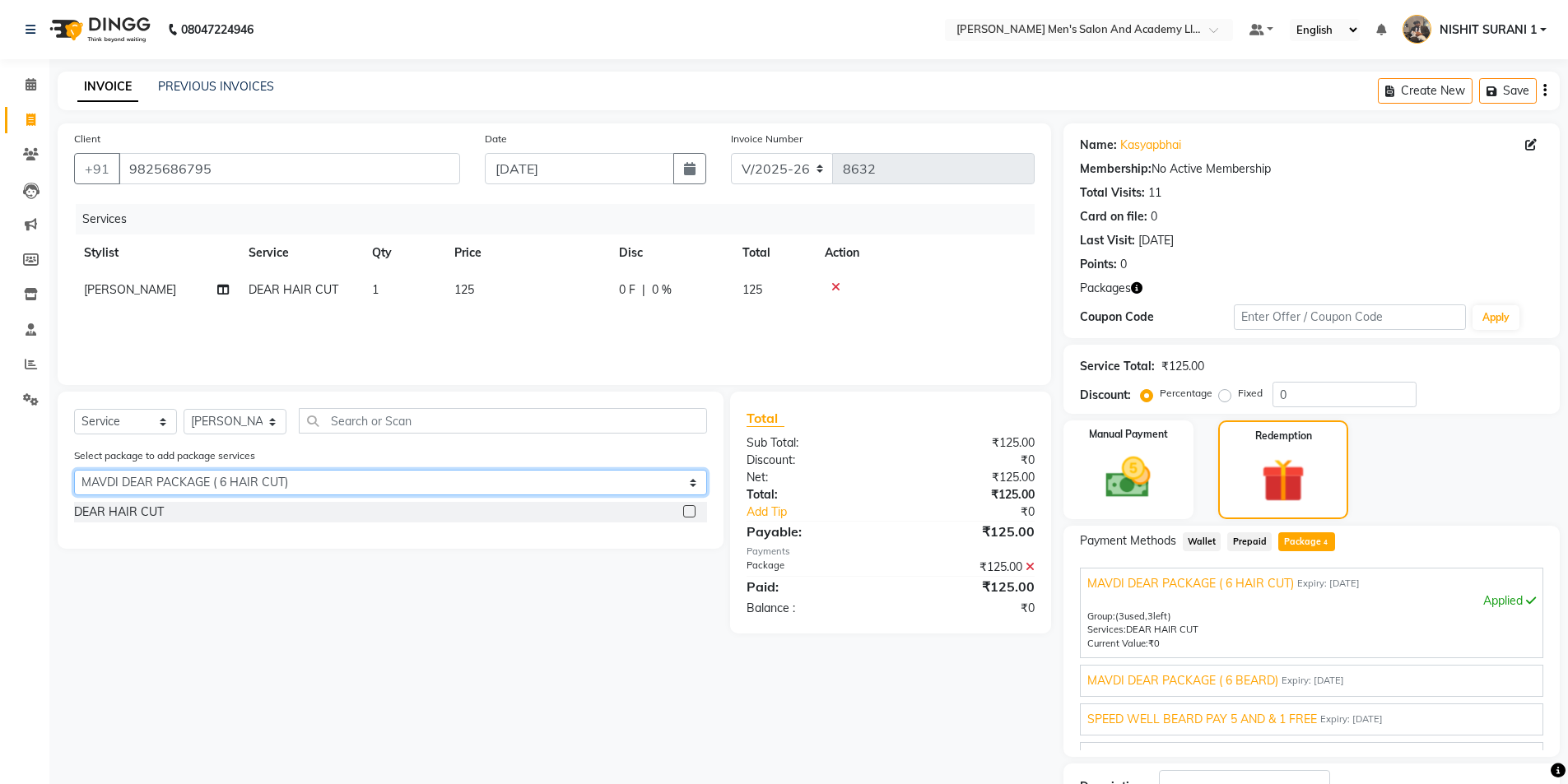
click at [182, 480] on select "Select MAVDI DEAR PACKAGE ( 6 HAIR CUT) MAVDI DEAR PACKAGE ( 6 BEARD) SPEED WEL…" at bounding box center [390, 483] width 633 height 25
select select "2: Object"
click at [74, 470] on select "Select MAVDI DEAR PACKAGE ( 6 HAIR CUT) MAVDI DEAR PACKAGE ( 6 BEARD) SPEED WEL…" at bounding box center [390, 483] width 633 height 25
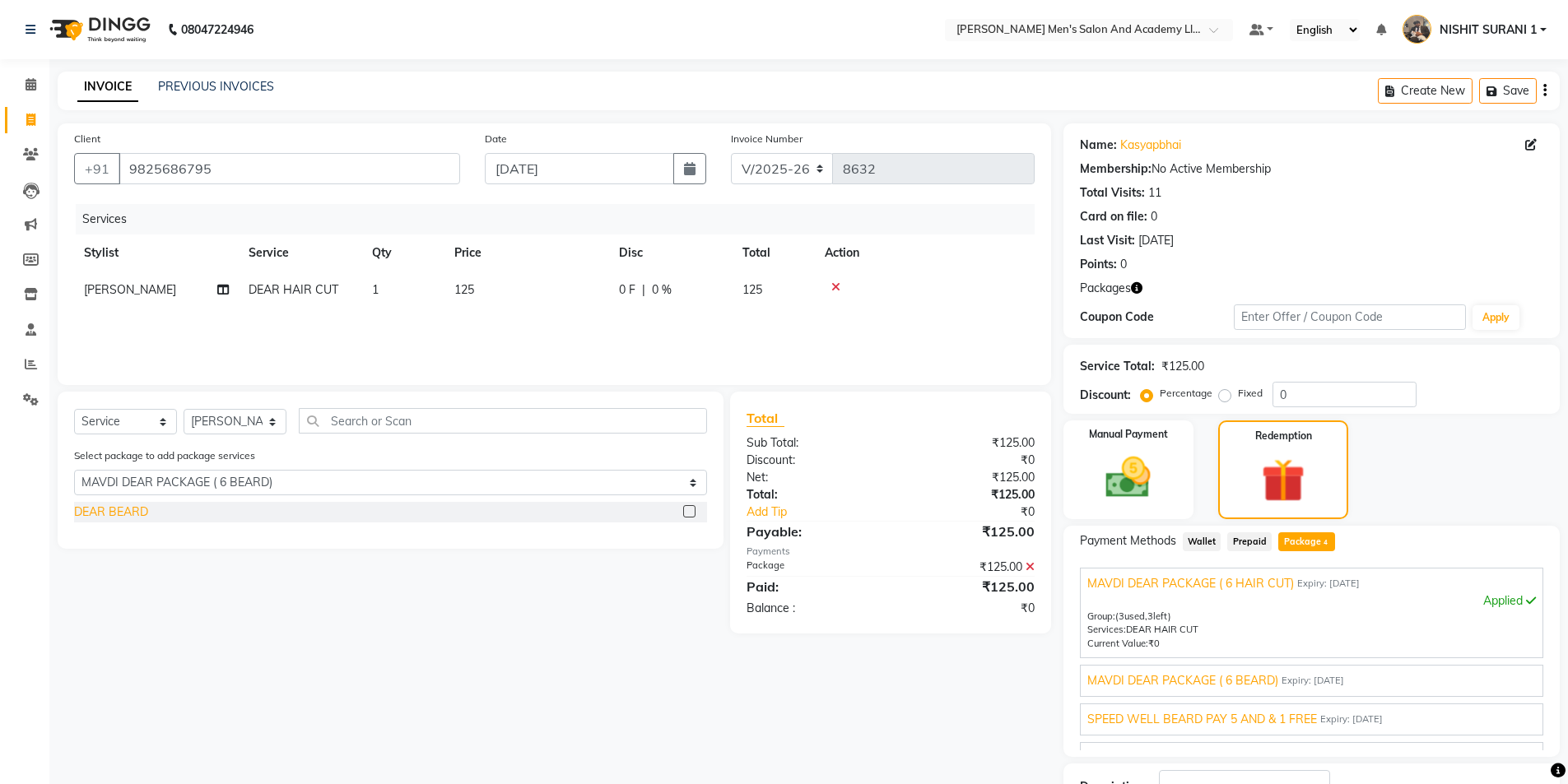
click at [142, 515] on div "DEAR BEARD" at bounding box center [111, 512] width 74 height 18
checkbox input "false"
click at [1250, 680] on span "MAVDI DEAR PACKAGE ( 6 BEARD)" at bounding box center [1182, 681] width 191 height 18
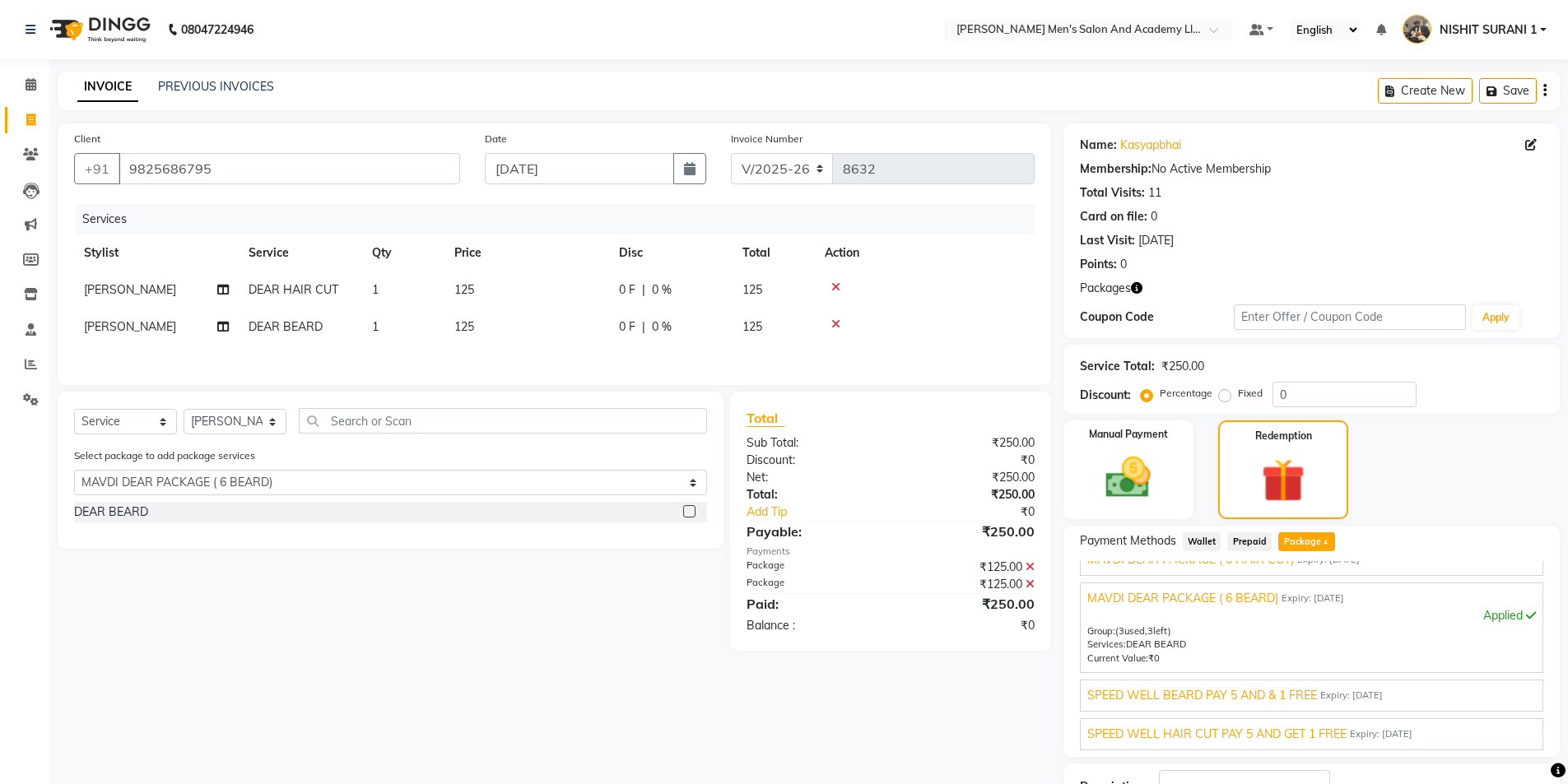
click at [1204, 697] on span "SPEED WELL BEARD PAY 5 AND & 1 FREE" at bounding box center [1202, 696] width 230 height 18
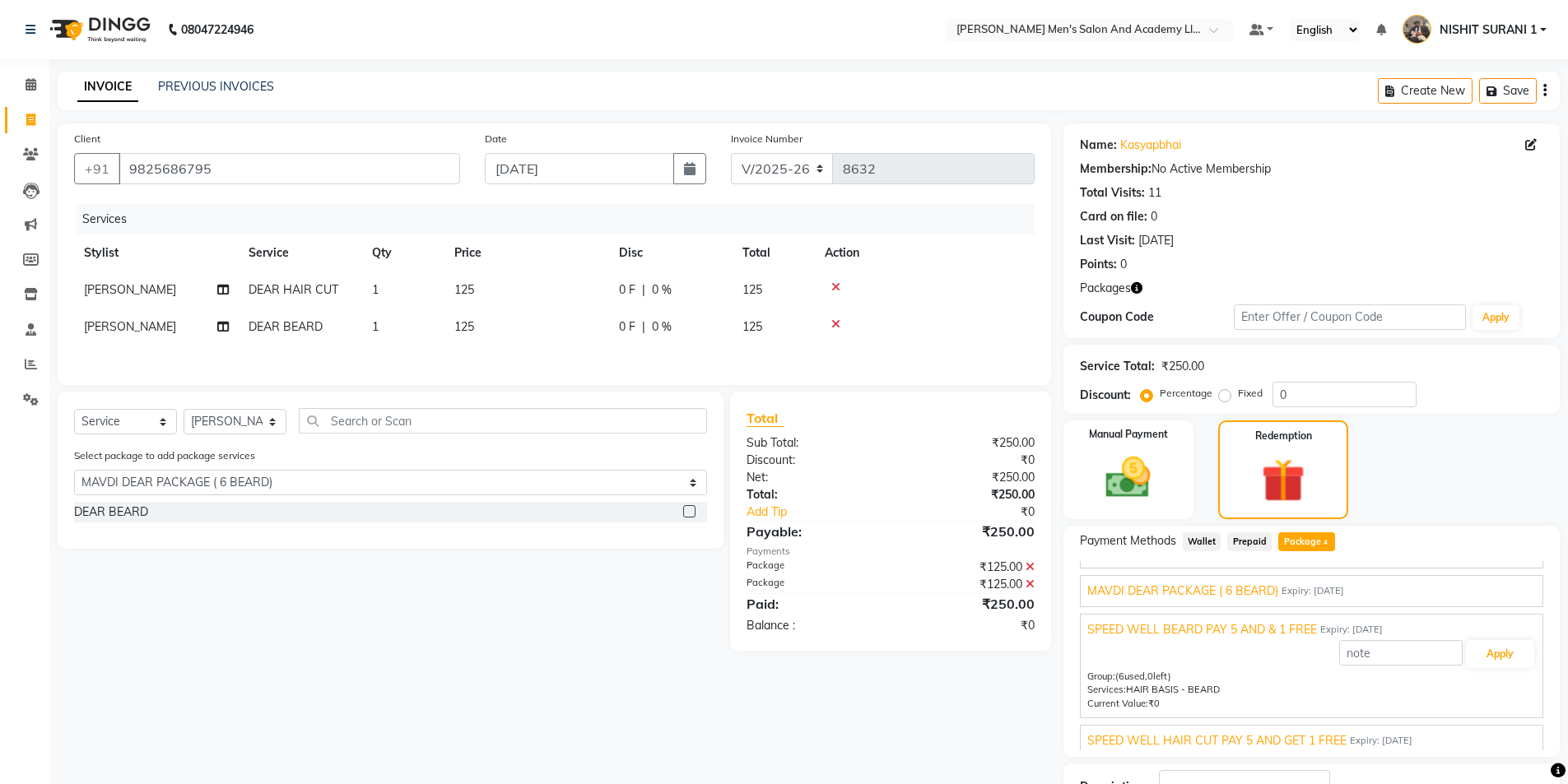
scroll to position [38, 0]
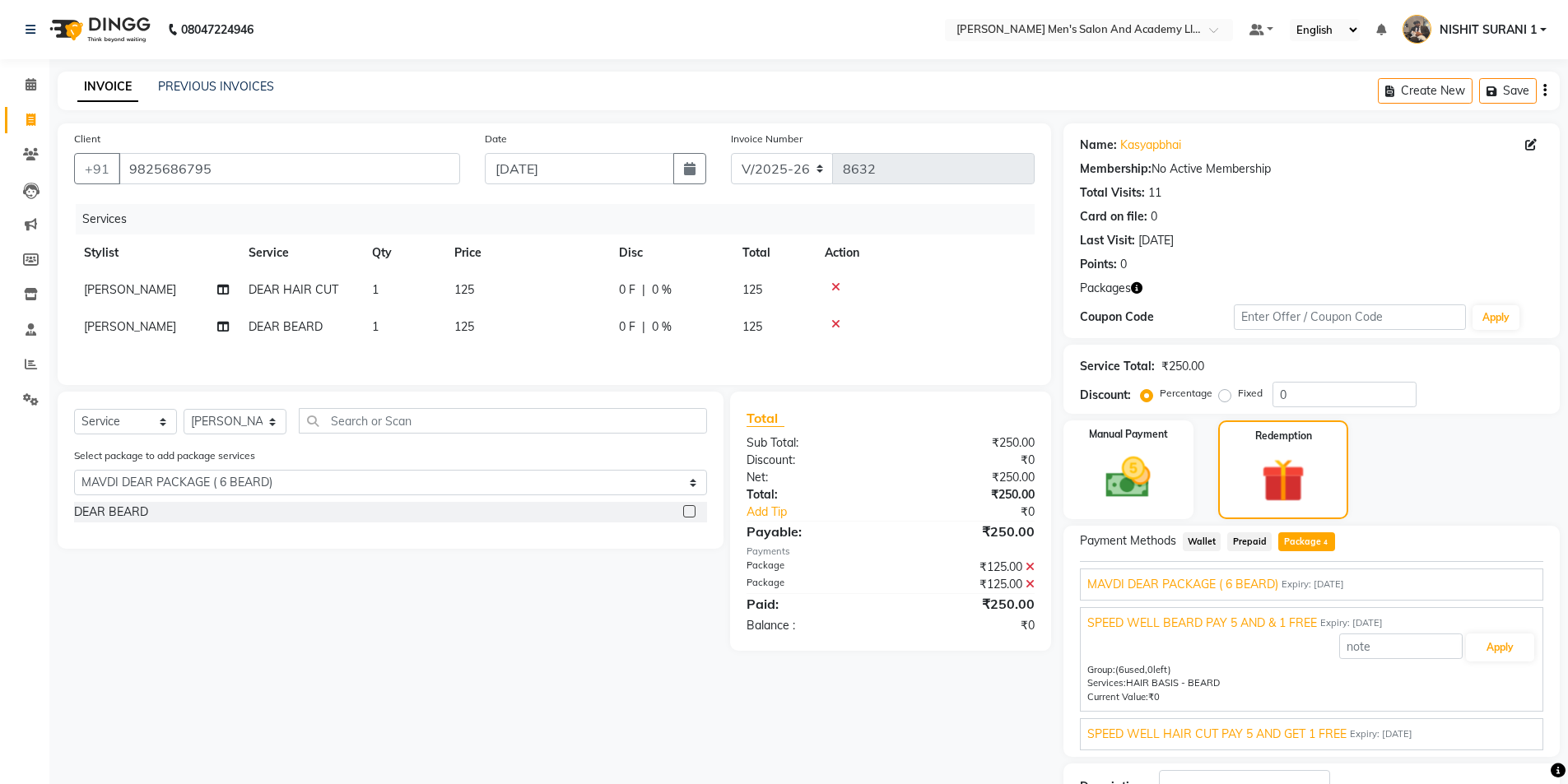
click at [1249, 723] on div "SPEED WELL HAIR CUT PAY 5 AND GET 1 FREE Expiry: 14-04-2035 Apply Group: (6 use…" at bounding box center [1311, 734] width 463 height 32
click at [1245, 733] on span "SPEED WELL HAIR CUT PAY 5 AND GET 1 FREE" at bounding box center [1216, 734] width 259 height 18
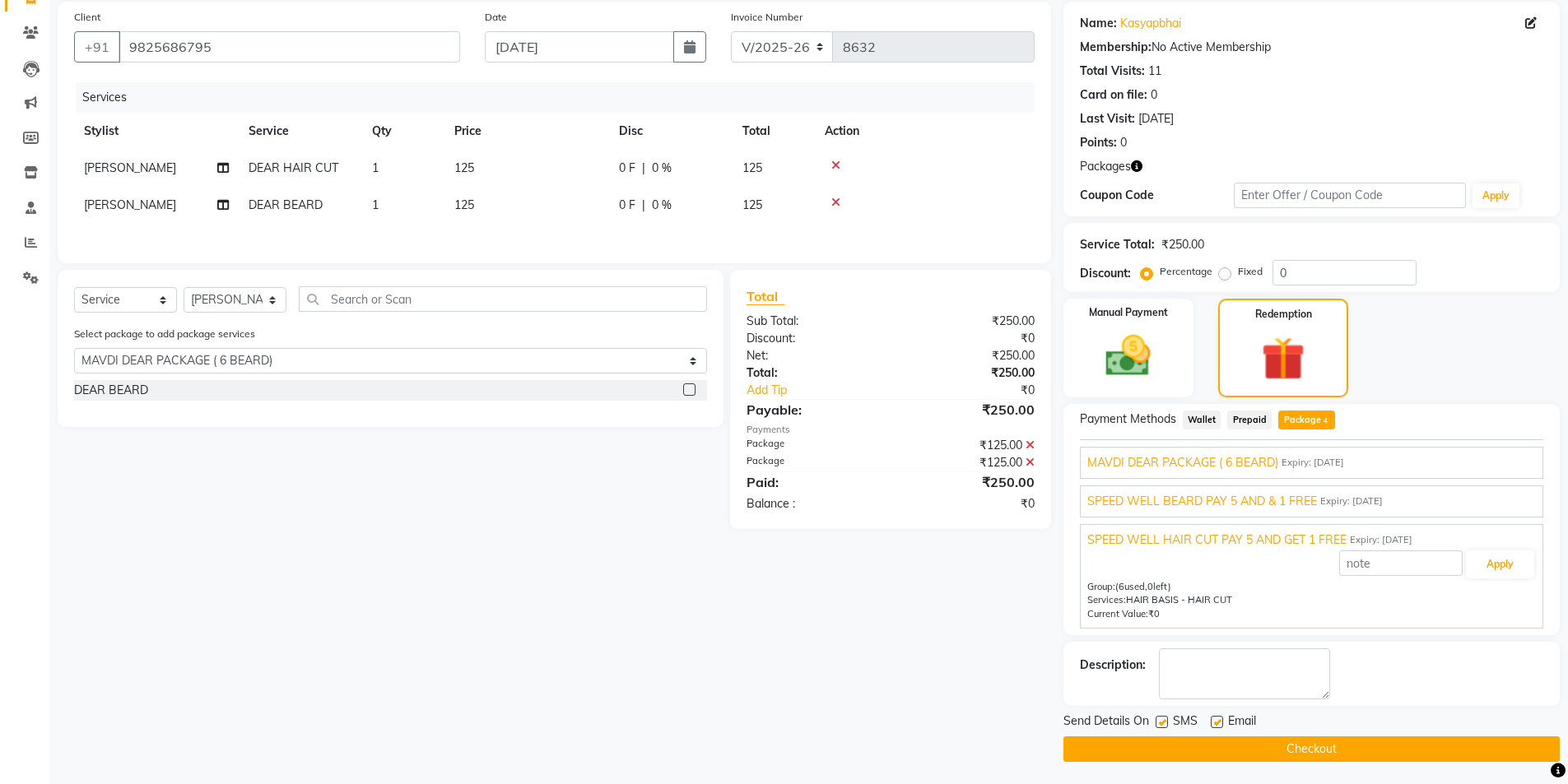
scroll to position [124, 0]
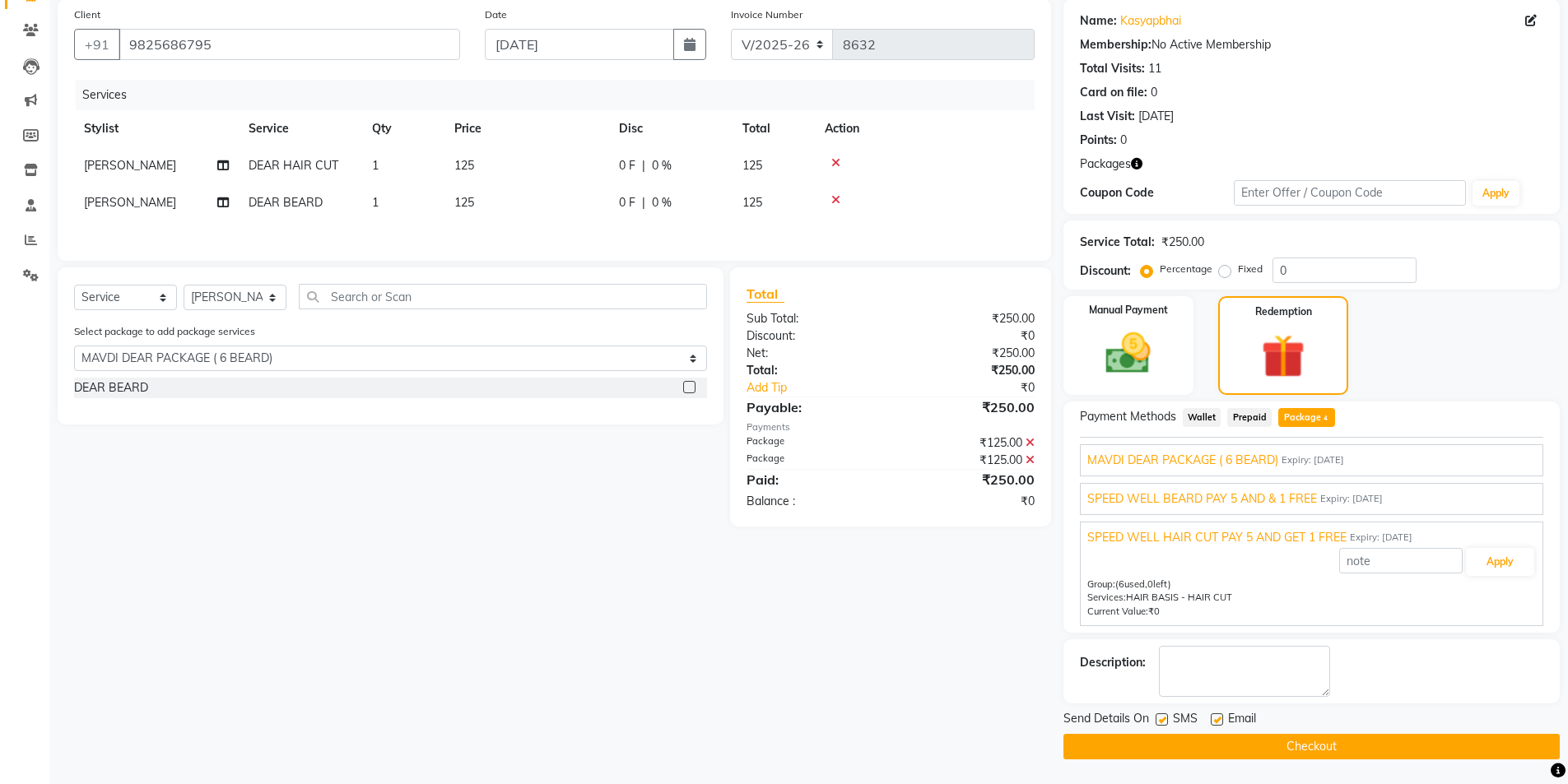
click at [1210, 721] on label at bounding box center [1216, 719] width 13 height 13
click at [1210, 721] on input "checkbox" at bounding box center [1215, 720] width 11 height 11
checkbox input "false"
click at [1164, 722] on label at bounding box center [1162, 719] width 13 height 13
click at [1164, 722] on input "checkbox" at bounding box center [1161, 720] width 11 height 11
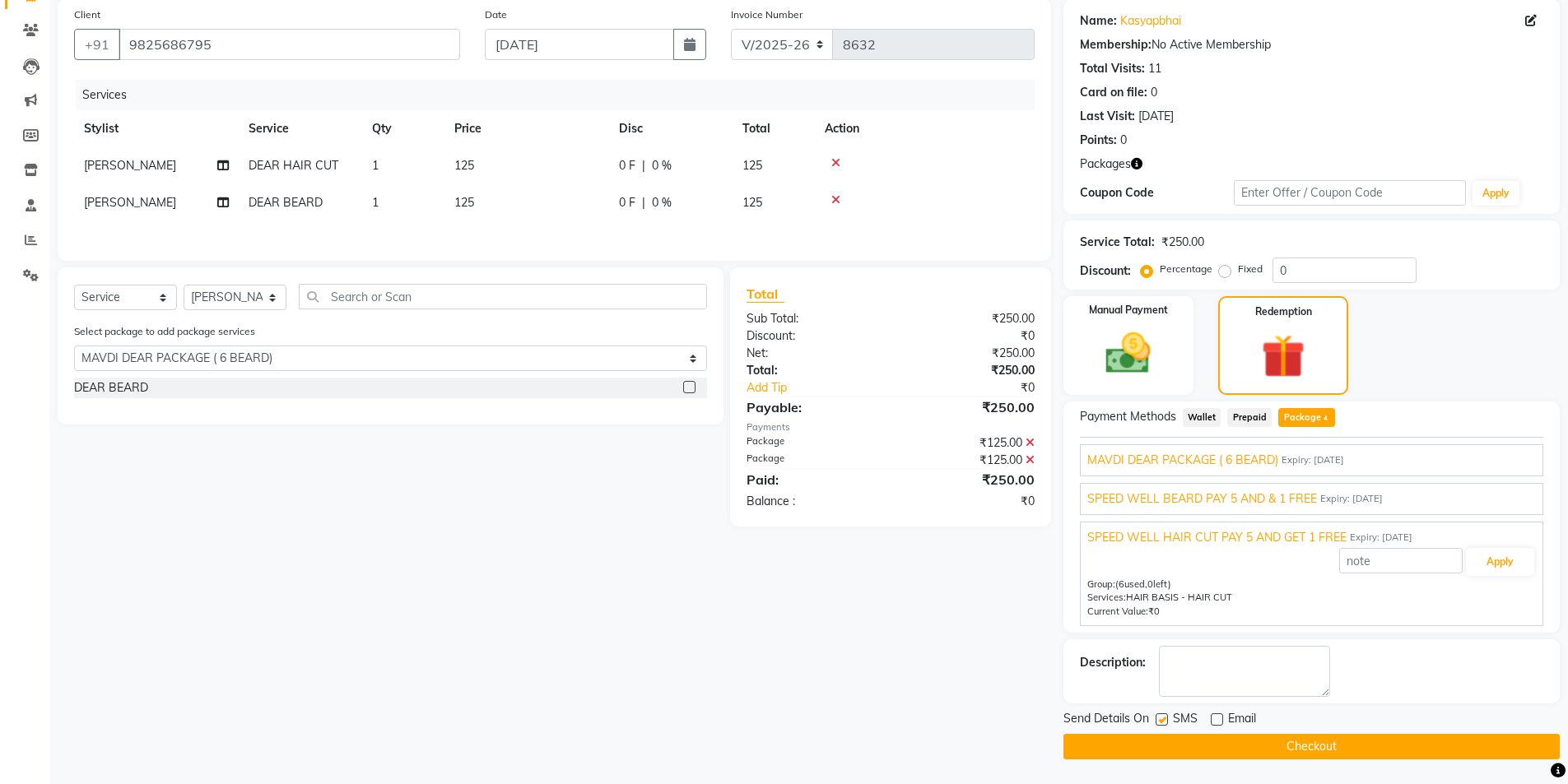
checkbox input "false"
click at [1147, 742] on button "Checkout" at bounding box center [1311, 747] width 496 height 25
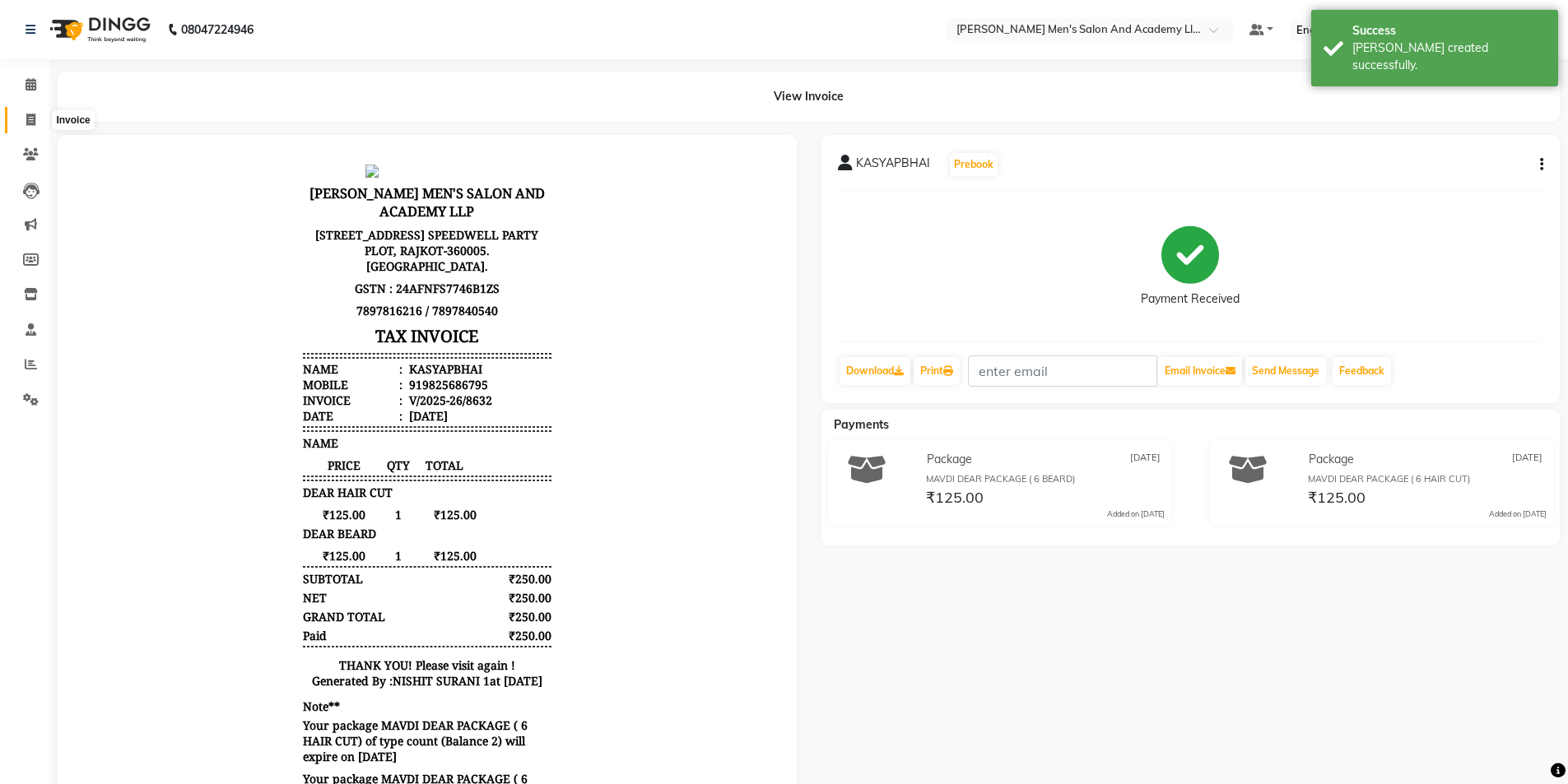
click at [28, 121] on icon at bounding box center [30, 119] width 9 height 13
select select "service"
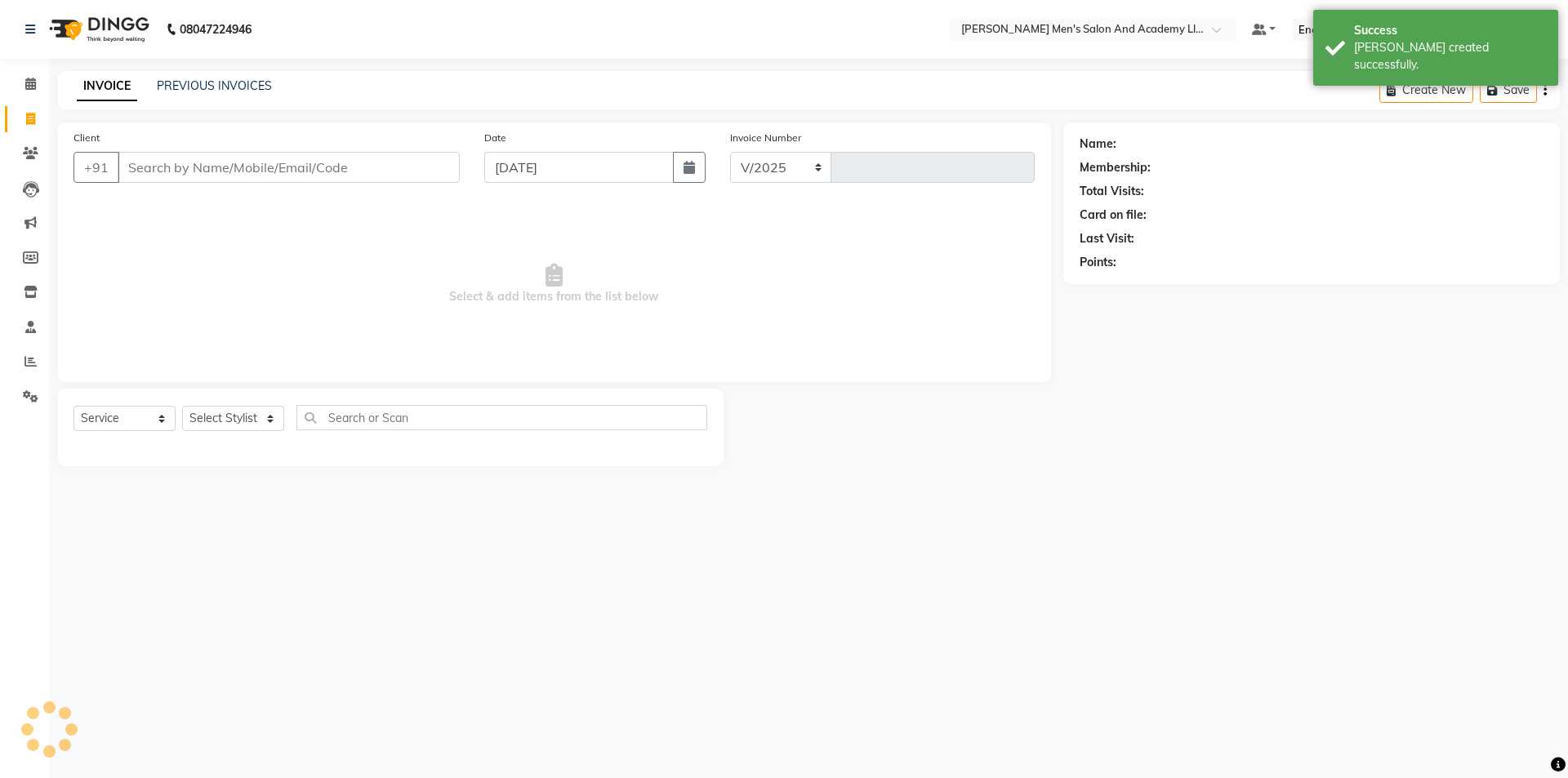
select select "6752"
type input "8633"
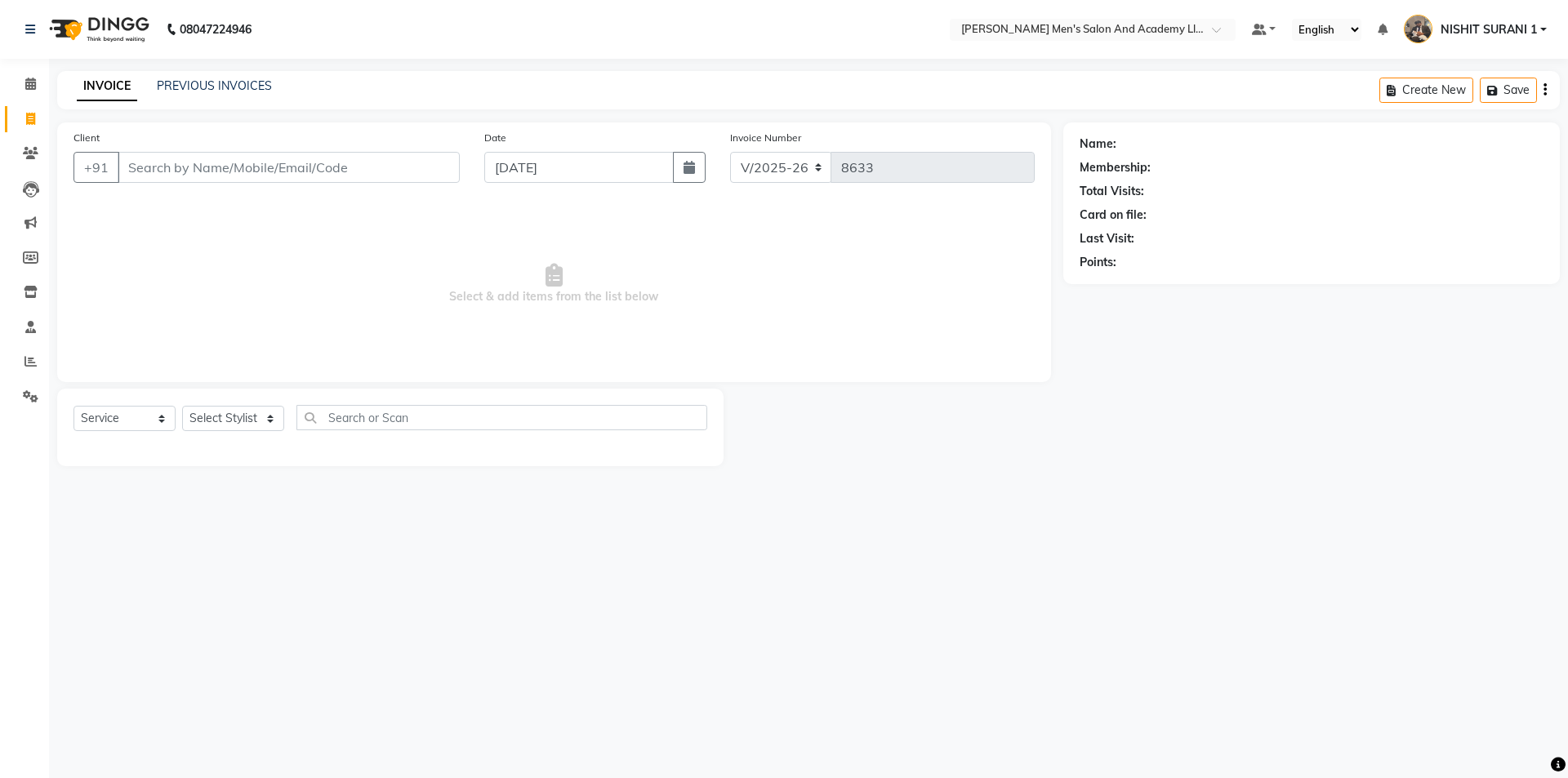
click at [203, 97] on div "INVOICE PREVIOUS INVOICES Create New Save" at bounding box center [809, 90] width 1502 height 38
click at [194, 78] on div "PREVIOUS INVOICES" at bounding box center [214, 86] width 115 height 17
click at [182, 86] on link "PREVIOUS INVOICES" at bounding box center [214, 86] width 115 height 15
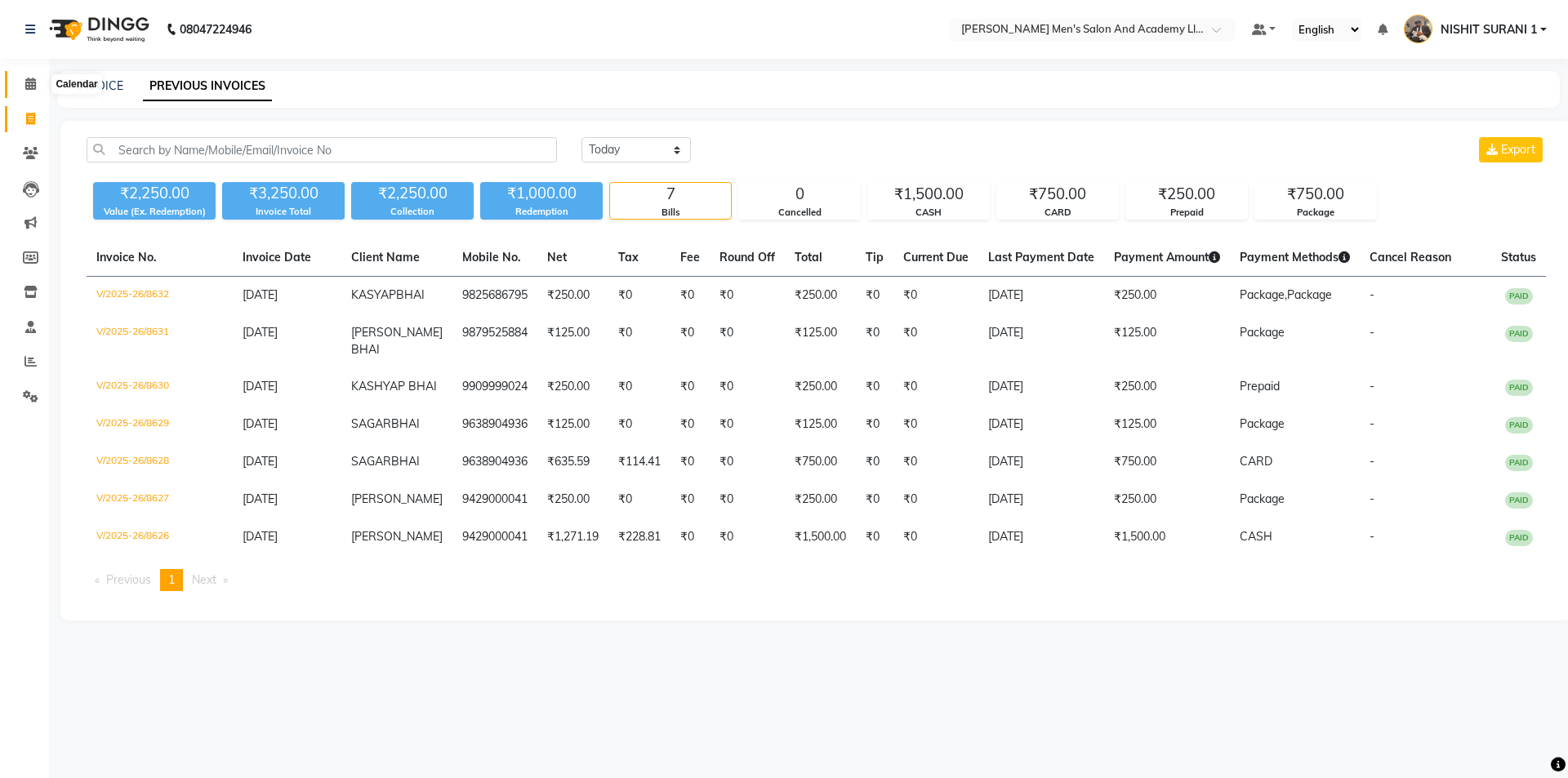
click at [34, 83] on icon at bounding box center [30, 83] width 11 height 12
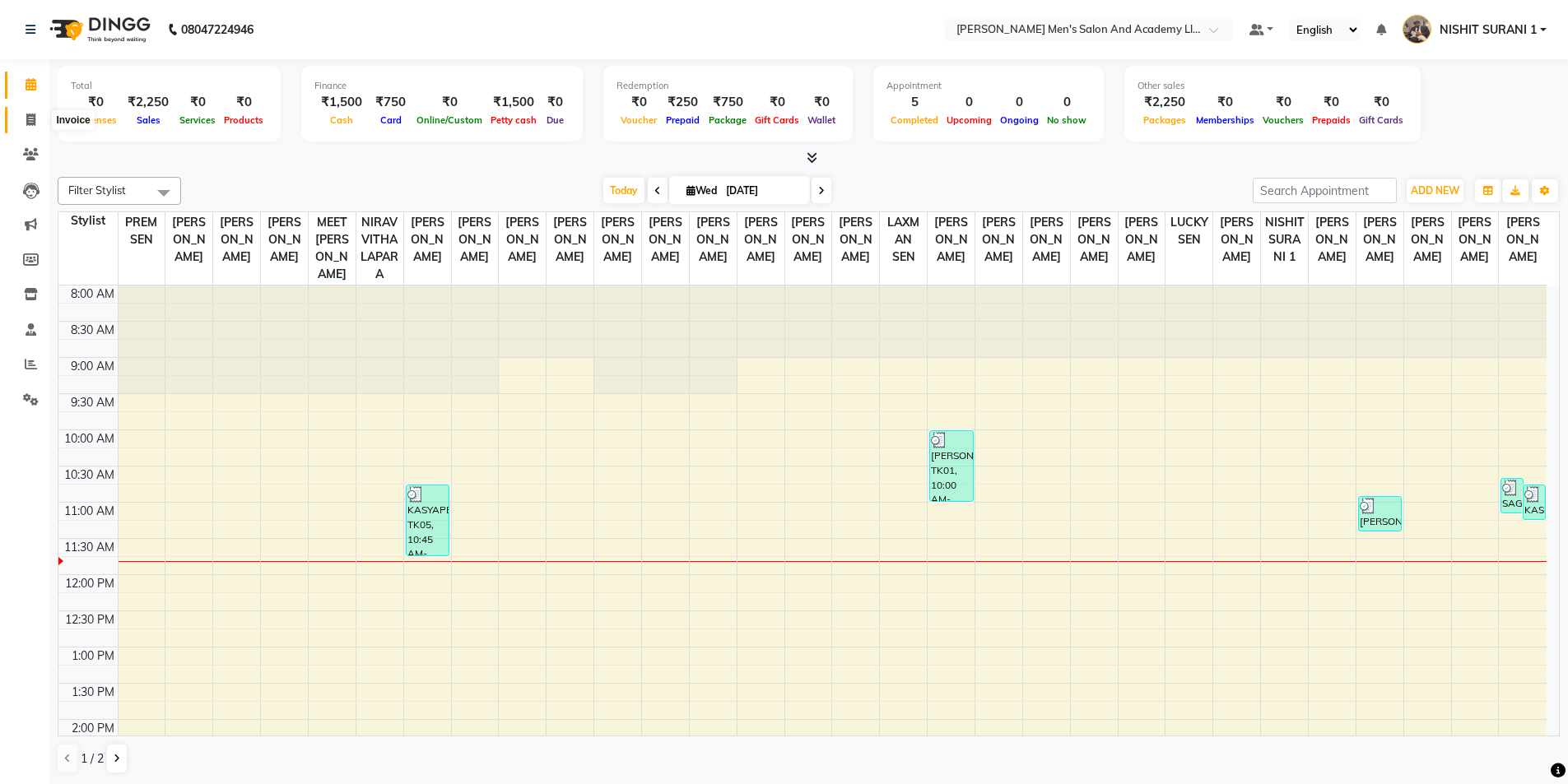
click at [29, 118] on icon at bounding box center [30, 119] width 9 height 13
select select "service"
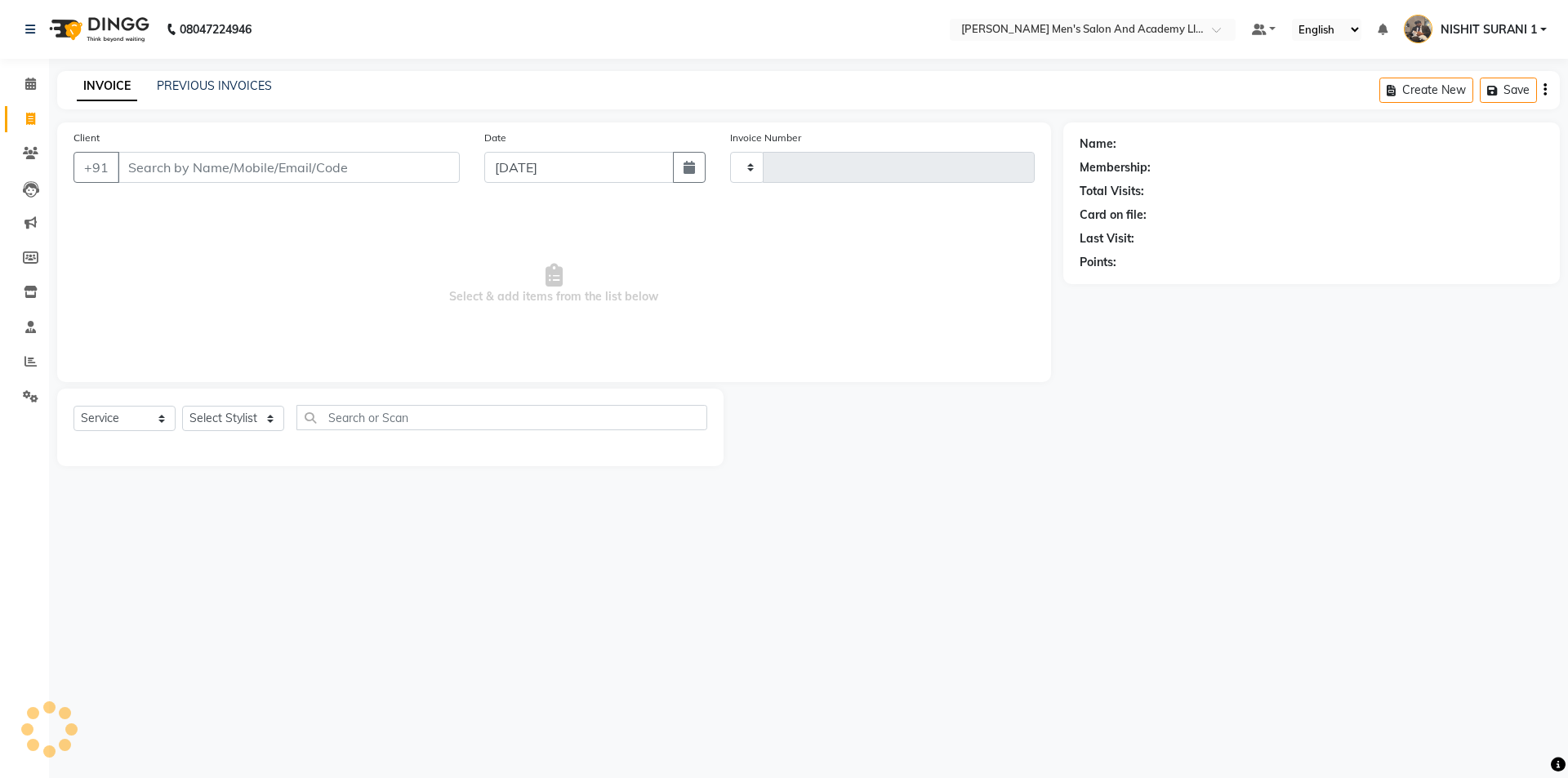
type input "8633"
select select "6752"
drag, startPoint x: 18, startPoint y: 92, endPoint x: 35, endPoint y: 87, distance: 17.7
click at [18, 91] on span at bounding box center [31, 84] width 28 height 19
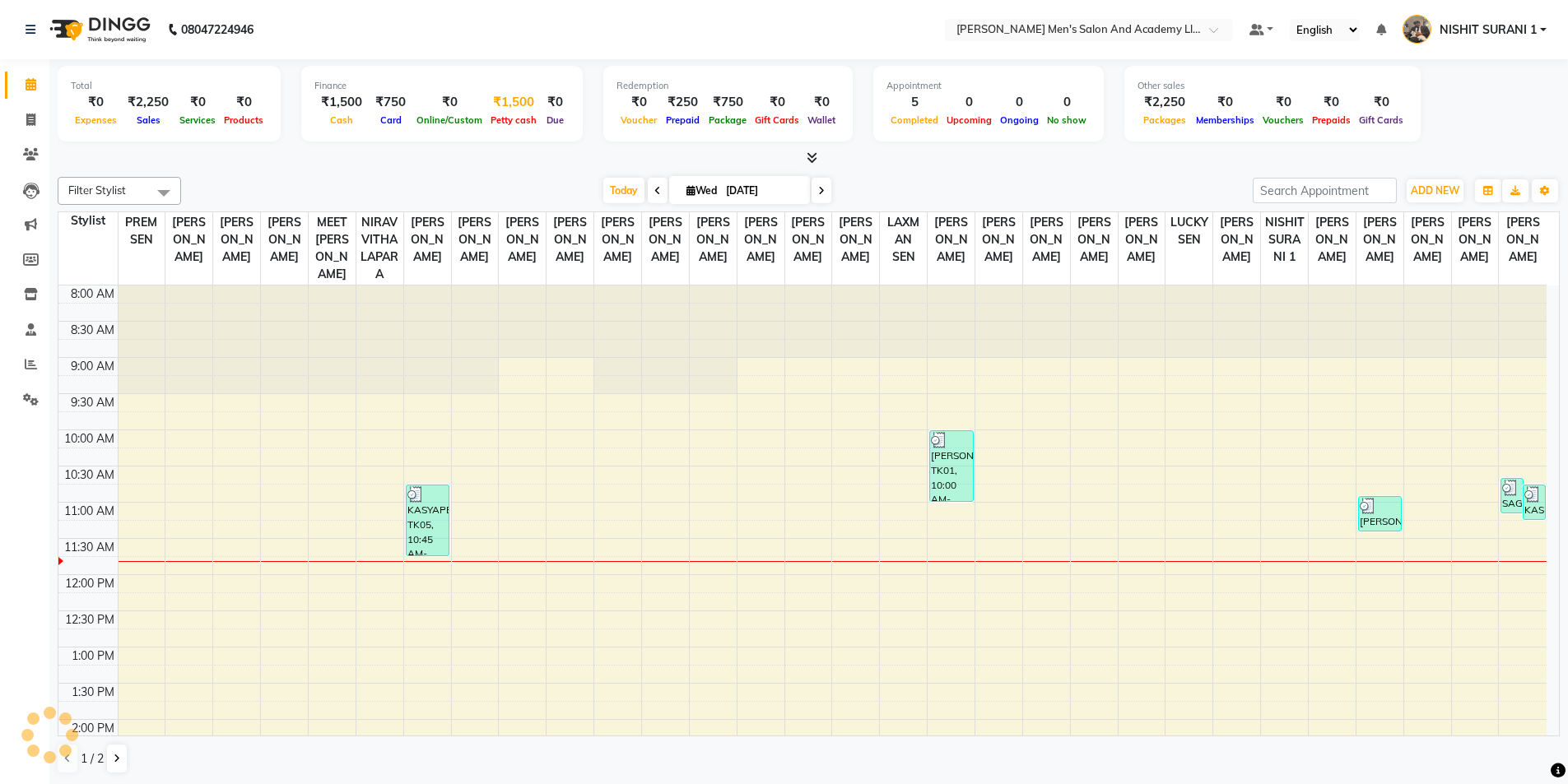
click at [518, 119] on span "Petty cash" at bounding box center [514, 120] width 55 height 12
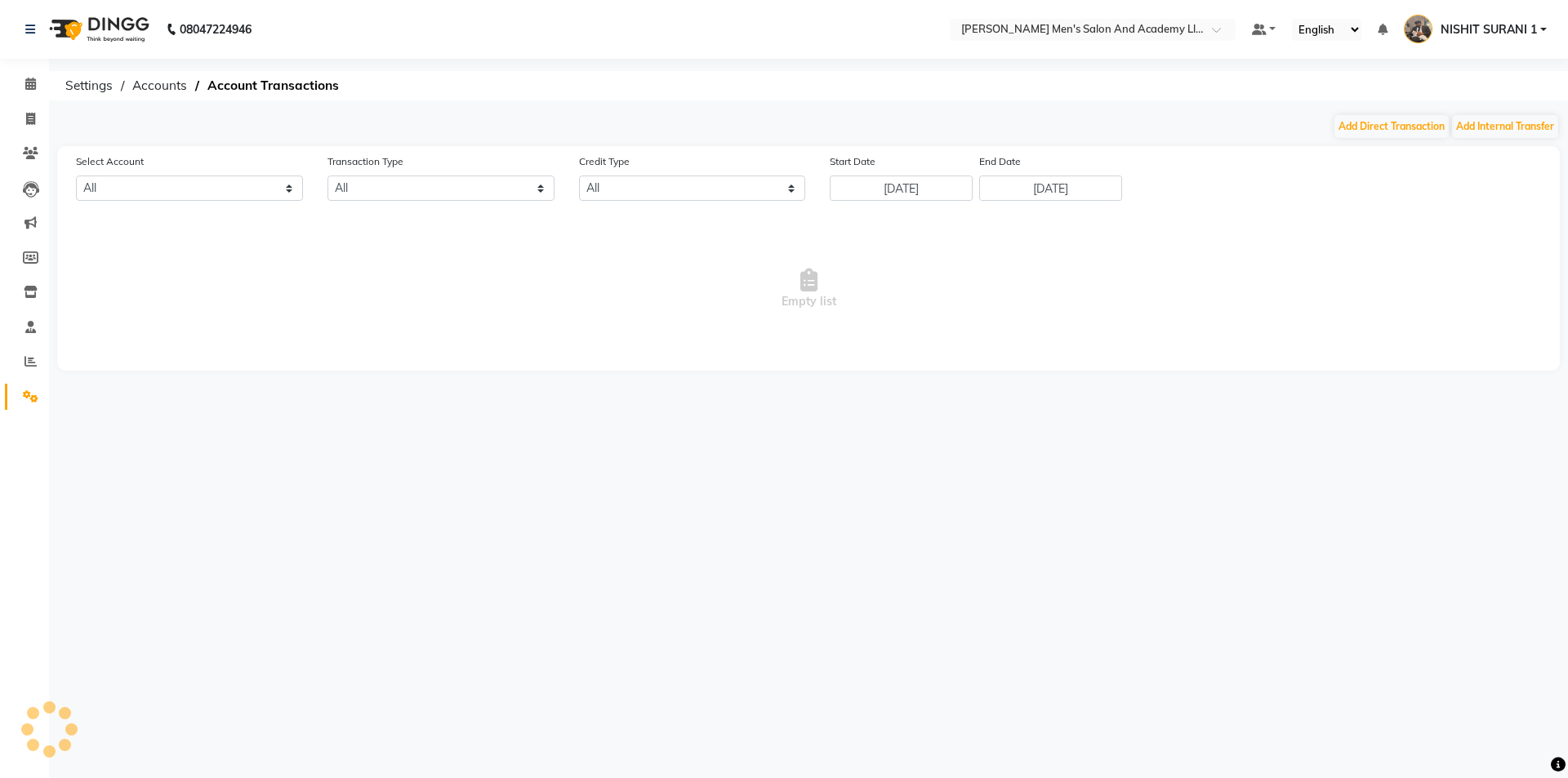
select select "5802"
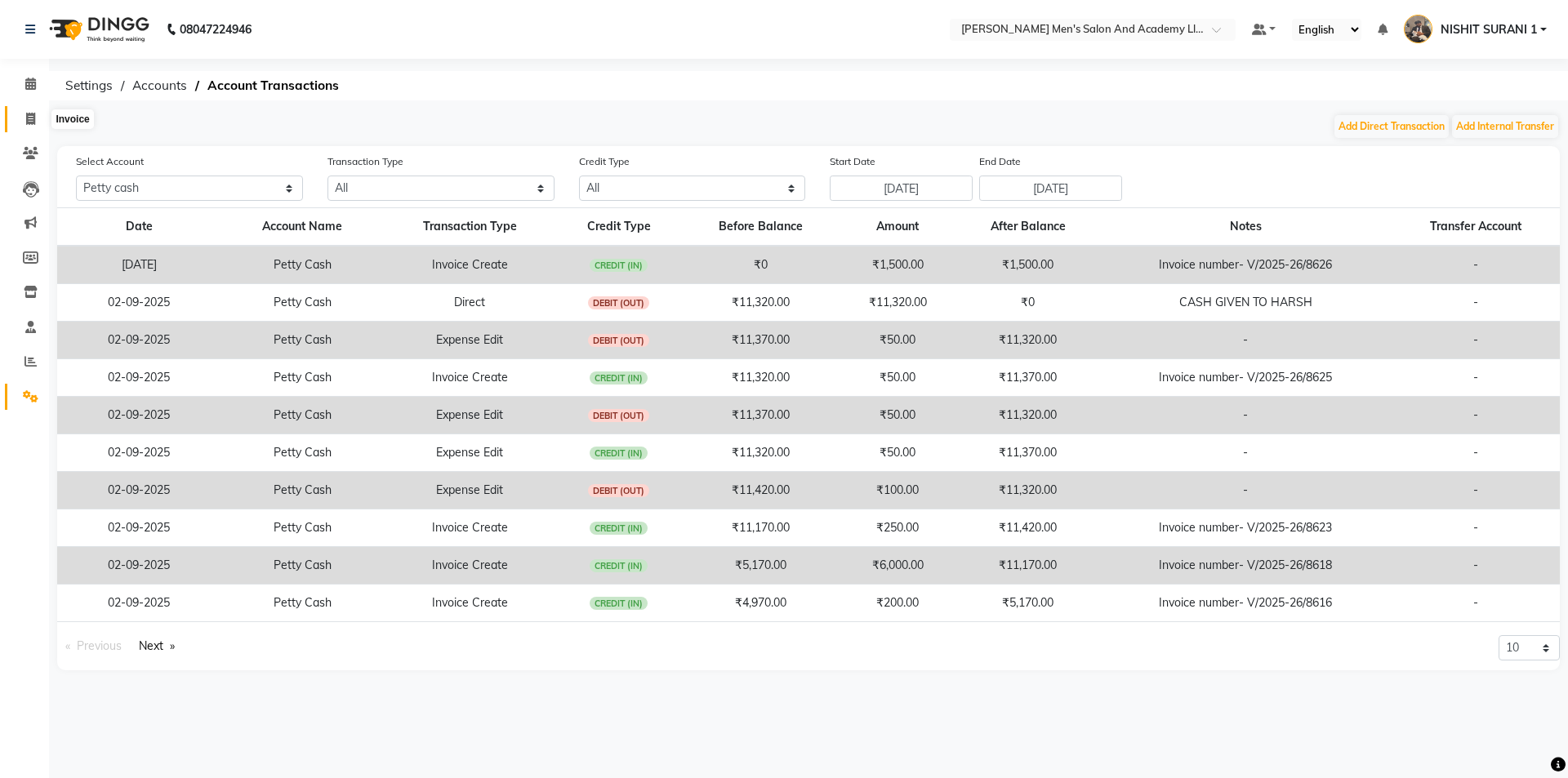
click at [20, 113] on span at bounding box center [31, 119] width 28 height 19
select select "service"
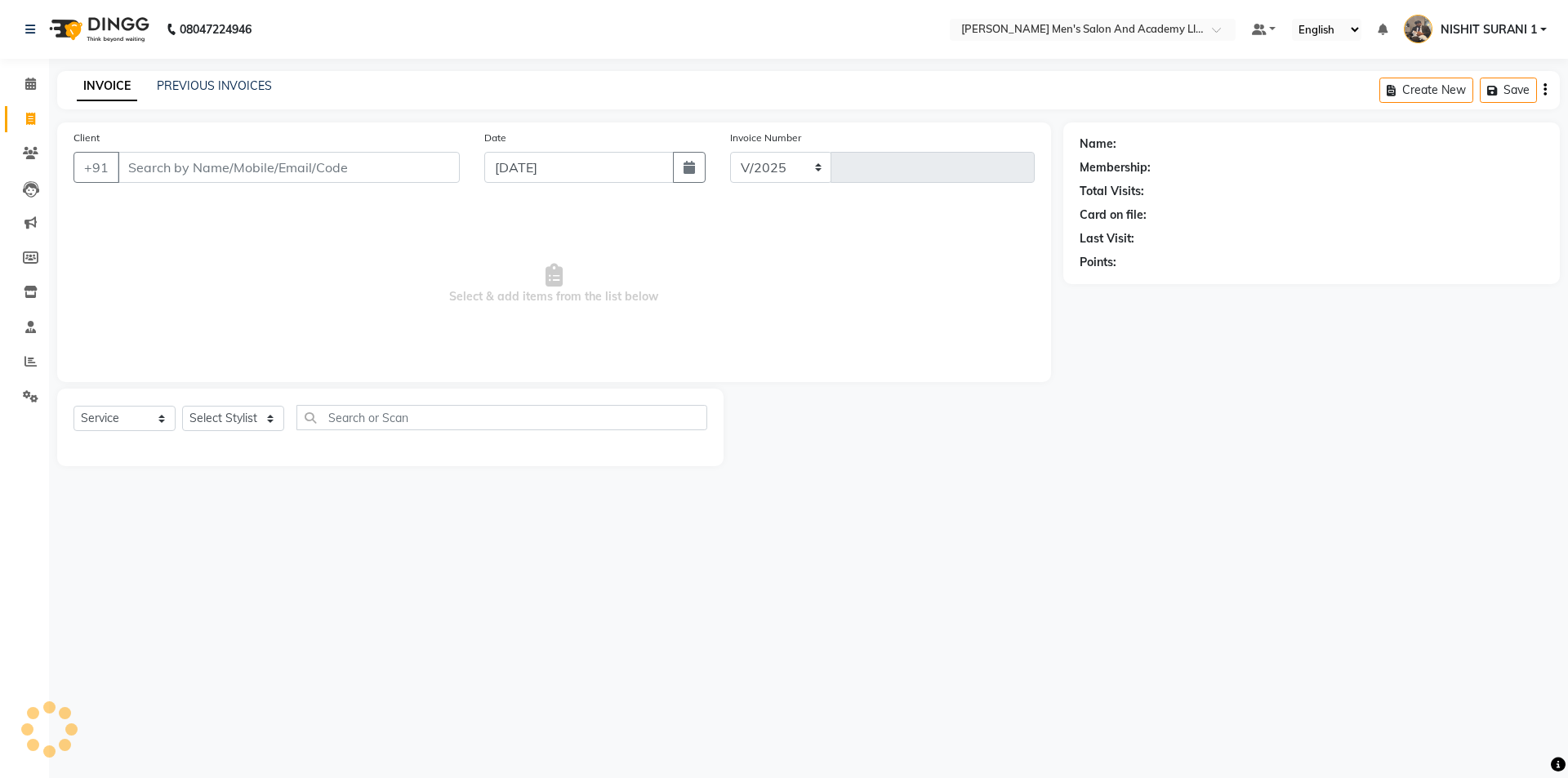
select select "6752"
type input "8633"
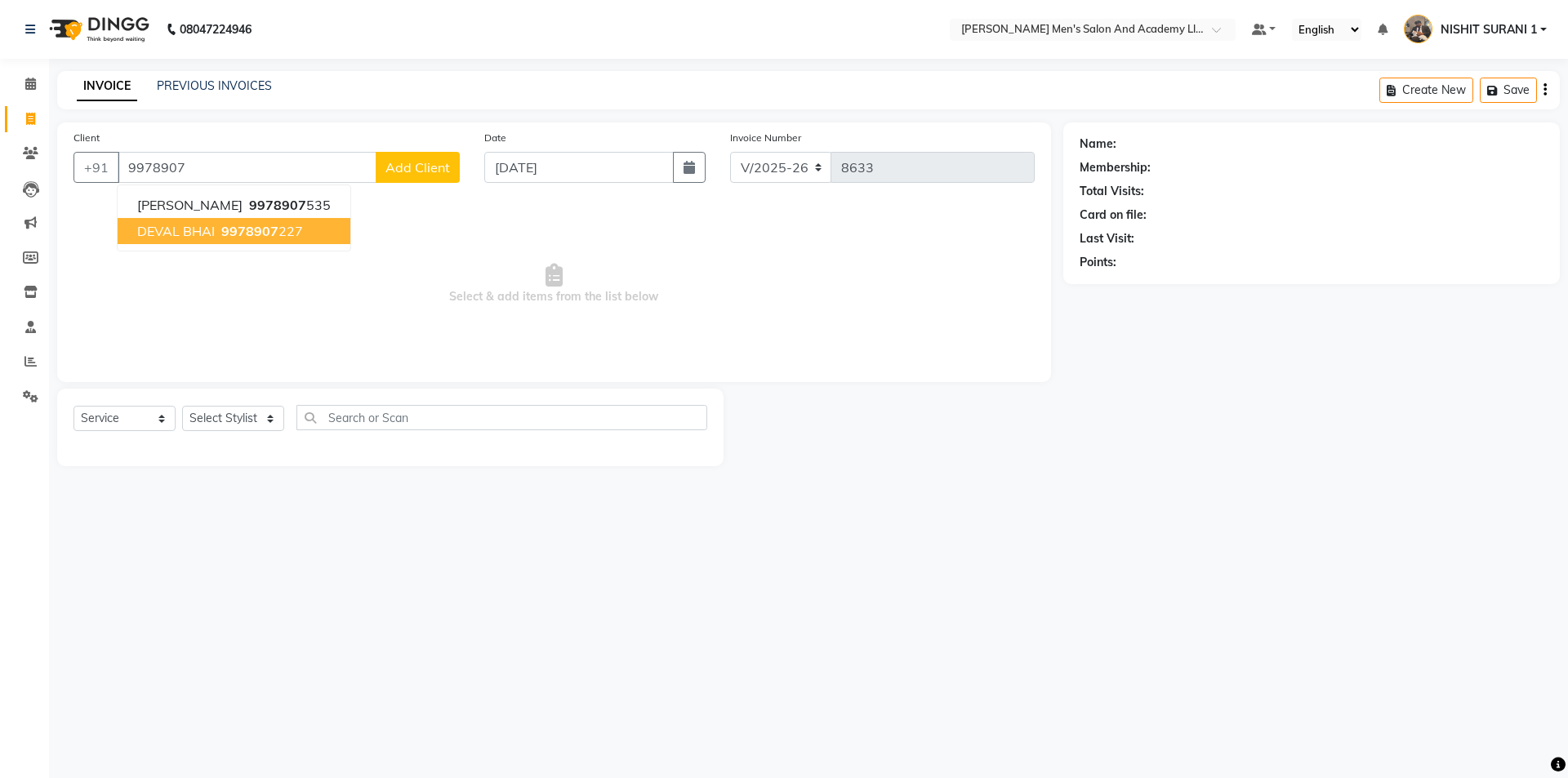
click at [189, 223] on ngb-typeahead-window "RITESH BHAI 9978907 535 DEVAL BHAI 9978907 227" at bounding box center [233, 218] width 234 height 67
click at [191, 226] on span "DEVAL BHAI" at bounding box center [176, 232] width 77 height 17
type input "9978907227"
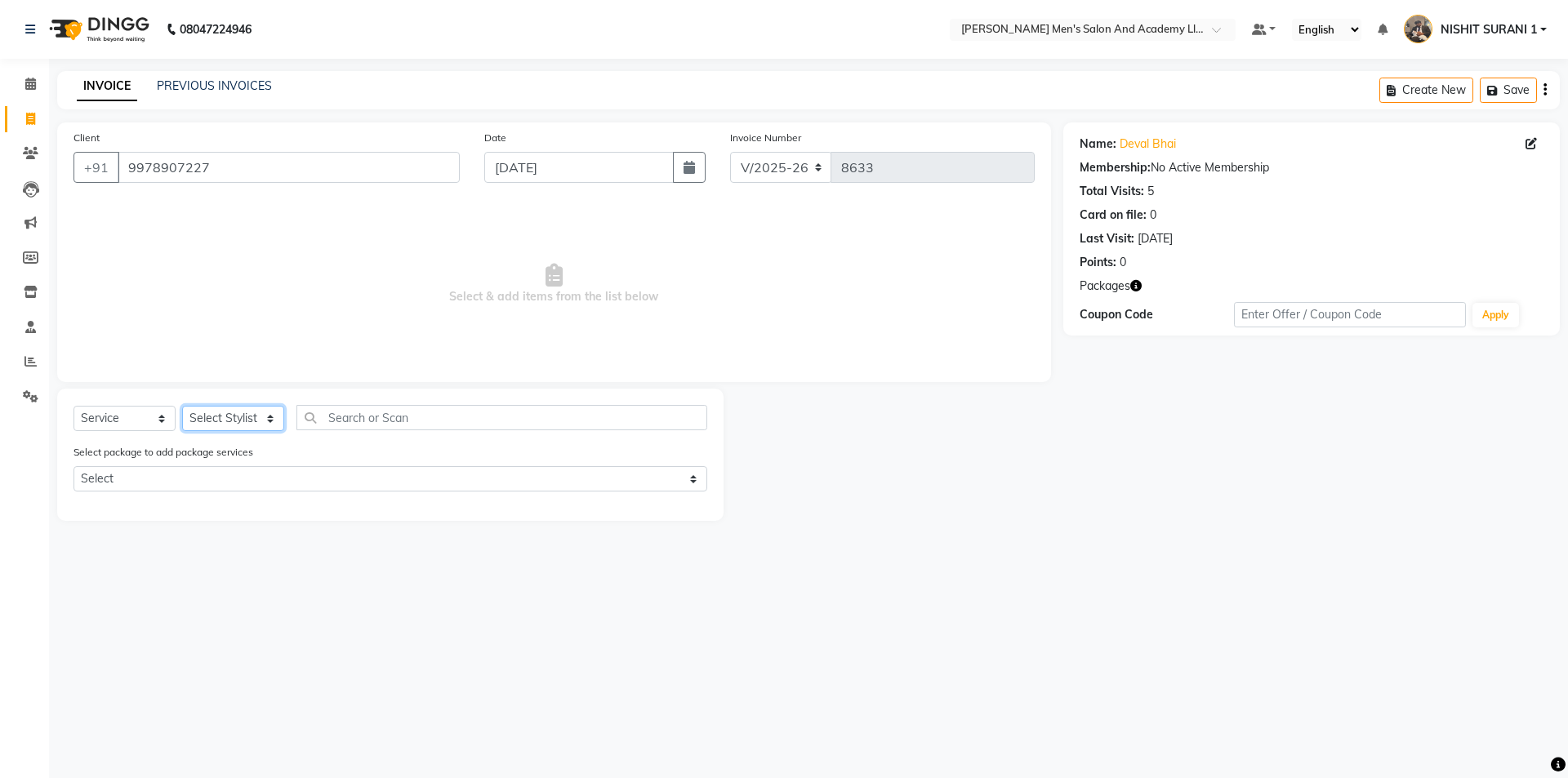
click at [243, 408] on select "Select Stylist AADITYA SOLANKI ABHAY PARMAR AJAY SEN ANKUSH SEN ASHISH VAGHELA …" at bounding box center [233, 418] width 102 height 25
select select "90066"
click at [182, 406] on select "Select Stylist AADITYA SOLANKI ABHAY PARMAR AJAY SEN ANKUSH SEN ASHISH VAGHELA …" at bounding box center [233, 418] width 102 height 25
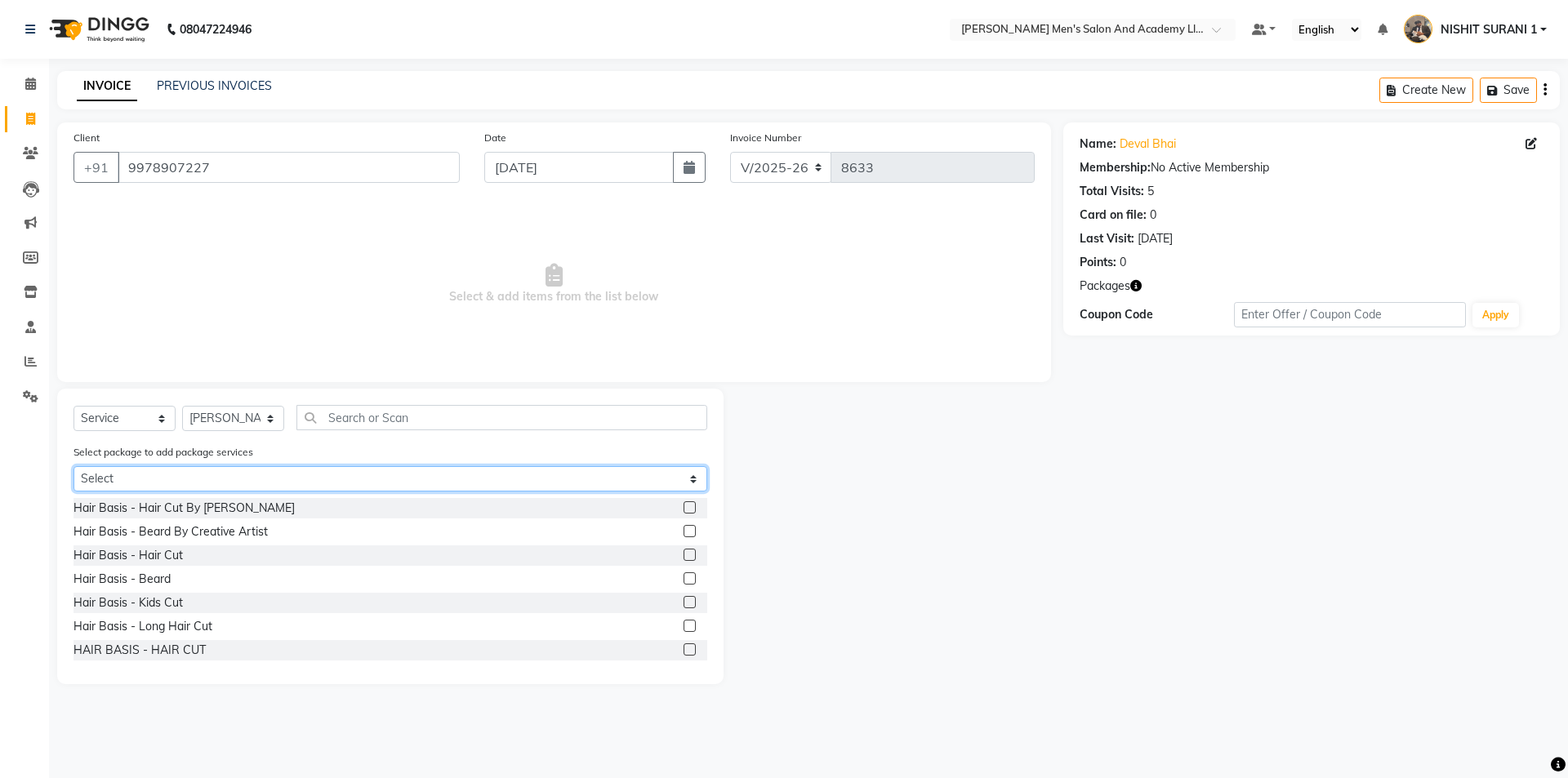
click at [174, 485] on select "Select MAVDI DEAR PACKAGE ( 6 HAIR CUT) MAVDI DEAR PACKAGE ( 6 BEARD)" at bounding box center [390, 479] width 634 height 25
select select "2: Object"
click at [73, 466] on select "Select MAVDI DEAR PACKAGE ( 6 HAIR CUT) MAVDI DEAR PACKAGE ( 6 BEARD)" at bounding box center [390, 479] width 634 height 25
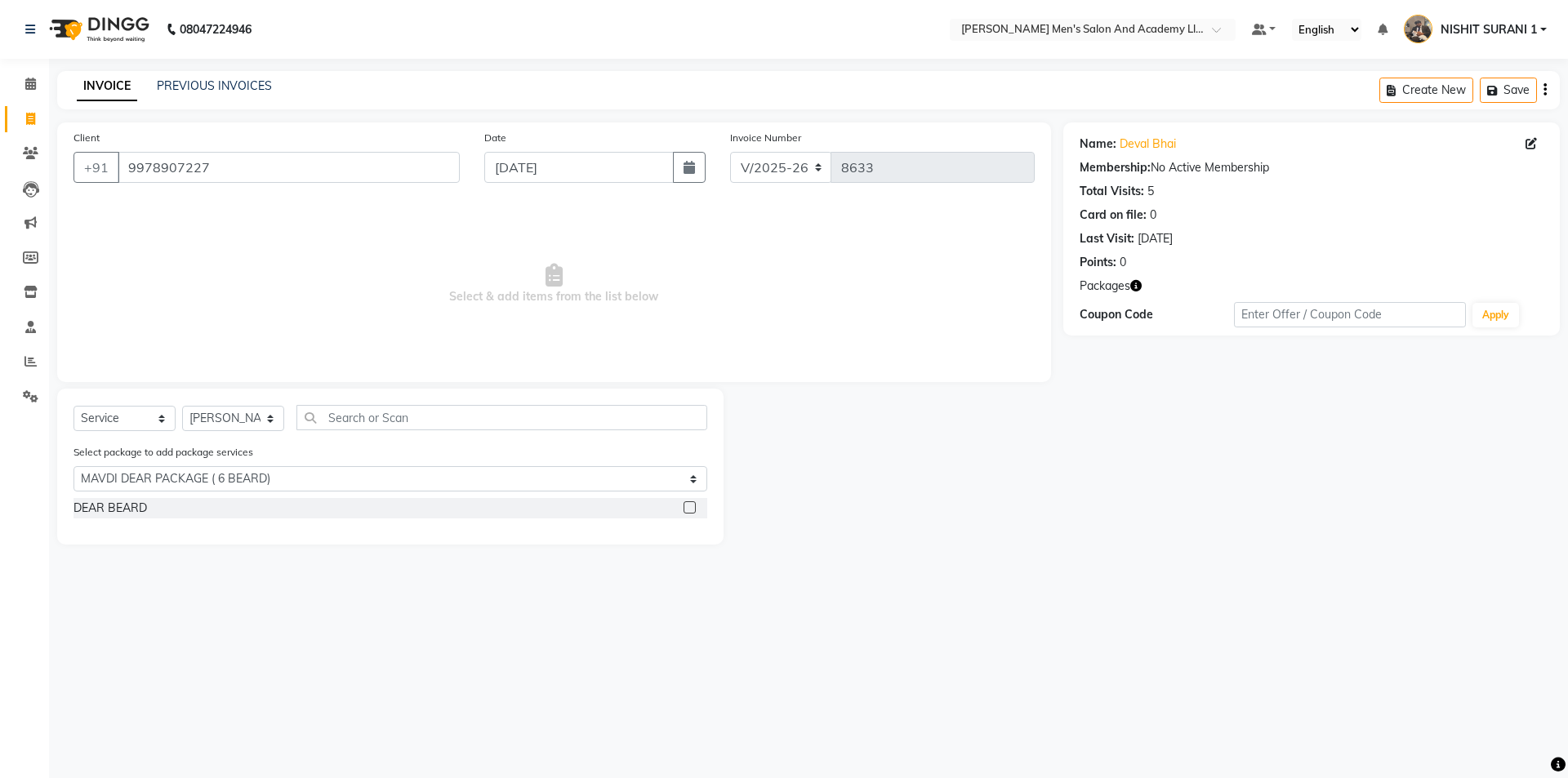
click at [150, 504] on div "DEAR BEARD" at bounding box center [390, 508] width 634 height 21
click at [134, 515] on div "DEAR BEARD" at bounding box center [110, 508] width 73 height 17
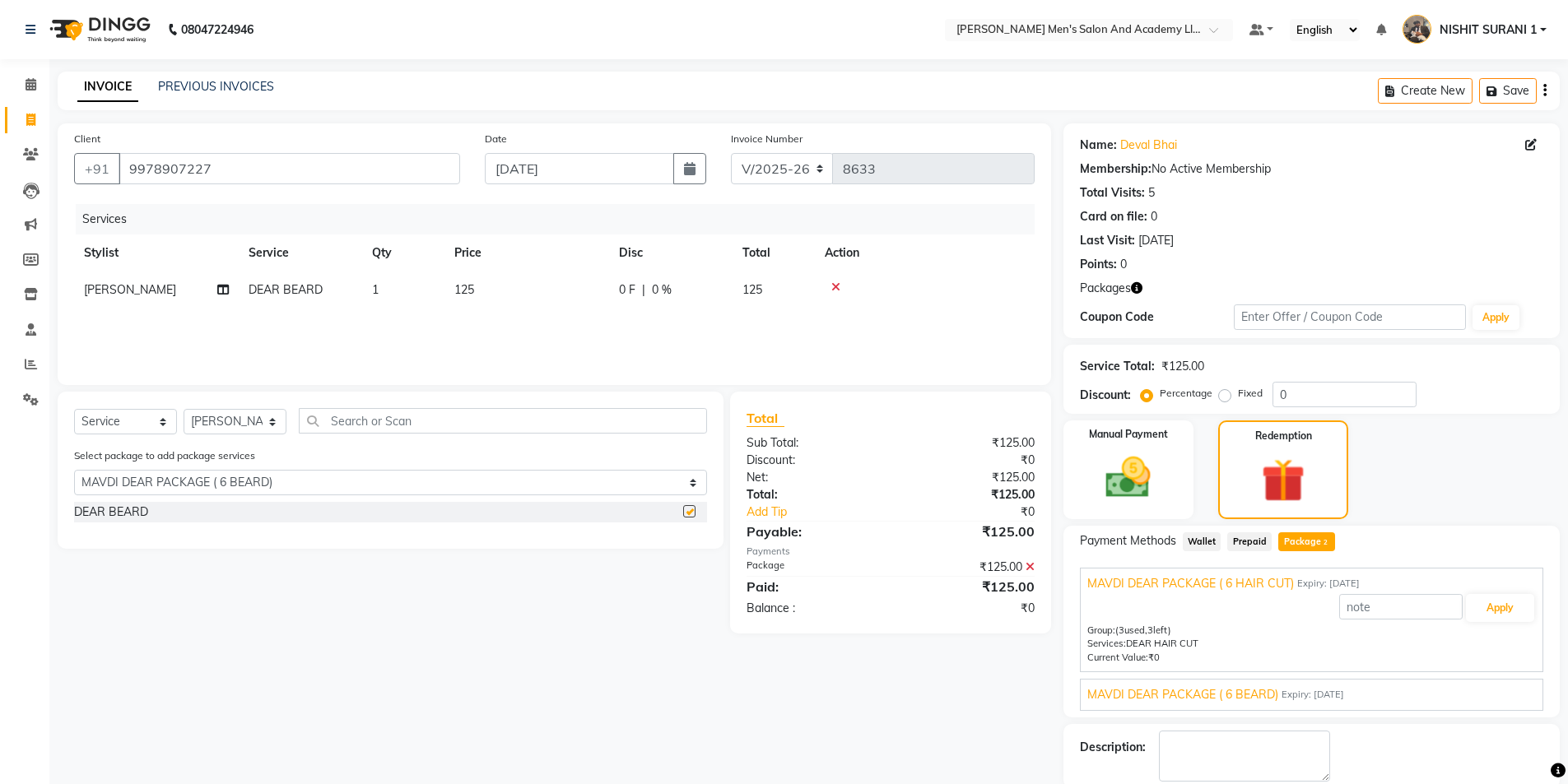
checkbox input "false"
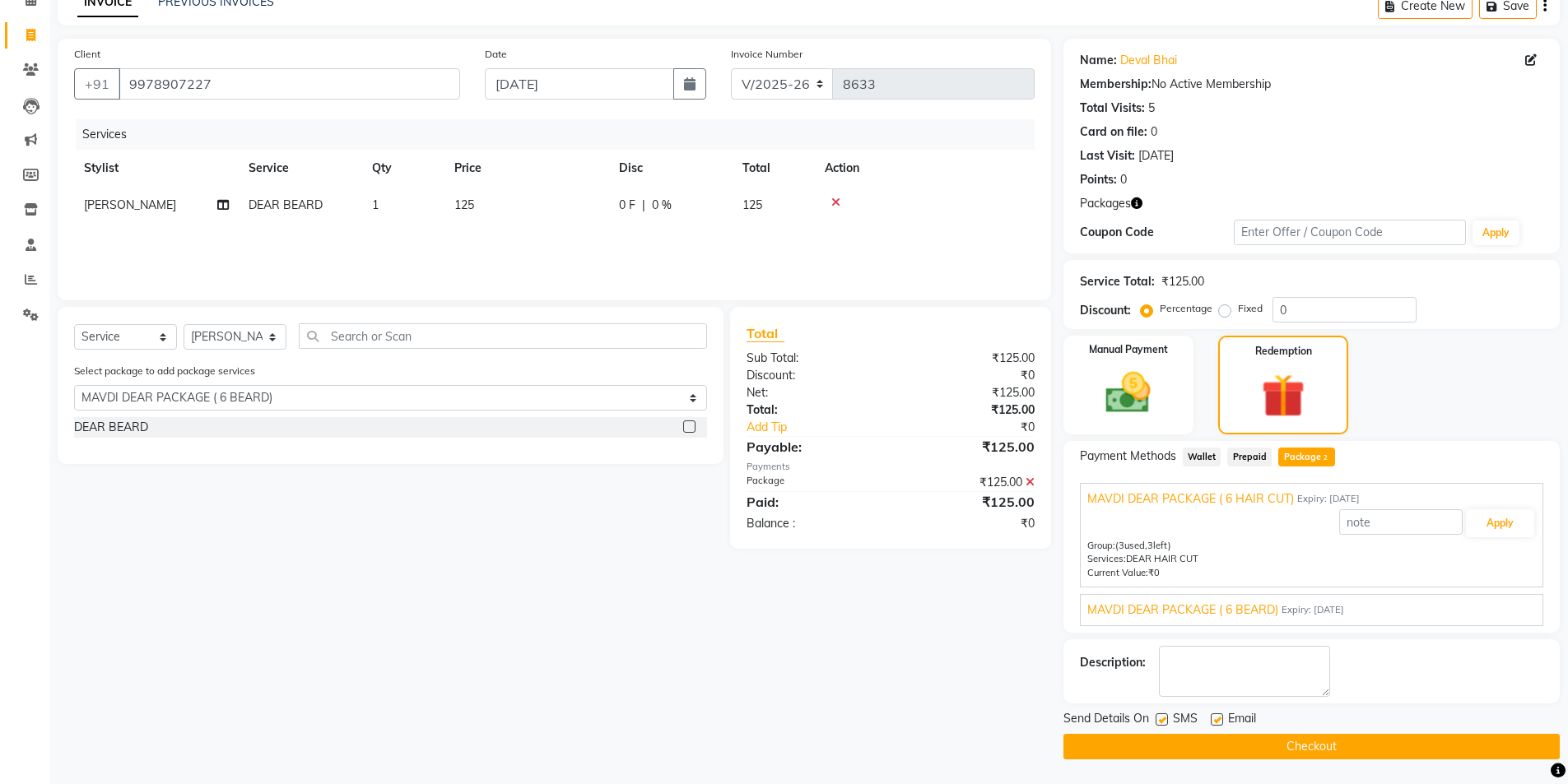
click at [1175, 602] on span "MAVDI DEAR PACKAGE ( 6 BEARD)" at bounding box center [1182, 610] width 191 height 18
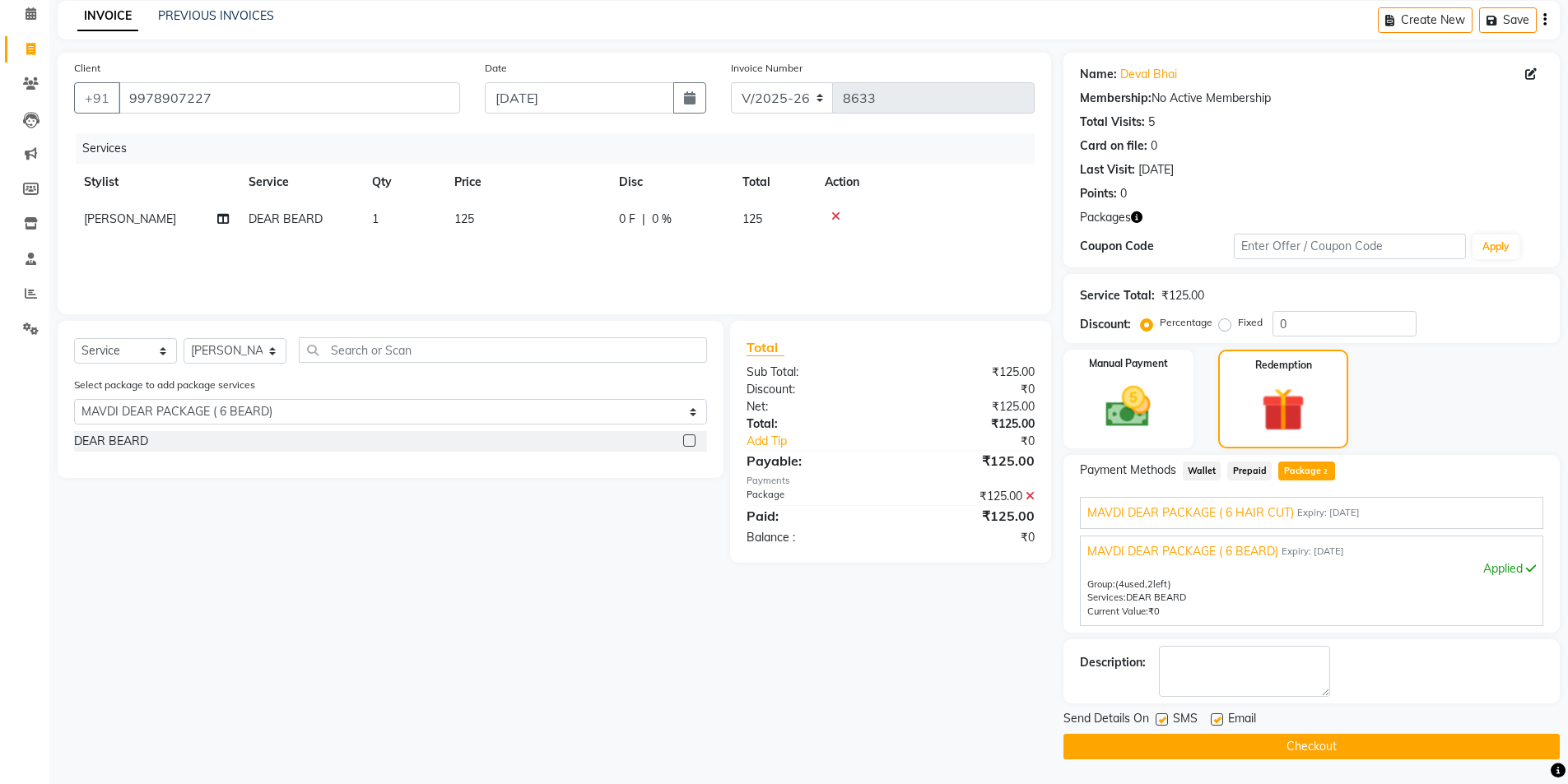
scroll to position [71, 0]
click at [1165, 520] on span "MAVDI DEAR PACKAGE ( 6 HAIR CUT)" at bounding box center [1190, 513] width 206 height 18
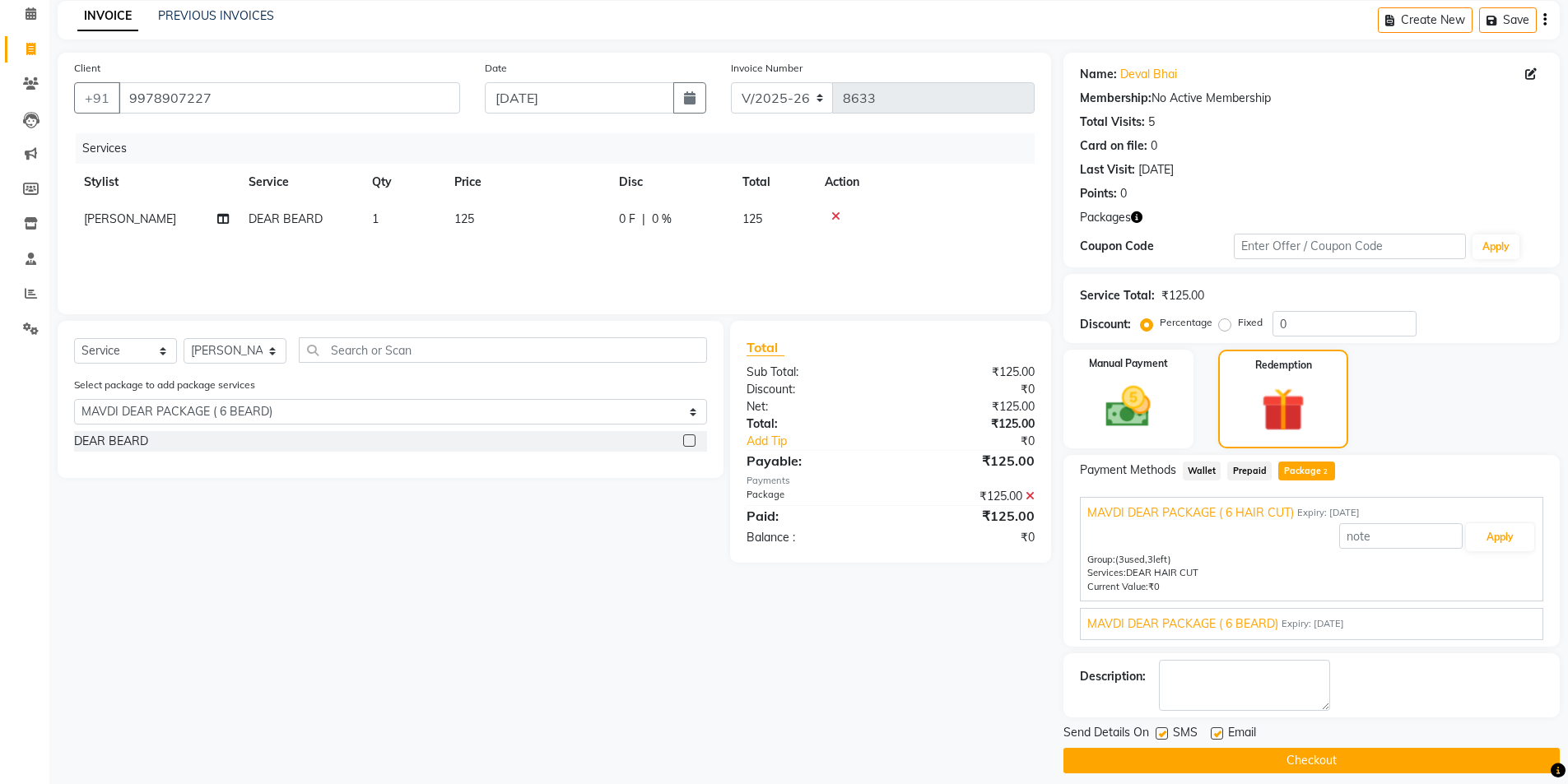
click at [1164, 522] on div "Apply" at bounding box center [1311, 537] width 448 height 31
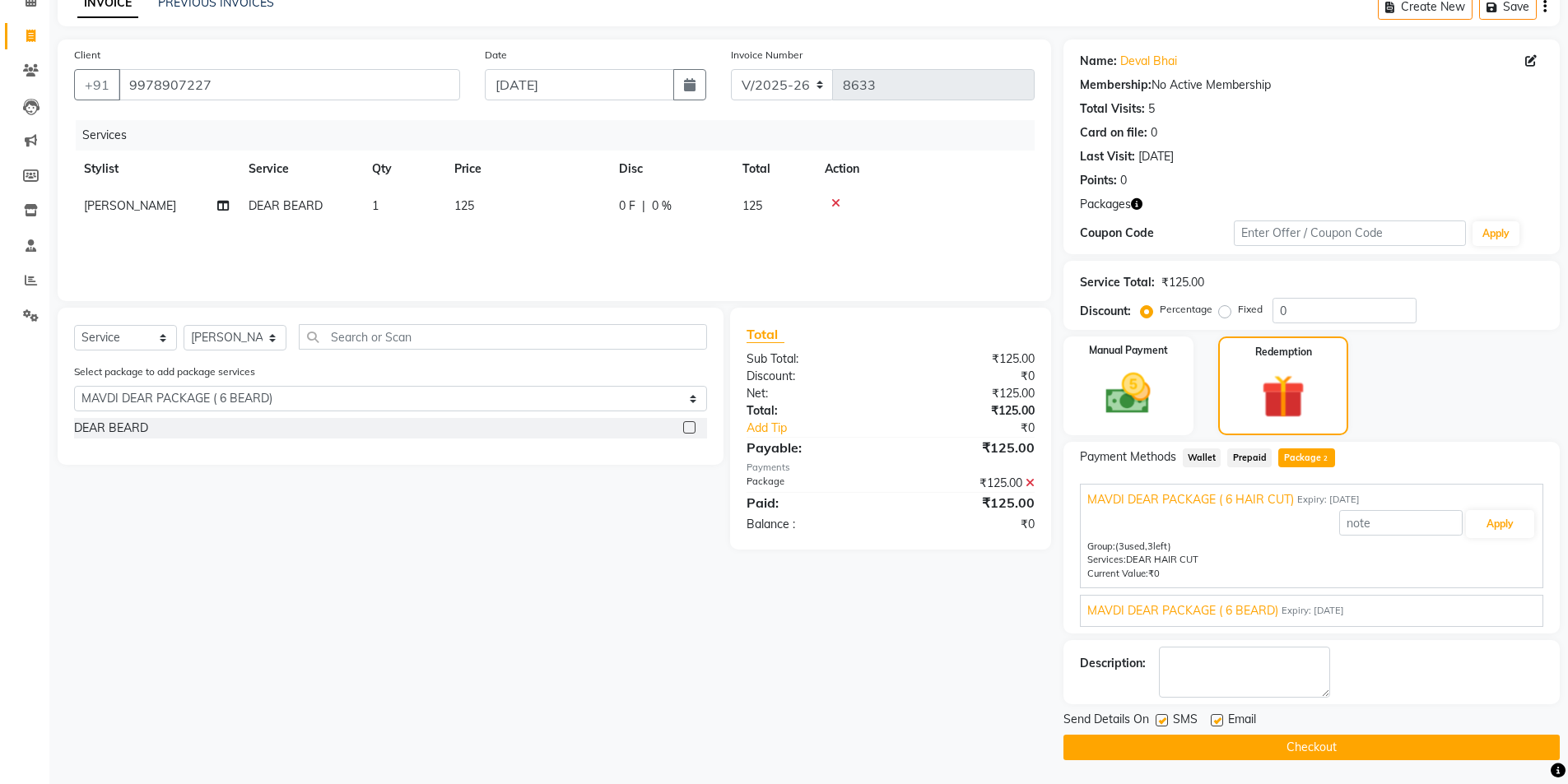
scroll to position [85, 0]
click at [1210, 611] on span "MAVDI DEAR PACKAGE ( 6 BEARD)" at bounding box center [1182, 610] width 191 height 18
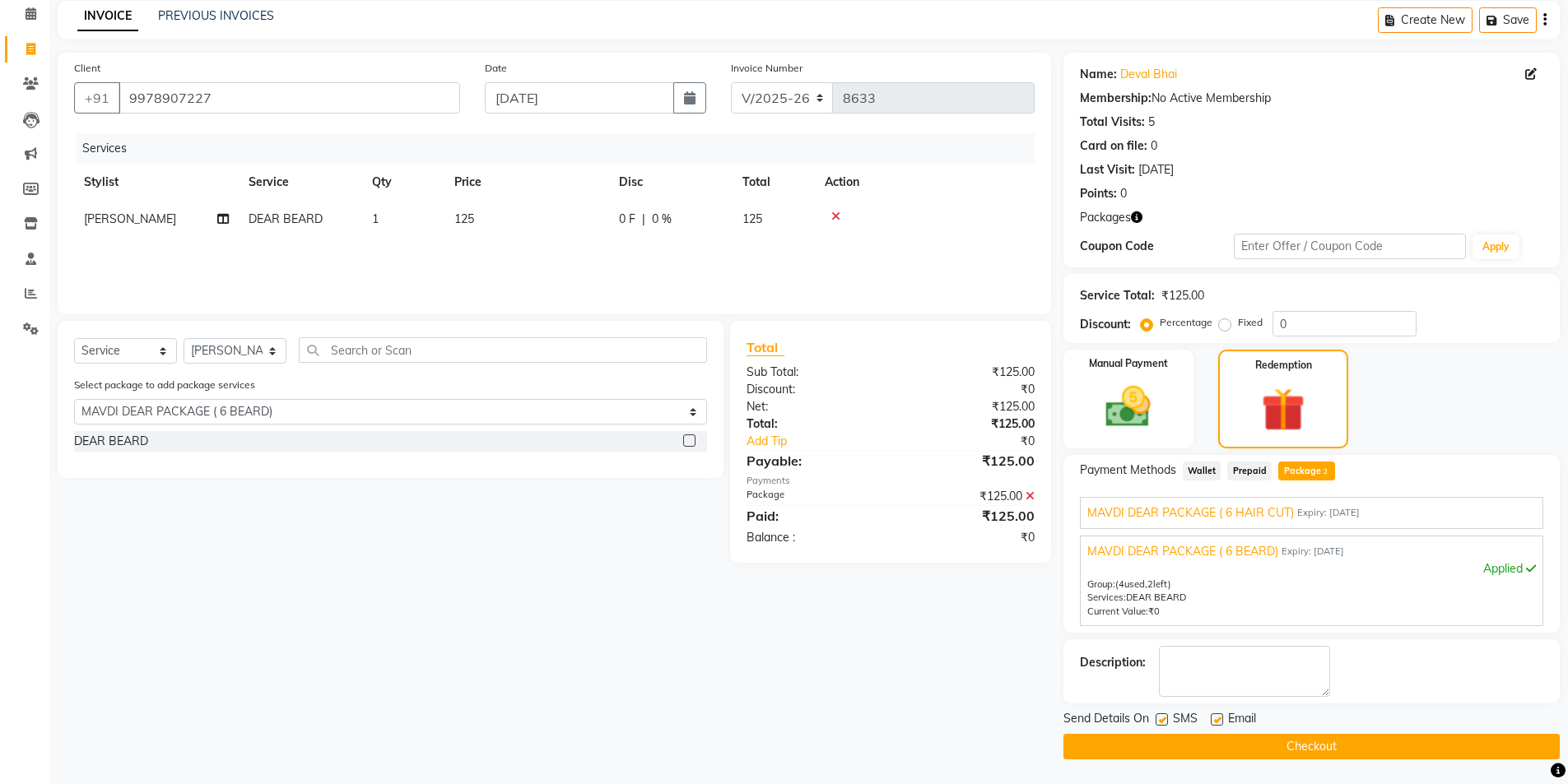
scroll to position [71, 0]
click at [1203, 519] on span "MAVDI DEAR PACKAGE ( 6 HAIR CUT)" at bounding box center [1190, 513] width 206 height 18
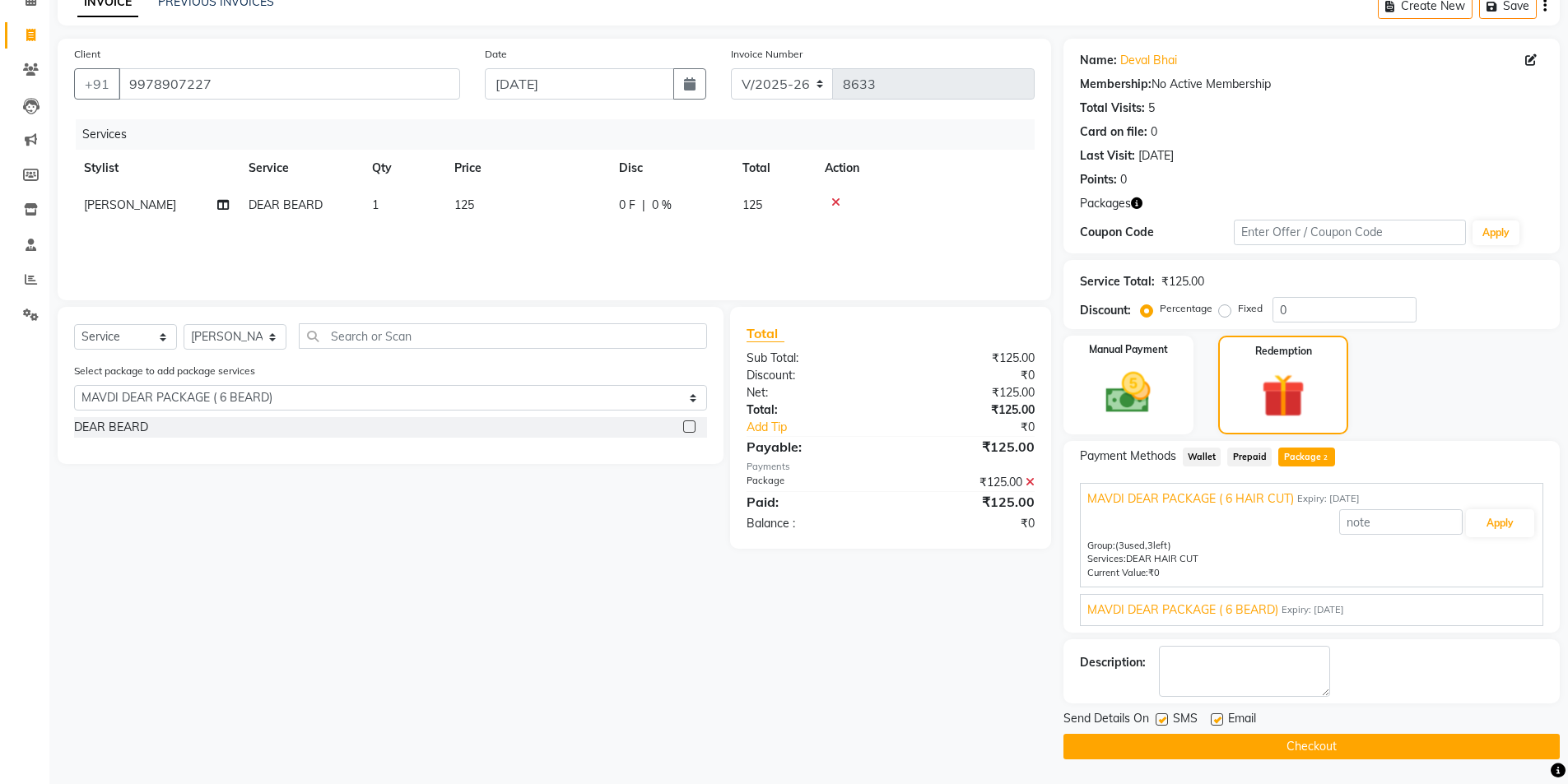
click at [1168, 609] on span "MAVDI DEAR PACKAGE ( 6 BEARD)" at bounding box center [1182, 610] width 191 height 18
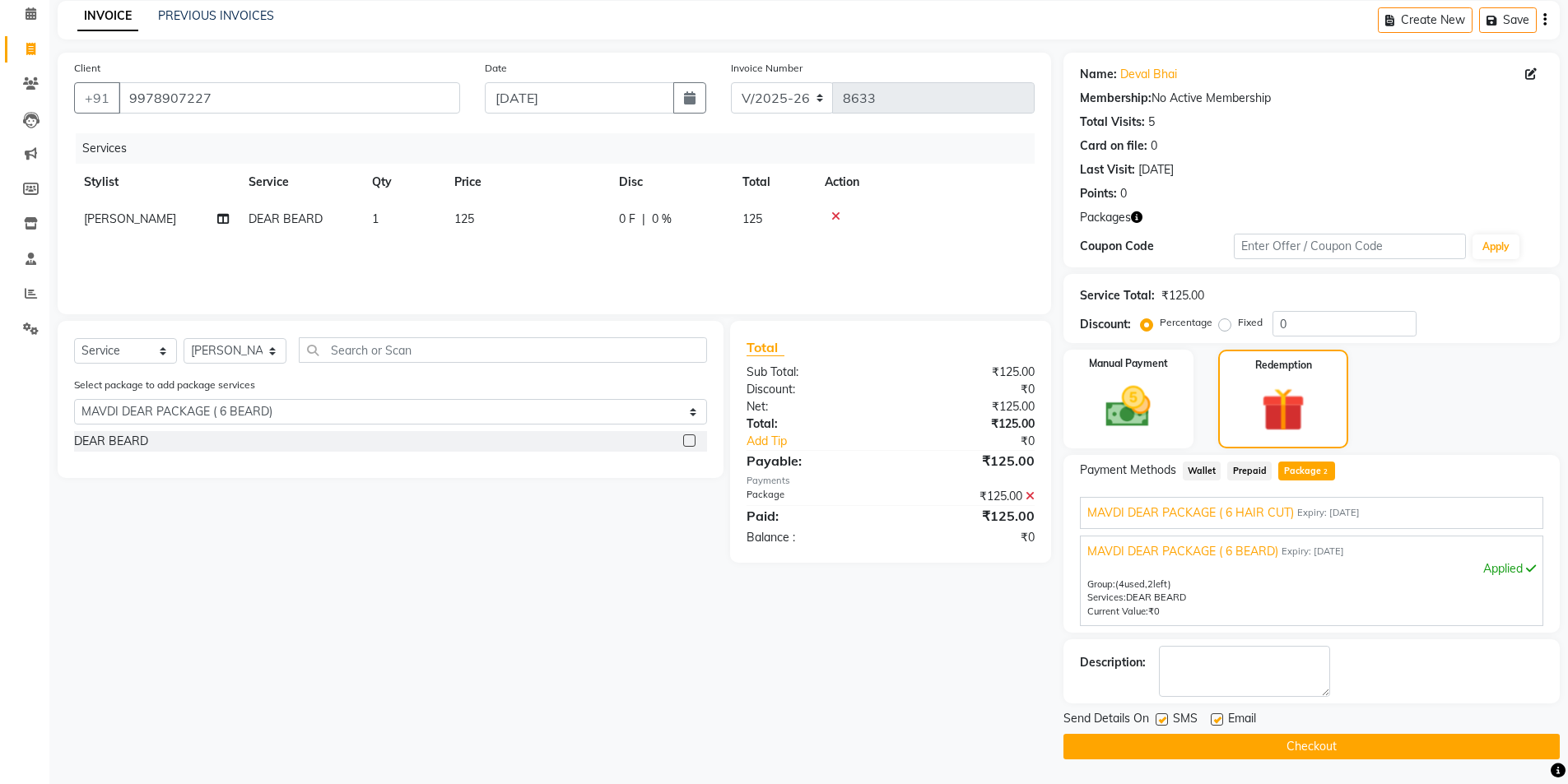
click at [1220, 720] on label at bounding box center [1216, 719] width 13 height 13
click at [1220, 720] on input "checkbox" at bounding box center [1215, 720] width 11 height 11
checkbox input "false"
click at [1165, 726] on div at bounding box center [1161, 722] width 11 height 18
click at [1167, 724] on div "SMS" at bounding box center [1184, 720] width 55 height 21
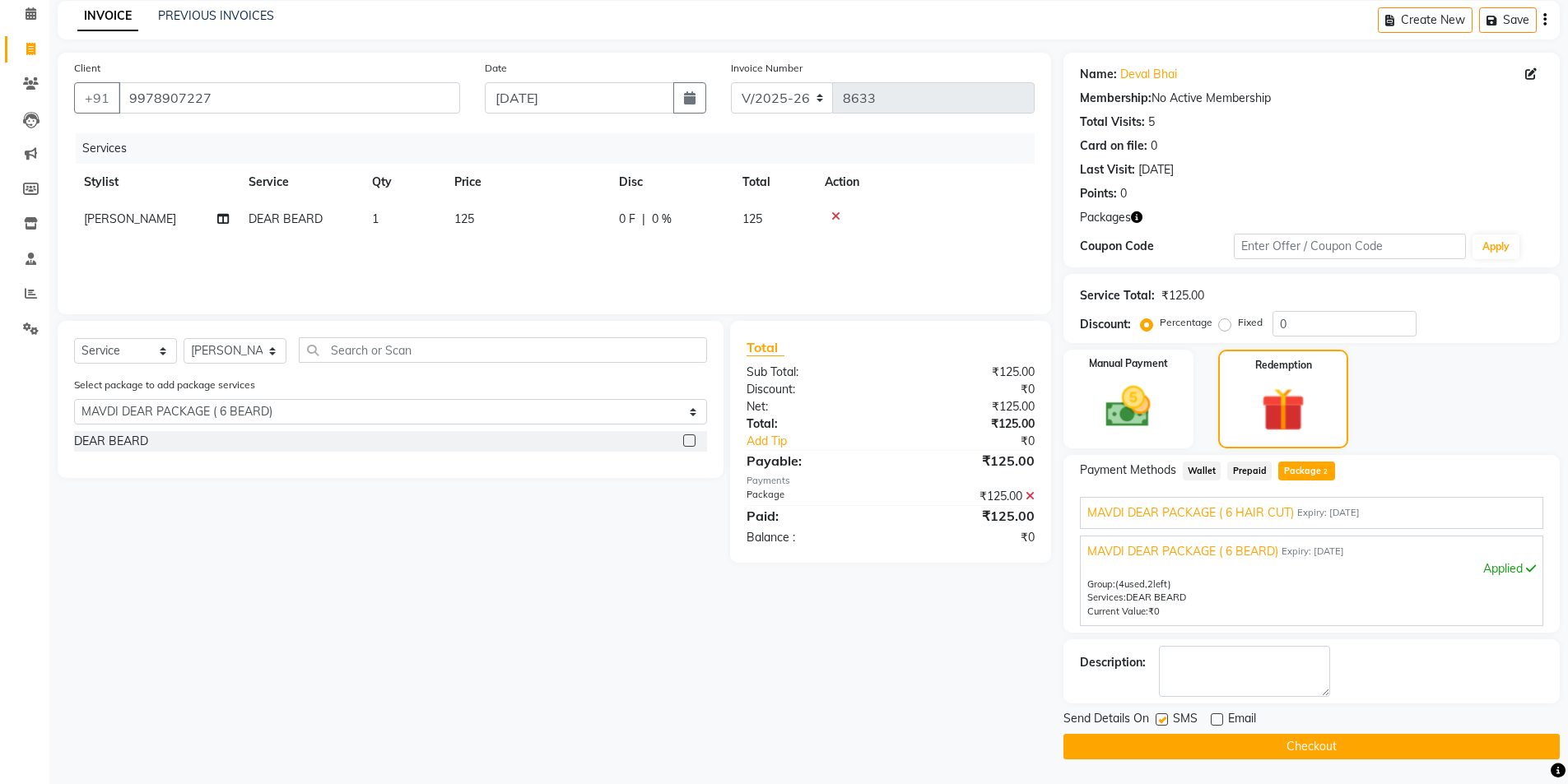
click at [1167, 724] on label at bounding box center [1162, 719] width 13 height 13
click at [1166, 724] on input "checkbox" at bounding box center [1161, 720] width 11 height 11
checkbox input "false"
click at [1173, 745] on button "Checkout" at bounding box center [1311, 747] width 496 height 25
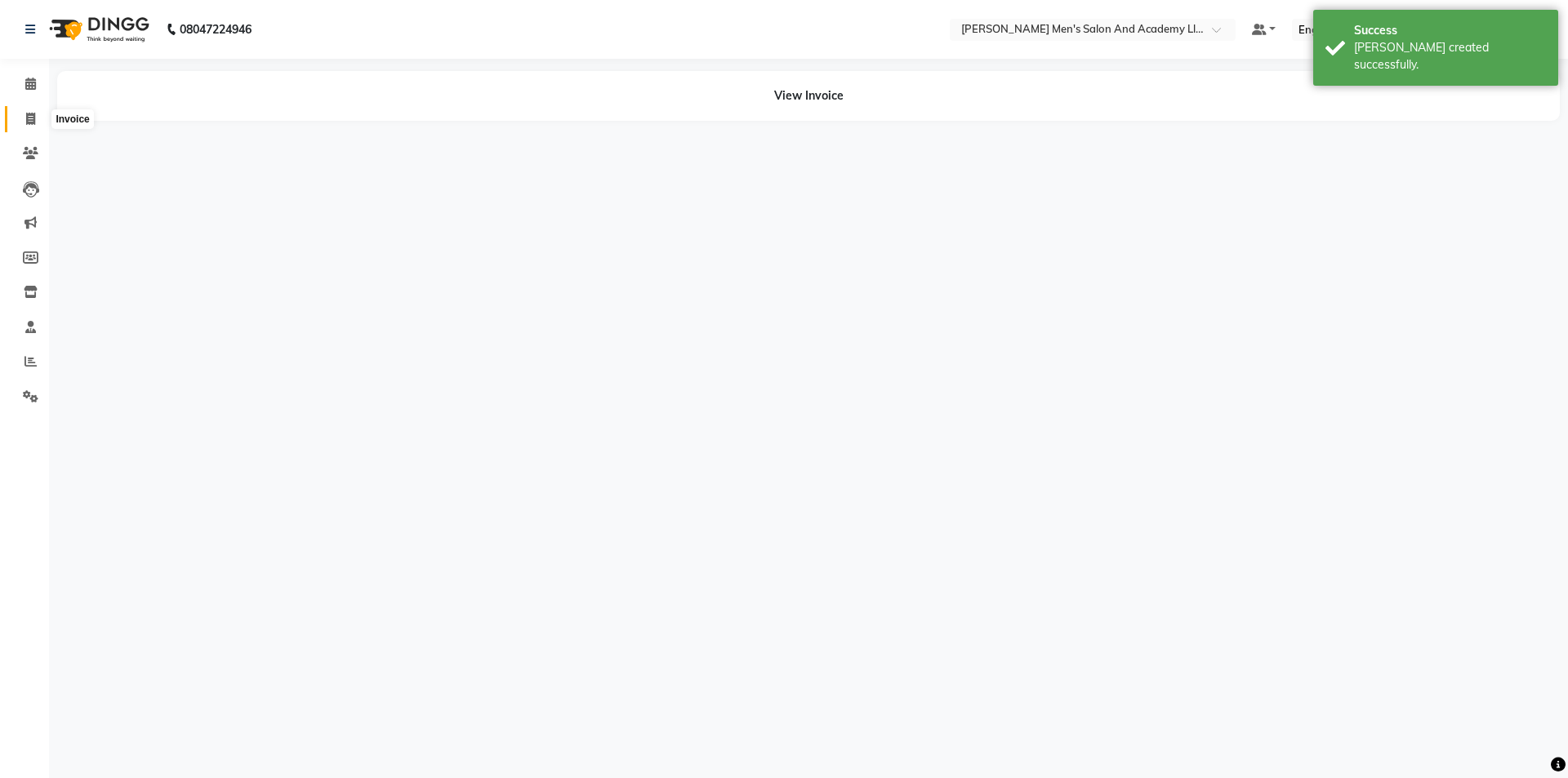
click at [13, 112] on link "Invoice" at bounding box center [24, 119] width 39 height 27
select select "service"
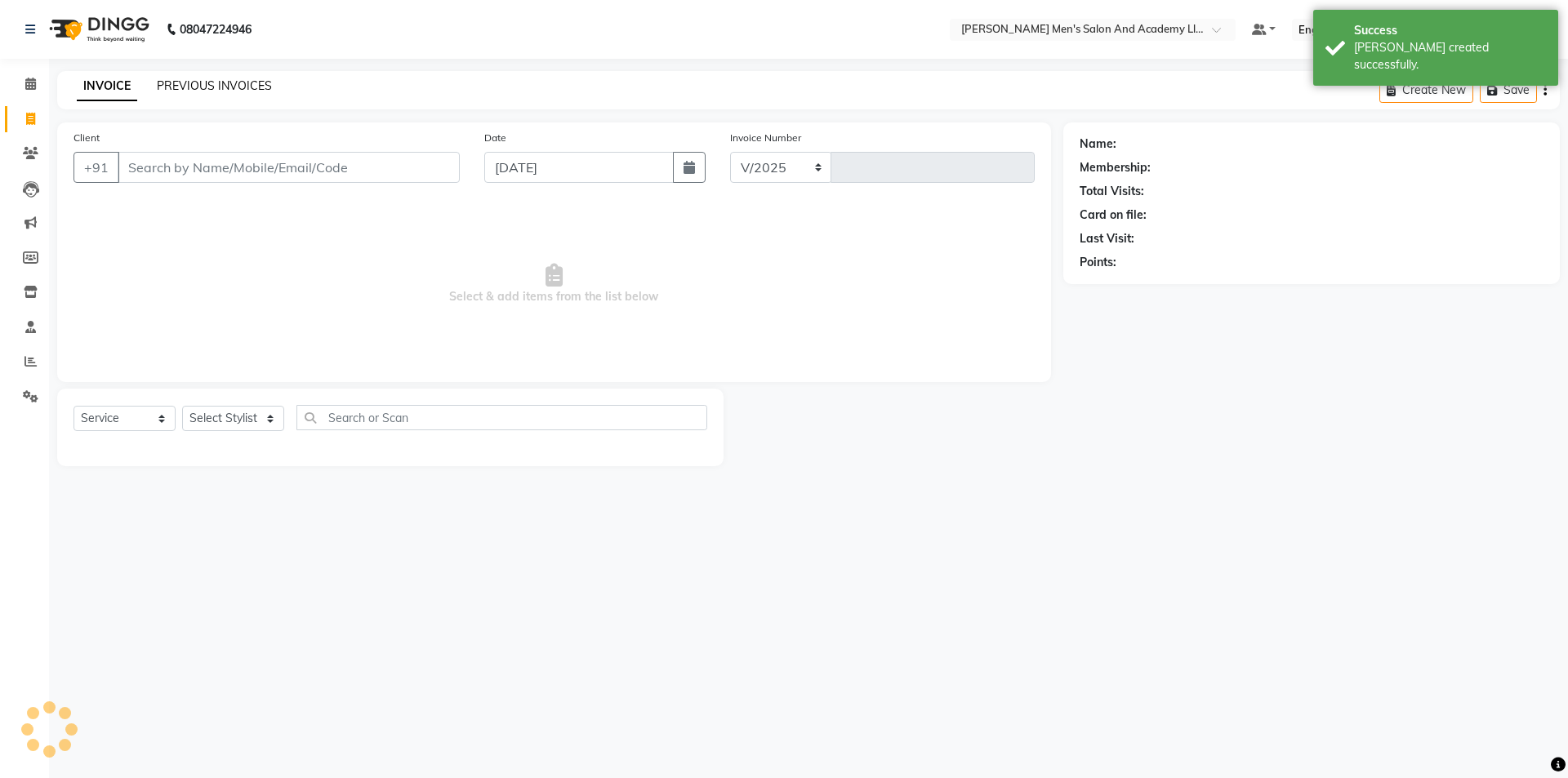
select select "6752"
type input "8634"
click at [192, 87] on link "PREVIOUS INVOICES" at bounding box center [214, 86] width 115 height 15
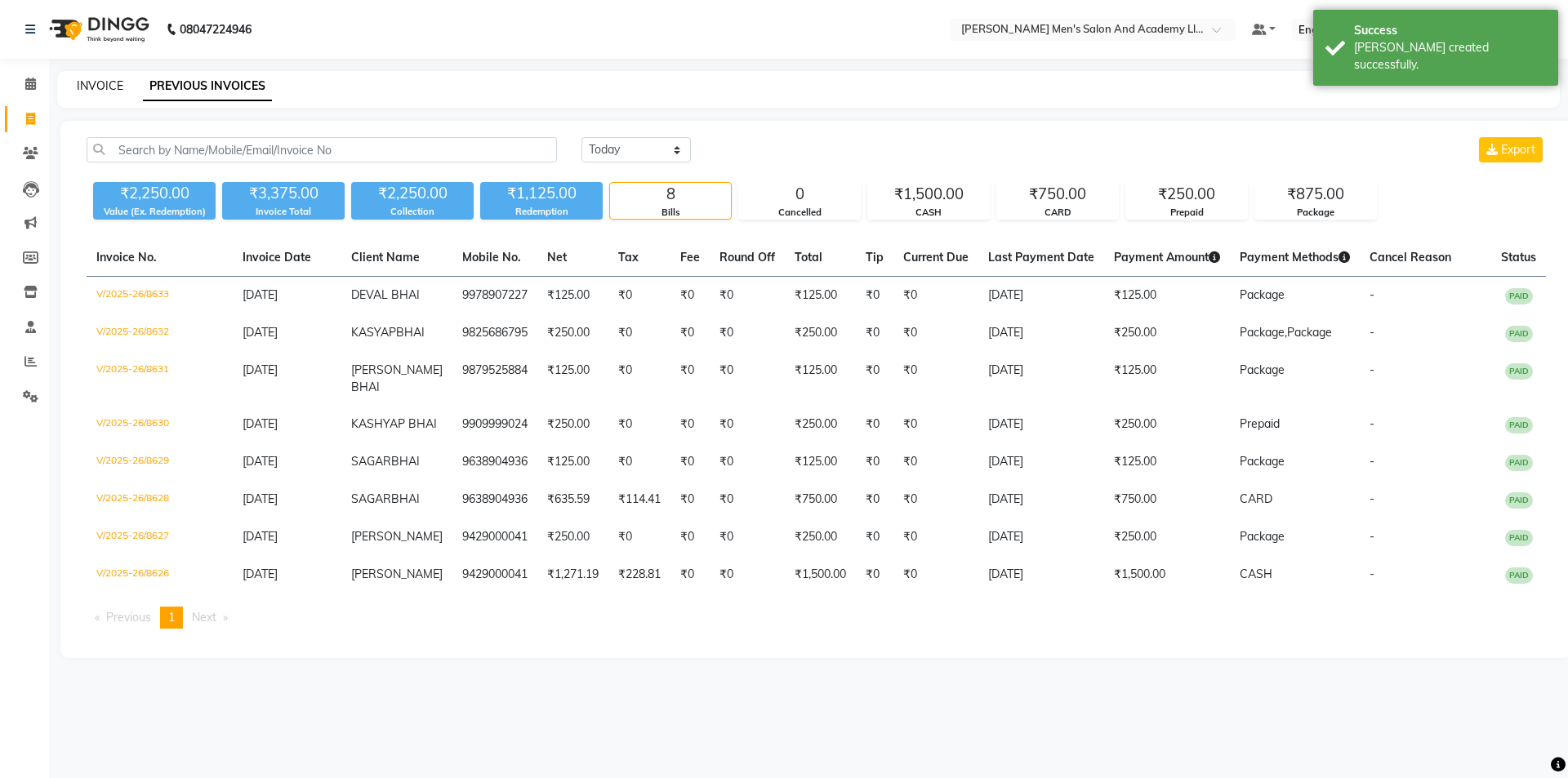
click at [98, 83] on link "INVOICE" at bounding box center [100, 86] width 47 height 15
select select "service"
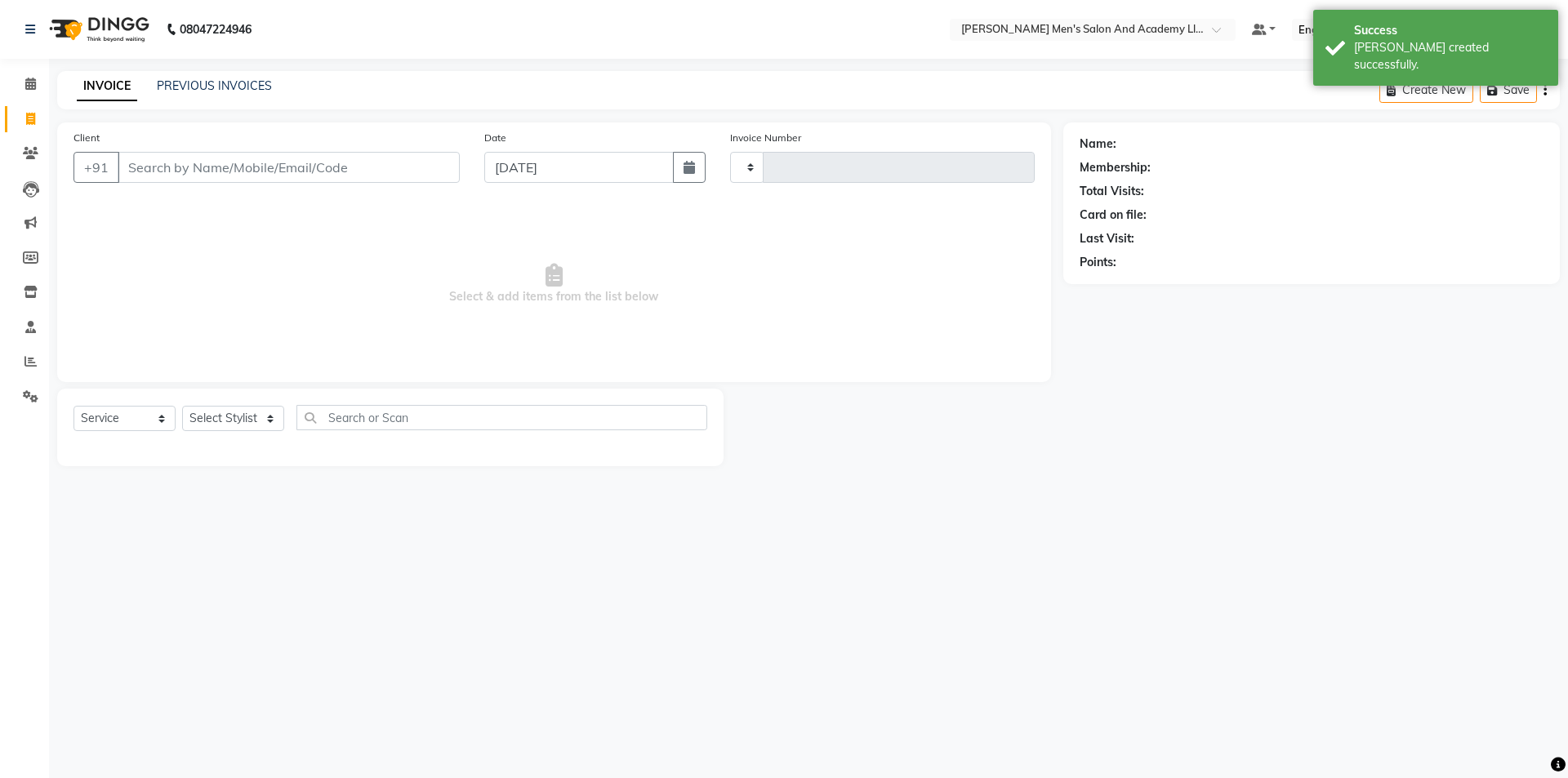
type input "8634"
select select "6752"
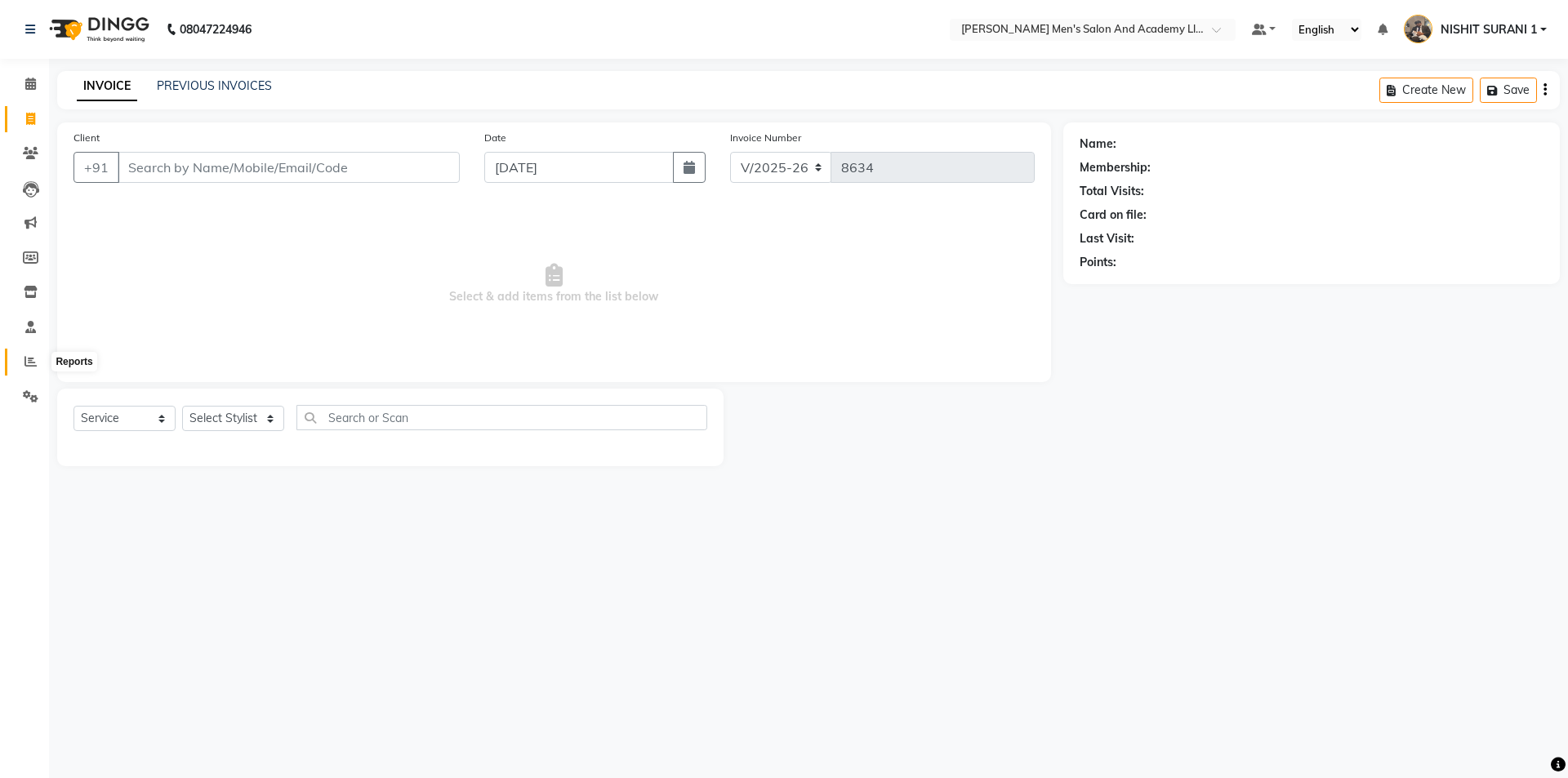
click at [21, 367] on span at bounding box center [31, 362] width 28 height 19
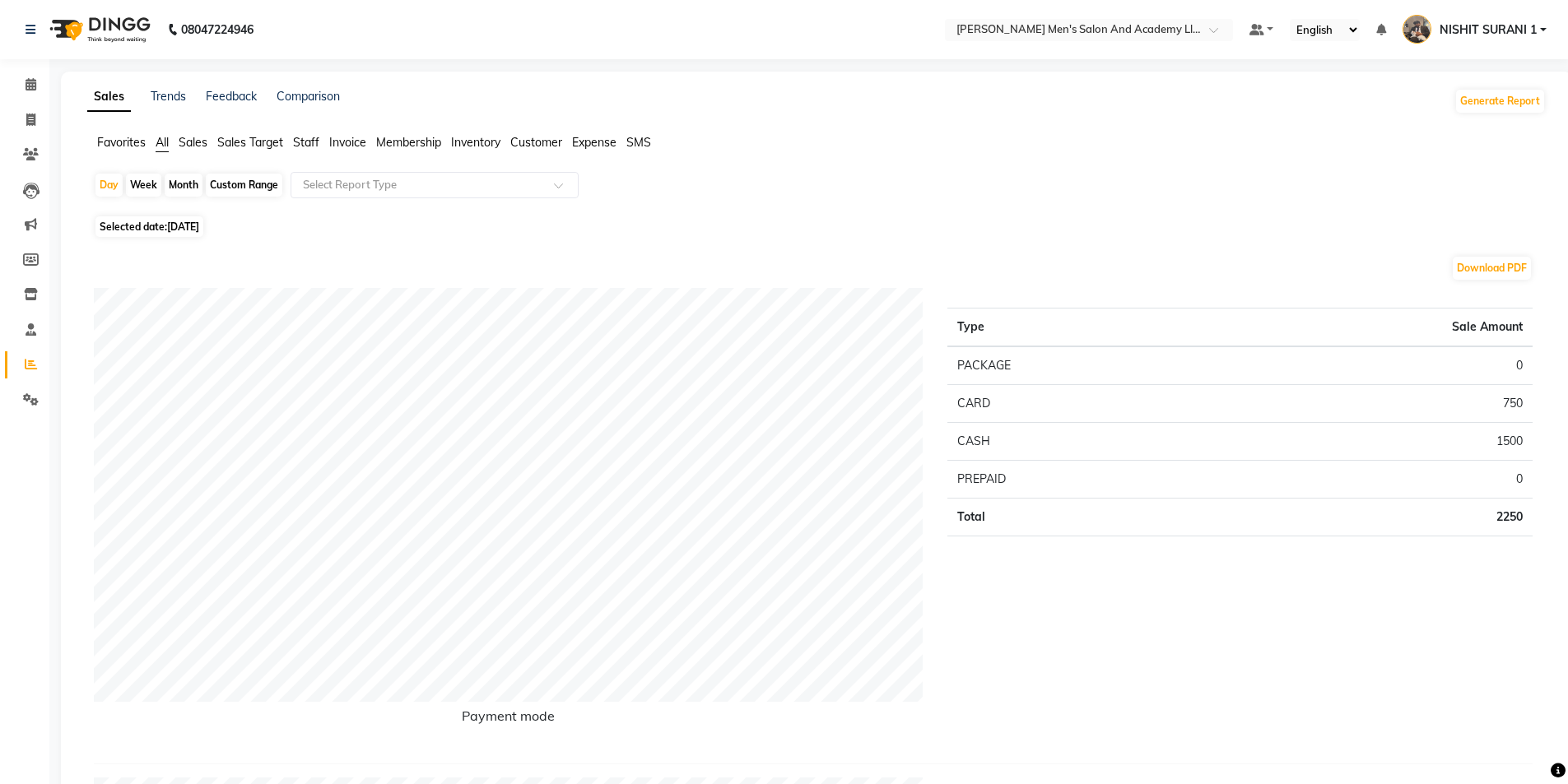
click at [296, 139] on span "Staff" at bounding box center [306, 143] width 26 height 15
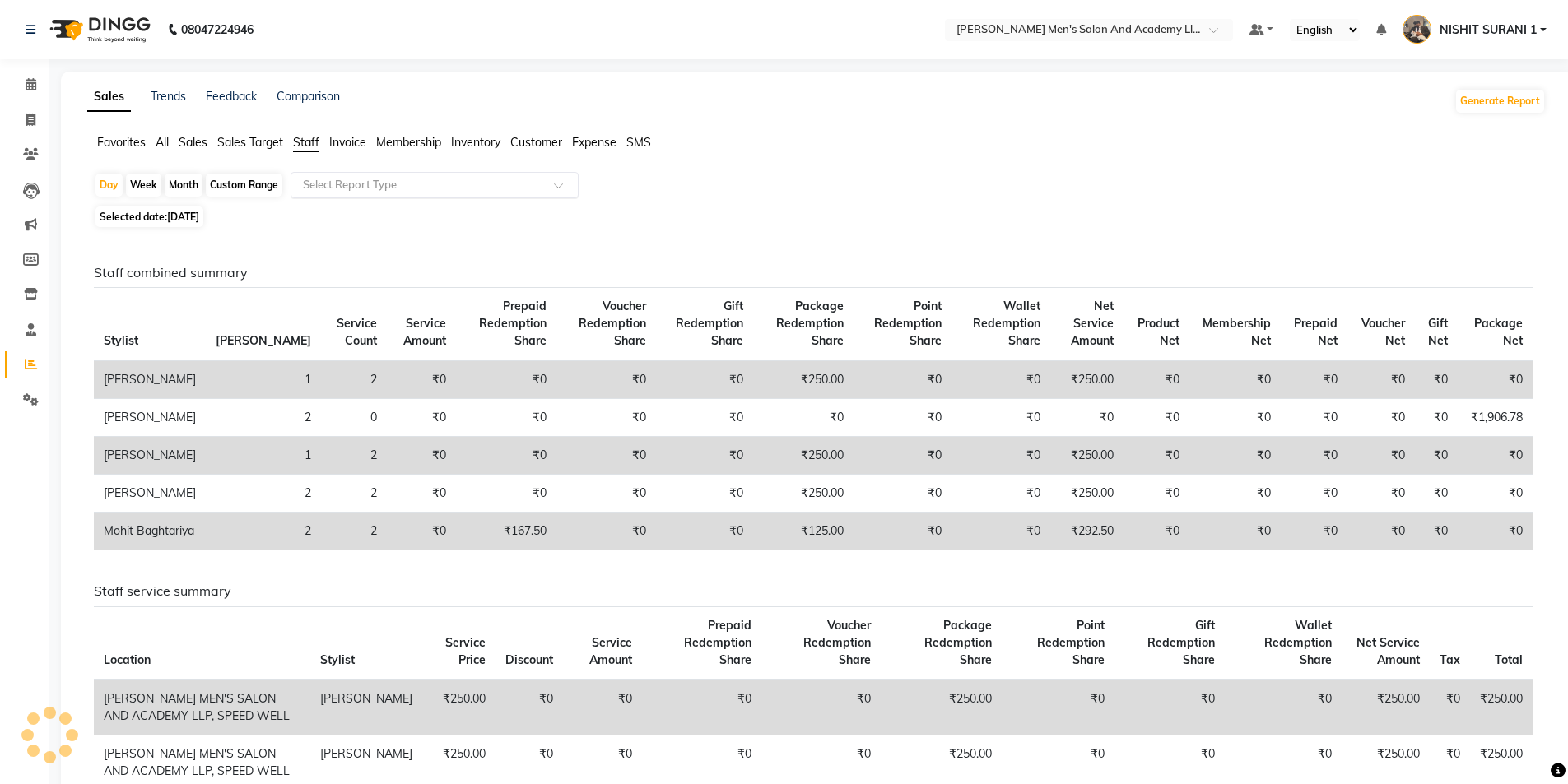
drag, startPoint x: 321, startPoint y: 184, endPoint x: 312, endPoint y: 186, distance: 9.2
click at [319, 184] on input "text" at bounding box center [418, 186] width 237 height 17
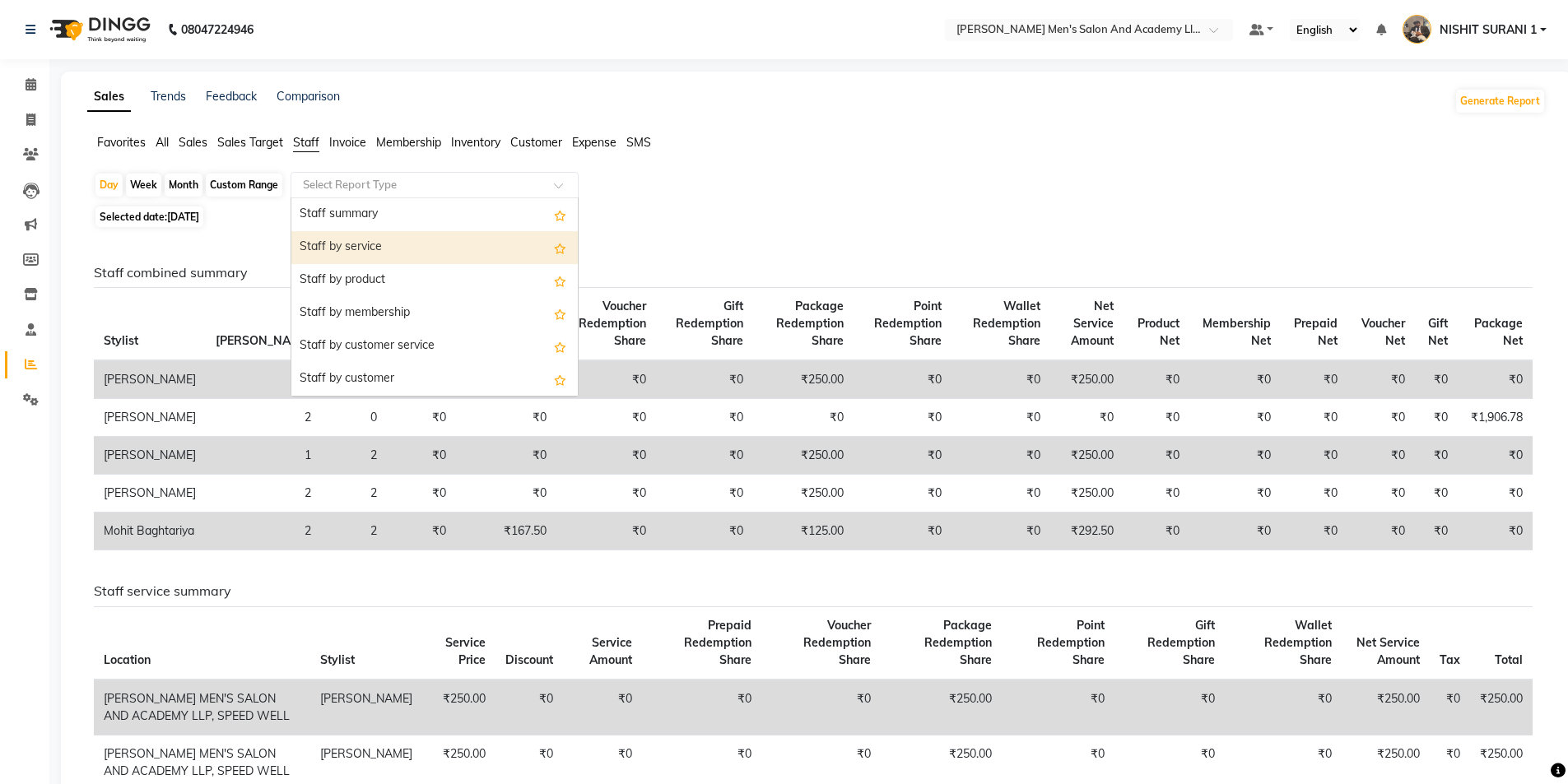
drag, startPoint x: 329, startPoint y: 253, endPoint x: 331, endPoint y: 243, distance: 10.2
click at [332, 247] on div "Staff by service" at bounding box center [434, 248] width 286 height 33
select select "full_report"
select select "csv"
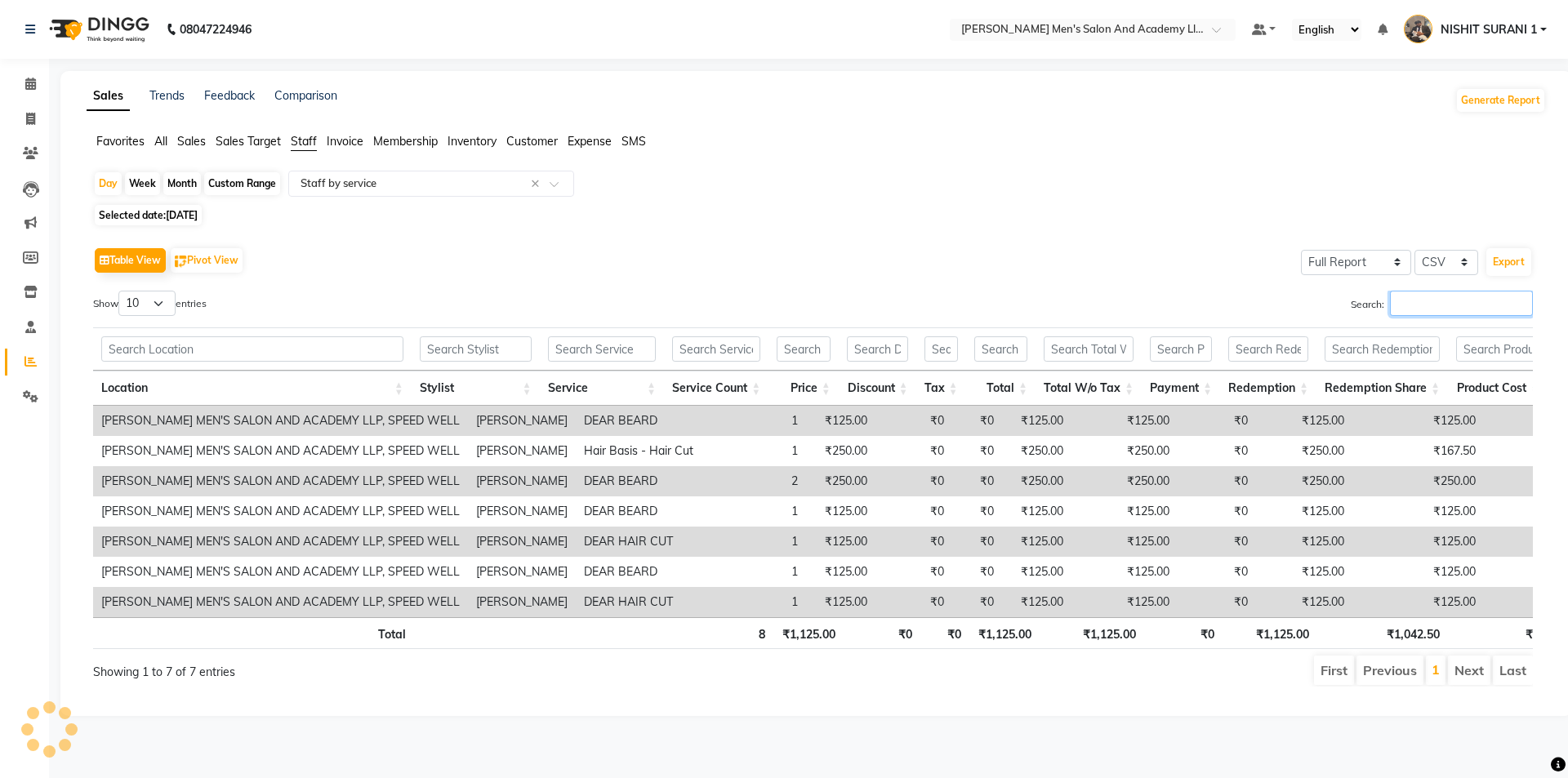
click at [1504, 304] on input "Search:" at bounding box center [1461, 303] width 143 height 25
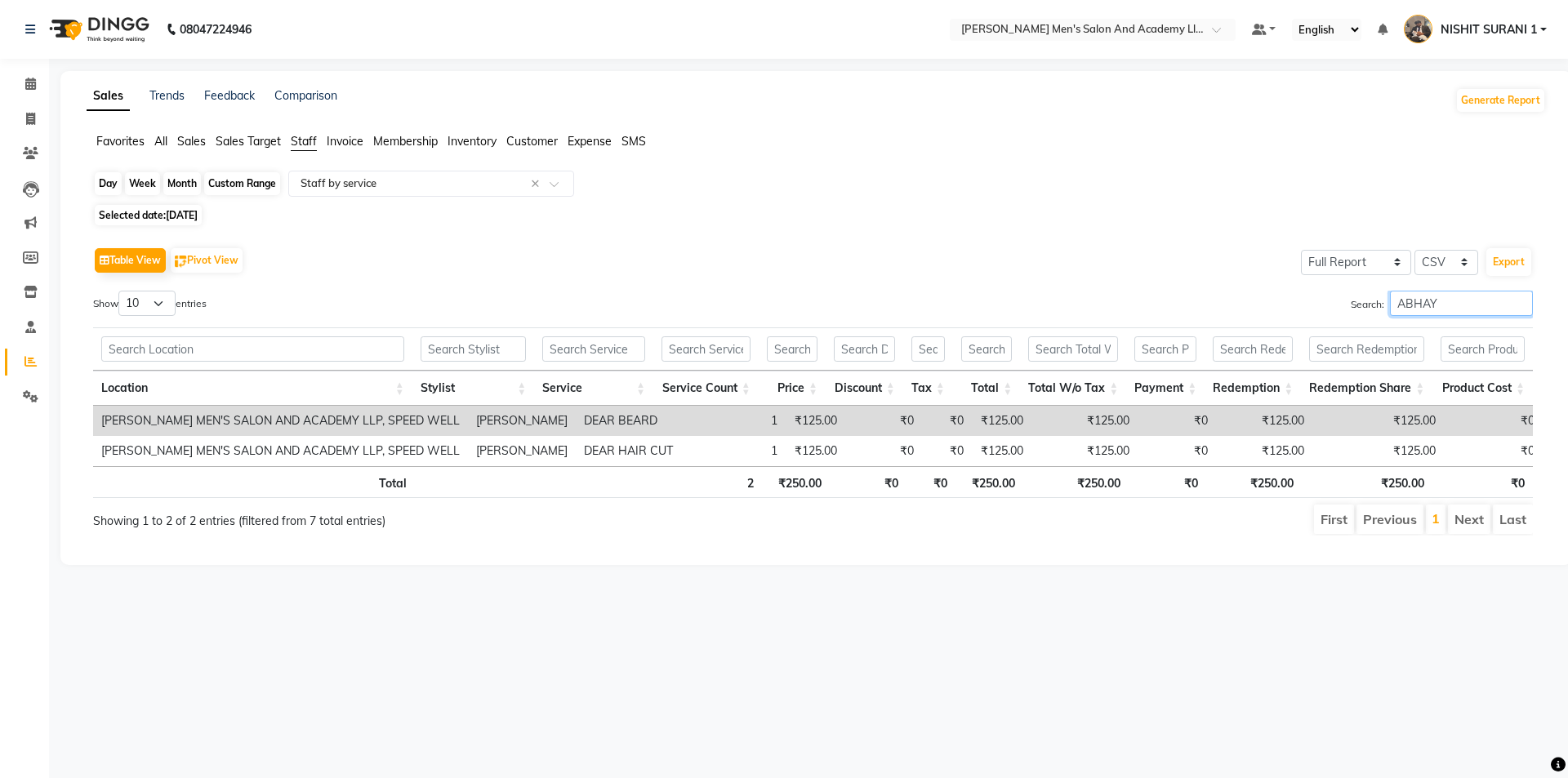
type input "ABHAY"
click at [104, 178] on div "Day" at bounding box center [108, 183] width 27 height 22
select select "9"
select select "2025"
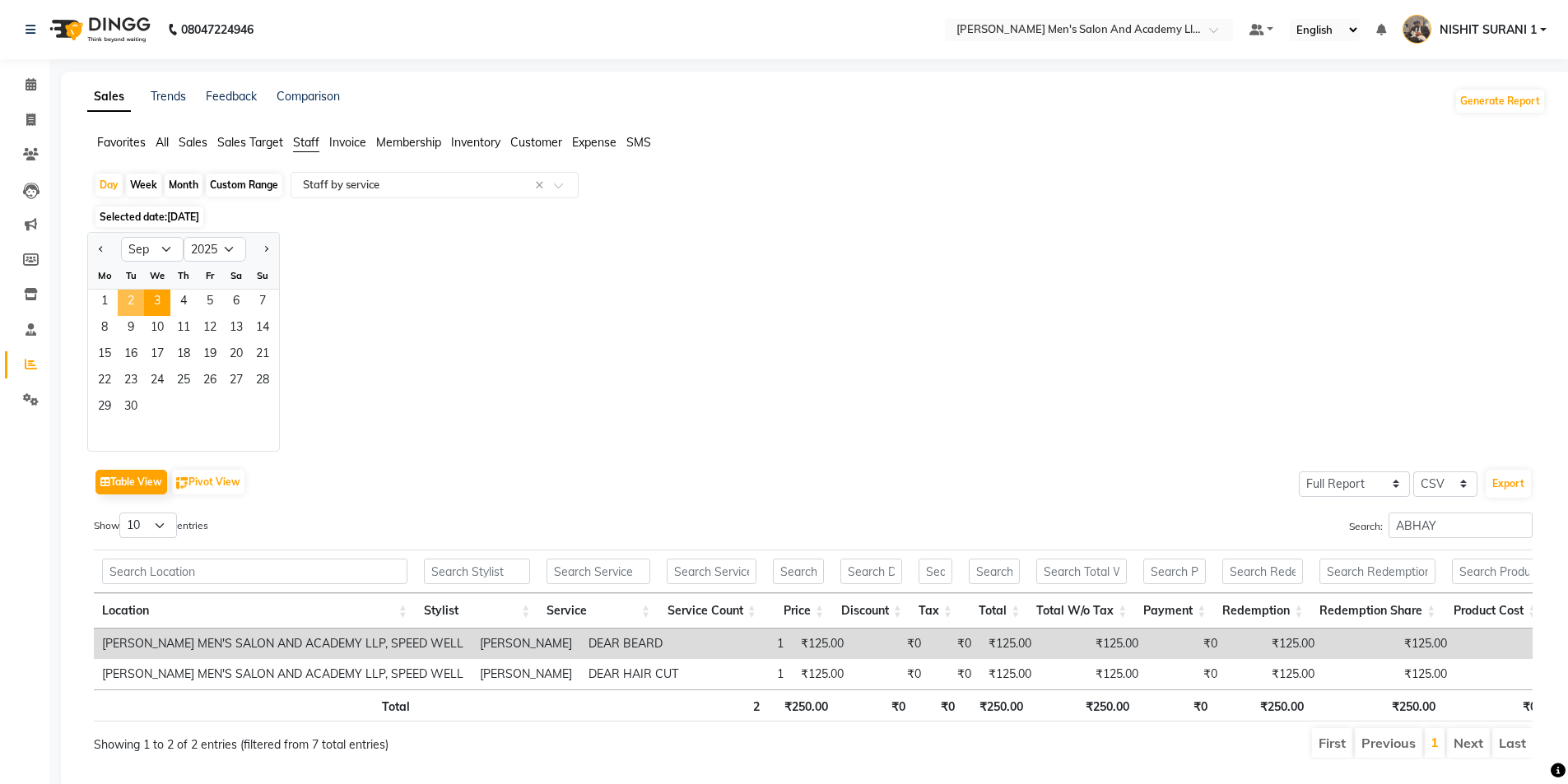
click at [127, 298] on span "2" at bounding box center [130, 302] width 26 height 26
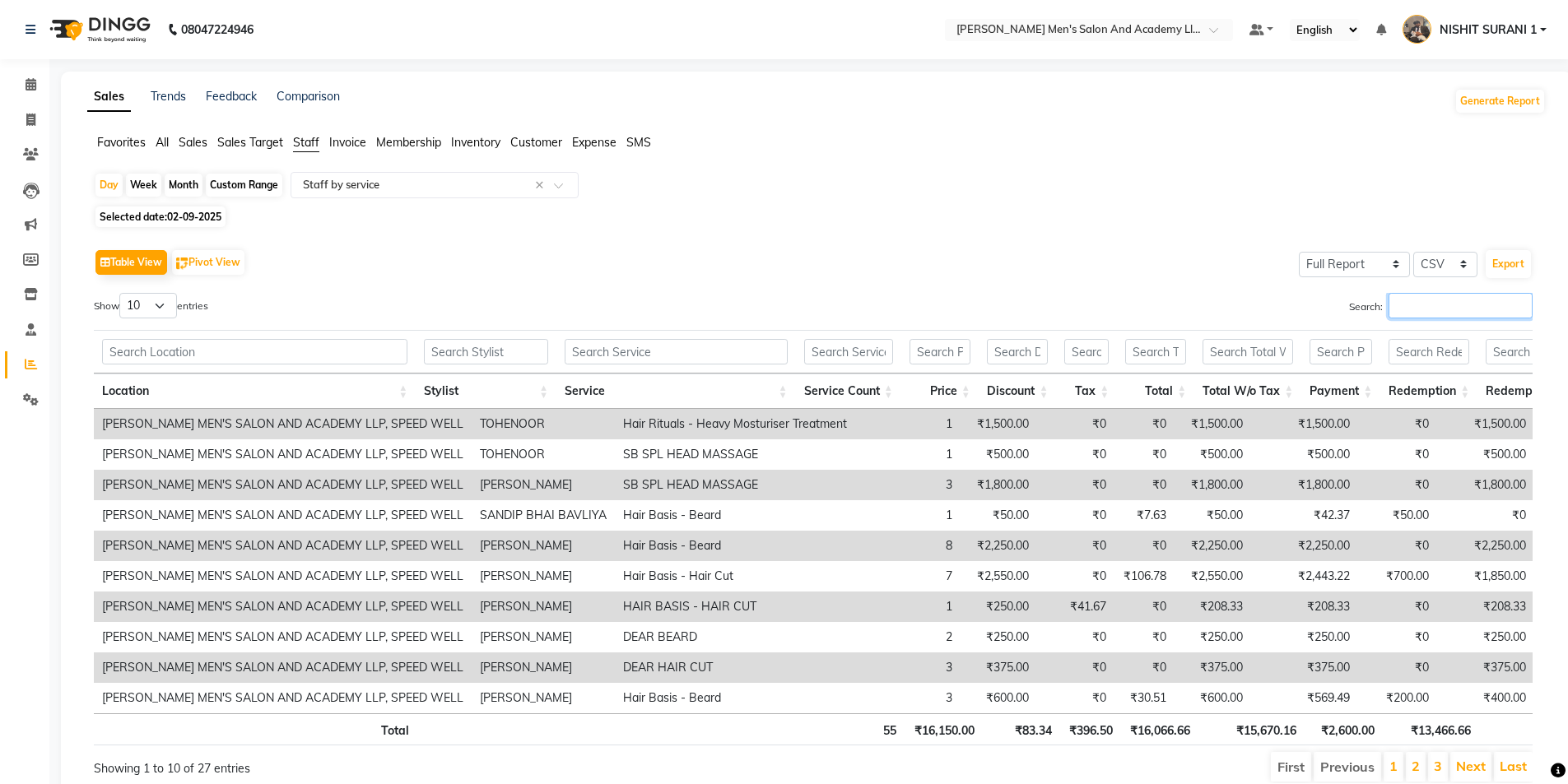
click at [1450, 297] on input "Search:" at bounding box center [1461, 306] width 144 height 25
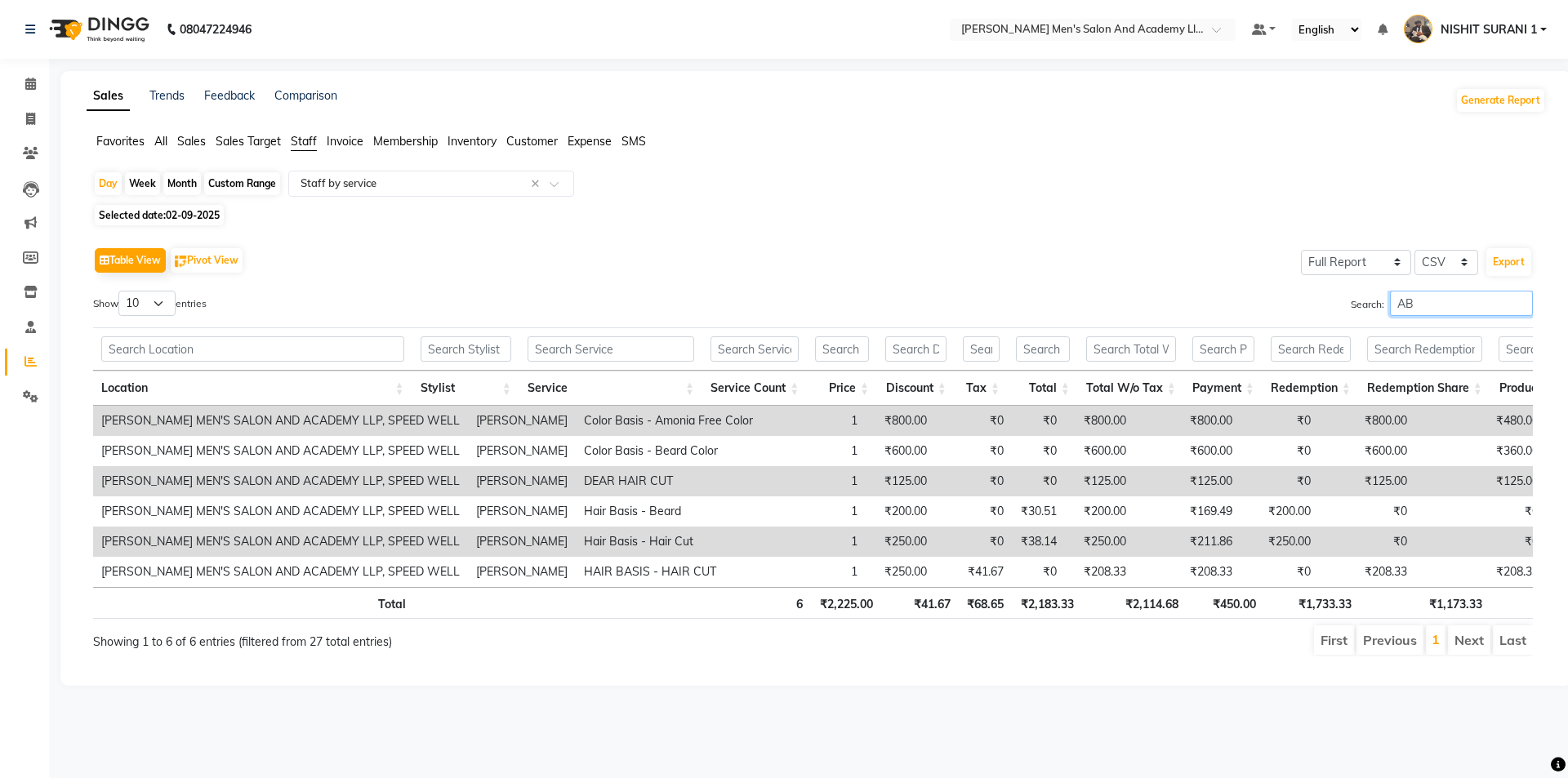
type input "A"
type input "ABHAY"
click at [27, 117] on icon at bounding box center [30, 118] width 9 height 12
select select "service"
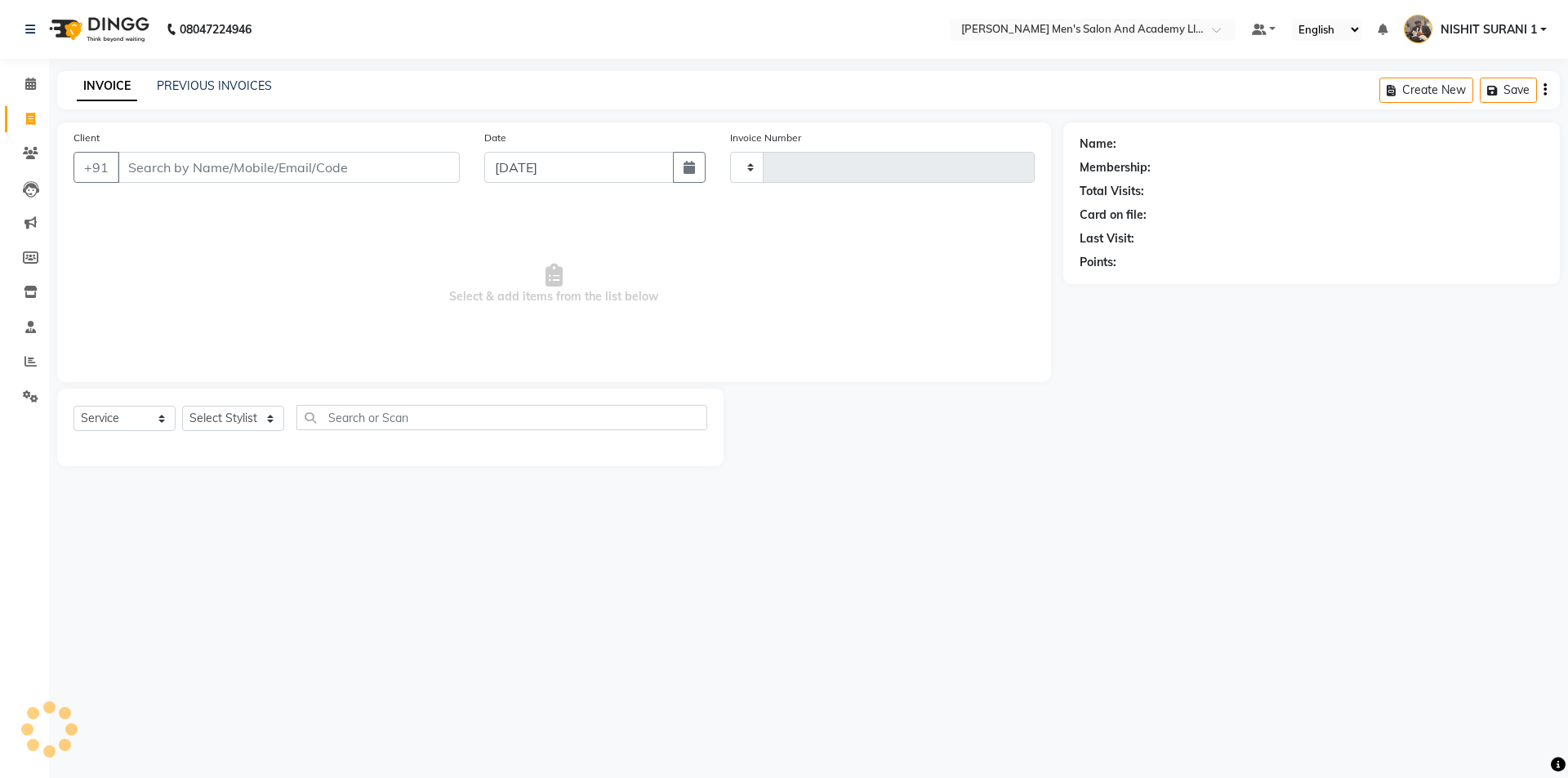
type input "8634"
select select "6752"
click at [39, 364] on span at bounding box center [31, 362] width 28 height 19
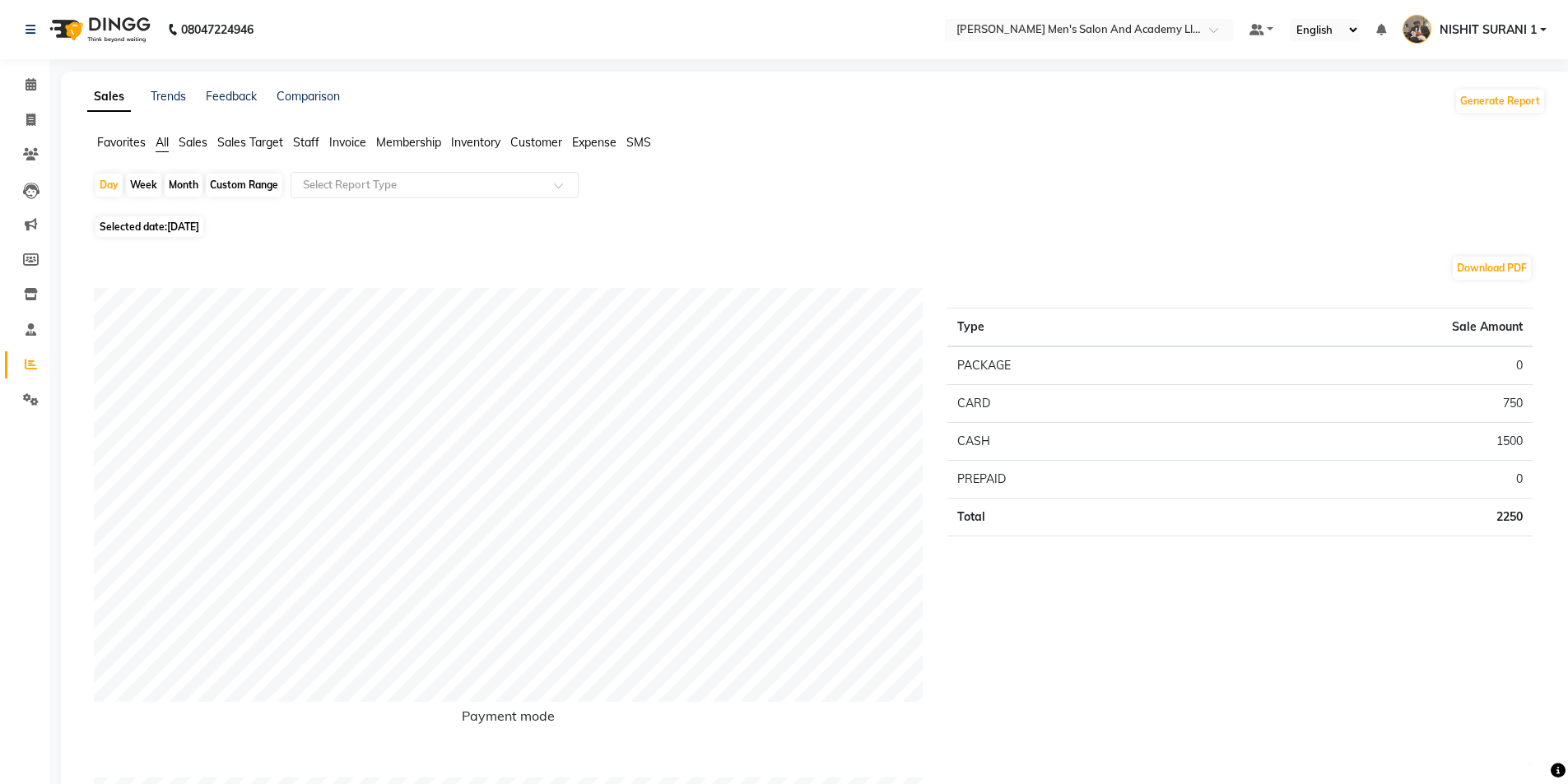
click at [303, 141] on span "Staff" at bounding box center [306, 143] width 26 height 15
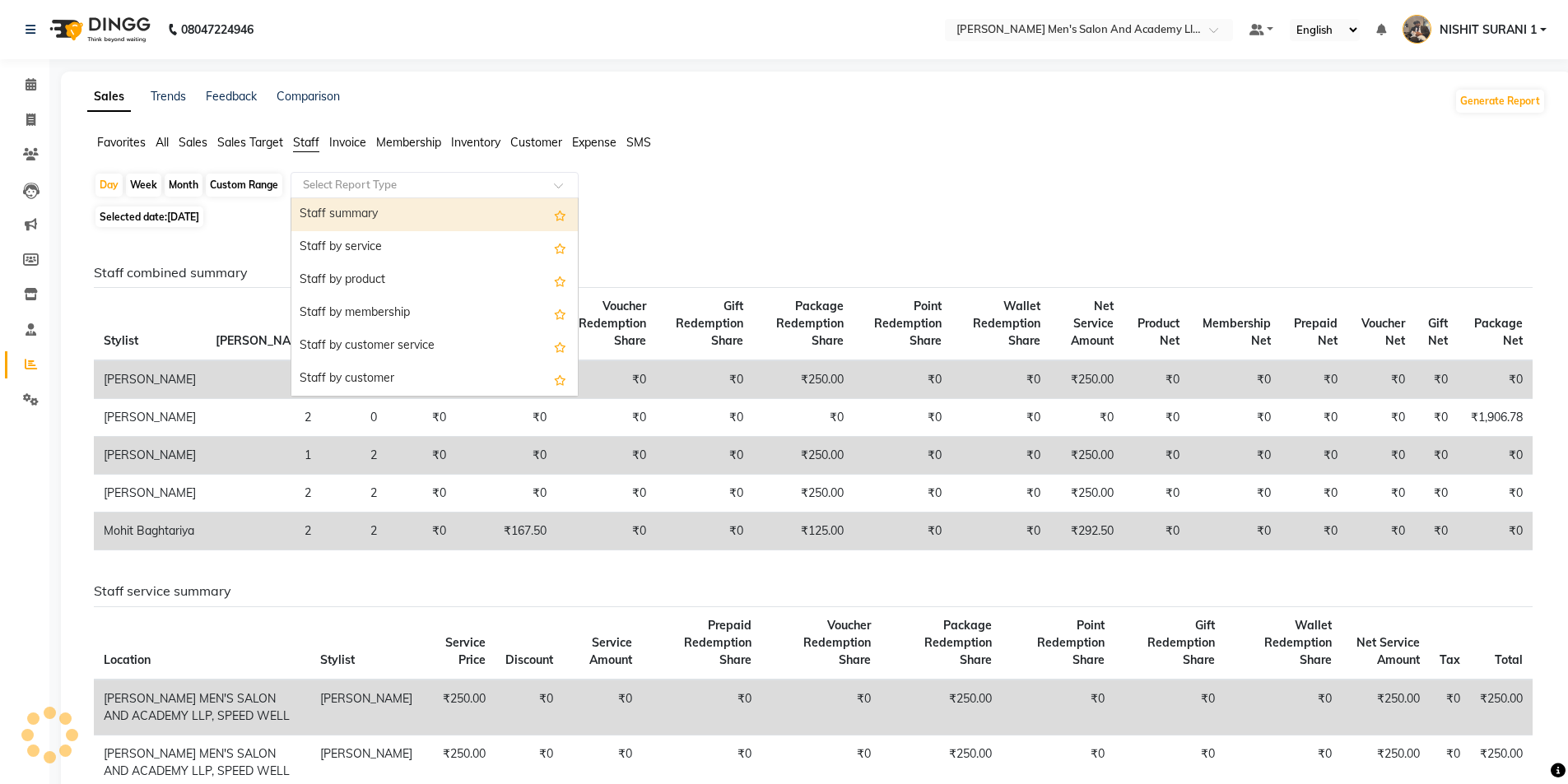
click at [317, 180] on input "text" at bounding box center [418, 186] width 237 height 17
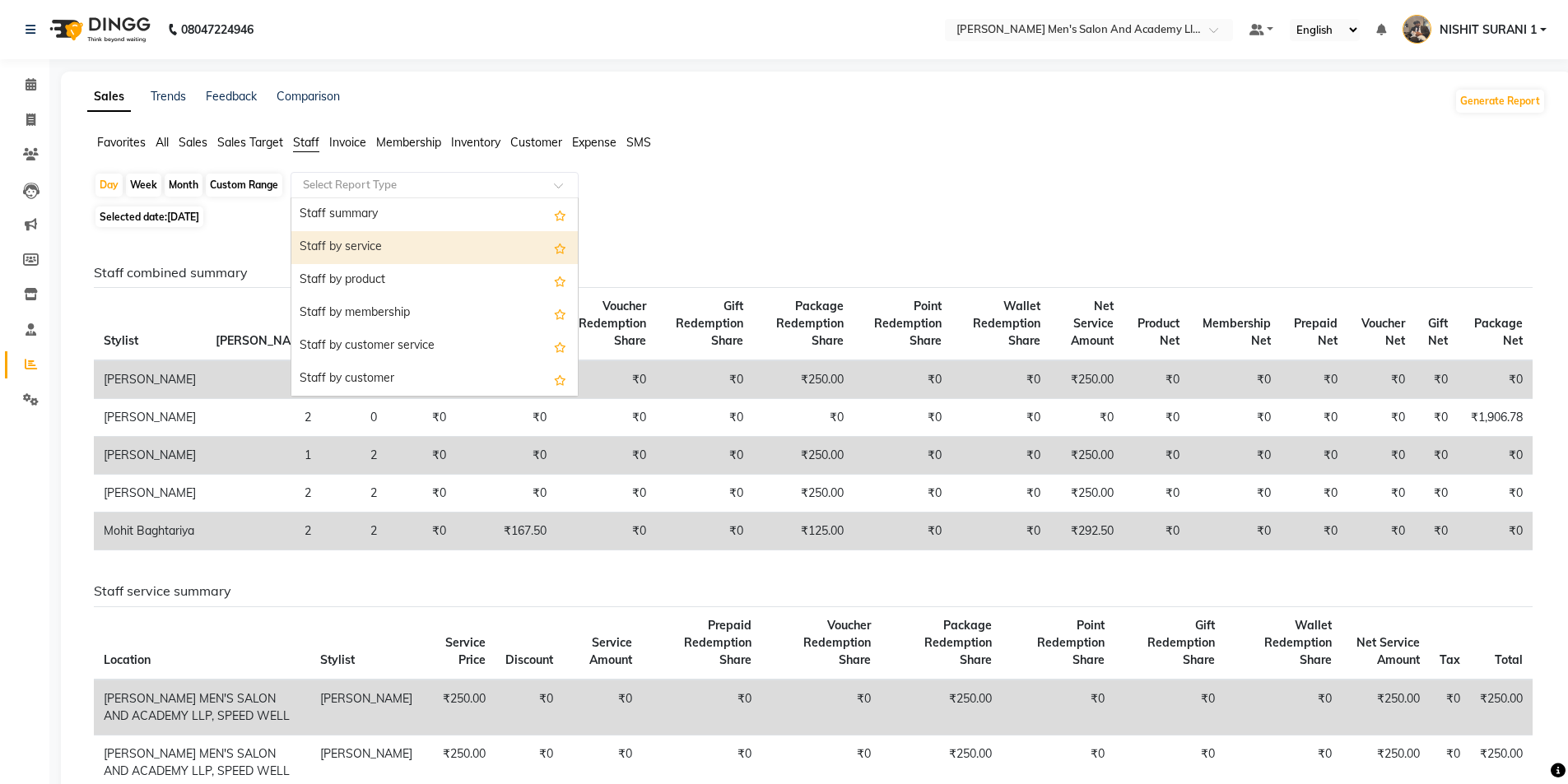
click at [347, 244] on div "Staff by service" at bounding box center [434, 248] width 286 height 33
select select "full_report"
select select "csv"
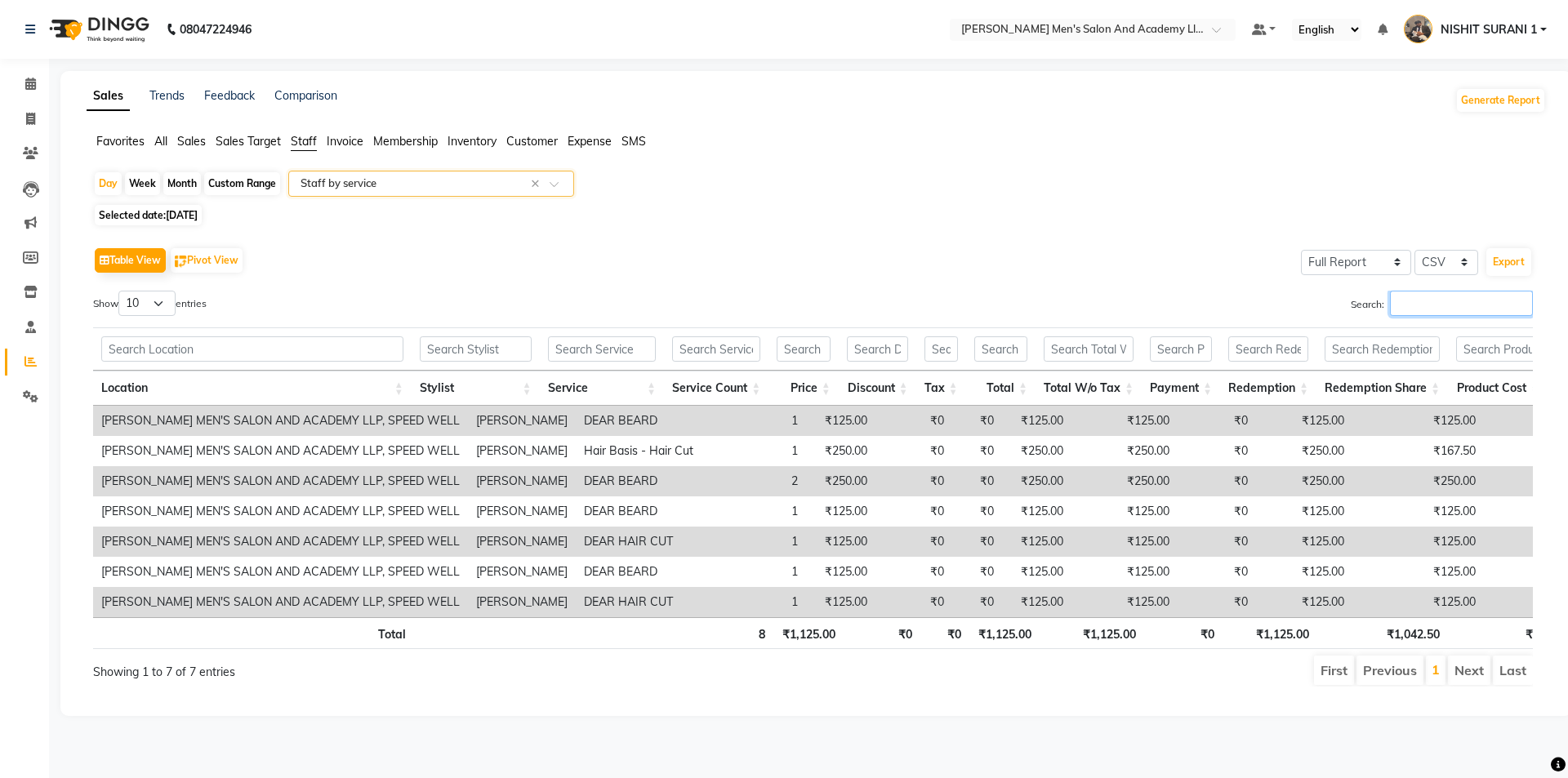
click at [1446, 311] on input "Search:" at bounding box center [1461, 303] width 143 height 25
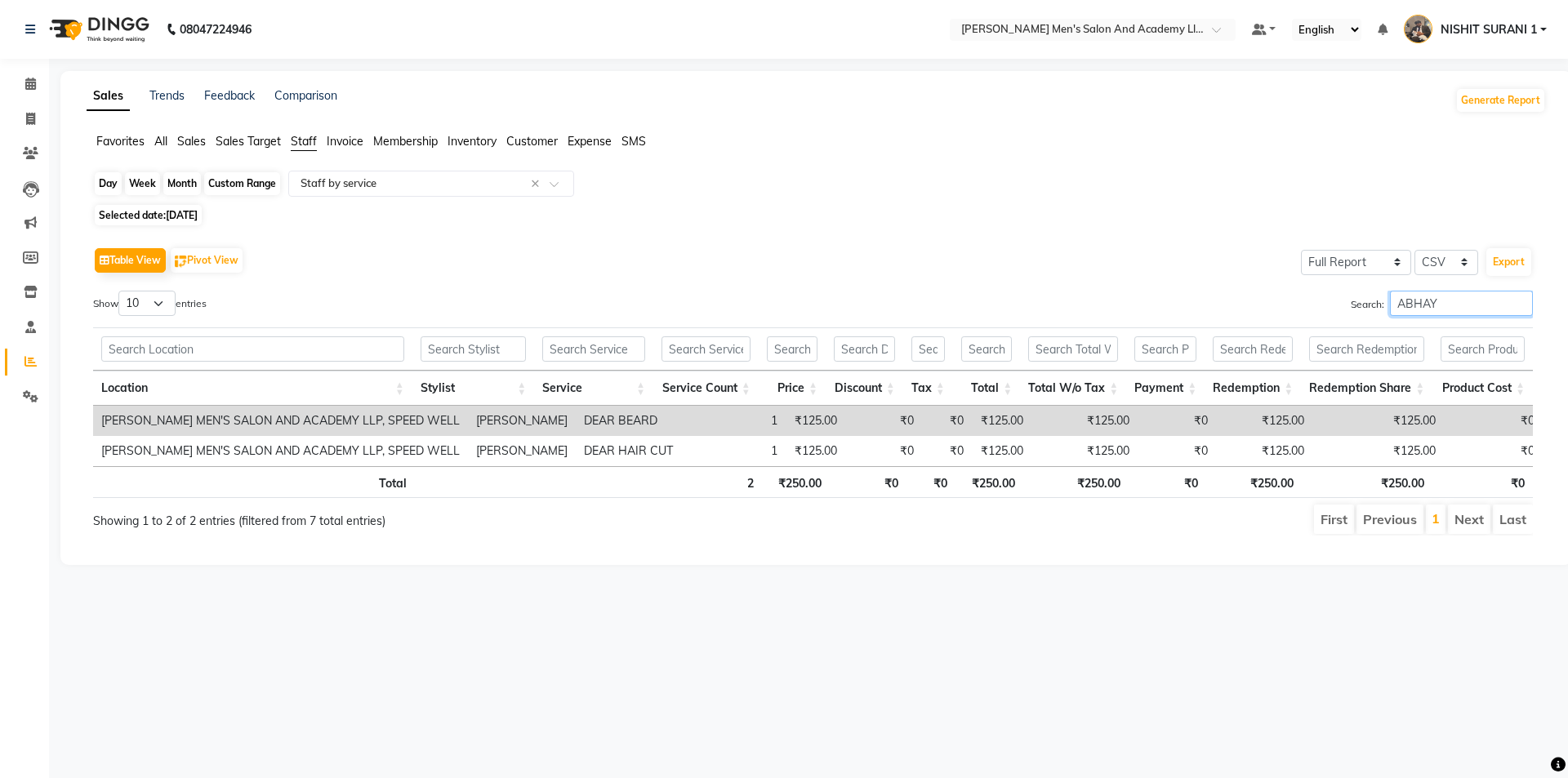
type input "ABHAY"
click at [113, 186] on div "Day" at bounding box center [108, 183] width 27 height 22
select select "9"
select select "2025"
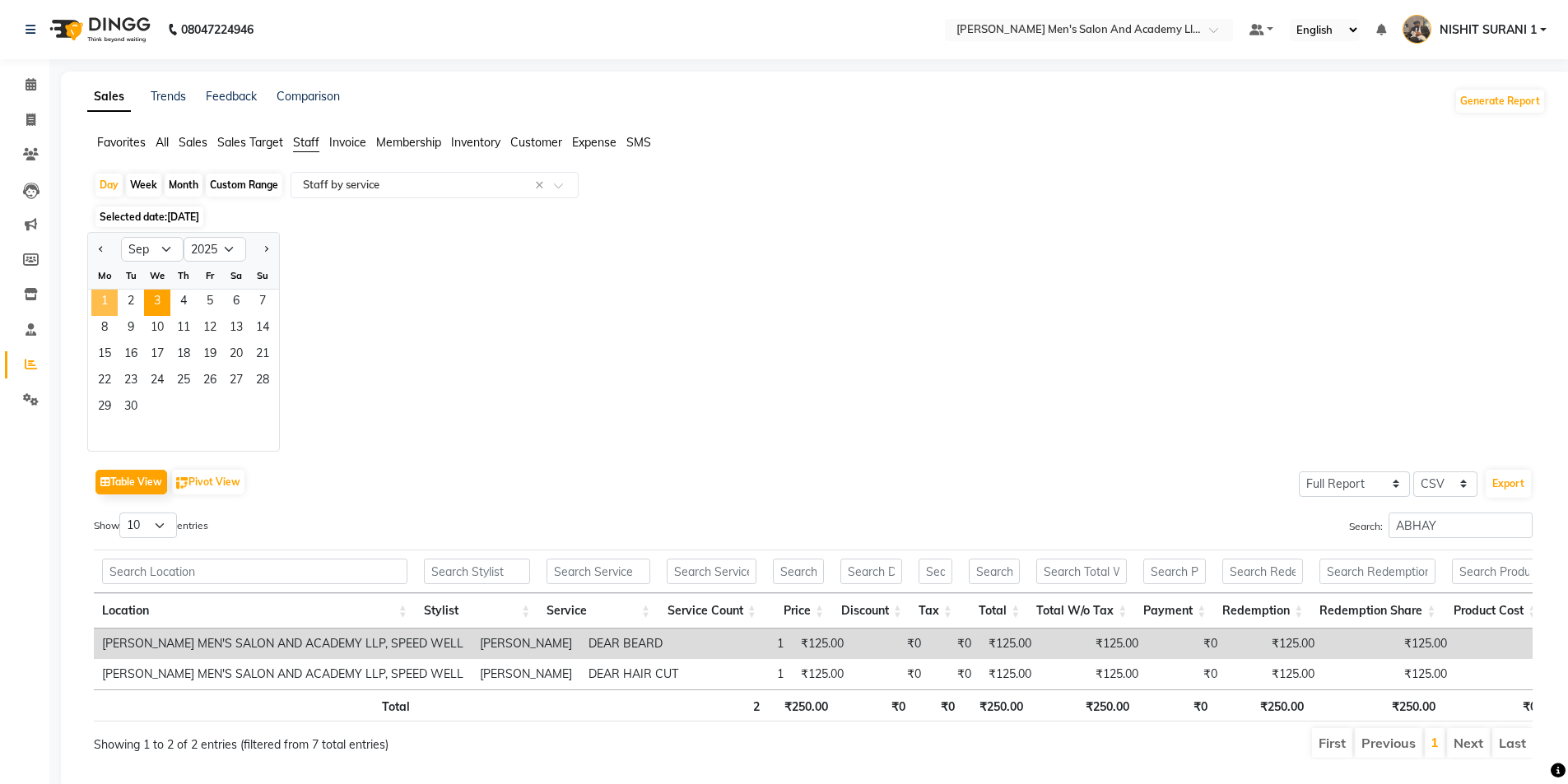
click at [101, 300] on span "1" at bounding box center [104, 302] width 26 height 26
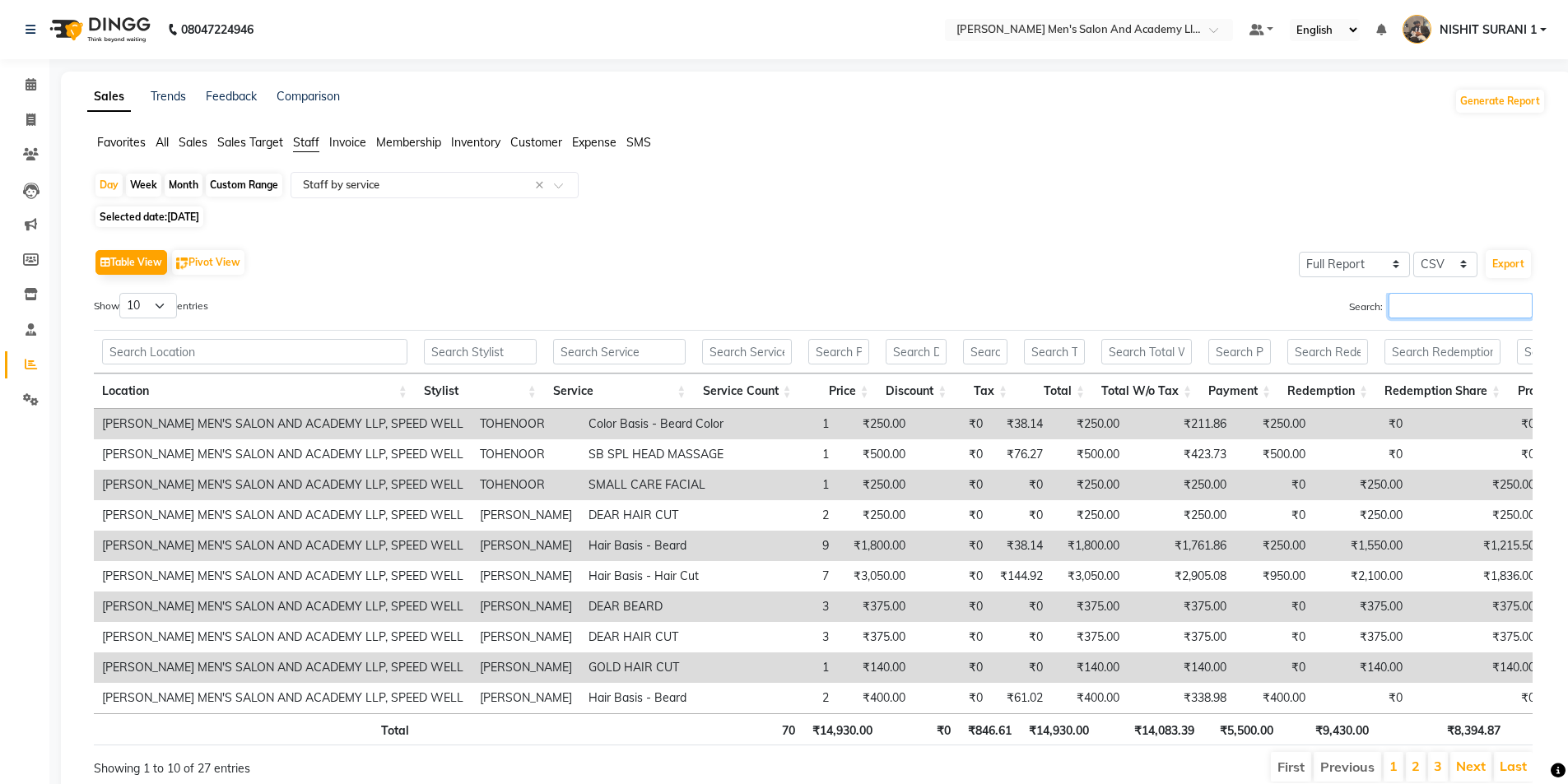
click at [1490, 306] on input "Search:" at bounding box center [1461, 306] width 144 height 25
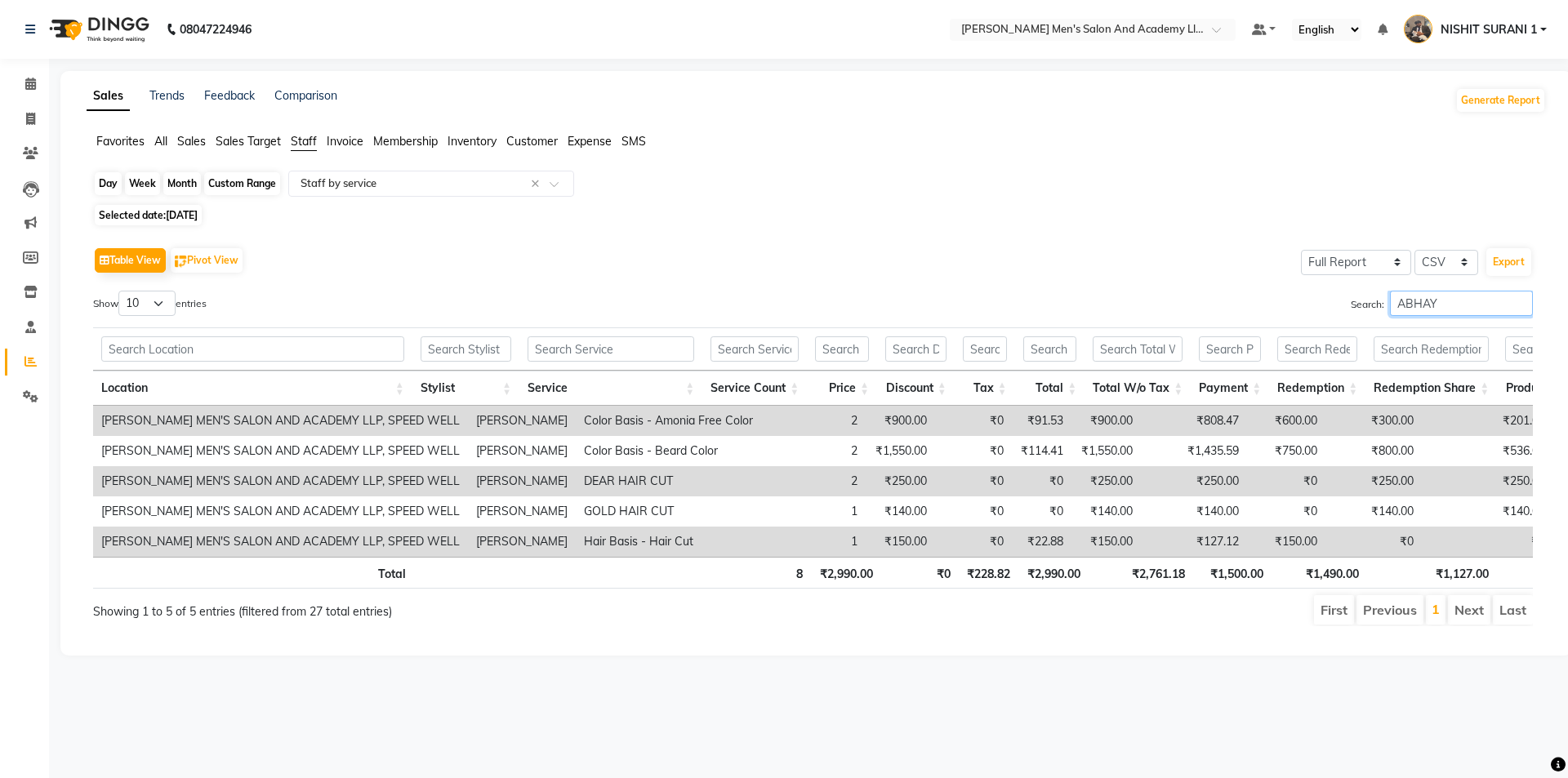
type input "ABHAY"
click at [112, 186] on div "Day" at bounding box center [108, 183] width 27 height 22
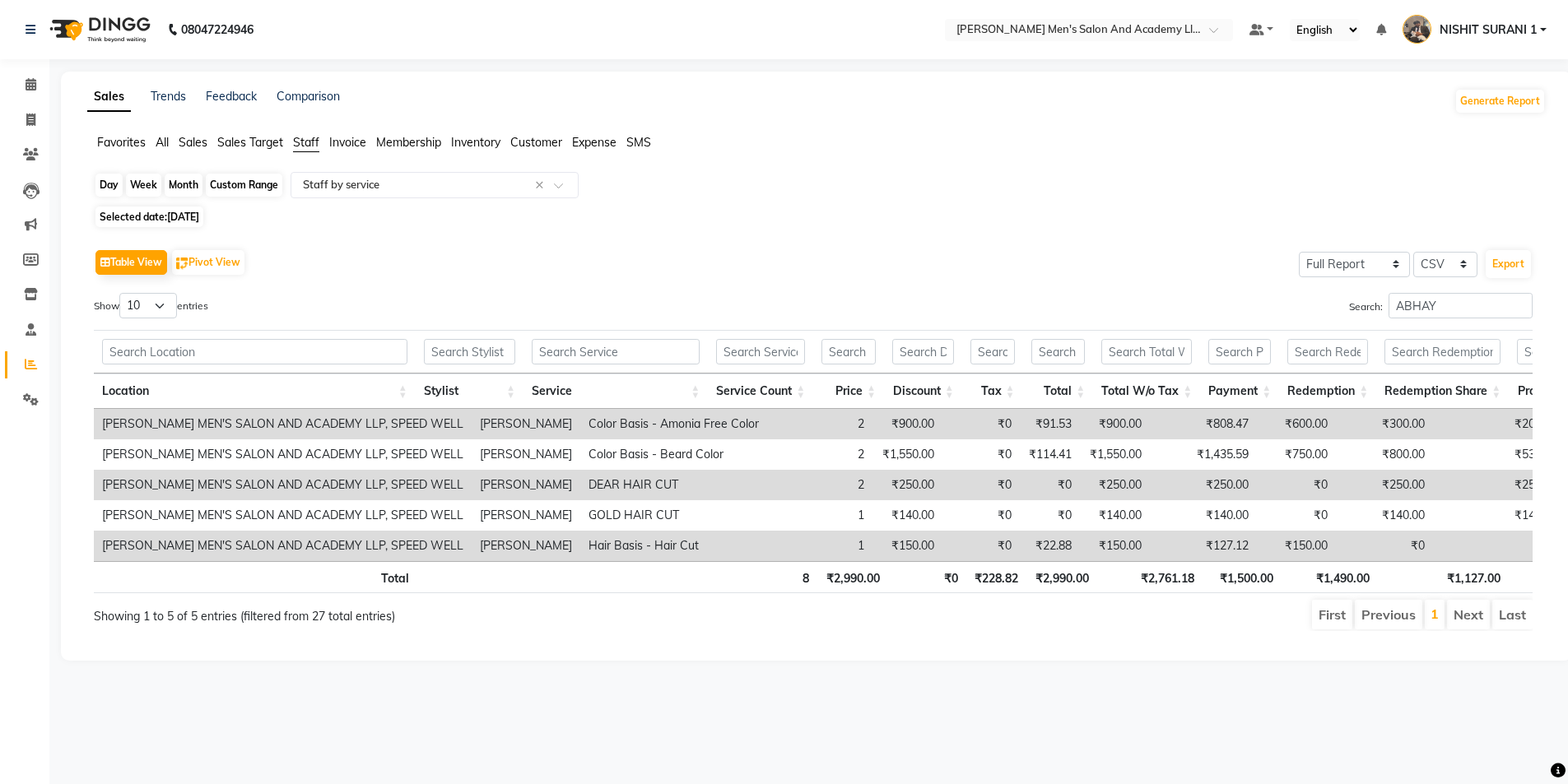
select select "9"
select select "2025"
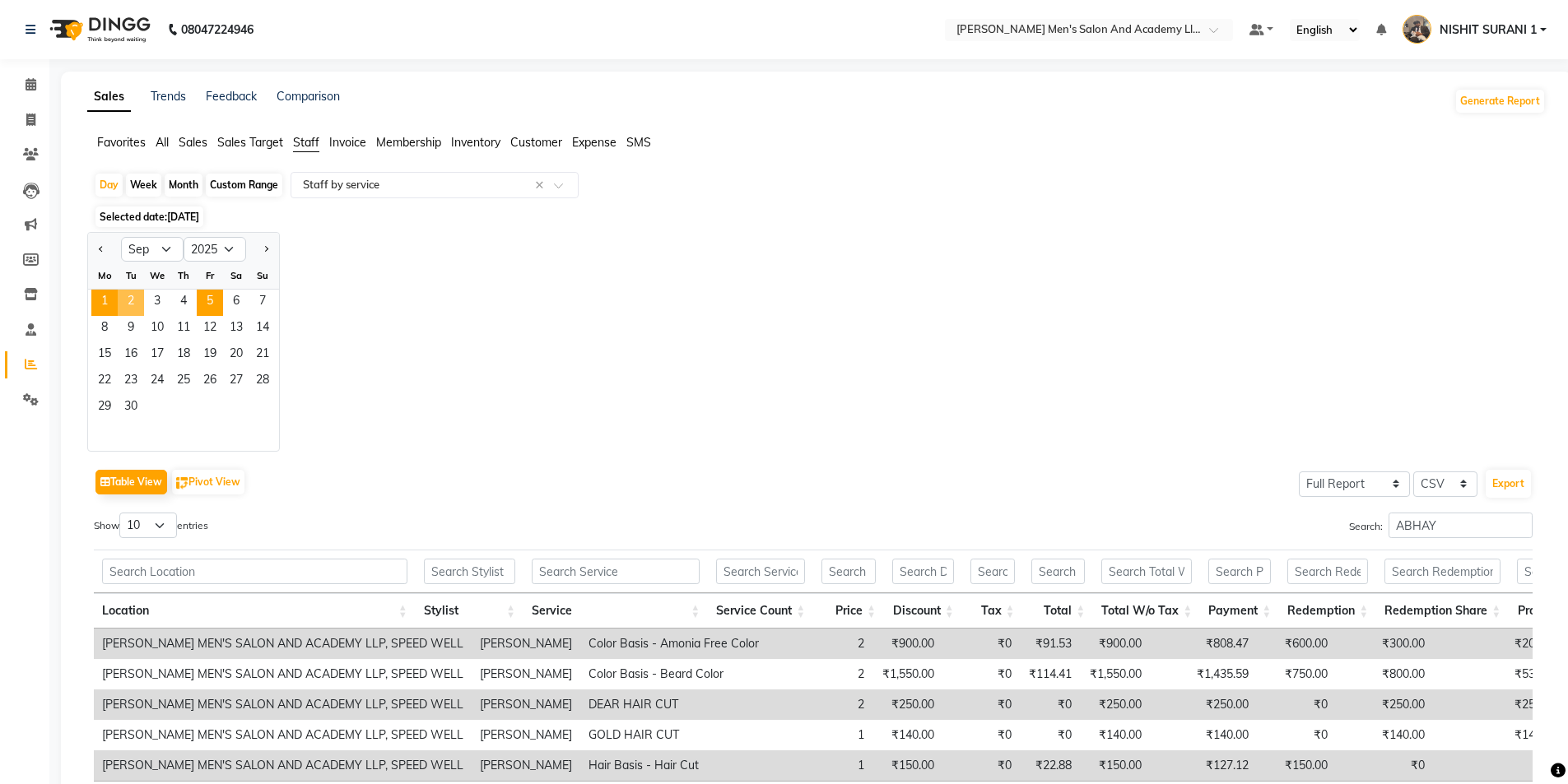
drag, startPoint x: 127, startPoint y: 303, endPoint x: 211, endPoint y: 316, distance: 85.0
click at [118, 301] on span "2" at bounding box center [130, 302] width 26 height 26
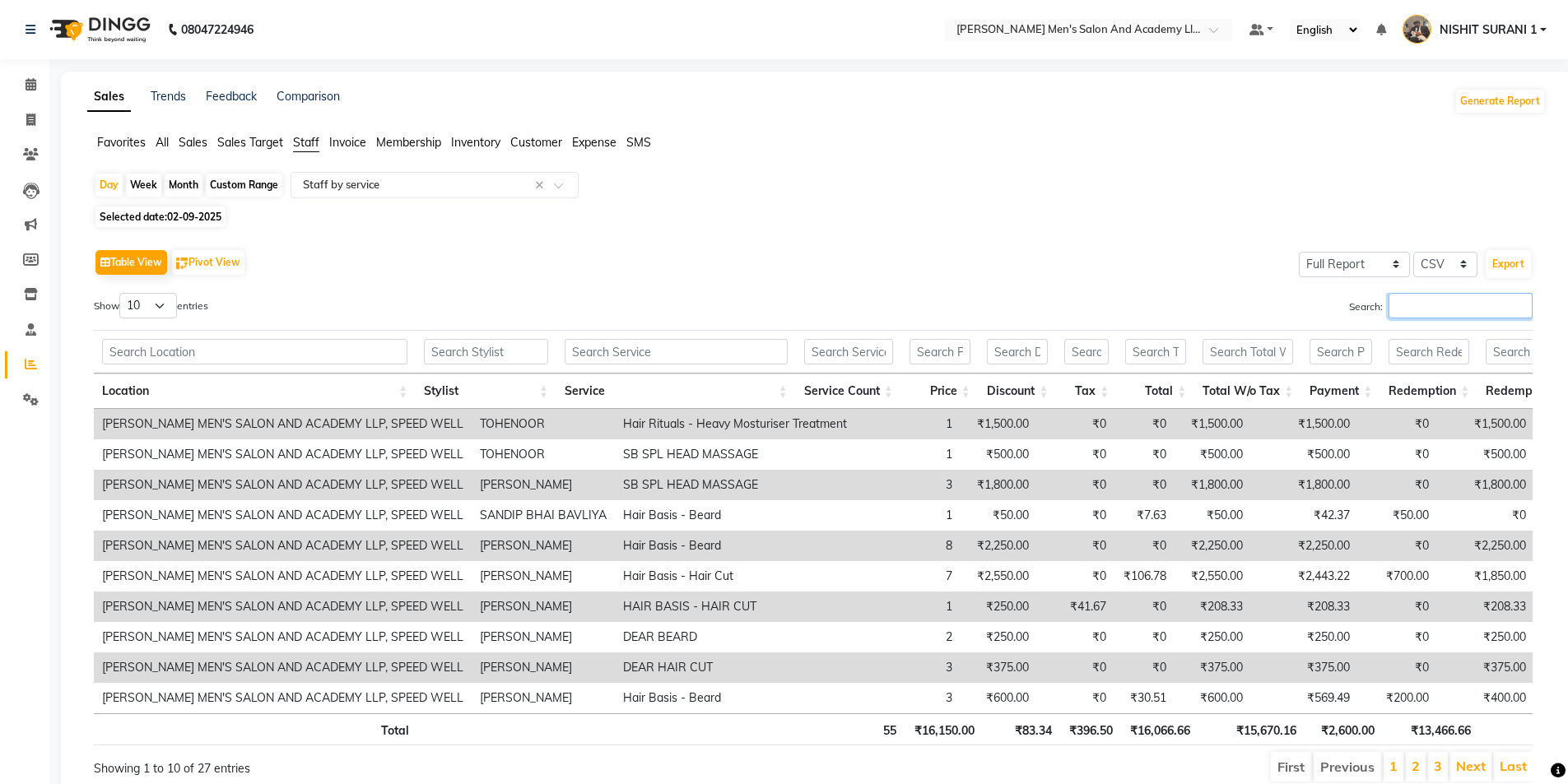
click at [1435, 310] on input "Search:" at bounding box center [1461, 306] width 144 height 25
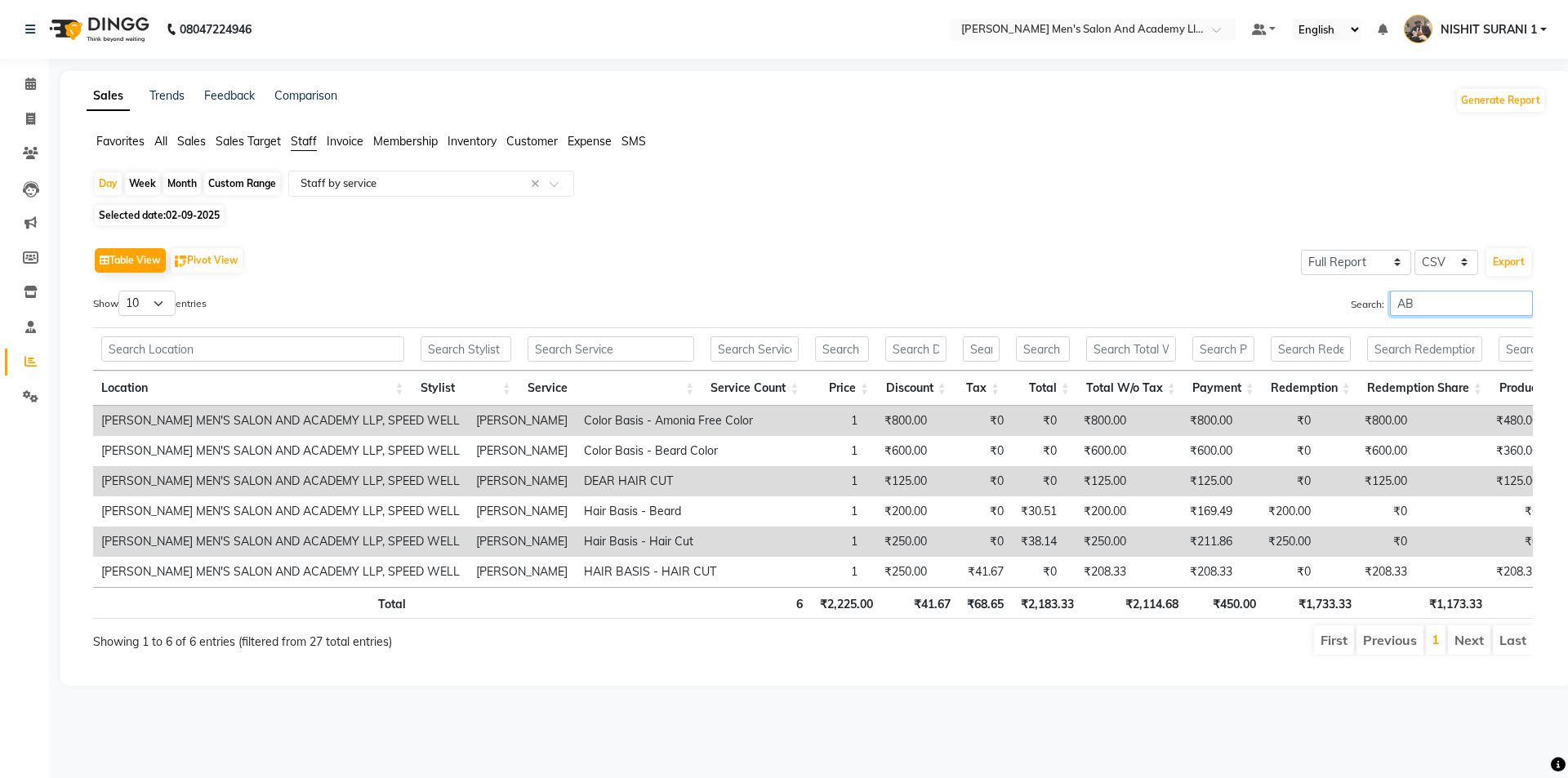
type input "A"
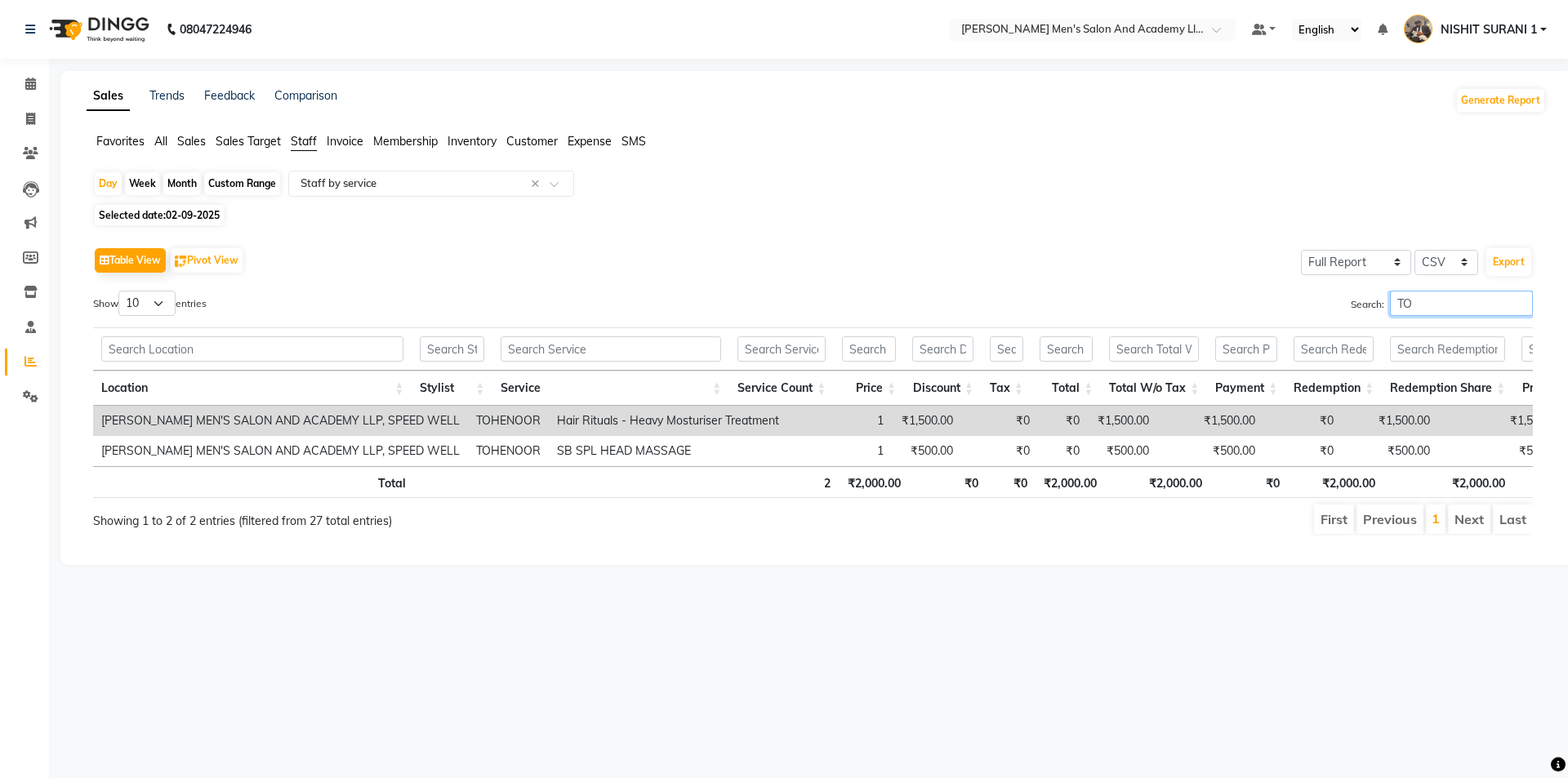
type input "T"
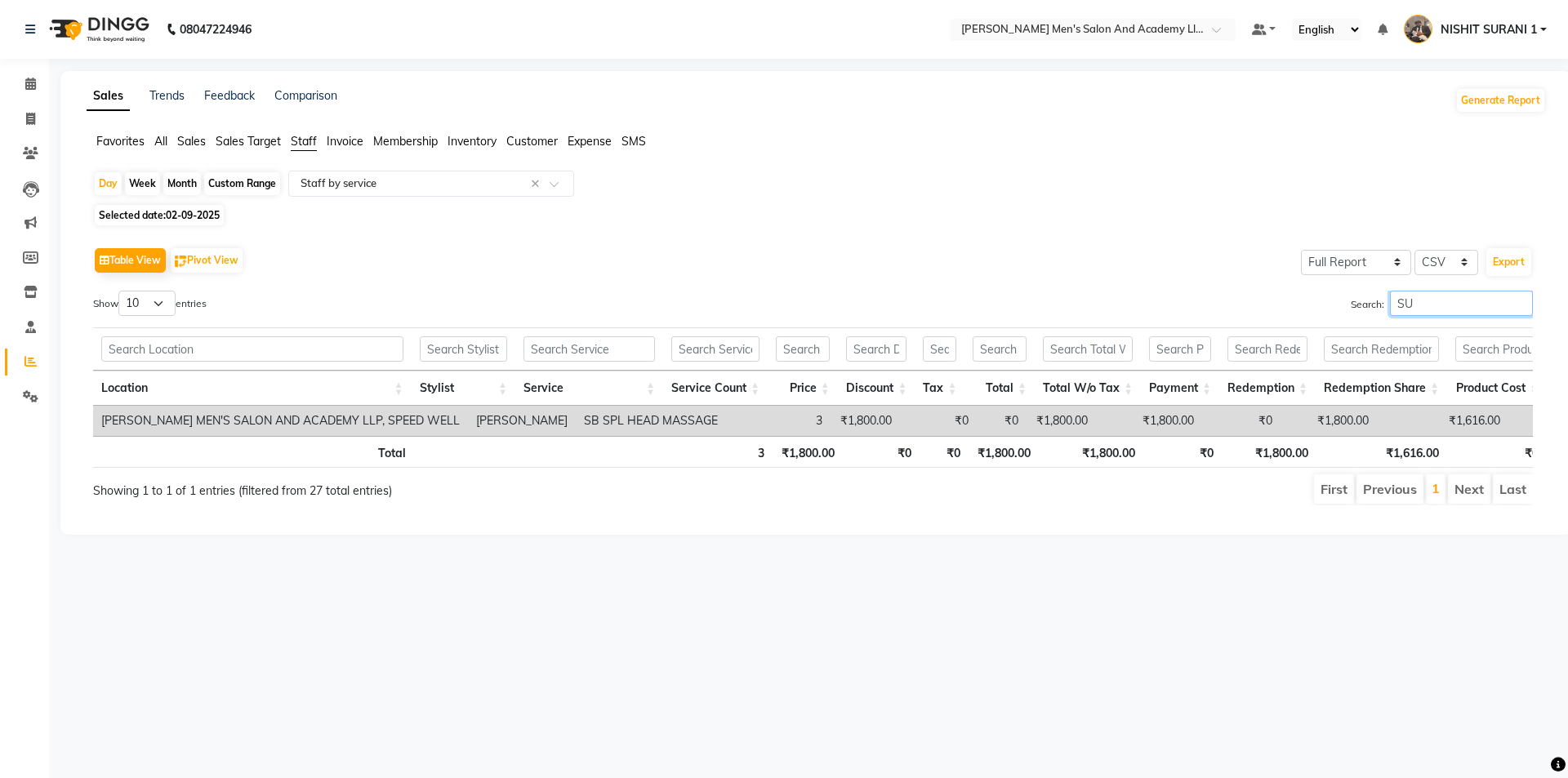
type input "S"
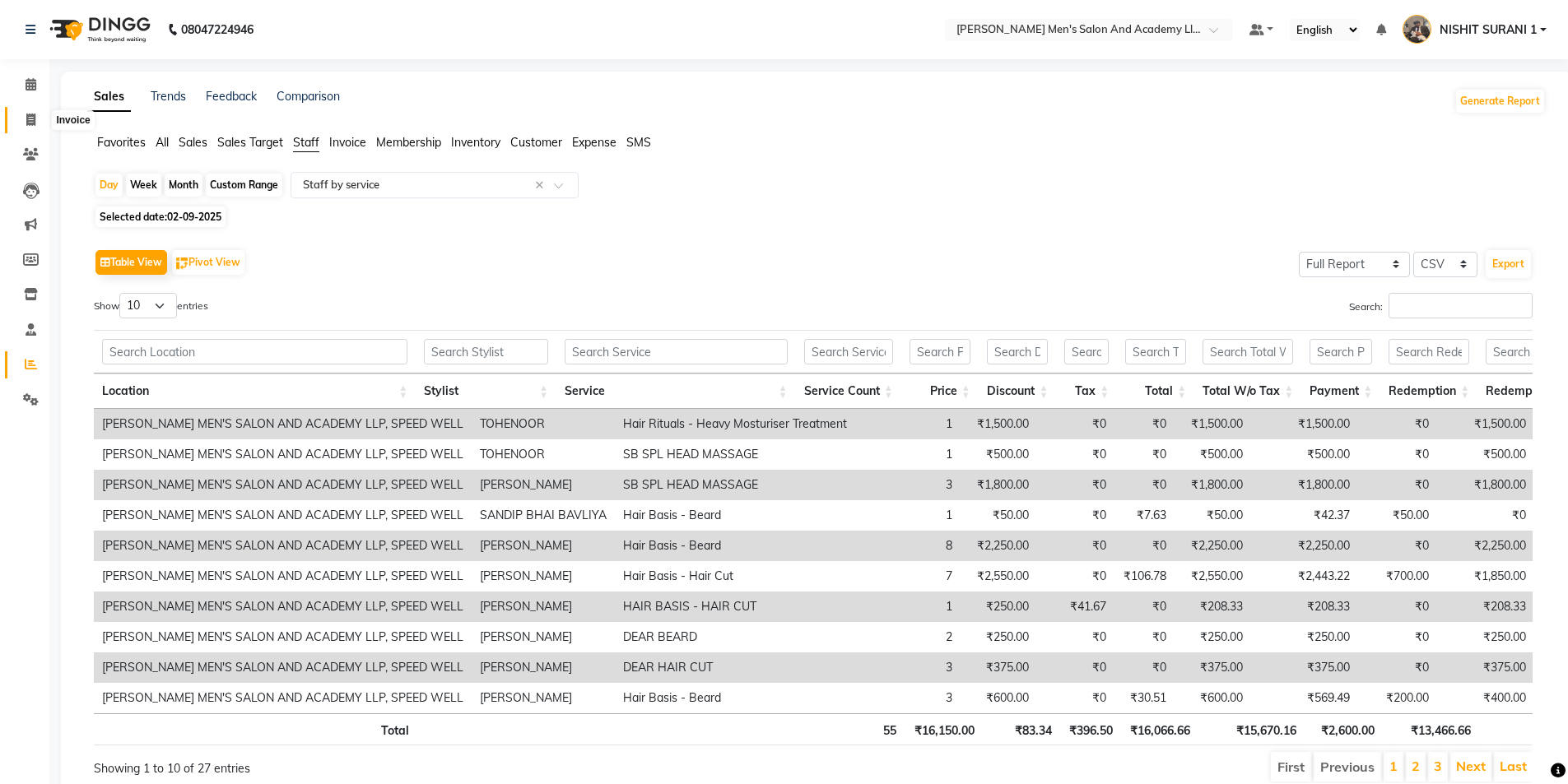
drag, startPoint x: 24, startPoint y: 119, endPoint x: 37, endPoint y: 120, distance: 13.0
click at [25, 122] on span at bounding box center [31, 120] width 29 height 19
select select "service"
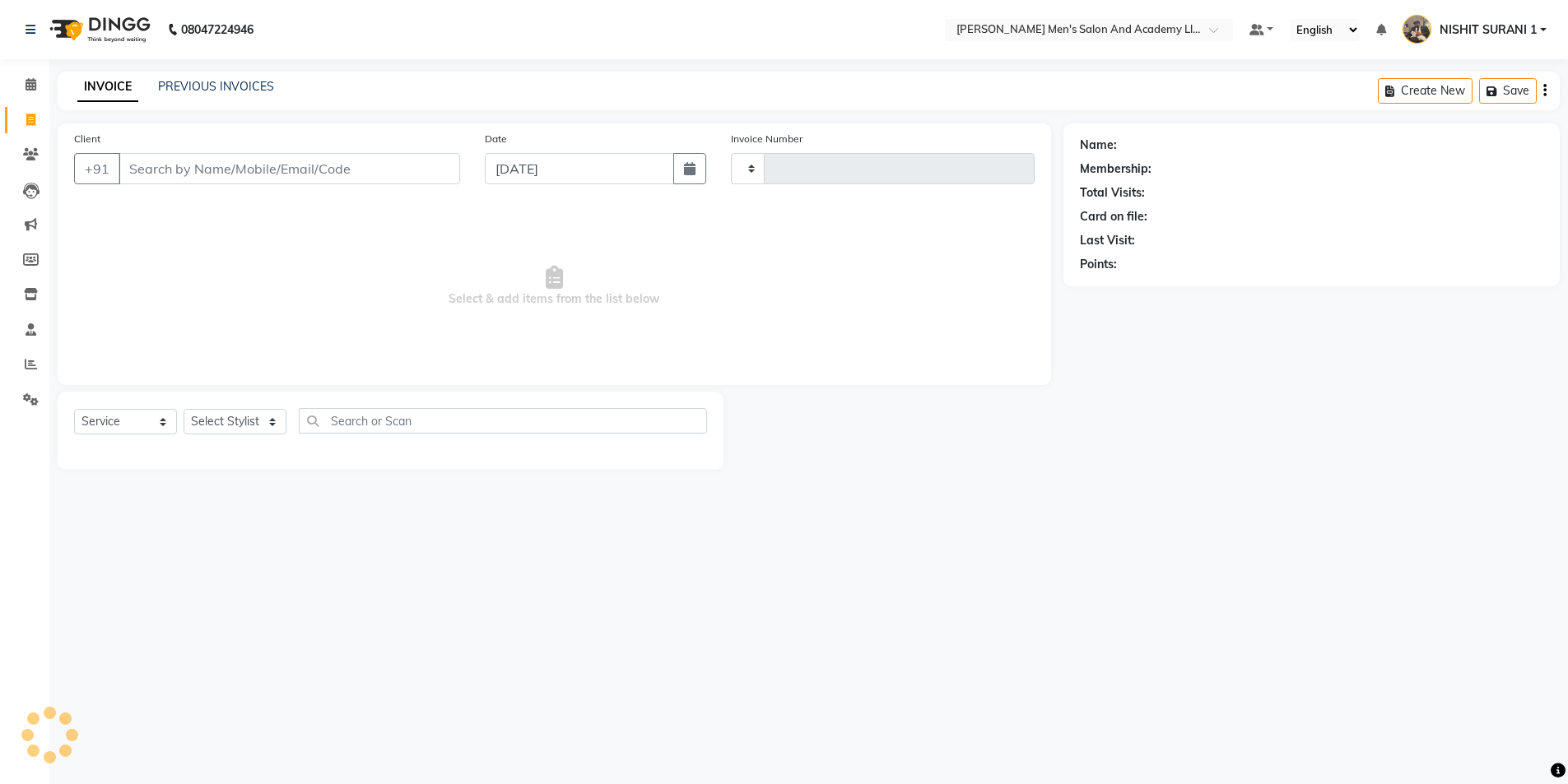
type input "8634"
select select "6752"
click at [180, 164] on input "Client" at bounding box center [290, 168] width 345 height 31
click at [191, 78] on div "PREVIOUS INVOICES" at bounding box center [216, 86] width 116 height 18
click at [189, 81] on link "PREVIOUS INVOICES" at bounding box center [216, 86] width 116 height 15
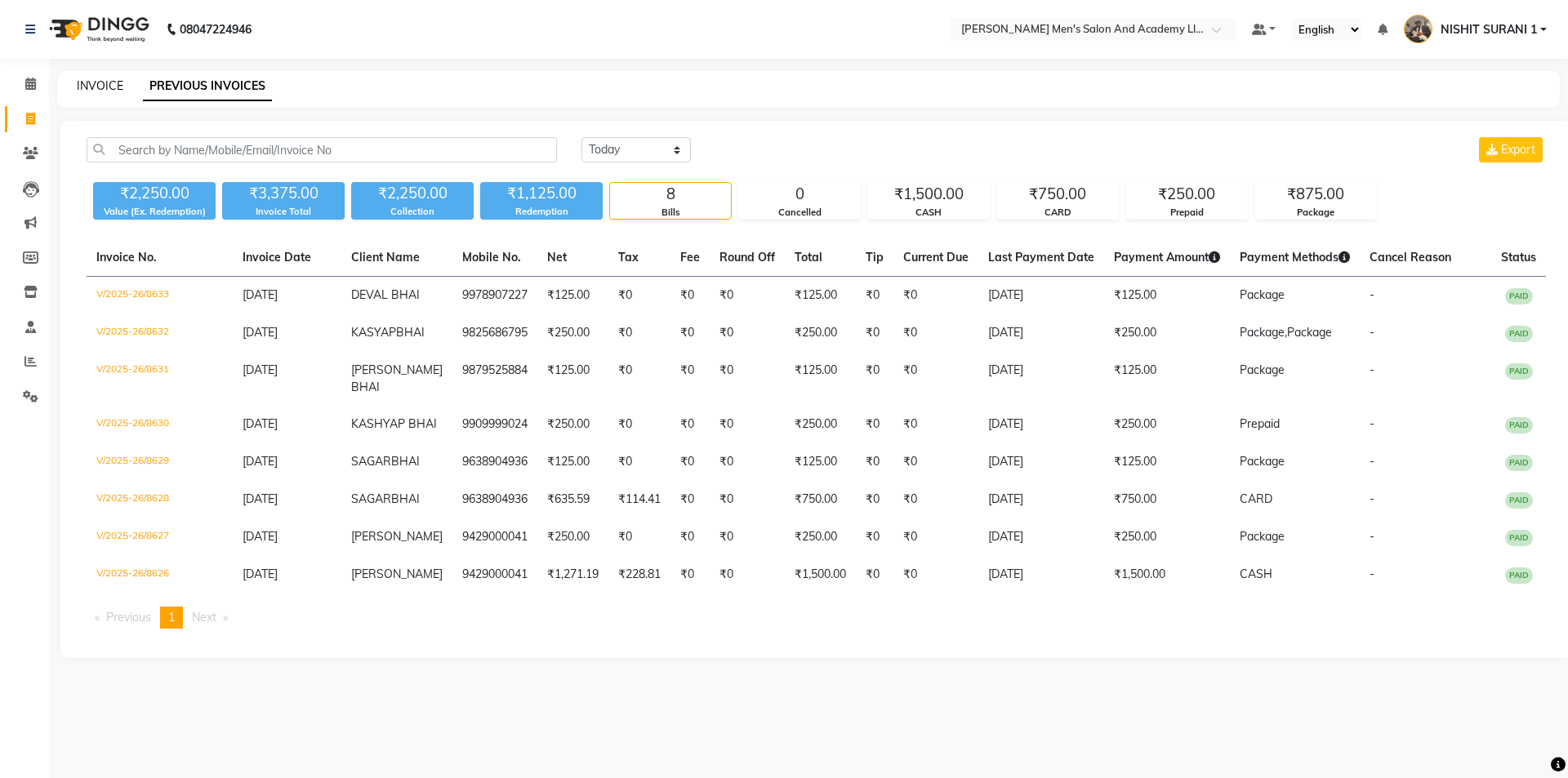
click at [103, 85] on link "INVOICE" at bounding box center [100, 86] width 47 height 15
select select "service"
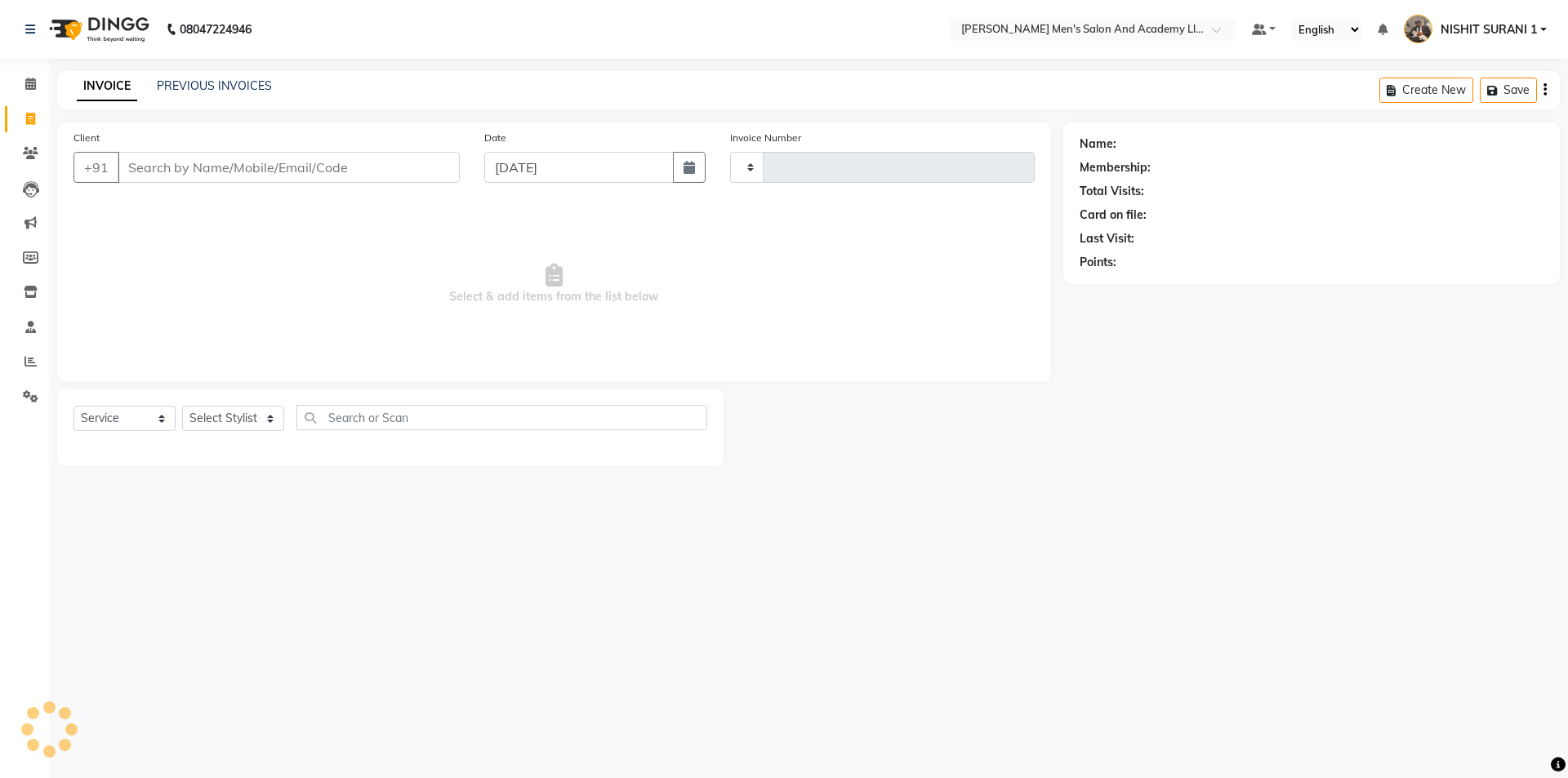
type input "8634"
select select "6752"
click at [266, 157] on input "Client" at bounding box center [288, 167] width 342 height 31
type input "9426460846"
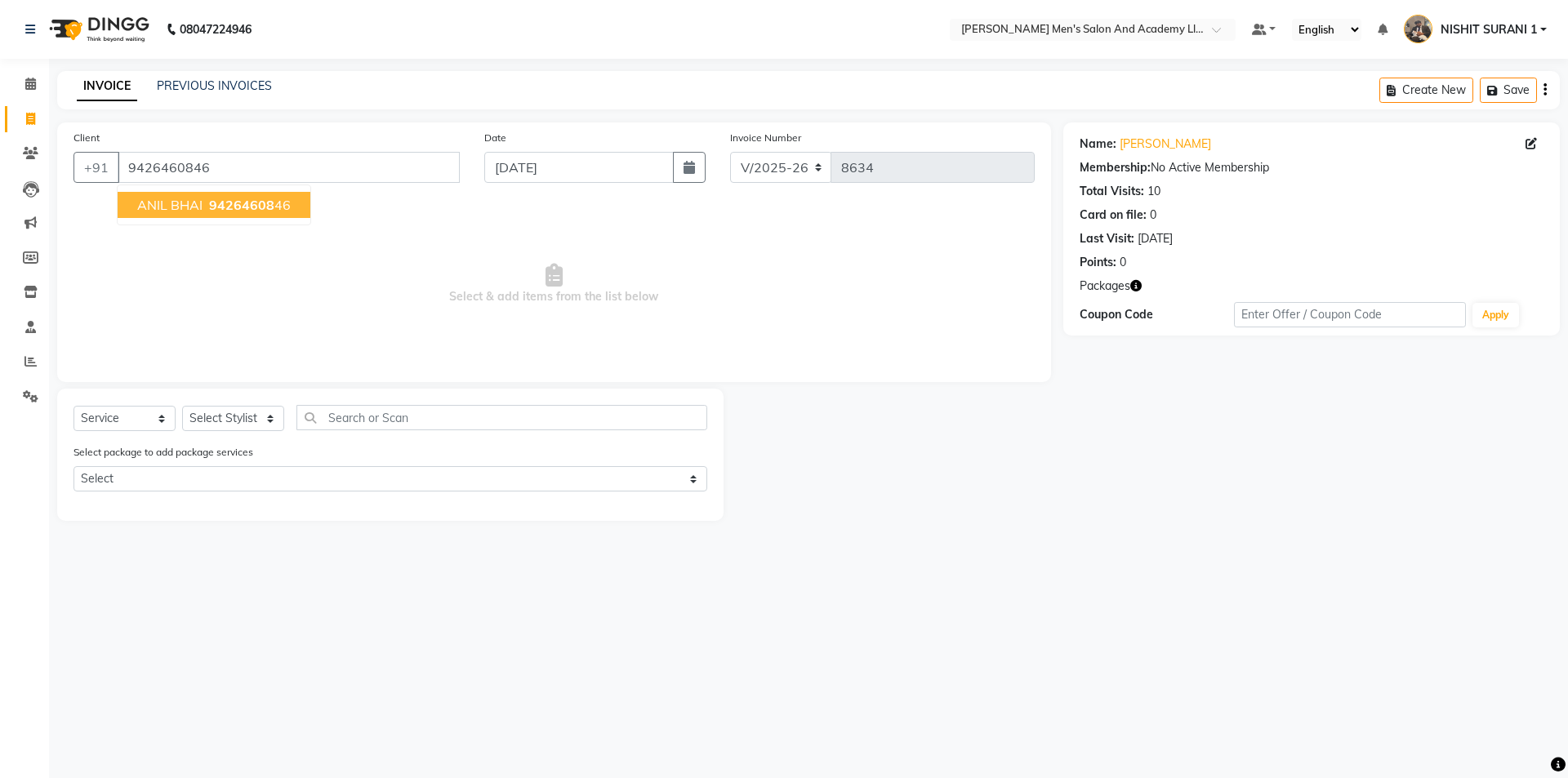
click at [481, 269] on span "Select & add items from the list below" at bounding box center [554, 284] width 961 height 163
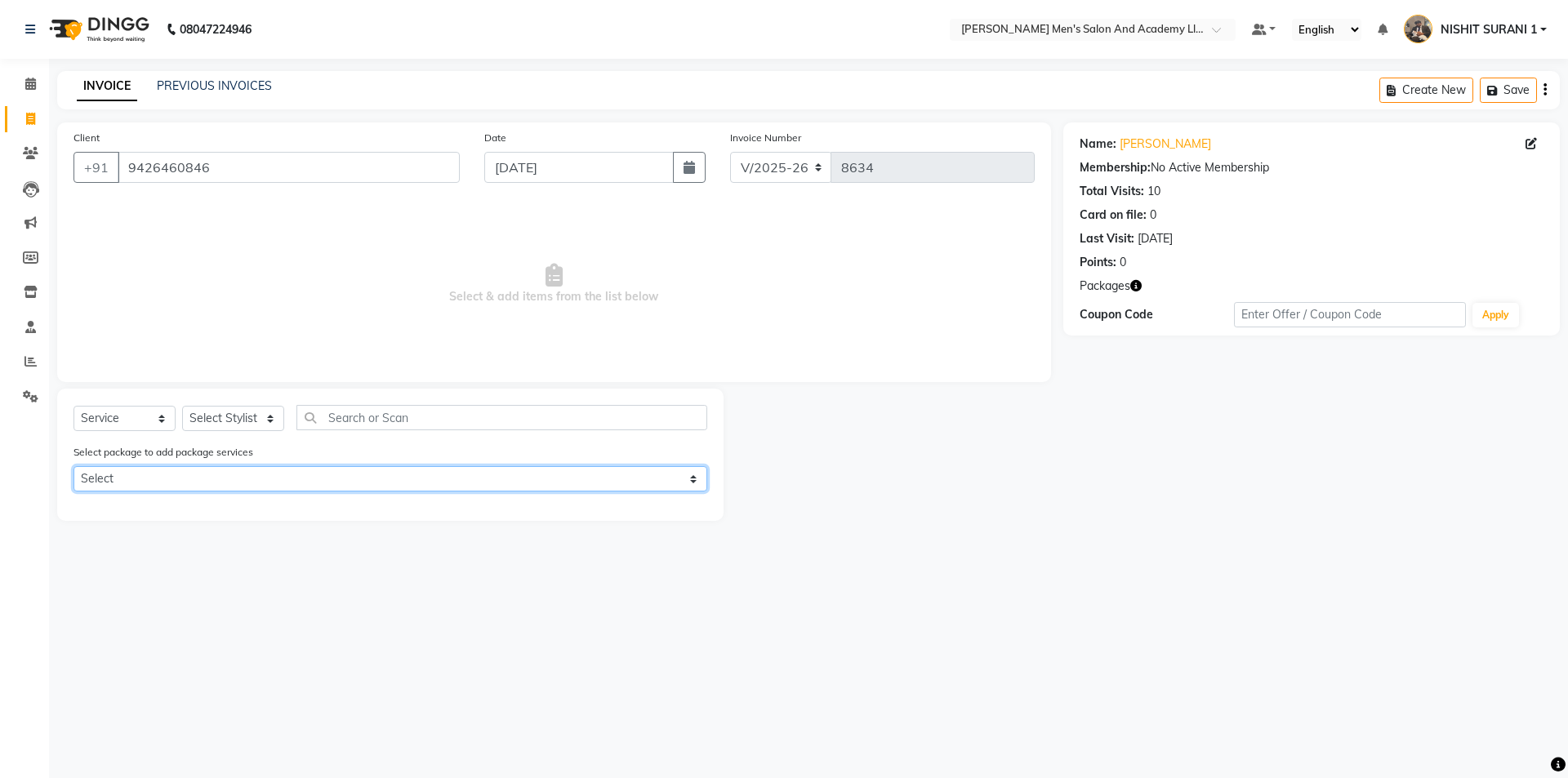
click at [181, 486] on select "Select MAVDI DEAR PACKAGE ( 6 HAIR CUT) SPEED WELL BEARD PAY 5 AND & 1 FREE SPE…" at bounding box center [390, 479] width 634 height 25
select select "2: Object"
click at [73, 466] on select "Select MAVDI DEAR PACKAGE ( 6 HAIR CUT) SPEED WELL BEARD PAY 5 AND & 1 FREE SPE…" at bounding box center [390, 479] width 634 height 25
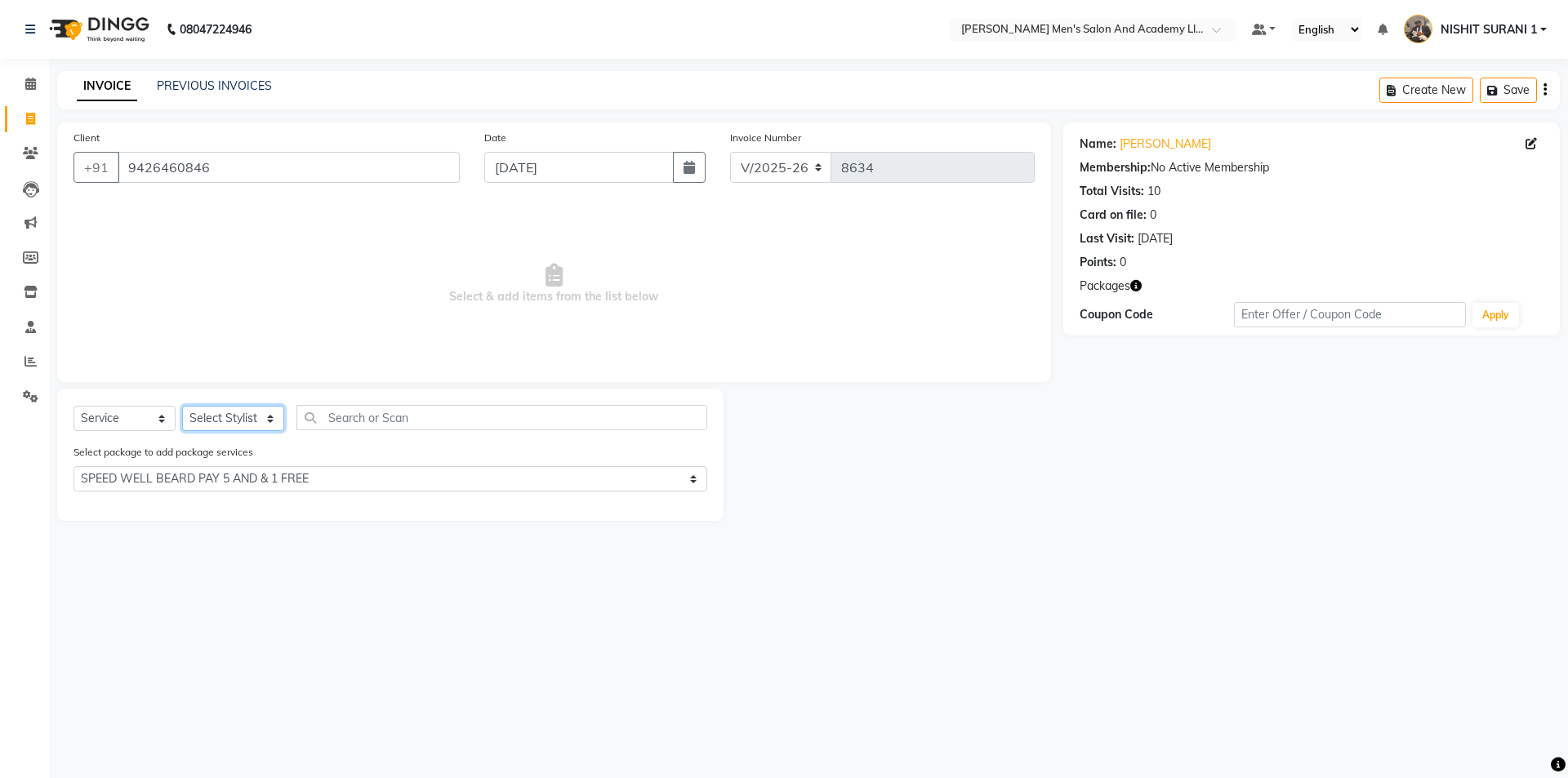
drag, startPoint x: 228, startPoint y: 419, endPoint x: 236, endPoint y: 416, distance: 8.5
click at [236, 416] on select "Select Stylist AADITYA SOLANKI ABHAY PARMAR AJAY SEN ANKUSH SEN ASHISH VAGHELA …" at bounding box center [233, 418] width 102 height 25
select select "52931"
click at [182, 406] on select "Select Stylist AADITYA SOLANKI ABHAY PARMAR AJAY SEN ANKUSH SEN ASHISH VAGHELA …" at bounding box center [233, 418] width 102 height 25
click at [166, 505] on div "HAIR BASIS - BEARD" at bounding box center [132, 508] width 117 height 17
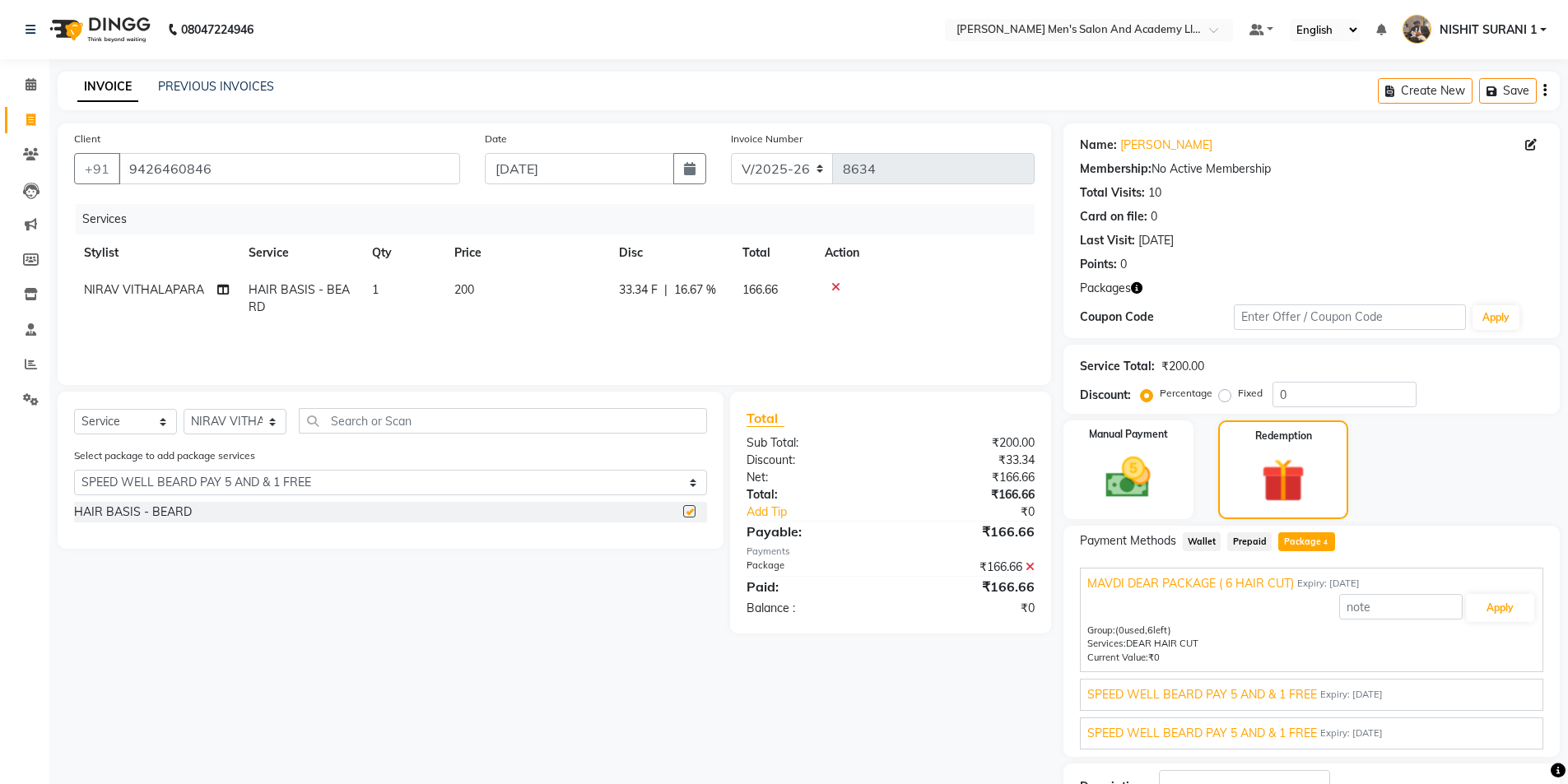
checkbox input "false"
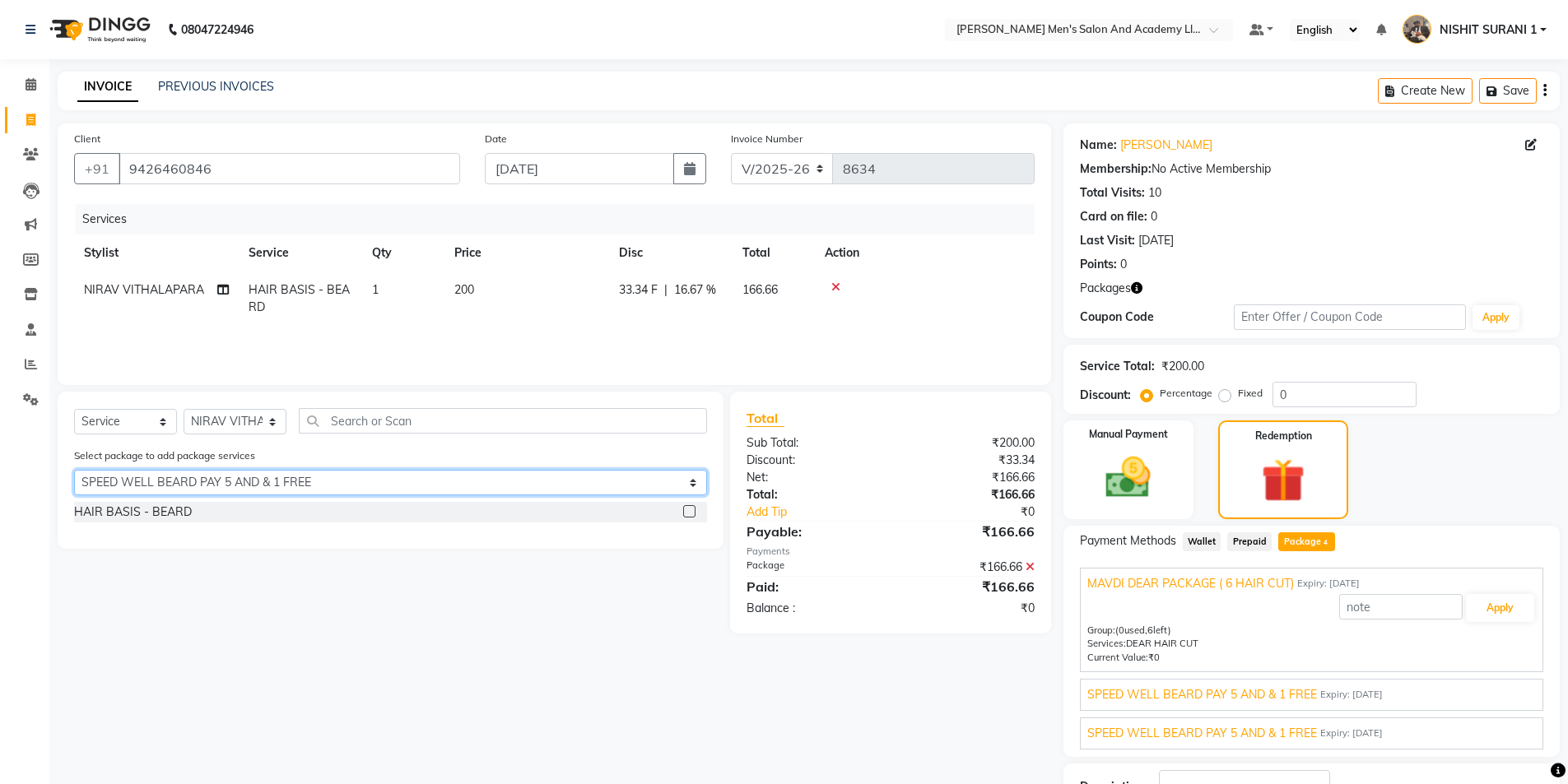
click at [193, 482] on select "Select MAVDI DEAR PACKAGE ( 6 HAIR CUT) SPEED WELL BEARD PAY 5 AND & 1 FREE SPE…" at bounding box center [390, 483] width 633 height 25
select select "1: Object"
click at [74, 470] on select "Select MAVDI DEAR PACKAGE ( 6 HAIR CUT) SPEED WELL BEARD PAY 5 AND & 1 FREE SPE…" at bounding box center [390, 483] width 633 height 25
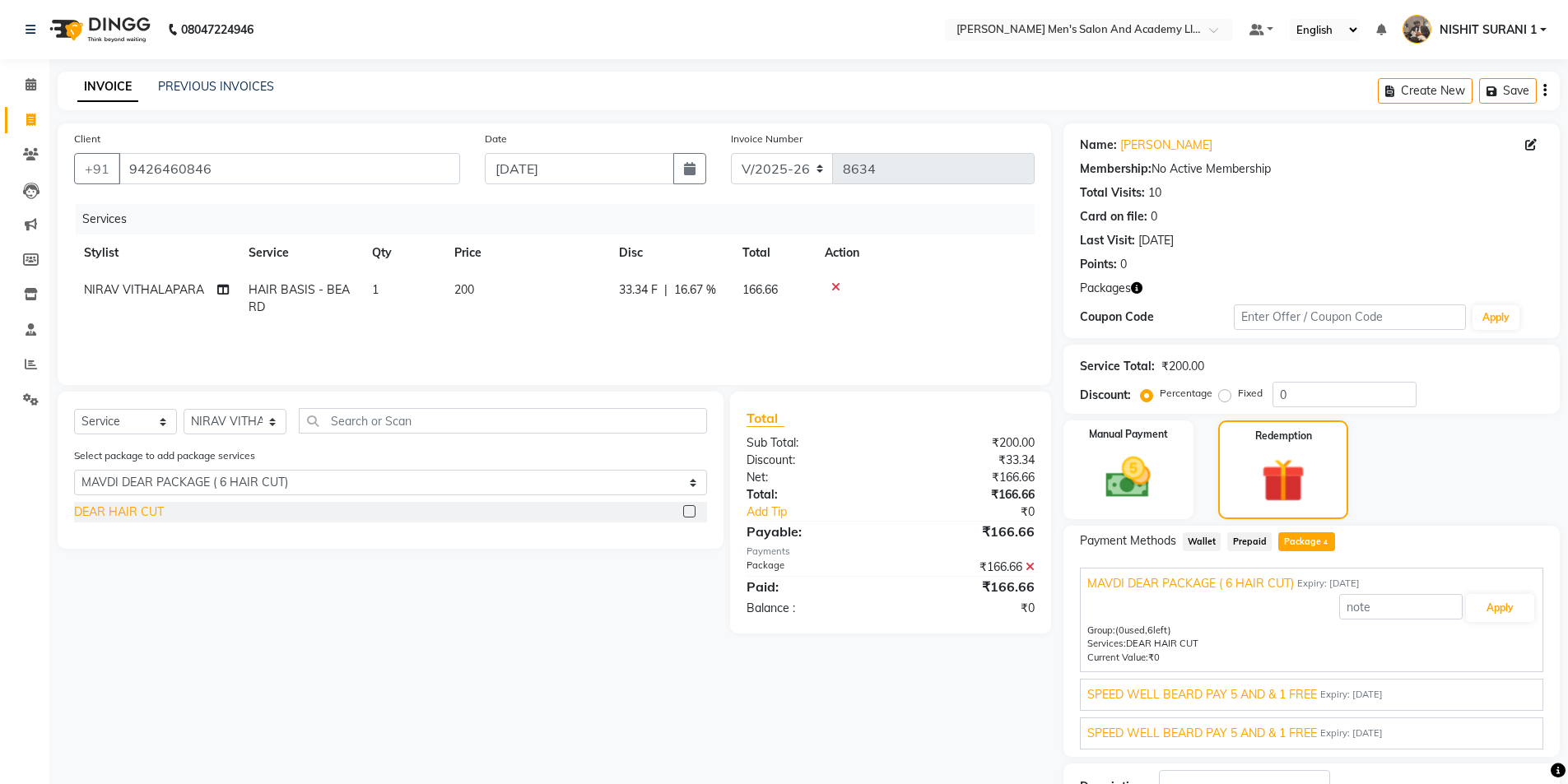
click at [147, 515] on div "DEAR HAIR CUT" at bounding box center [118, 512] width 90 height 18
checkbox input "false"
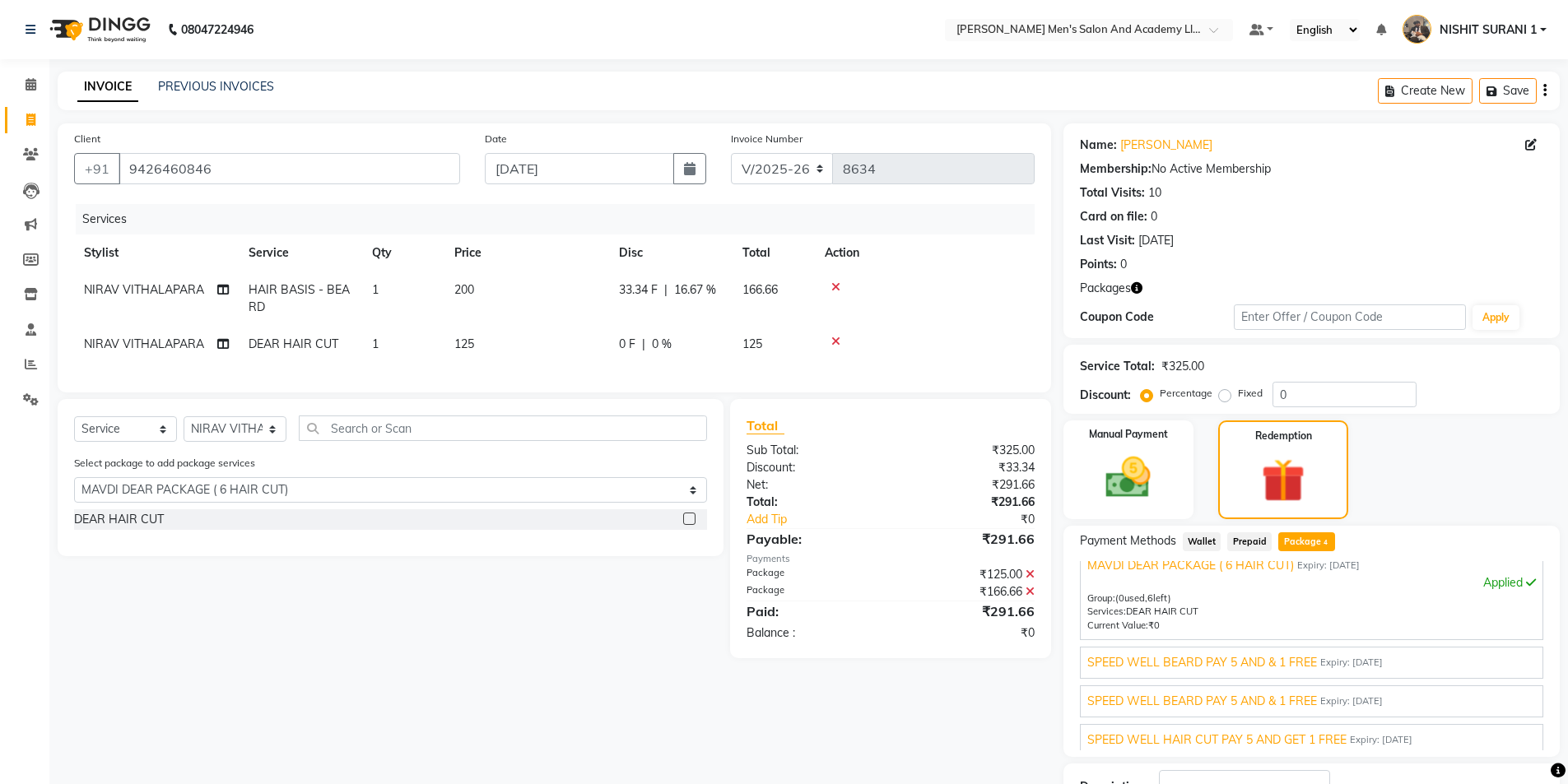
scroll to position [24, 0]
click at [1215, 666] on div "SPEED WELL BEARD PAY 5 AND & 1 FREE Expiry: 09-06-2035 Applied Group: (3 used, …" at bounding box center [1311, 657] width 463 height 32
click at [1225, 658] on span "SPEED WELL BEARD PAY 5 AND & 1 FREE" at bounding box center [1202, 657] width 230 height 18
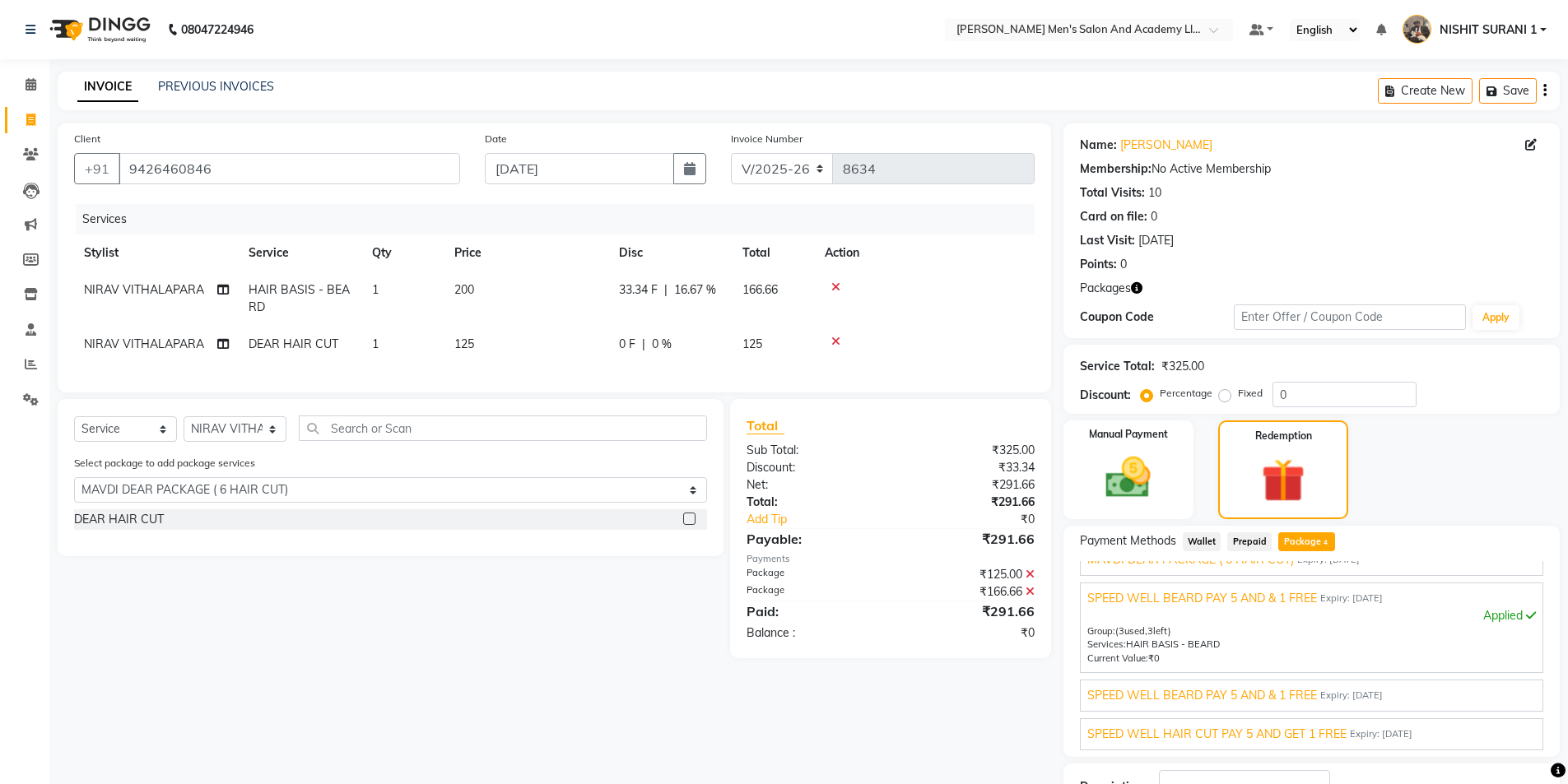
click at [1235, 694] on span "SPEED WELL BEARD PAY 5 AND & 1 FREE" at bounding box center [1202, 696] width 230 height 18
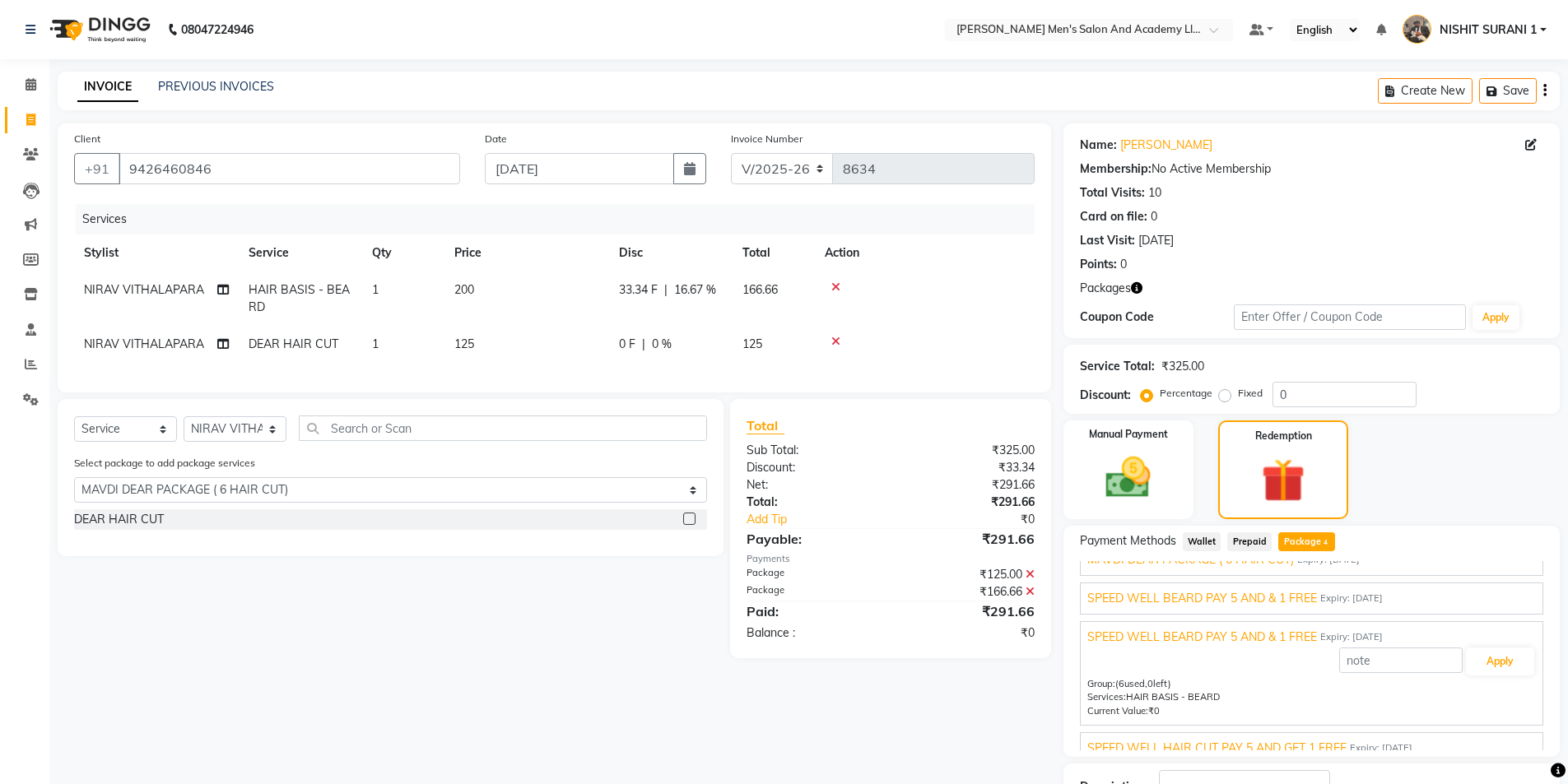
click at [1237, 743] on span "SPEED WELL HAIR CUT PAY 5 AND GET 1 FREE" at bounding box center [1216, 749] width 259 height 18
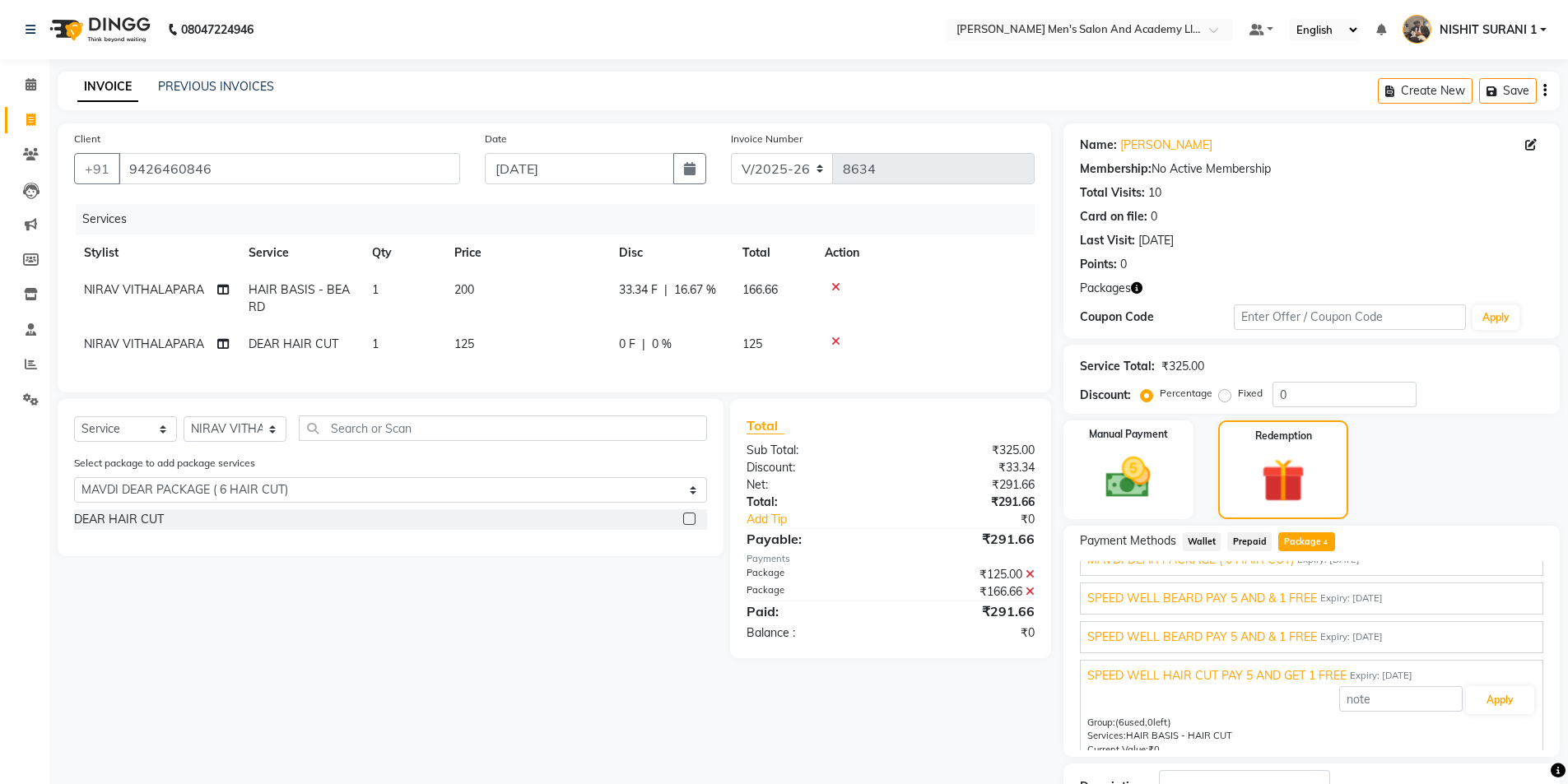
scroll to position [0, 0]
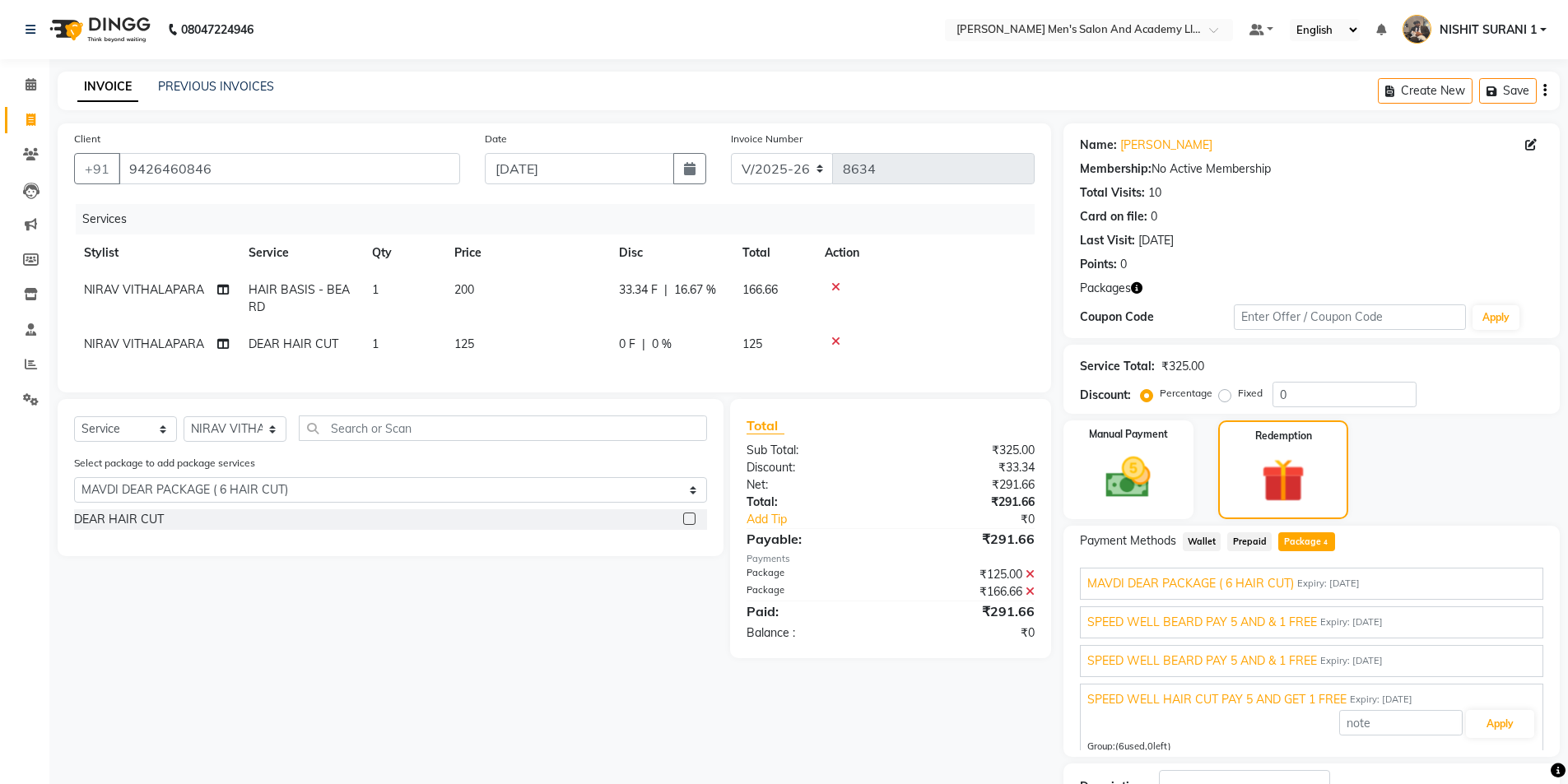
drag, startPoint x: 186, startPoint y: 287, endPoint x: 186, endPoint y: 299, distance: 12.0
click at [186, 299] on td "NIRAV VITHALAPARA" at bounding box center [156, 299] width 165 height 55
select select "52931"
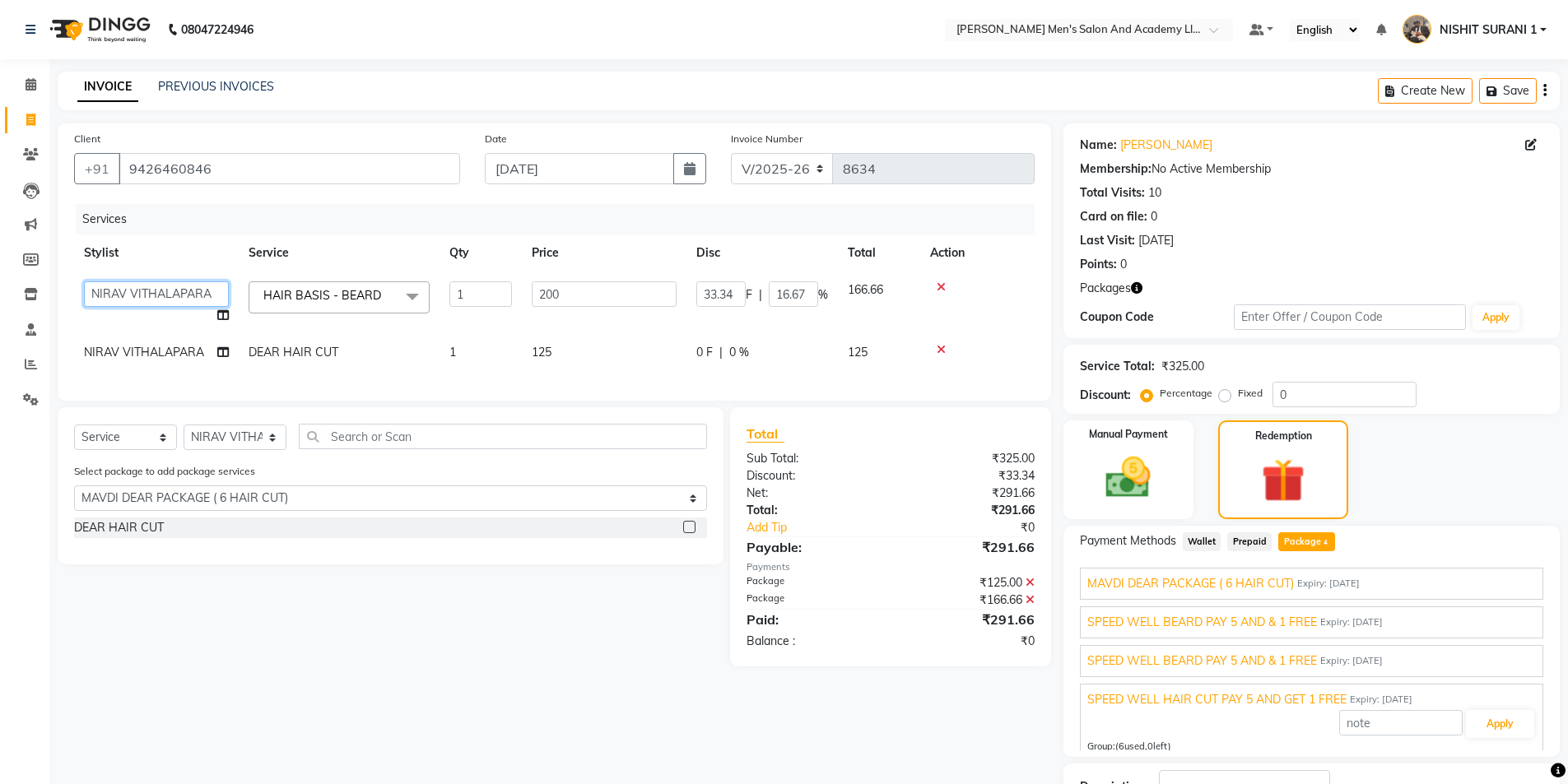
click at [188, 300] on select "AADITYA SOLANKI ABHAY PARMAR AJAY SEN ANKUSH SEN ASHISH VAGHELA BHARGAV PATEL B…" at bounding box center [156, 294] width 145 height 25
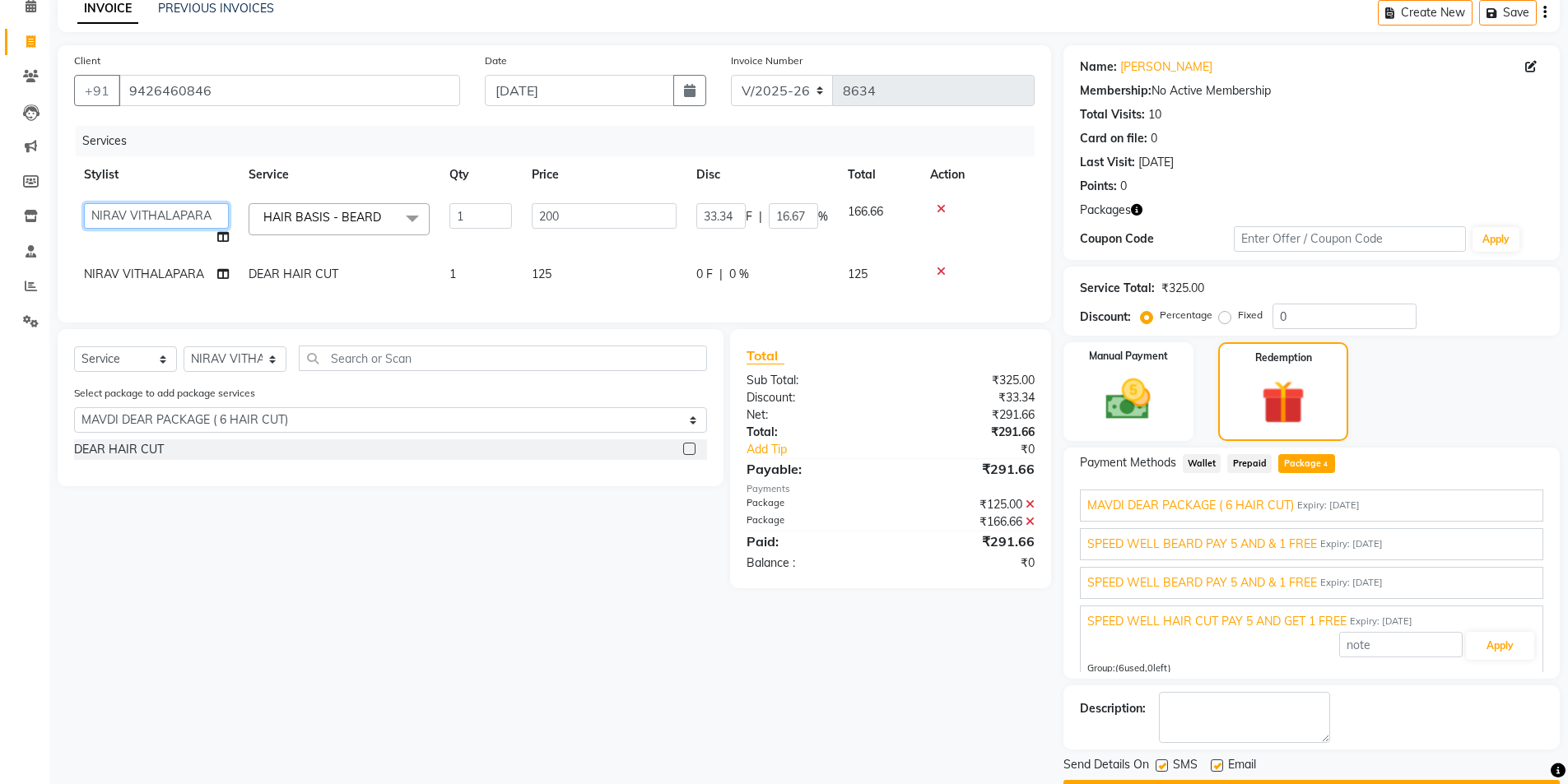
scroll to position [82, 0]
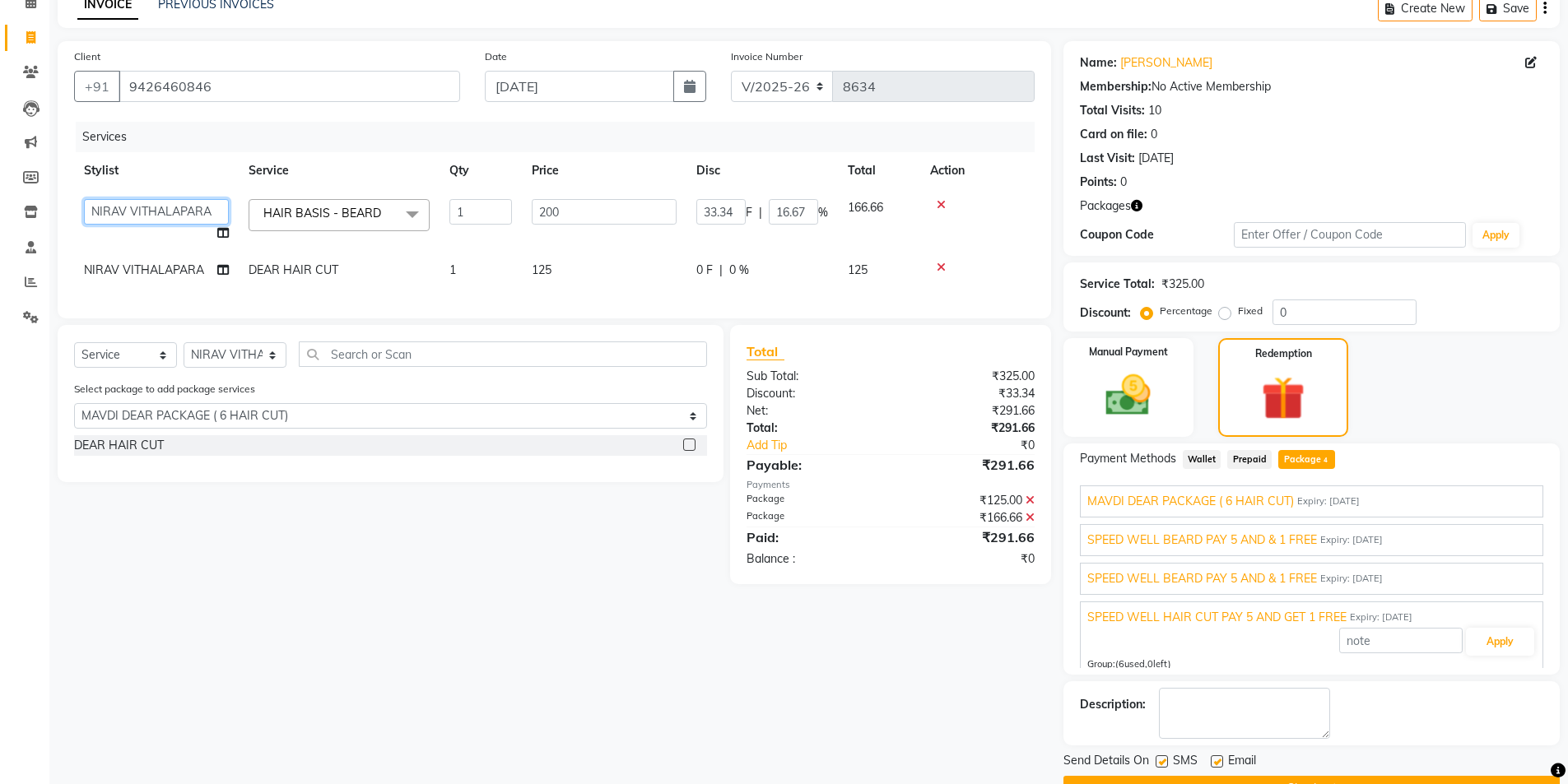
click at [165, 206] on select "AADITYA SOLANKI ABHAY PARMAR AJAY SEN ANKUSH SEN ASHISH VAGHELA BHARGAV PATEL B…" at bounding box center [156, 212] width 145 height 25
select select "90387"
click at [154, 283] on td "NIRAV VITHALAPARA" at bounding box center [156, 270] width 165 height 37
select select "52931"
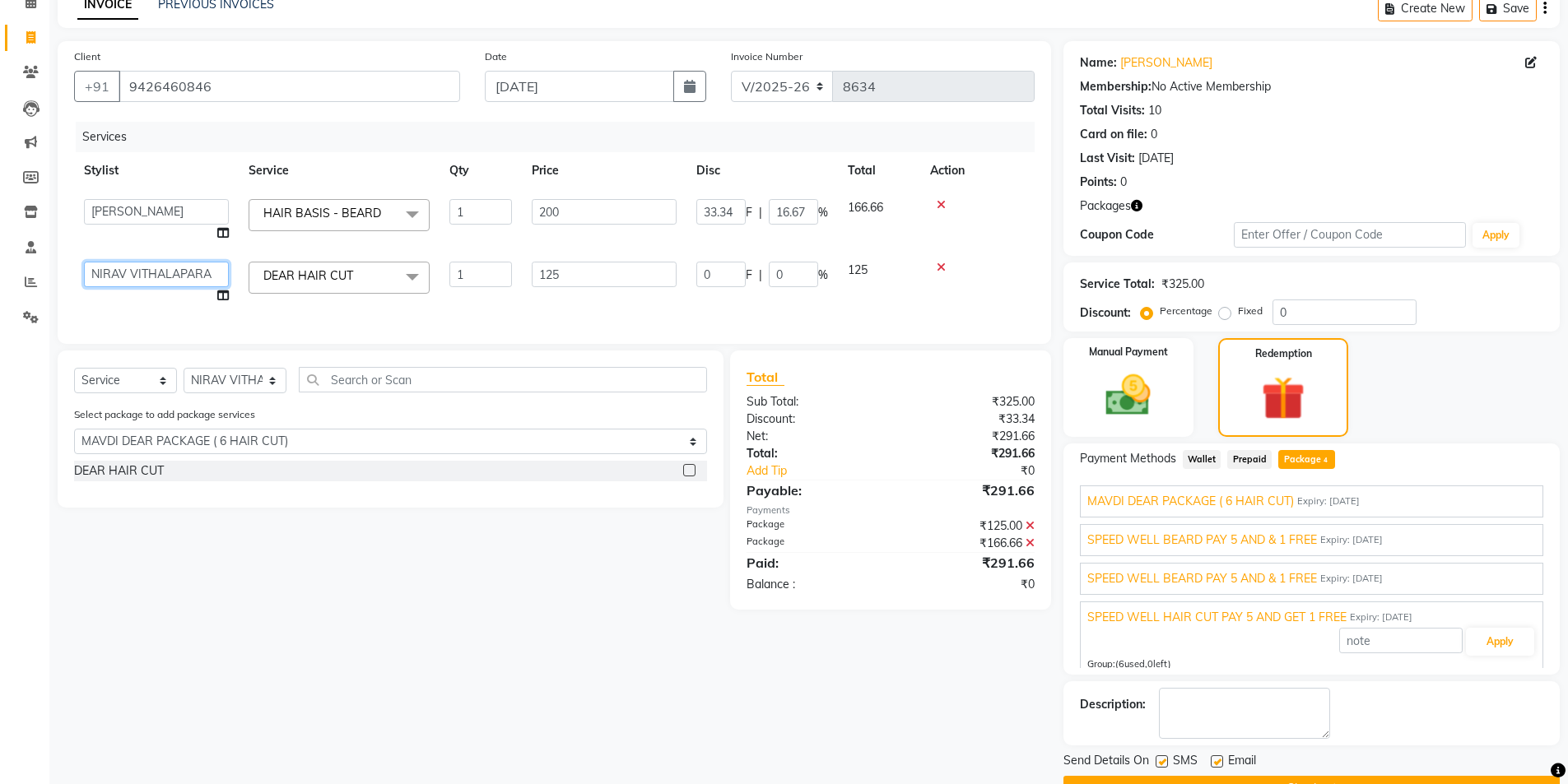
click at [159, 275] on select "AADITYA SOLANKI ABHAY PARMAR AJAY SEN ANKUSH SEN ASHISH VAGHELA BHARGAV PATEL B…" at bounding box center [156, 274] width 145 height 25
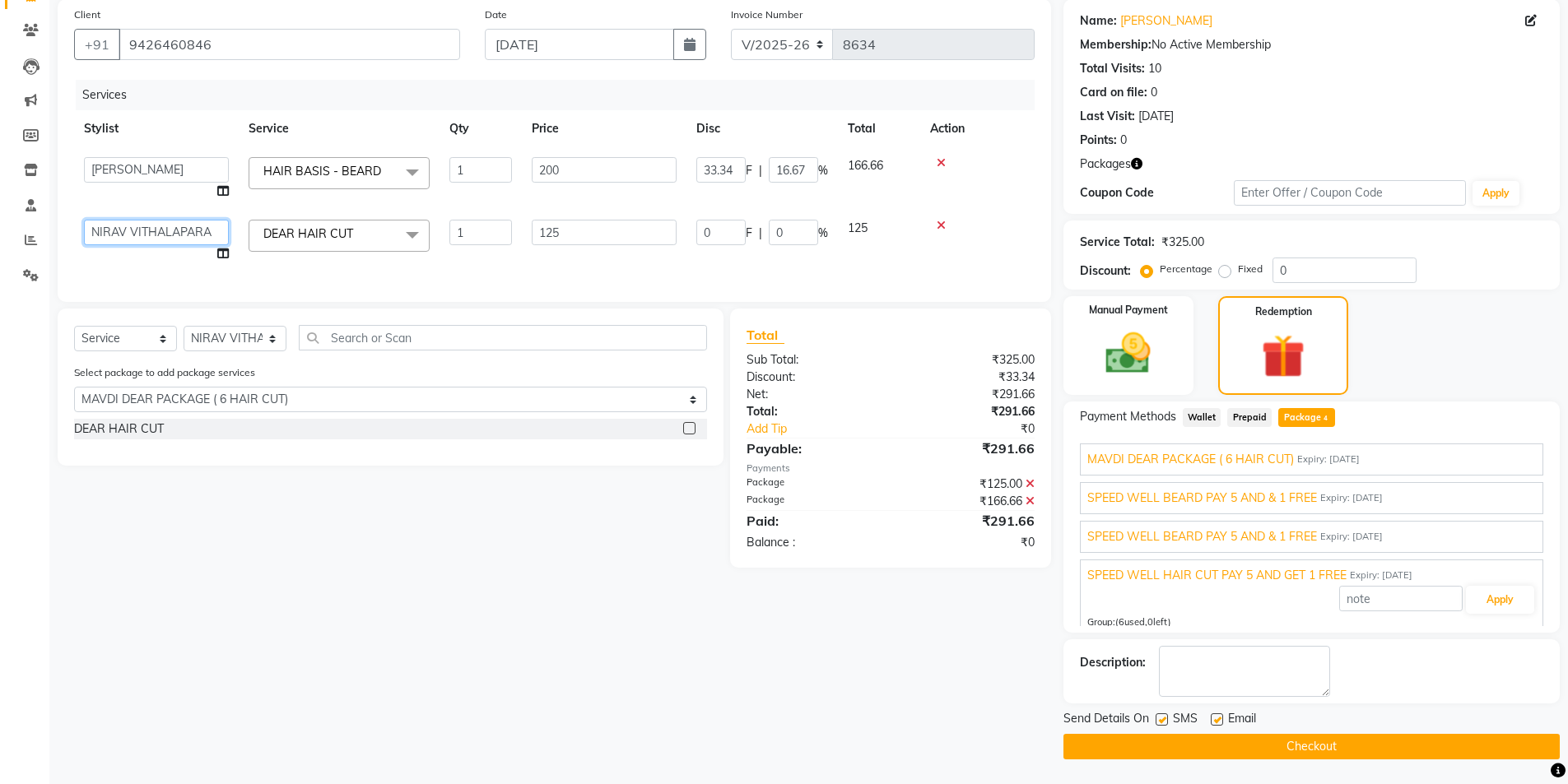
click at [135, 227] on select "AADITYA SOLANKI ABHAY PARMAR AJAY SEN ANKUSH SEN ASHISH VAGHELA BHARGAV PATEL B…" at bounding box center [156, 233] width 145 height 25
select select "90387"
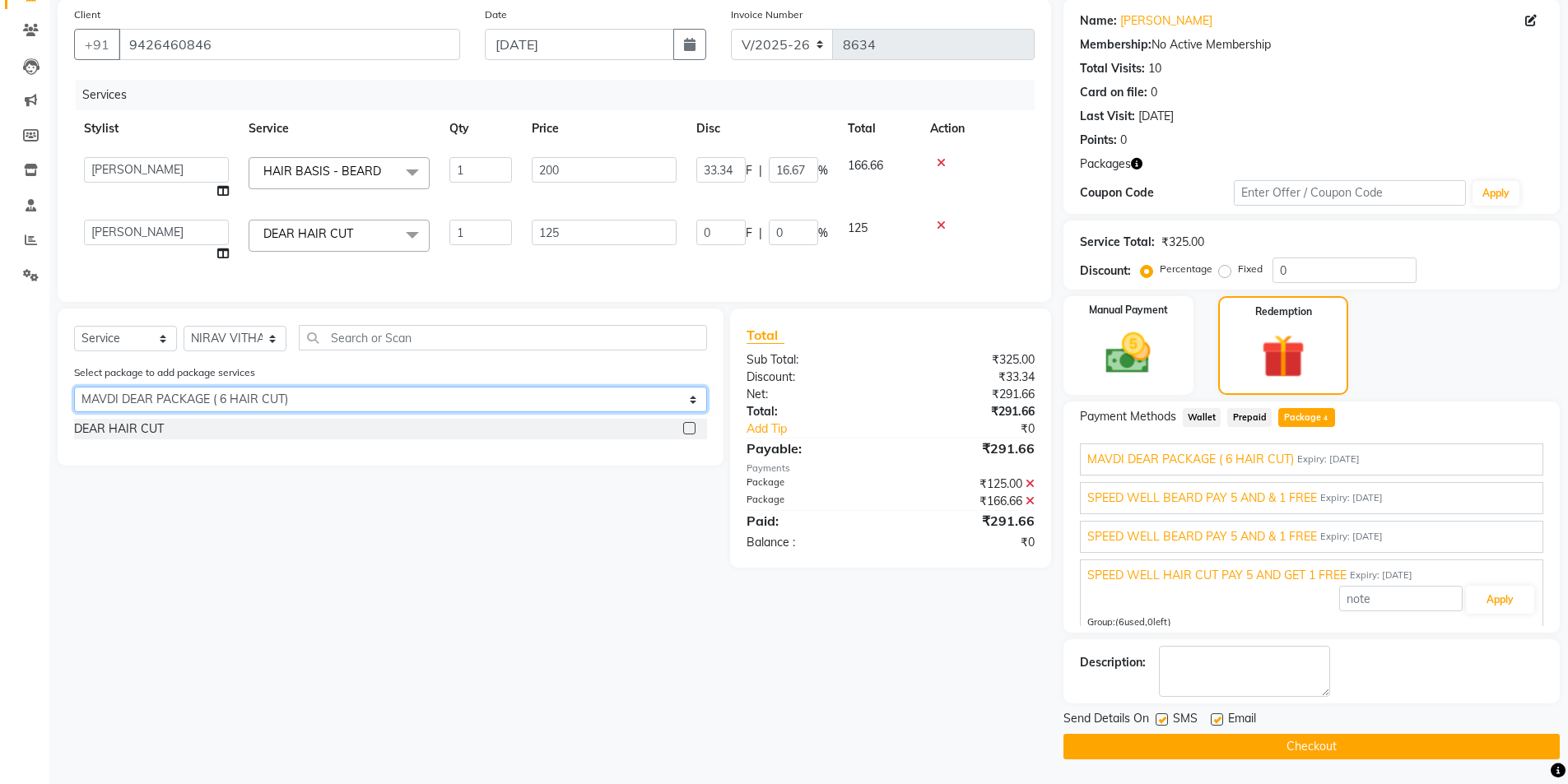
click at [382, 401] on select "Select MAVDI DEAR PACKAGE ( 6 HAIR CUT) SPEED WELL BEARD PAY 5 AND & 1 FREE SPE…" at bounding box center [390, 400] width 633 height 25
click at [74, 400] on select "Select MAVDI DEAR PACKAGE ( 6 HAIR CUT) SPEED WELL BEARD PAY 5 AND & 1 FREE SPE…" at bounding box center [390, 400] width 633 height 25
click at [286, 412] on select "Select MAVDI DEAR PACKAGE ( 6 HAIR CUT) SPEED WELL BEARD PAY 5 AND & 1 FREE SPE…" at bounding box center [390, 400] width 633 height 25
click at [74, 400] on select "Select MAVDI DEAR PACKAGE ( 6 HAIR CUT) SPEED WELL BEARD PAY 5 AND & 1 FREE SPE…" at bounding box center [390, 400] width 633 height 25
click at [288, 409] on select "Select MAVDI DEAR PACKAGE ( 6 HAIR CUT) SPEED WELL BEARD PAY 5 AND & 1 FREE SPE…" at bounding box center [390, 400] width 633 height 25
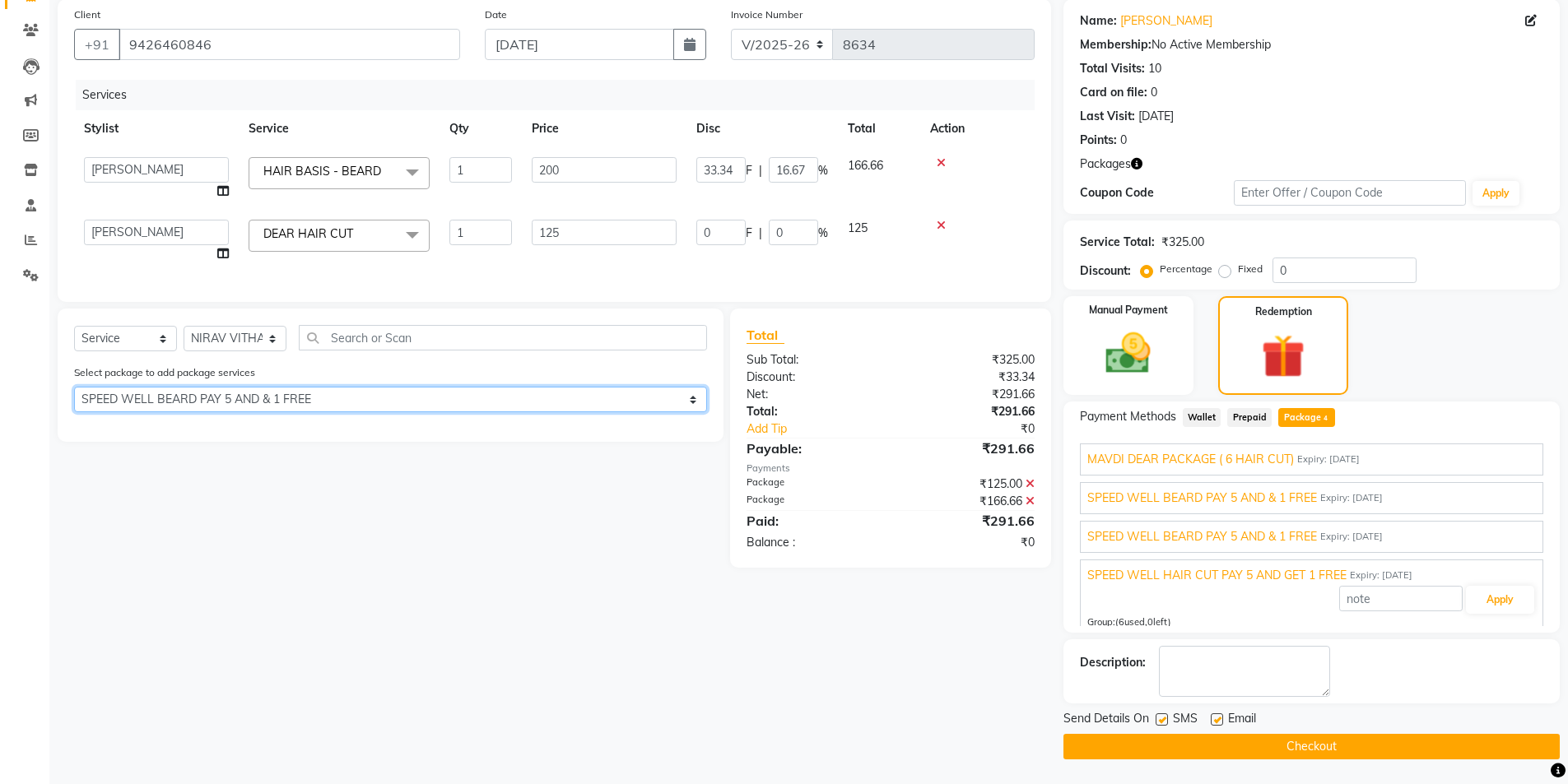
click at [74, 400] on select "Select MAVDI DEAR PACKAGE ( 6 HAIR CUT) SPEED WELL BEARD PAY 5 AND & 1 FREE SPE…" at bounding box center [390, 400] width 633 height 25
click at [206, 412] on select "Select MAVDI DEAR PACKAGE ( 6 HAIR CUT) SPEED WELL BEARD PAY 5 AND & 1 FREE SPE…" at bounding box center [390, 400] width 633 height 25
click at [74, 400] on select "Select MAVDI DEAR PACKAGE ( 6 HAIR CUT) SPEED WELL BEARD PAY 5 AND & 1 FREE SPE…" at bounding box center [390, 400] width 633 height 25
click at [195, 409] on select "Select MAVDI DEAR PACKAGE ( 6 HAIR CUT) SPEED WELL BEARD PAY 5 AND & 1 FREE SPE…" at bounding box center [390, 400] width 633 height 25
select select "2: Object"
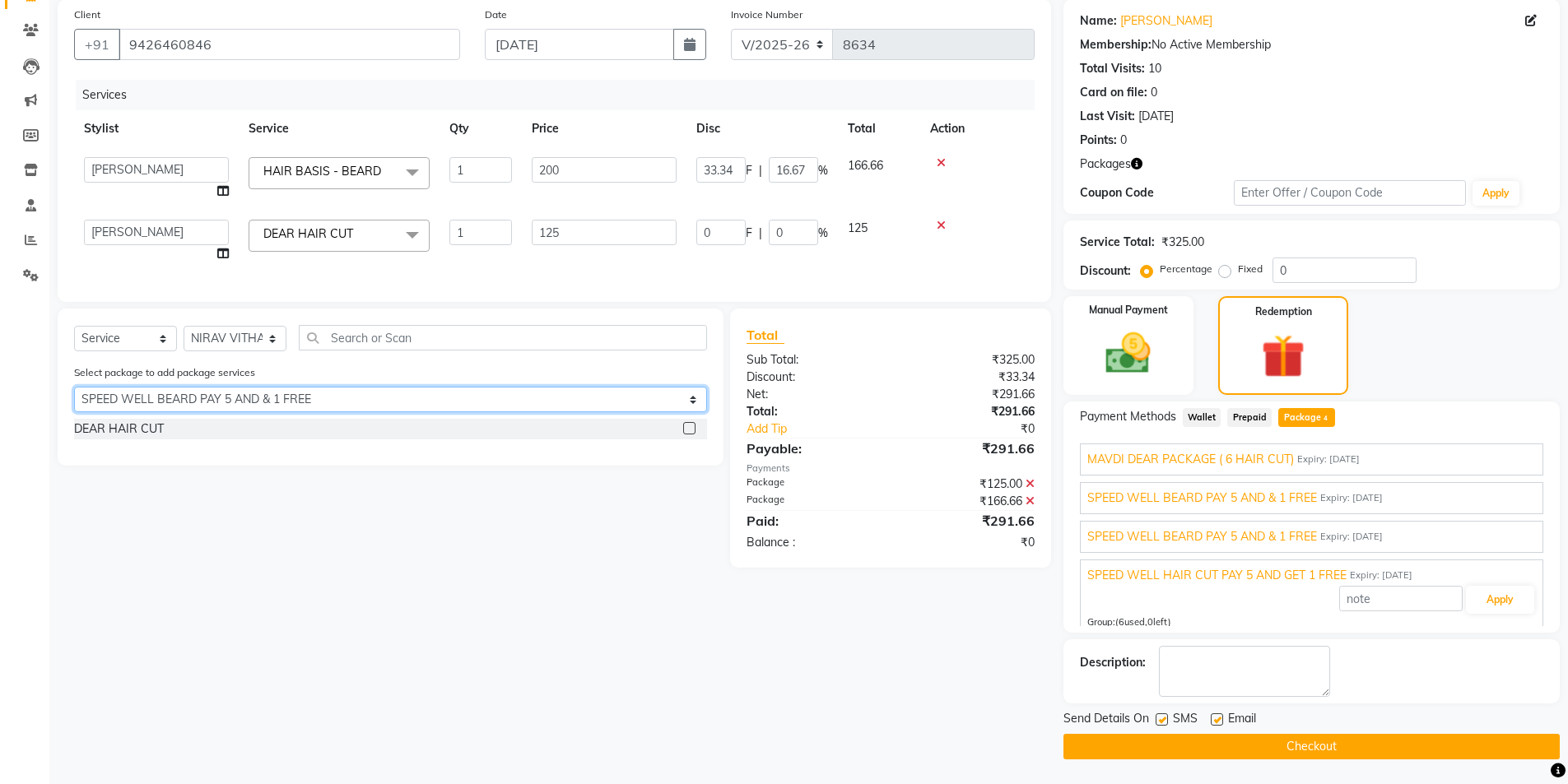
click at [74, 400] on select "Select MAVDI DEAR PACKAGE ( 6 HAIR CUT) SPEED WELL BEARD PAY 5 AND & 1 FREE SPE…" at bounding box center [390, 400] width 633 height 25
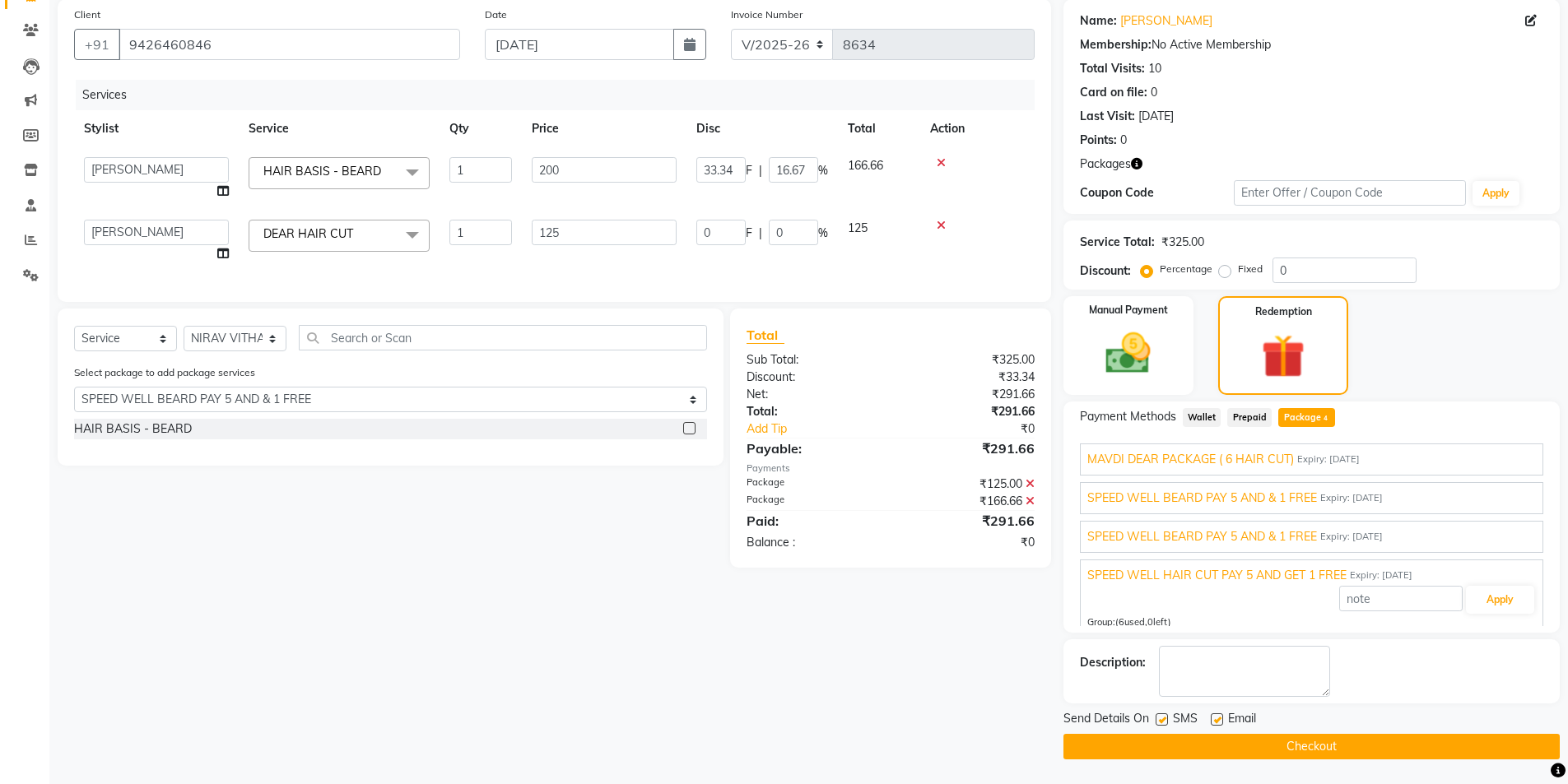
click at [1161, 719] on label at bounding box center [1162, 719] width 13 height 13
click at [1161, 719] on input "checkbox" at bounding box center [1161, 720] width 11 height 11
checkbox input "false"
click at [1158, 745] on button "Checkout" at bounding box center [1311, 747] width 496 height 25
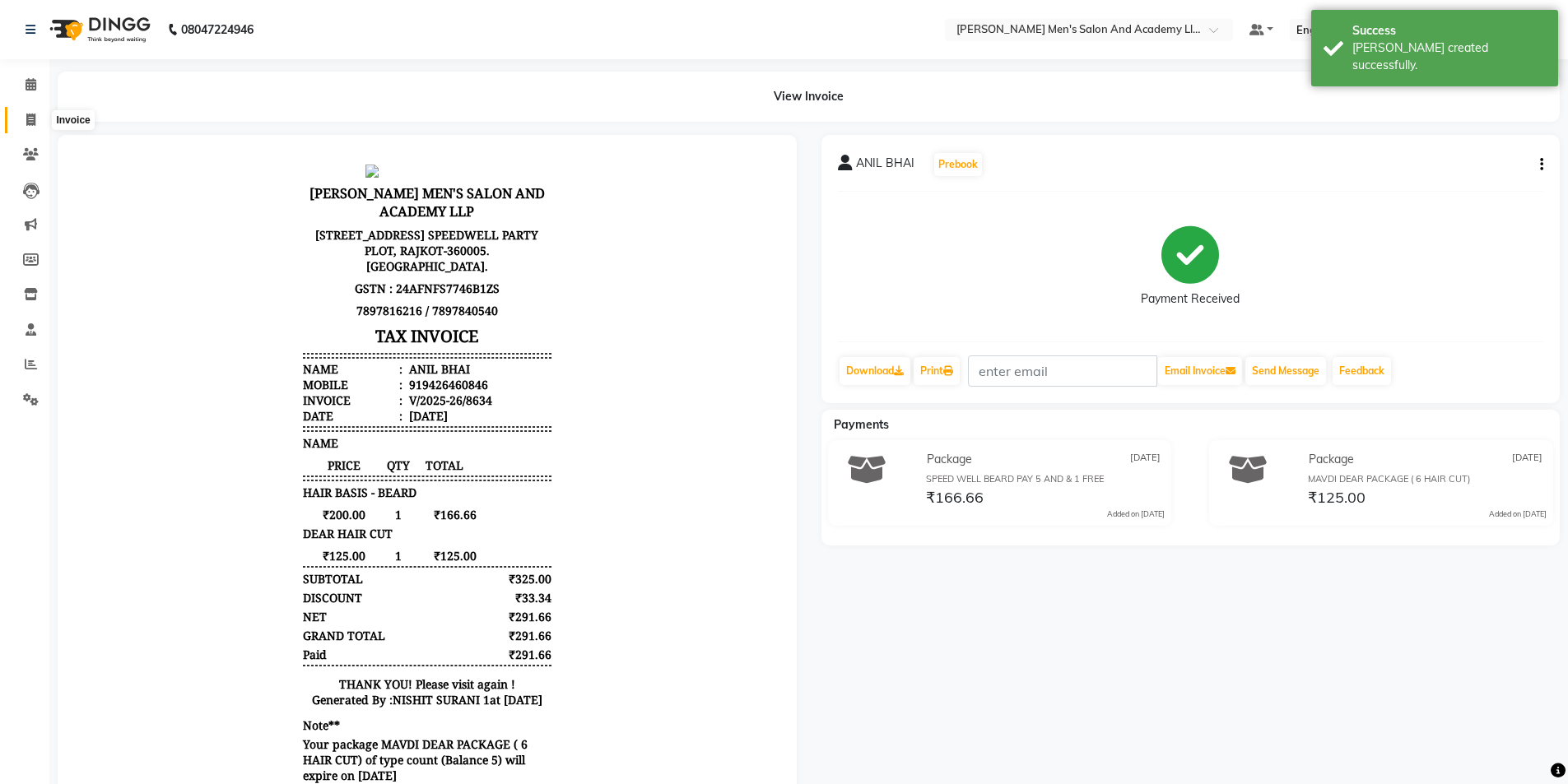
drag, startPoint x: 29, startPoint y: 114, endPoint x: 38, endPoint y: 119, distance: 10.3
click at [29, 117] on icon at bounding box center [30, 119] width 9 height 13
select select "6752"
select select "service"
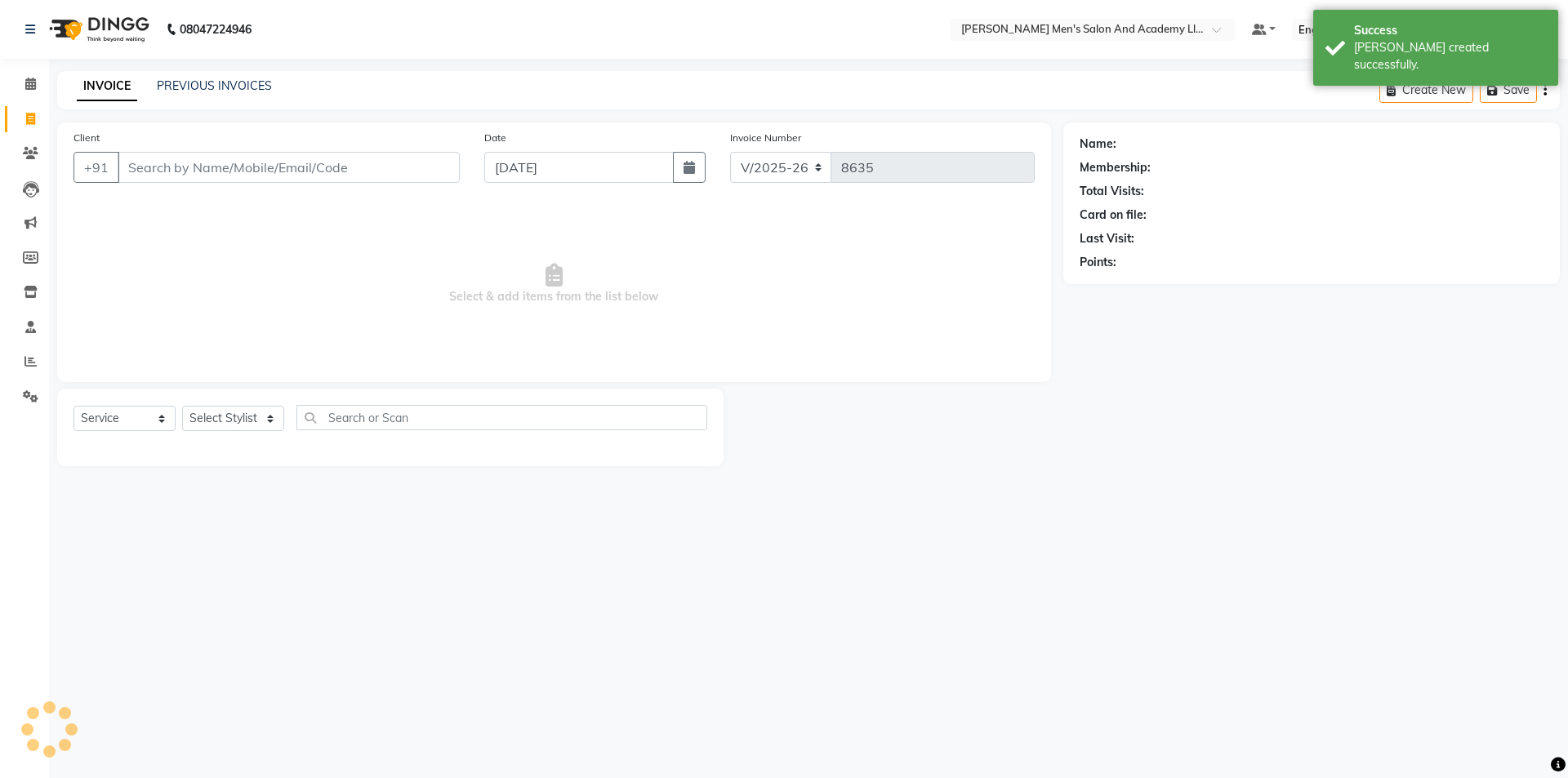
click at [190, 172] on input "Client" at bounding box center [288, 167] width 342 height 31
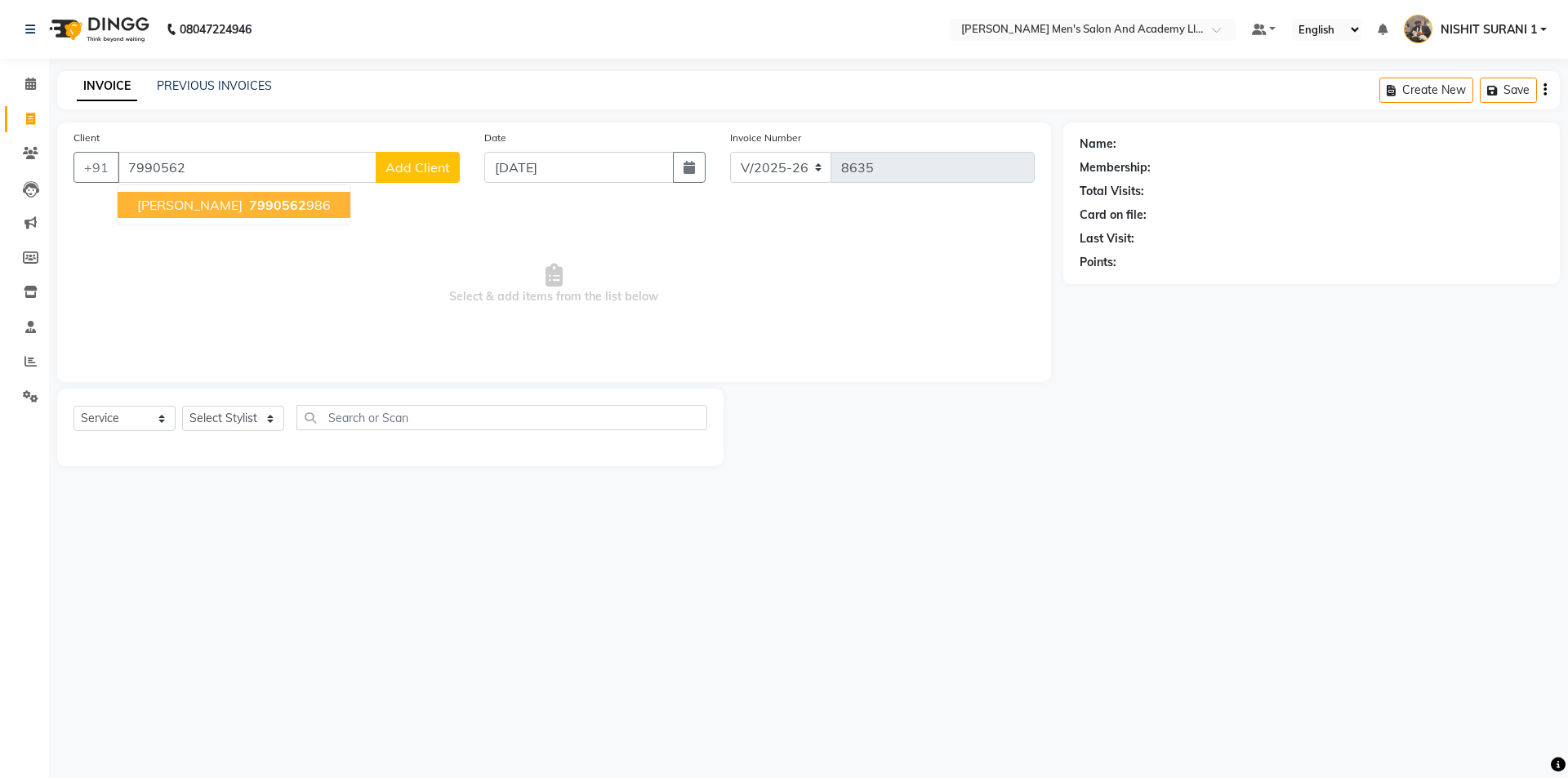
click at [291, 200] on ngb-highlight "7990562 986" at bounding box center [288, 205] width 85 height 17
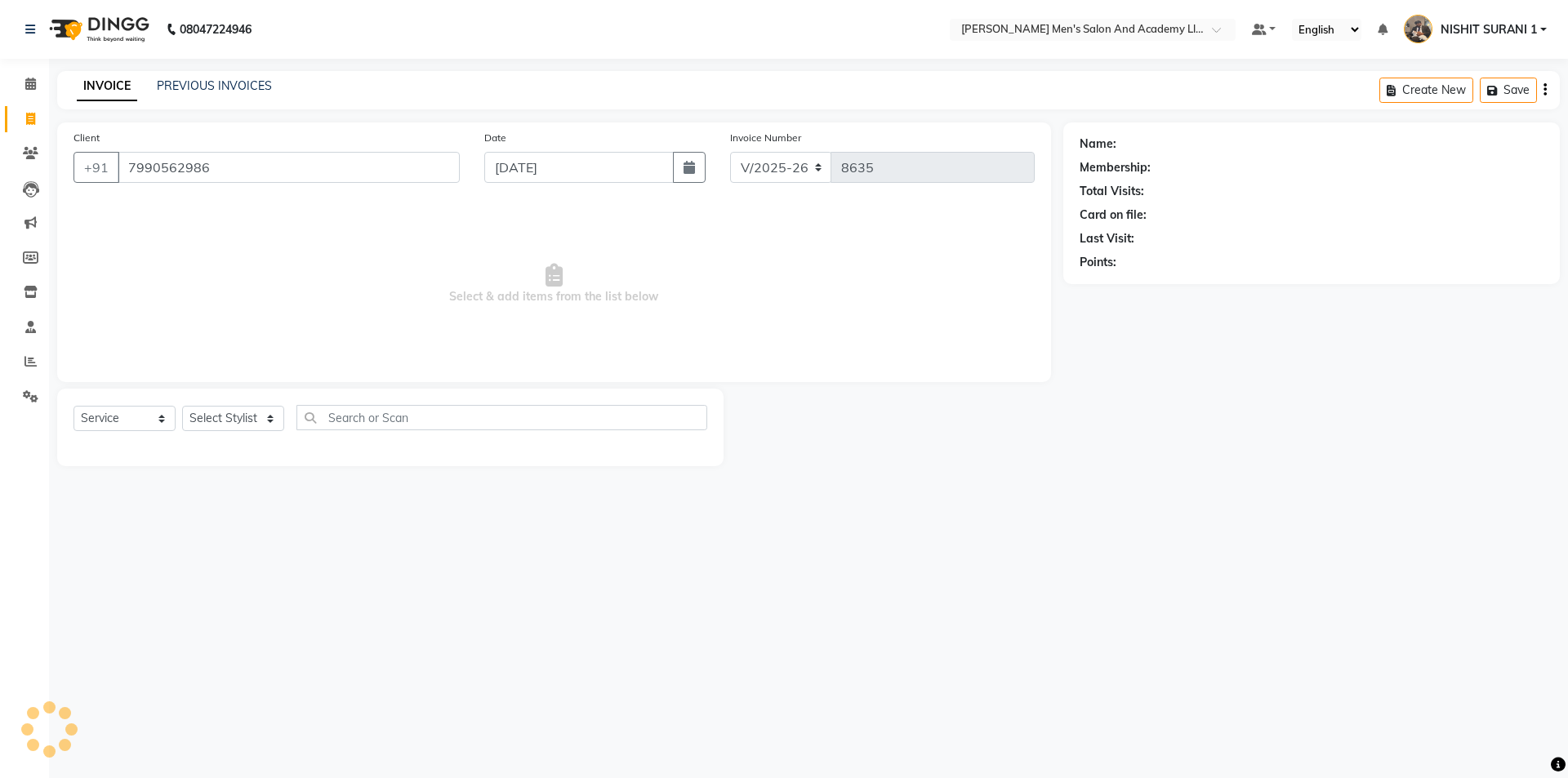
type input "7990562986"
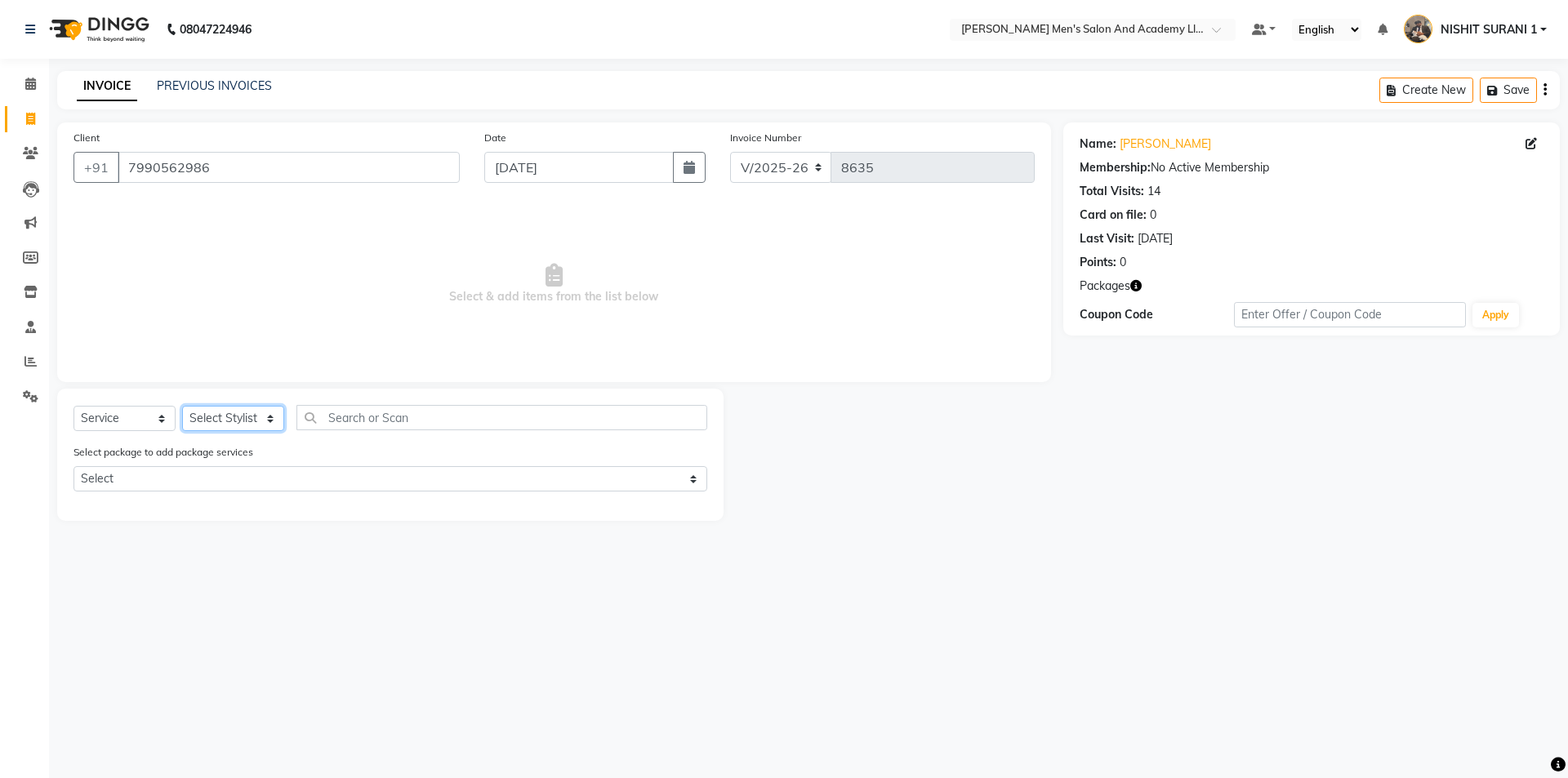
click at [256, 420] on select "Select Stylist AADITYA SOLANKI ABHAY PARMAR AJAY SEN ANKUSH SEN ASHISH VAGHELA …" at bounding box center [233, 418] width 102 height 25
select select "90066"
click at [182, 406] on select "Select Stylist AADITYA SOLANKI ABHAY PARMAR AJAY SEN ANKUSH SEN ASHISH VAGHELA …" at bounding box center [233, 418] width 102 height 25
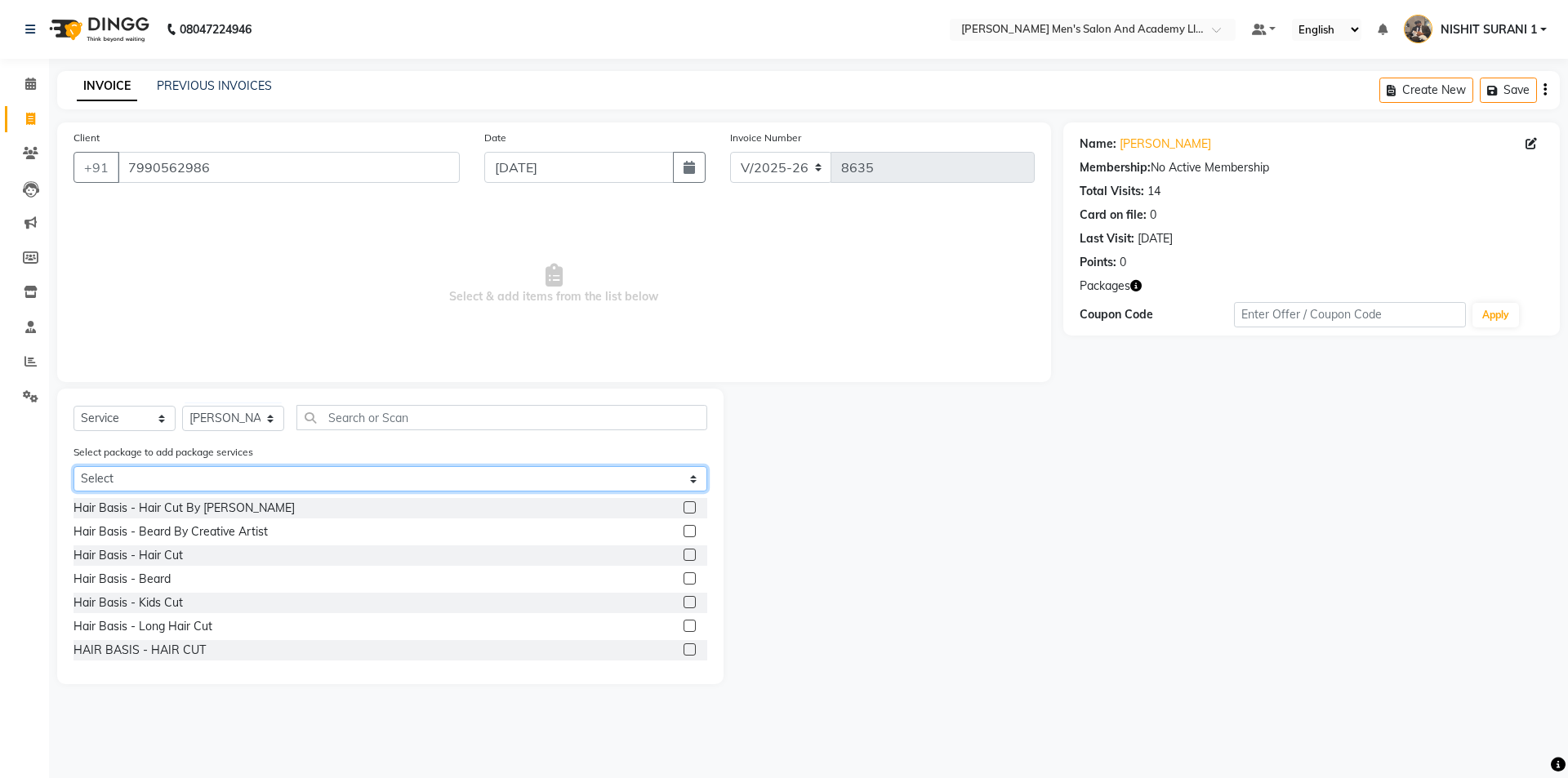
click at [215, 481] on select "Select SPEED WELL BEARD PAY 5 AND & 1 FREE MAGIC PACKAGE NEW YEAR PACKAGE" at bounding box center [390, 479] width 634 height 25
select select "1: Object"
click at [73, 466] on select "Select SPEED WELL BEARD PAY 5 AND & 1 FREE MAGIC PACKAGE NEW YEAR PACKAGE" at bounding box center [390, 479] width 634 height 25
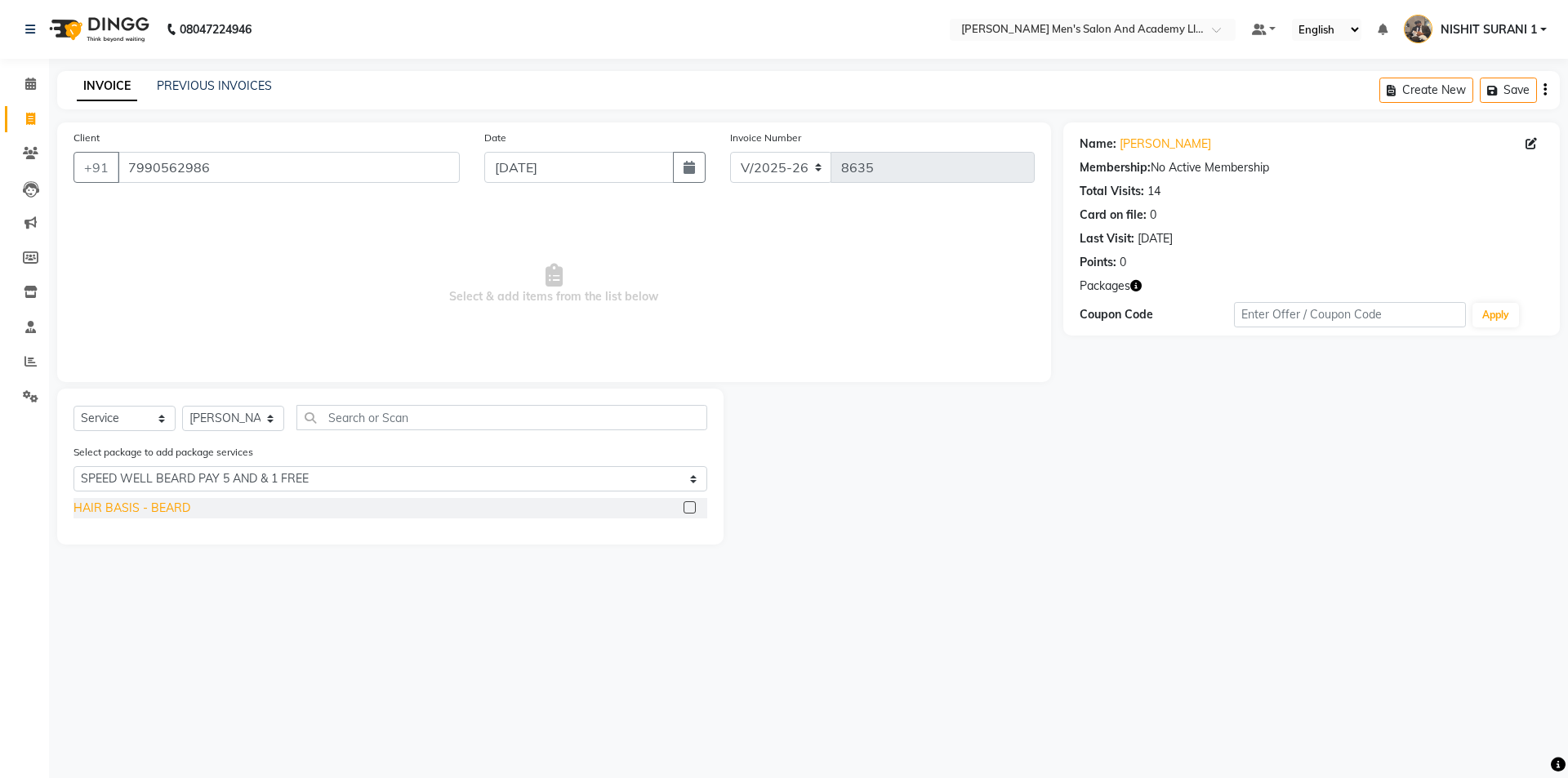
click at [174, 501] on div "HAIR BASIS - BEARD" at bounding box center [132, 508] width 117 height 17
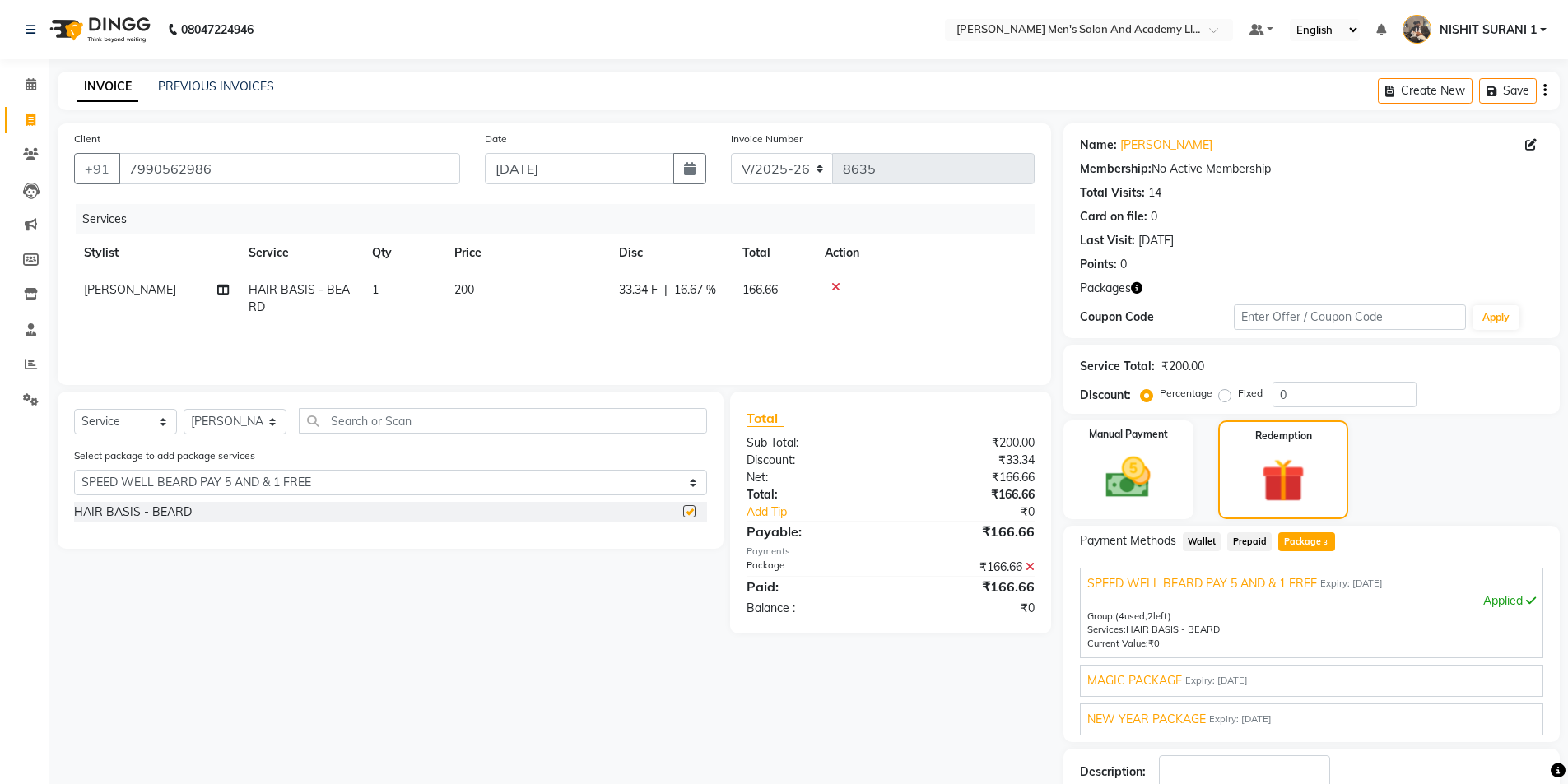
checkbox input "false"
click at [1165, 672] on span "MAGIC PACKAGE" at bounding box center [1134, 681] width 95 height 18
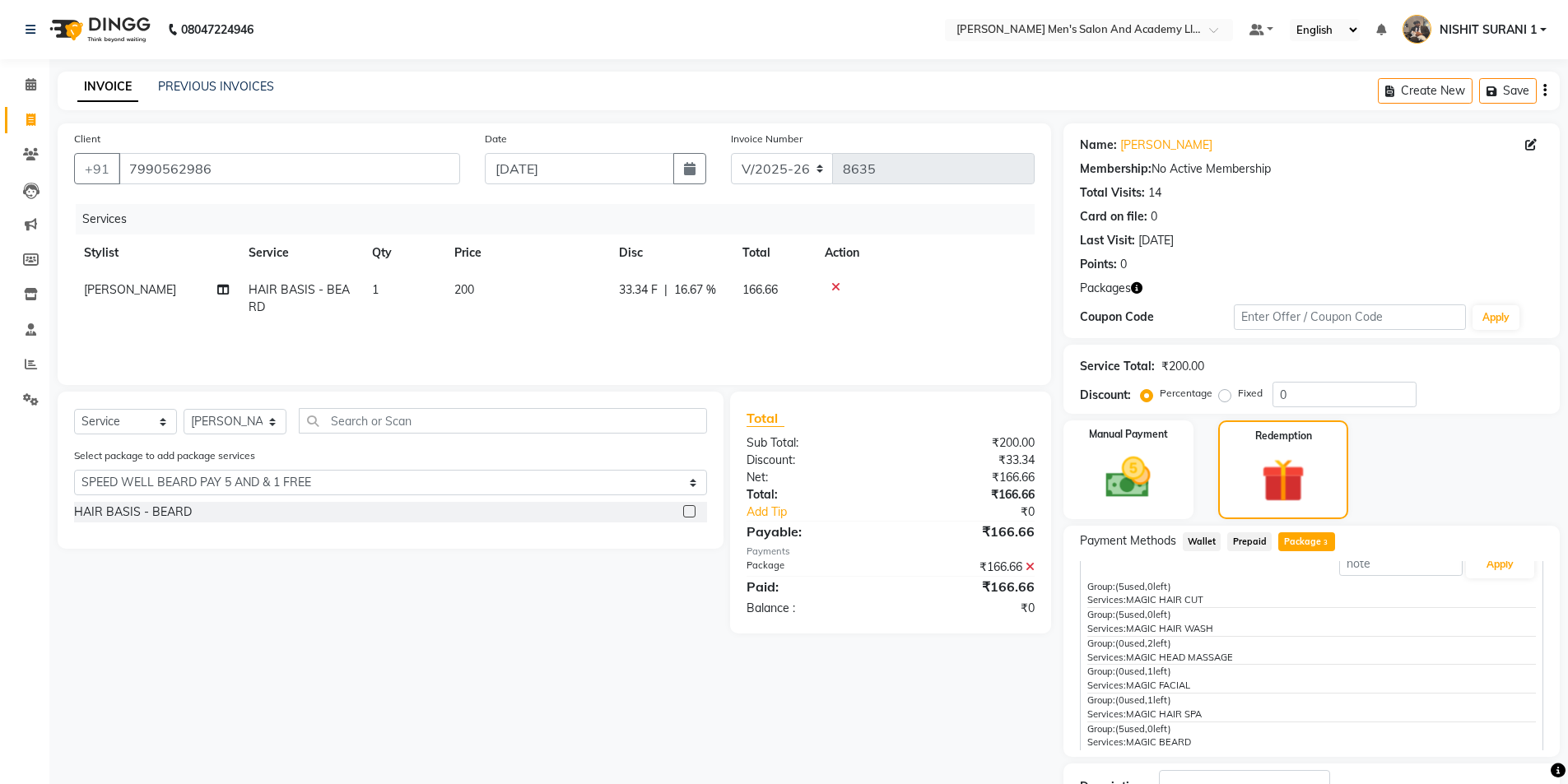
scroll to position [142, 0]
click at [1160, 731] on span "NEW YEAR PACKAGE" at bounding box center [1146, 734] width 118 height 18
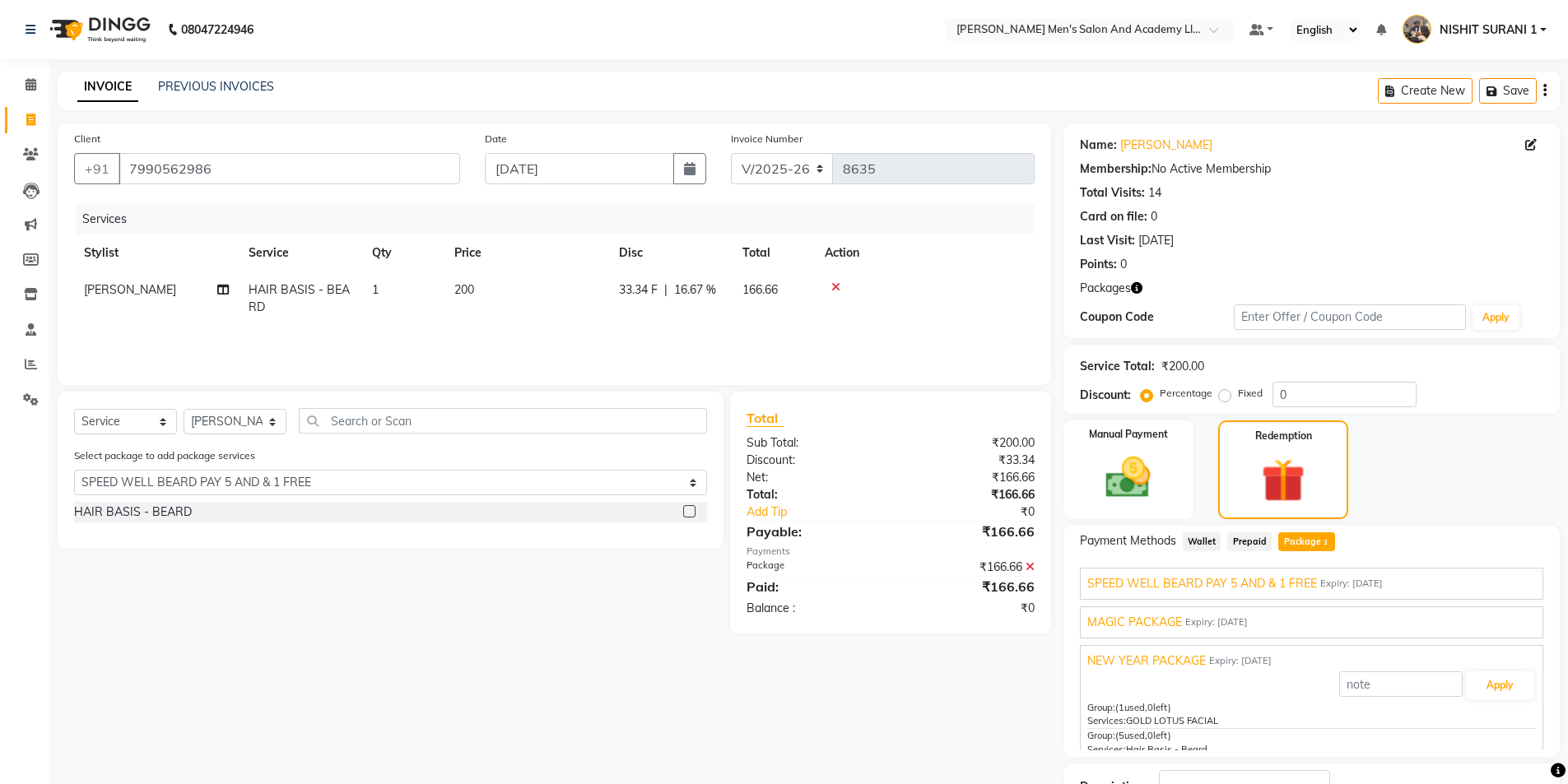
click at [1177, 630] on span "MAGIC PACKAGE" at bounding box center [1134, 622] width 95 height 18
click at [834, 290] on icon at bounding box center [835, 287] width 9 height 12
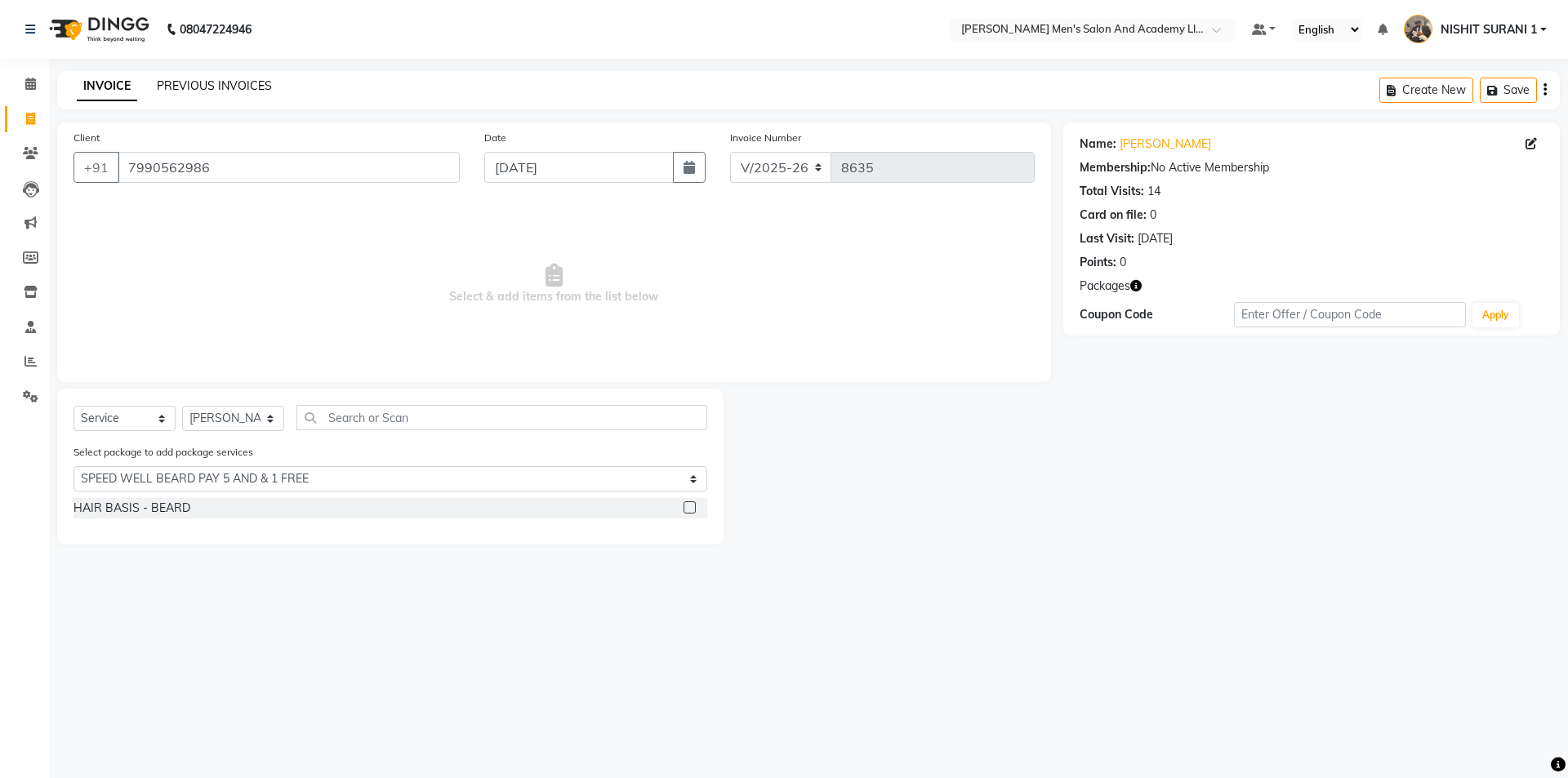
click at [170, 85] on link "PREVIOUS INVOICES" at bounding box center [214, 86] width 115 height 15
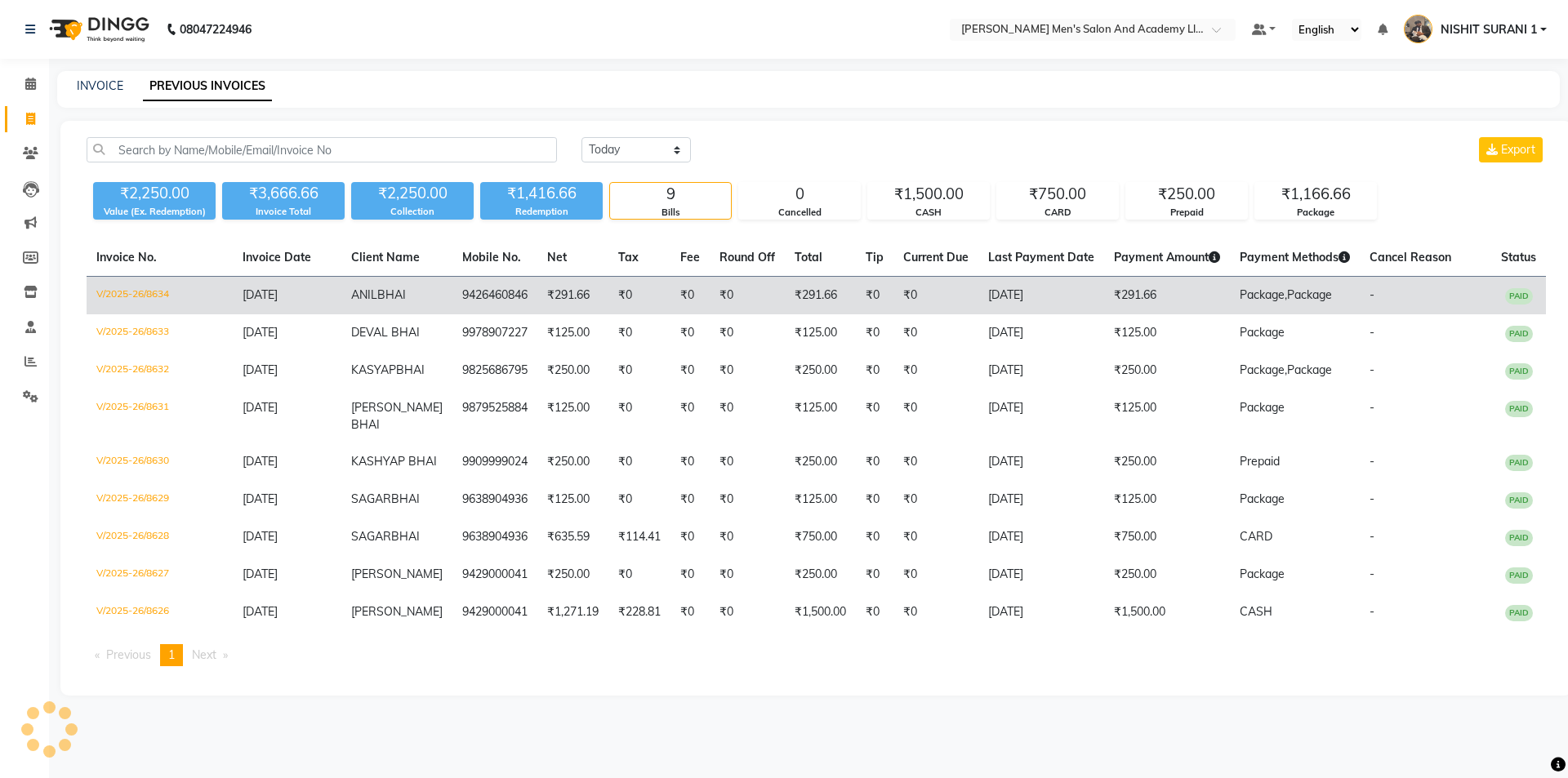
click at [404, 297] on span "BHAI" at bounding box center [391, 295] width 28 height 15
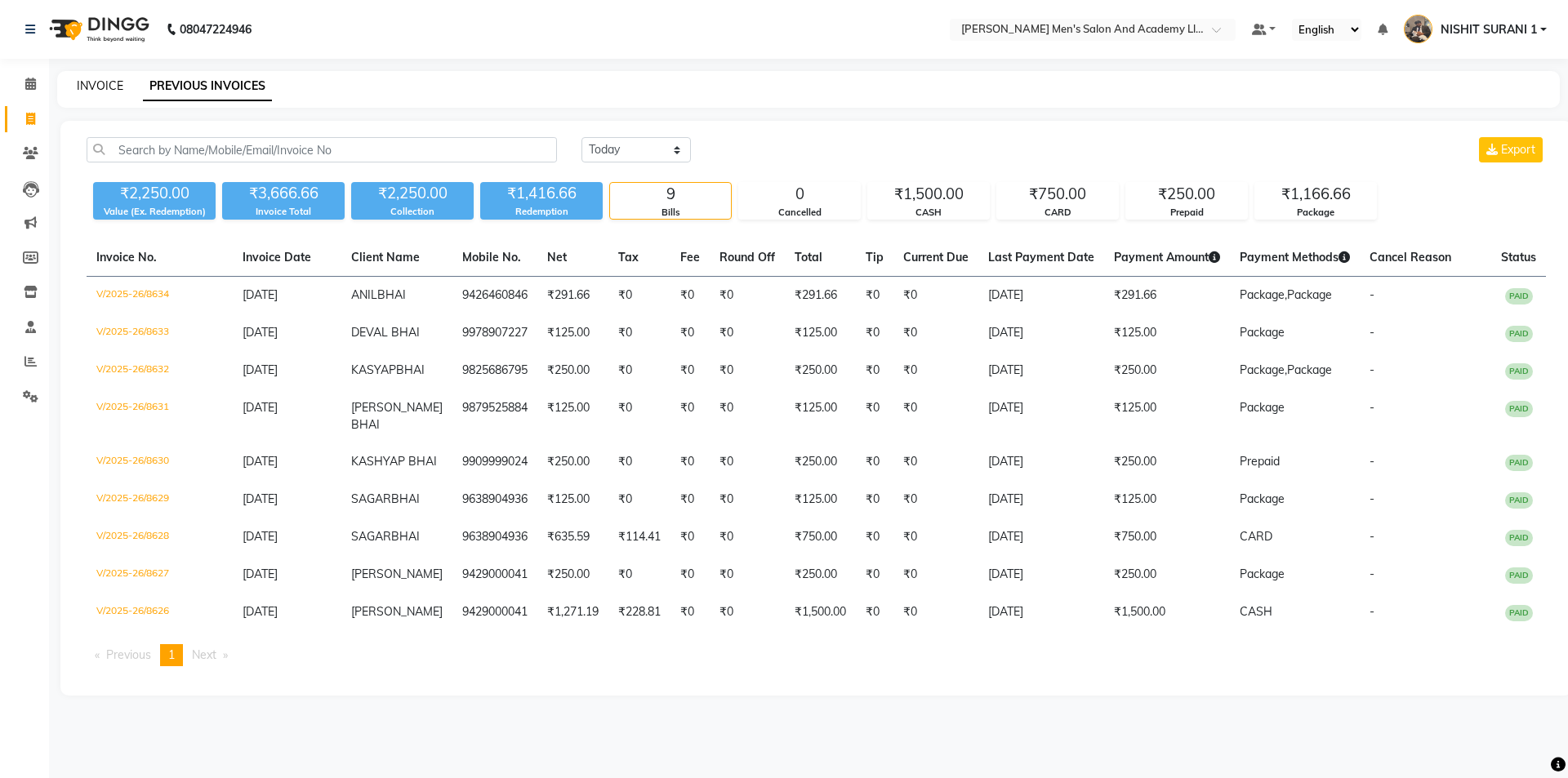
click at [94, 79] on link "INVOICE" at bounding box center [100, 86] width 47 height 15
select select "service"
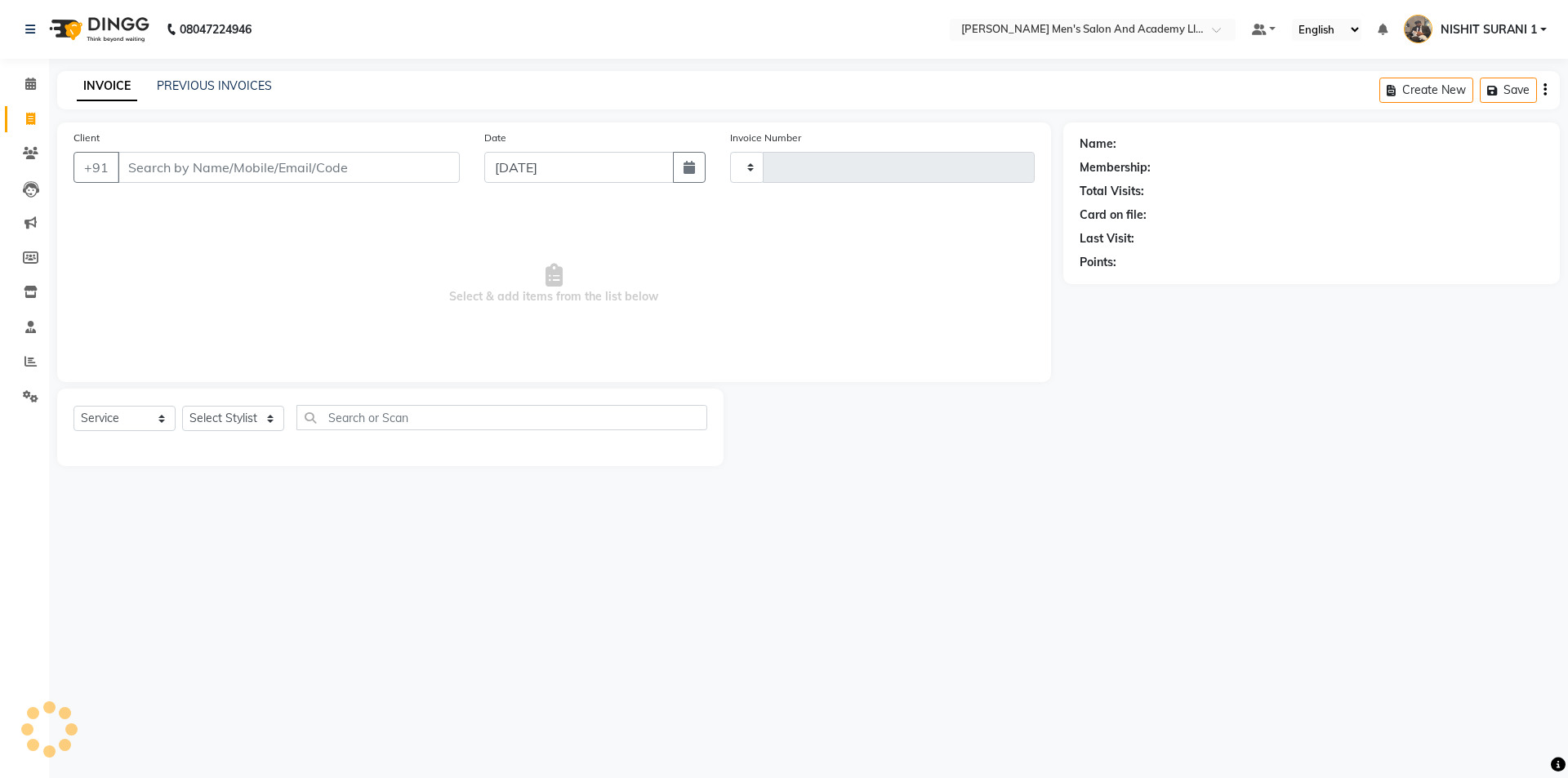
type input "8635"
select select "6752"
click at [178, 159] on input "Client" at bounding box center [288, 167] width 342 height 31
type input "9825795135"
click at [399, 165] on span "Add Client" at bounding box center [417, 167] width 64 height 17
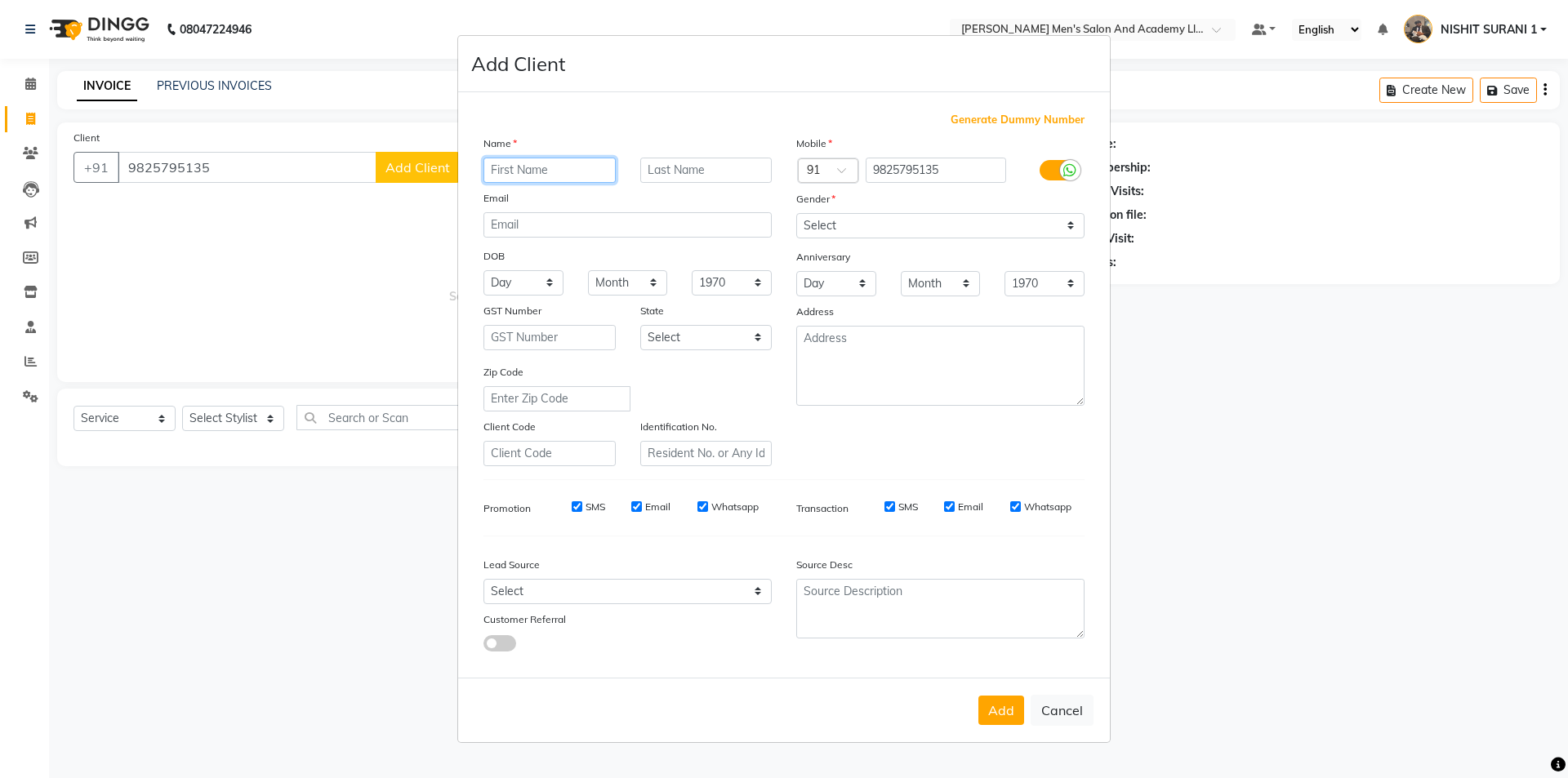
click at [519, 172] on input "text" at bounding box center [549, 170] width 132 height 25
type input "NARENDRA BHAI"
click at [849, 214] on select "Select Male Female Other Prefer Not To Say" at bounding box center [940, 226] width 288 height 25
select select "male"
click at [796, 213] on select "Select Male Female Other Prefer Not To Say" at bounding box center [940, 226] width 288 height 25
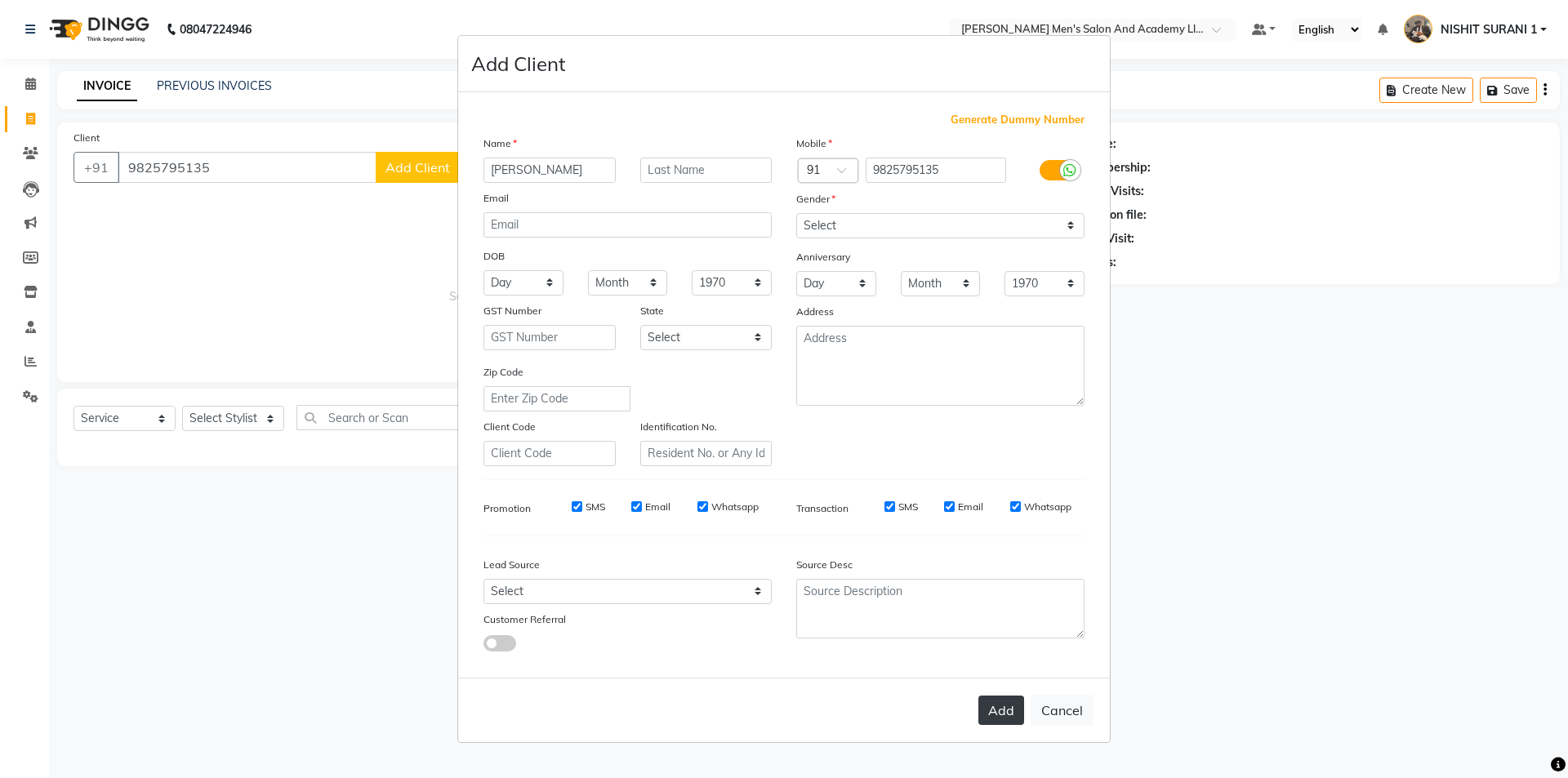
click at [1011, 710] on button "Add" at bounding box center [1001, 710] width 46 height 29
select select
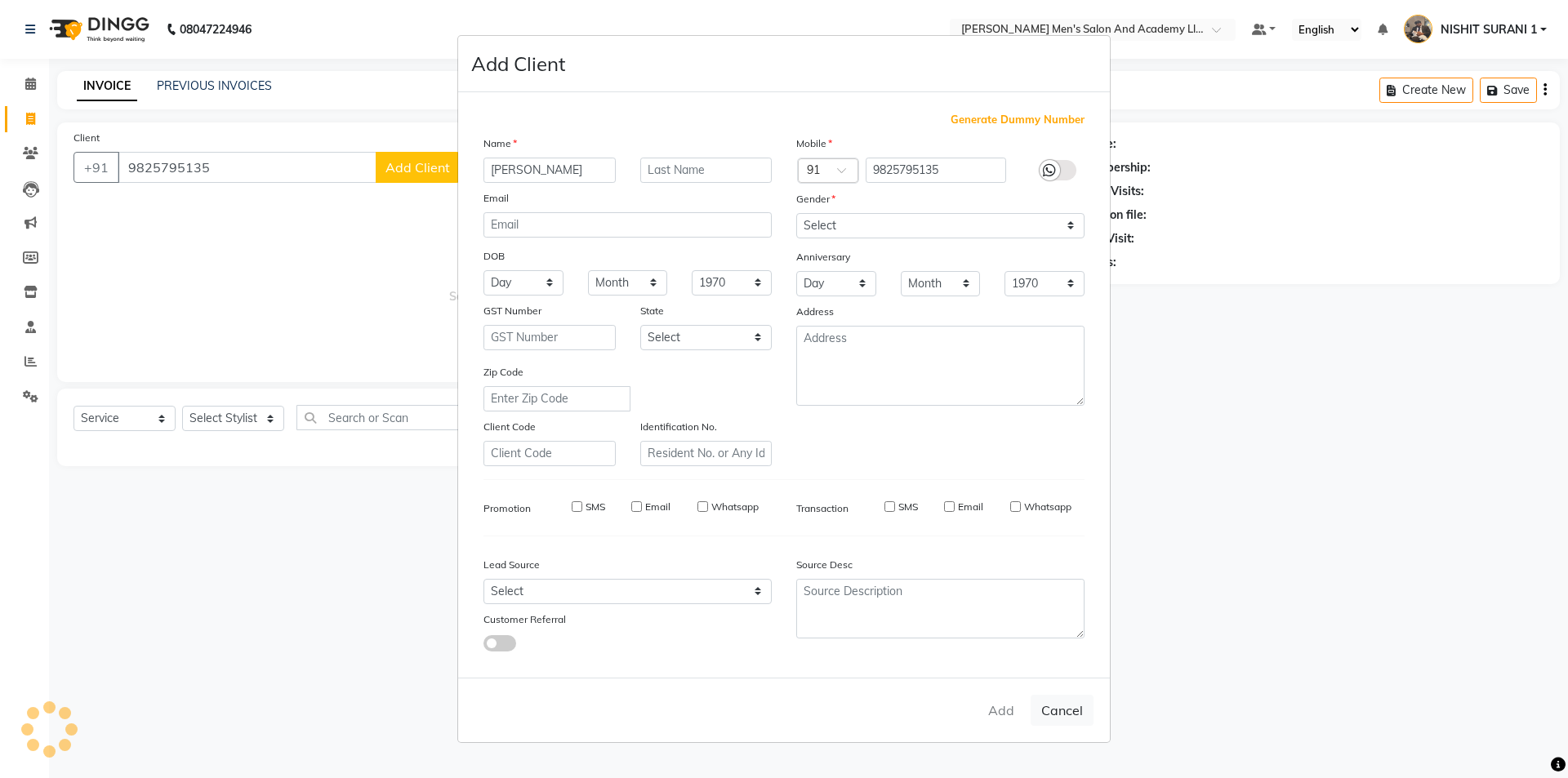
select select
checkbox input "false"
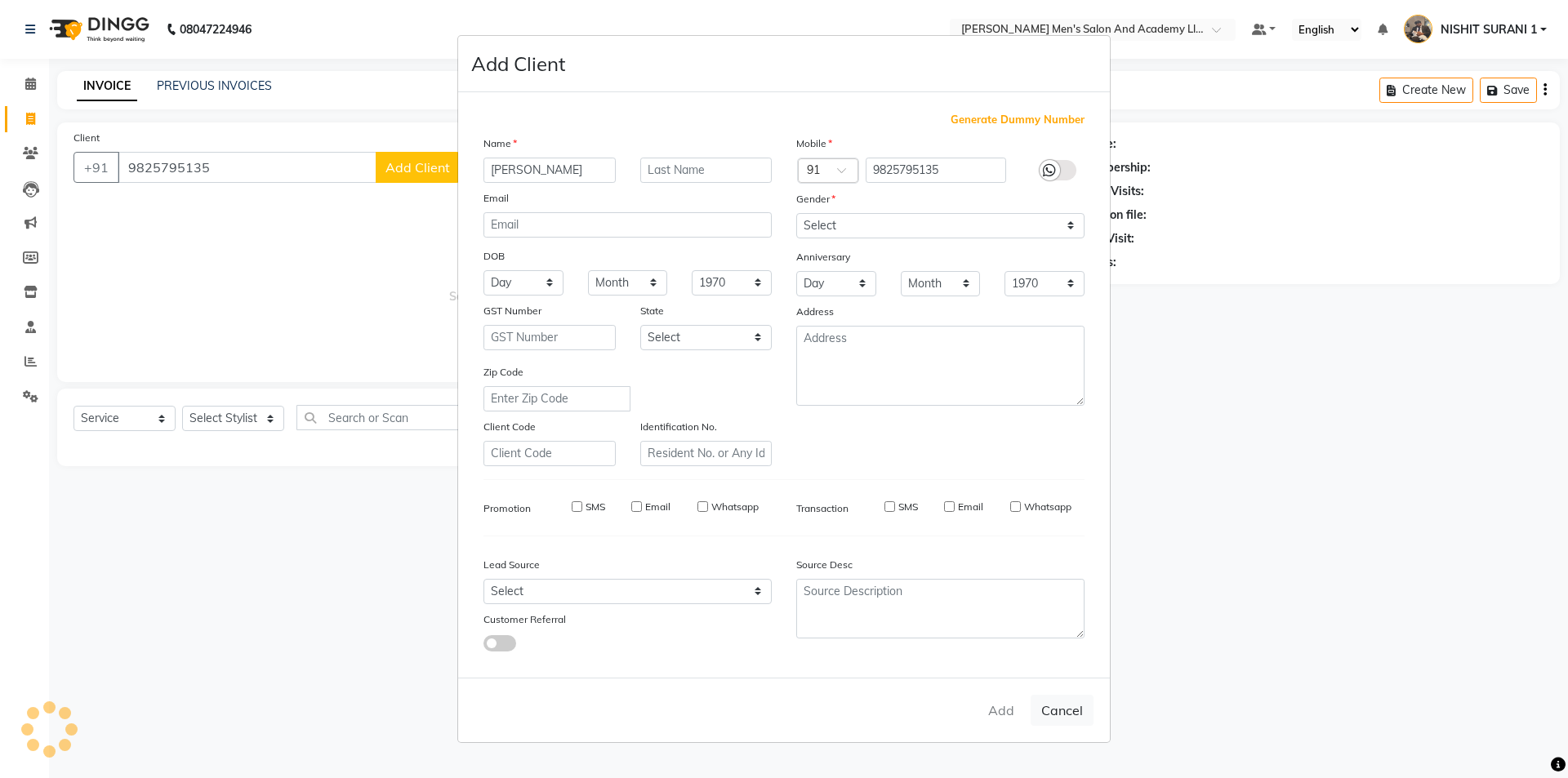
checkbox input "false"
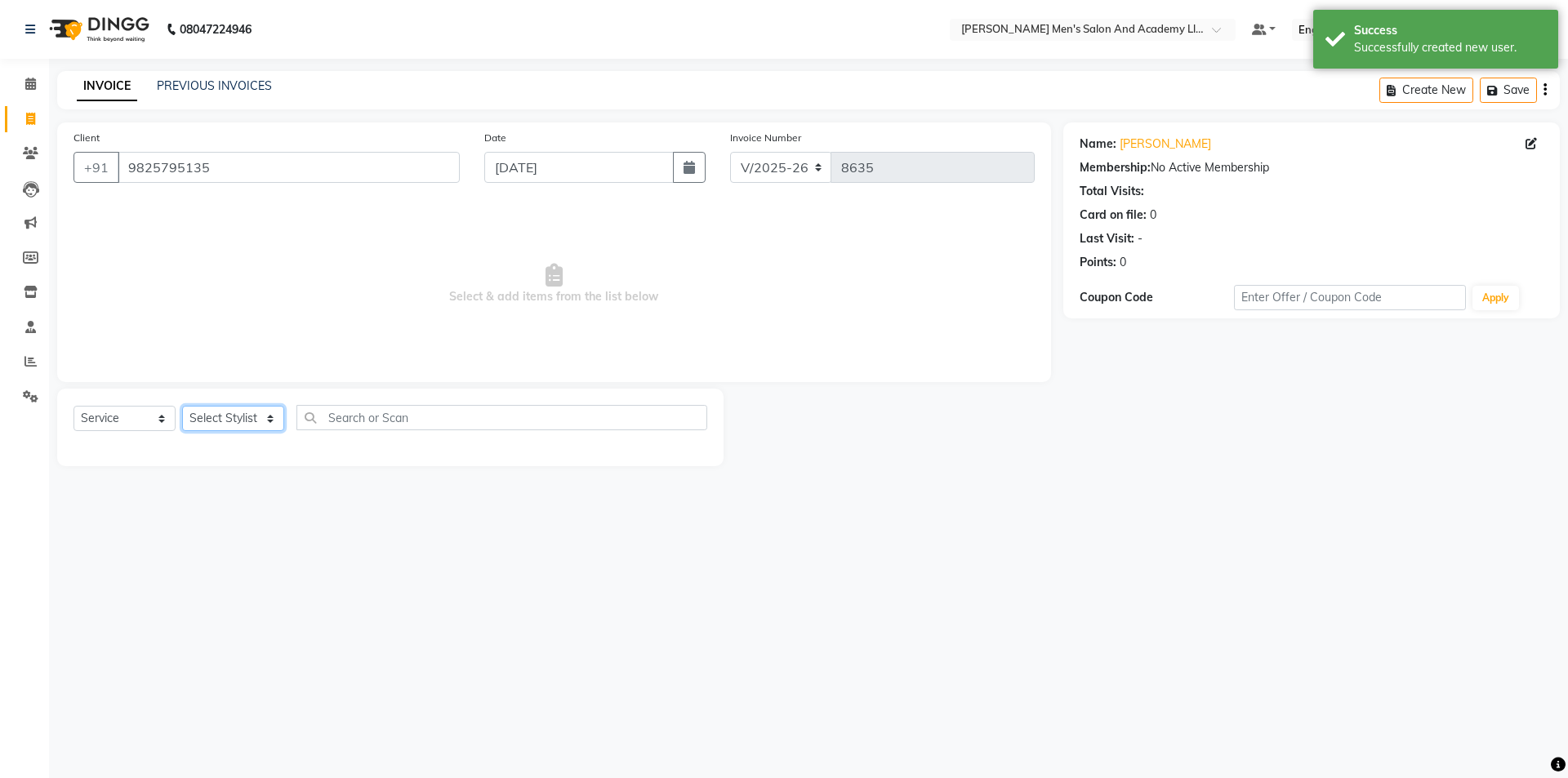
click at [279, 426] on select "Select Stylist AADITYA SOLANKI ABHAY PARMAR AJAY SEN ANKUSH SEN ASHISH VAGHELA …" at bounding box center [233, 418] width 102 height 25
select select "90307"
click at [182, 406] on select "Select Stylist AADITYA SOLANKI ABHAY PARMAR AJAY SEN ANKUSH SEN ASHISH VAGHELA …" at bounding box center [233, 418] width 102 height 25
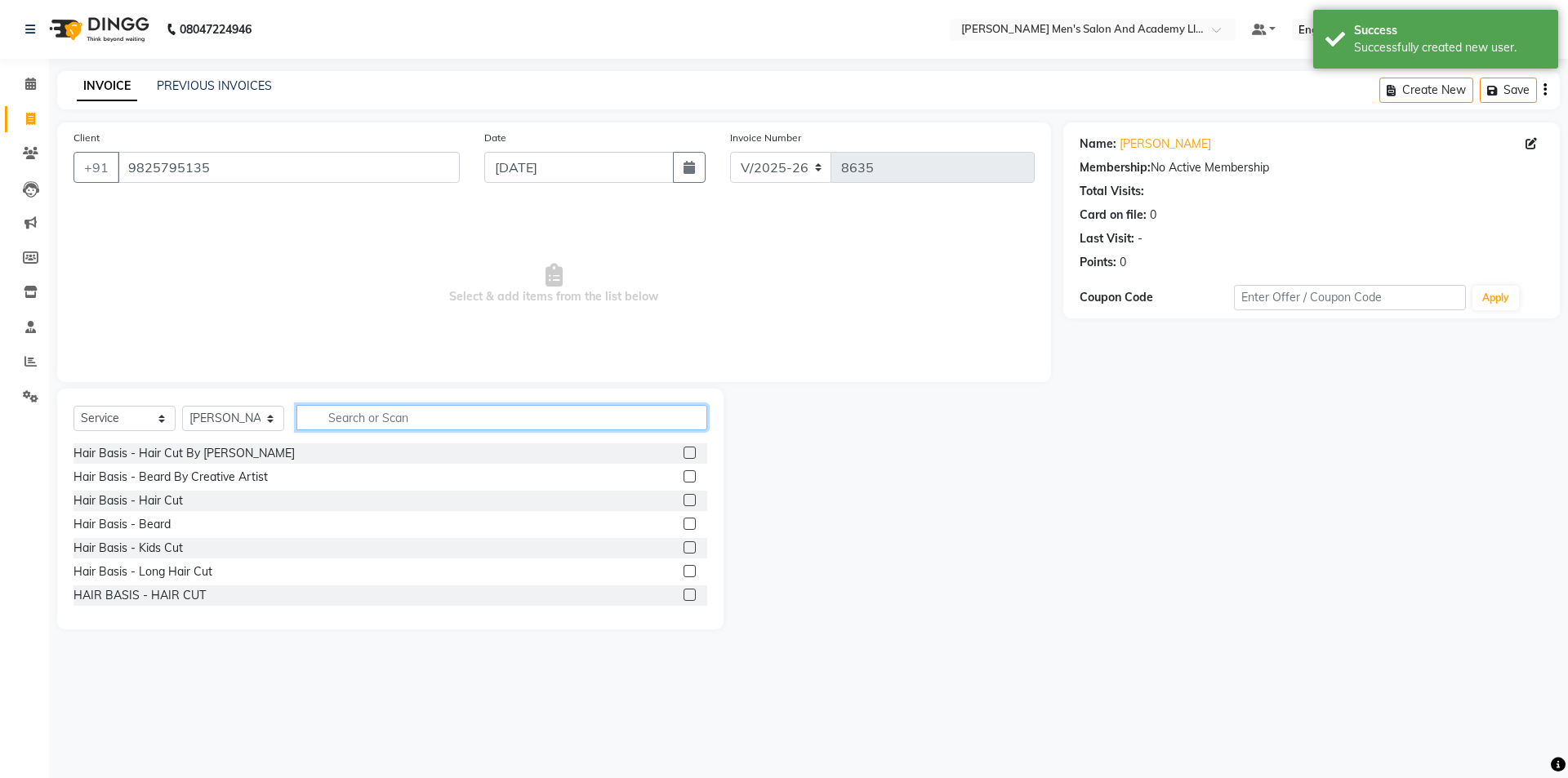
click at [316, 423] on input "text" at bounding box center [501, 417] width 411 height 25
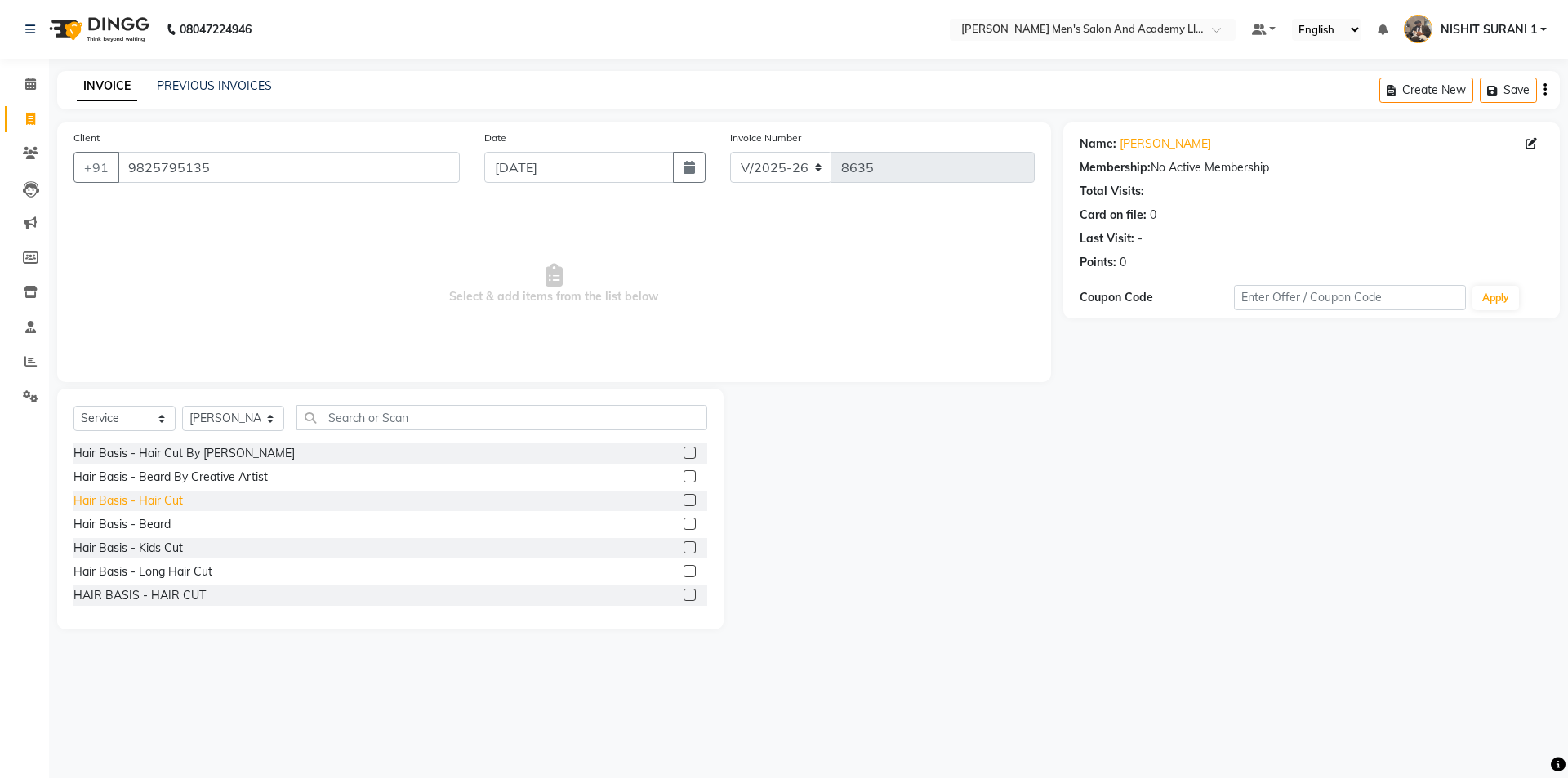
click at [147, 493] on div "Hair Basis - Hair Cut" at bounding box center [127, 501] width 109 height 17
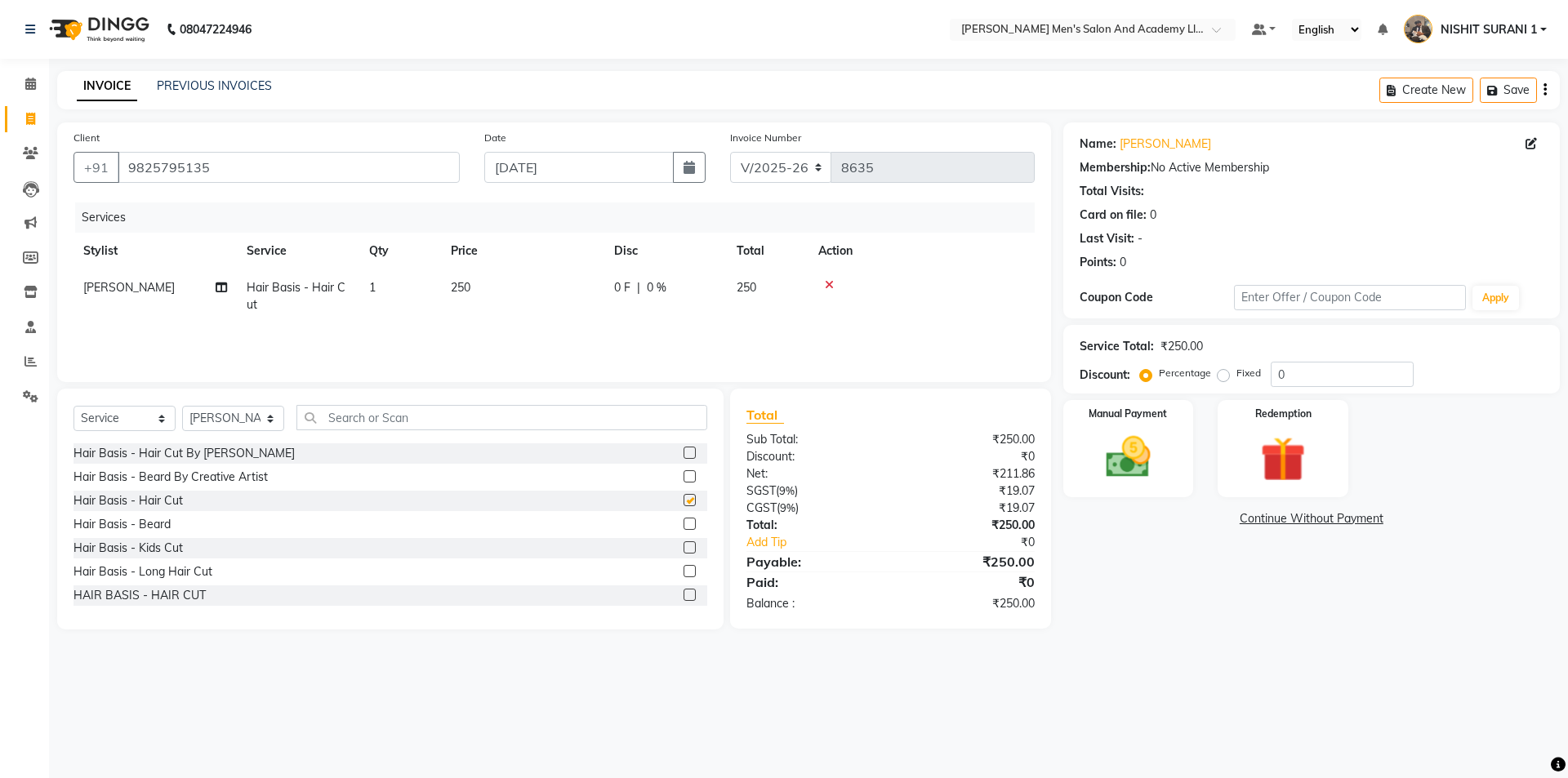
checkbox input "false"
click at [1160, 441] on img at bounding box center [1127, 457] width 76 height 54
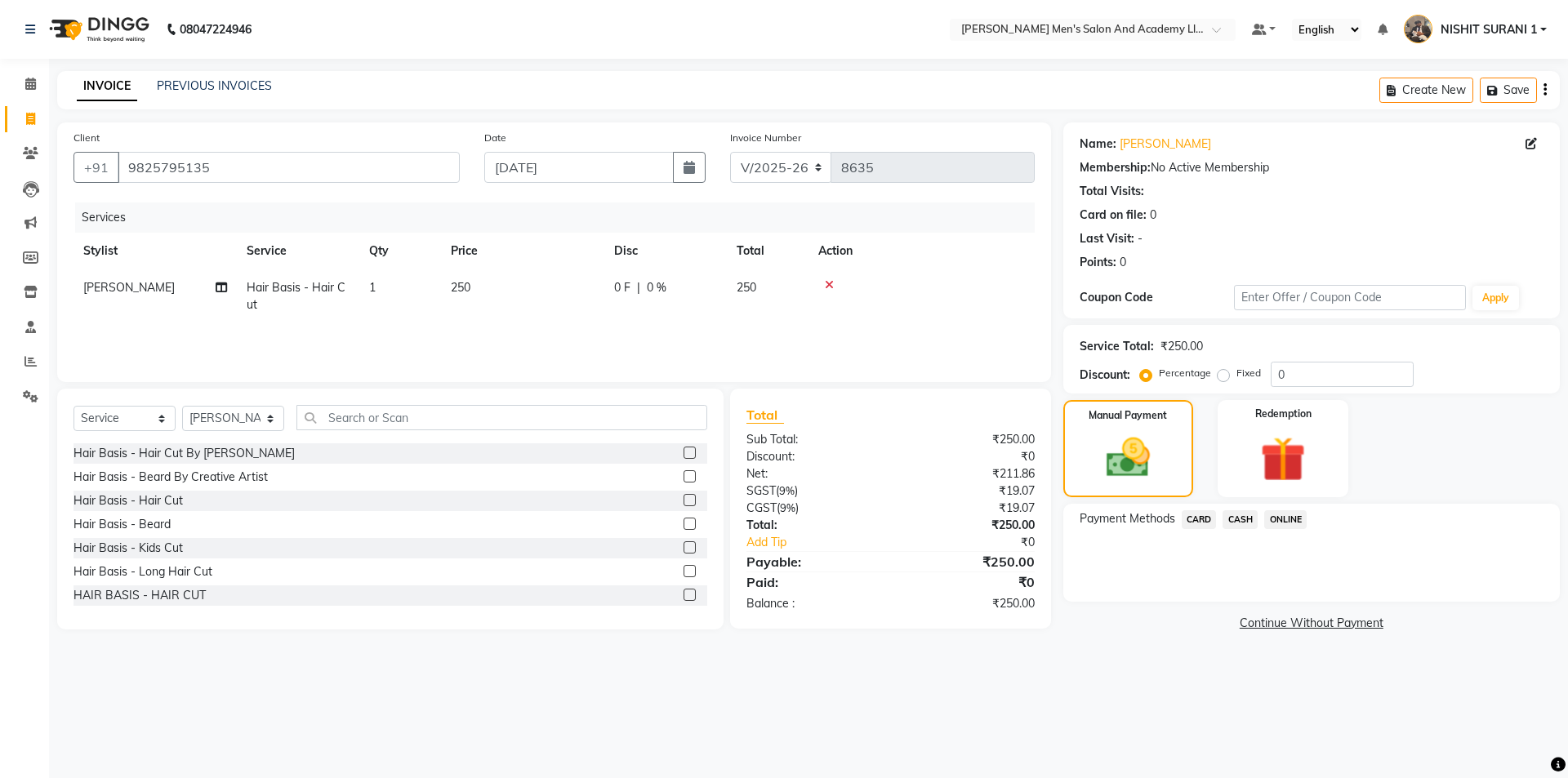
click at [1240, 522] on span "CASH" at bounding box center [1240, 520] width 35 height 19
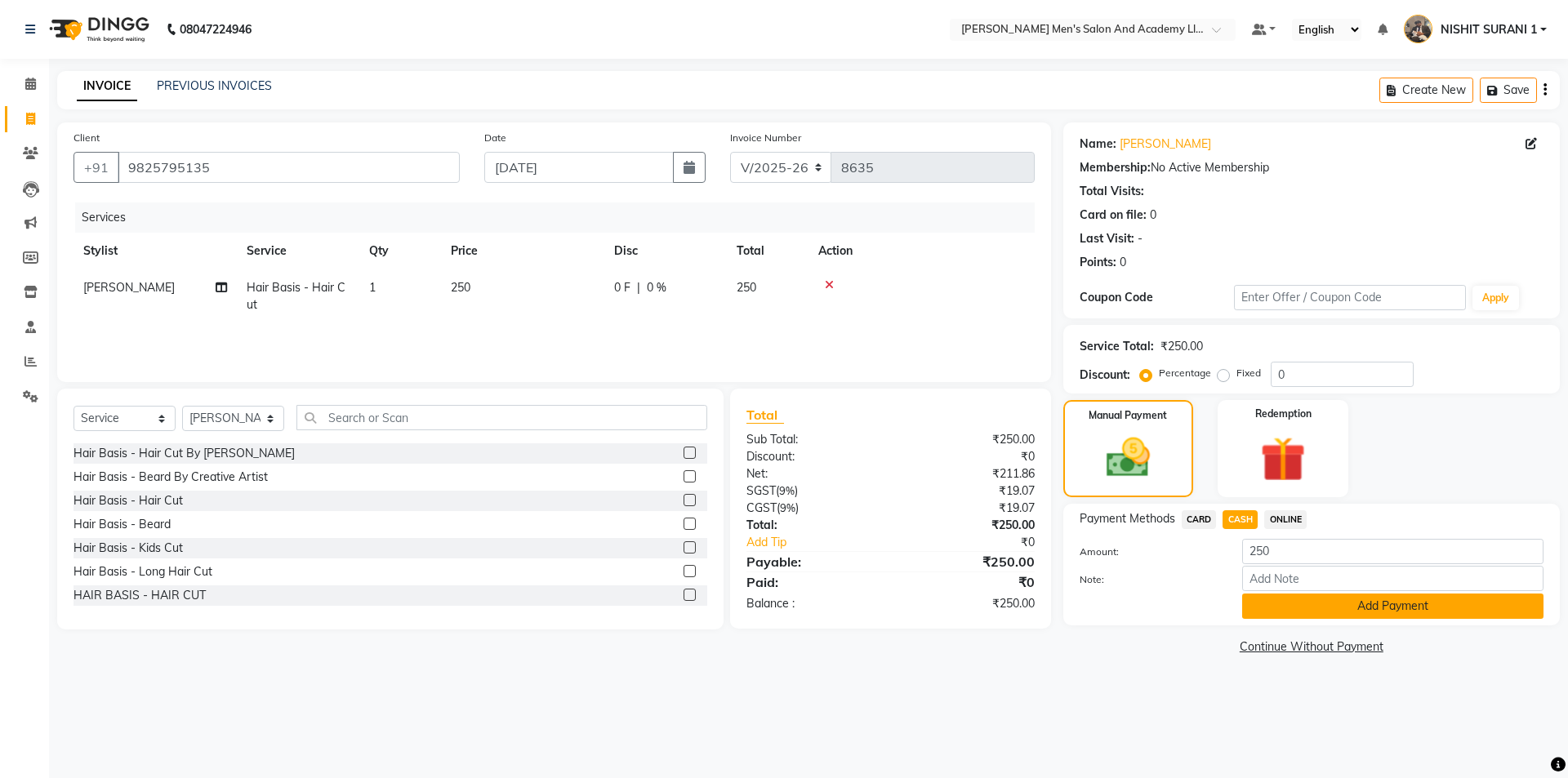
click at [1268, 613] on button "Add Payment" at bounding box center [1392, 606] width 301 height 25
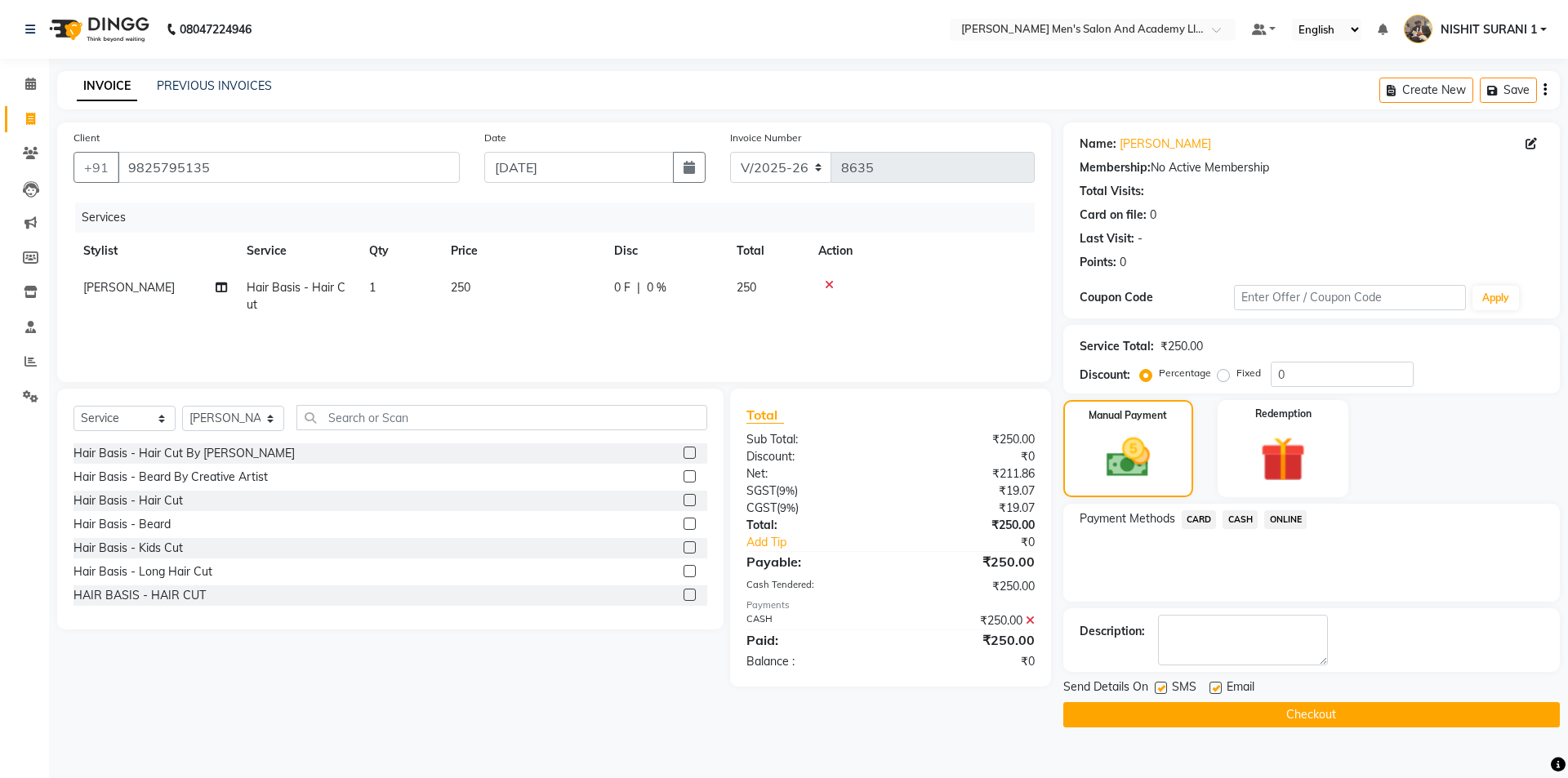
click at [1218, 684] on label at bounding box center [1215, 688] width 12 height 12
click at [1218, 684] on input "checkbox" at bounding box center [1214, 689] width 11 height 11
checkbox input "false"
click at [1158, 689] on label at bounding box center [1161, 688] width 12 height 12
click at [1158, 689] on input "checkbox" at bounding box center [1160, 689] width 11 height 11
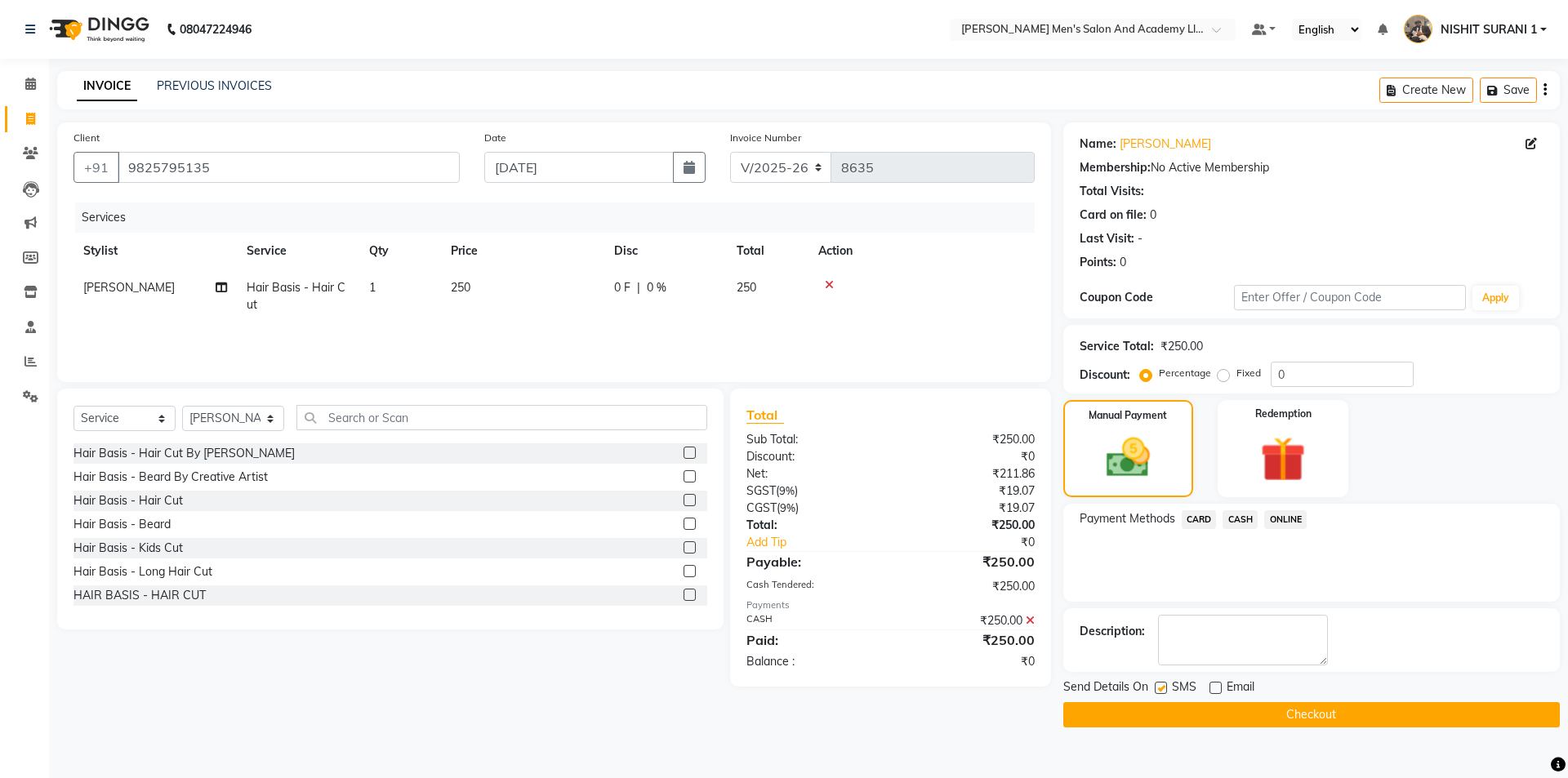
checkbox input "false"
click at [1159, 705] on button "Checkout" at bounding box center [1312, 715] width 496 height 25
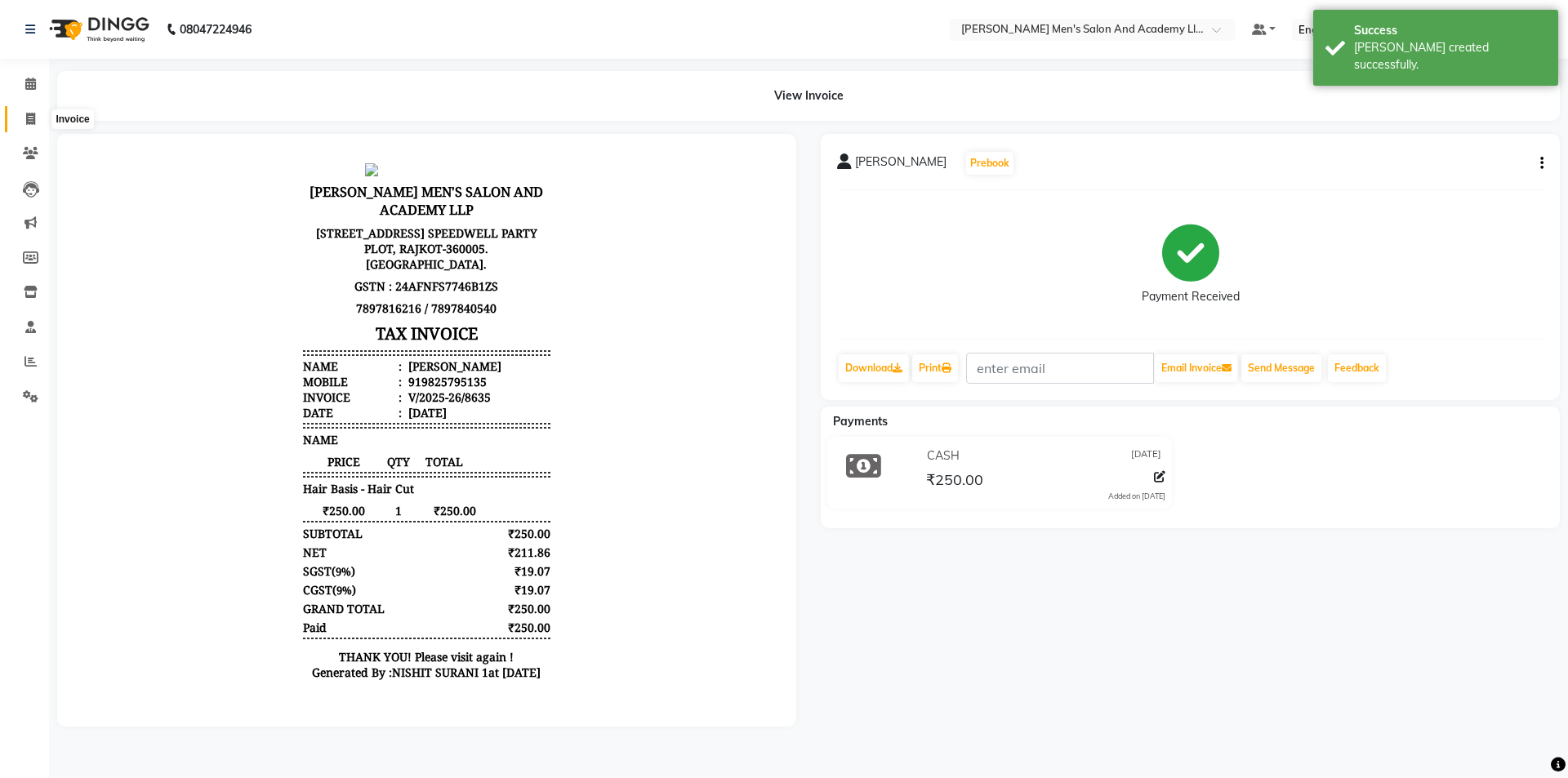
click at [40, 127] on span at bounding box center [31, 119] width 28 height 19
select select "service"
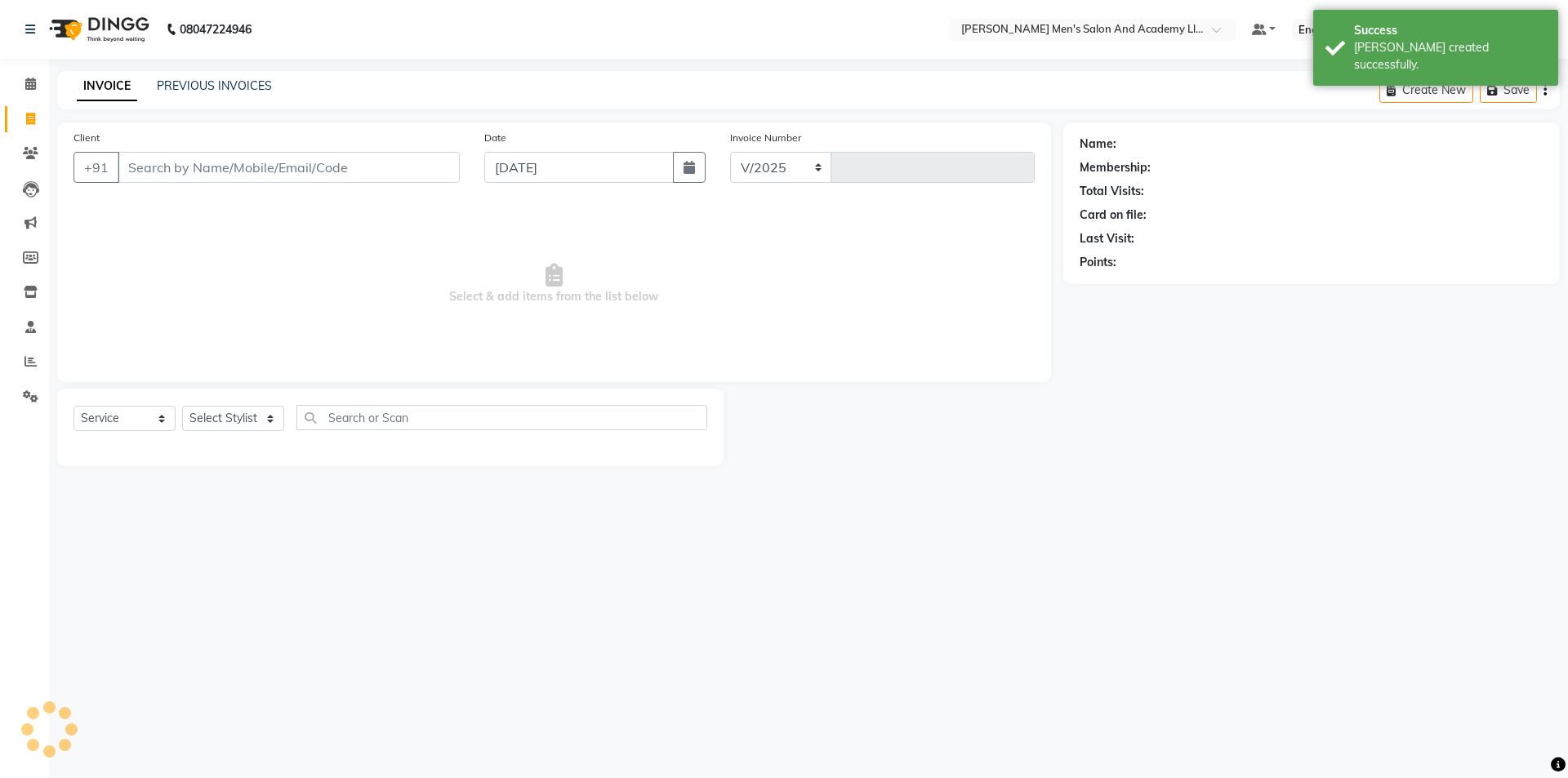
select select "6752"
type input "8636"
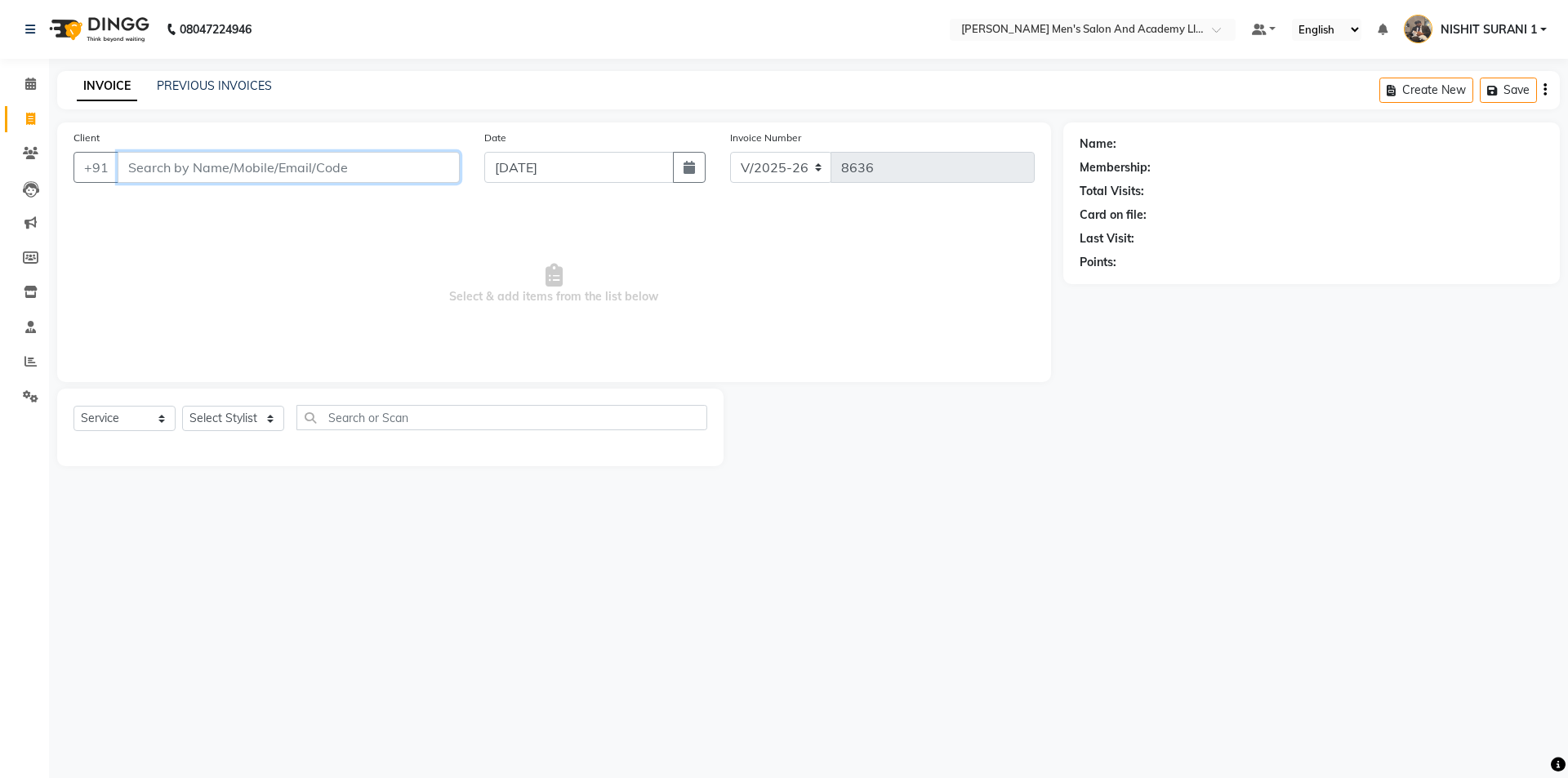
click at [325, 175] on input "Client" at bounding box center [288, 167] width 342 height 31
click at [135, 169] on input "770486789" at bounding box center [246, 167] width 259 height 31
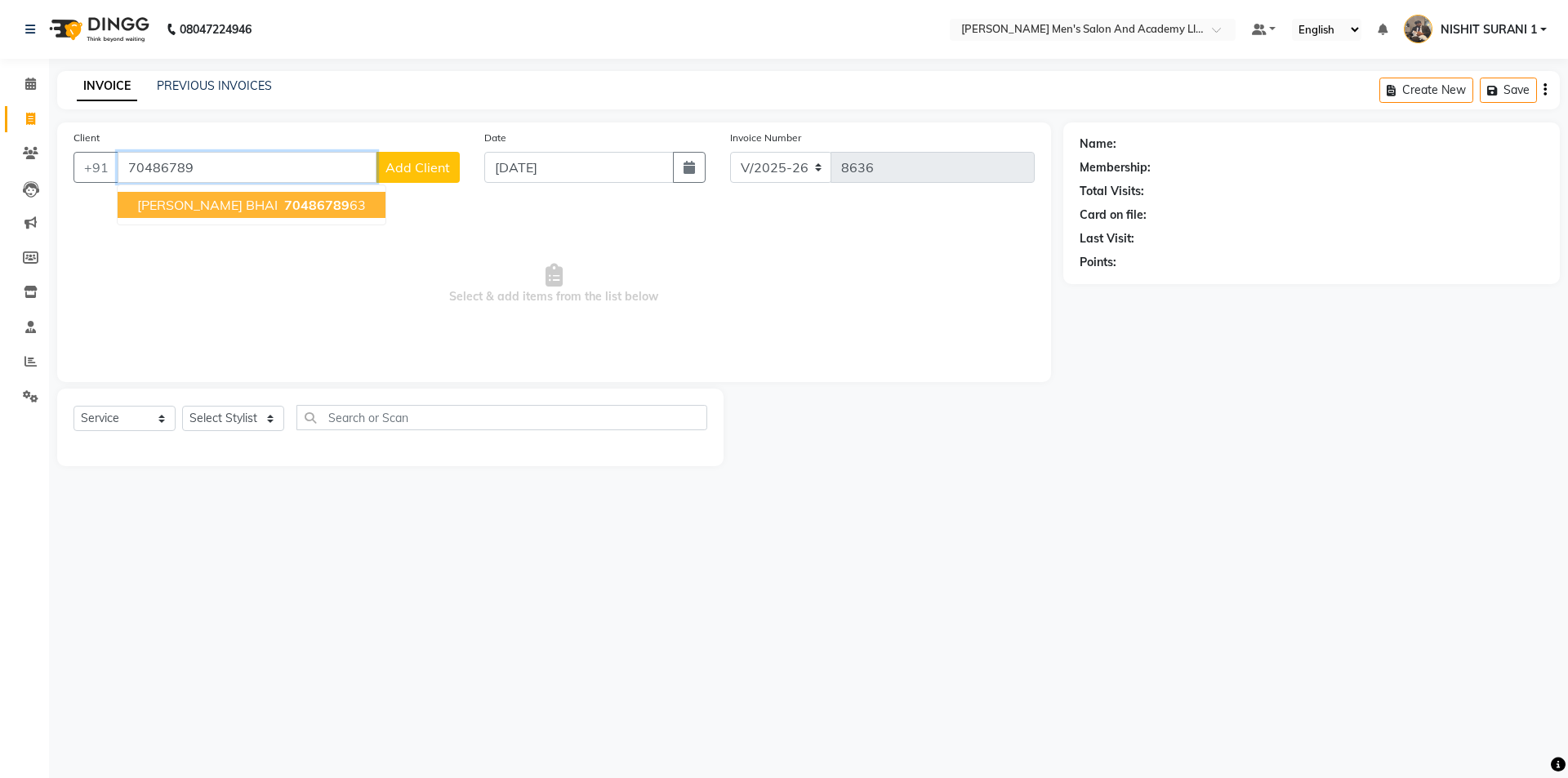
click at [175, 211] on span "DARSHIT BHAI" at bounding box center [207, 205] width 141 height 17
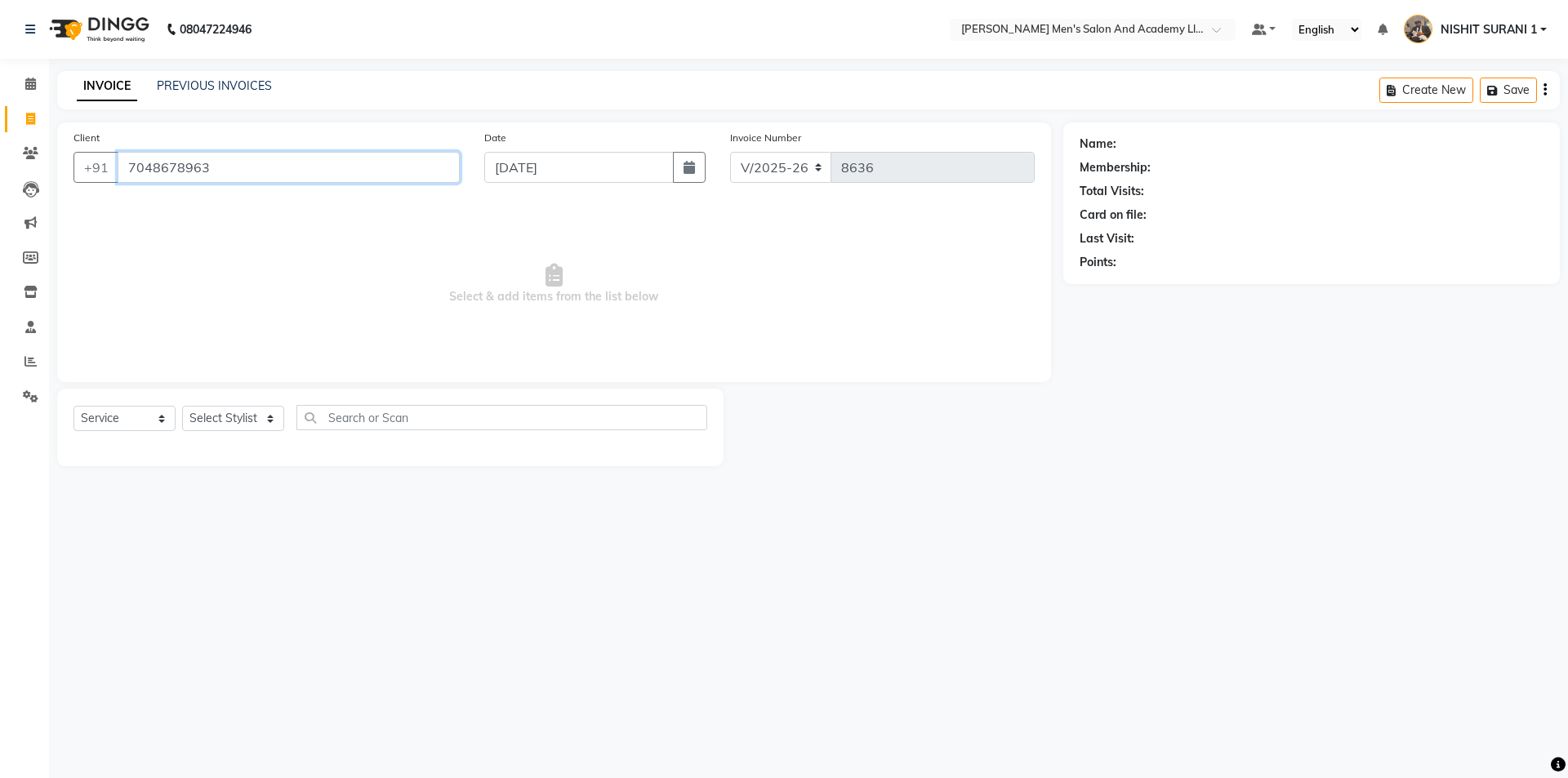
type input "7048678963"
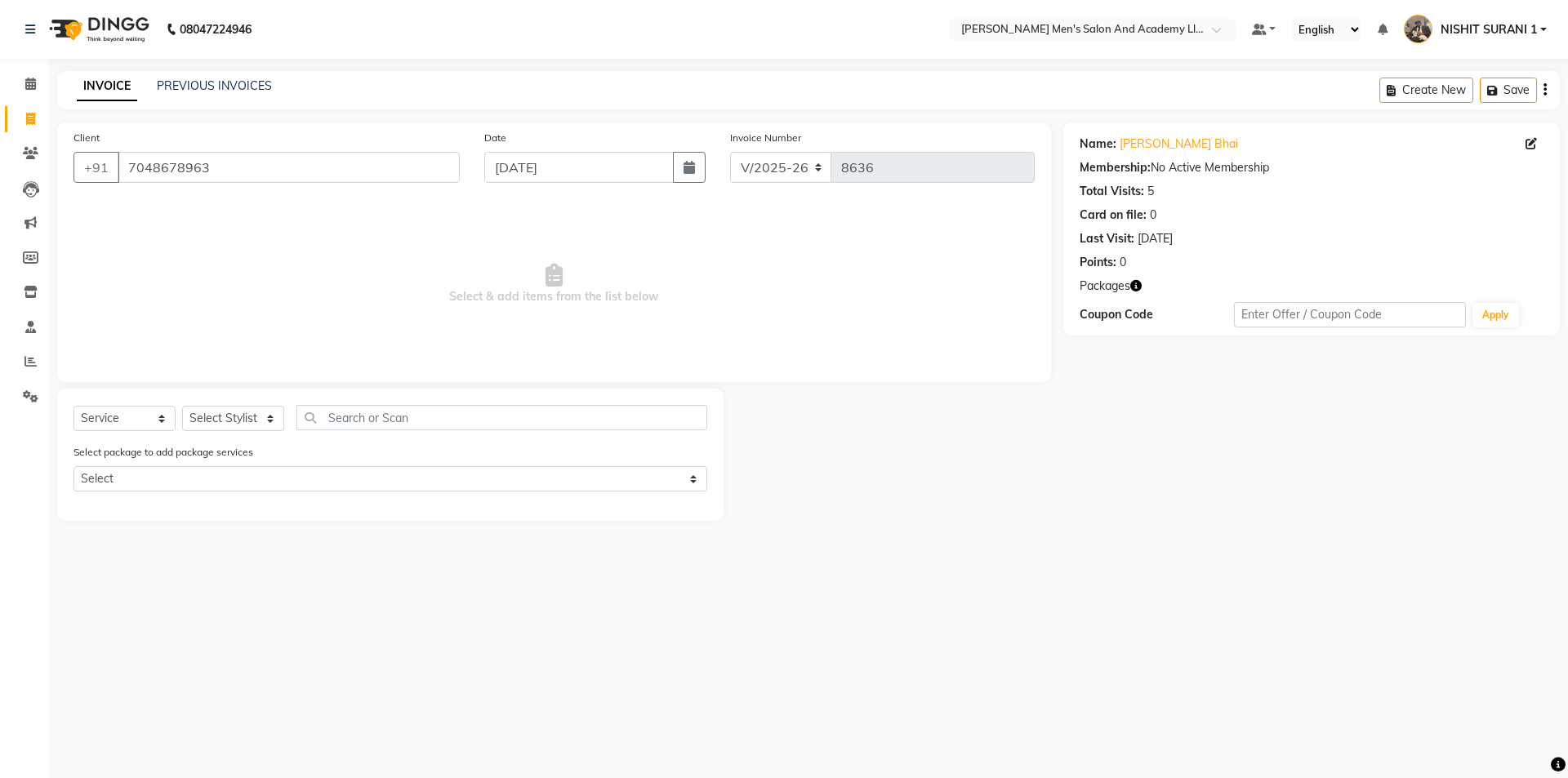
drag, startPoint x: 158, startPoint y: 463, endPoint x: 148, endPoint y: 465, distance: 10.2
click at [157, 466] on div "Select package to add package services Select SPEED WELL BEARD PAY 5 AND & 1 FR…" at bounding box center [391, 471] width 658 height 55
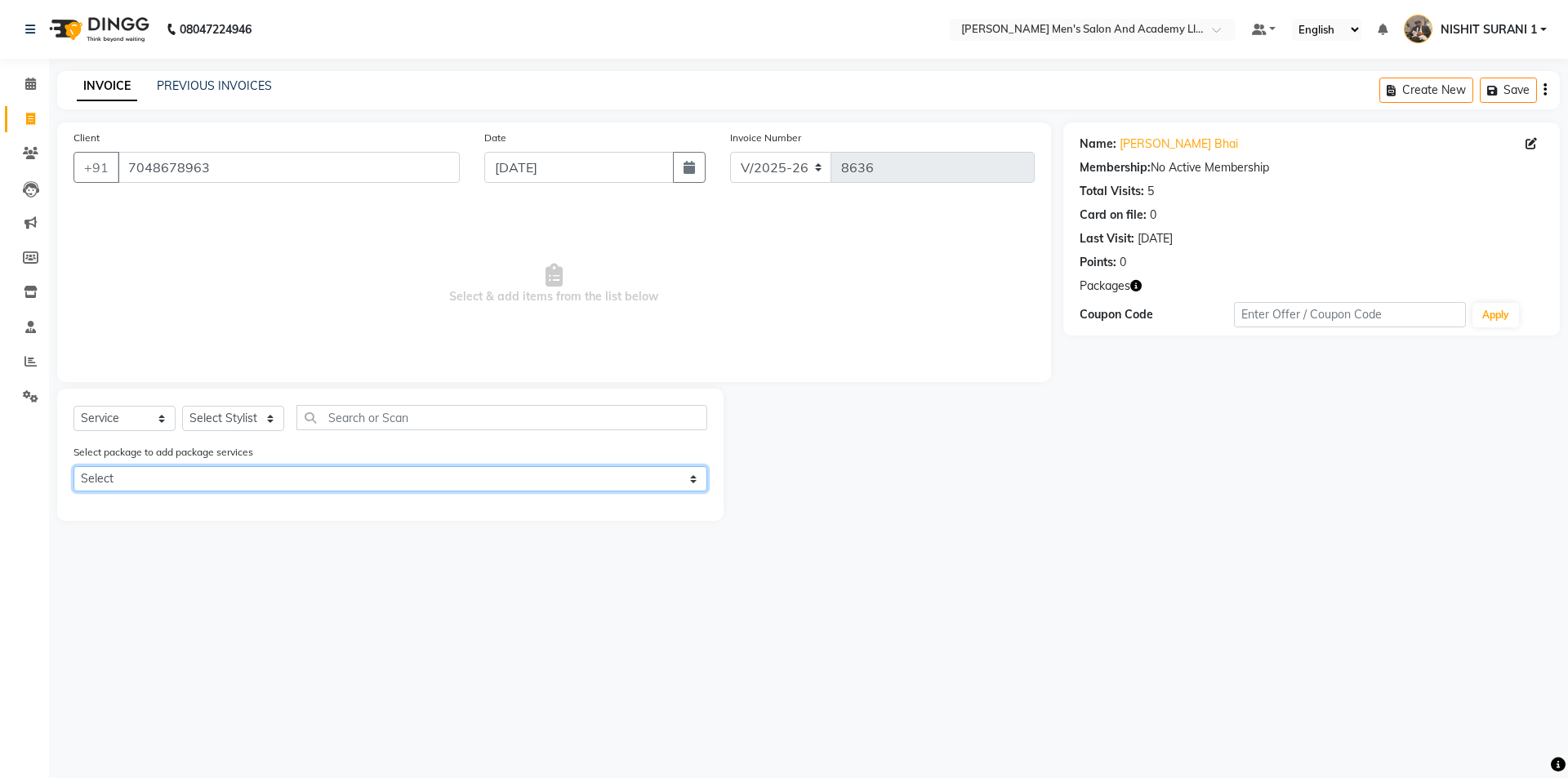
click at [152, 471] on select "Select SPEED WELL BEARD PAY 5 AND & 1 FREE SPEED WELL HAIR CUT PAY 5 AND GET 1 …" at bounding box center [390, 479] width 634 height 25
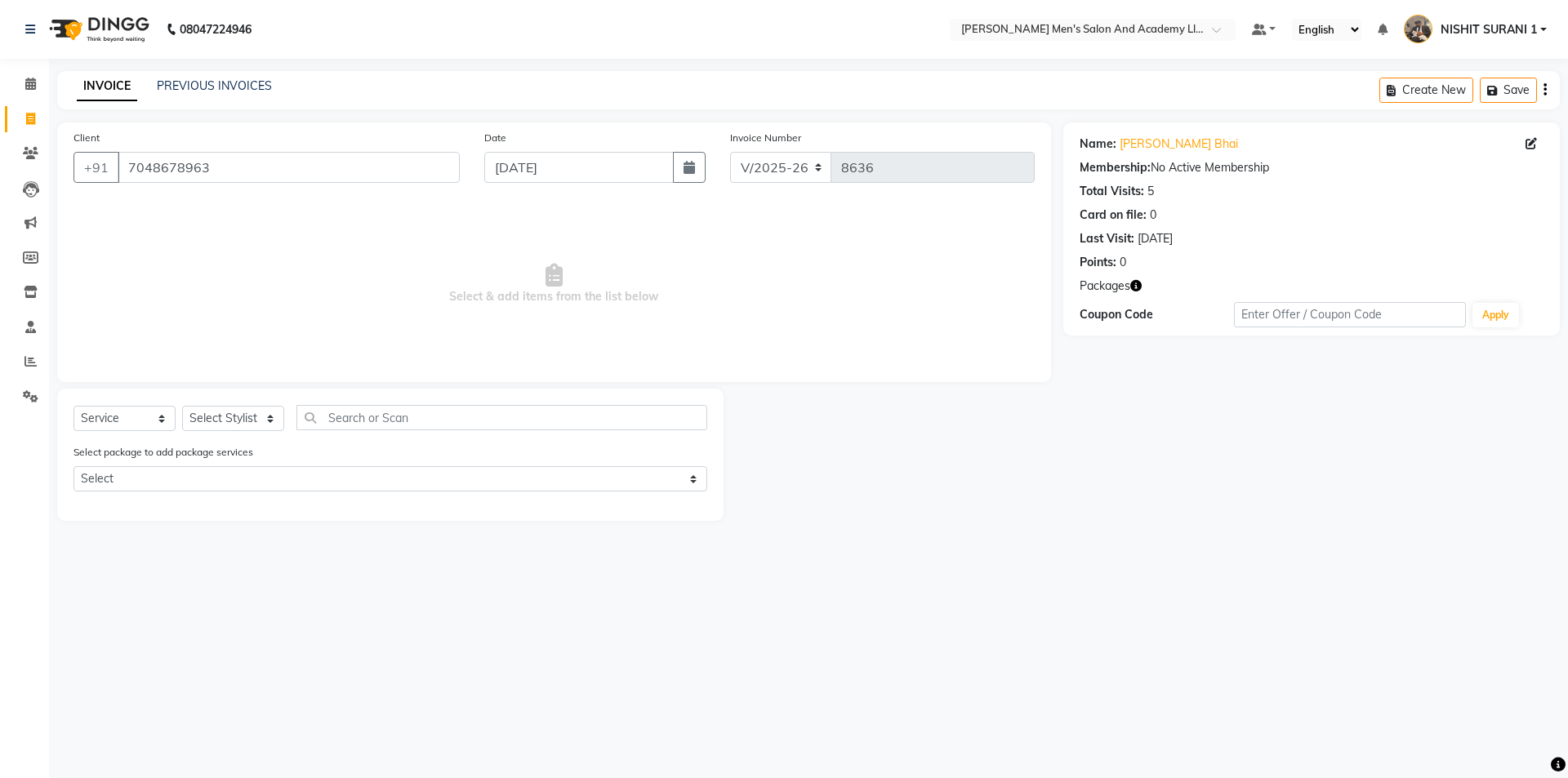
drag, startPoint x: 286, startPoint y: 246, endPoint x: 297, endPoint y: 242, distance: 11.7
click at [291, 242] on span "Select & add items from the list below" at bounding box center [554, 284] width 961 height 163
click at [180, 82] on div "INVOICE PREVIOUS INVOICES Create New Save" at bounding box center [809, 90] width 1502 height 38
click at [186, 76] on div "INVOICE PREVIOUS INVOICES Create New Save" at bounding box center [809, 90] width 1502 height 38
click at [212, 82] on link "PREVIOUS INVOICES" at bounding box center [214, 86] width 115 height 15
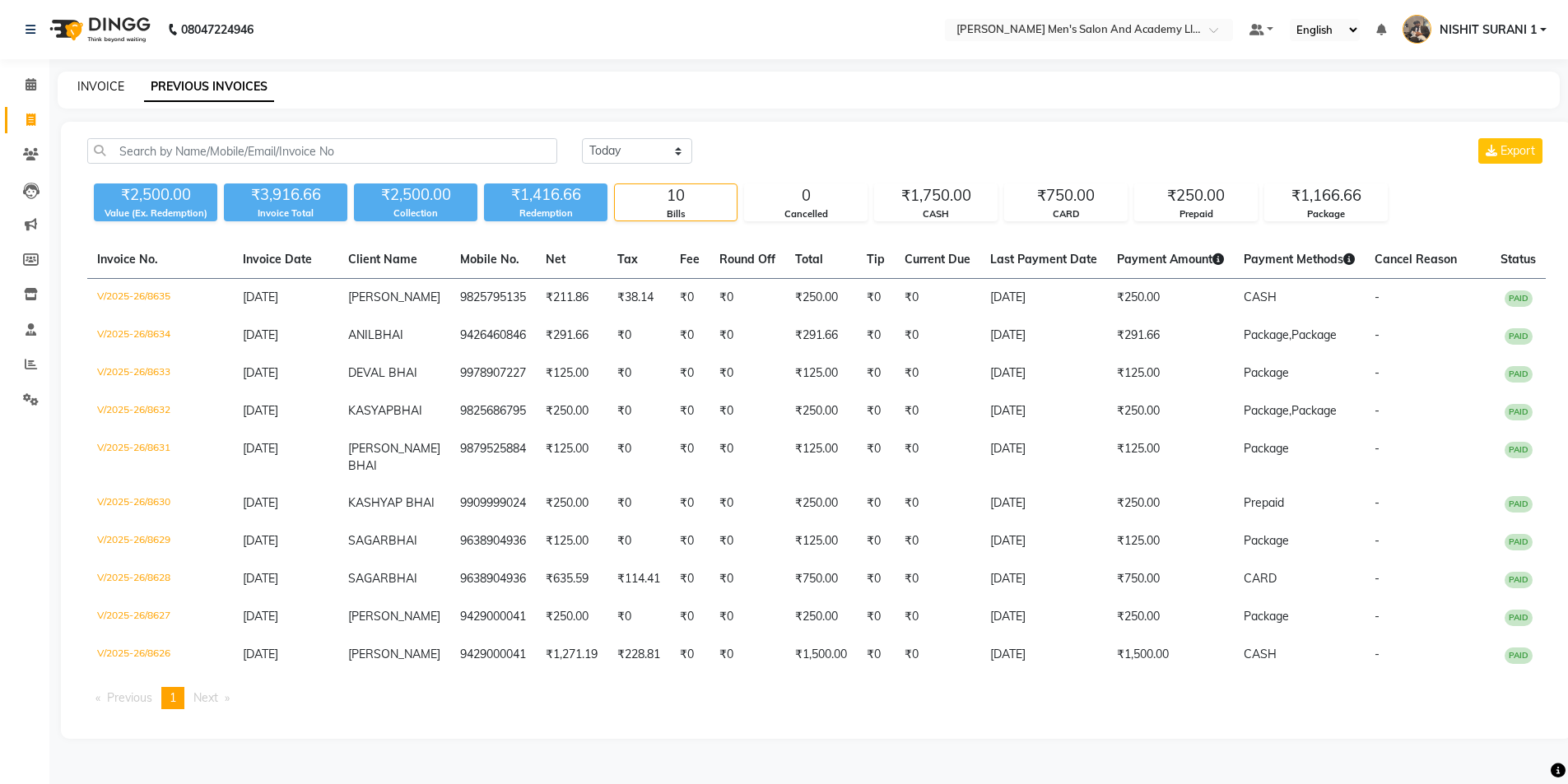
drag, startPoint x: 101, startPoint y: 77, endPoint x: 96, endPoint y: 88, distance: 12.1
click at [101, 81] on div "INVOICE PREVIOUS INVOICES" at bounding box center [809, 90] width 1503 height 37
click at [99, 88] on link "INVOICE" at bounding box center [101, 86] width 47 height 15
select select "service"
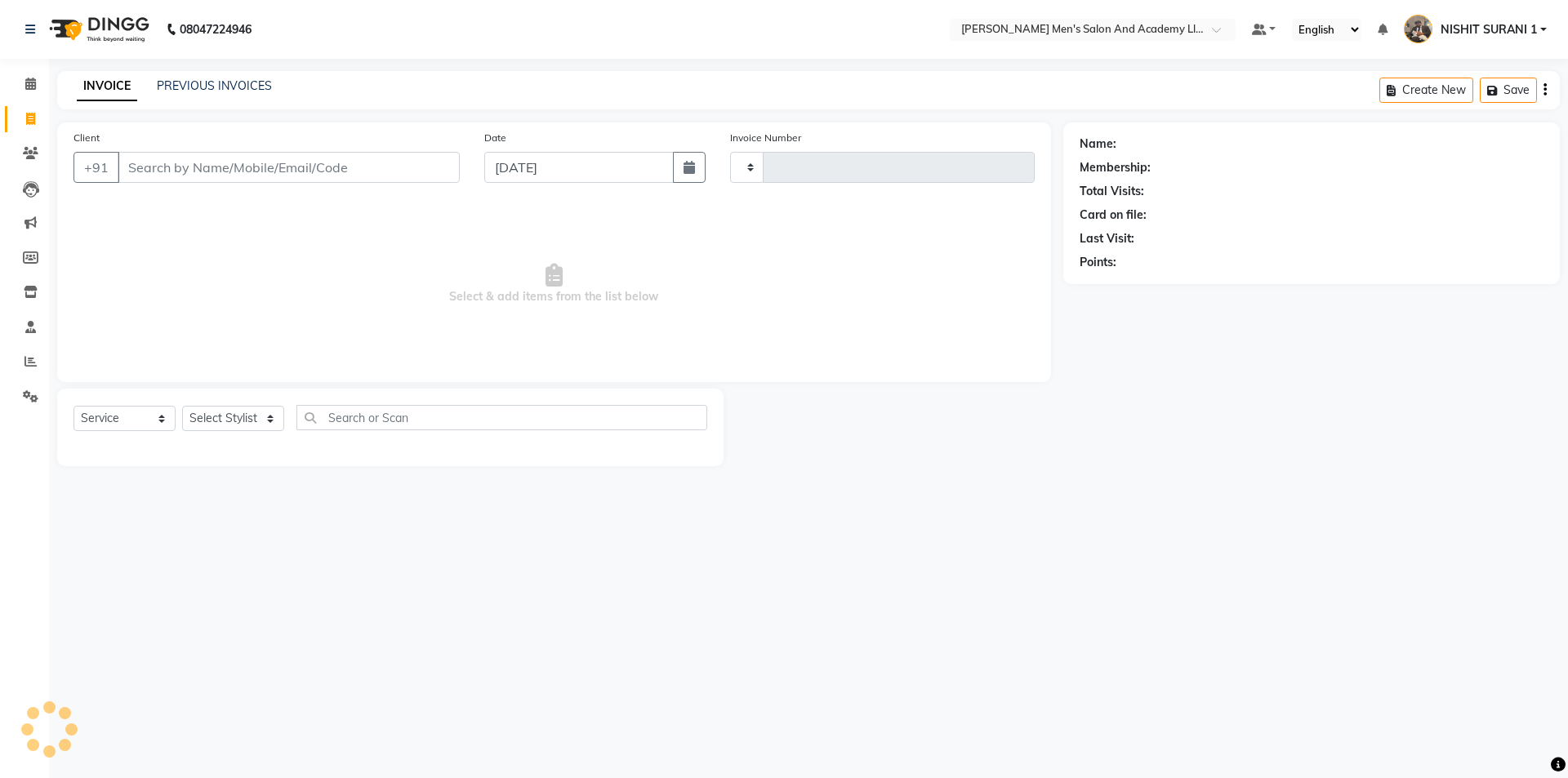
type input "8636"
select select "6752"
click at [35, 360] on icon at bounding box center [30, 362] width 12 height 12
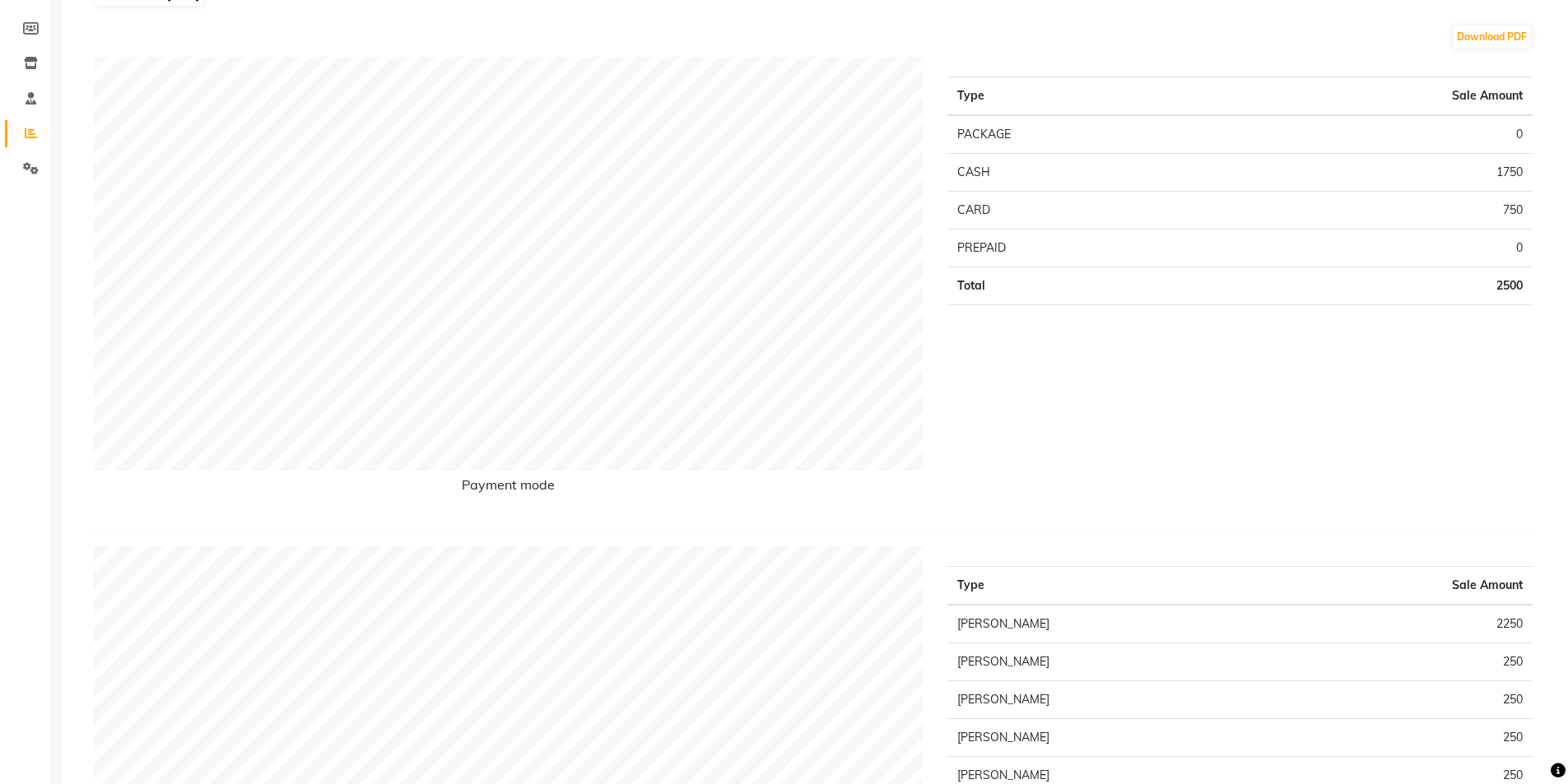
scroll to position [82, 0]
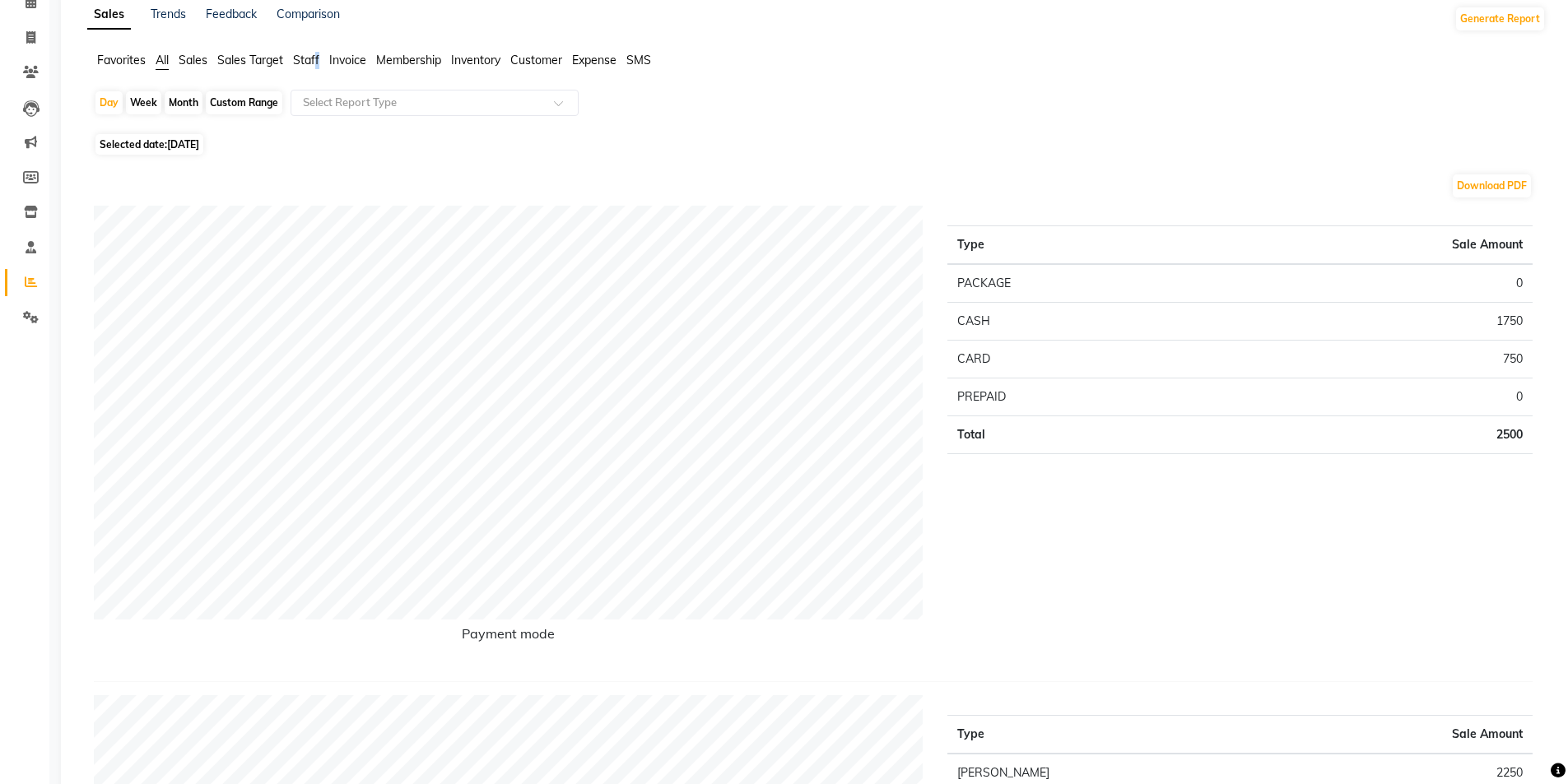
click at [319, 60] on span "Staff" at bounding box center [306, 60] width 26 height 15
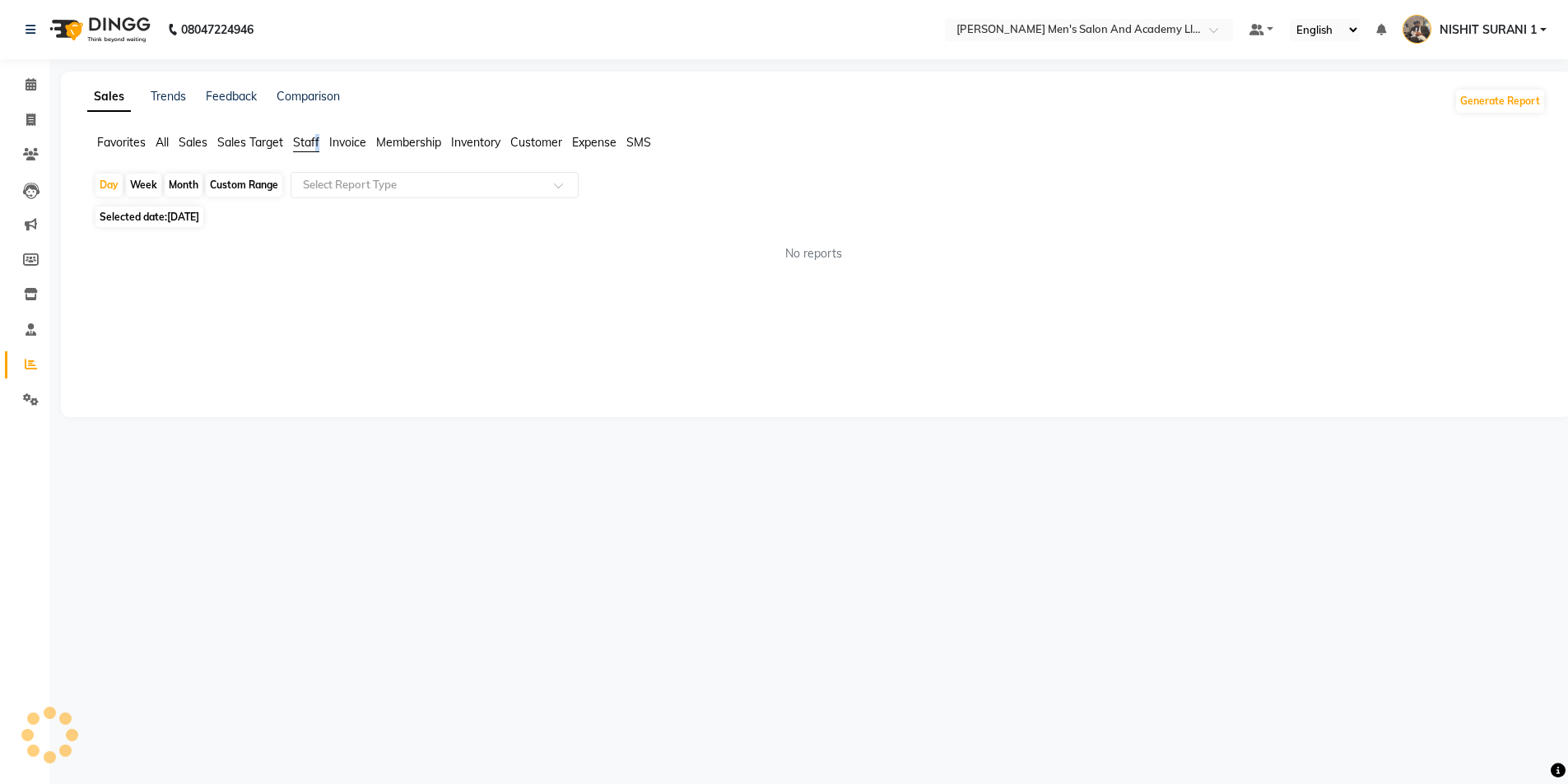
scroll to position [0, 0]
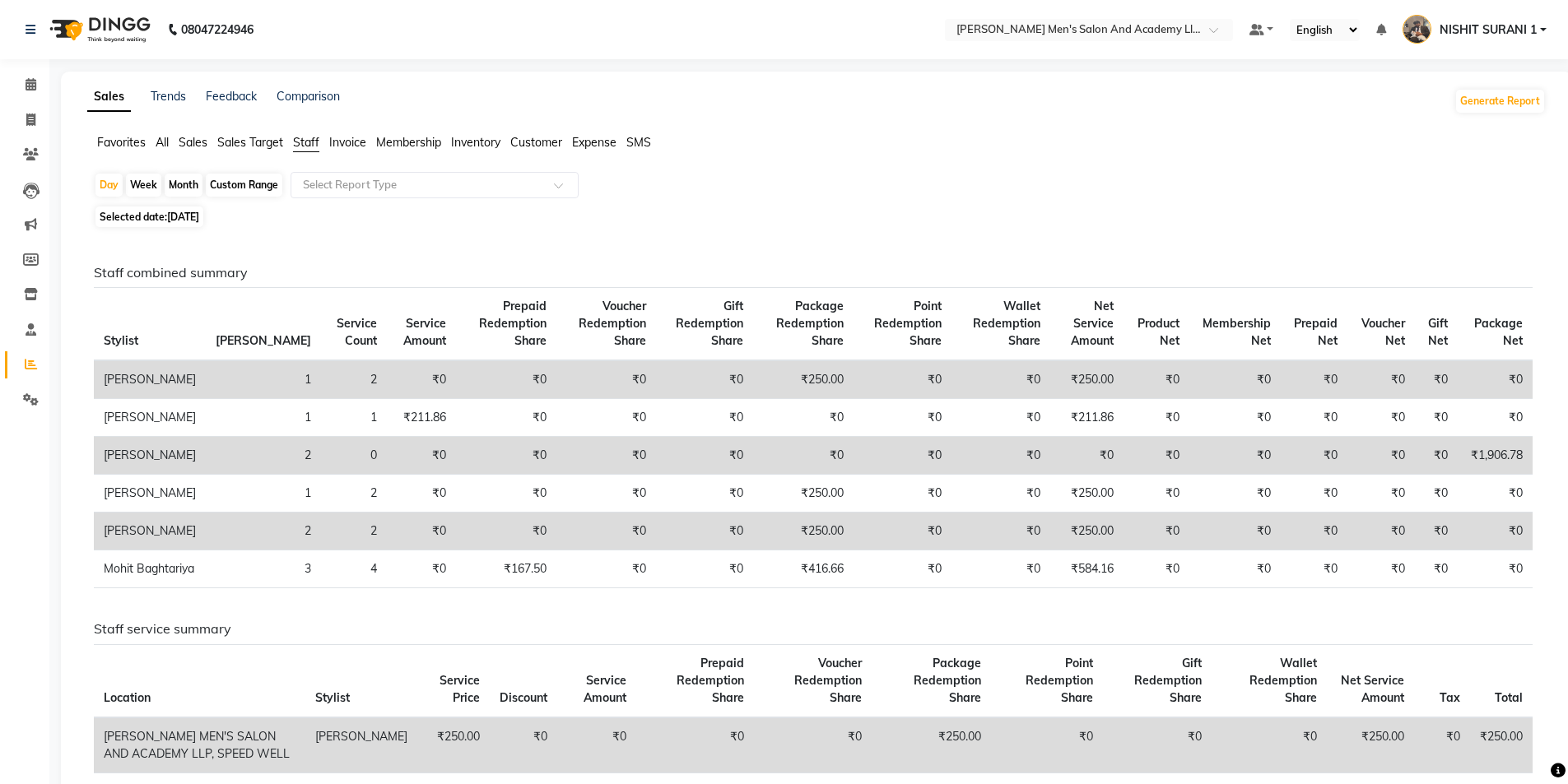
drag, startPoint x: 365, startPoint y: 189, endPoint x: 286, endPoint y: 208, distance: 81.3
click at [249, 210] on div "Day Week Month Custom Range Select Report Type Selected date: 03-09-2025 Staff …" at bounding box center [817, 712] width 1459 height 1079
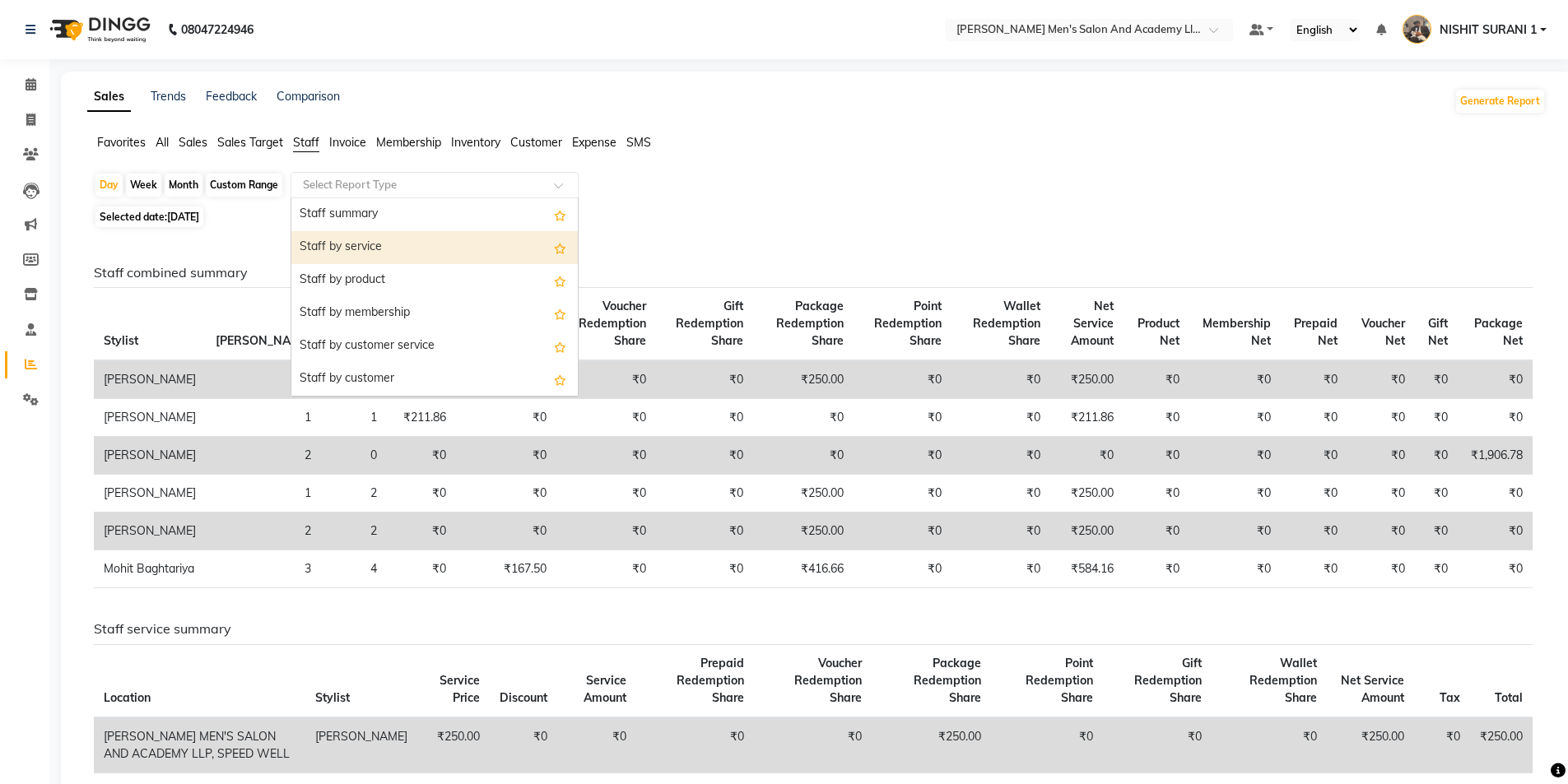
click at [483, 245] on div "Staff by service" at bounding box center [434, 248] width 286 height 33
select select "full_report"
select select "csv"
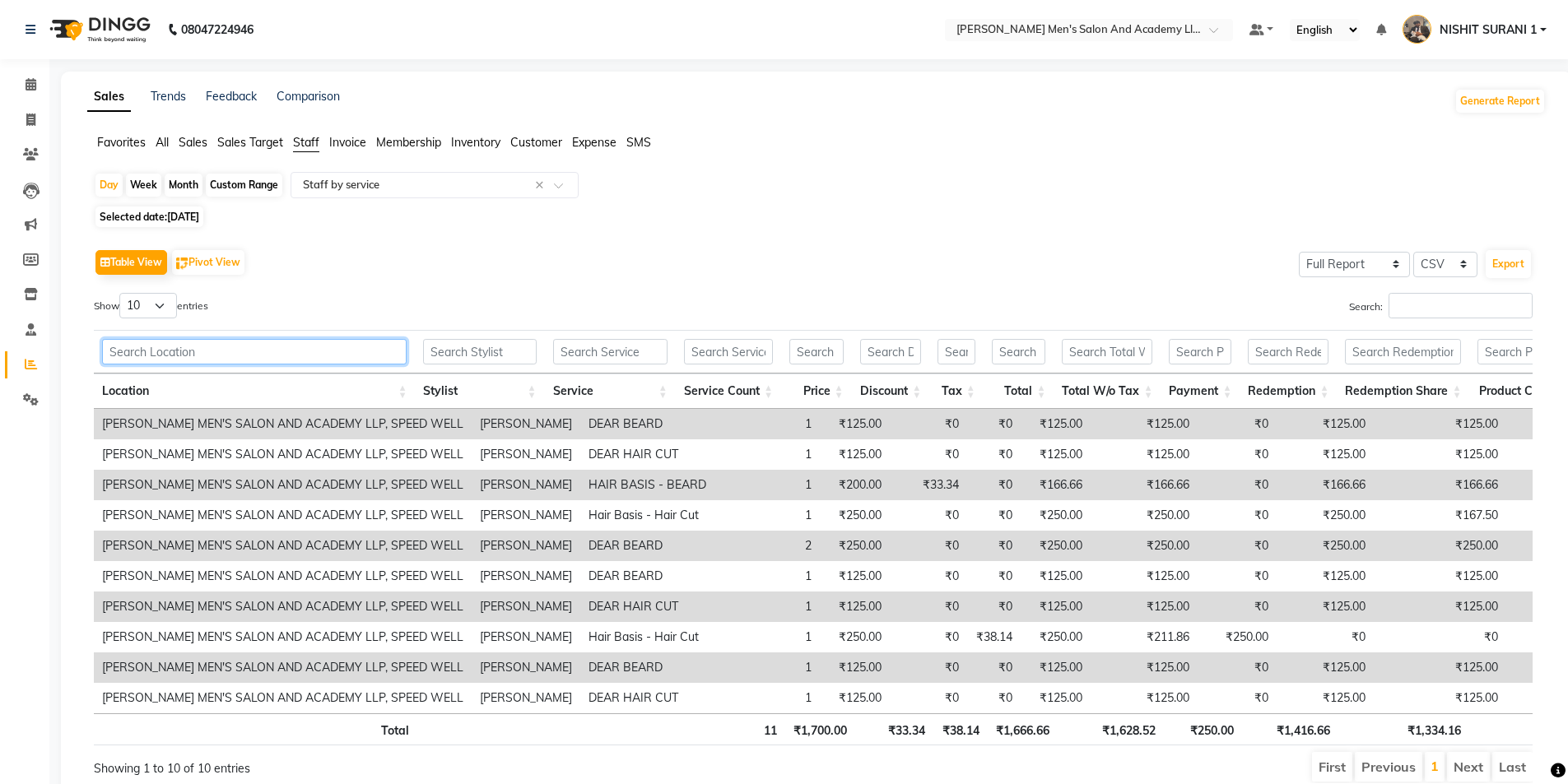
click at [170, 349] on input "text" at bounding box center [254, 352] width 305 height 25
click at [1409, 299] on input "Search:" at bounding box center [1461, 306] width 144 height 25
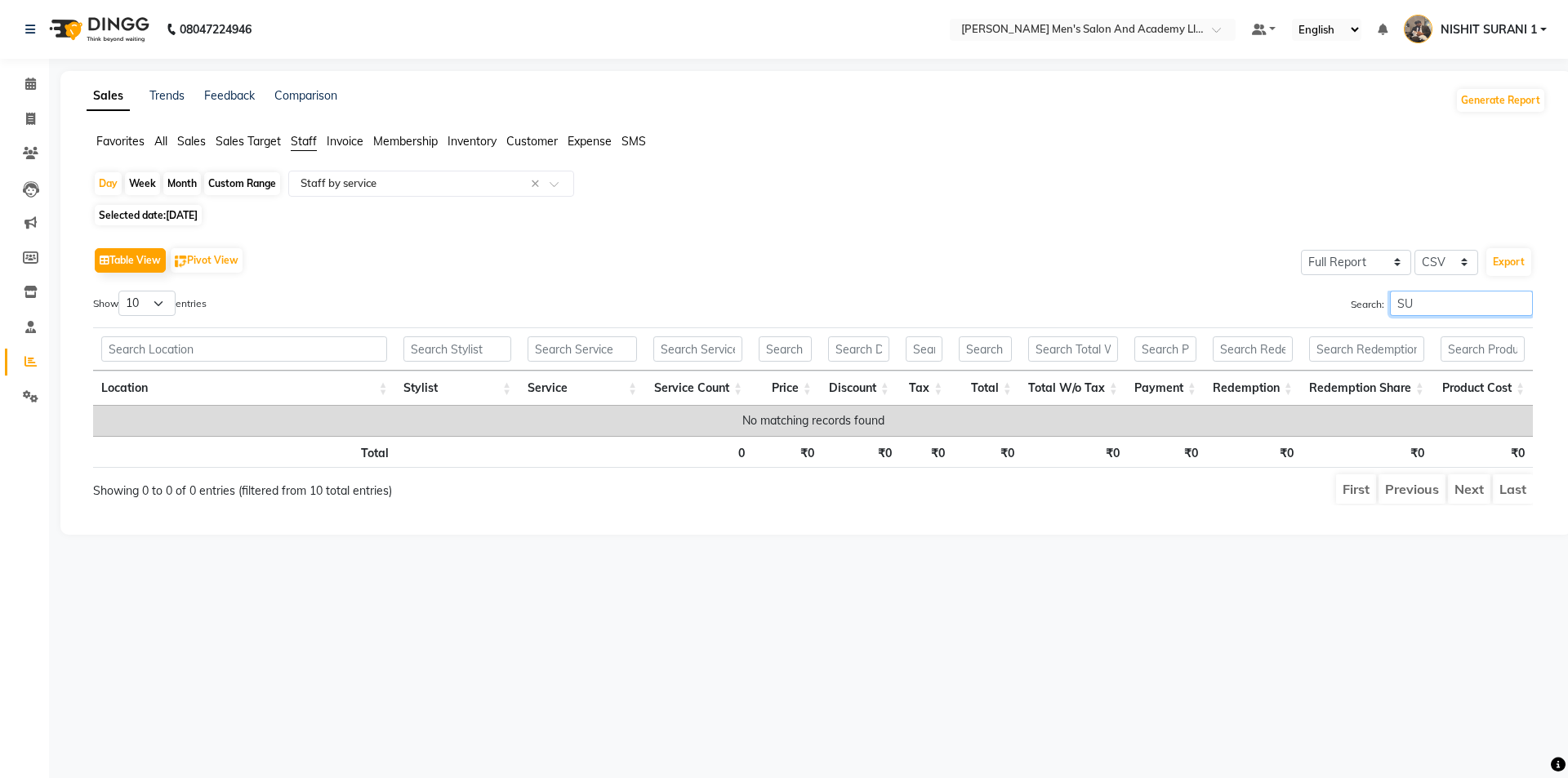
type input "S"
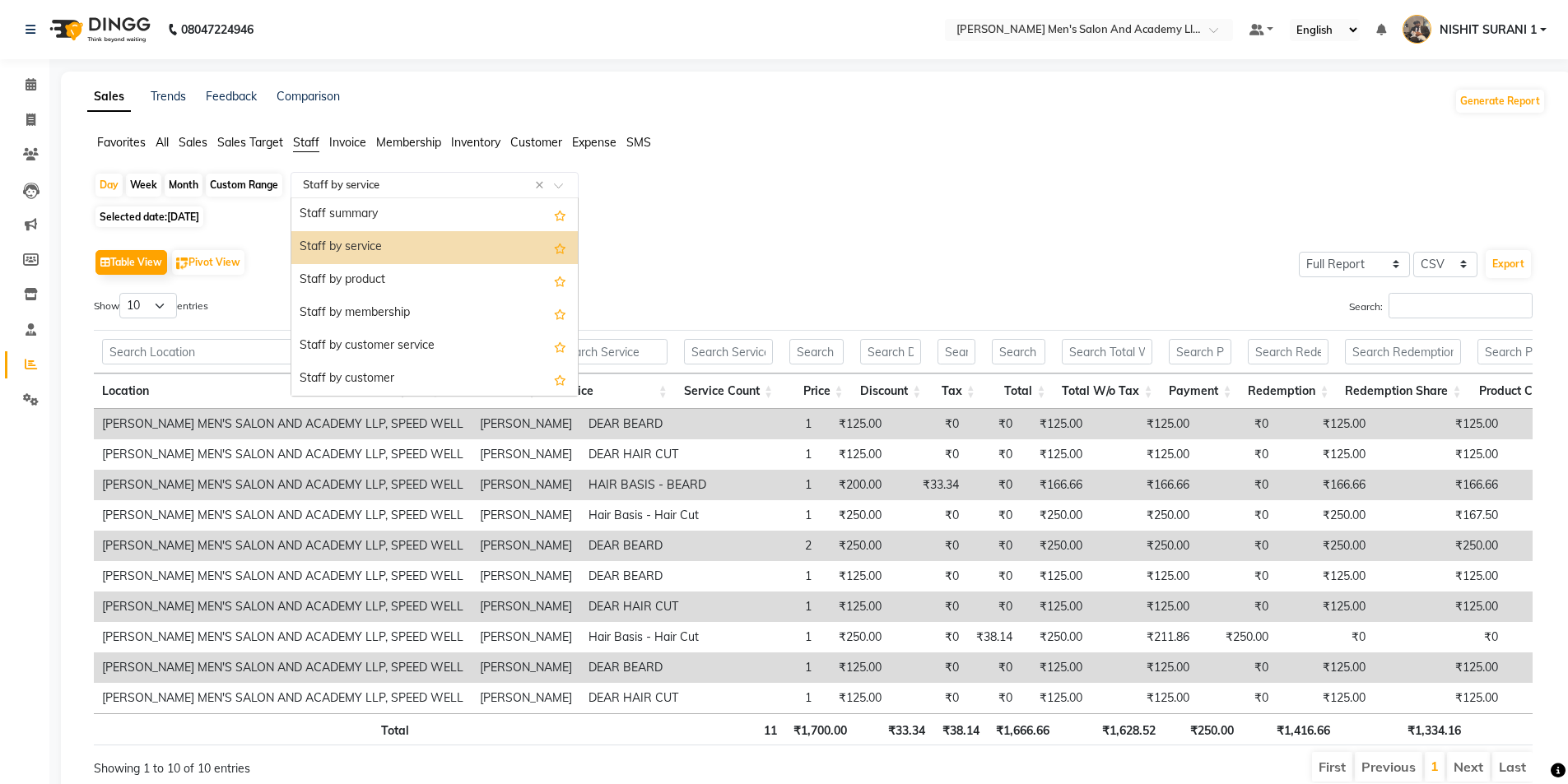
click at [349, 183] on input "text" at bounding box center [418, 186] width 237 height 17
click at [360, 245] on div "Staff by service" at bounding box center [434, 248] width 286 height 33
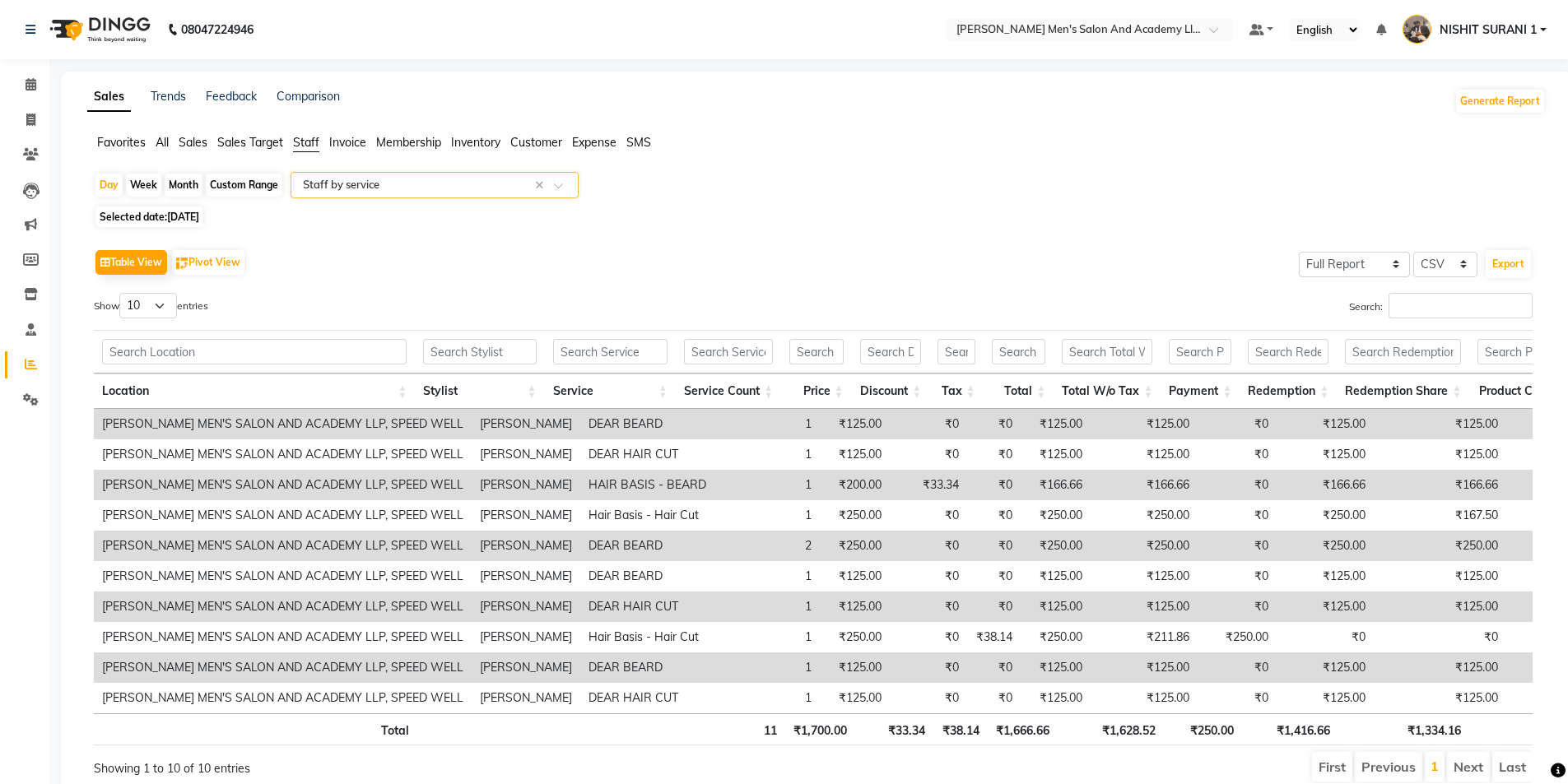
click at [194, 219] on span "[DATE]" at bounding box center [183, 217] width 32 height 13
select select "9"
select select "2025"
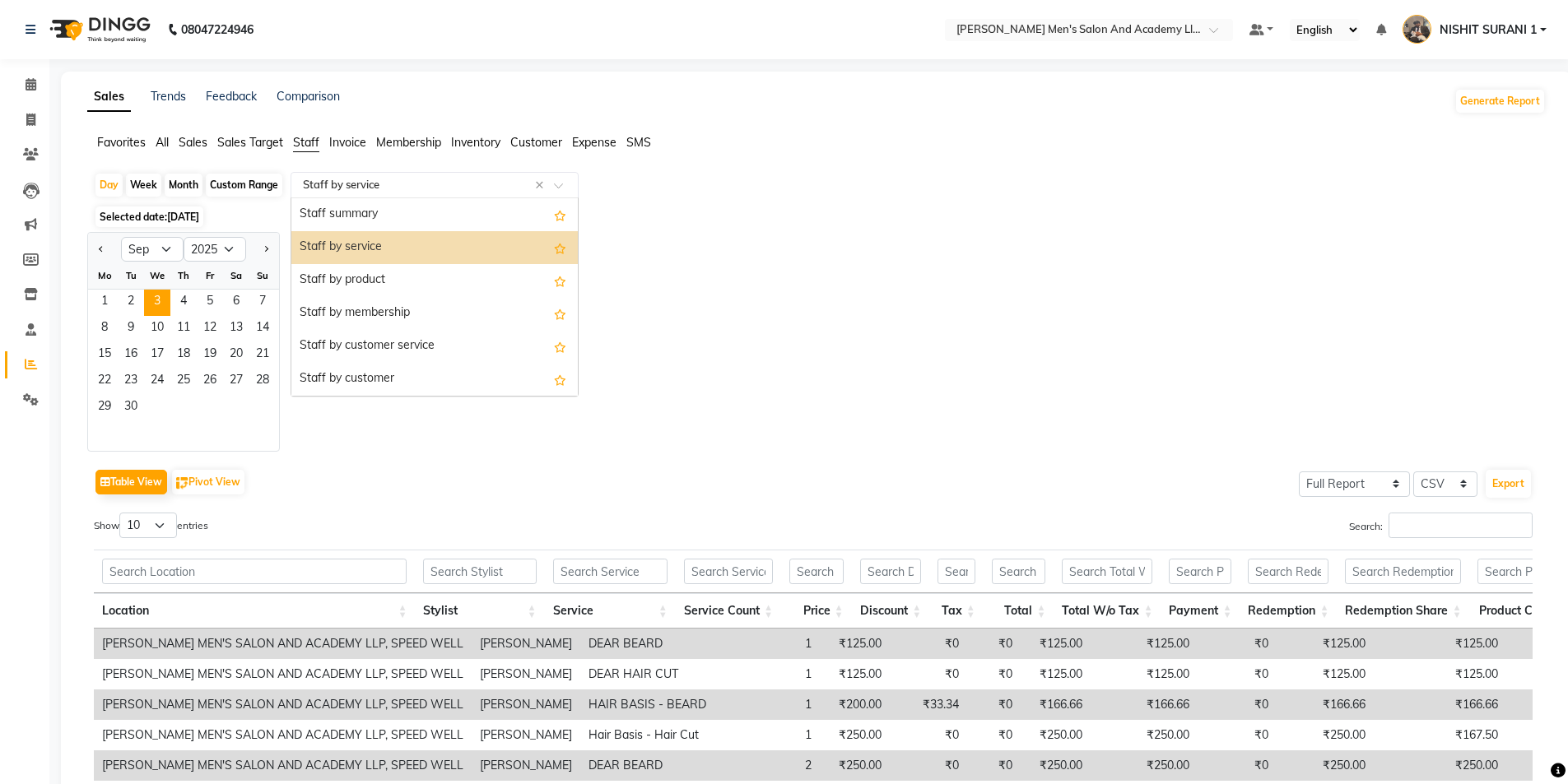
click at [342, 176] on div "Select Report Type × Staff by service ×" at bounding box center [434, 185] width 288 height 26
drag, startPoint x: 342, startPoint y: 253, endPoint x: 348, endPoint y: 247, distance: 8.5
click at [348, 249] on div "Staff by service" at bounding box center [434, 248] width 286 height 33
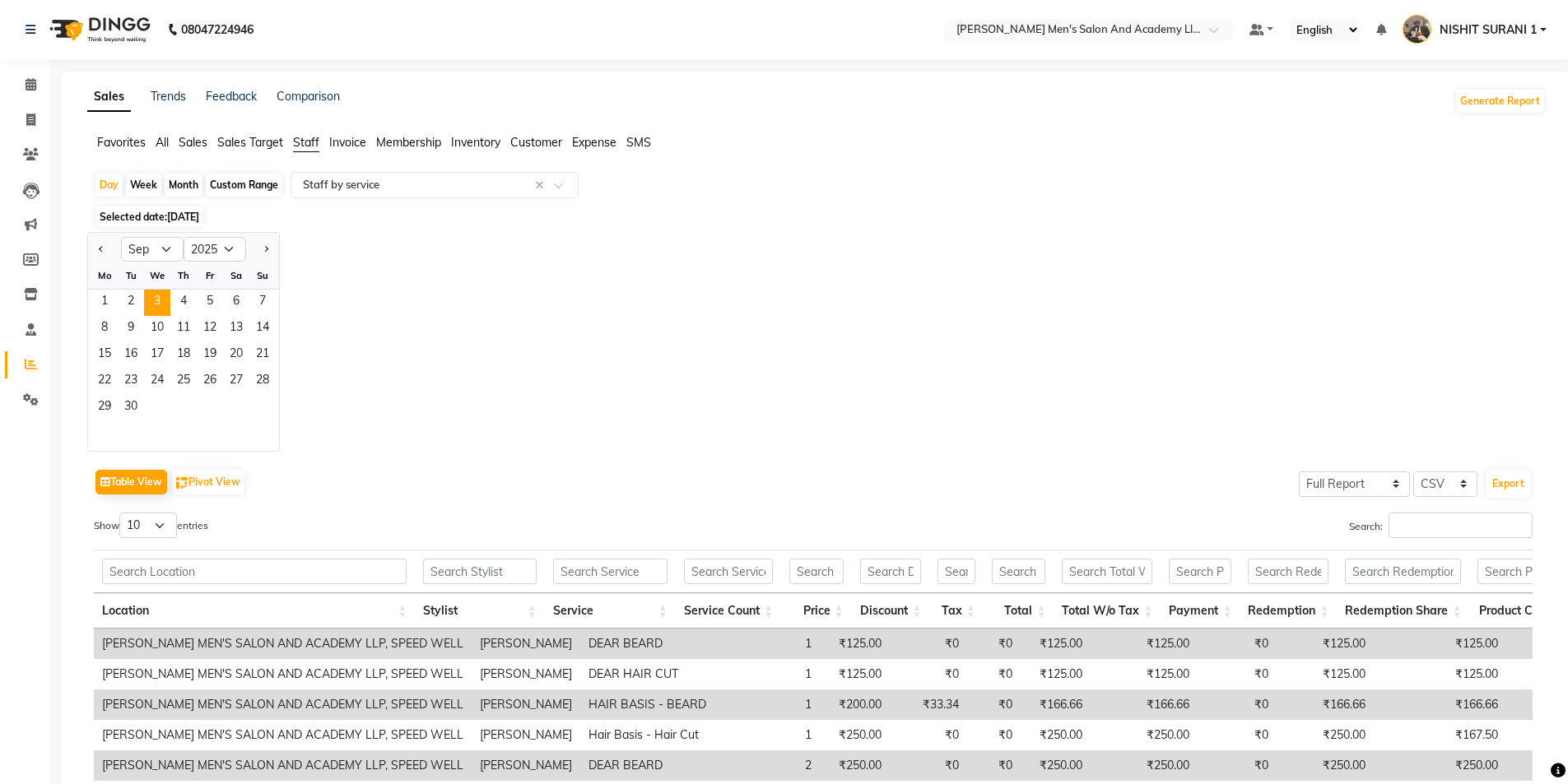
drag, startPoint x: 22, startPoint y: 355, endPoint x: 27, endPoint y: 345, distance: 11.2
click at [23, 355] on link "Reports" at bounding box center [24, 365] width 39 height 27
click at [34, 358] on span at bounding box center [31, 365] width 29 height 19
click at [31, 360] on icon at bounding box center [30, 364] width 13 height 13
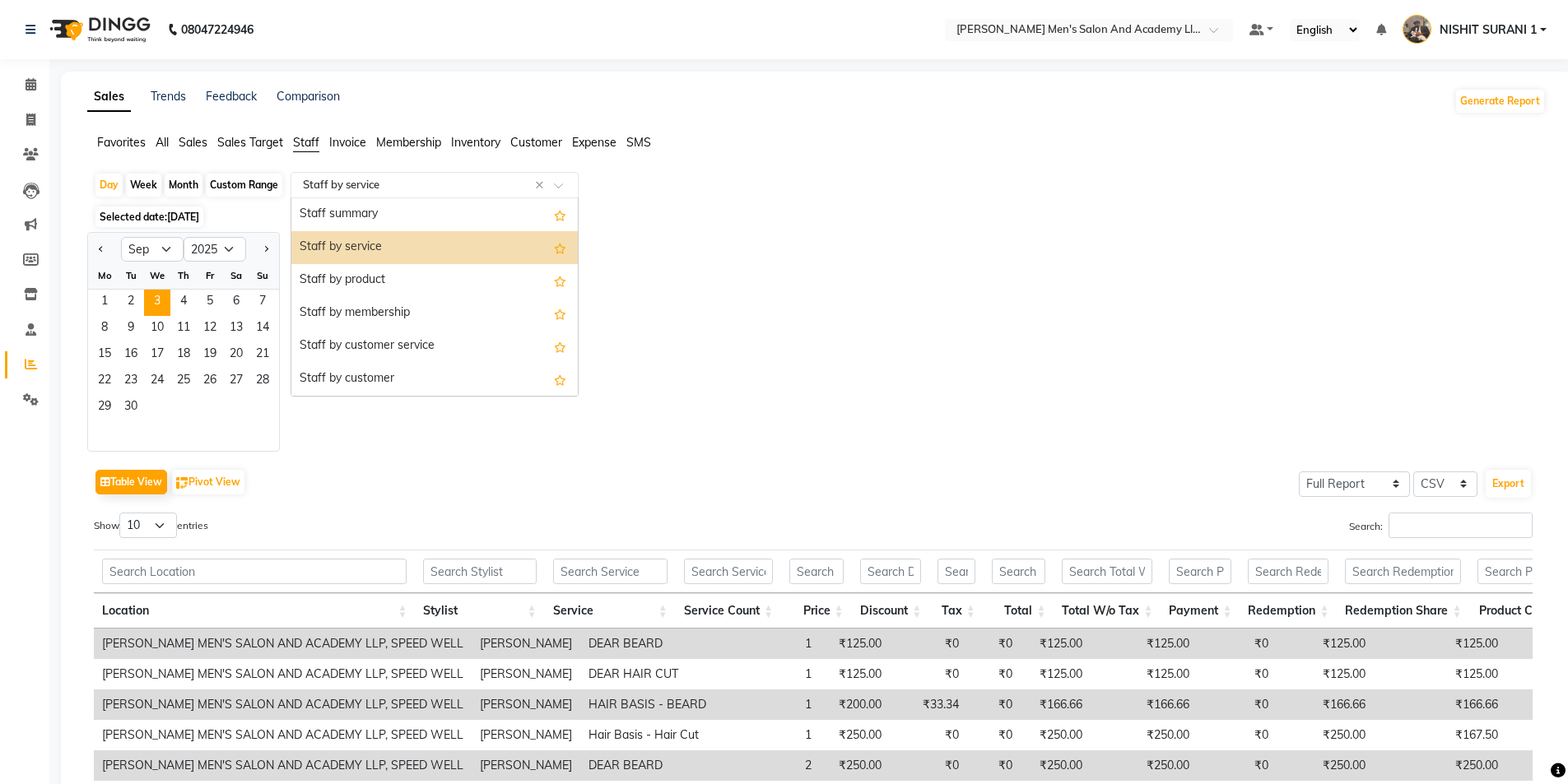
click at [358, 186] on input "text" at bounding box center [418, 186] width 237 height 17
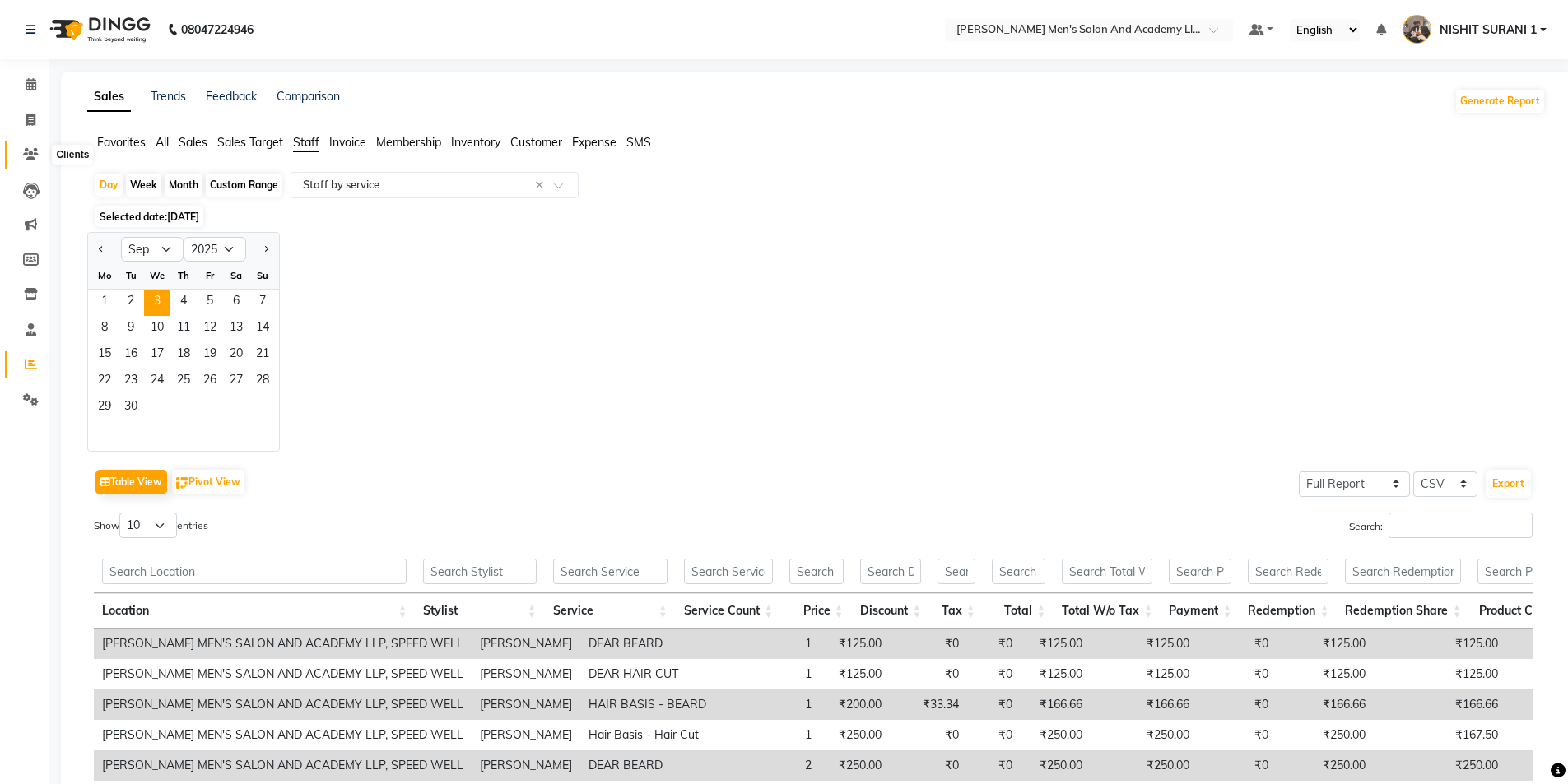
click at [28, 154] on icon at bounding box center [30, 154] width 16 height 13
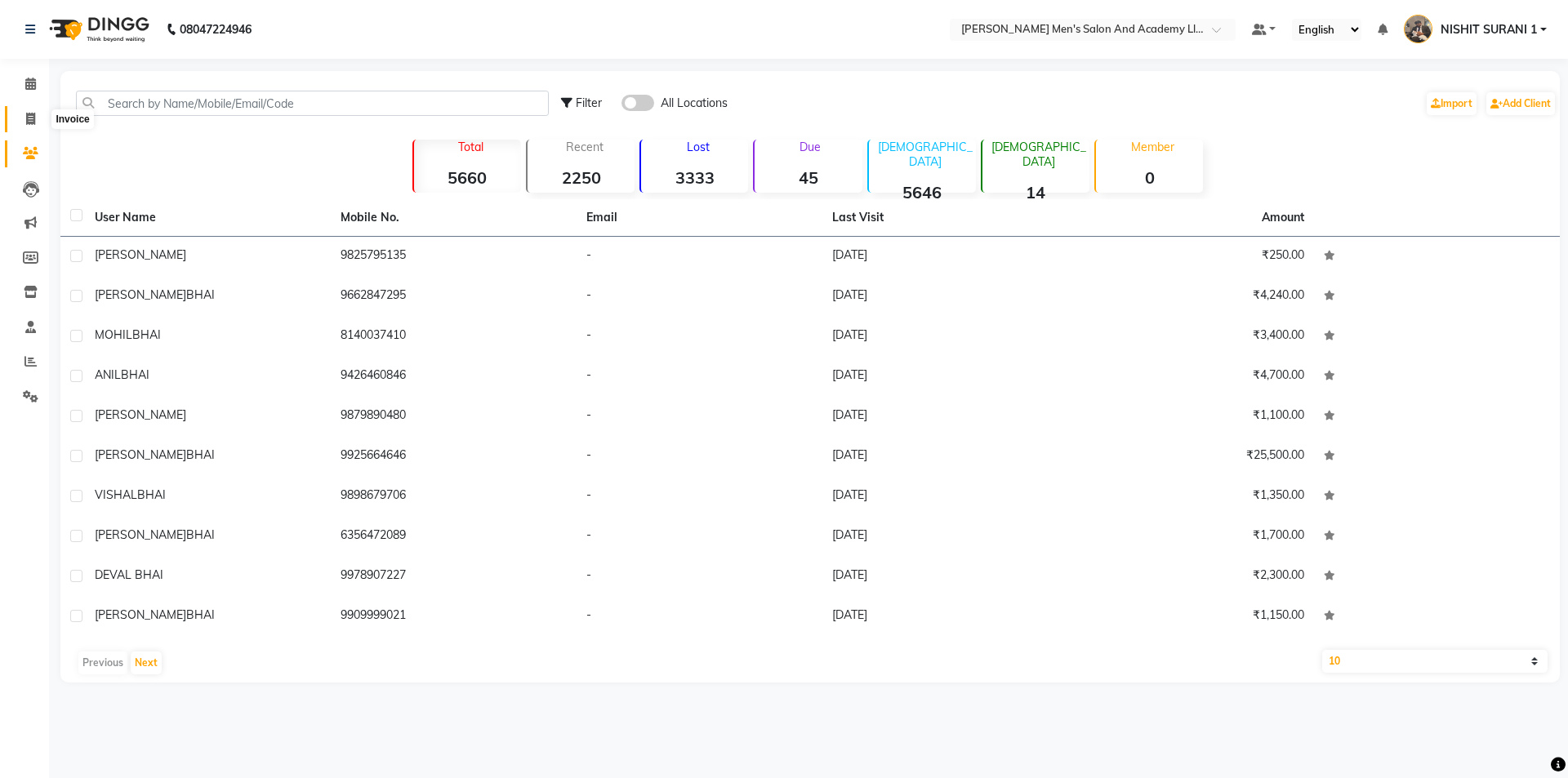
click at [29, 127] on link "Invoice" at bounding box center [24, 119] width 39 height 27
select select "6752"
select select "service"
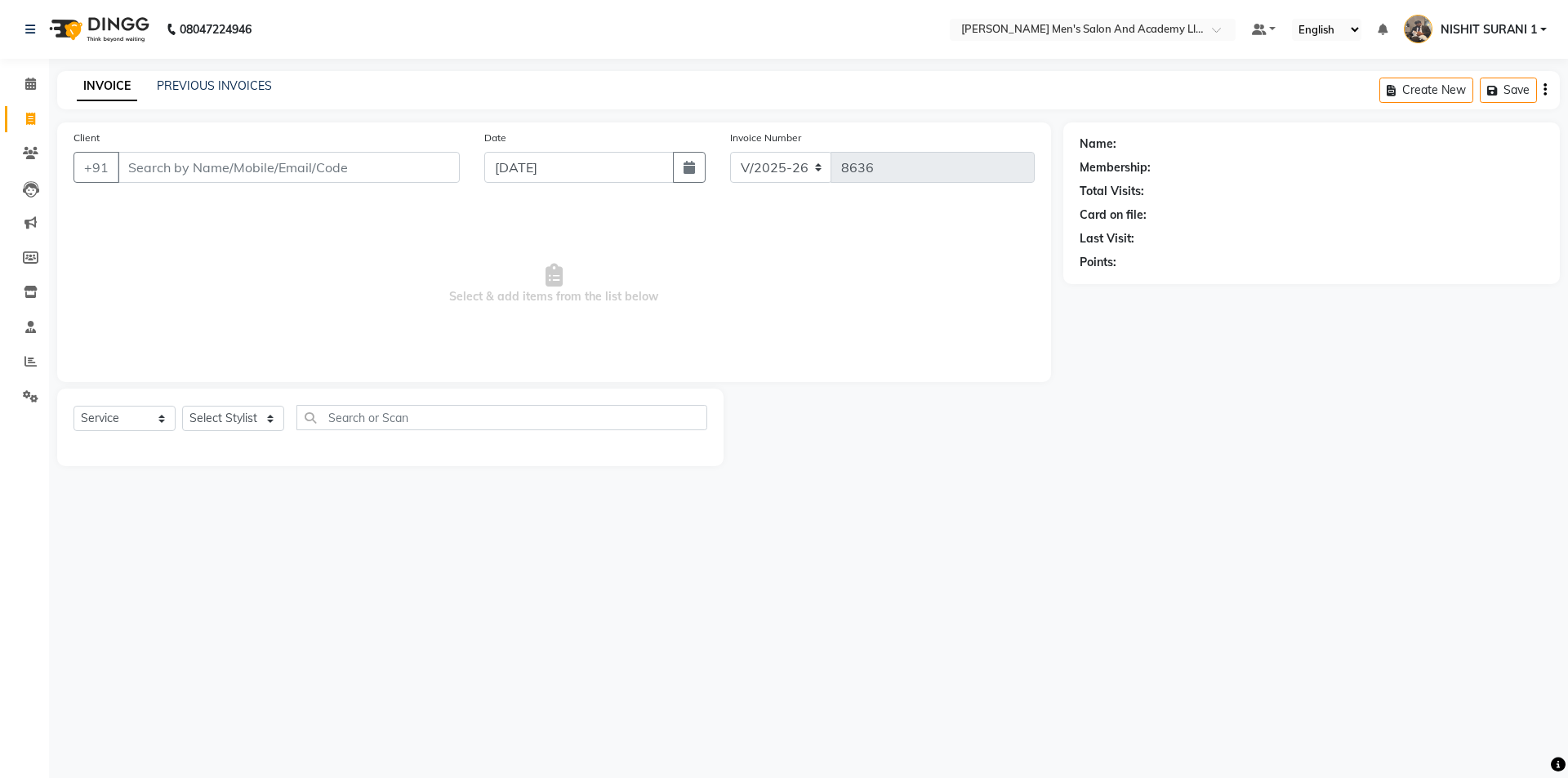
click at [202, 167] on input "Client" at bounding box center [288, 167] width 342 height 31
click at [177, 87] on link "PREVIOUS INVOICES" at bounding box center [214, 86] width 115 height 15
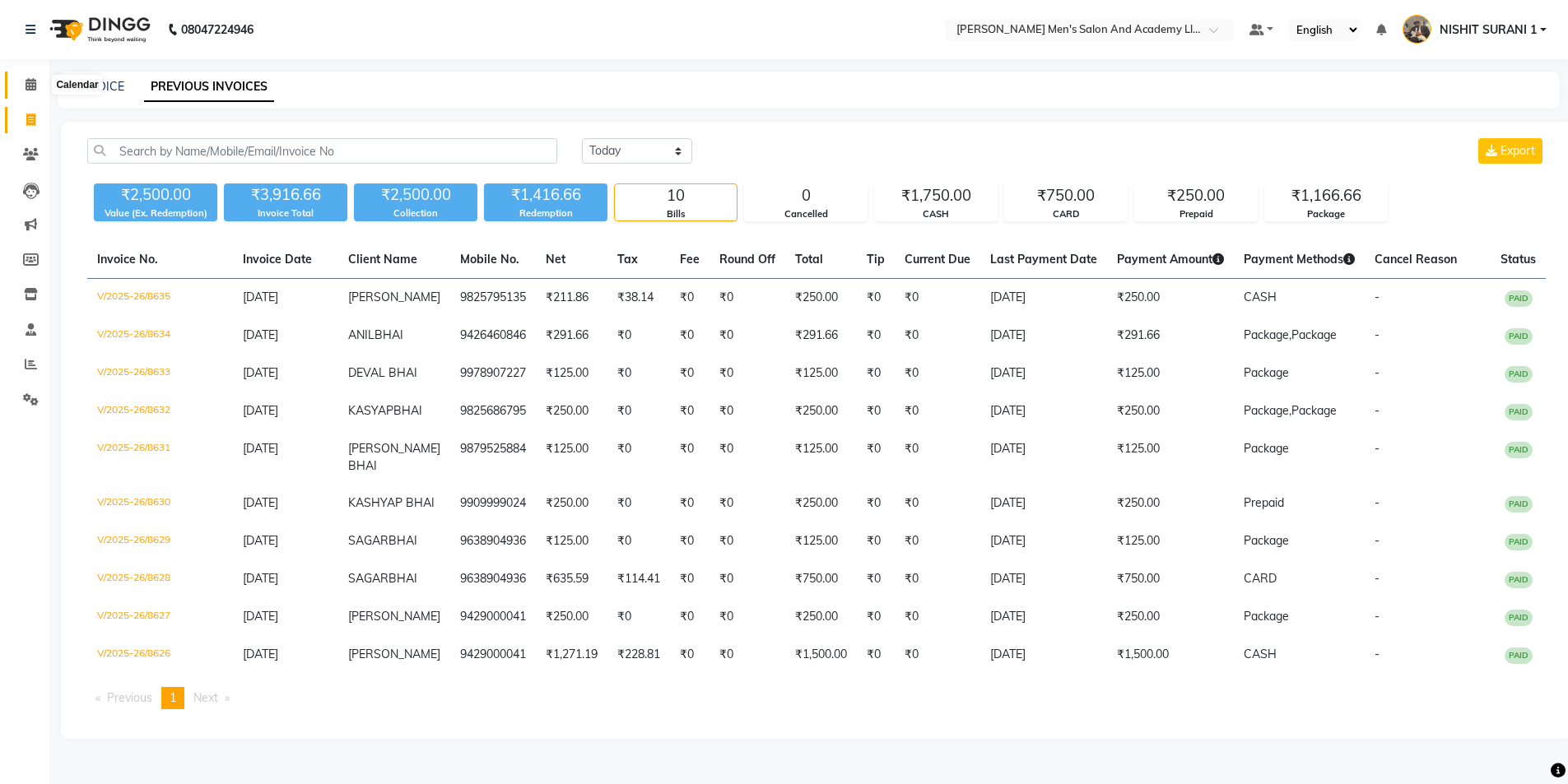
click at [29, 76] on span at bounding box center [31, 85] width 29 height 19
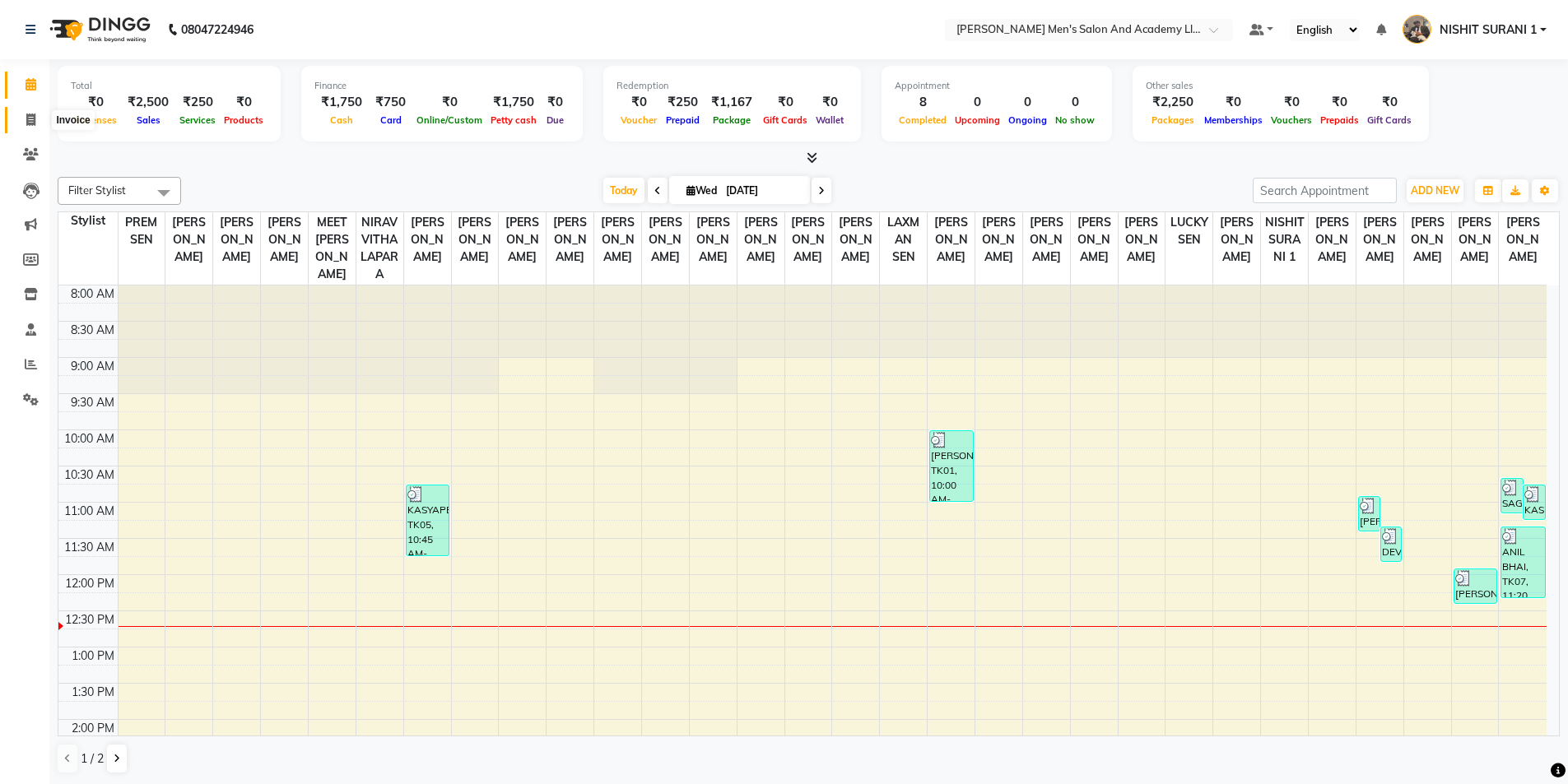
click at [34, 114] on icon at bounding box center [30, 119] width 9 height 13
select select "service"
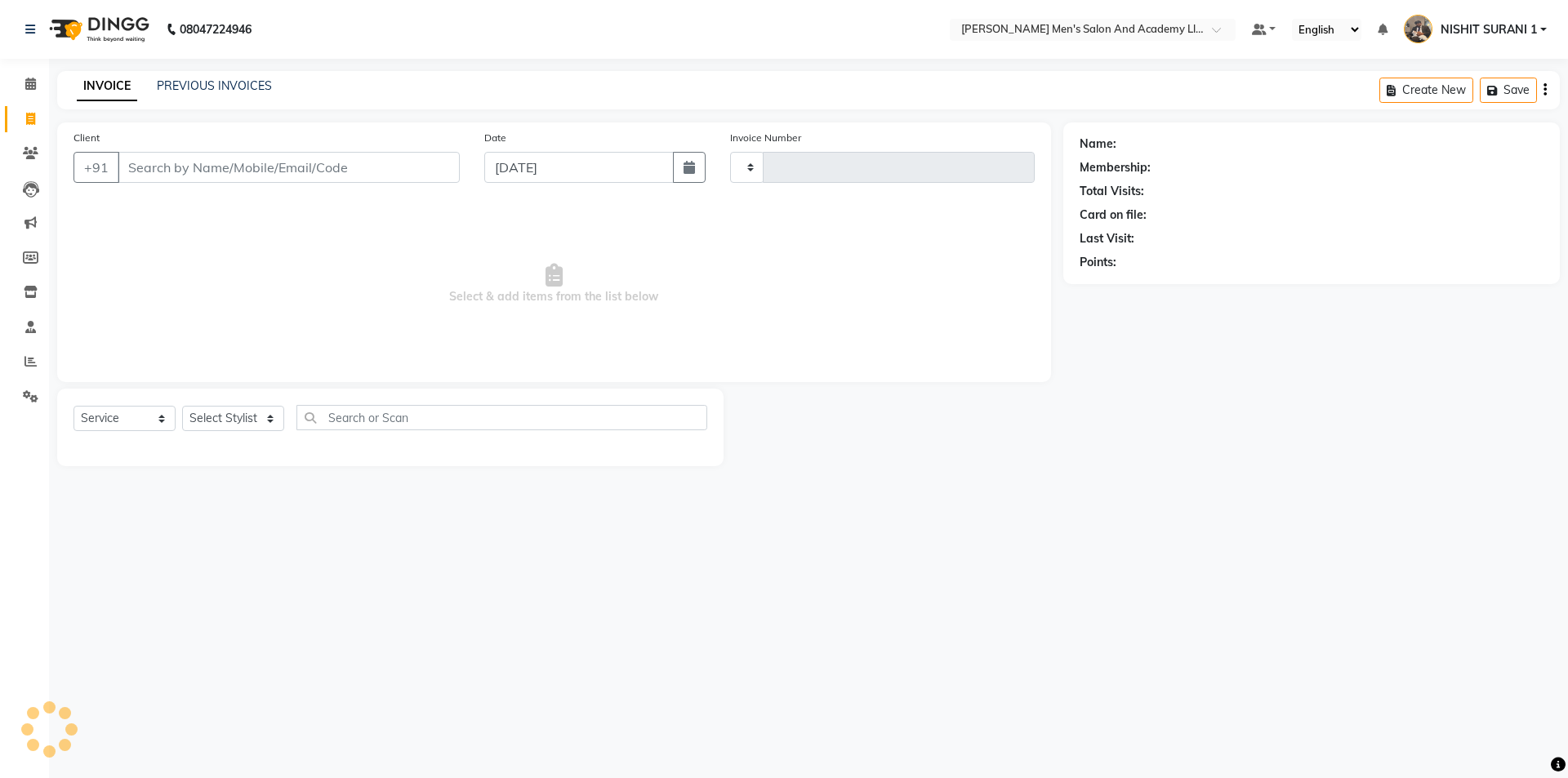
type input "8636"
select select "6752"
click at [162, 157] on input "Client" at bounding box center [288, 167] width 342 height 31
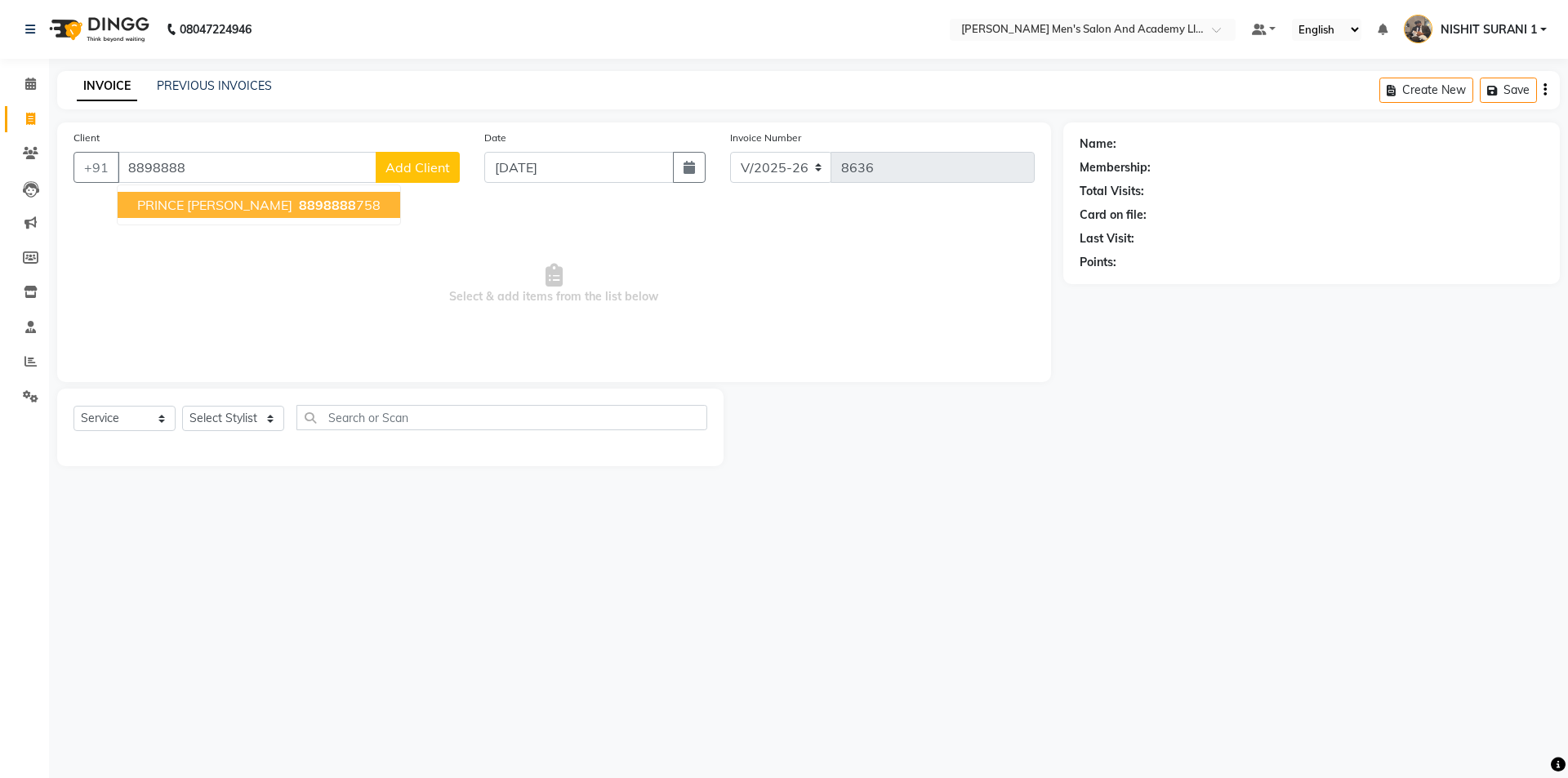
click at [179, 206] on span "PRINCE BHAI" at bounding box center [215, 205] width 155 height 17
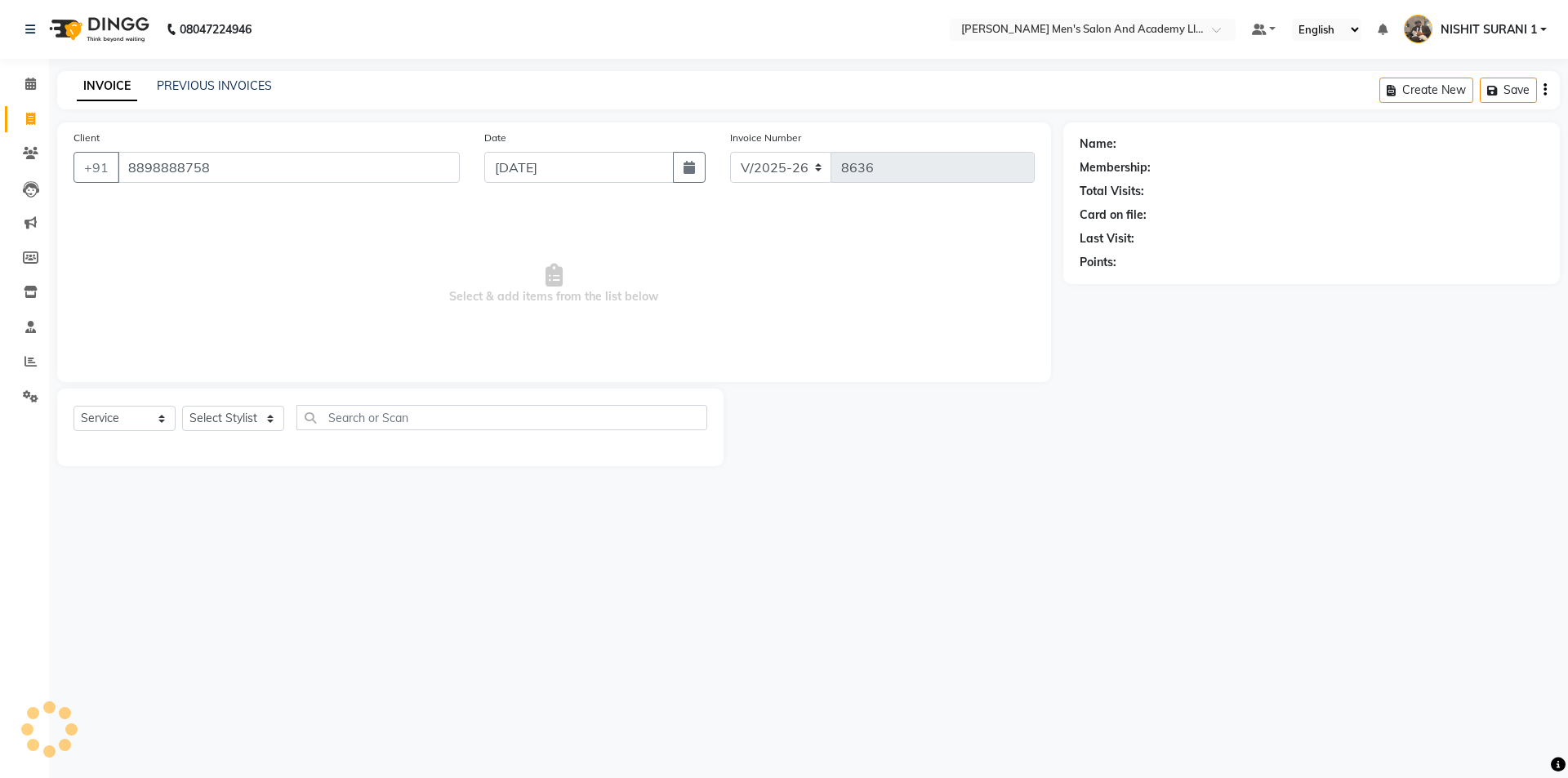
type input "8898888758"
click at [198, 416] on select "Select Stylist AADITYA SOLANKI ABHAY PARMAR AJAY SEN ANKUSH SEN ASHISH VAGHELA …" at bounding box center [233, 418] width 102 height 25
select select "90387"
click at [182, 406] on select "Select Stylist AADITYA SOLANKI ABHAY PARMAR AJAY SEN ANKUSH SEN ASHISH VAGHELA …" at bounding box center [233, 418] width 102 height 25
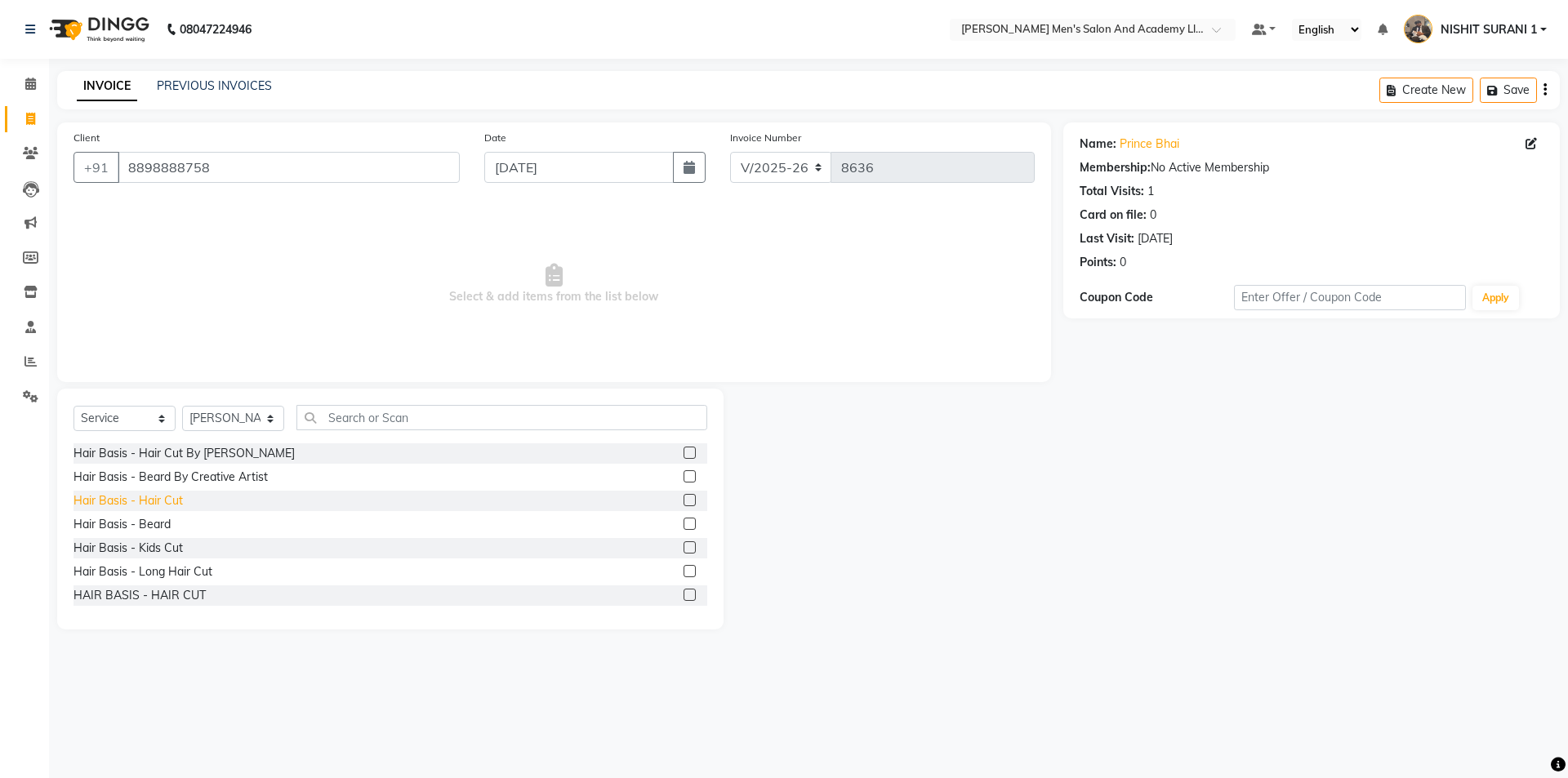
click at [145, 498] on div "Hair Basis - Hair Cut" at bounding box center [127, 501] width 109 height 17
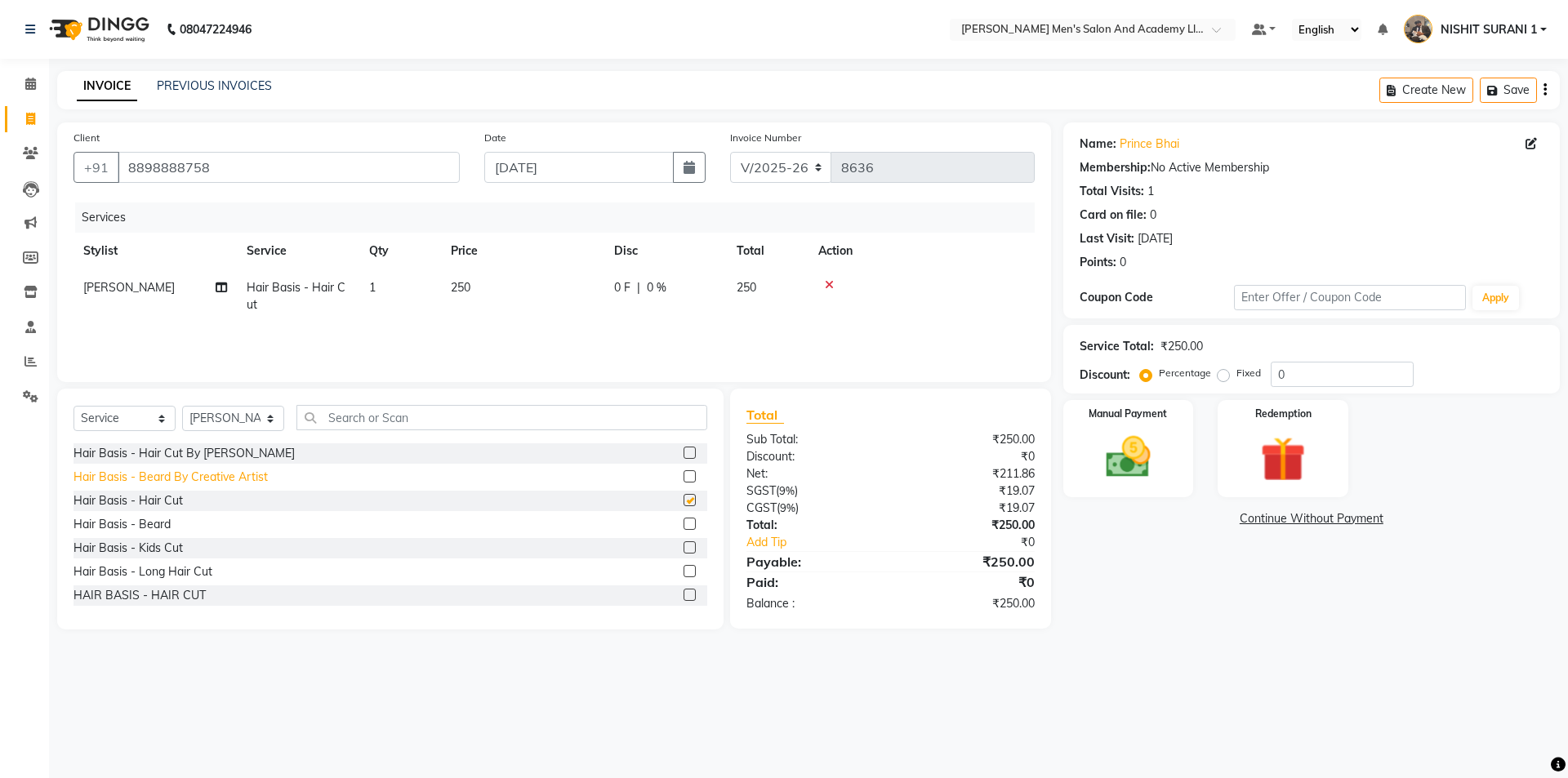
checkbox input "false"
click at [1135, 446] on img at bounding box center [1127, 457] width 76 height 54
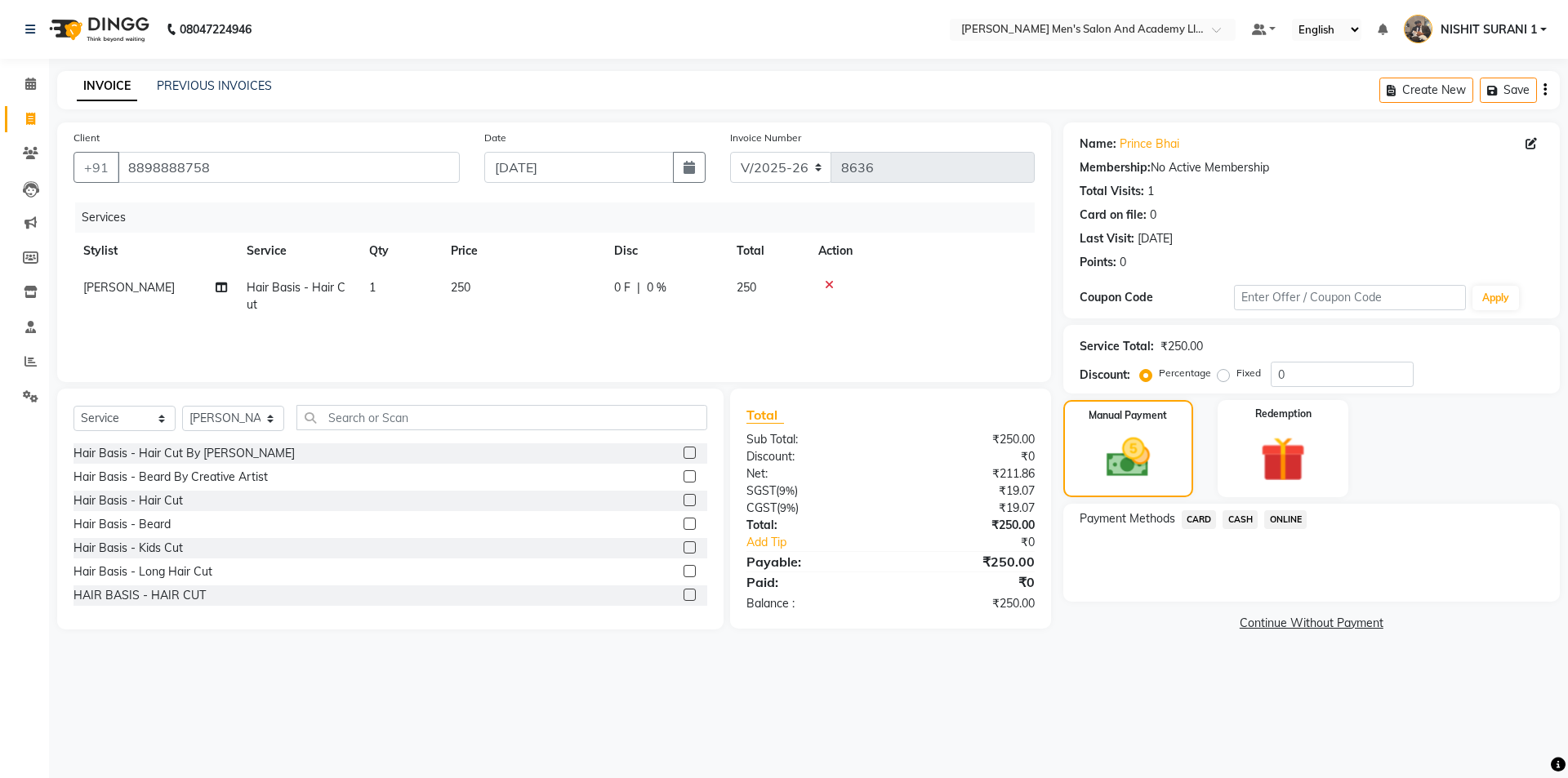
click at [1247, 521] on span "CASH" at bounding box center [1240, 520] width 35 height 19
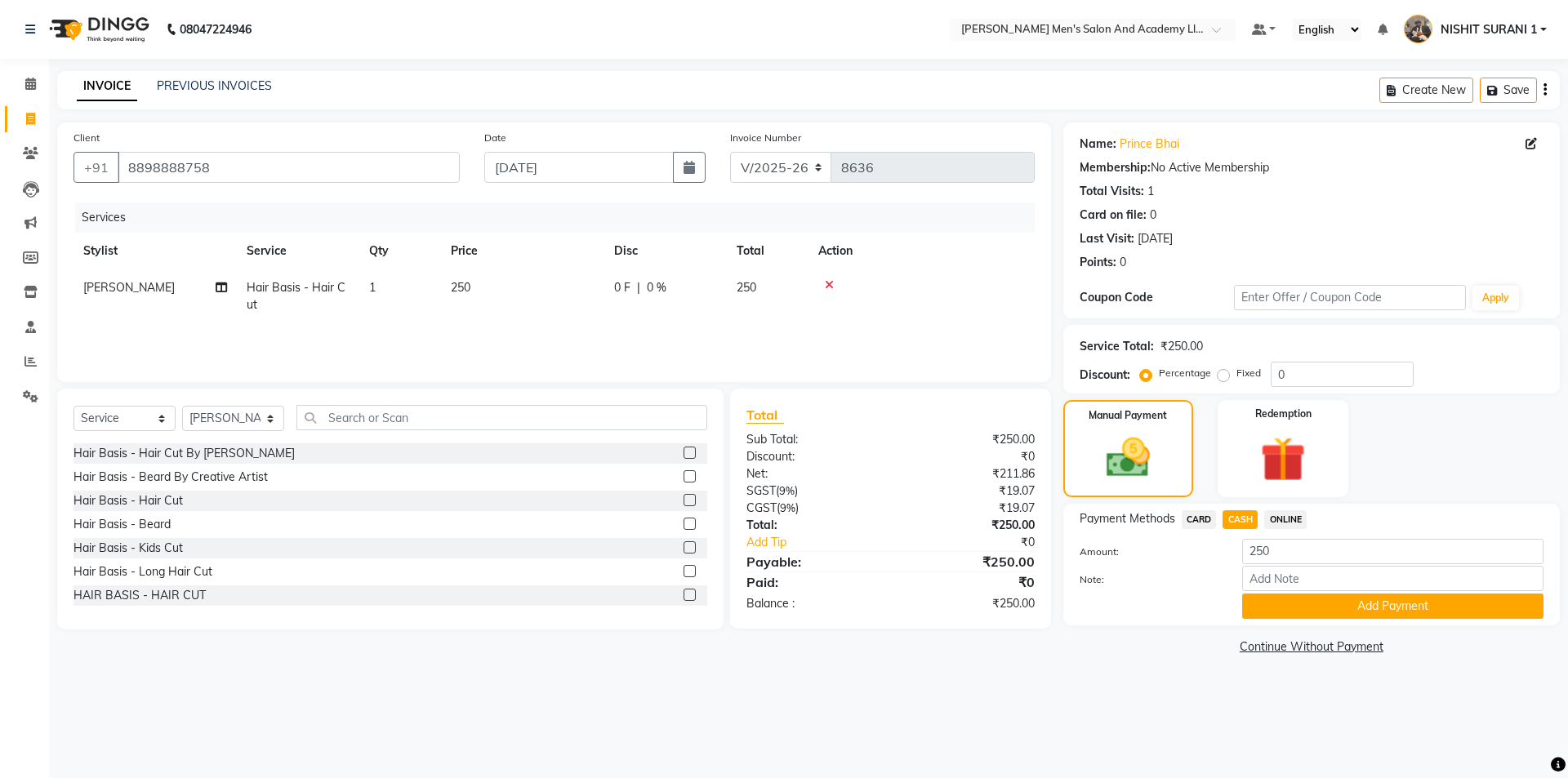
click at [1194, 517] on span "CARD" at bounding box center [1199, 520] width 35 height 19
click at [1362, 611] on button "Add Payment" at bounding box center [1392, 606] width 301 height 25
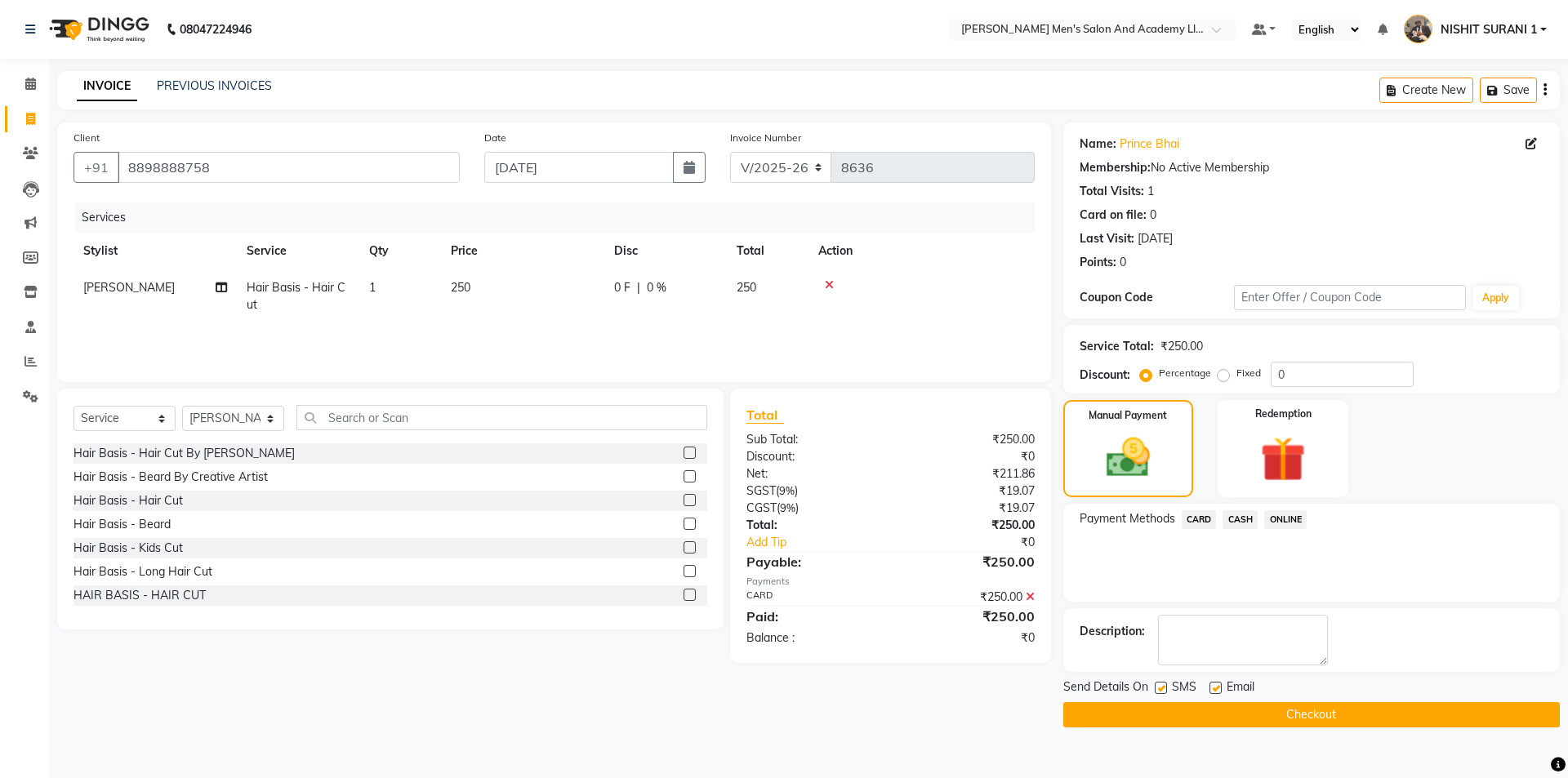
click at [1217, 690] on label at bounding box center [1215, 688] width 12 height 12
click at [1217, 690] on input "checkbox" at bounding box center [1214, 689] width 11 height 11
checkbox input "false"
click at [1160, 685] on label at bounding box center [1161, 688] width 12 height 12
click at [1160, 685] on input "checkbox" at bounding box center [1160, 689] width 11 height 11
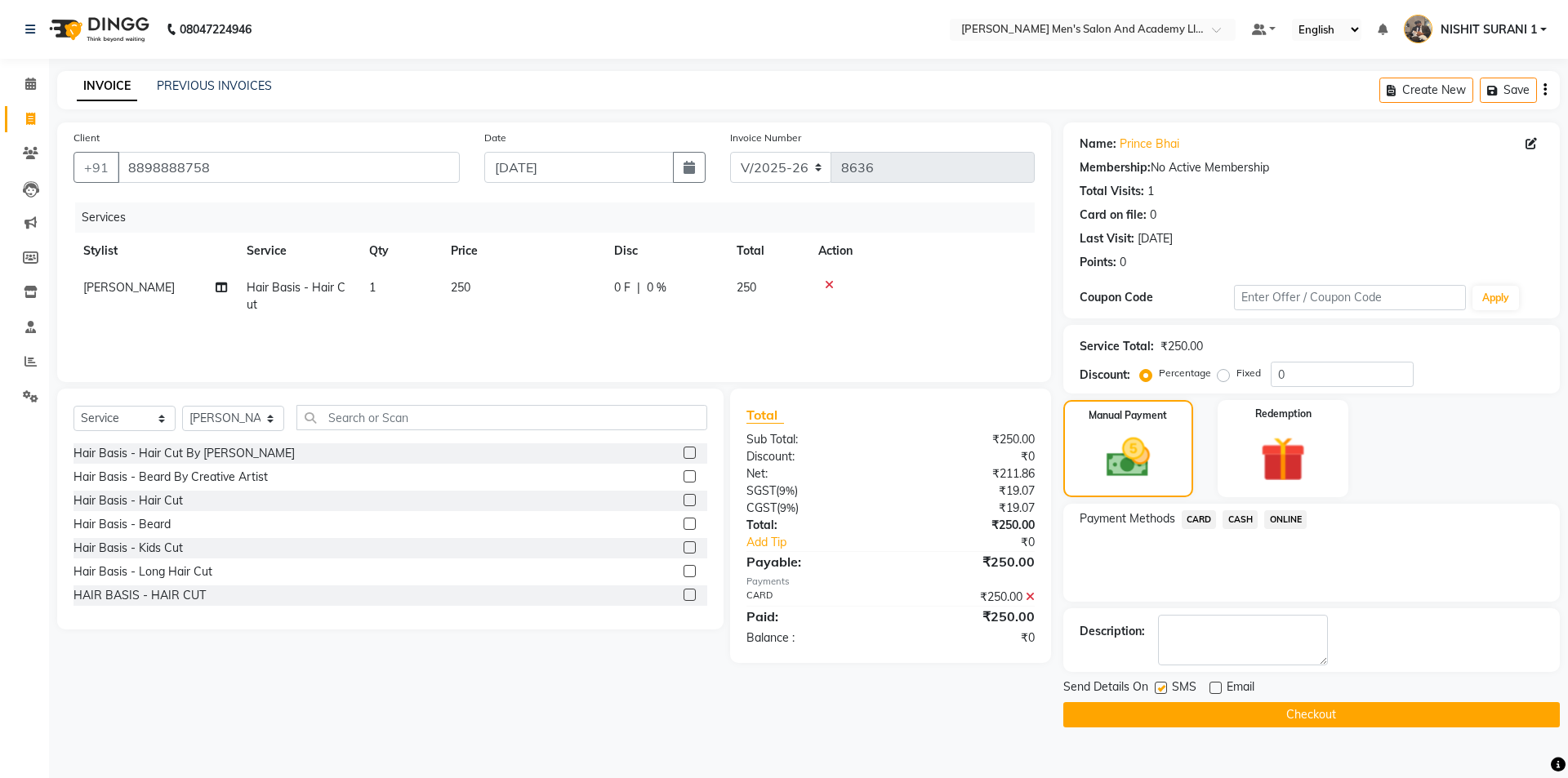
checkbox input "false"
click at [1159, 707] on button "Checkout" at bounding box center [1312, 715] width 496 height 25
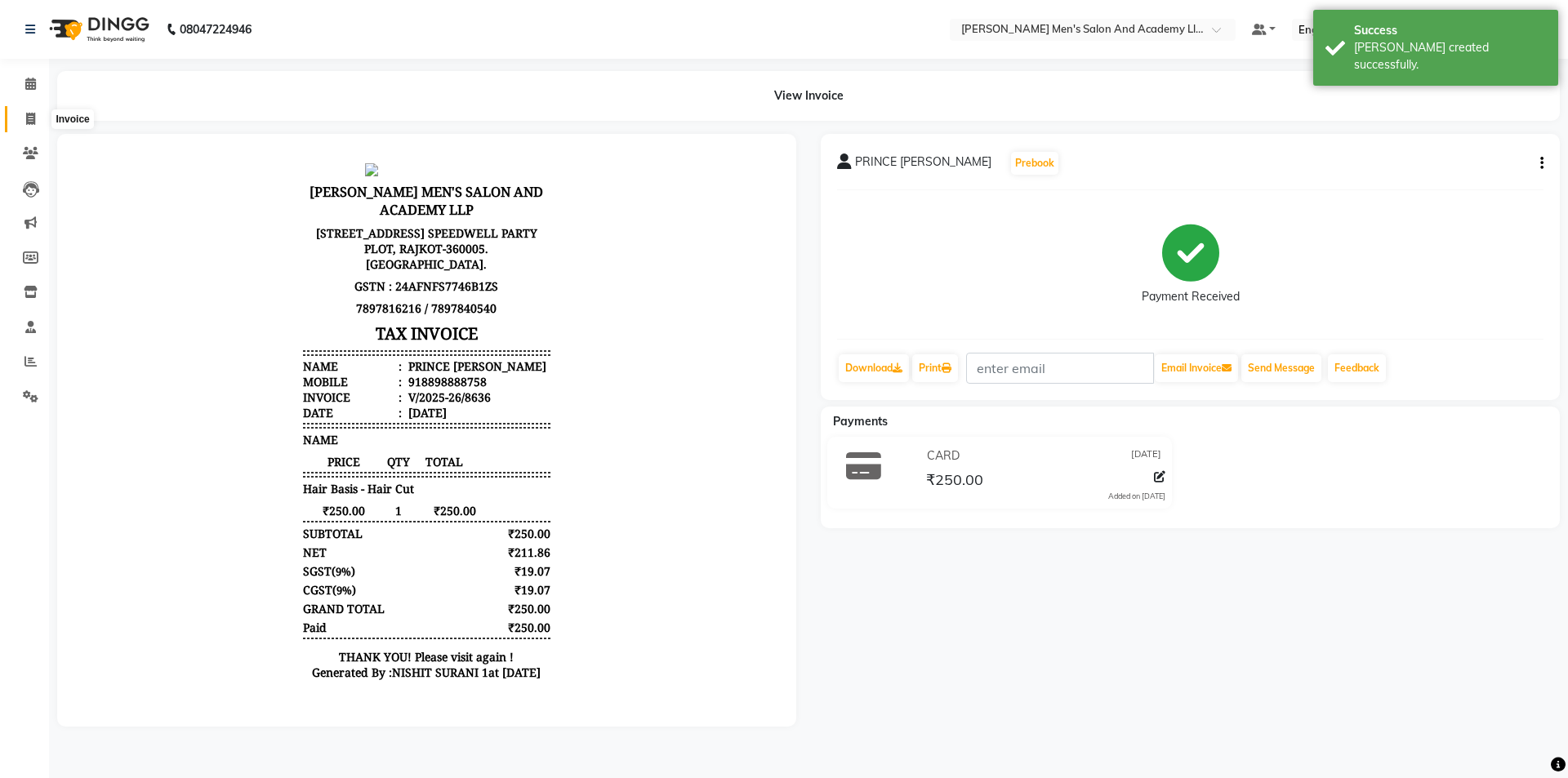
click at [28, 117] on icon at bounding box center [30, 118] width 9 height 12
select select "6752"
select select "service"
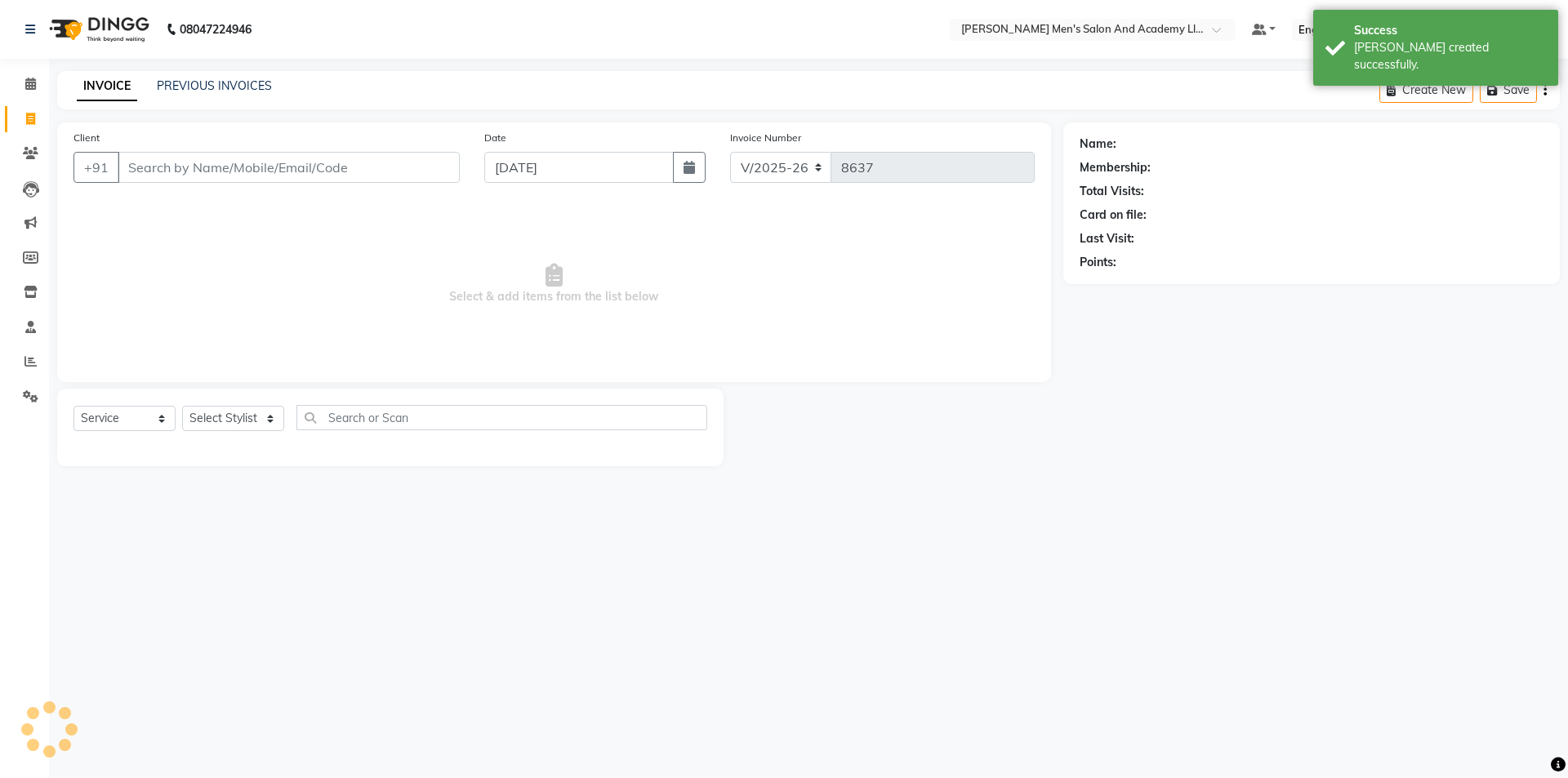
click at [160, 169] on input "Client" at bounding box center [288, 167] width 342 height 31
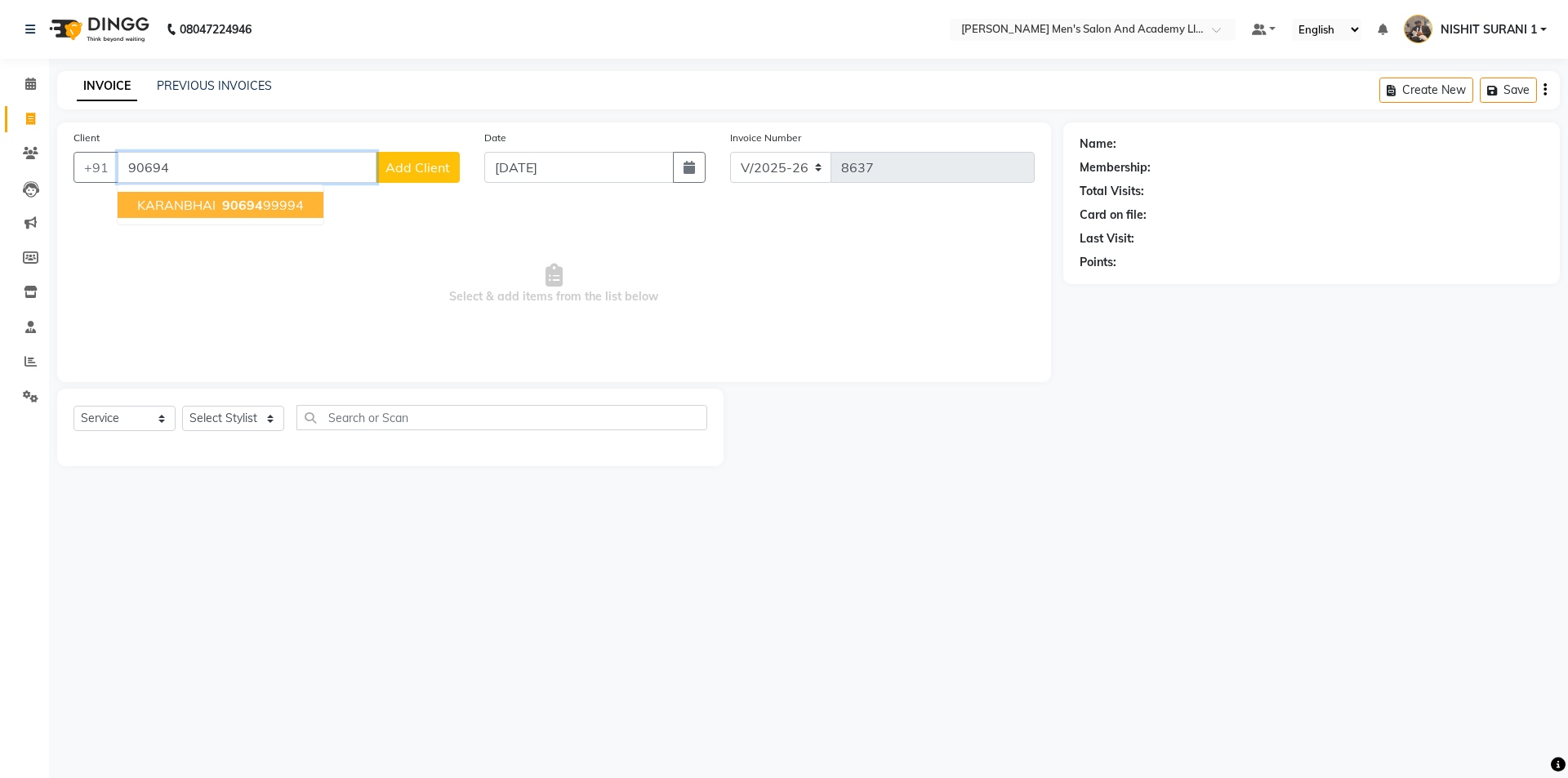
click at [247, 212] on span "90694" at bounding box center [242, 205] width 41 height 17
type input "9069499994"
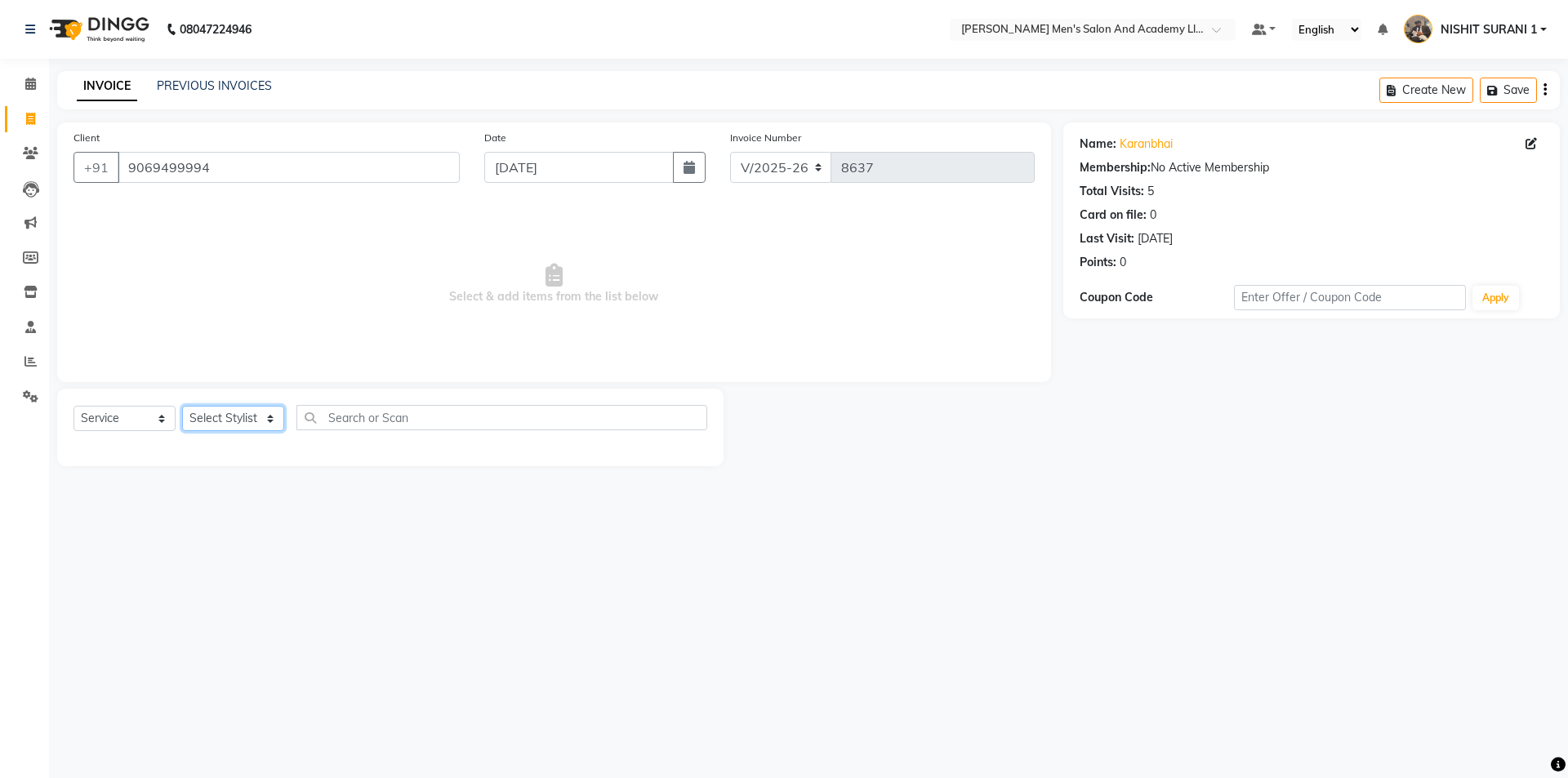
click at [256, 420] on select "Select Stylist AADITYA SOLANKI ABHAY PARMAR AJAY SEN ANKUSH SEN ASHISH VAGHELA …" at bounding box center [233, 418] width 102 height 25
select select "68653"
click at [182, 406] on select "Select Stylist AADITYA SOLANKI ABHAY PARMAR AJAY SEN ANKUSH SEN ASHISH VAGHELA …" at bounding box center [233, 418] width 102 height 25
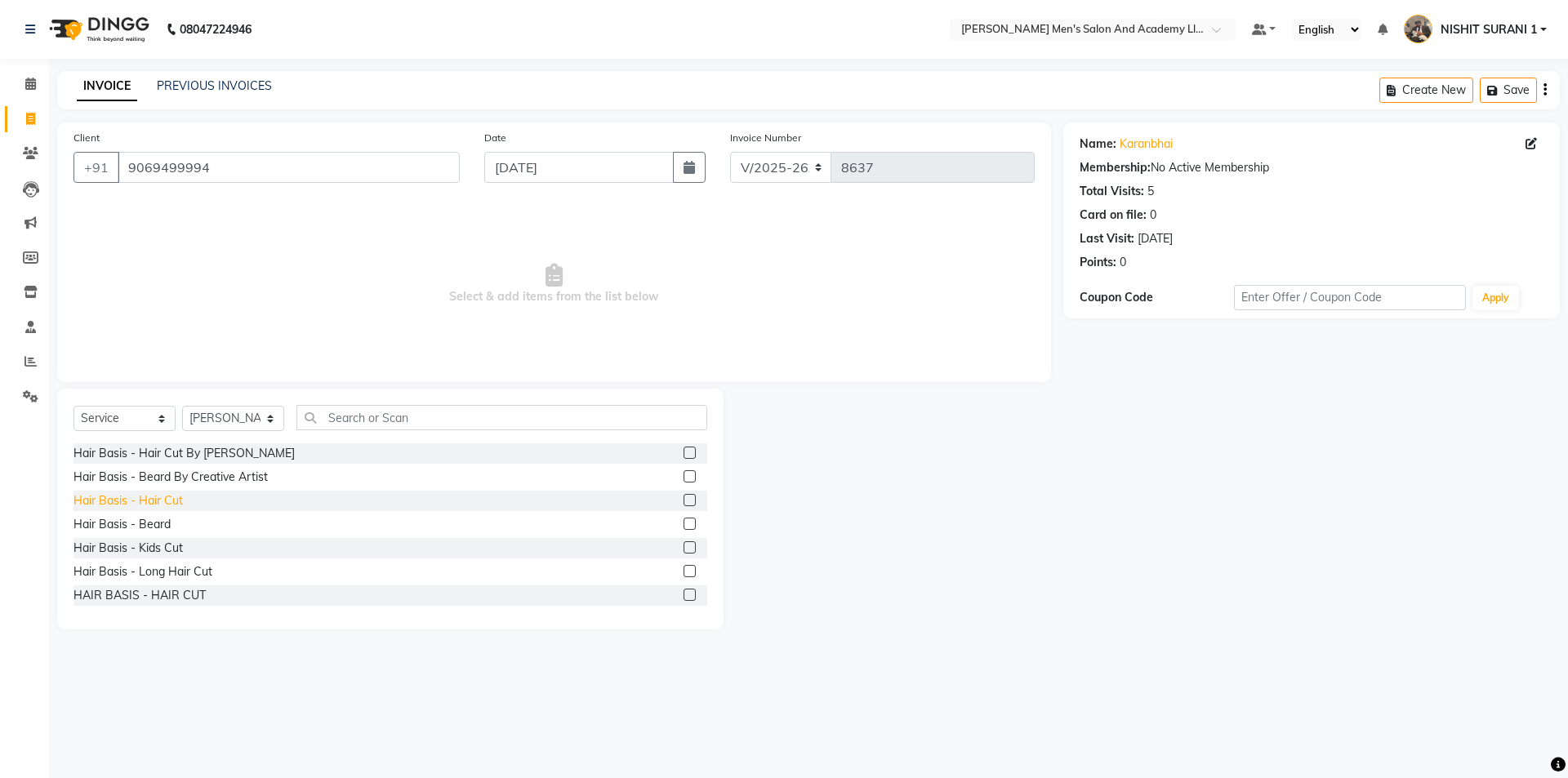
click at [172, 495] on div "Hair Basis - Hair Cut" at bounding box center [127, 501] width 109 height 17
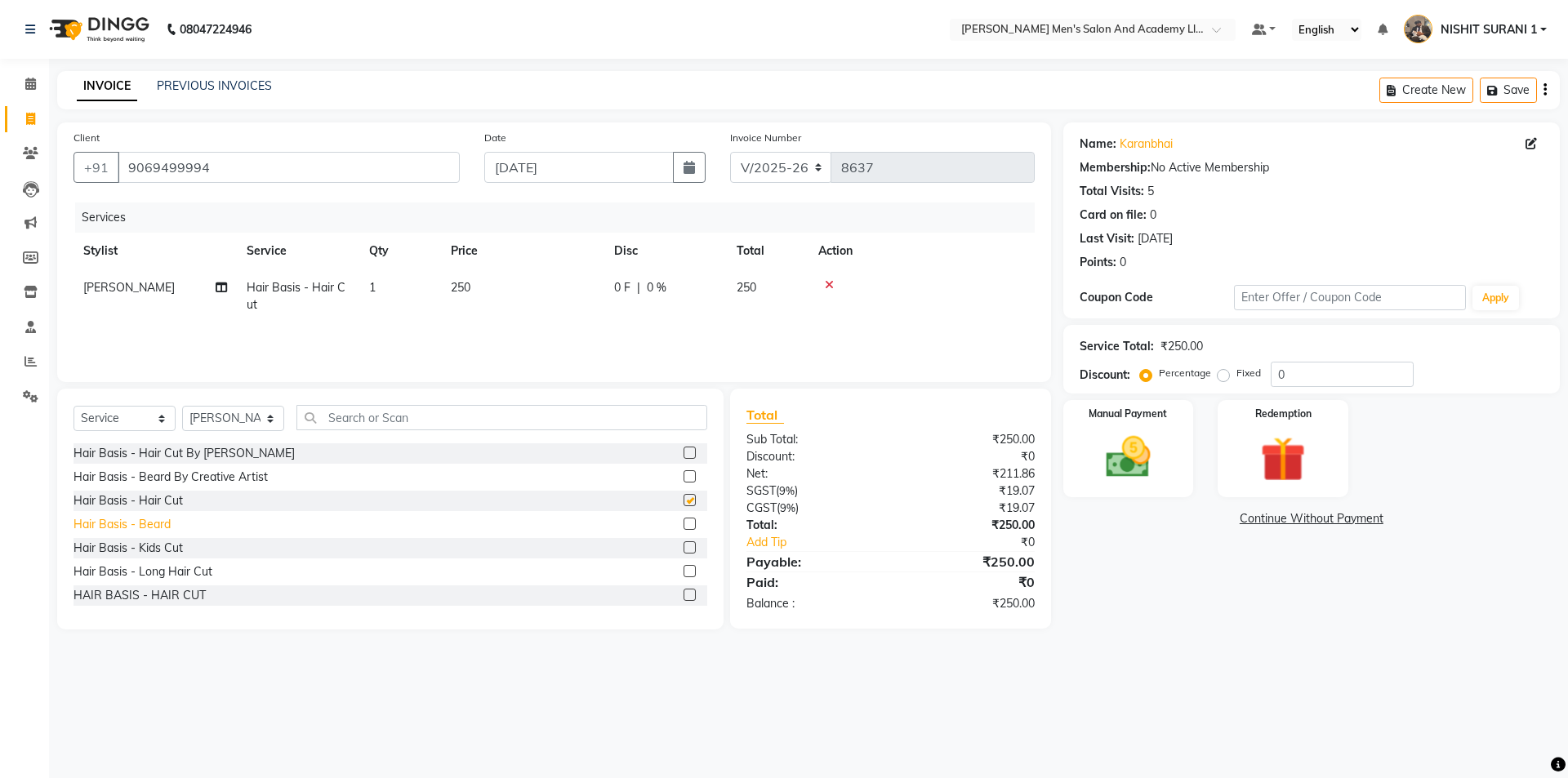
checkbox input "false"
click at [158, 526] on div "Hair Basis - Beard" at bounding box center [122, 525] width 97 height 17
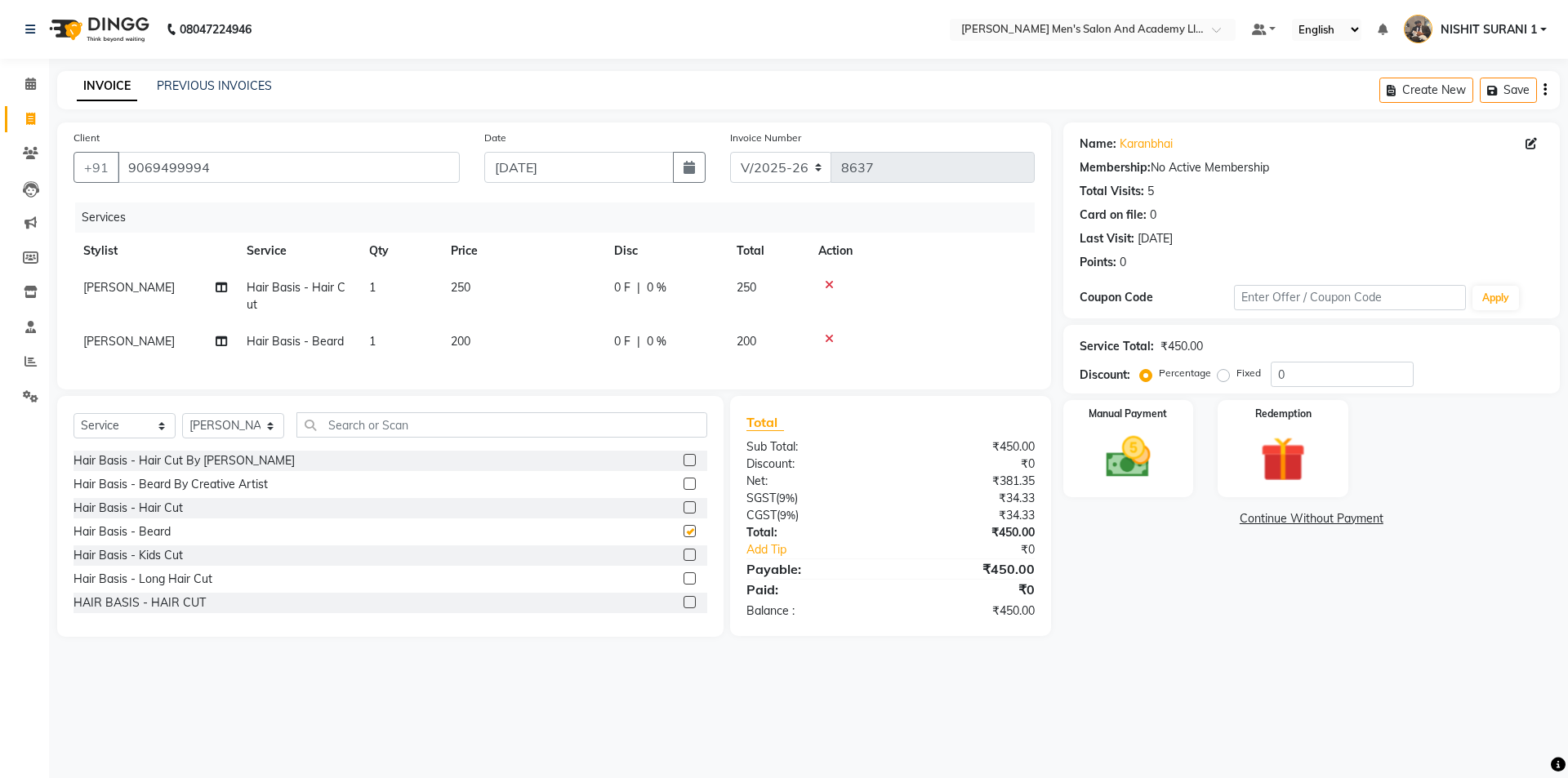
checkbox input "false"
click at [500, 279] on td "250" at bounding box center [523, 297] width 163 height 54
select select "68653"
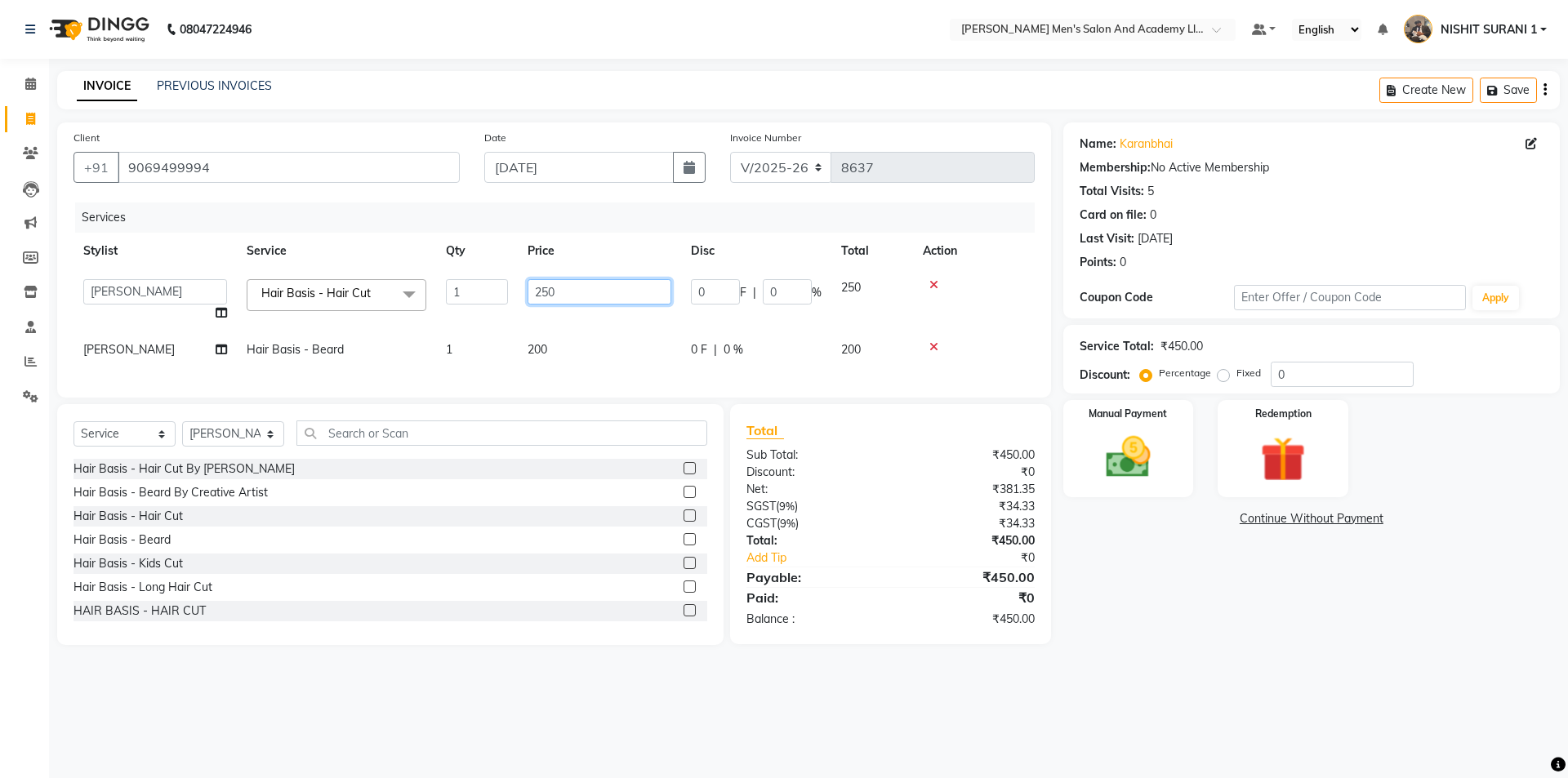
drag, startPoint x: 483, startPoint y: 312, endPoint x: 373, endPoint y: 315, distance: 110.0
click at [388, 314] on tr "AADITYA SOLANKI ABHAY PARMAR AJAY SEN ANKUSH SEN ASHISH VAGHELA BHARGAV PATEL B…" at bounding box center [554, 301] width 961 height 62
type input "300"
click at [225, 453] on div "Select Service Product Membership Package Voucher Prepaid Gift Card Select Styl…" at bounding box center [390, 440] width 634 height 38
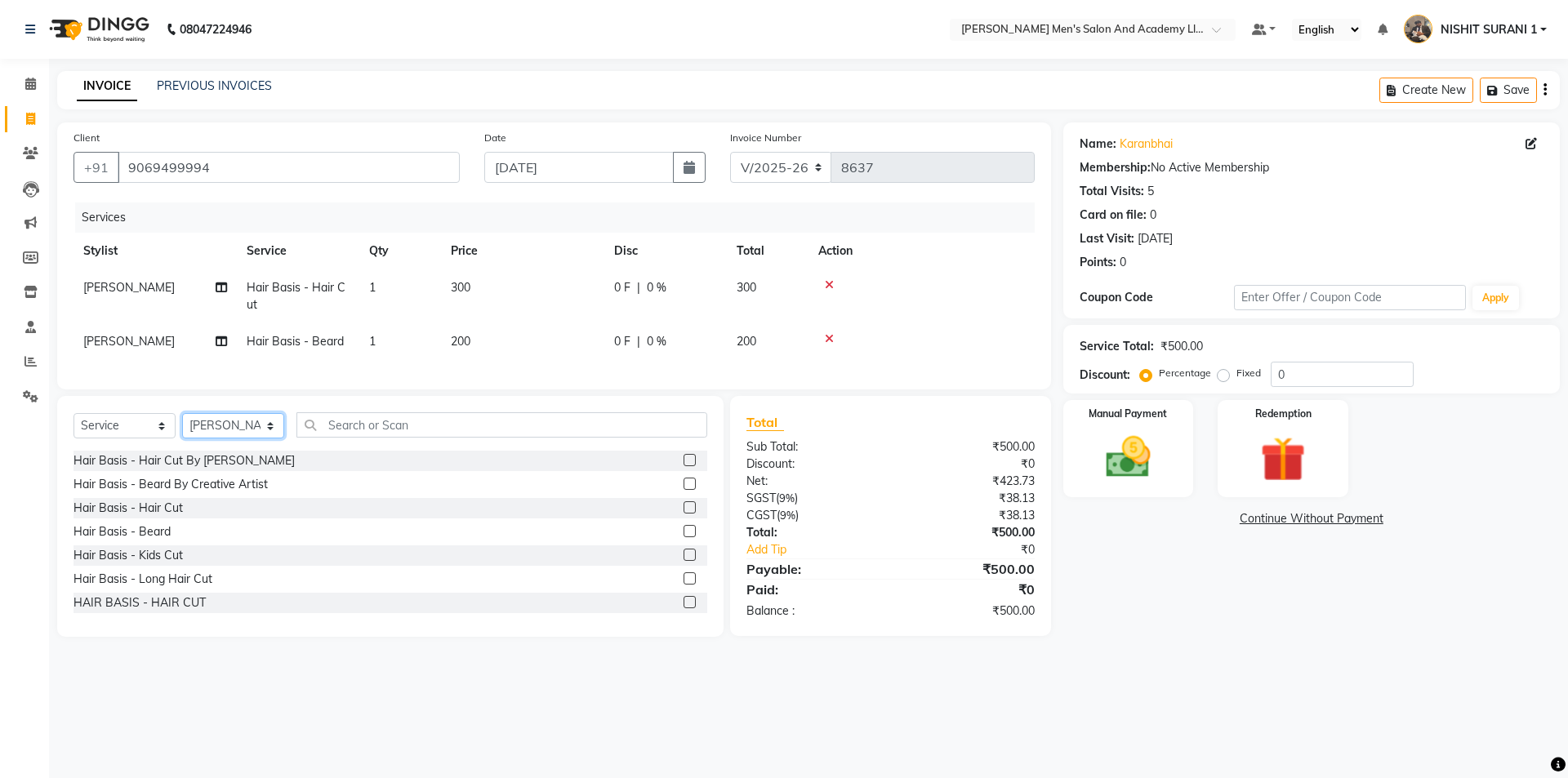
select select "53860"
click at [182, 426] on select "Select Stylist AADITYA SOLANKI ABHAY PARMAR AJAY SEN ANKUSH SEN ASHISH VAGHELA …" at bounding box center [233, 426] width 102 height 25
click at [335, 438] on input "text" at bounding box center [501, 425] width 411 height 25
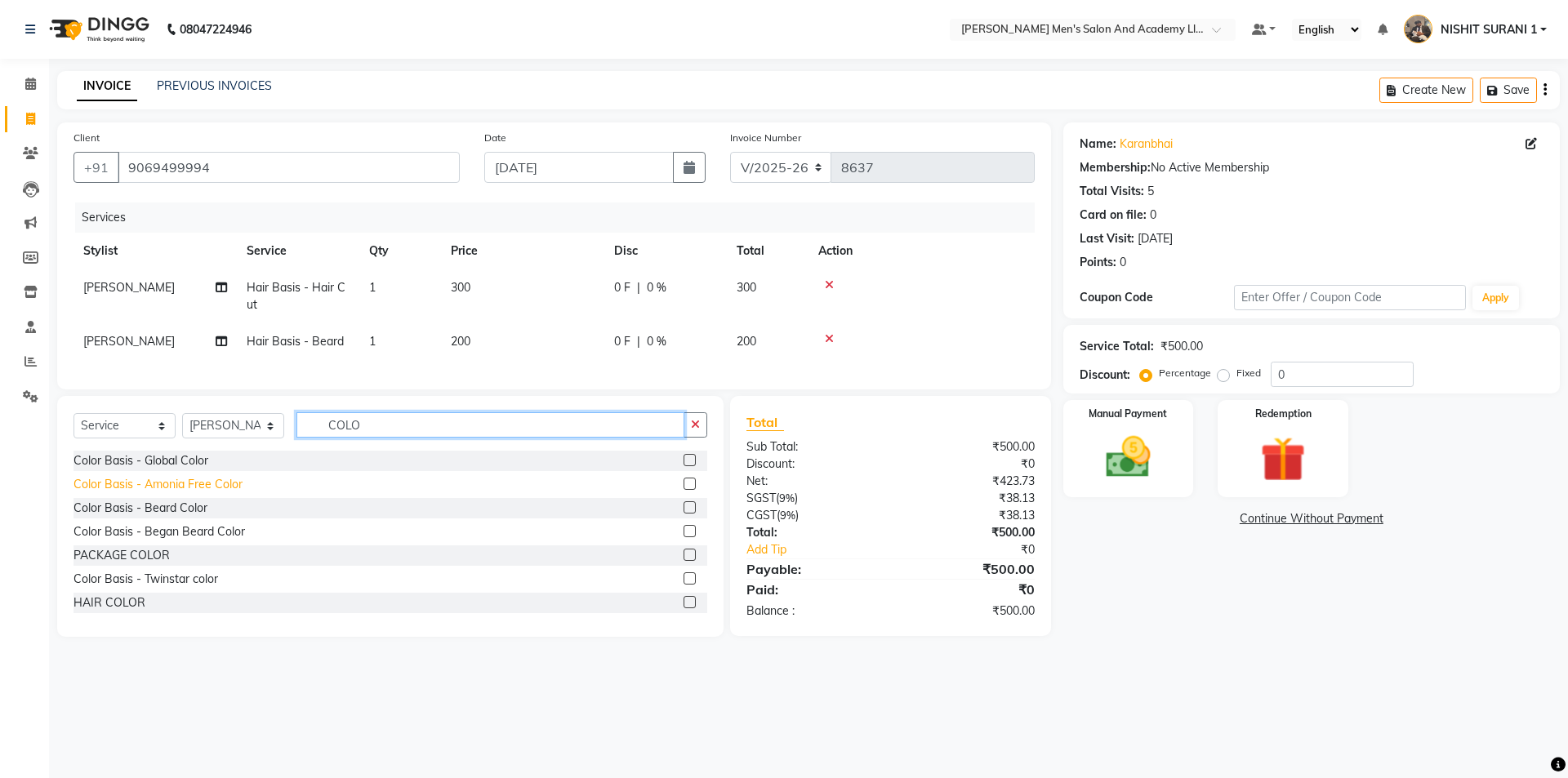
type input "COLO"
click at [189, 493] on div "Color Basis - Amonia Free Color" at bounding box center [157, 485] width 169 height 17
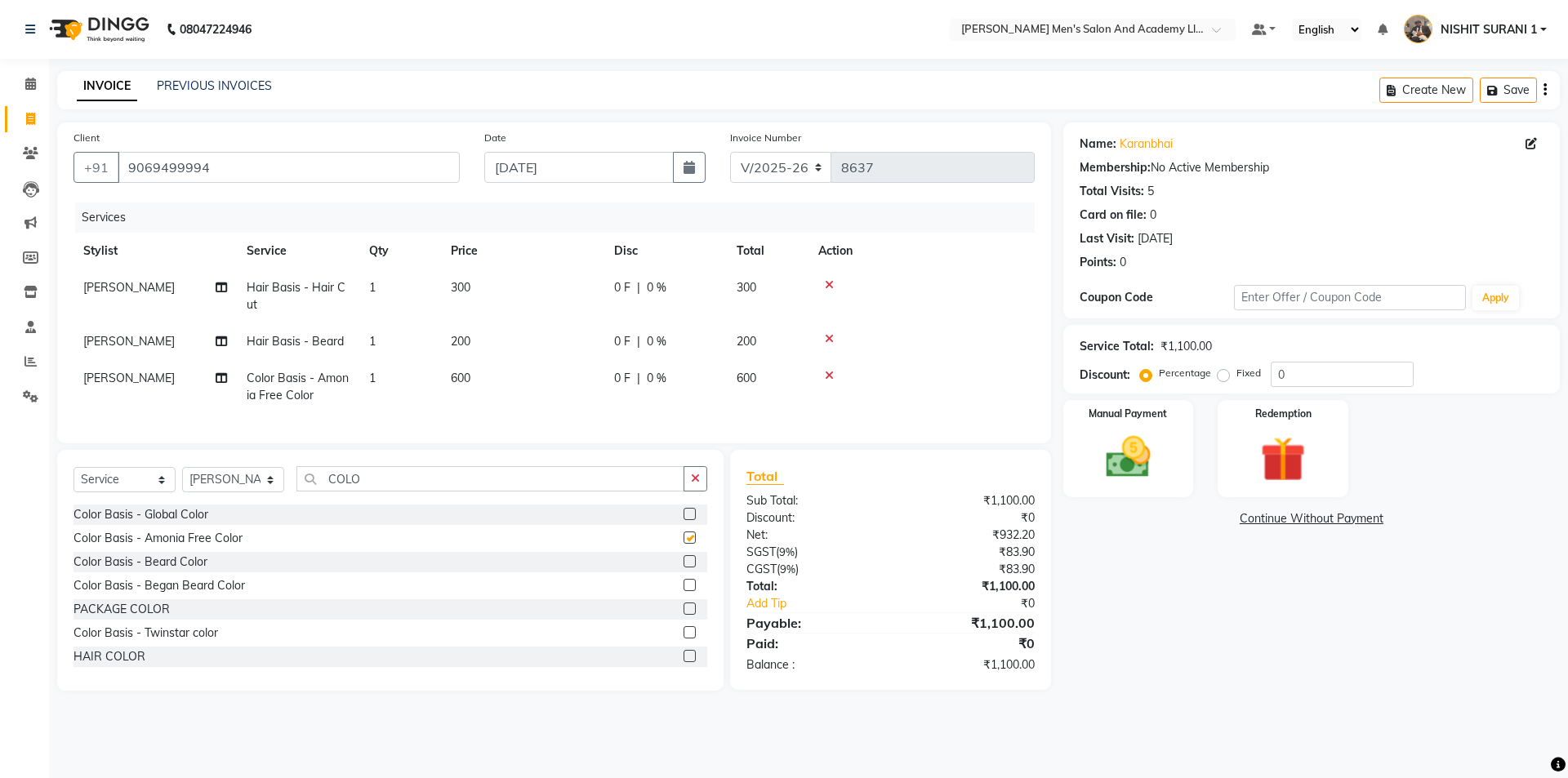
checkbox input "false"
click at [492, 390] on td "600" at bounding box center [523, 387] width 163 height 54
select select "53860"
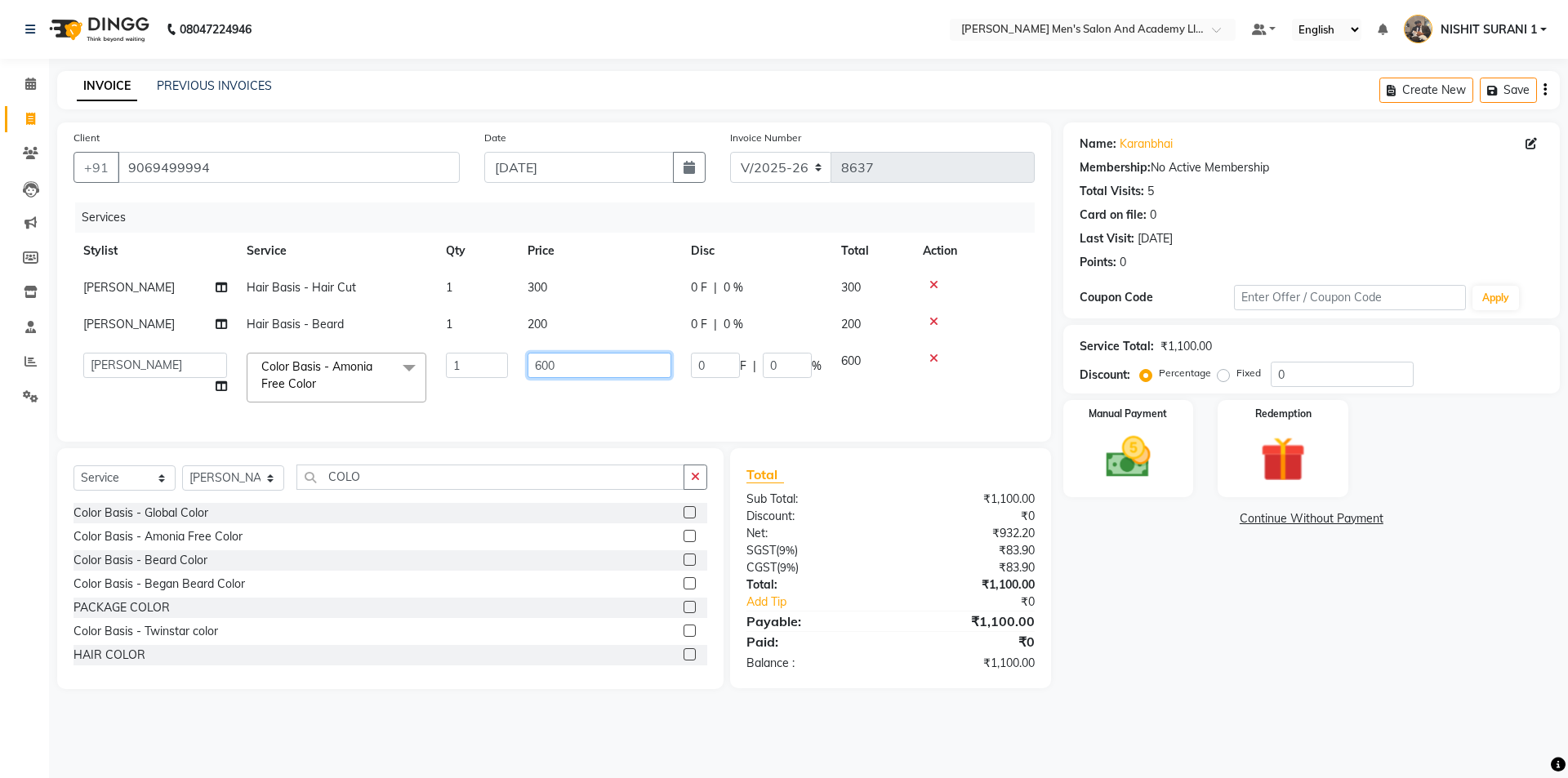
drag, startPoint x: 534, startPoint y: 375, endPoint x: 512, endPoint y: 381, distance: 22.8
click at [516, 380] on tr "AADITYA SOLANKI ABHAY PARMAR AJAY SEN ANKUSH SEN ASHISH VAGHELA BHARGAV PATEL B…" at bounding box center [554, 377] width 961 height 69
type input "800"
click at [1175, 438] on div "Manual Payment" at bounding box center [1127, 449] width 136 height 101
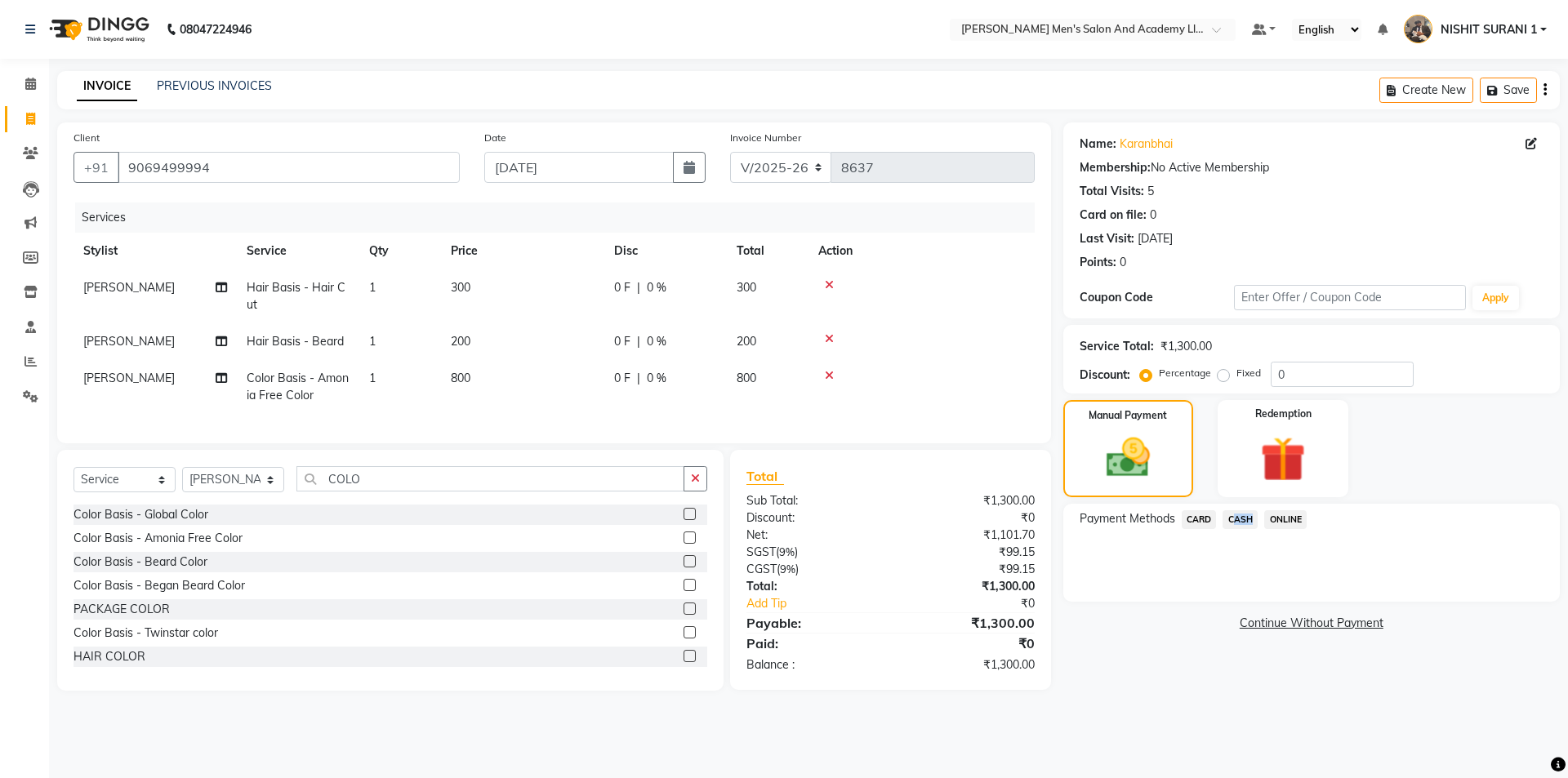
drag, startPoint x: 1244, startPoint y: 511, endPoint x: 1246, endPoint y: 520, distance: 9.2
click at [1244, 511] on div "Payment Methods CARD CASH ONLINE" at bounding box center [1312, 553] width 496 height 98
click at [1242, 520] on span "CASH" at bounding box center [1240, 520] width 35 height 19
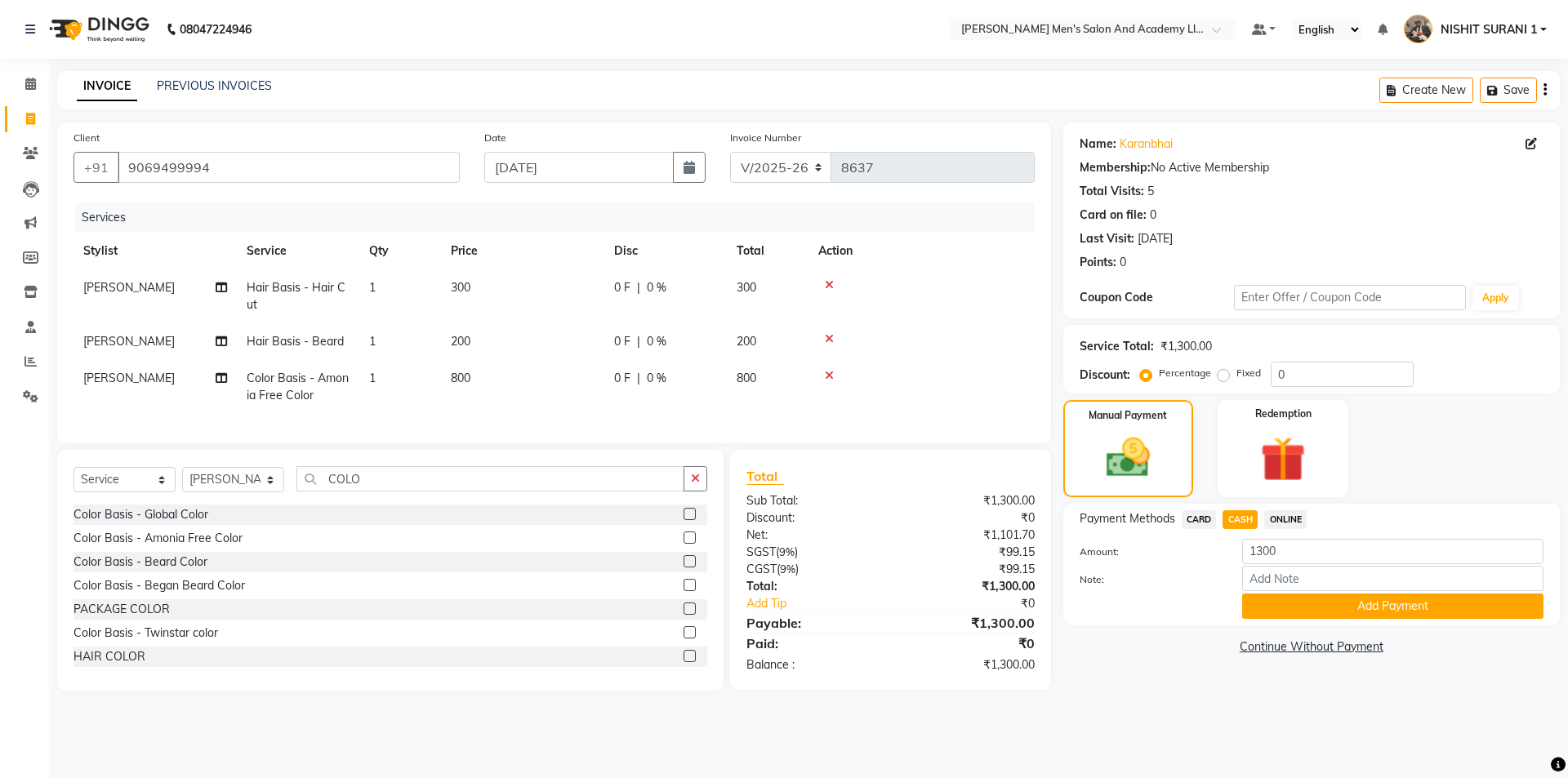
click at [1282, 598] on button "Add Payment" at bounding box center [1392, 606] width 301 height 25
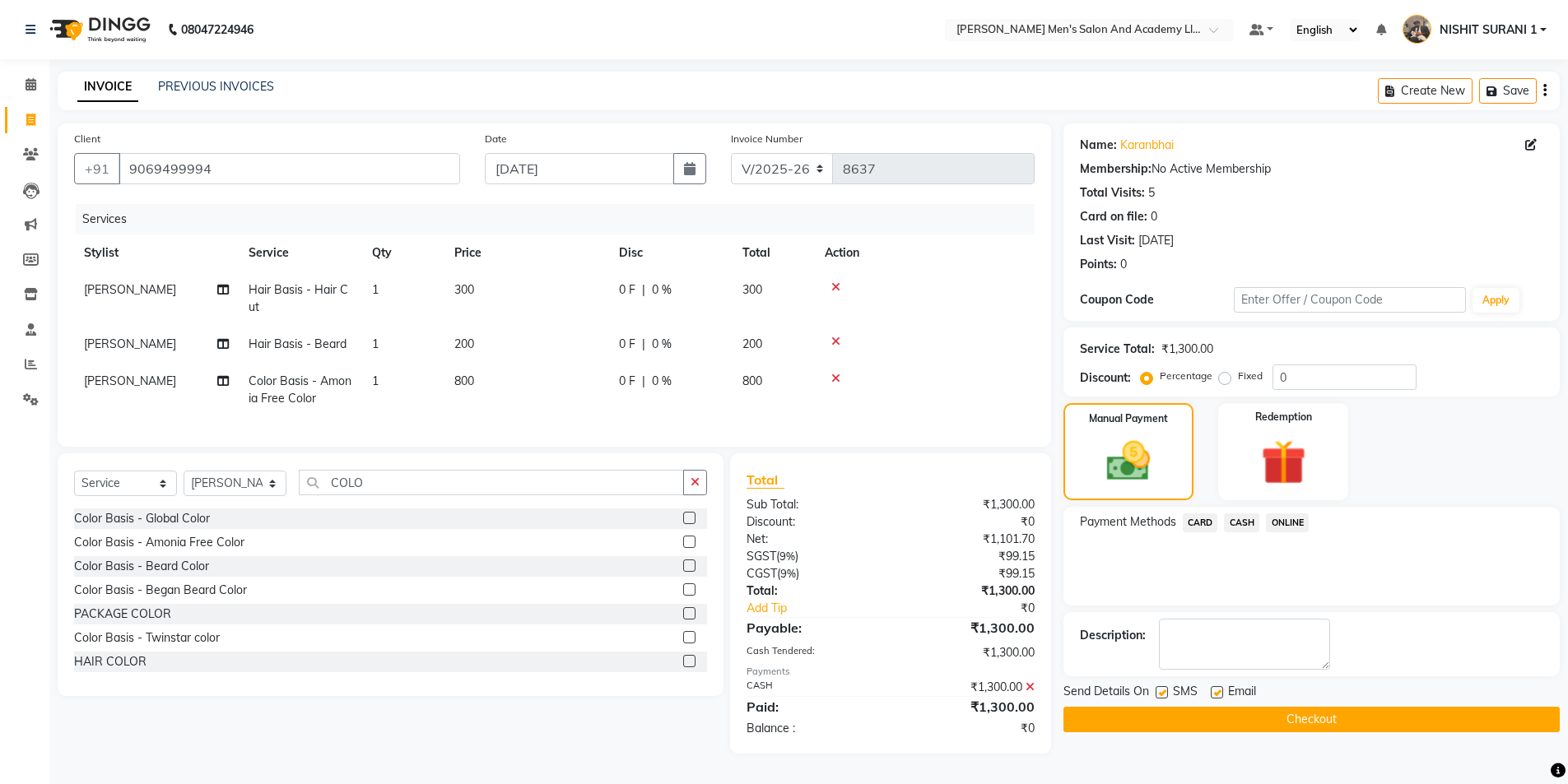
click at [1215, 690] on label at bounding box center [1216, 693] width 13 height 13
click at [1215, 690] on input "checkbox" at bounding box center [1215, 693] width 11 height 11
checkbox input "false"
click at [1153, 707] on button "Checkout" at bounding box center [1311, 719] width 496 height 25
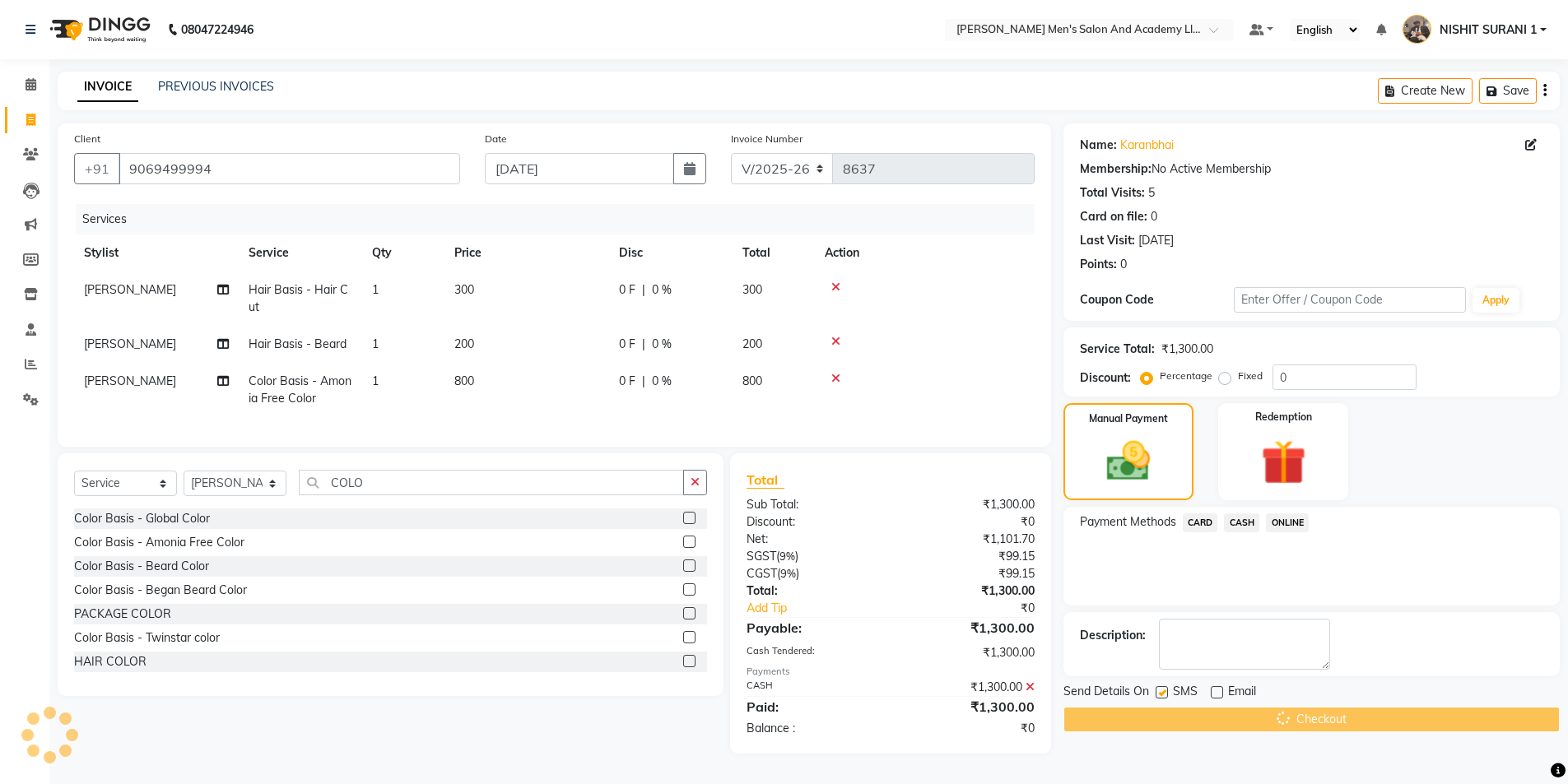
click at [1154, 697] on div "Send Details On SMS Email" at bounding box center [1311, 693] width 496 height 21
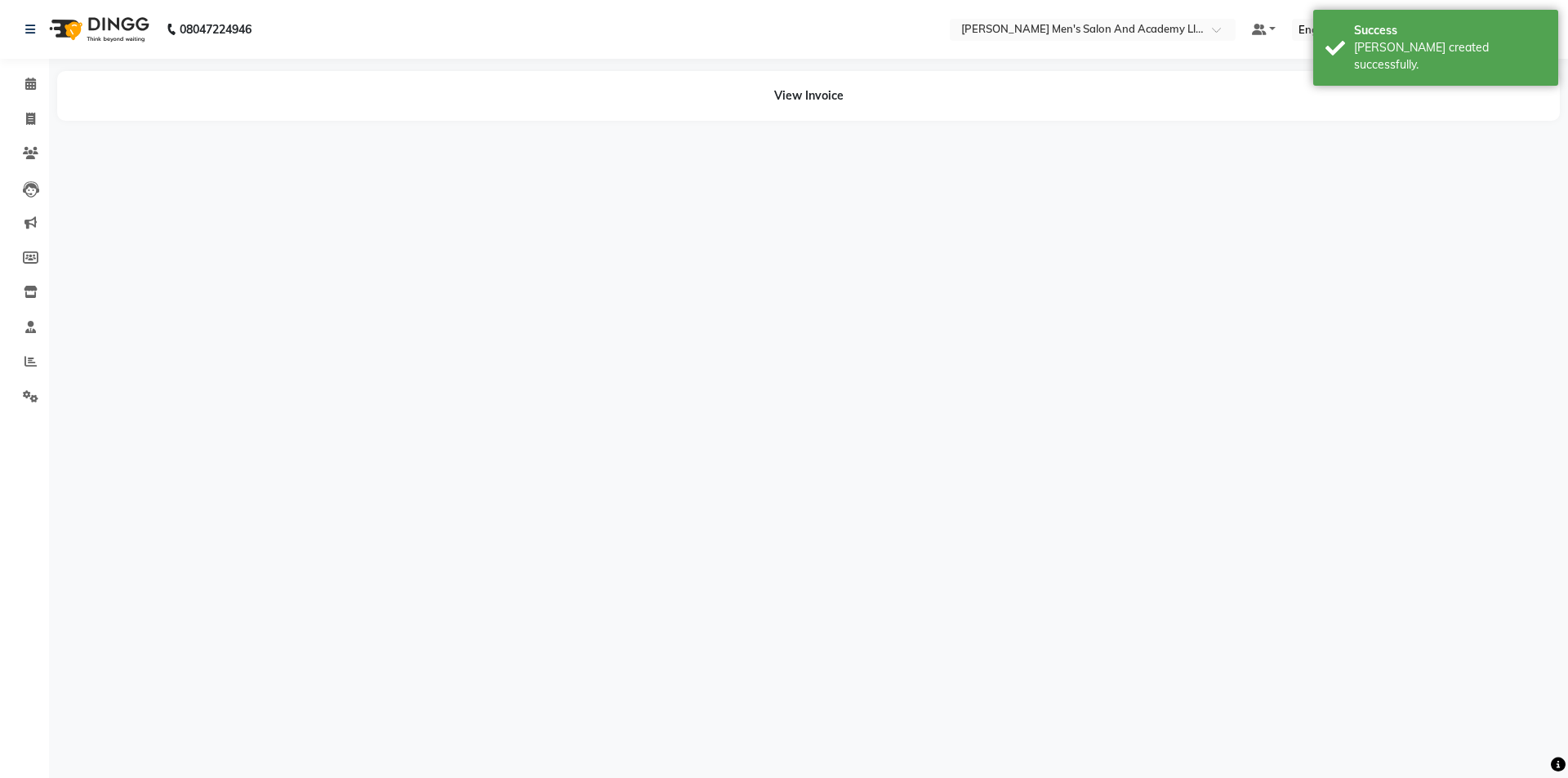
click at [1158, 686] on div "08047224946 Select Location × Sandy Men's Salon And Academy Llp, Speed Well Def…" at bounding box center [784, 389] width 1568 height 778
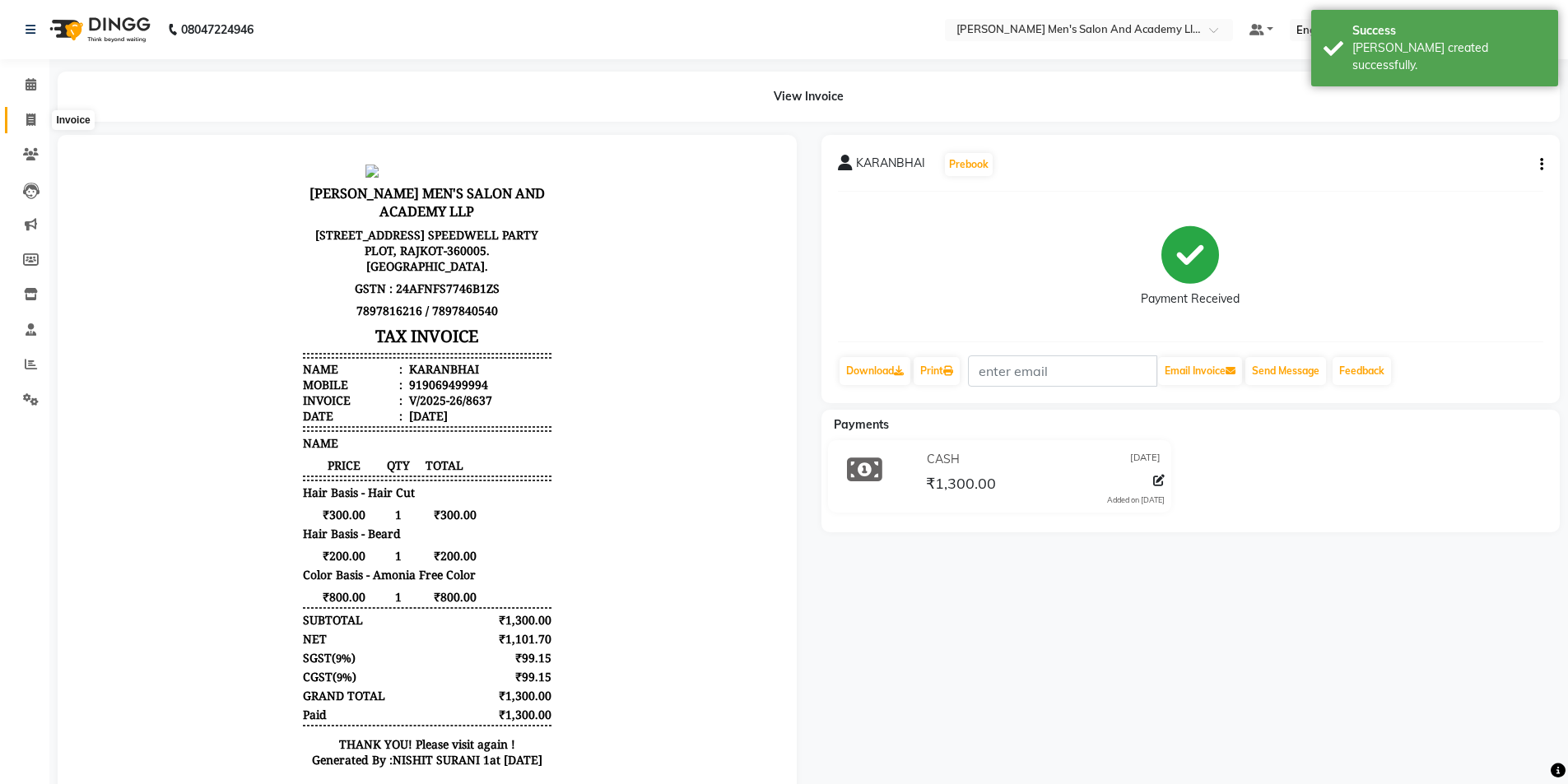
click at [43, 118] on span at bounding box center [31, 120] width 29 height 19
select select "service"
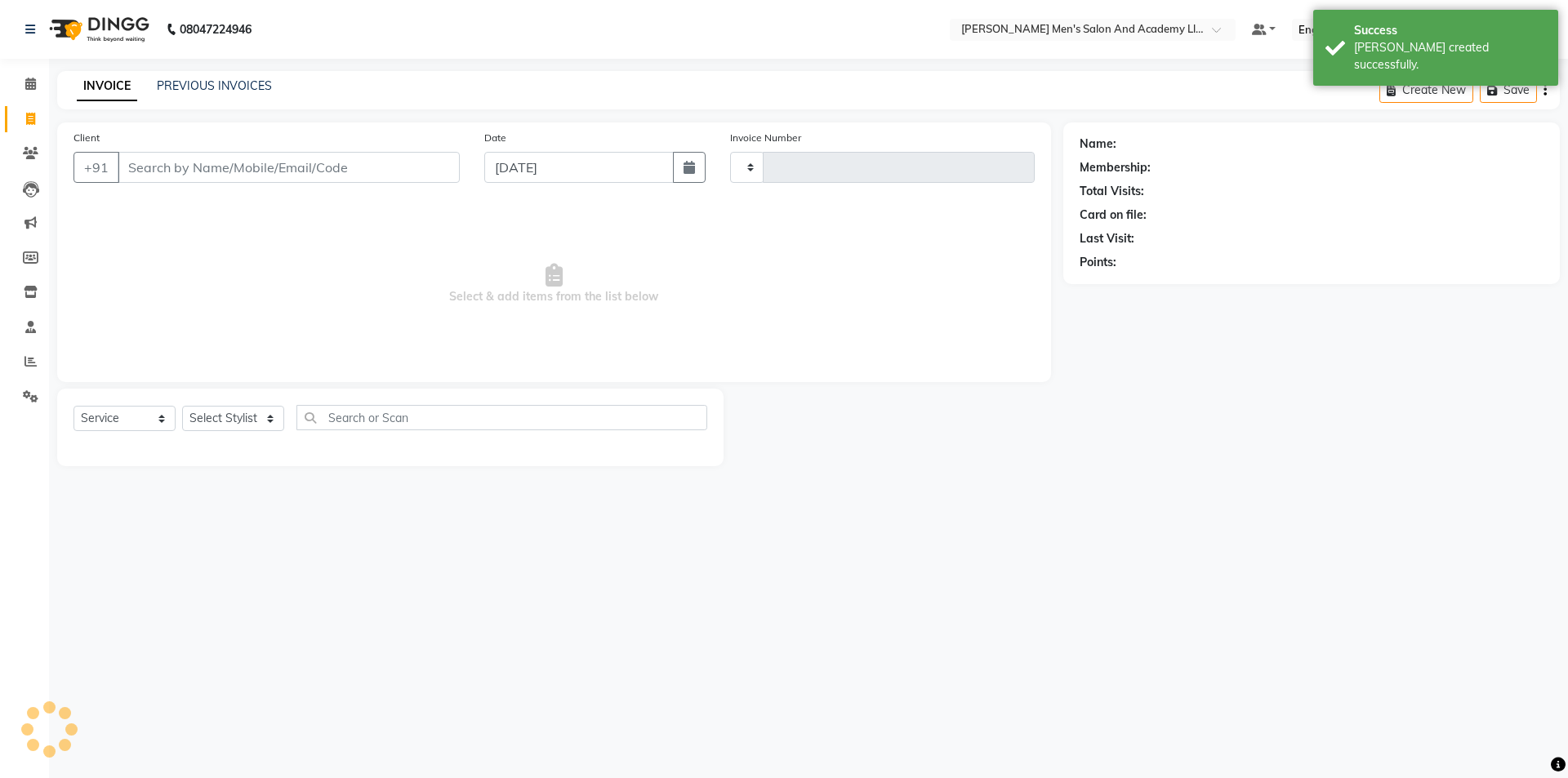
type input "8638"
select select "6752"
click at [207, 92] on link "PREVIOUS INVOICES" at bounding box center [214, 86] width 115 height 15
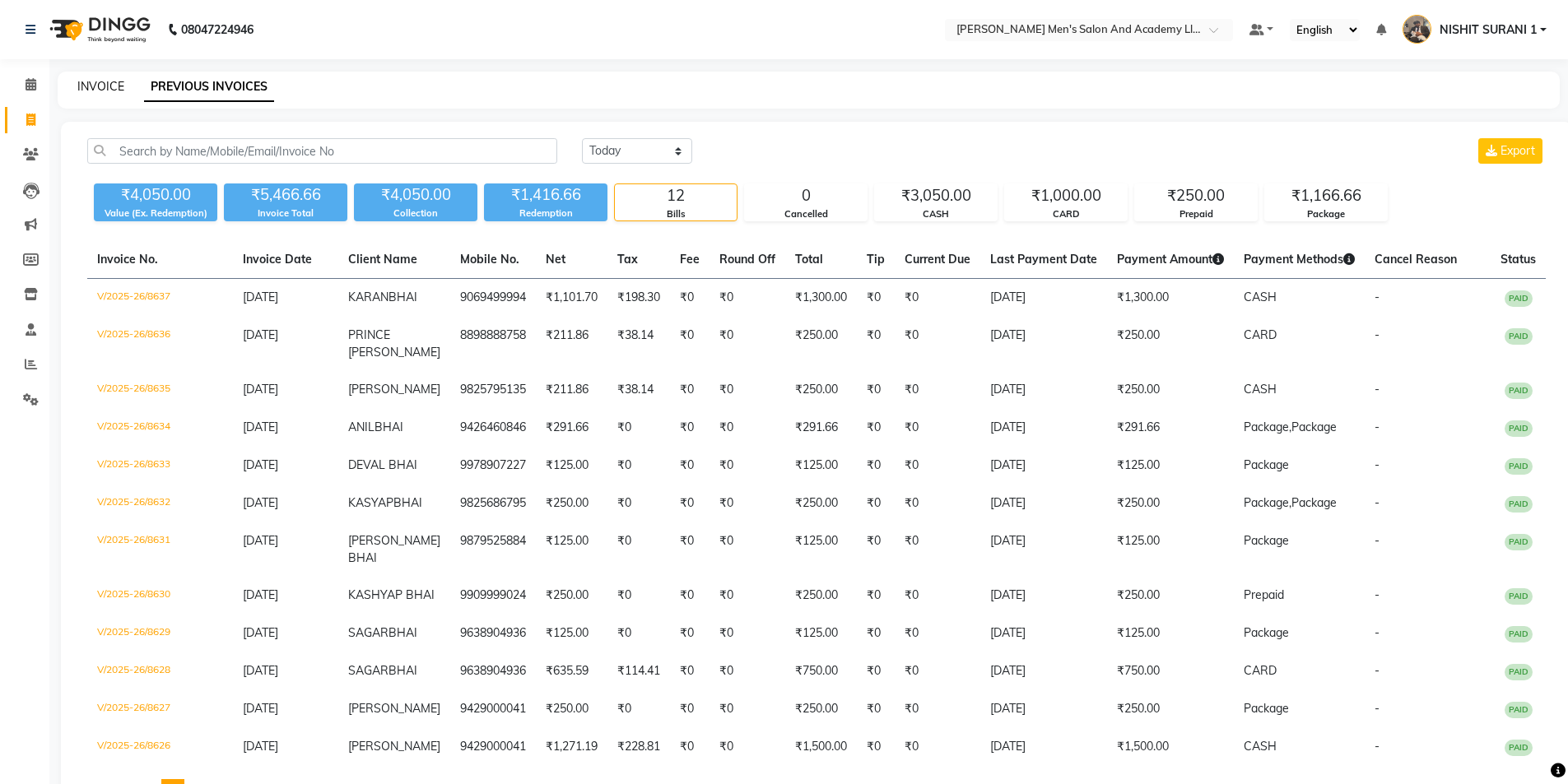
click at [111, 91] on link "INVOICE" at bounding box center [101, 86] width 47 height 15
select select "6752"
select select "service"
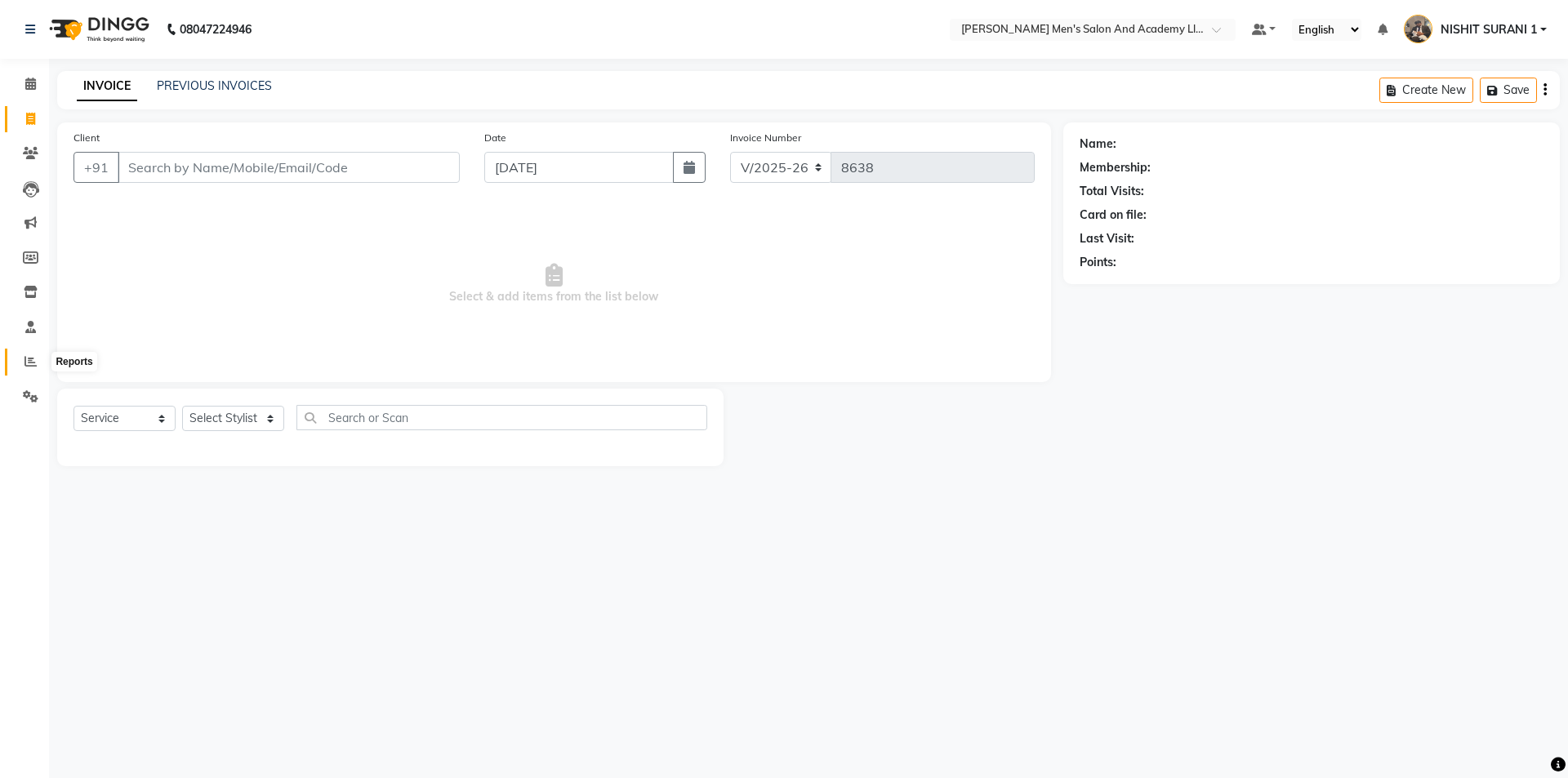
click at [24, 360] on icon at bounding box center [30, 362] width 12 height 12
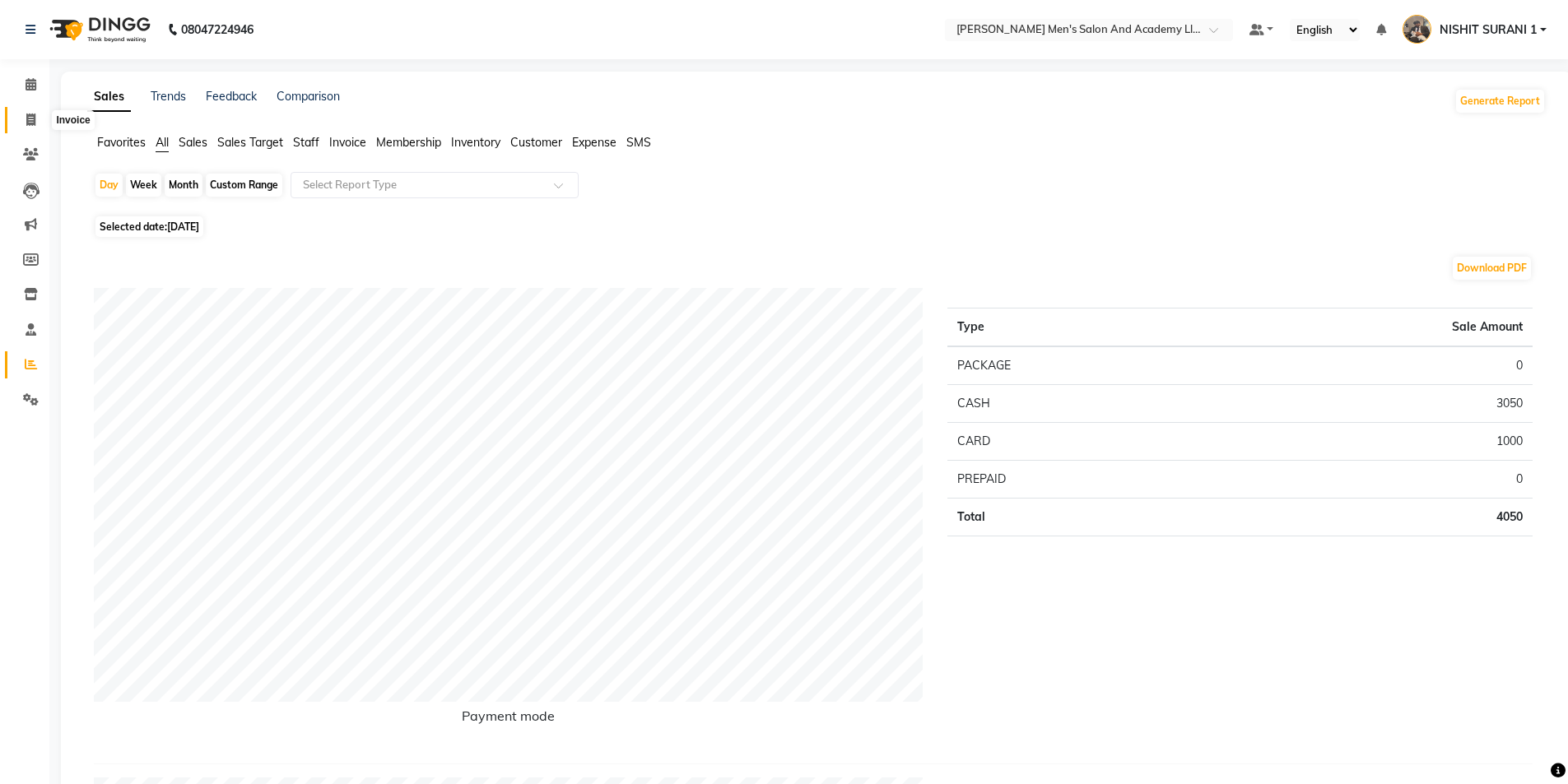
click at [32, 119] on icon at bounding box center [30, 119] width 9 height 13
select select "service"
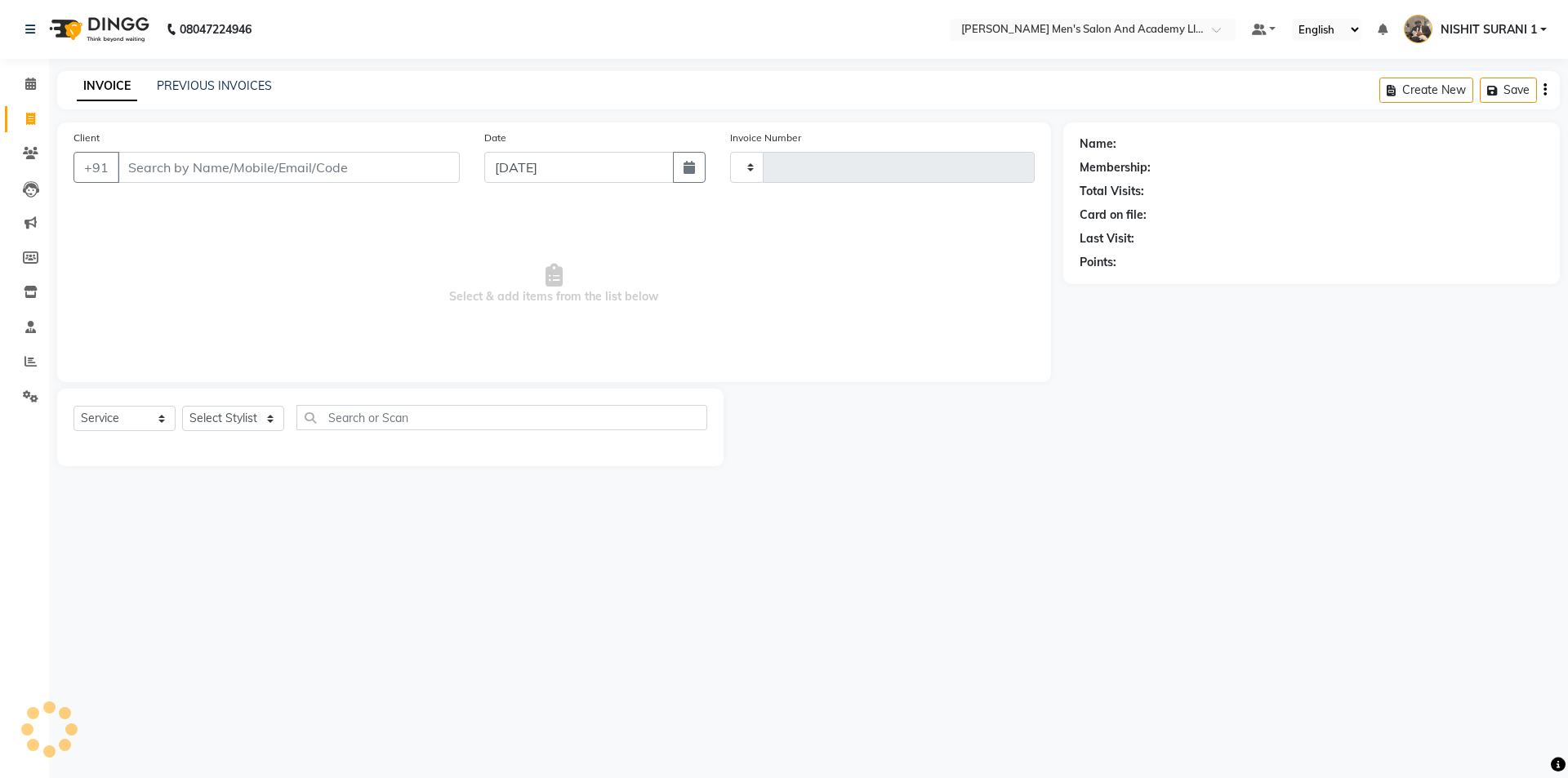
type input "8638"
select select "6752"
click at [29, 152] on icon at bounding box center [30, 153] width 16 height 12
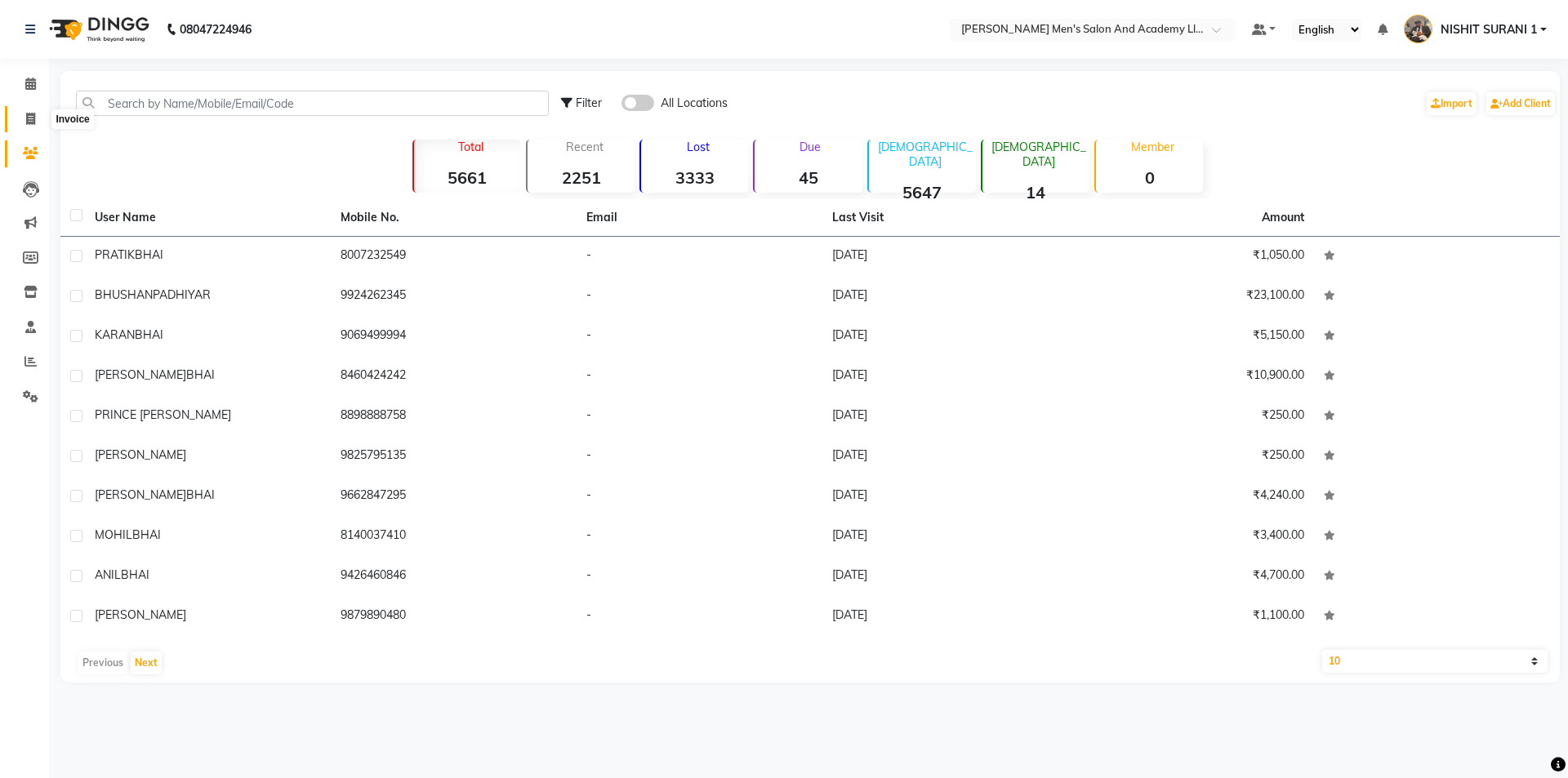
click at [27, 114] on icon at bounding box center [30, 118] width 9 height 12
select select "service"
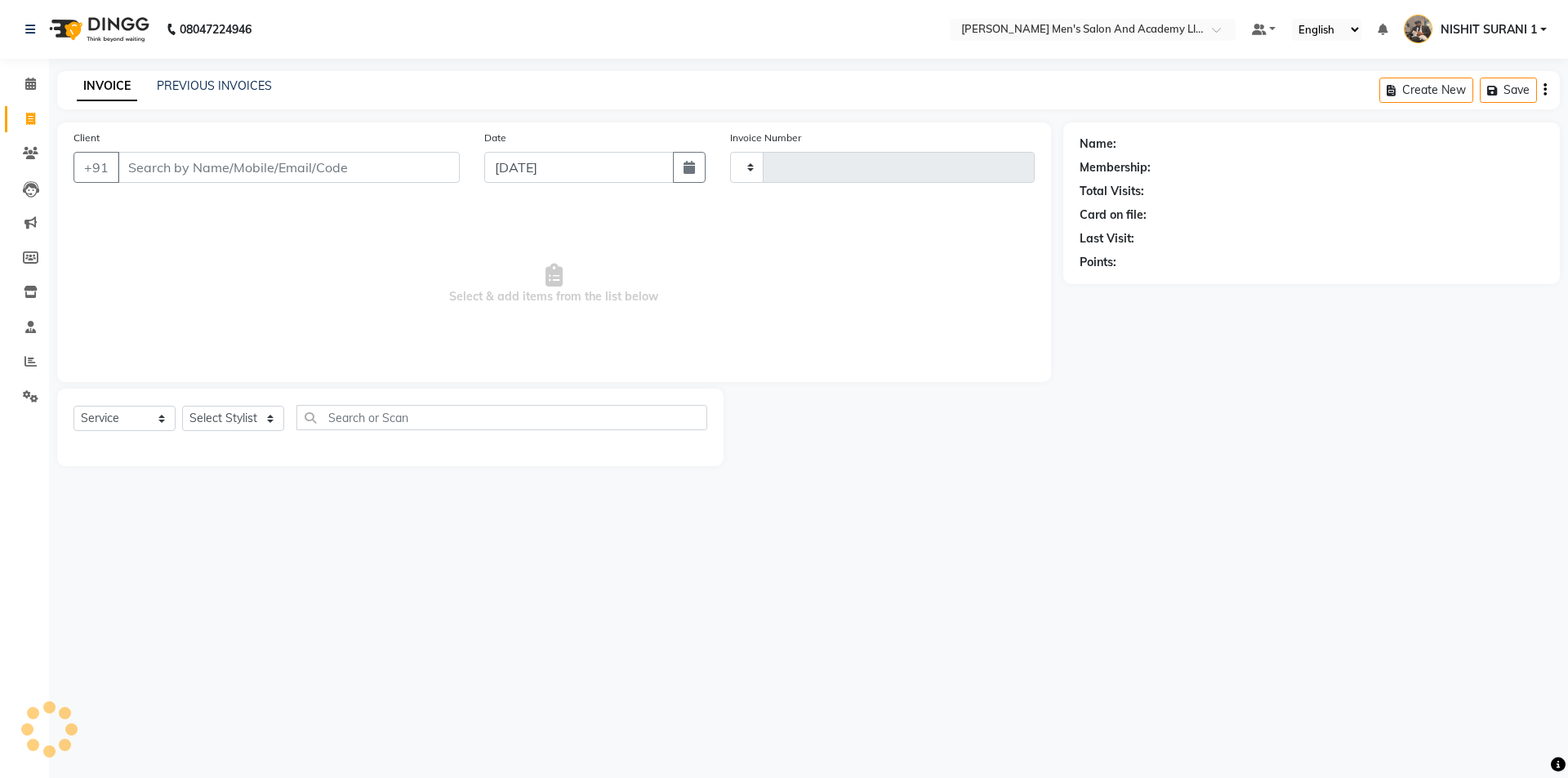
type input "8638"
select select "6752"
click at [167, 79] on link "PREVIOUS INVOICES" at bounding box center [214, 86] width 115 height 15
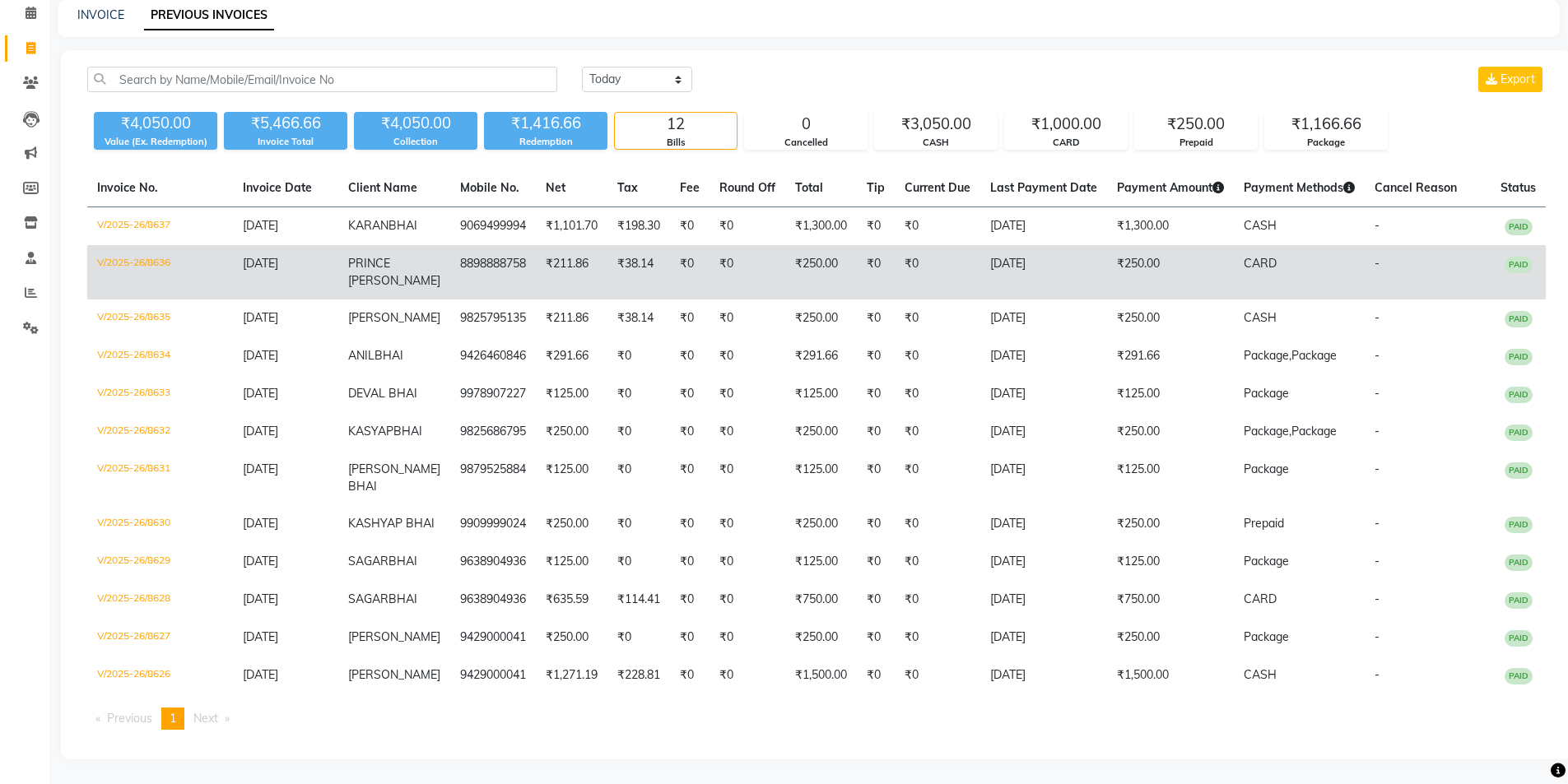
scroll to position [121, 0]
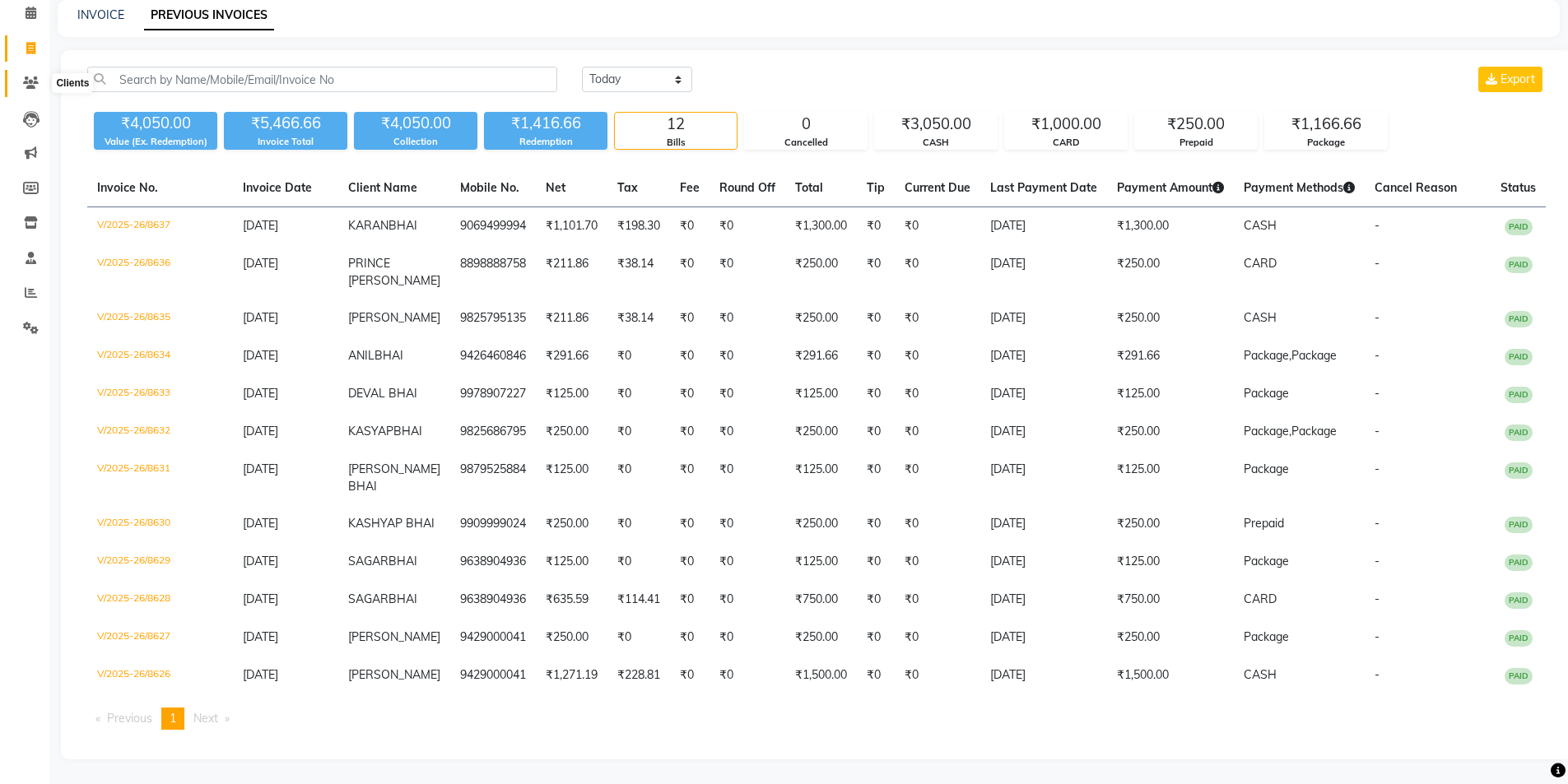
click at [37, 76] on icon at bounding box center [30, 82] width 16 height 13
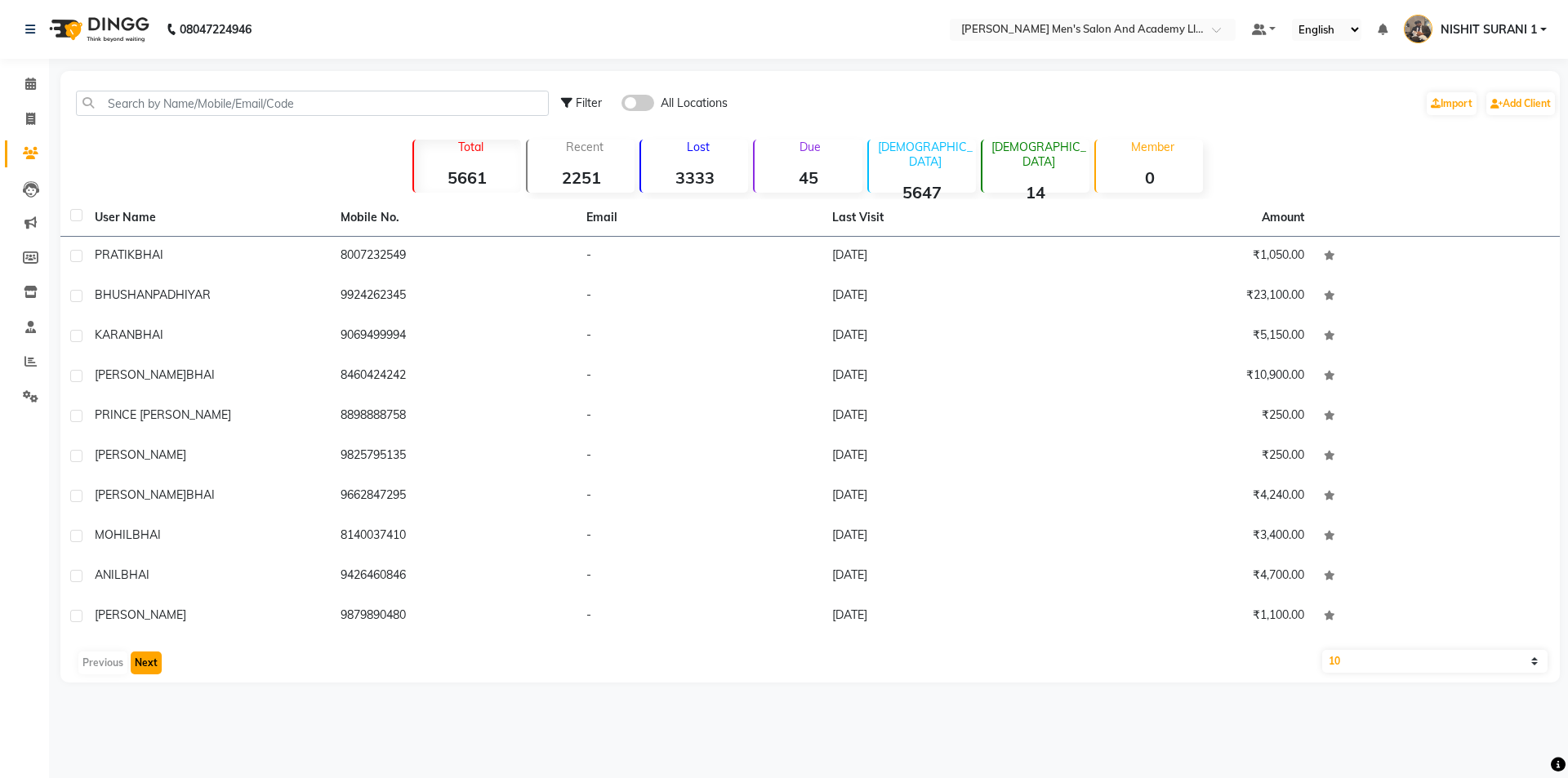
click at [141, 658] on button "Next" at bounding box center [146, 662] width 31 height 22
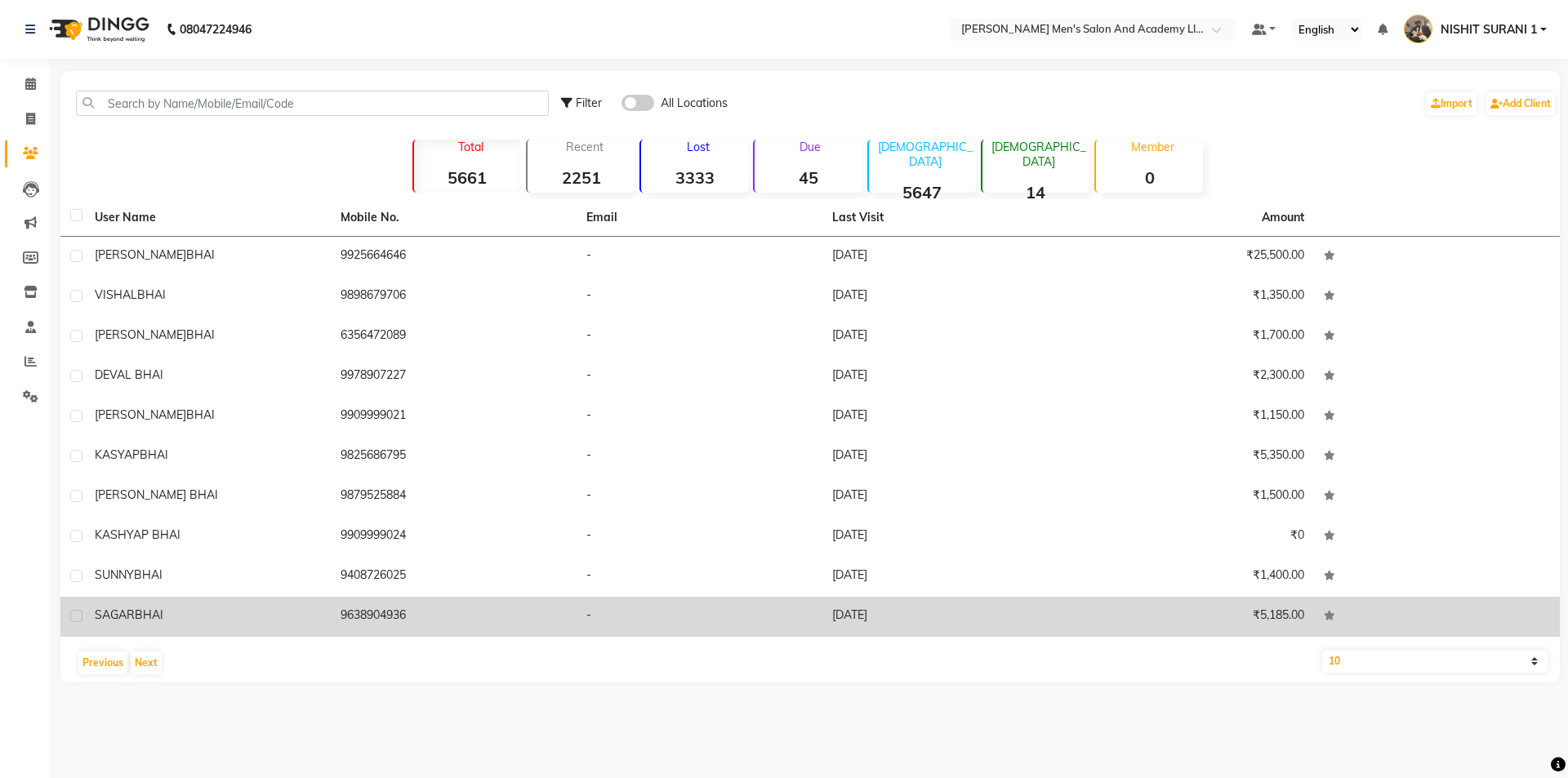
click at [105, 620] on span "SAGAR" at bounding box center [115, 616] width 40 height 15
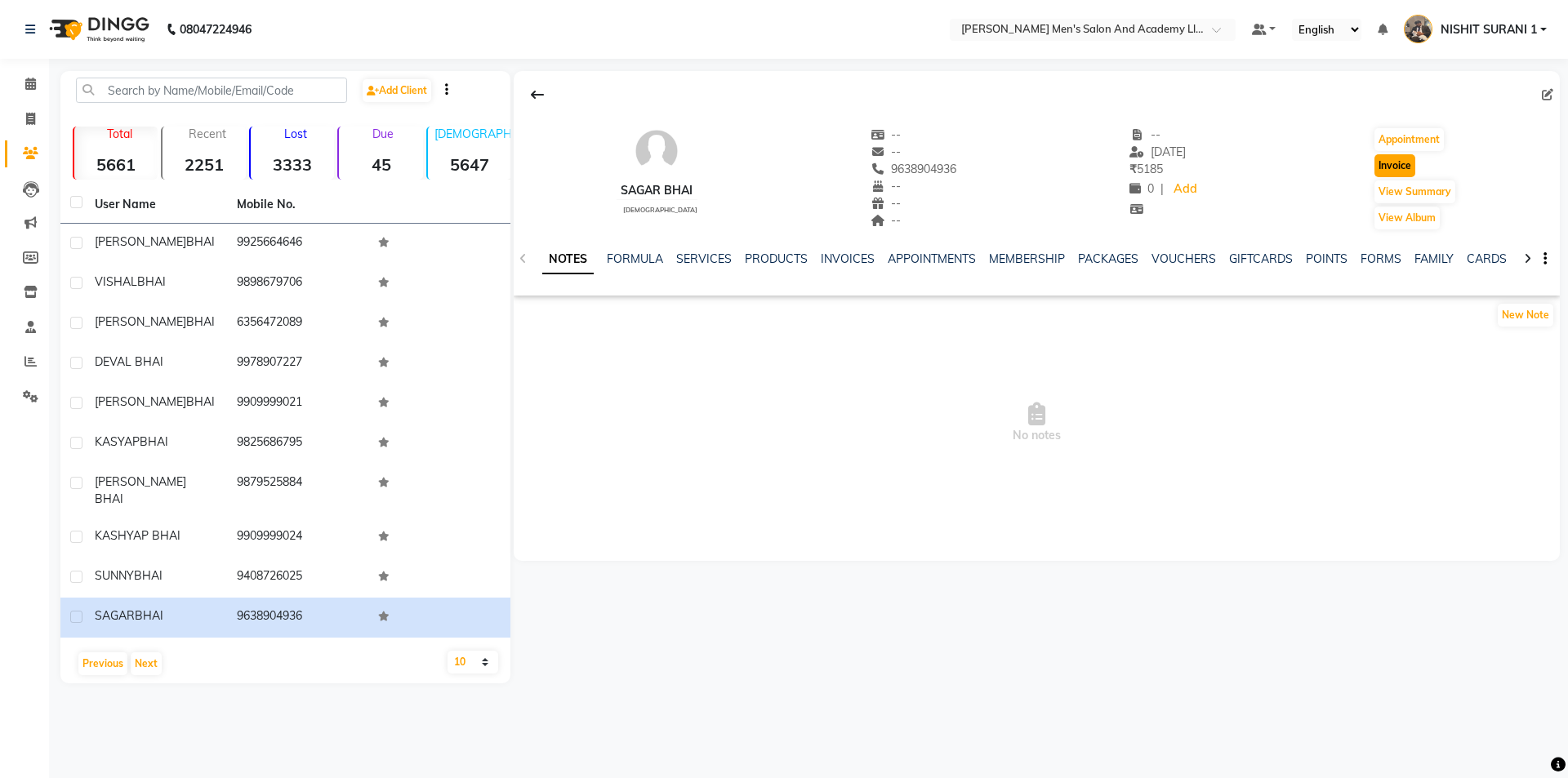
click at [1403, 158] on button "Invoice" at bounding box center [1394, 165] width 41 height 22
select select "service"
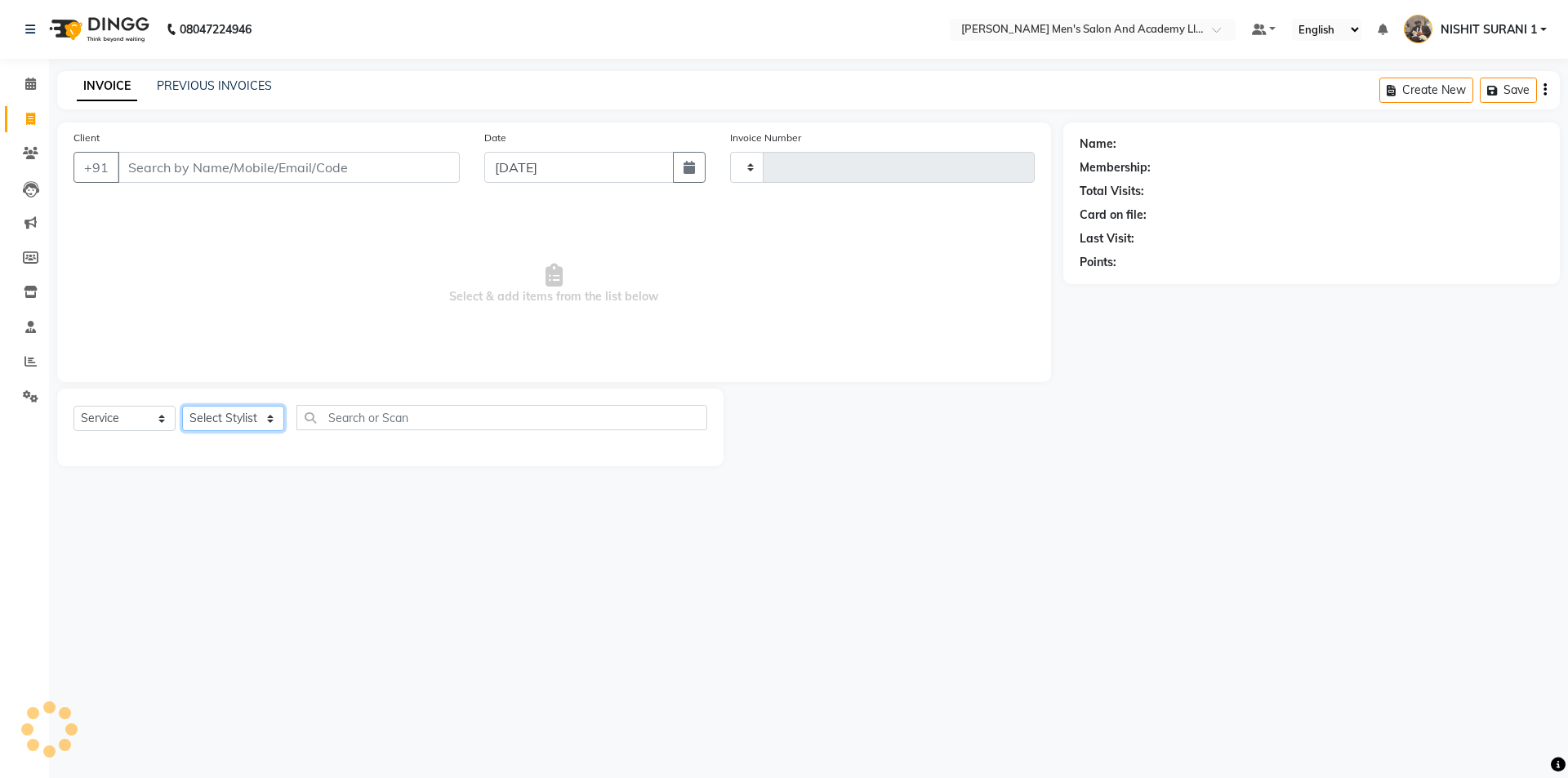
click at [244, 421] on select "Select Stylist" at bounding box center [233, 418] width 102 height 25
type input "8638"
select select "6752"
type input "9638904936"
select select "89793"
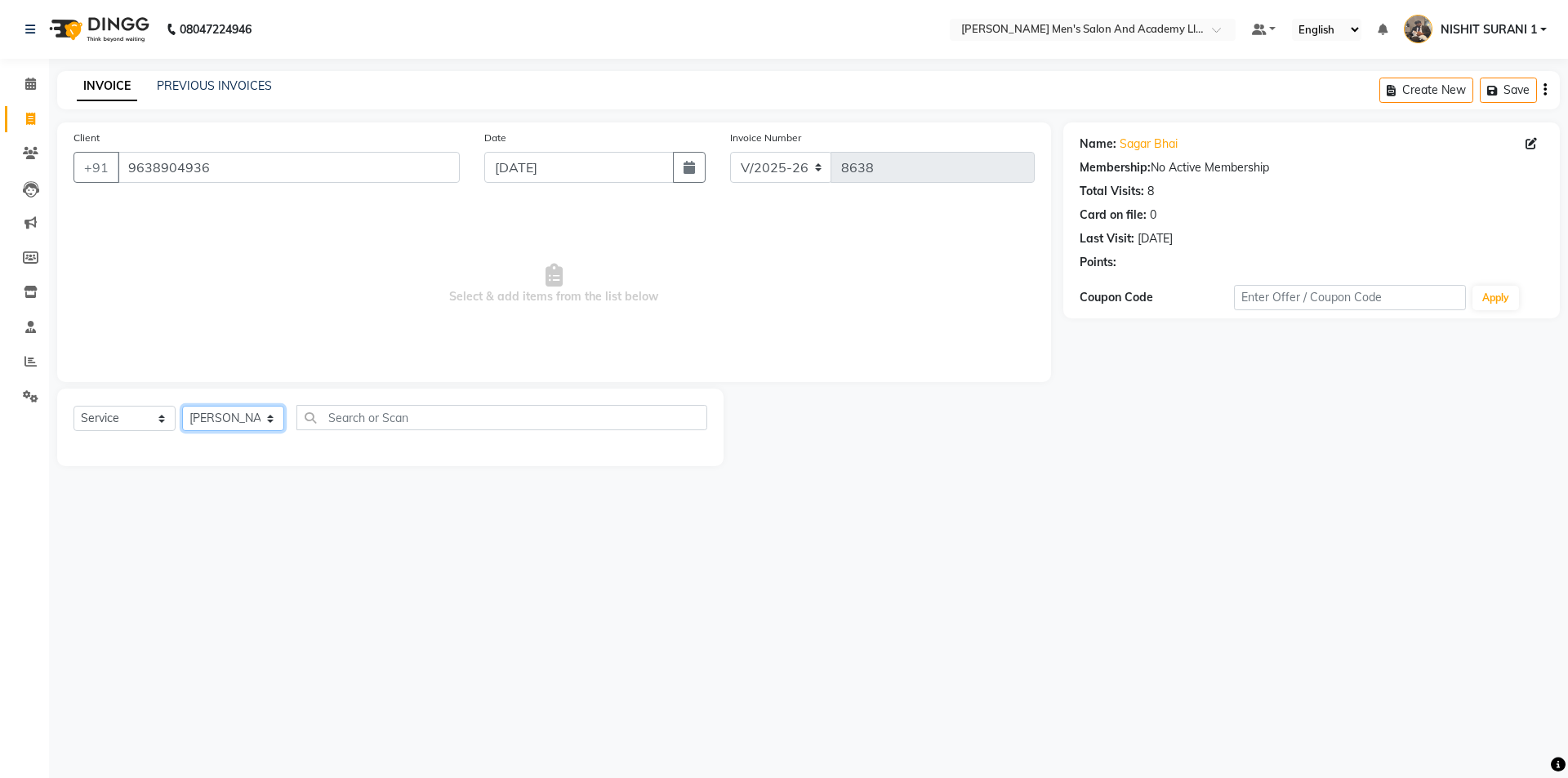
click at [182, 406] on select "Select Stylist AADITYA SOLANKI ABHAY PARMAR AJAY SEN ANKUSH SEN ASHISH VAGHELA …" at bounding box center [233, 418] width 102 height 25
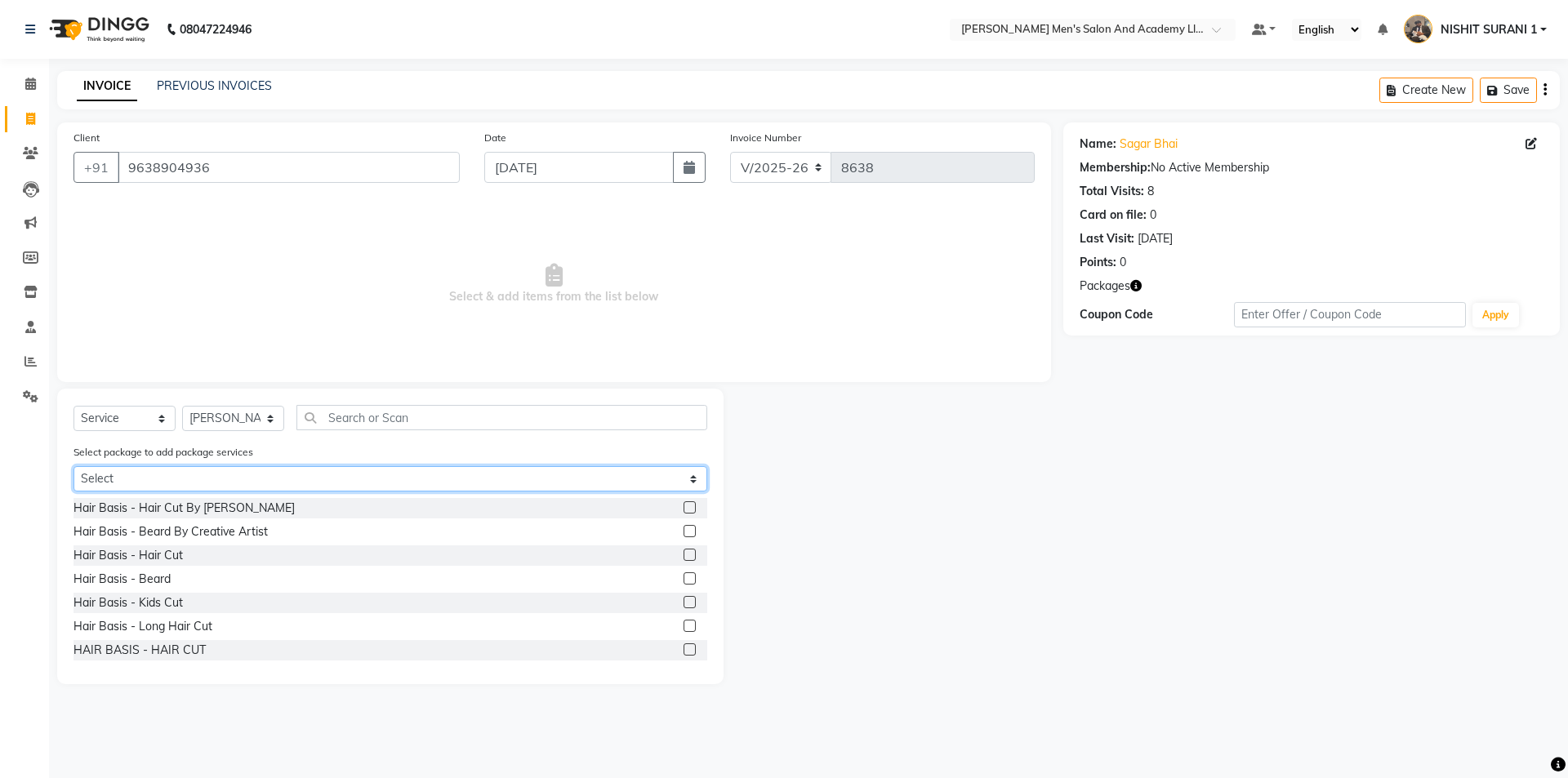
click at [204, 486] on select "Select MAVDI DEAR PACKAGE ( 6 BEARD) MAGIC PACKAGE" at bounding box center [390, 479] width 634 height 25
select select "2: Object"
click at [73, 466] on select "Select MAVDI DEAR PACKAGE ( 6 BEARD) MAGIC PACKAGE" at bounding box center [390, 479] width 634 height 25
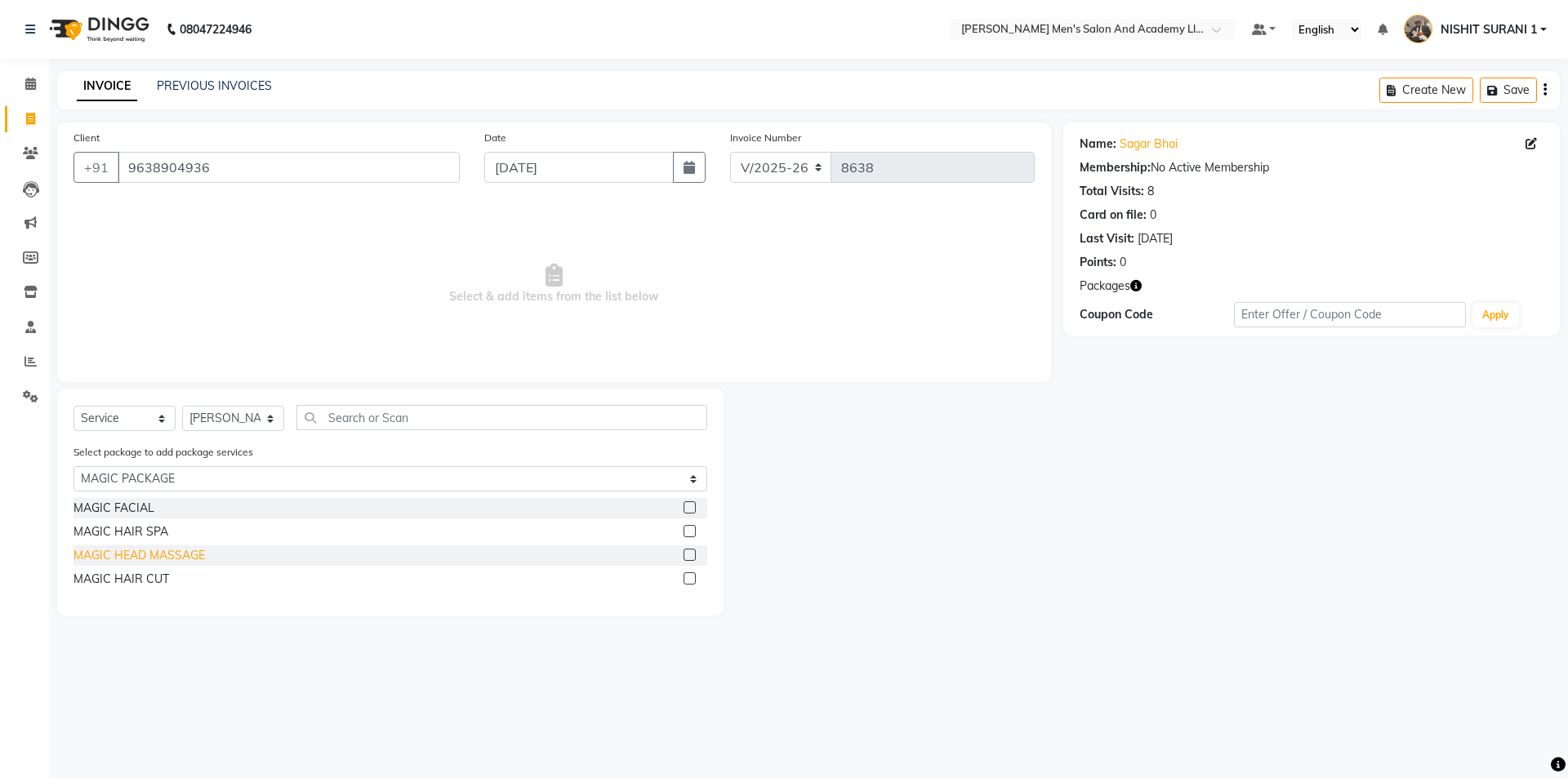
click at [160, 561] on div "MAGIC HEAD MASSAGE" at bounding box center [139, 556] width 132 height 17
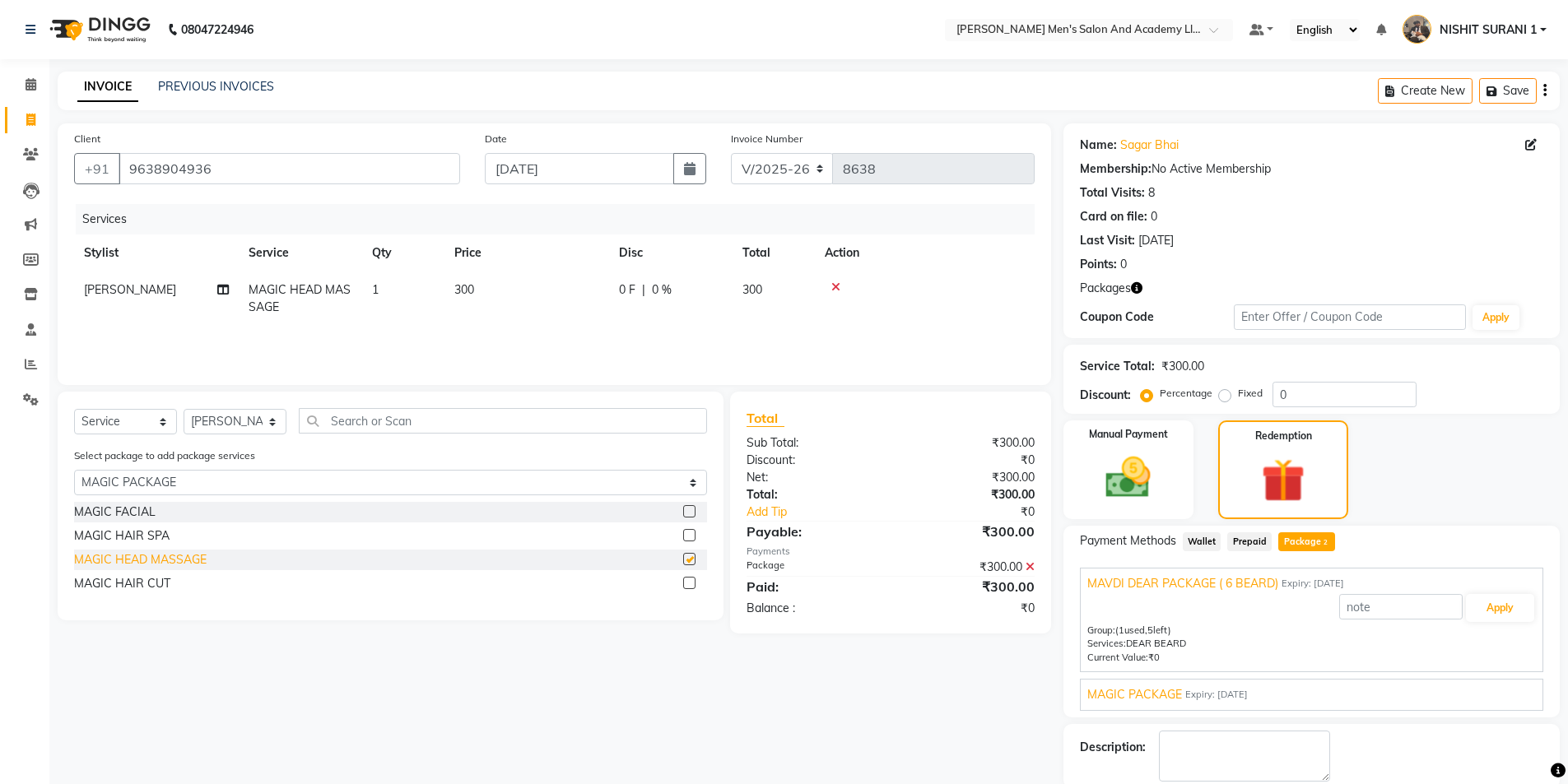
checkbox input "false"
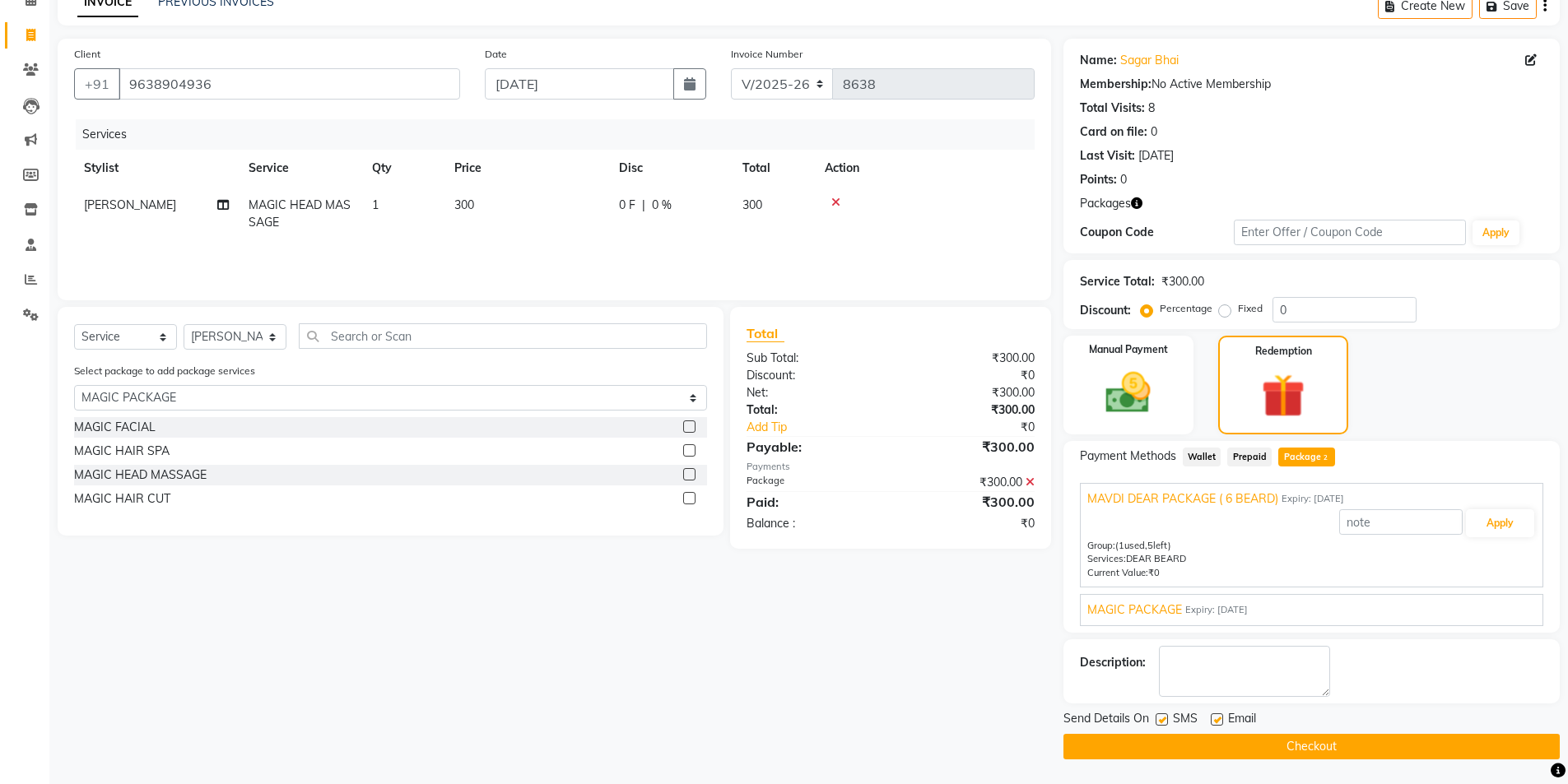
click at [1211, 714] on label at bounding box center [1216, 719] width 13 height 13
click at [1211, 715] on input "checkbox" at bounding box center [1215, 720] width 11 height 11
checkbox input "false"
click at [1164, 724] on label at bounding box center [1162, 719] width 13 height 13
click at [1164, 724] on input "checkbox" at bounding box center [1161, 720] width 11 height 11
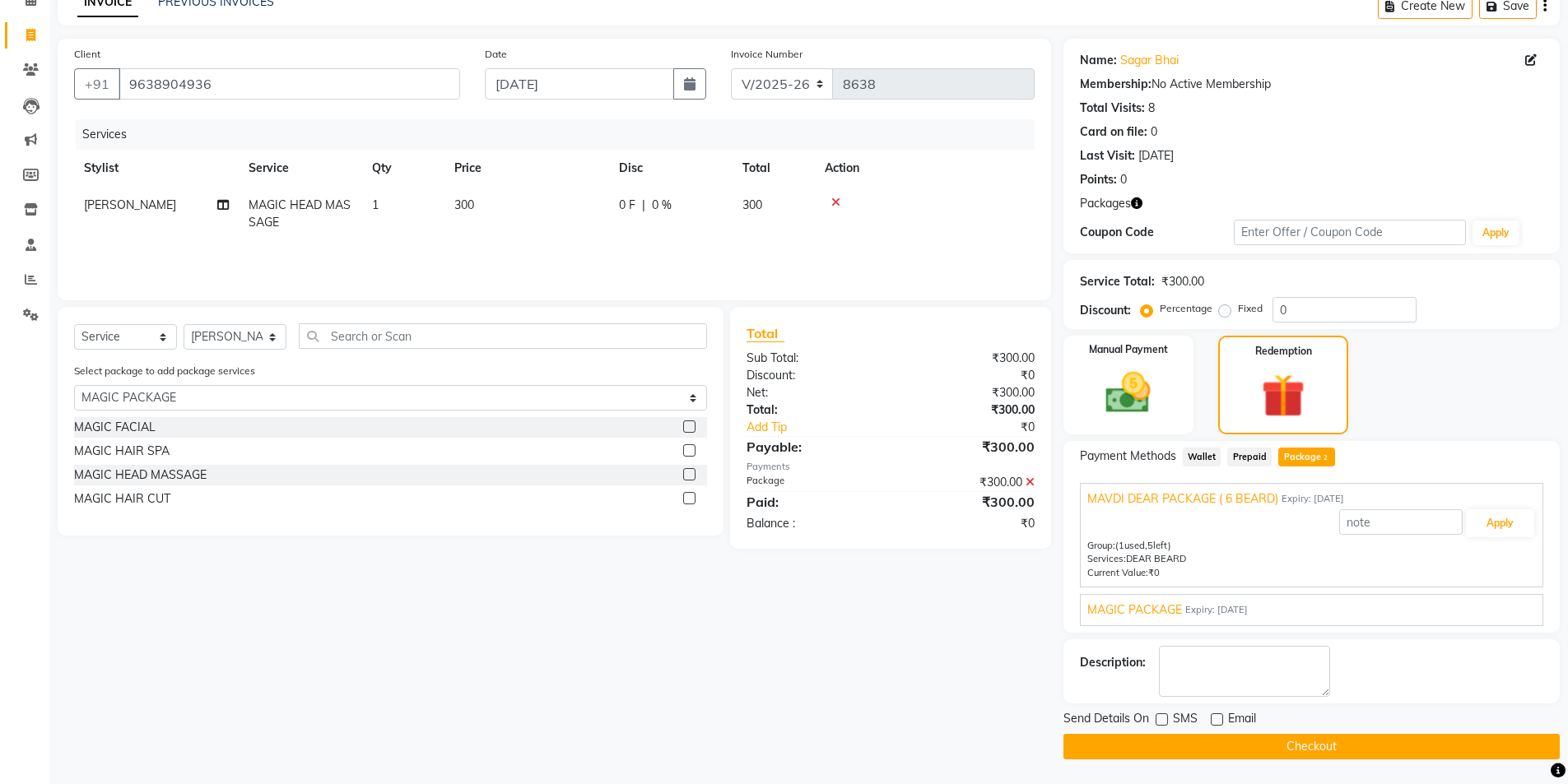
click at [1158, 737] on button "Checkout" at bounding box center [1311, 747] width 496 height 25
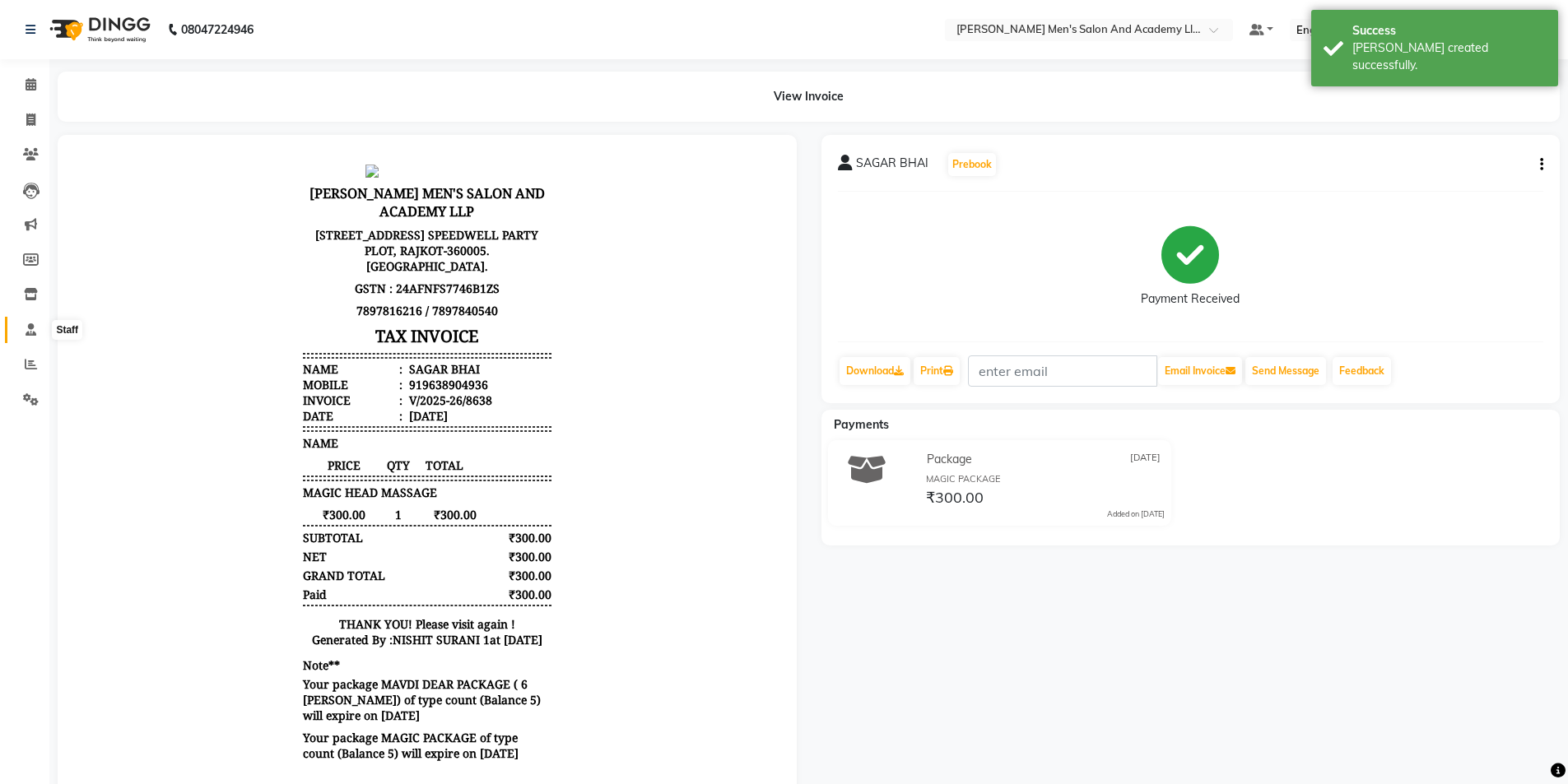
click at [27, 331] on icon at bounding box center [30, 329] width 11 height 13
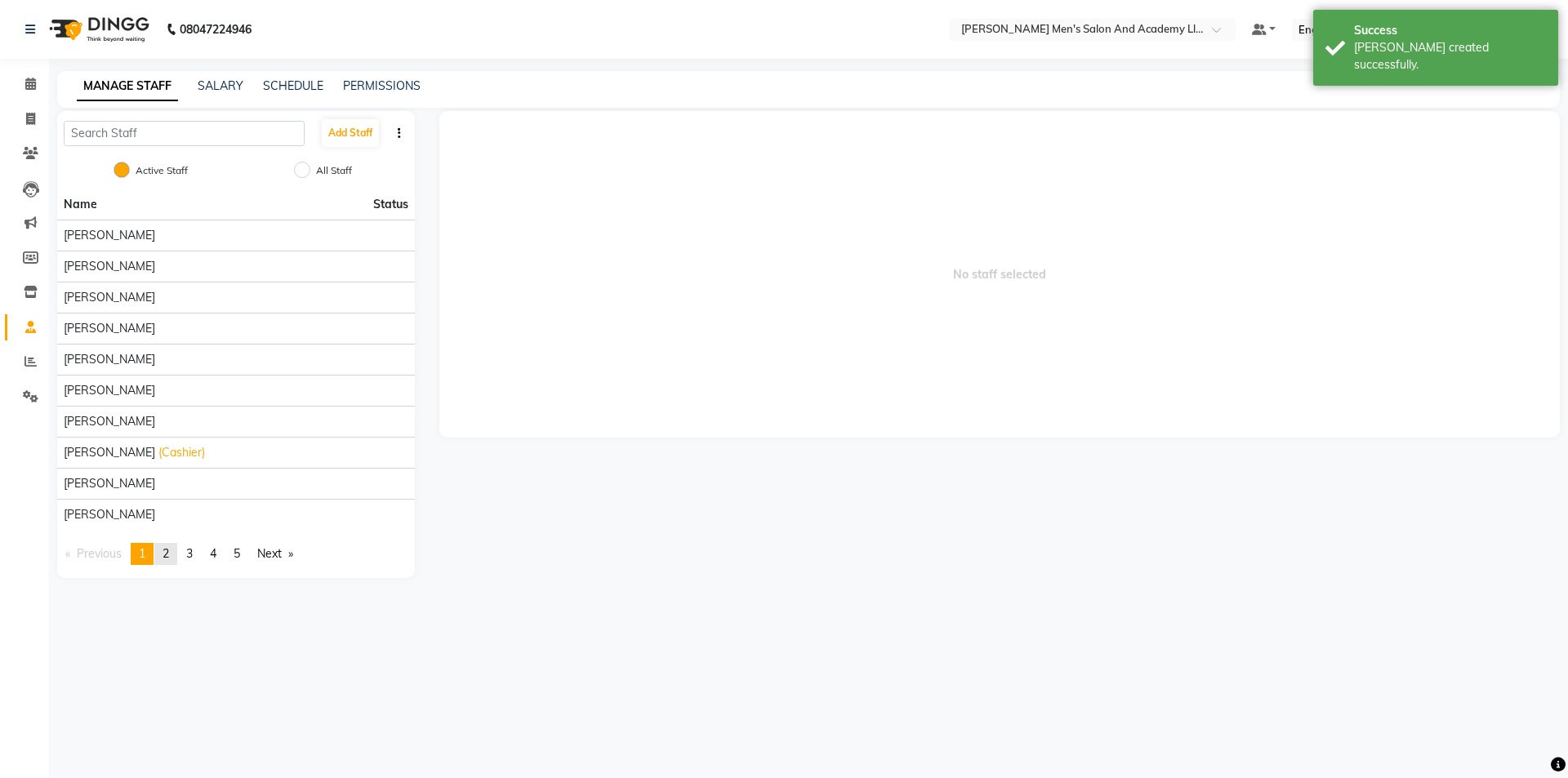
click at [162, 557] on link "page 2" at bounding box center [165, 554] width 22 height 22
click at [201, 546] on link "page 3" at bounding box center [189, 554] width 22 height 22
click at [218, 541] on div "Name Status KETAN PARMAR LAXMAN SEN LUCKY SEN MAHENDRA SEN (Skin Expert) MEET P…" at bounding box center [236, 383] width 357 height 389
click at [215, 556] on span "4" at bounding box center [213, 554] width 7 height 15
click at [240, 552] on span "5" at bounding box center [236, 554] width 7 height 15
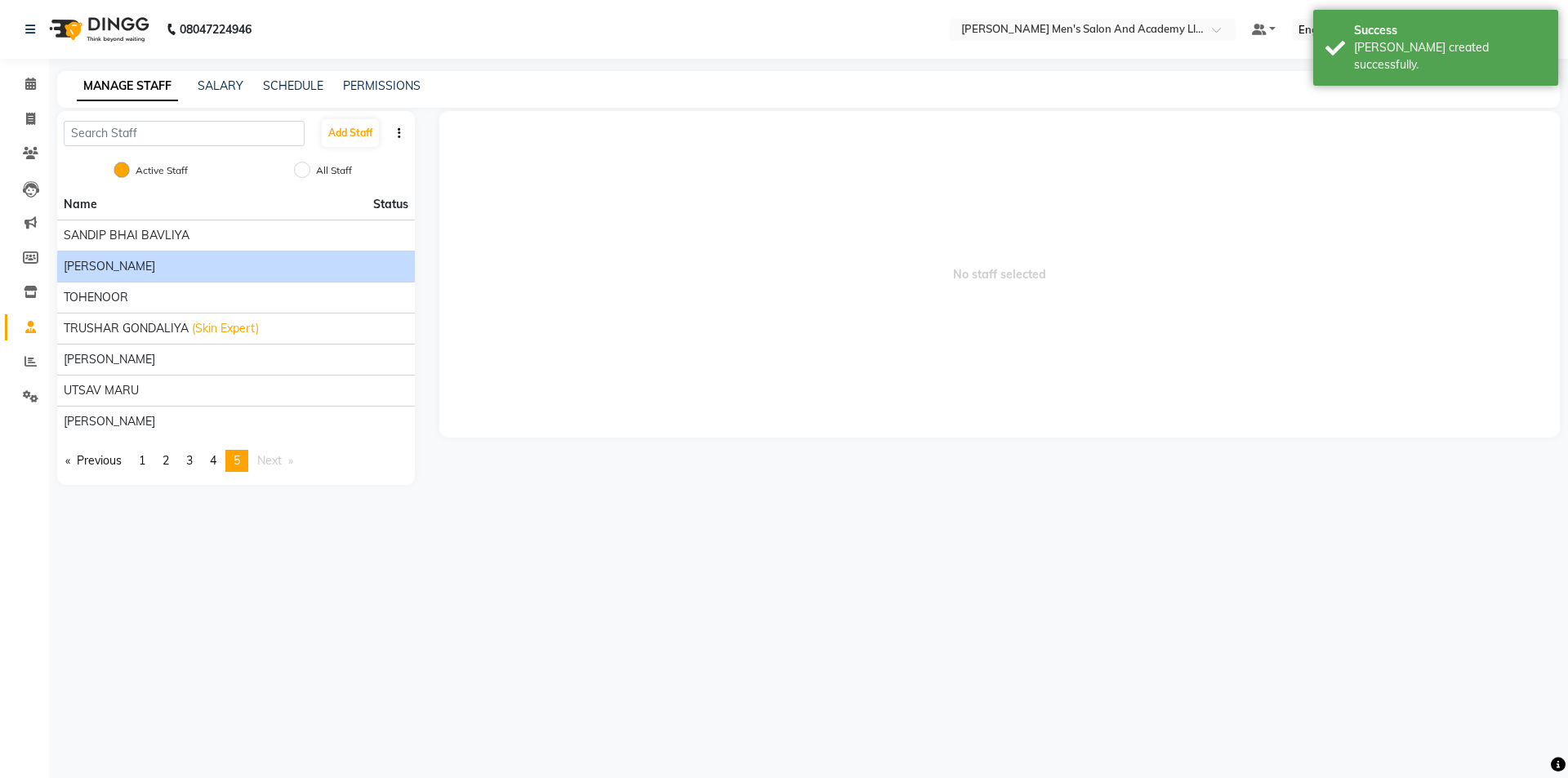
click at [189, 254] on li "[PERSON_NAME]" at bounding box center [236, 266] width 357 height 31
click at [198, 254] on li "[PERSON_NAME]" at bounding box center [236, 266] width 357 height 31
click at [200, 259] on div "[PERSON_NAME]" at bounding box center [236, 267] width 345 height 17
click at [202, 263] on div "[PERSON_NAME]" at bounding box center [236, 267] width 345 height 17
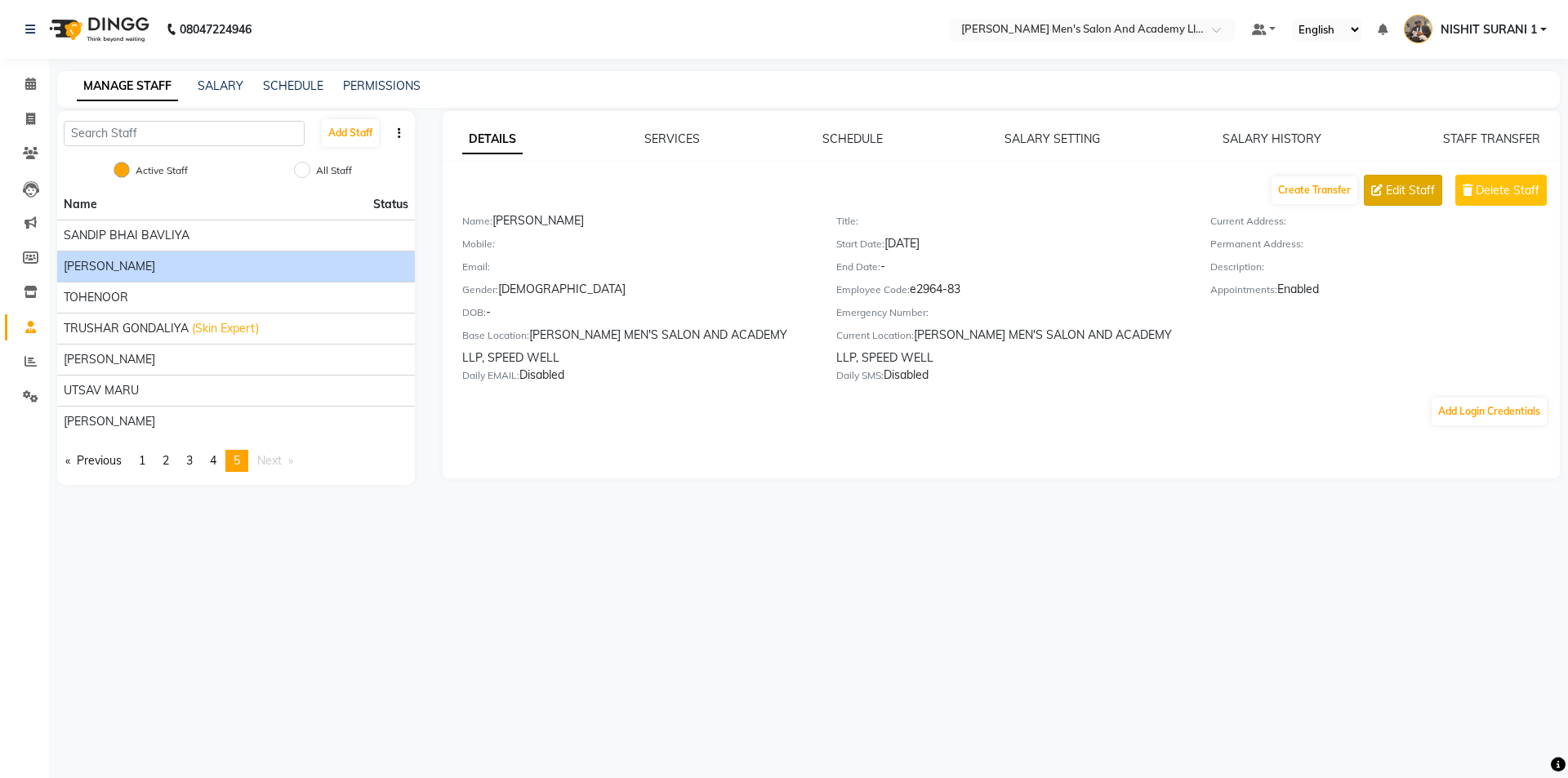
click at [1421, 185] on span "Edit Staff" at bounding box center [1410, 191] width 49 height 17
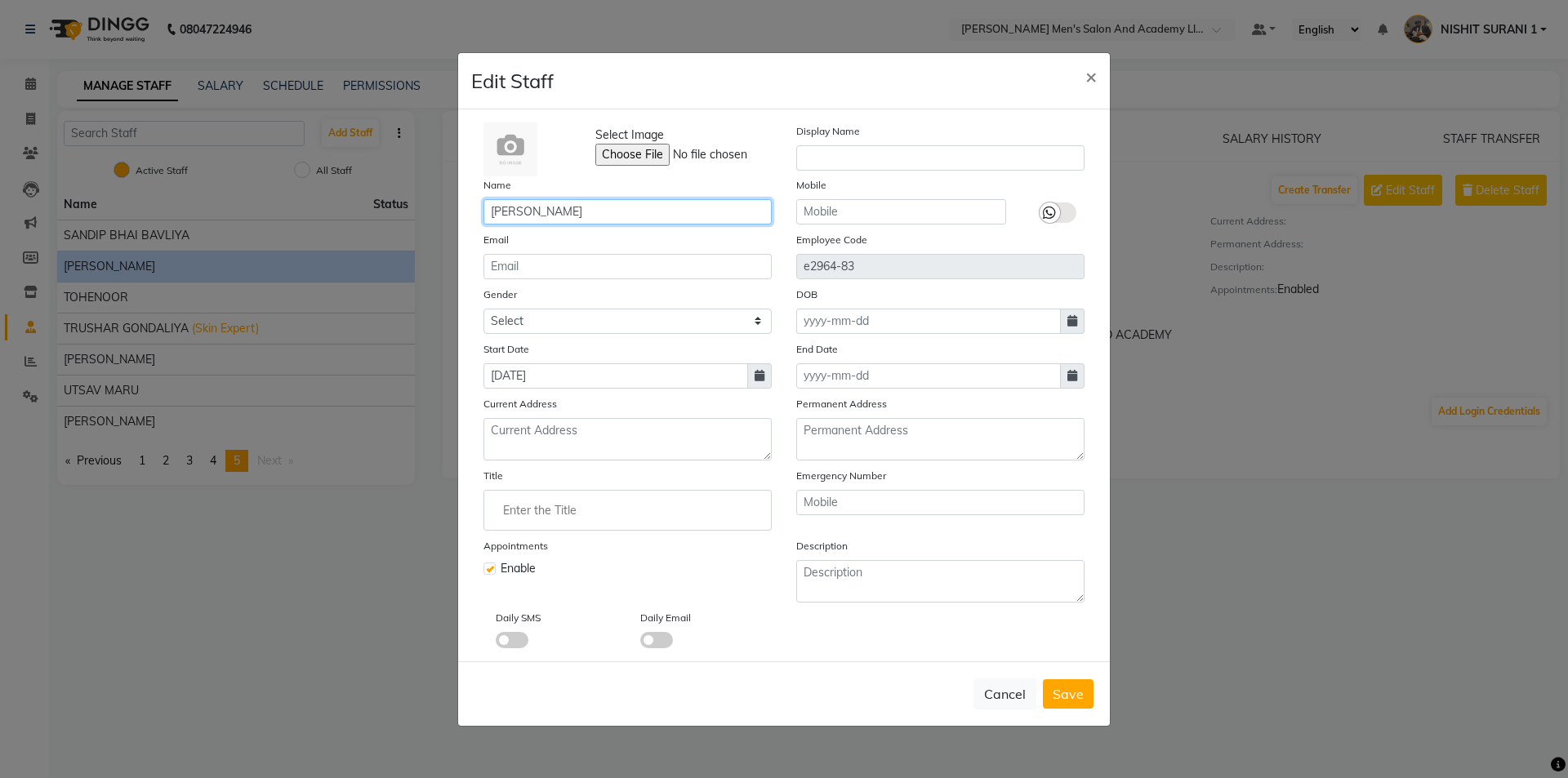
click at [519, 209] on input "[PERSON_NAME]" at bounding box center [627, 212] width 288 height 25
click at [1056, 706] on button "Save" at bounding box center [1068, 694] width 51 height 29
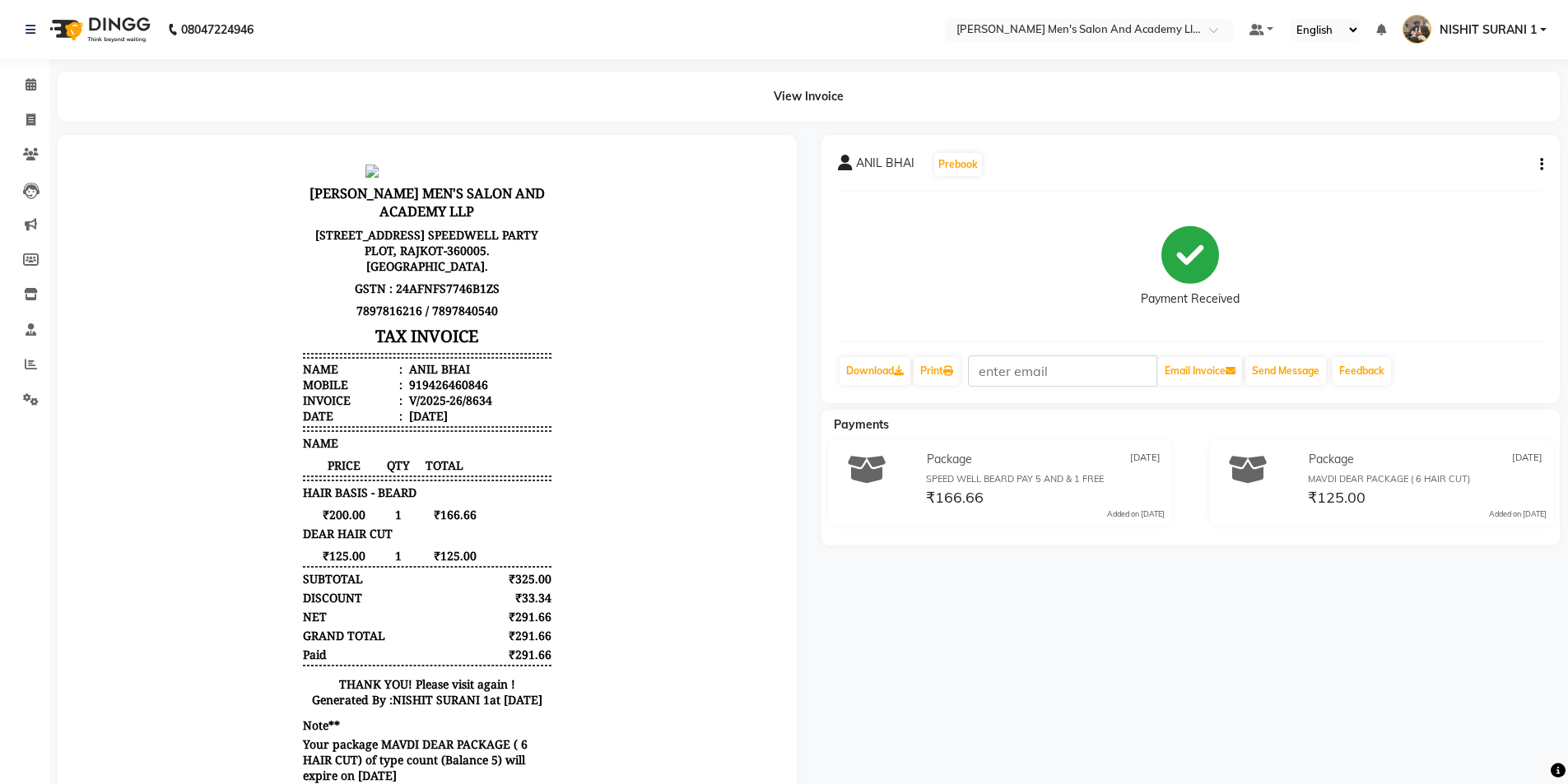
click at [1539, 168] on button "button" at bounding box center [1539, 165] width 10 height 18
click at [1447, 176] on div "Edit Item Staff" at bounding box center [1460, 175] width 112 height 21
select select "90387"
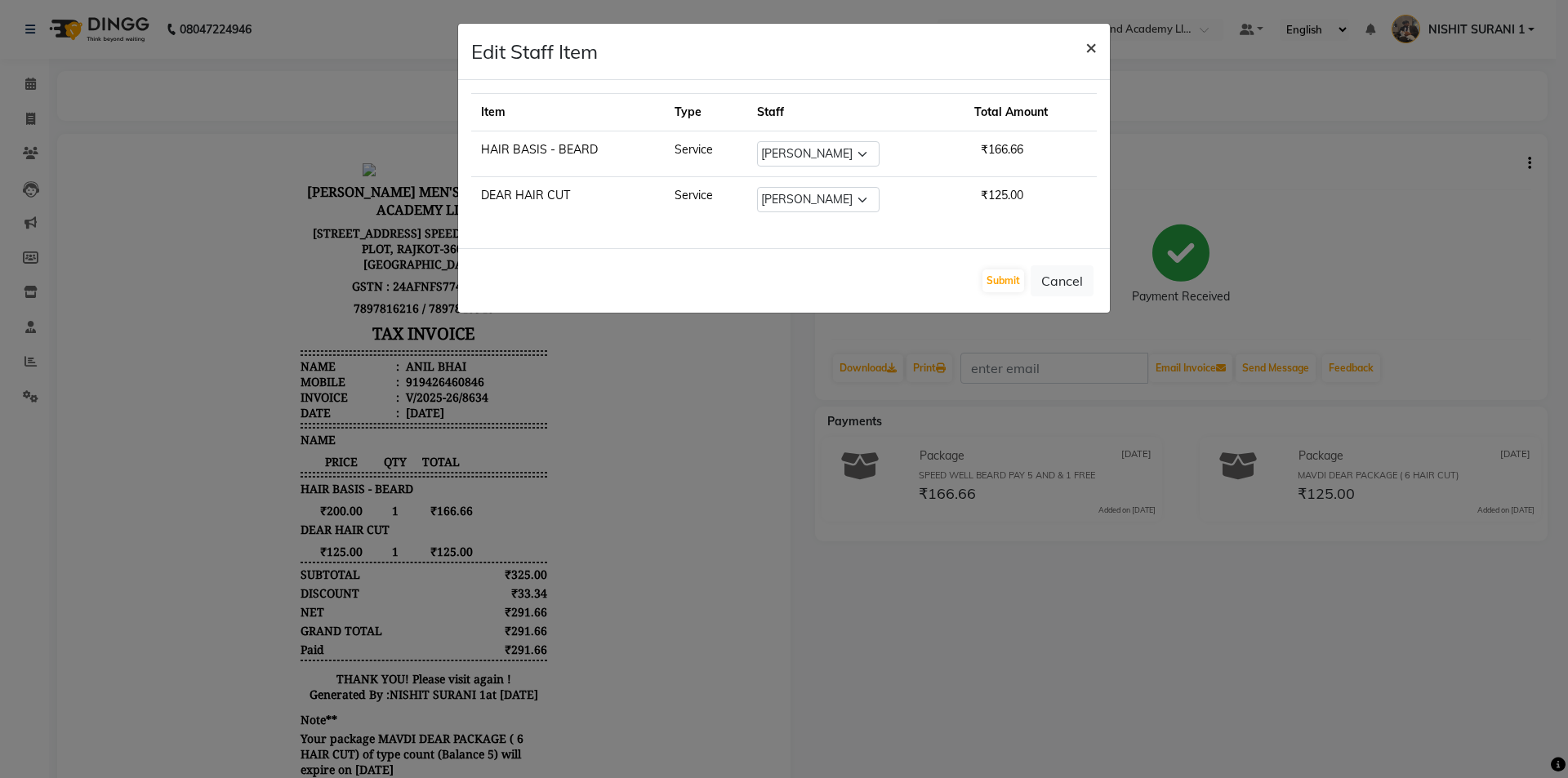
click at [1092, 45] on span "×" at bounding box center [1091, 46] width 12 height 24
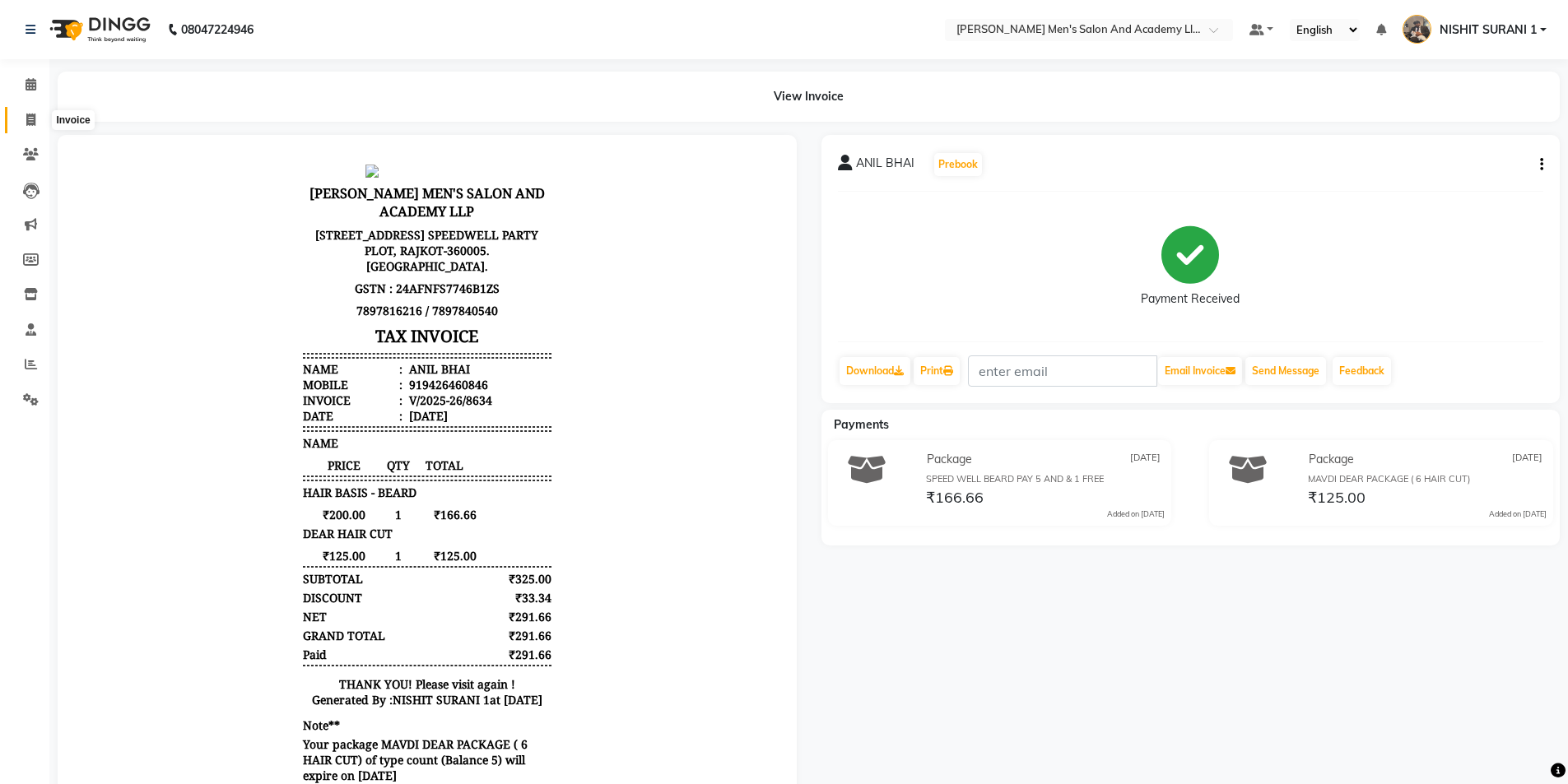
click at [29, 126] on span at bounding box center [31, 120] width 29 height 19
select select "service"
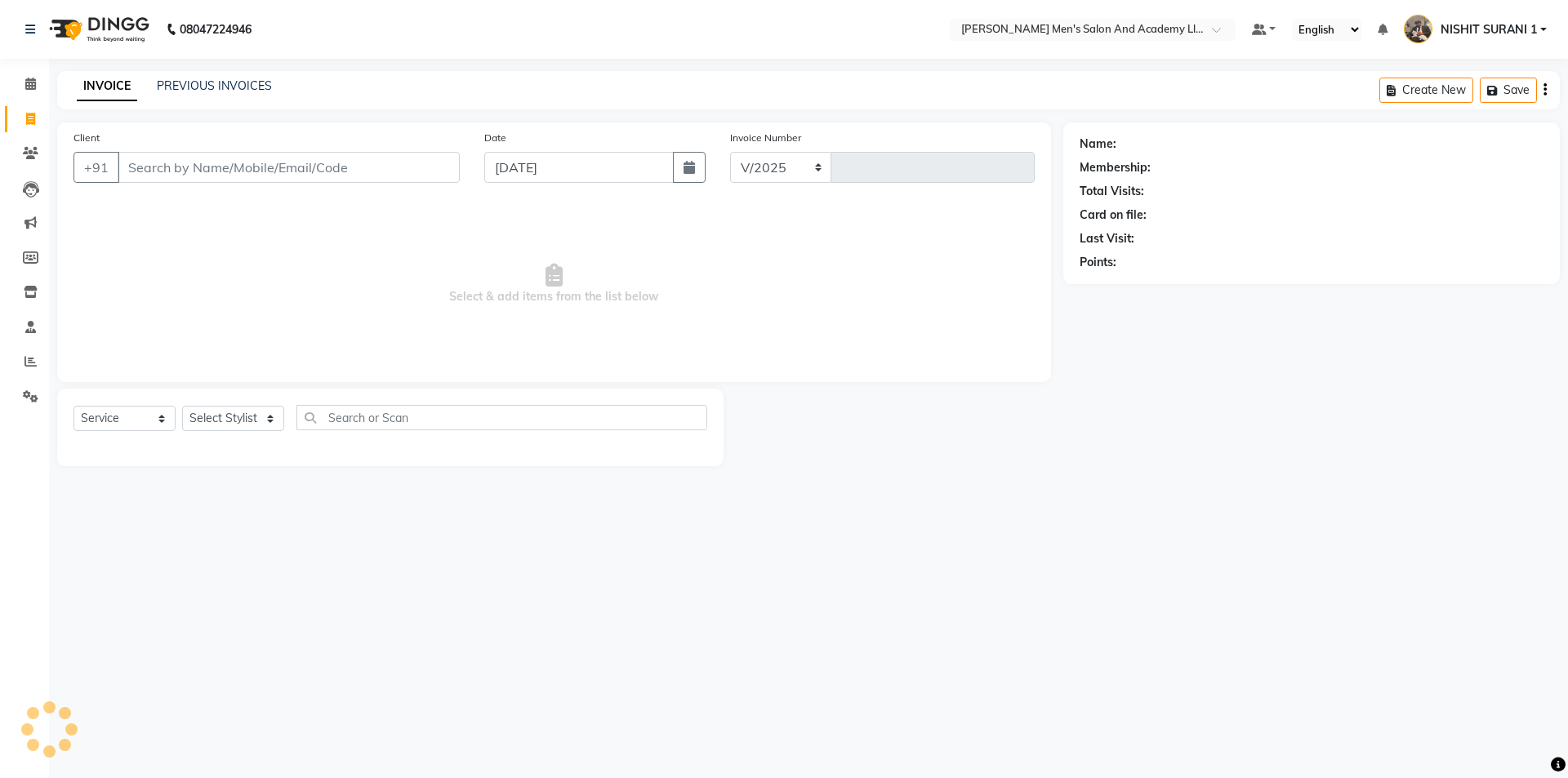
select select "6752"
type input "8635"
click at [189, 168] on input "Client" at bounding box center [288, 167] width 342 height 31
click at [197, 149] on div "Client +91" at bounding box center [266, 162] width 411 height 67
drag, startPoint x: 197, startPoint y: 149, endPoint x: 544, endPoint y: 312, distance: 383.4
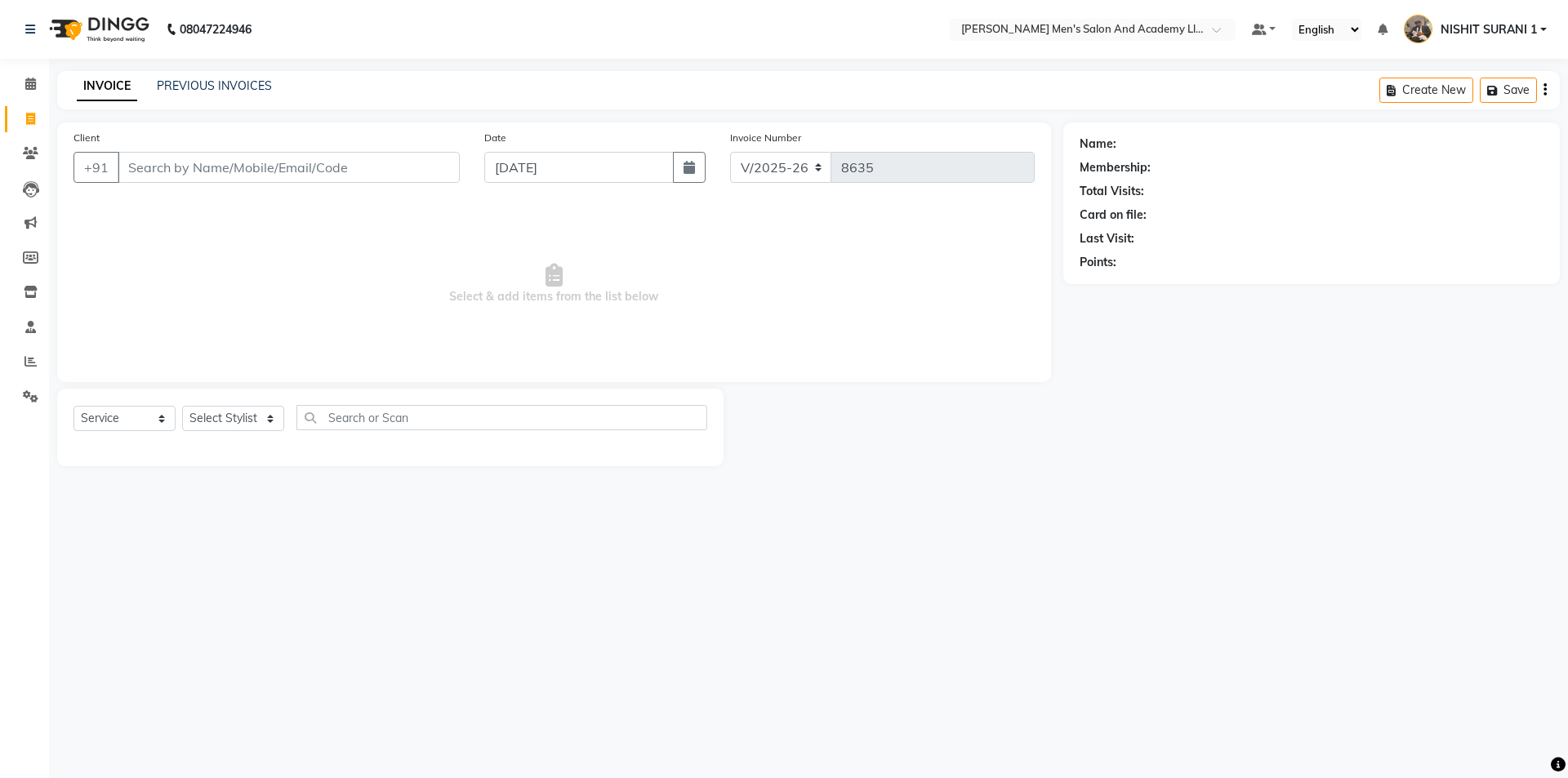
click at [546, 314] on span "Select & add items from the list below" at bounding box center [554, 284] width 961 height 163
click at [422, 171] on input "Client" at bounding box center [288, 167] width 342 height 31
